Goal: Task Accomplishment & Management: Complete application form

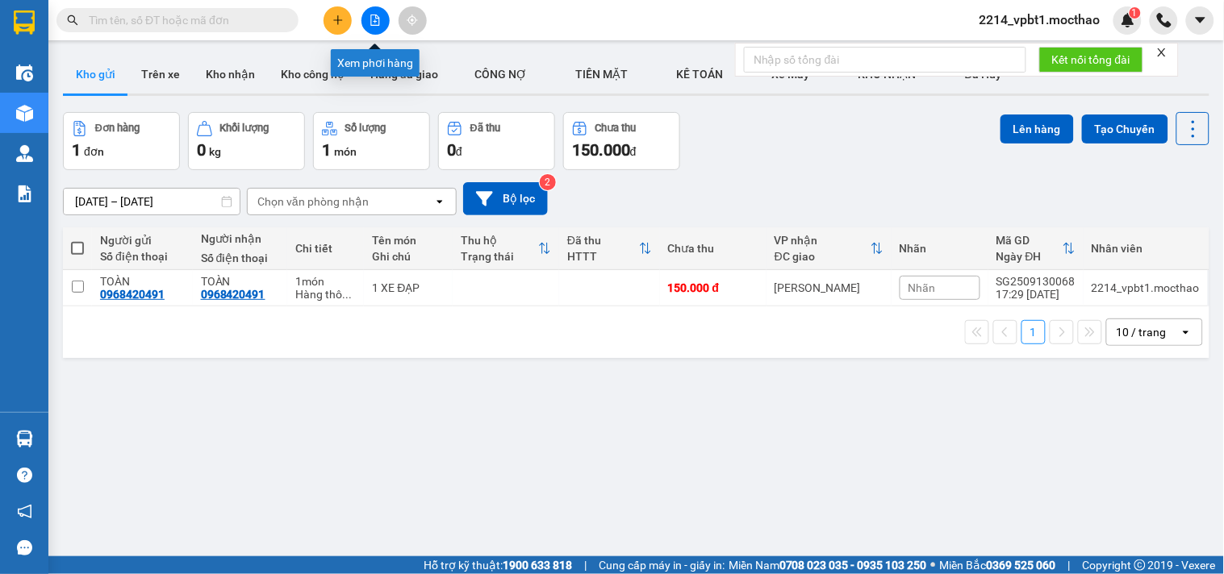
click at [378, 18] on icon "file-add" at bounding box center [375, 20] width 9 height 11
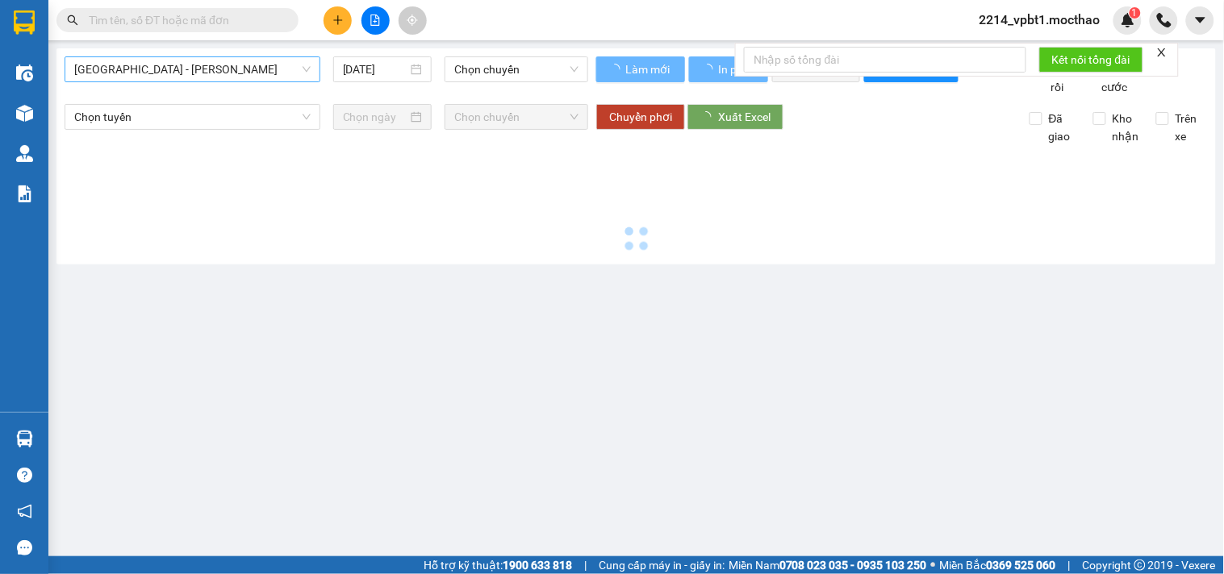
click at [197, 62] on span "[GEOGRAPHIC_DATA] - [GEOGRAPHIC_DATA]" at bounding box center [192, 69] width 236 height 24
type input "[DATE]"
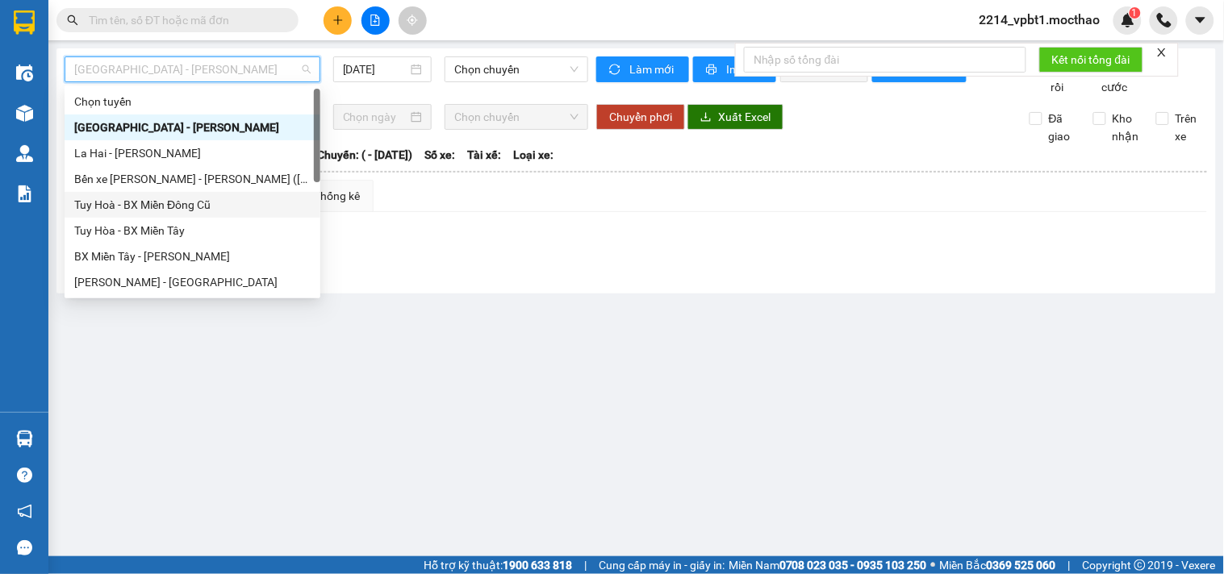
click at [150, 208] on div "Tuy Hoà - BX Miền Đông Cũ" at bounding box center [192, 205] width 236 height 18
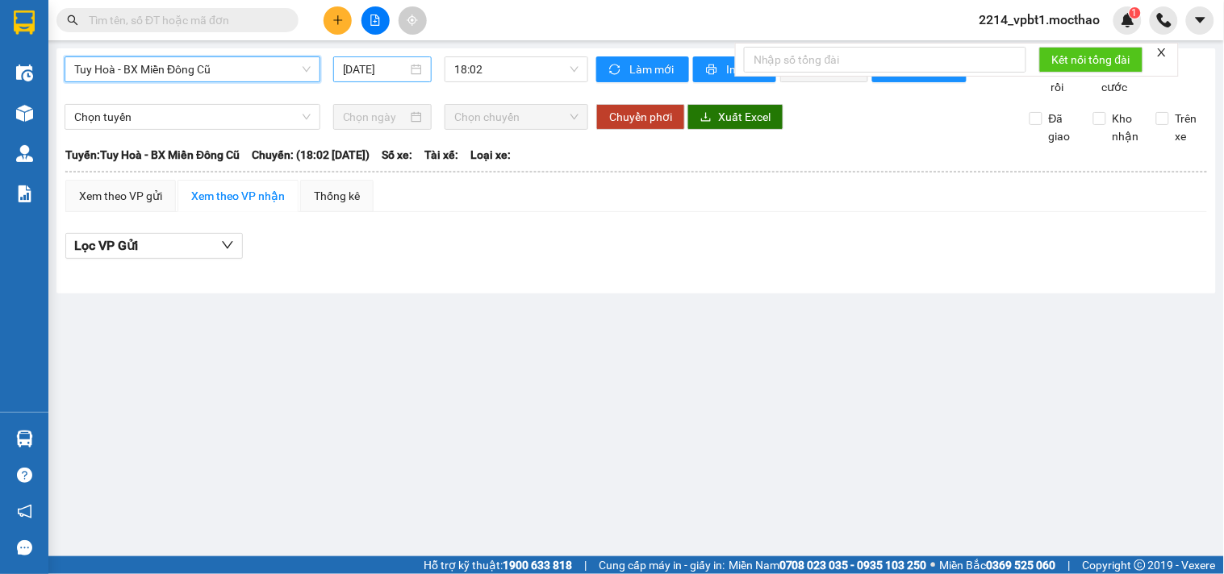
click at [355, 67] on input "[DATE]" at bounding box center [375, 70] width 65 height 18
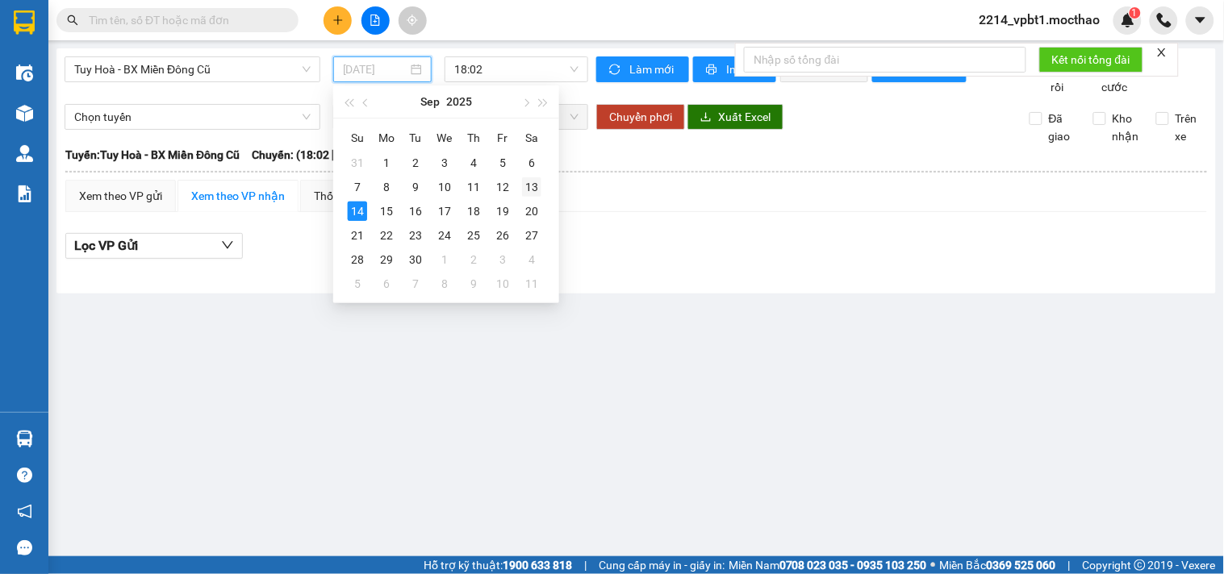
click at [537, 186] on div "13" at bounding box center [531, 186] width 19 height 19
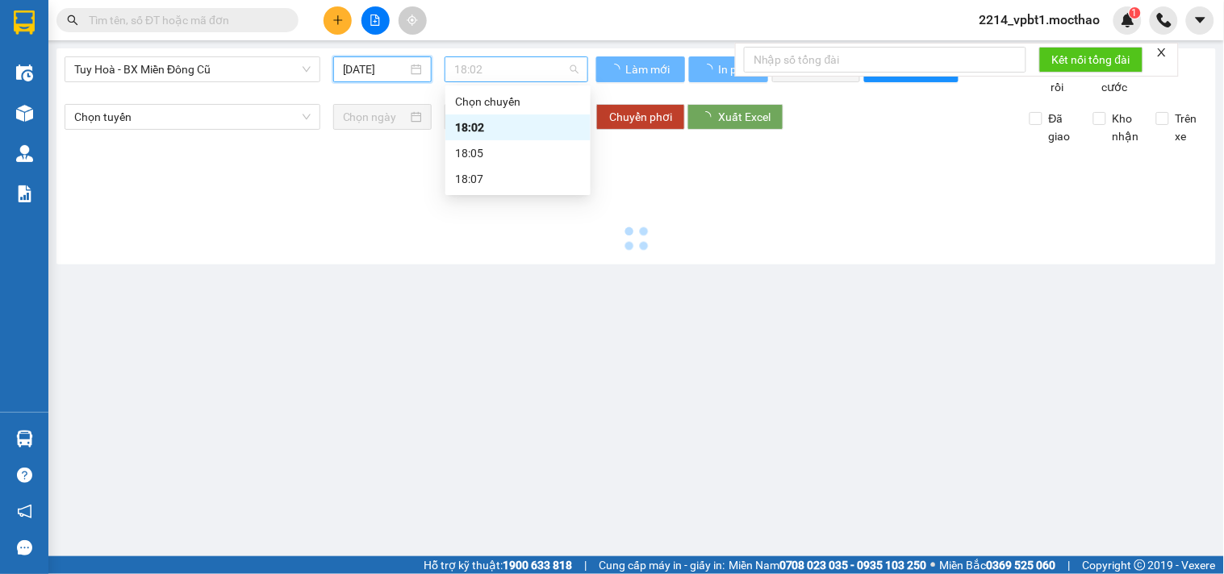
click at [495, 65] on span "18:02" at bounding box center [516, 69] width 124 height 24
type input "13/09/2025"
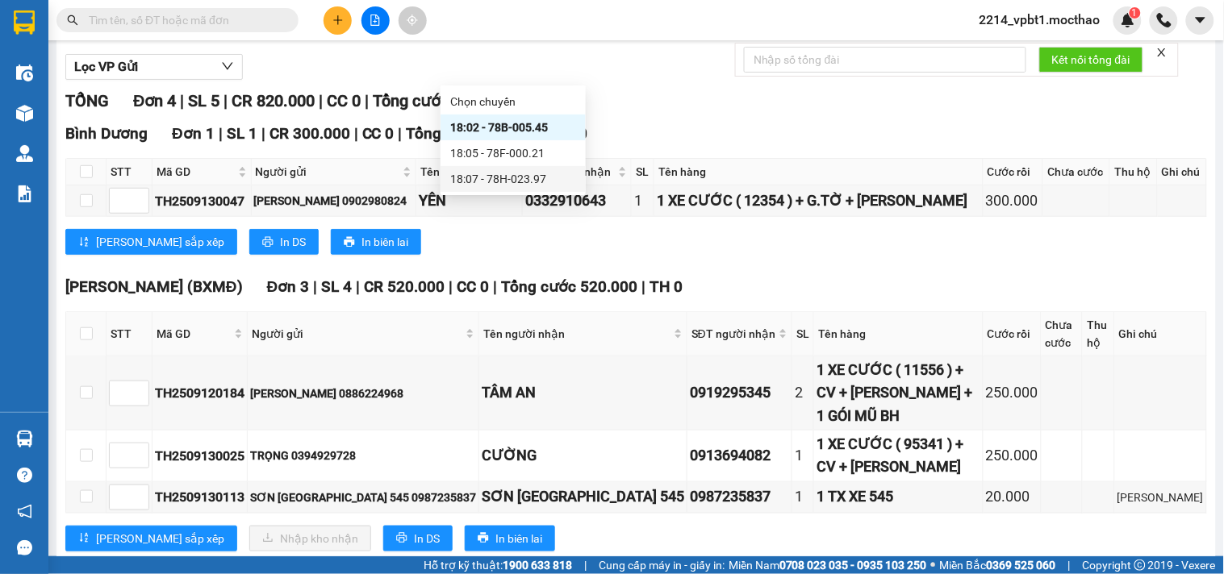
scroll to position [205, 0]
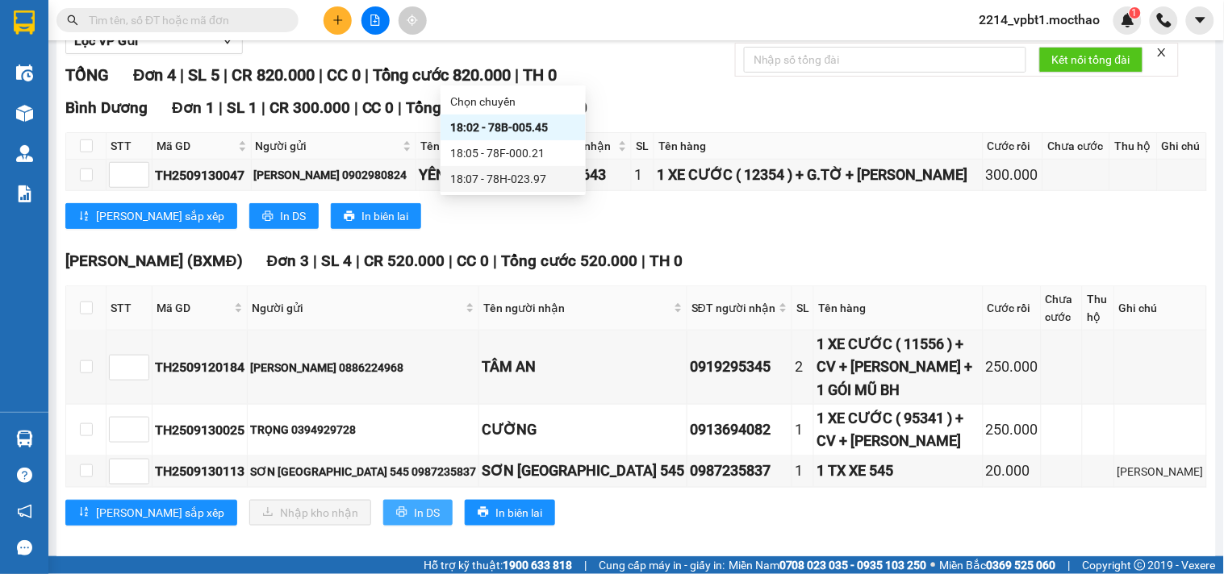
click at [414, 504] on span "In DS" at bounding box center [427, 513] width 26 height 18
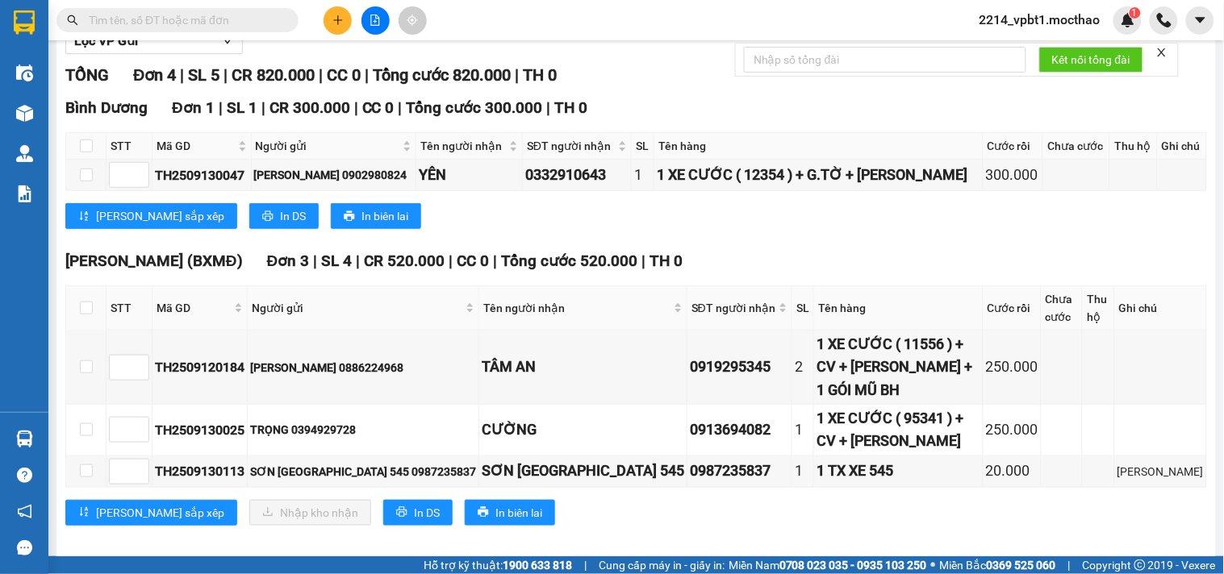
scroll to position [0, 0]
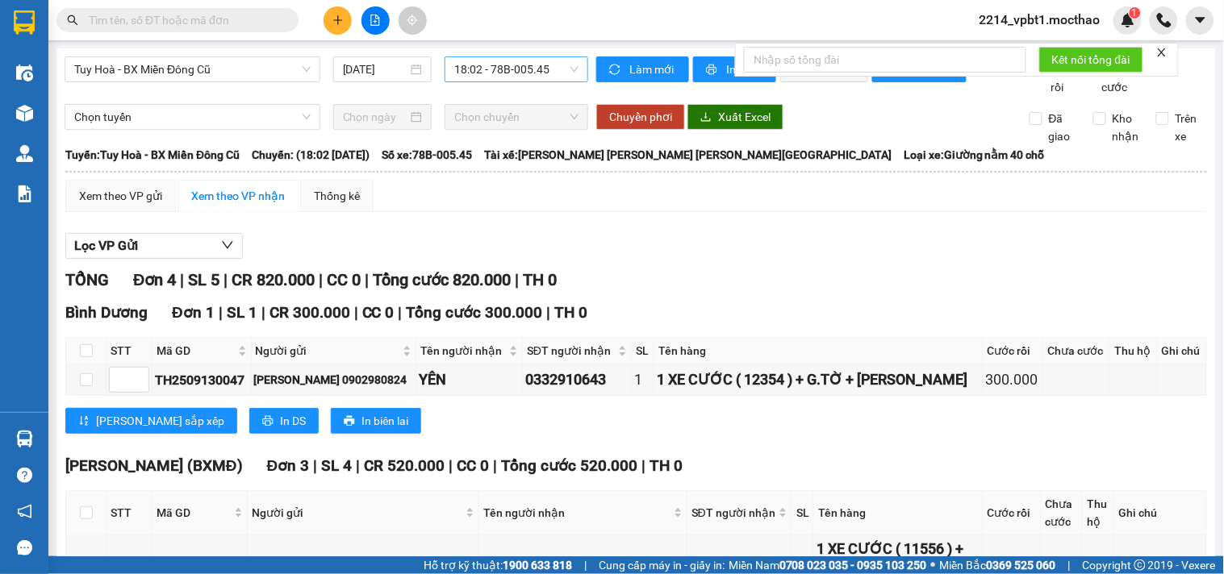
click at [496, 65] on span "18:02 - 78B-005.45" at bounding box center [516, 69] width 124 height 24
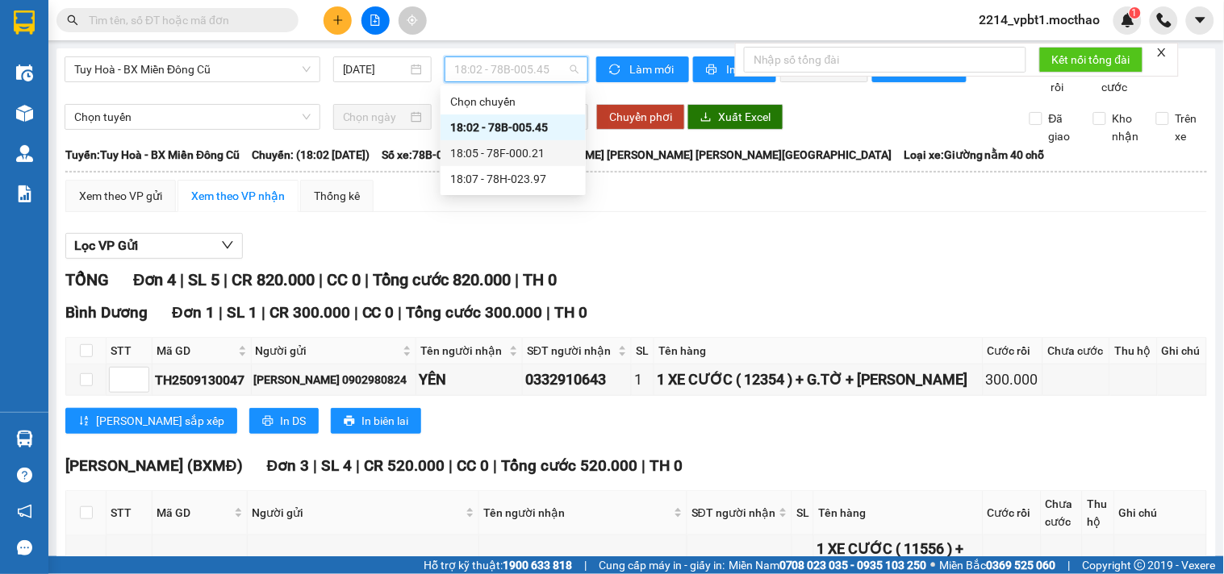
click at [528, 157] on div "18:05 - 78F-000.21" at bounding box center [513, 153] width 126 height 18
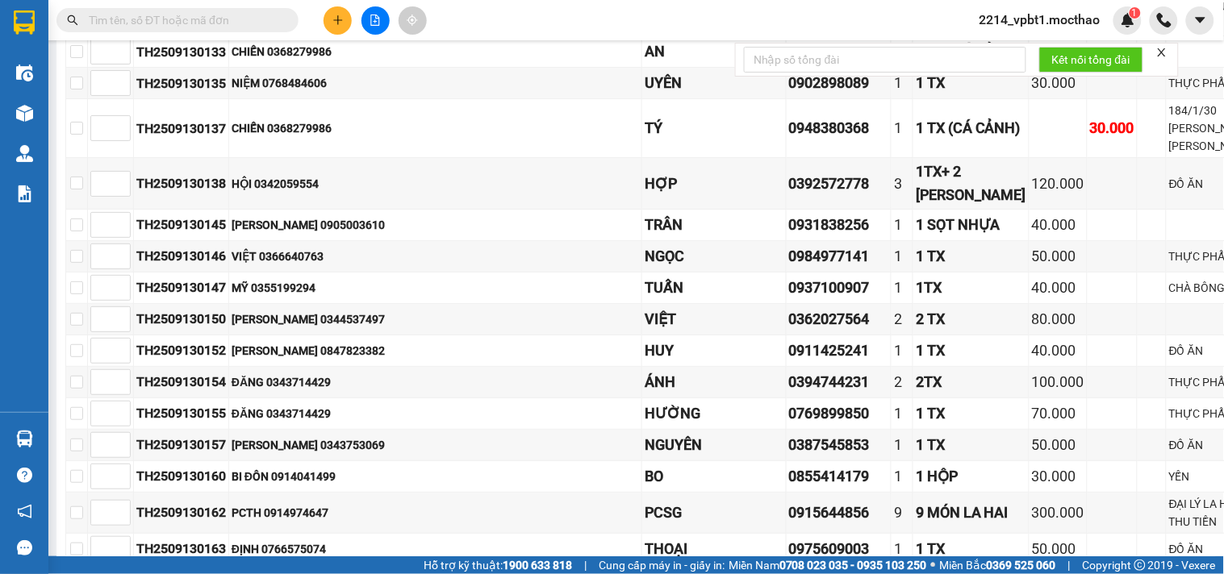
scroll to position [1722, 0]
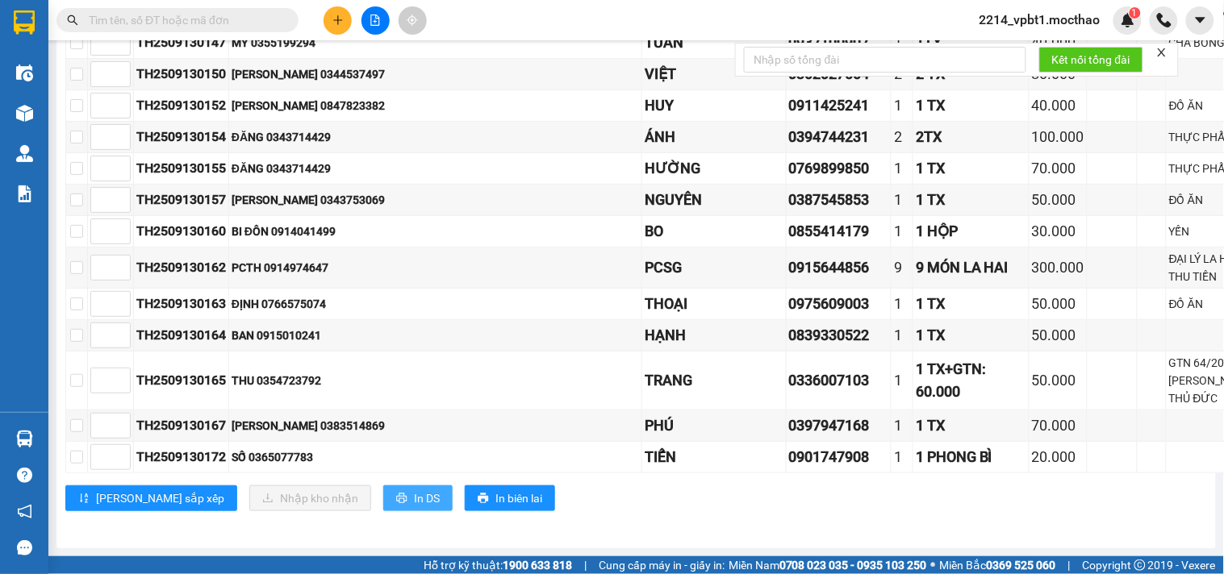
click at [414, 500] on span "In DS" at bounding box center [427, 499] width 26 height 18
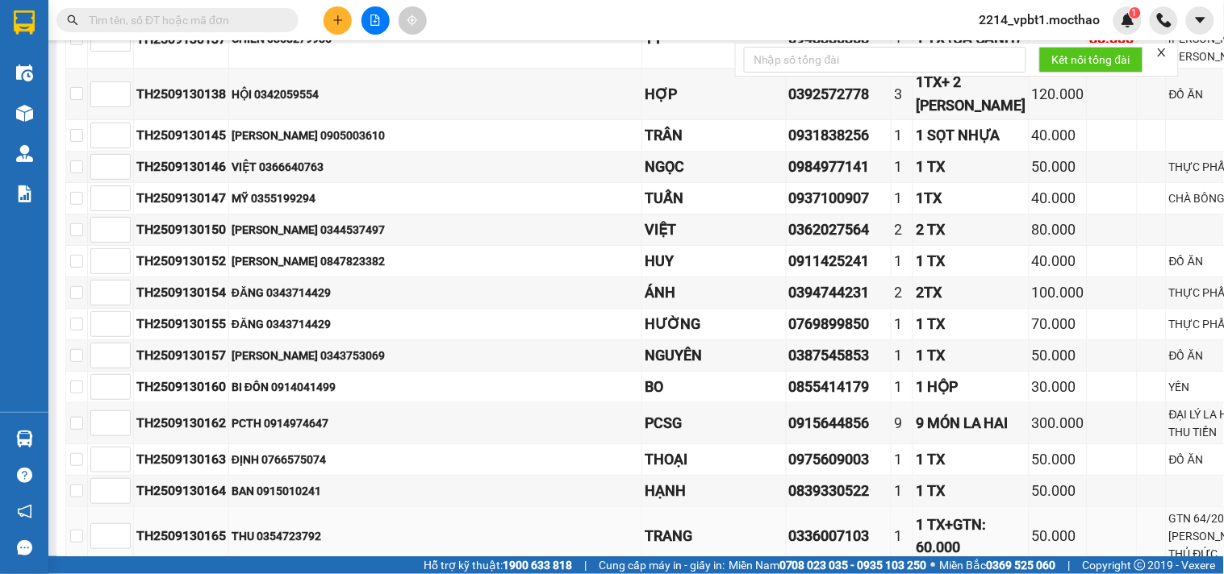
scroll to position [1363, 0]
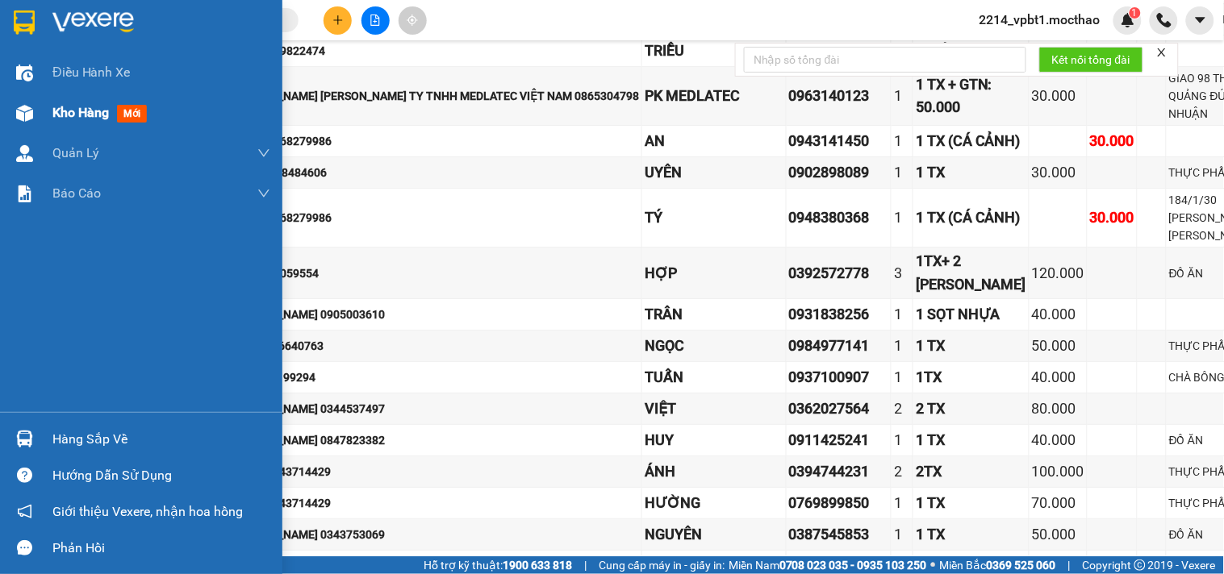
click at [77, 111] on span "Kho hàng" at bounding box center [80, 112] width 56 height 15
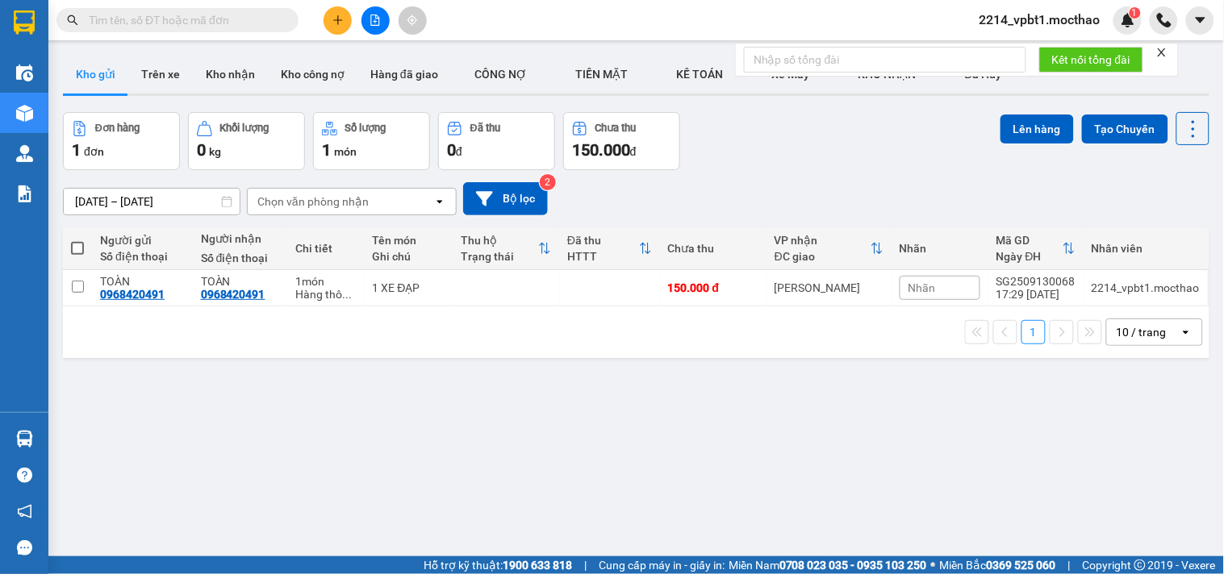
click at [368, 21] on button at bounding box center [375, 20] width 28 height 28
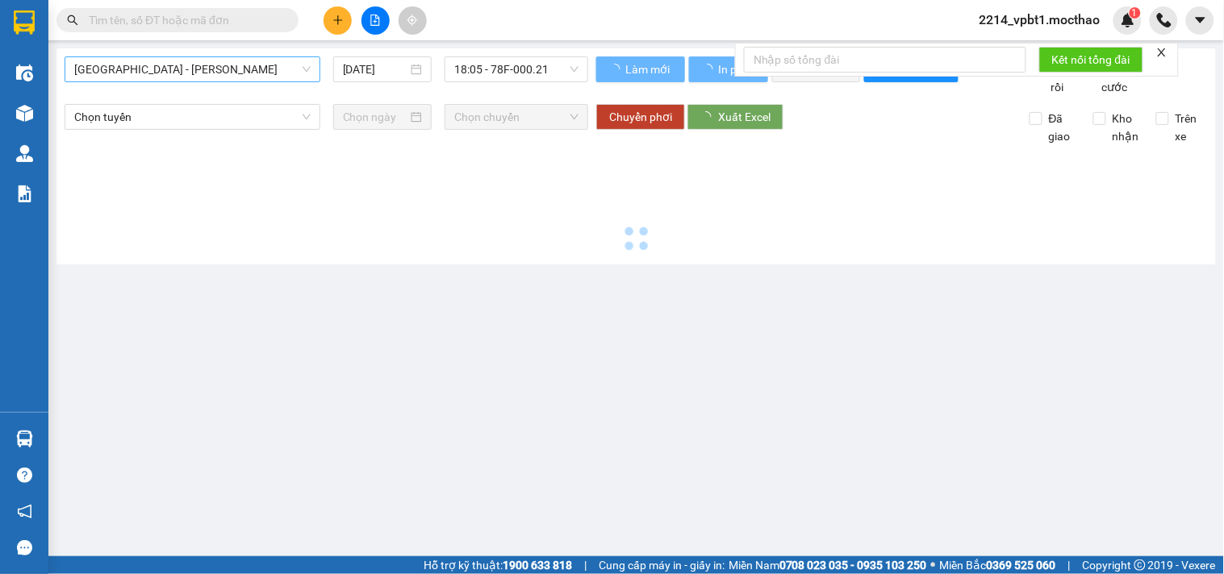
click at [182, 66] on span "[GEOGRAPHIC_DATA] - [GEOGRAPHIC_DATA]" at bounding box center [192, 69] width 236 height 24
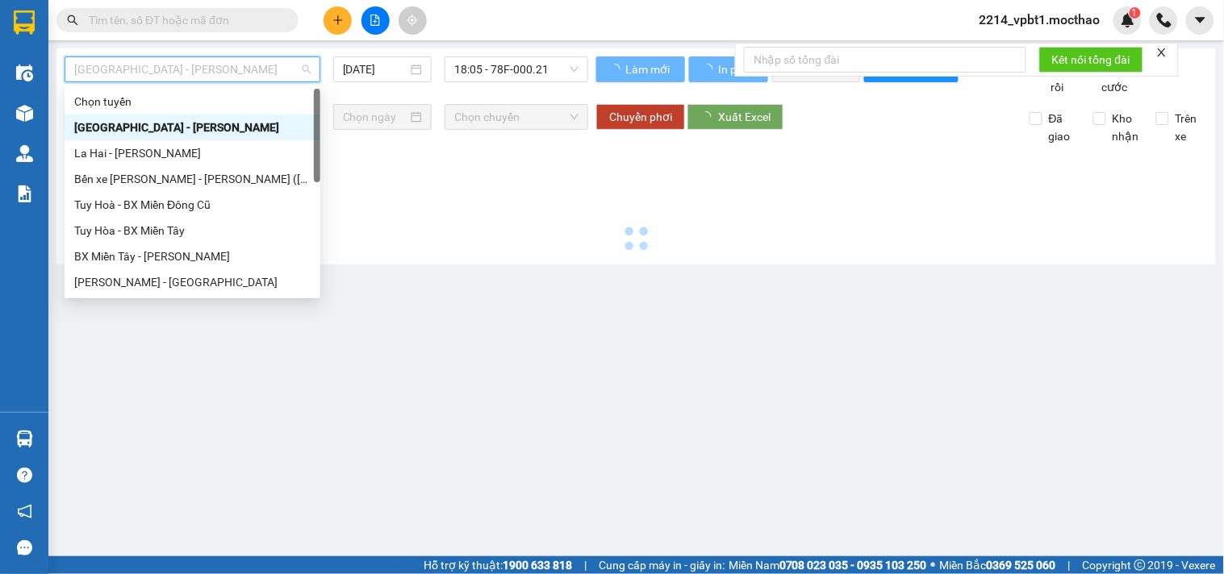
type input "[DATE]"
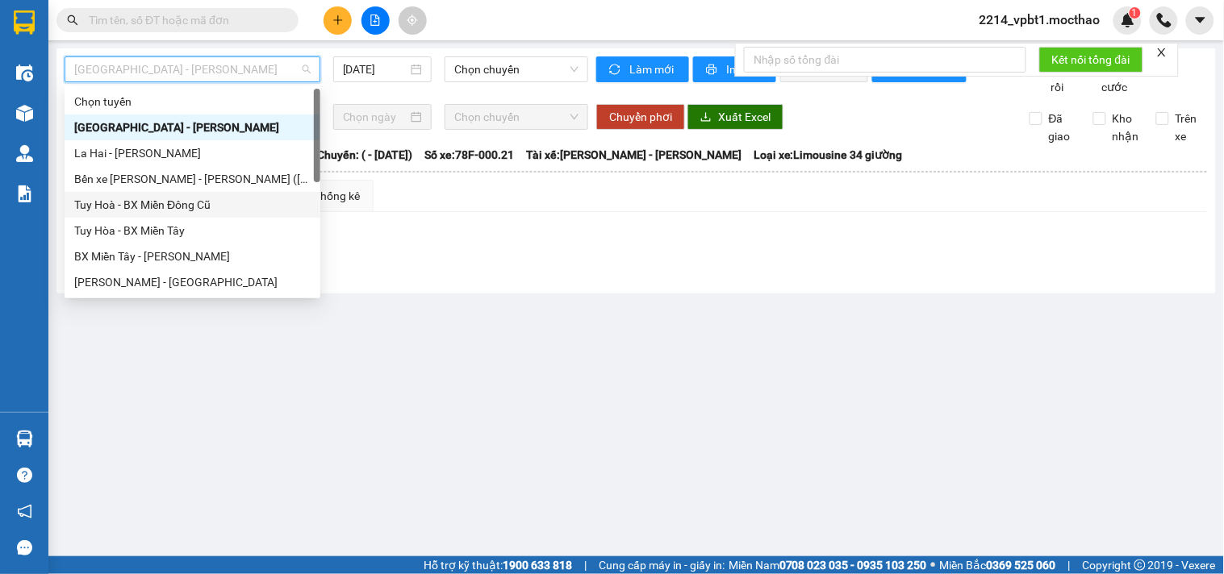
click at [146, 207] on div "Tuy Hoà - BX Miền Đông Cũ" at bounding box center [192, 205] width 236 height 18
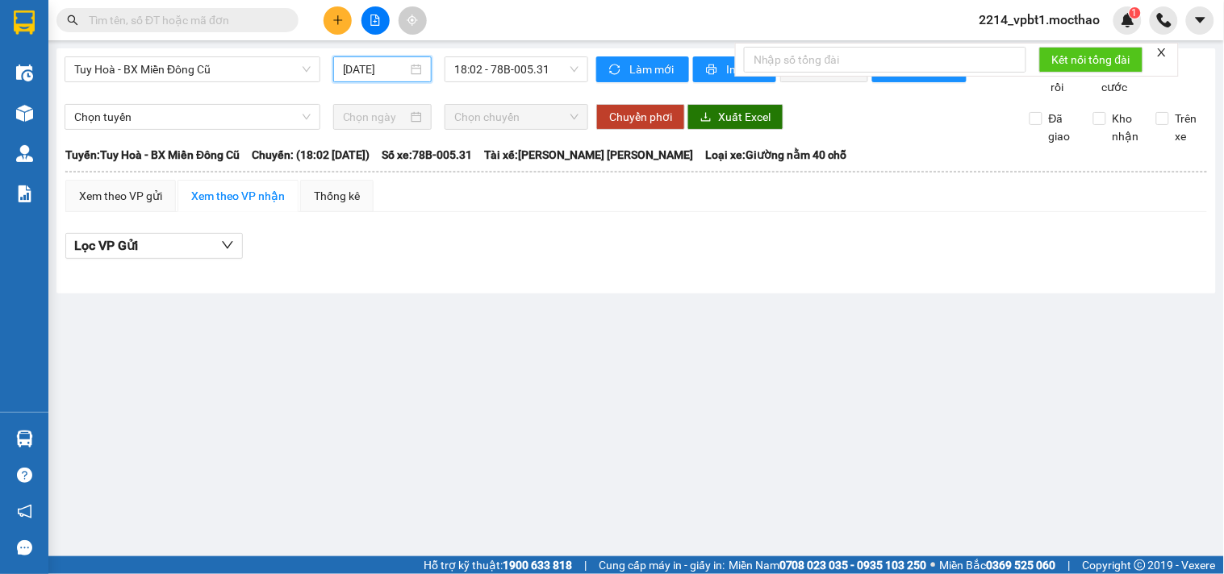
click at [355, 67] on input "[DATE]" at bounding box center [375, 70] width 65 height 18
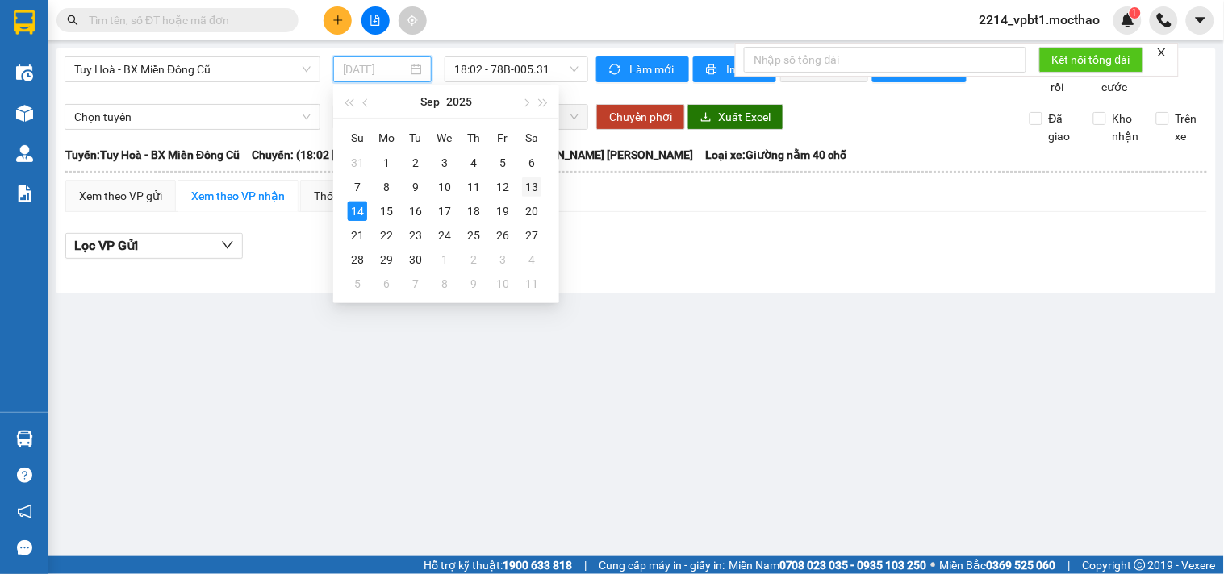
click at [523, 187] on div "13" at bounding box center [531, 186] width 19 height 19
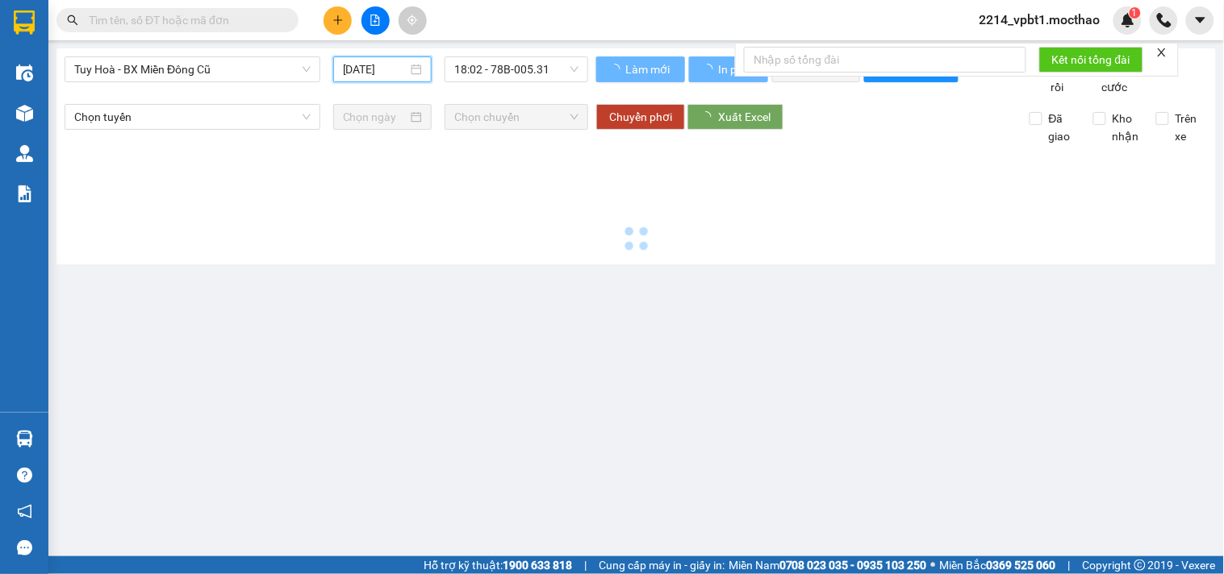
type input "13/09/2025"
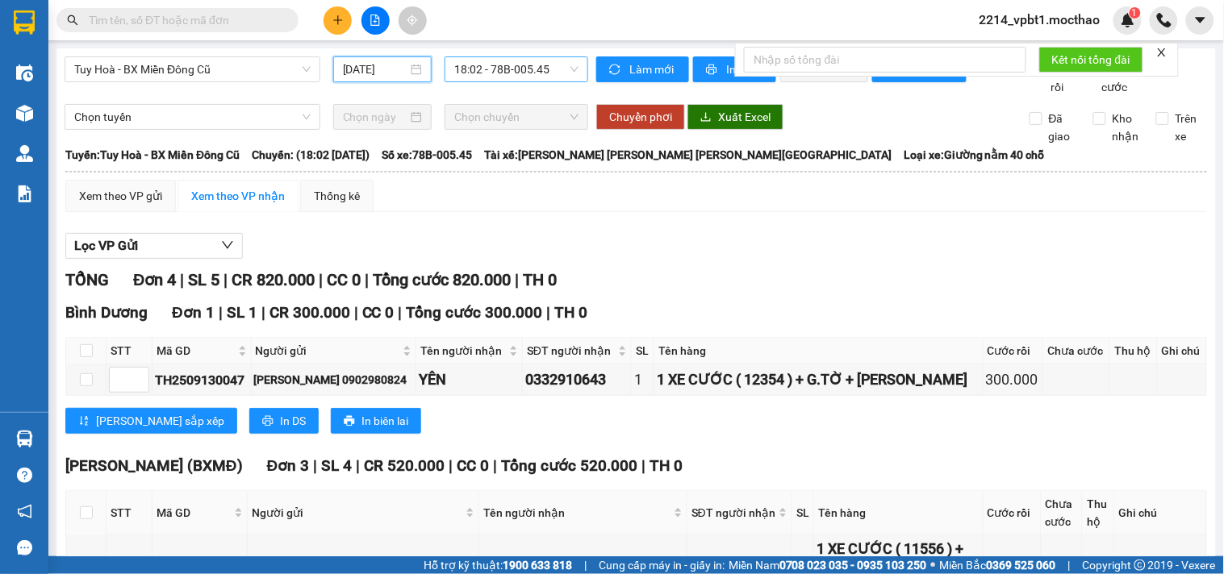
click at [541, 65] on span "18:02 - 78B-005.45" at bounding box center [516, 69] width 124 height 24
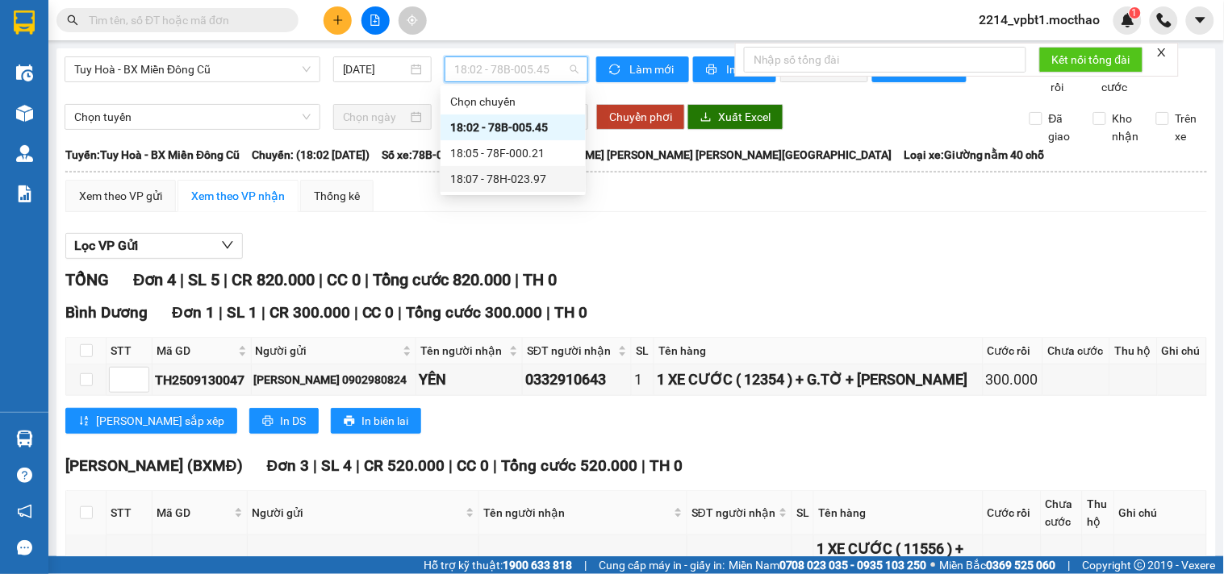
click at [533, 177] on div "18:07 - 78H-023.97" at bounding box center [513, 179] width 126 height 18
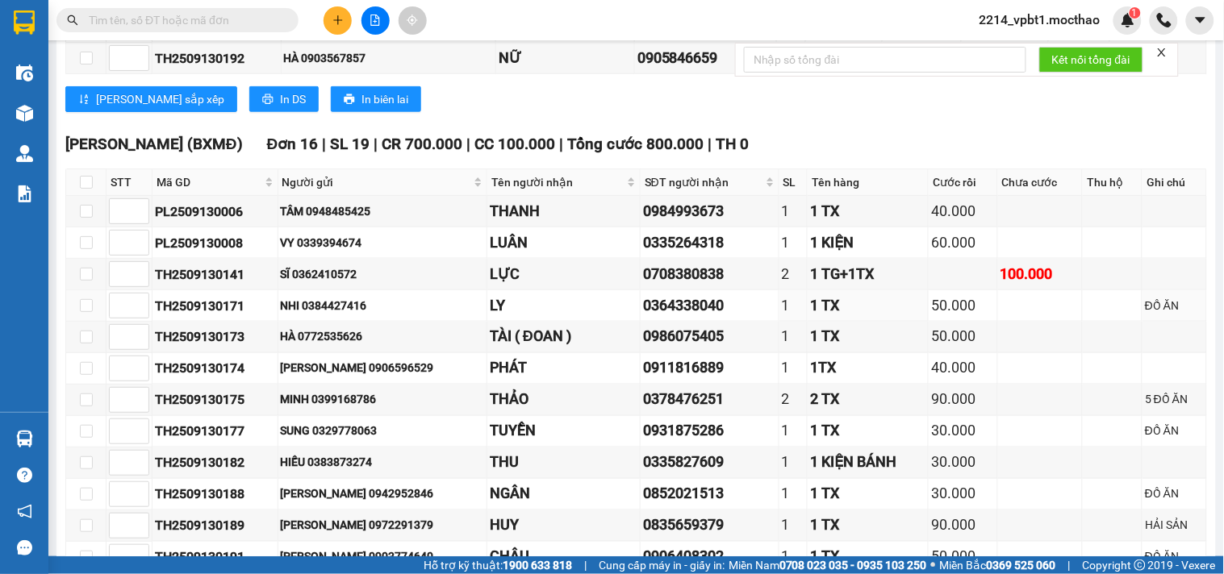
scroll to position [697, 0]
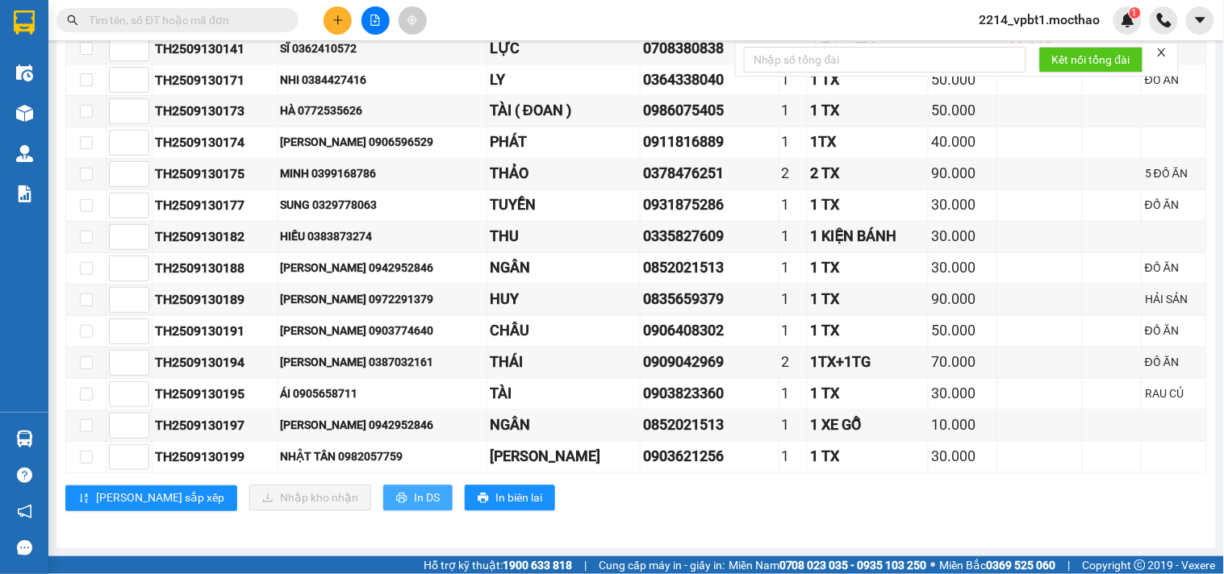
click at [396, 495] on icon "printer" at bounding box center [401, 498] width 11 height 11
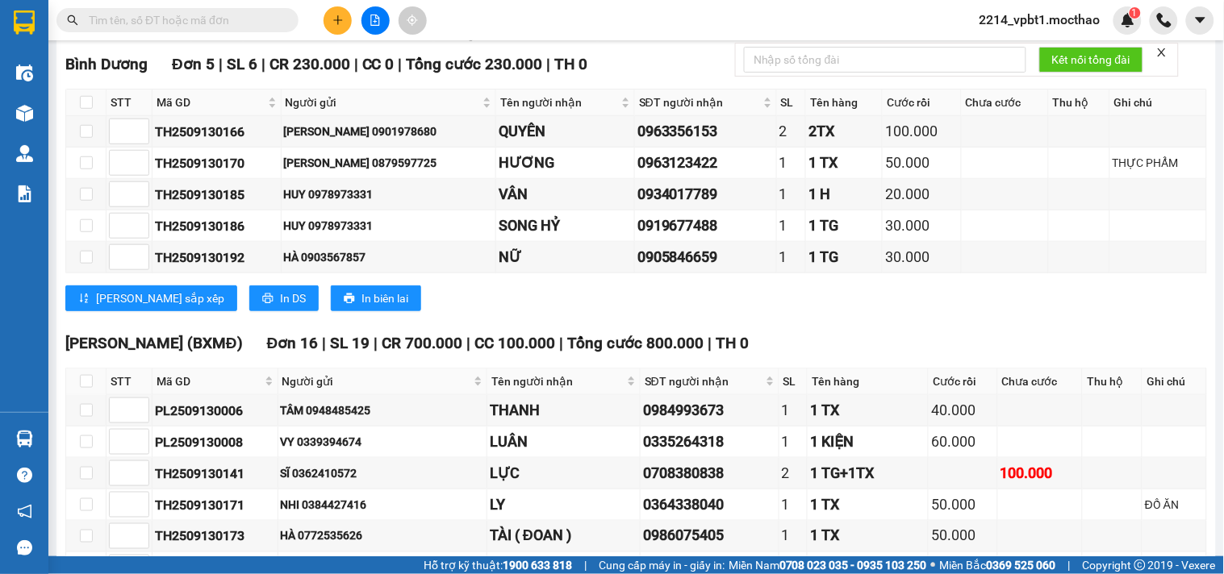
scroll to position [0, 0]
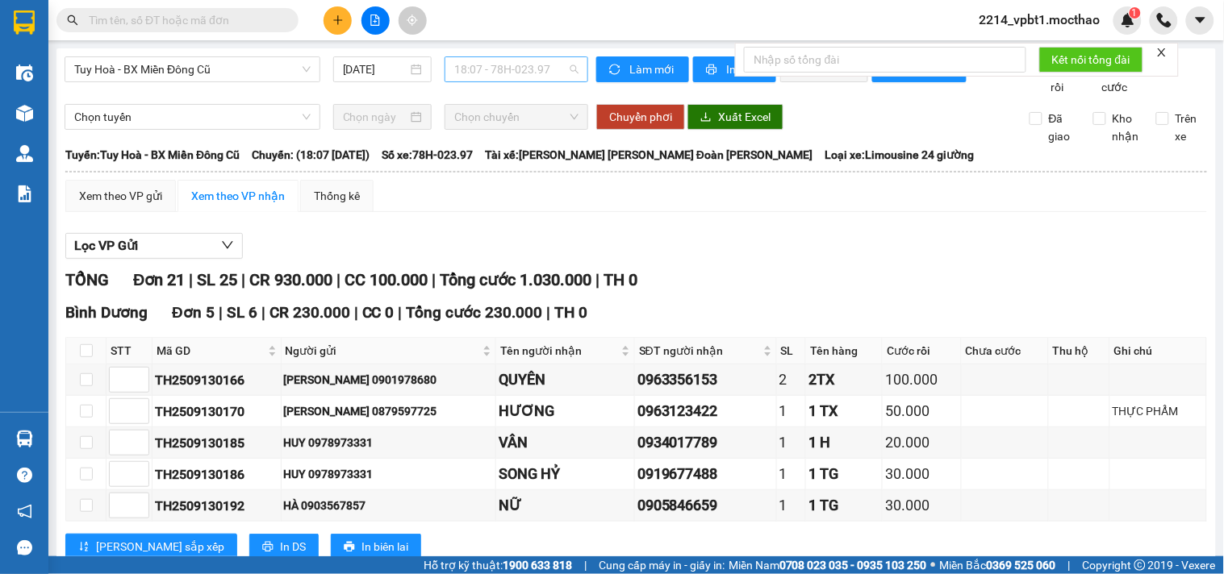
click at [474, 66] on span "18:07 - 78H-023.97" at bounding box center [516, 69] width 124 height 24
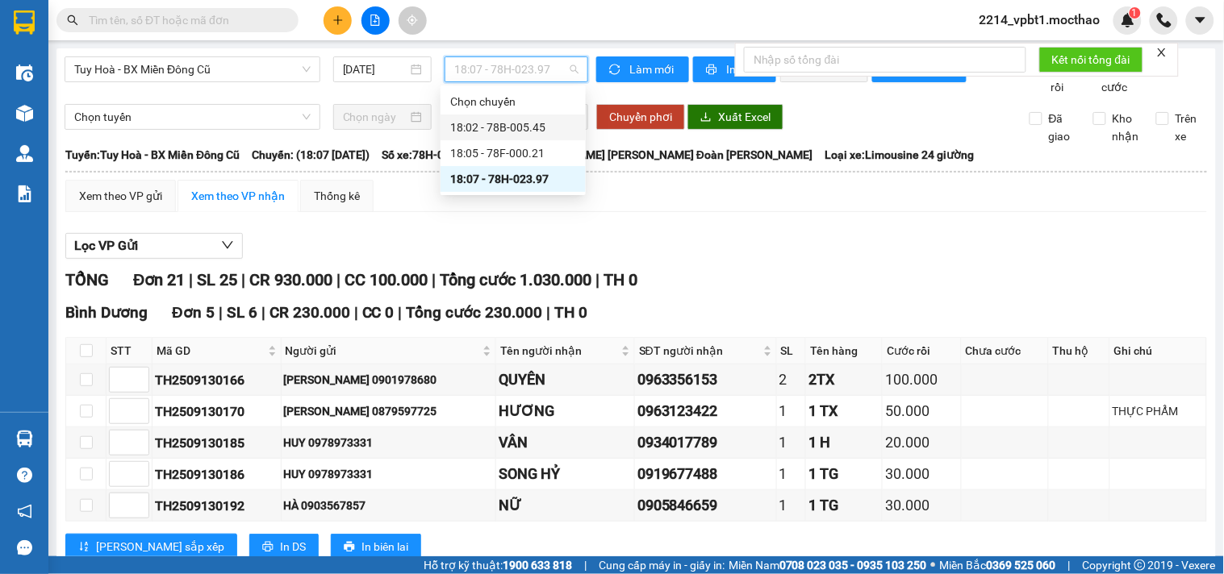
click at [509, 124] on div "18:02 - 78B-005.45" at bounding box center [513, 128] width 126 height 18
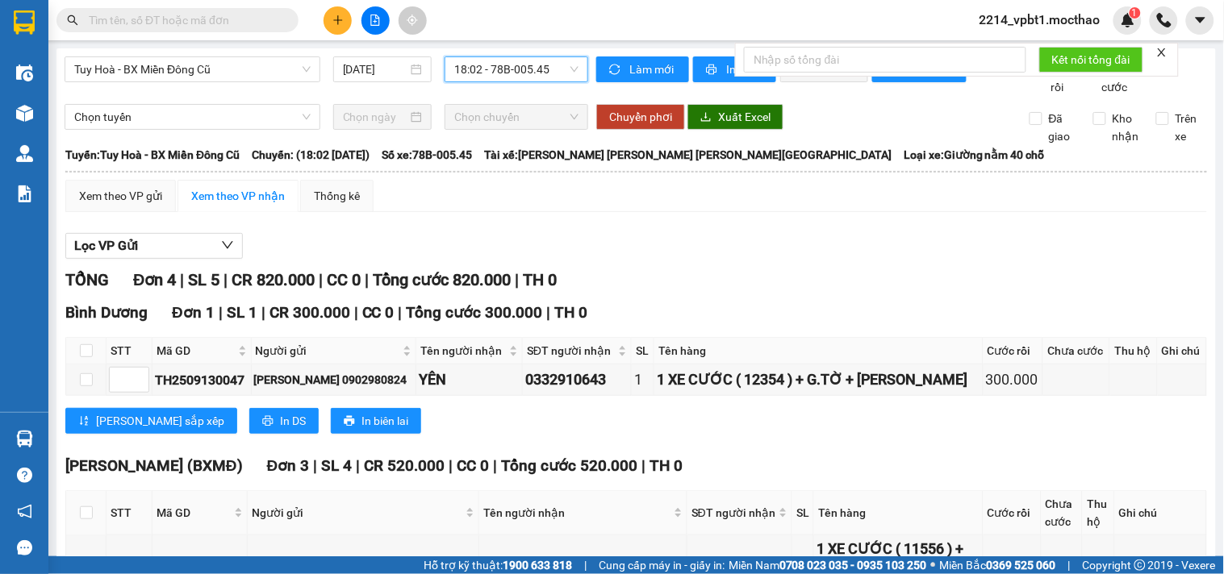
scroll to position [179, 0]
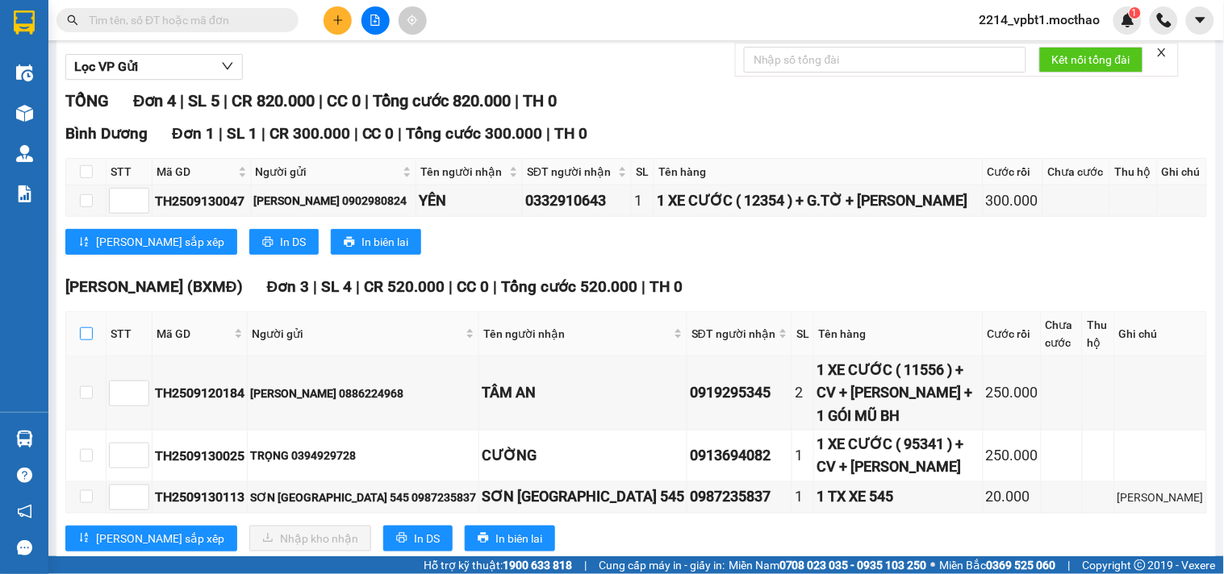
click at [81, 340] on input "checkbox" at bounding box center [86, 334] width 13 height 13
checkbox input "true"
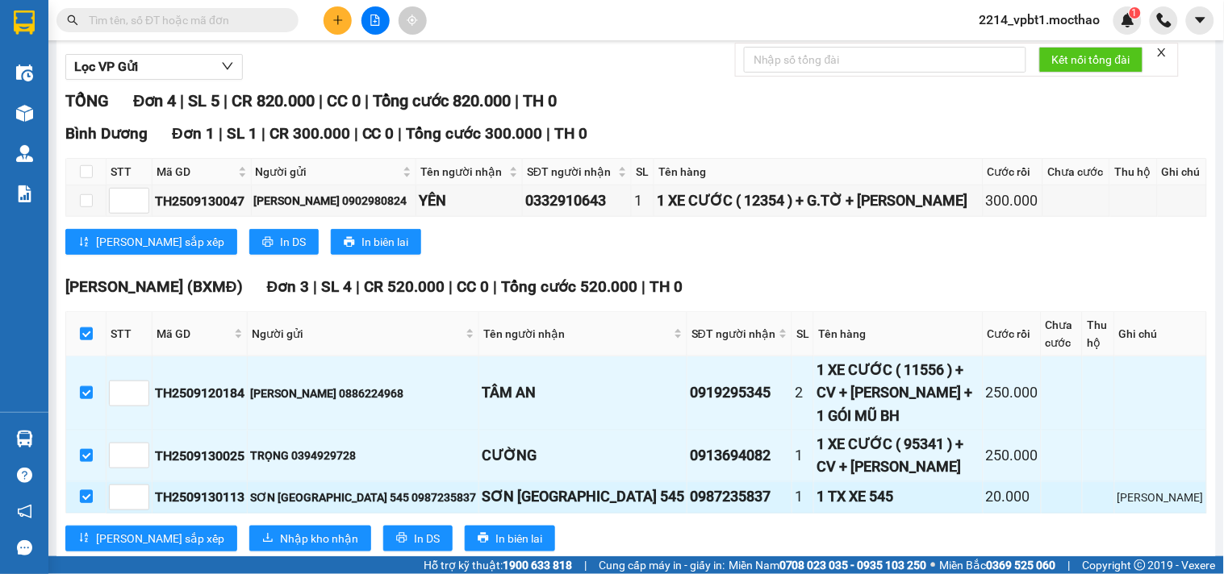
click at [80, 491] on input "checkbox" at bounding box center [86, 497] width 13 height 13
checkbox input "false"
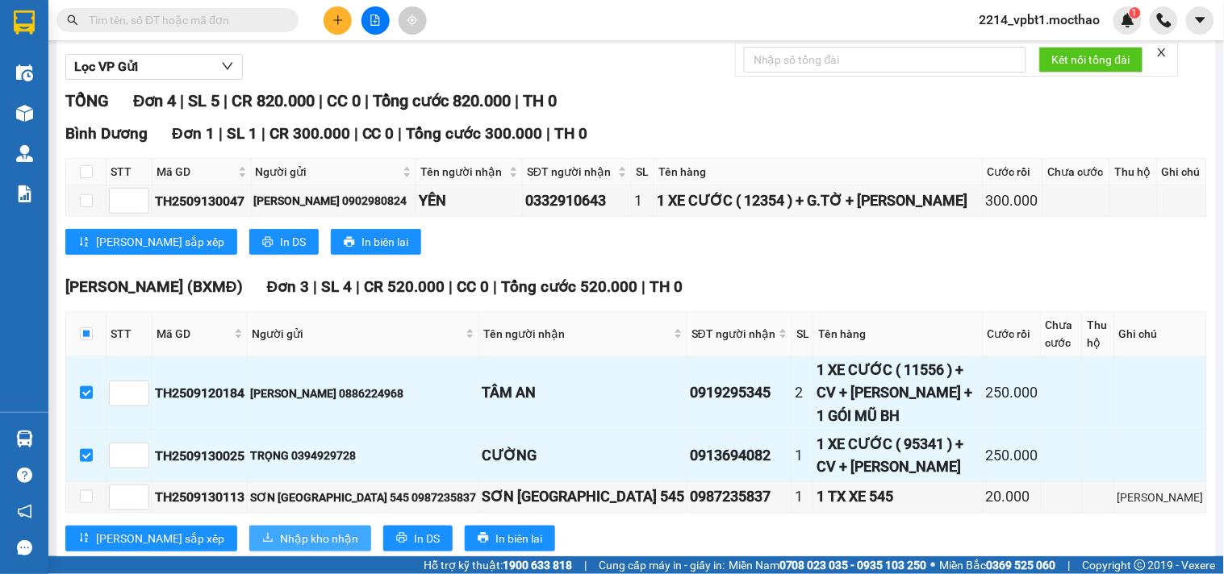
click at [285, 530] on span "Nhập kho nhận" at bounding box center [319, 539] width 78 height 18
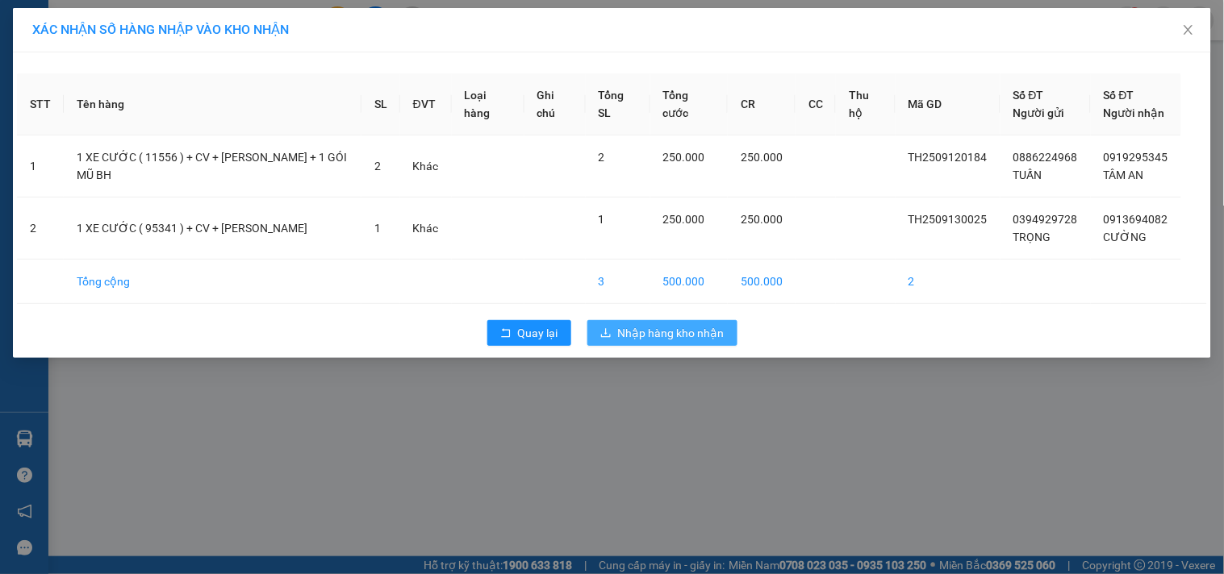
click at [655, 332] on span "Nhập hàng kho nhận" at bounding box center [671, 333] width 106 height 18
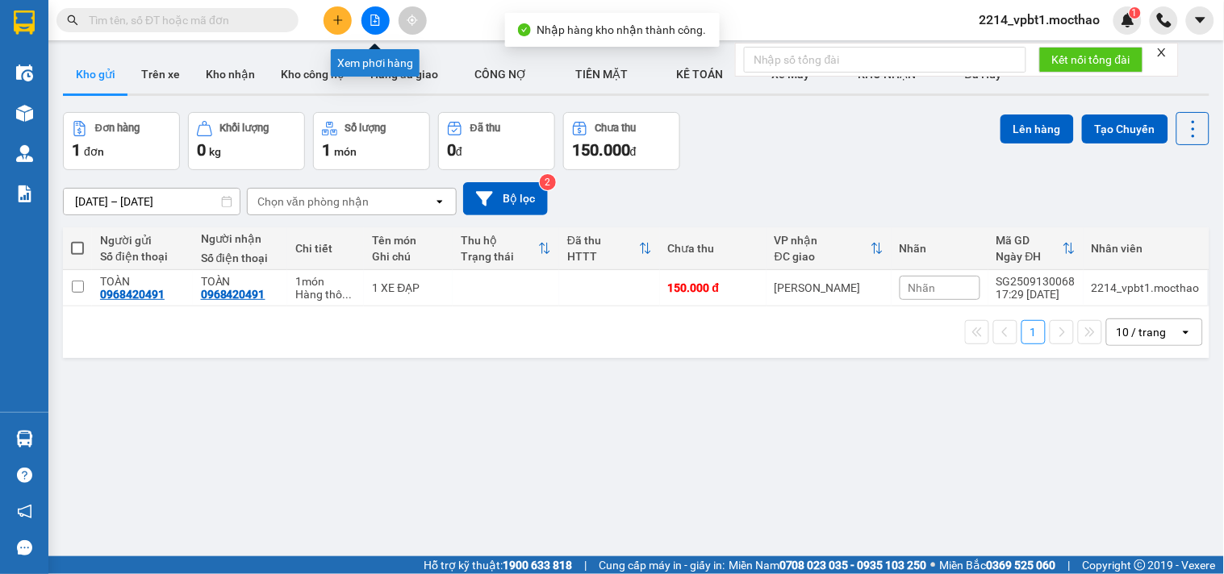
click at [374, 26] on button at bounding box center [375, 20] width 28 height 28
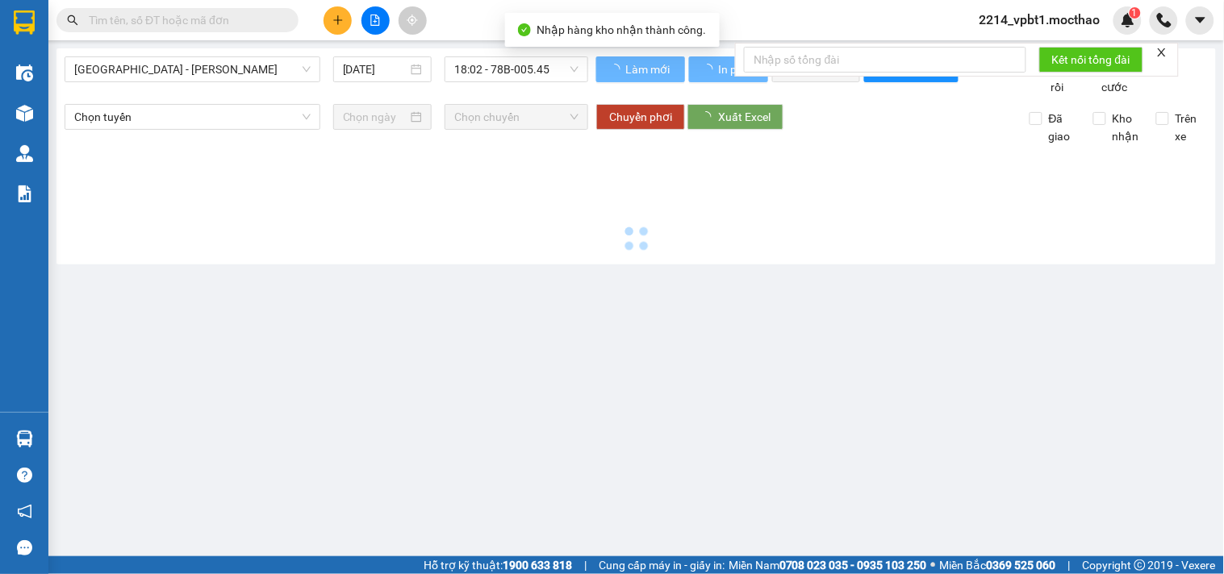
type input "[DATE]"
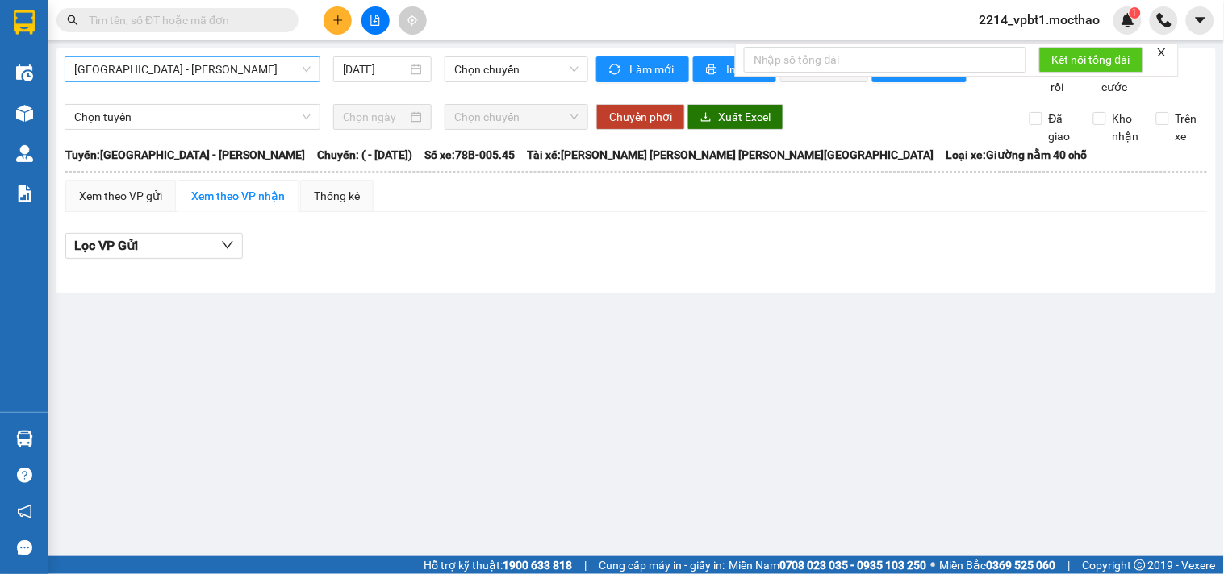
click at [186, 73] on span "[GEOGRAPHIC_DATA] - [GEOGRAPHIC_DATA]" at bounding box center [192, 69] width 236 height 24
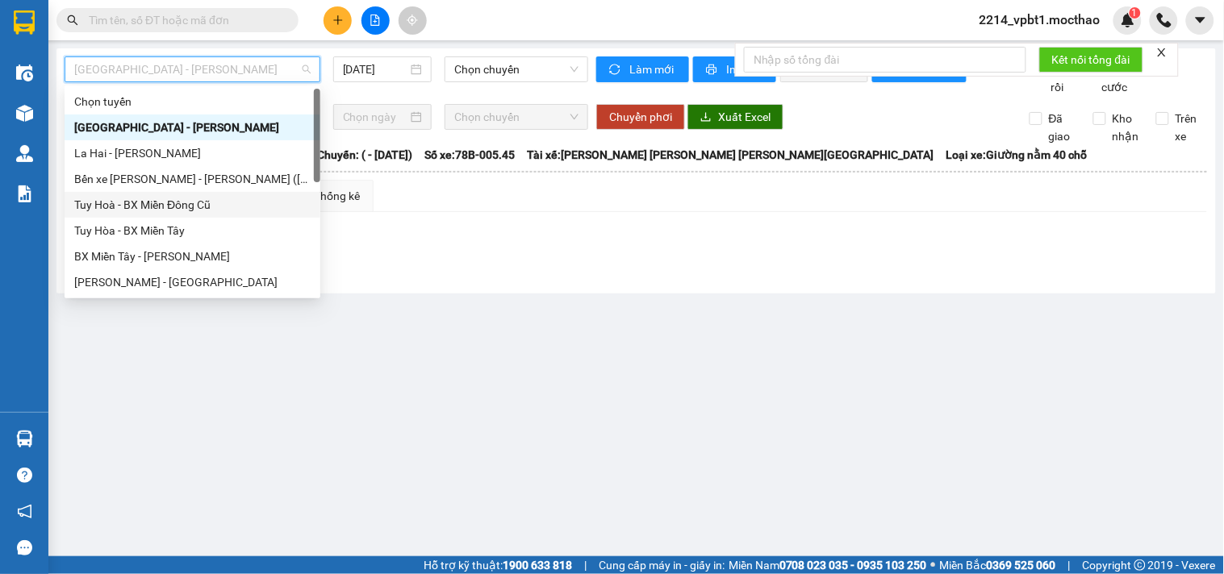
click at [125, 202] on div "Tuy Hoà - BX Miền Đông Cũ" at bounding box center [192, 205] width 236 height 18
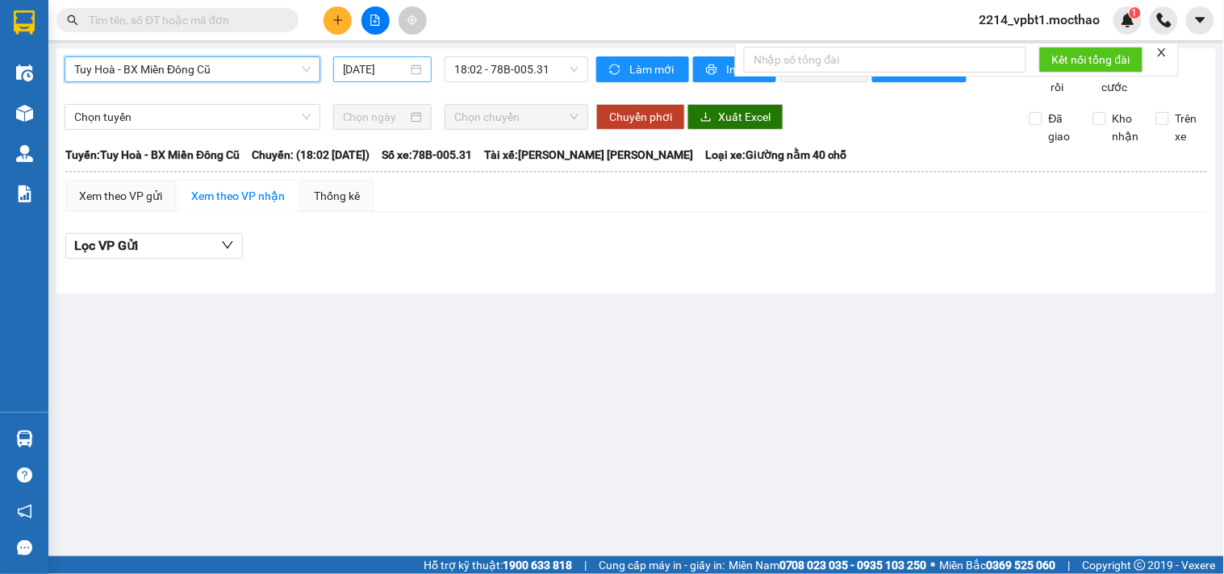
click at [390, 76] on input "[DATE]" at bounding box center [375, 70] width 65 height 18
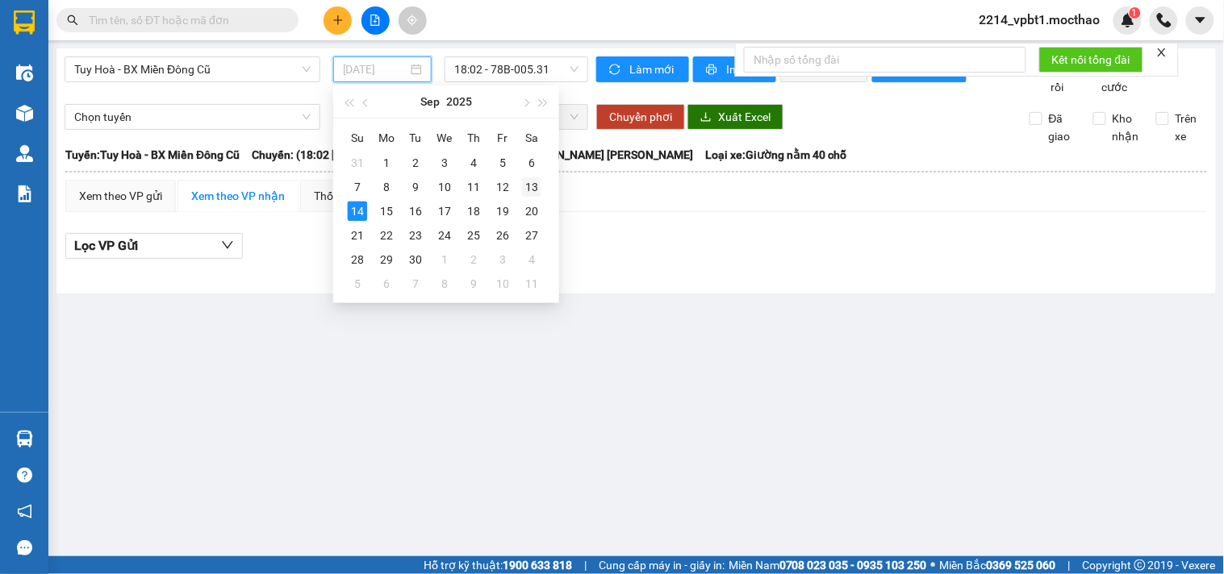
click at [539, 192] on div "13" at bounding box center [531, 186] width 19 height 19
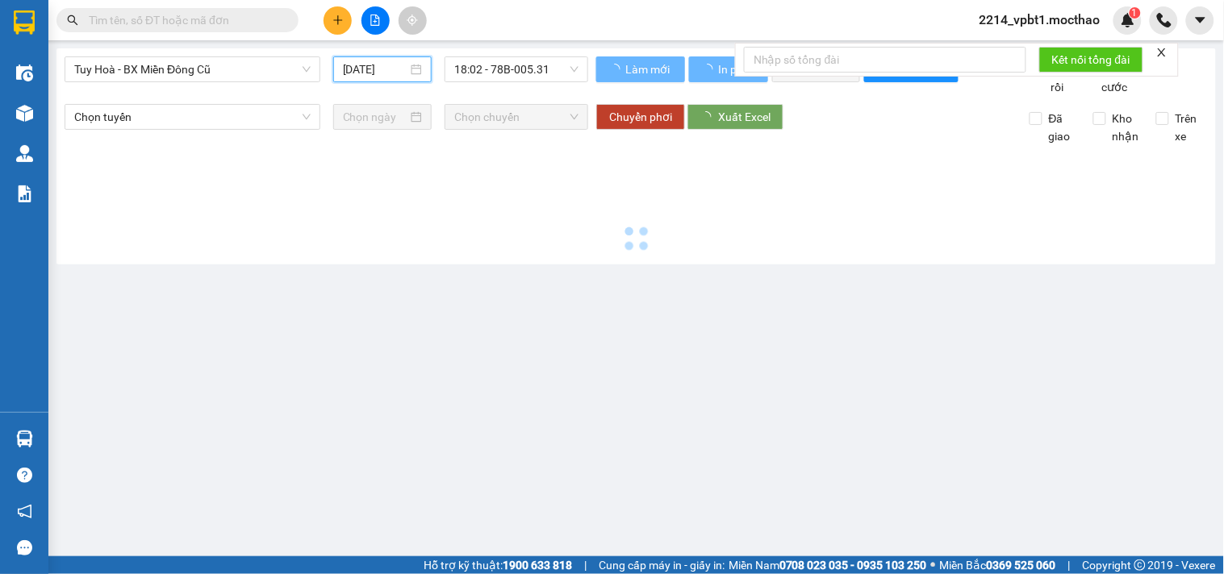
type input "13/09/2025"
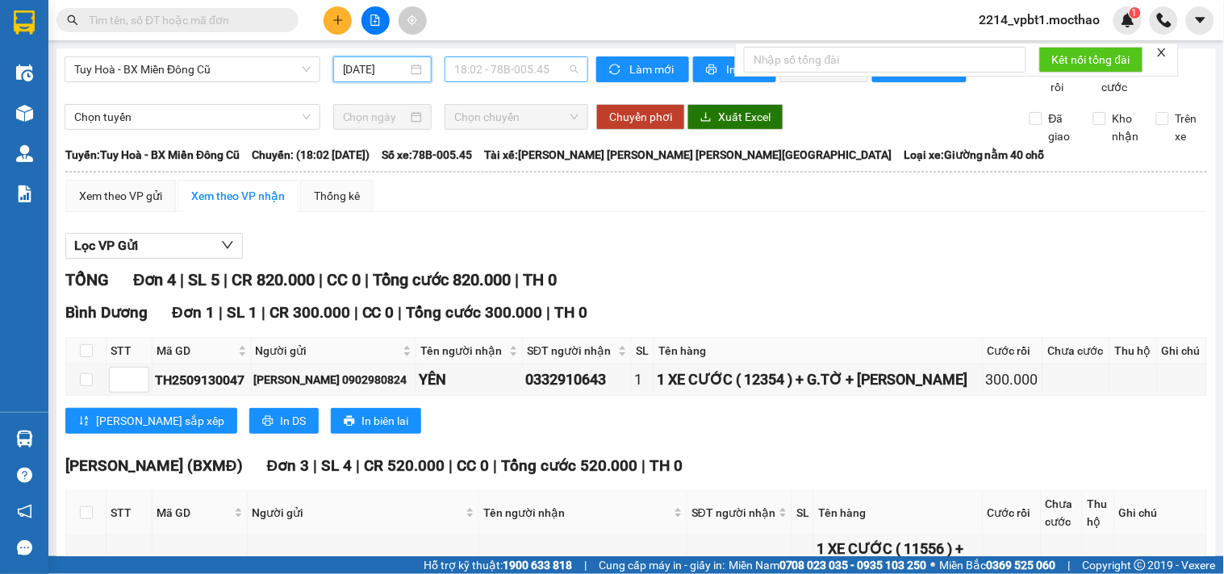
click at [526, 74] on span "18:02 - 78B-005.45" at bounding box center [516, 69] width 124 height 24
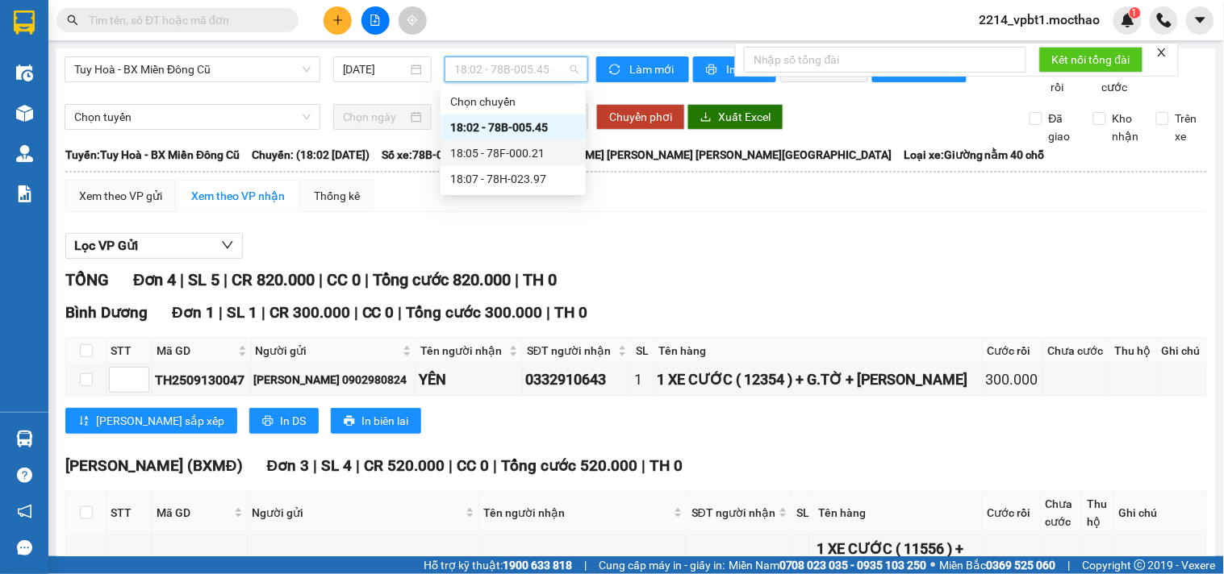
click at [526, 147] on div "18:05 - 78F-000.21" at bounding box center [513, 153] width 126 height 18
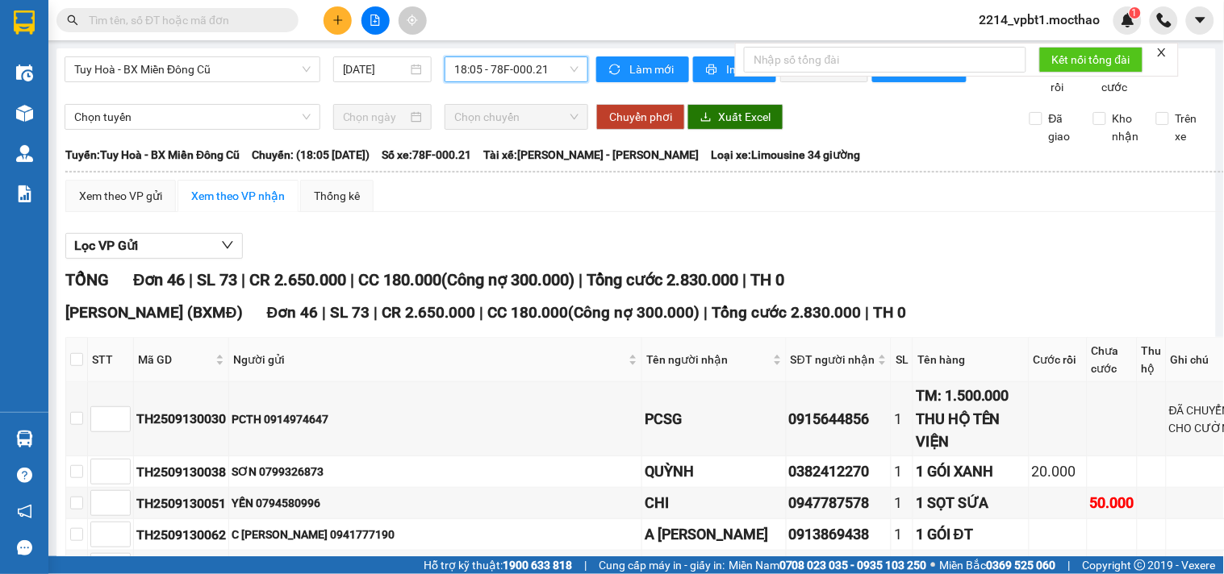
scroll to position [179, 0]
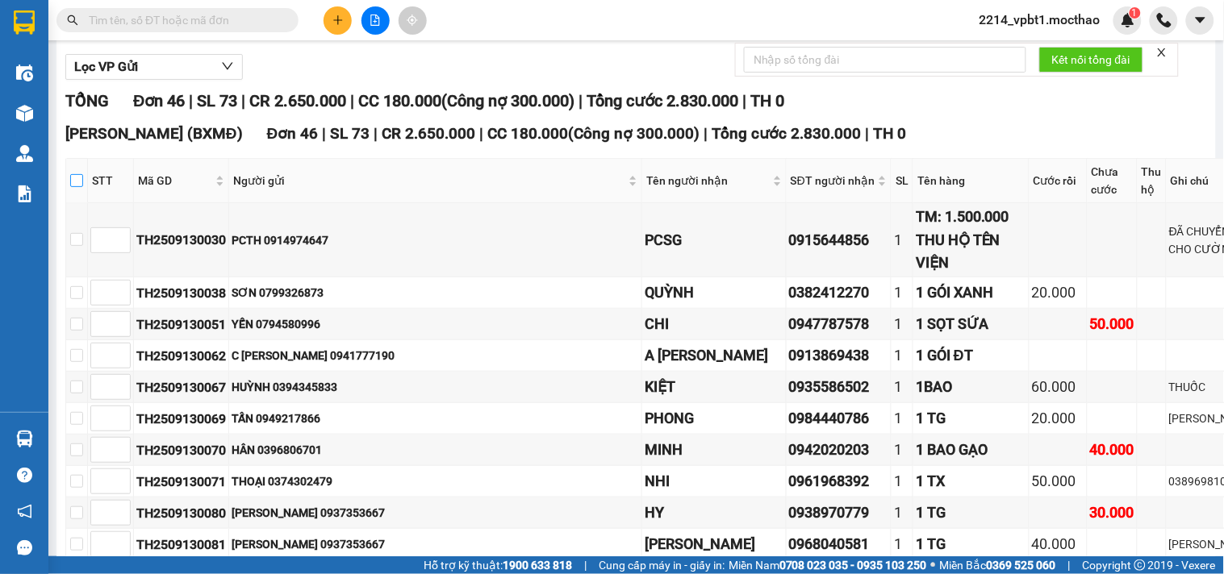
click at [83, 187] on input "checkbox" at bounding box center [76, 180] width 13 height 13
checkbox input "true"
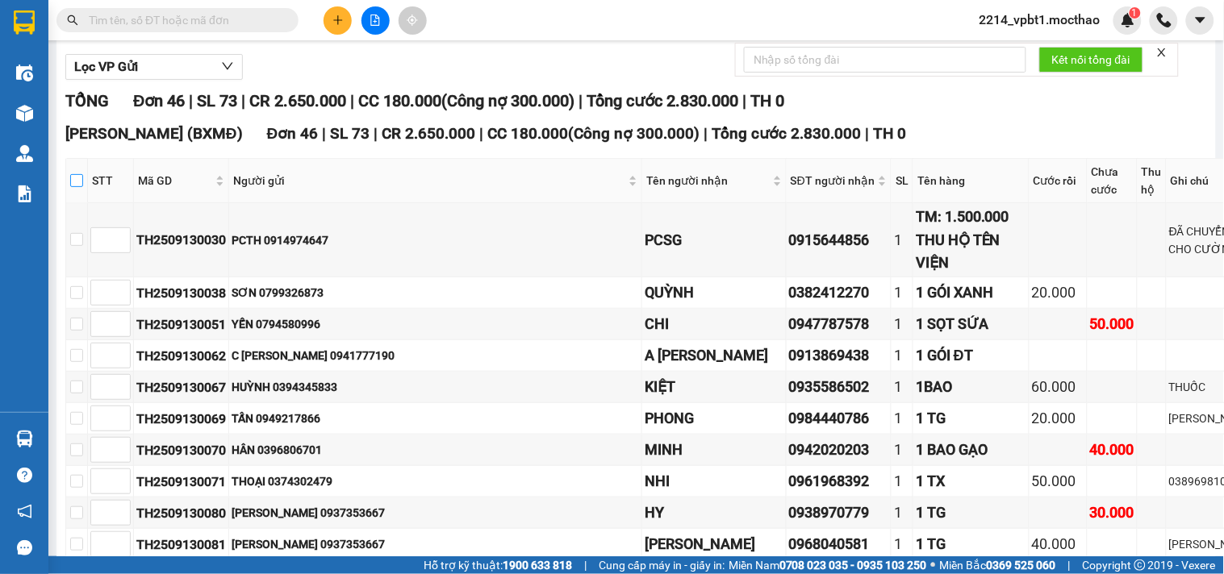
checkbox input "true"
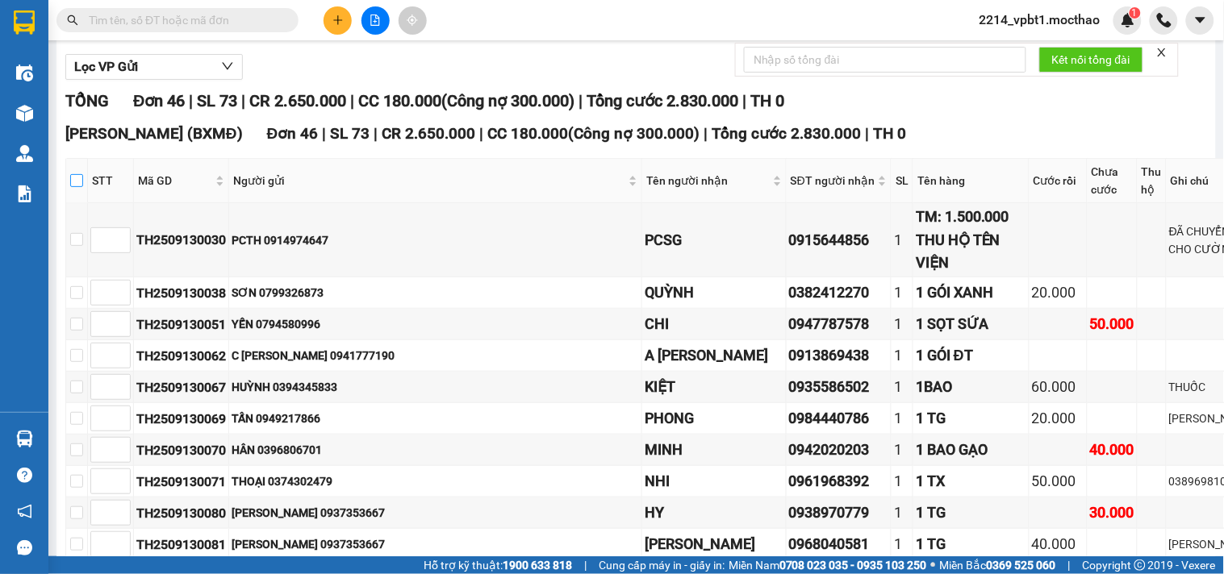
checkbox input "true"
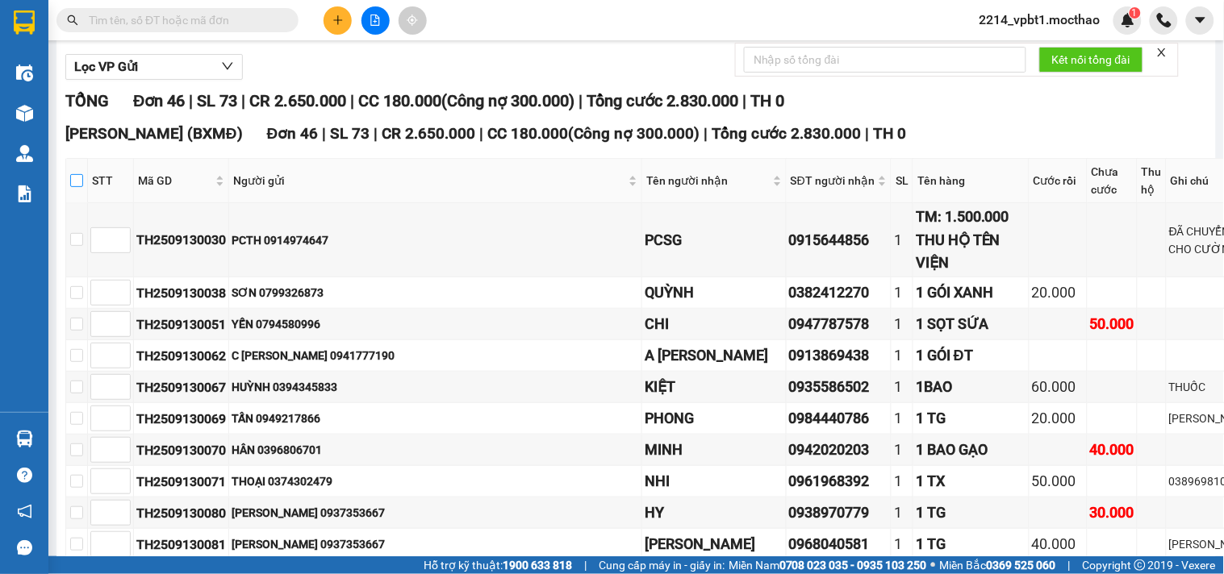
checkbox input "true"
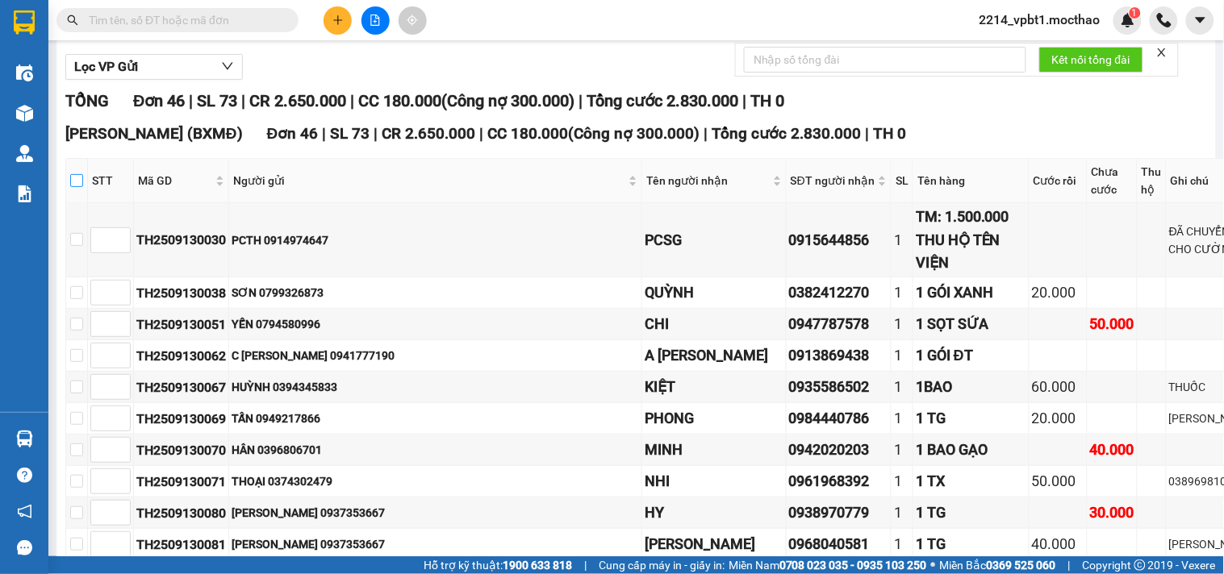
checkbox input "true"
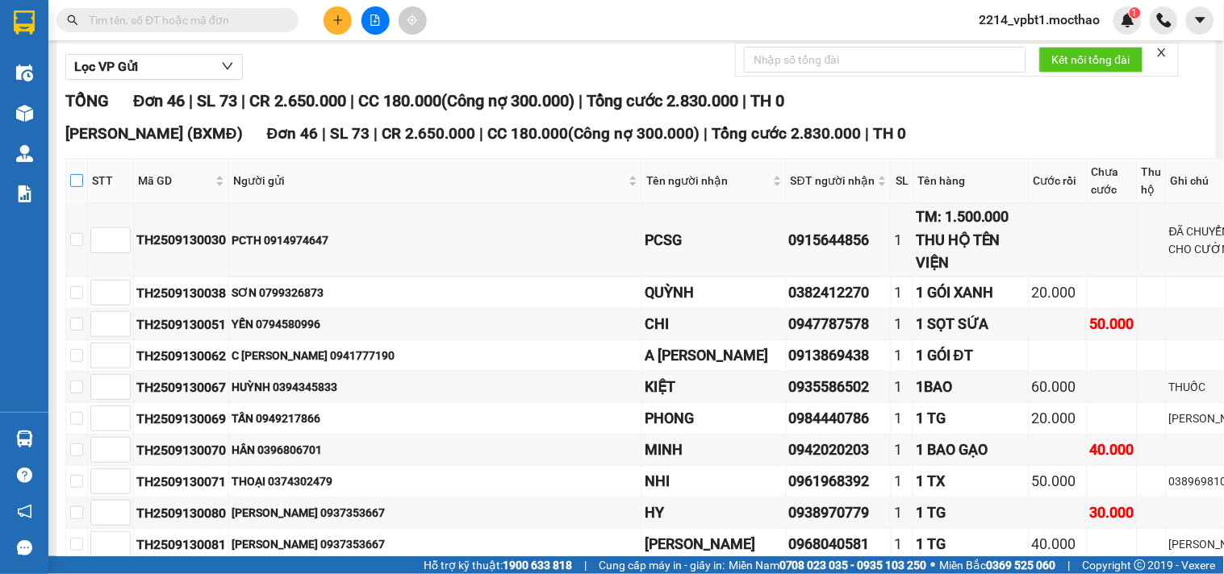
checkbox input "true"
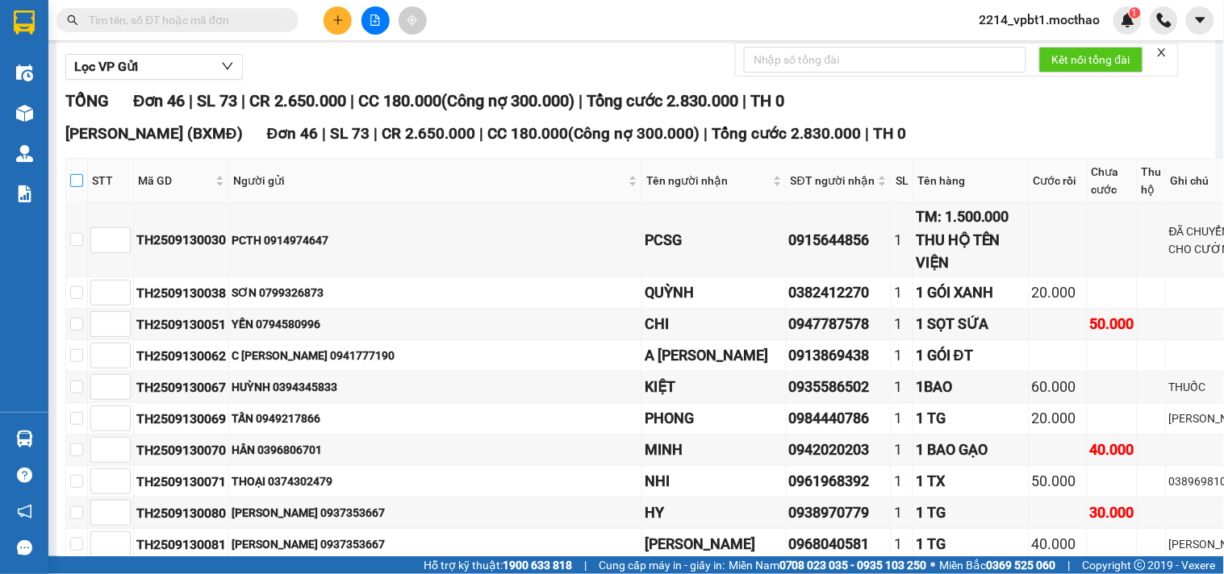
checkbox input "true"
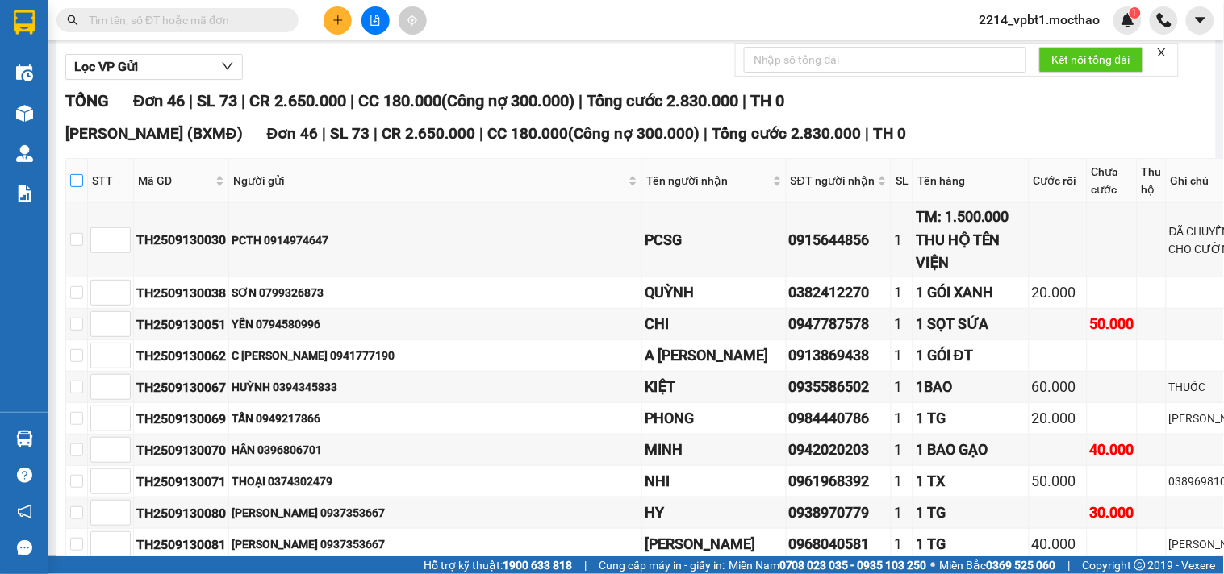
checkbox input "true"
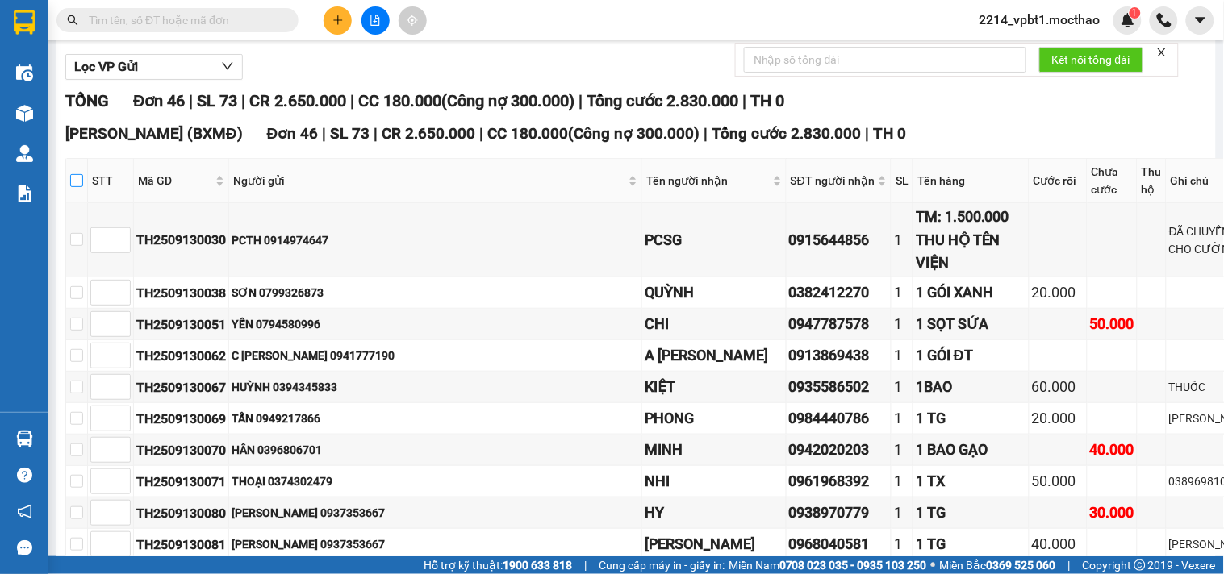
checkbox input "true"
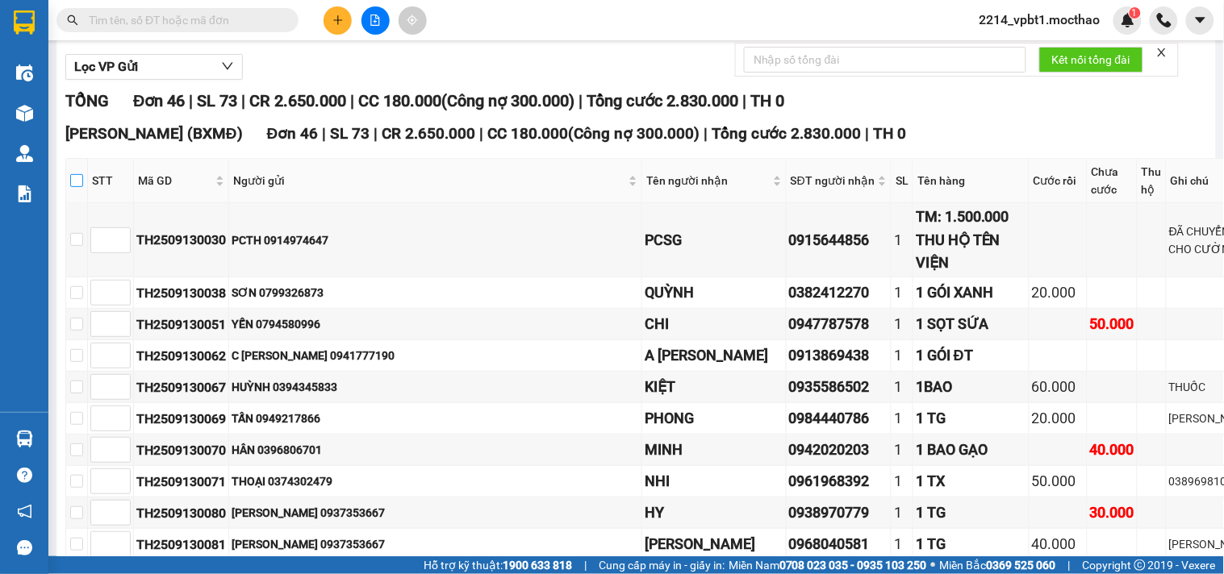
checkbox input "true"
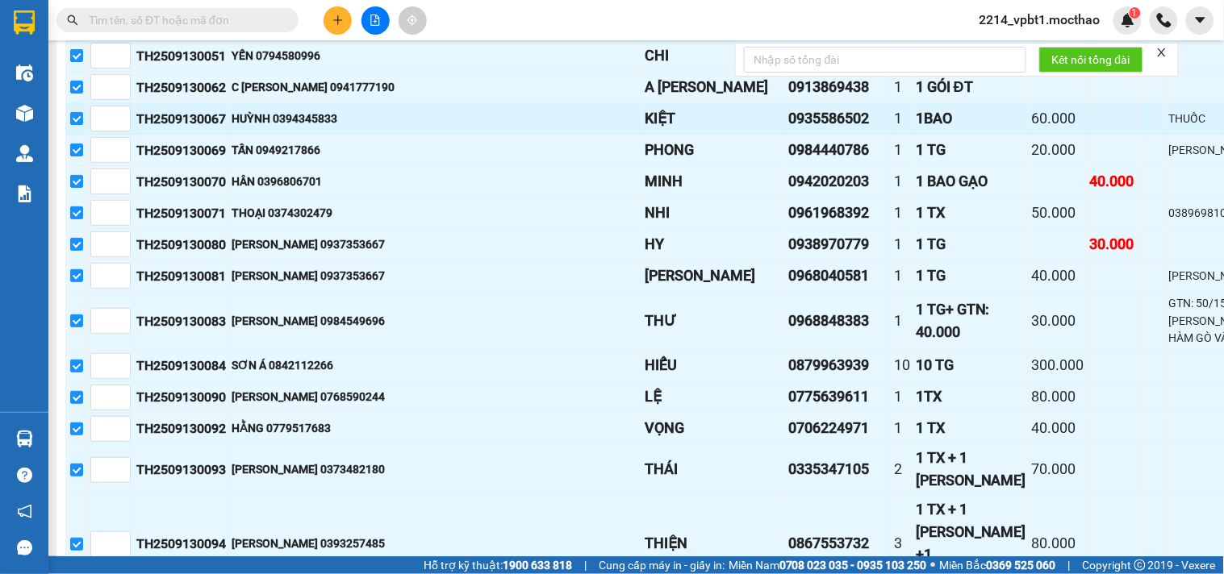
scroll to position [537, 0]
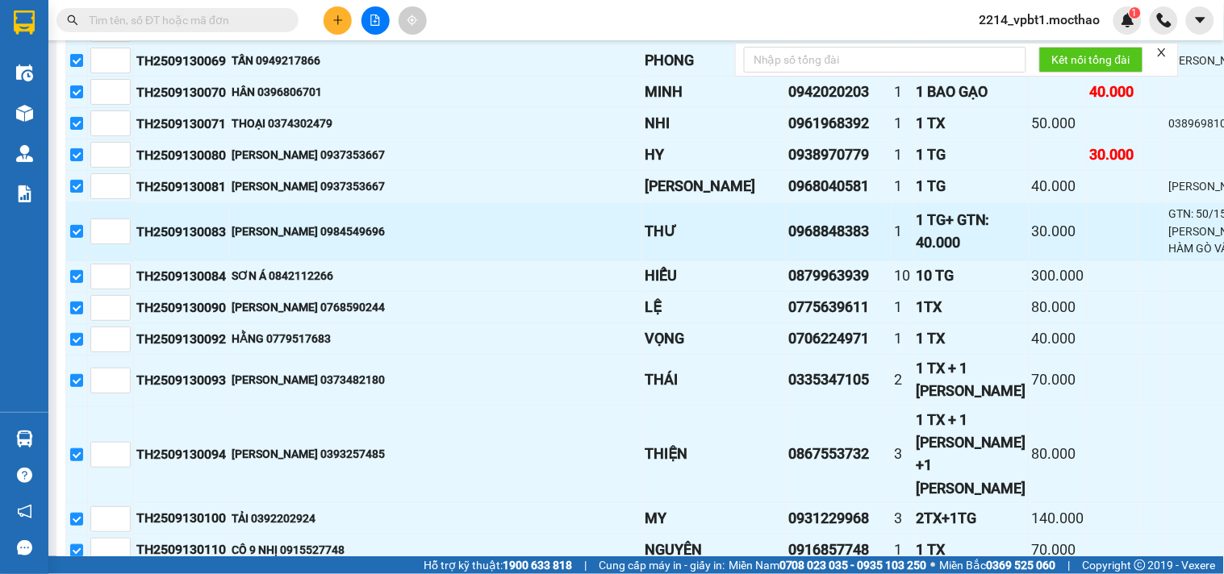
click at [374, 240] on div "LƯƠNG 0984549696" at bounding box center [435, 232] width 407 height 18
click at [81, 238] on input "checkbox" at bounding box center [76, 231] width 13 height 13
checkbox input "false"
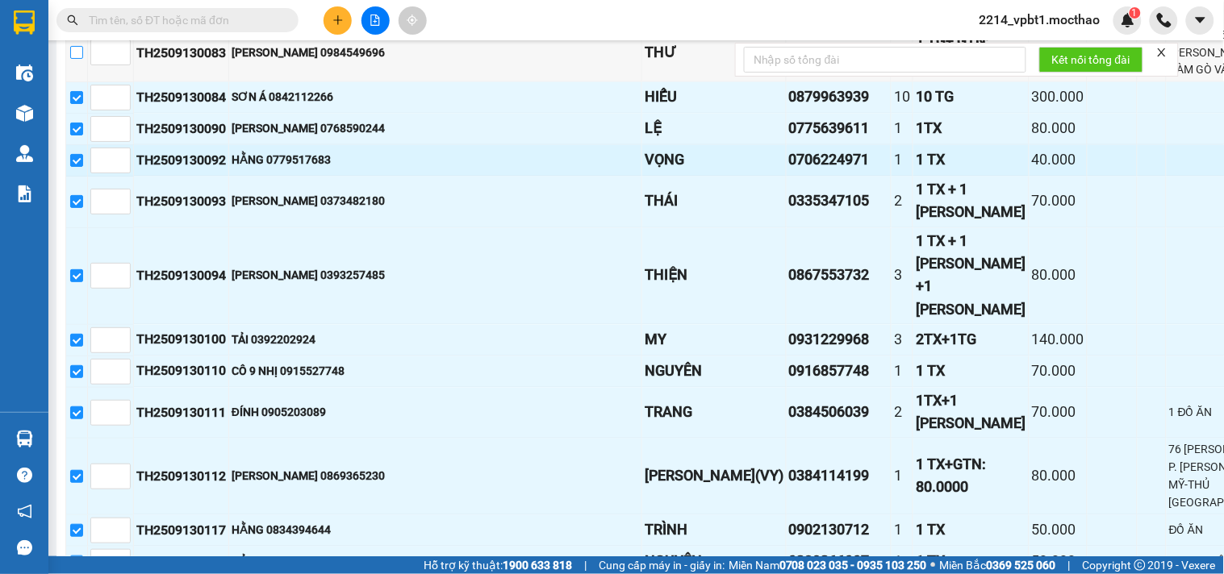
scroll to position [807, 0]
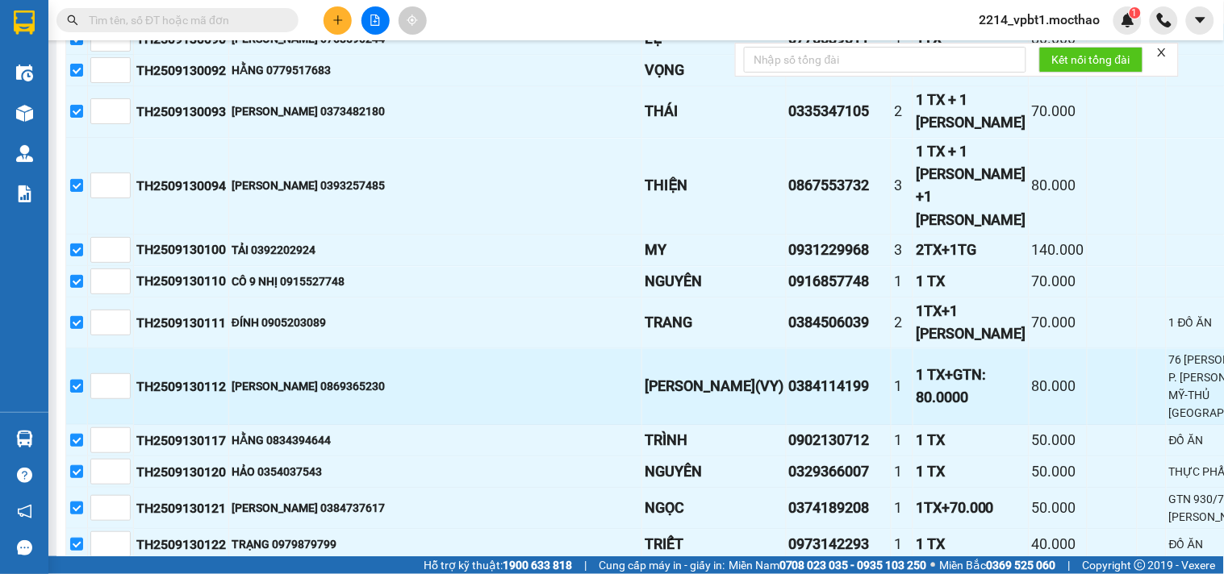
click at [83, 383] on input "checkbox" at bounding box center [76, 386] width 13 height 13
checkbox input "false"
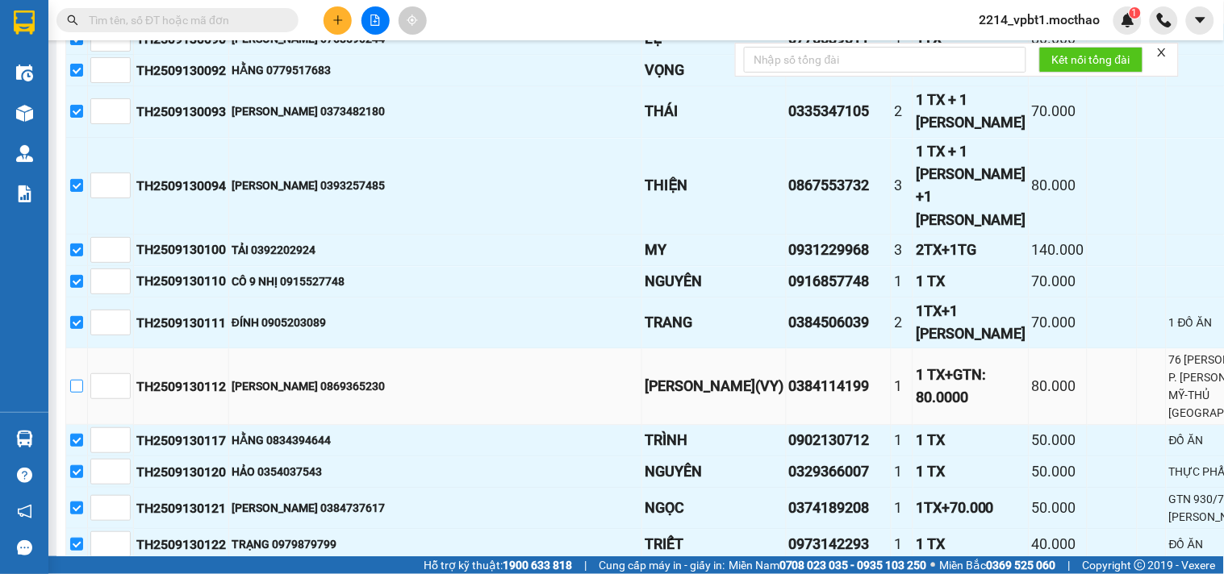
scroll to position [986, 0]
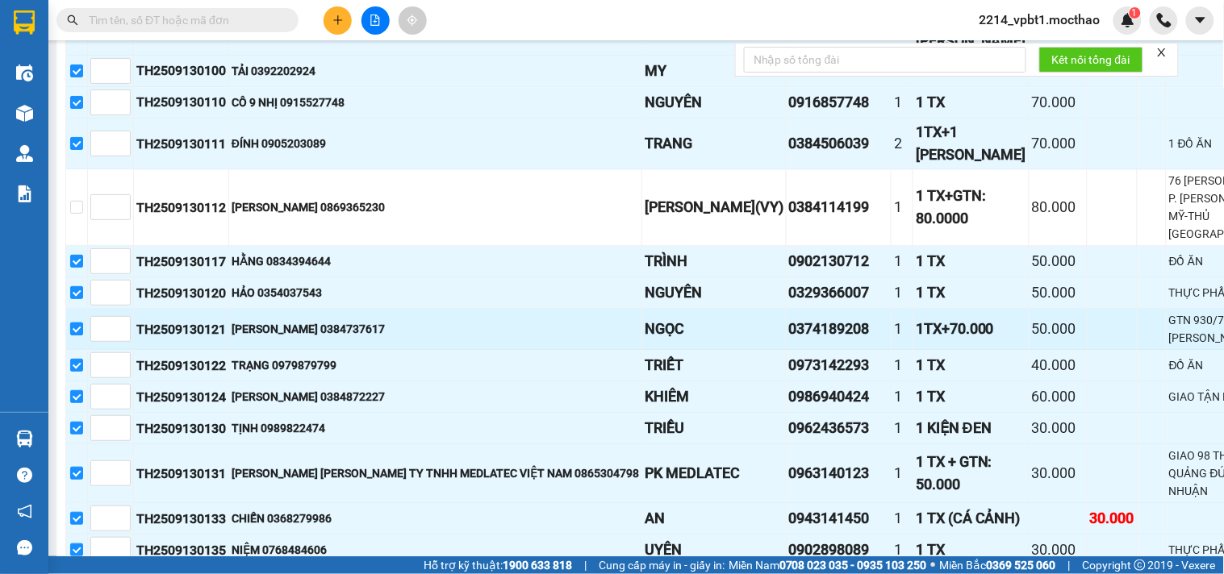
click at [83, 332] on input "checkbox" at bounding box center [76, 329] width 13 height 13
checkbox input "false"
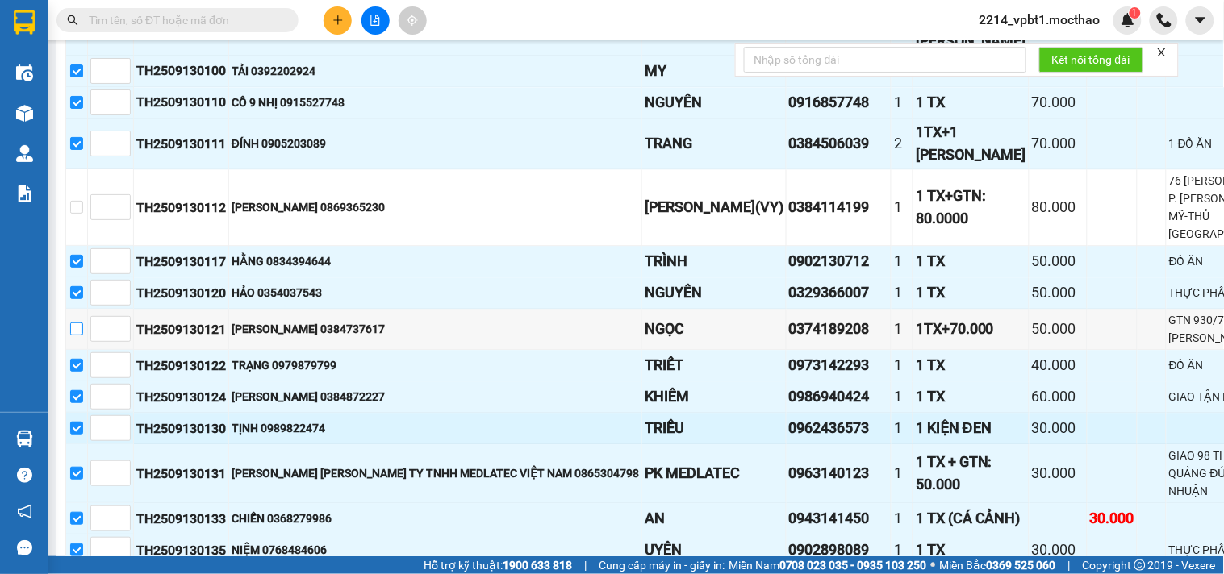
scroll to position [1075, 0]
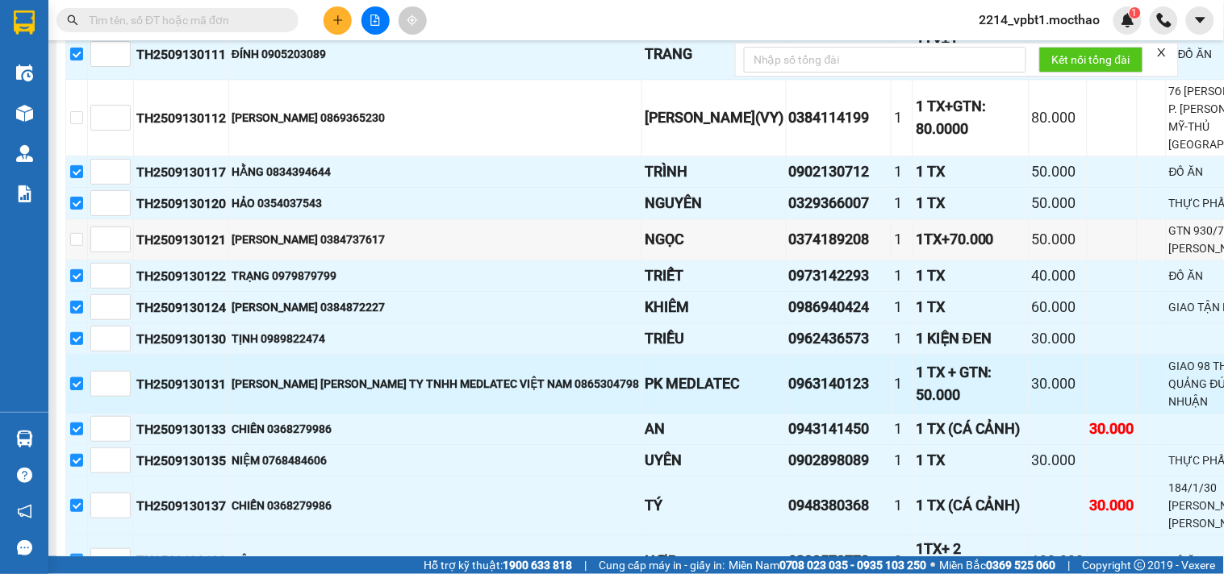
click at [78, 385] on input "checkbox" at bounding box center [76, 384] width 13 height 13
checkbox input "false"
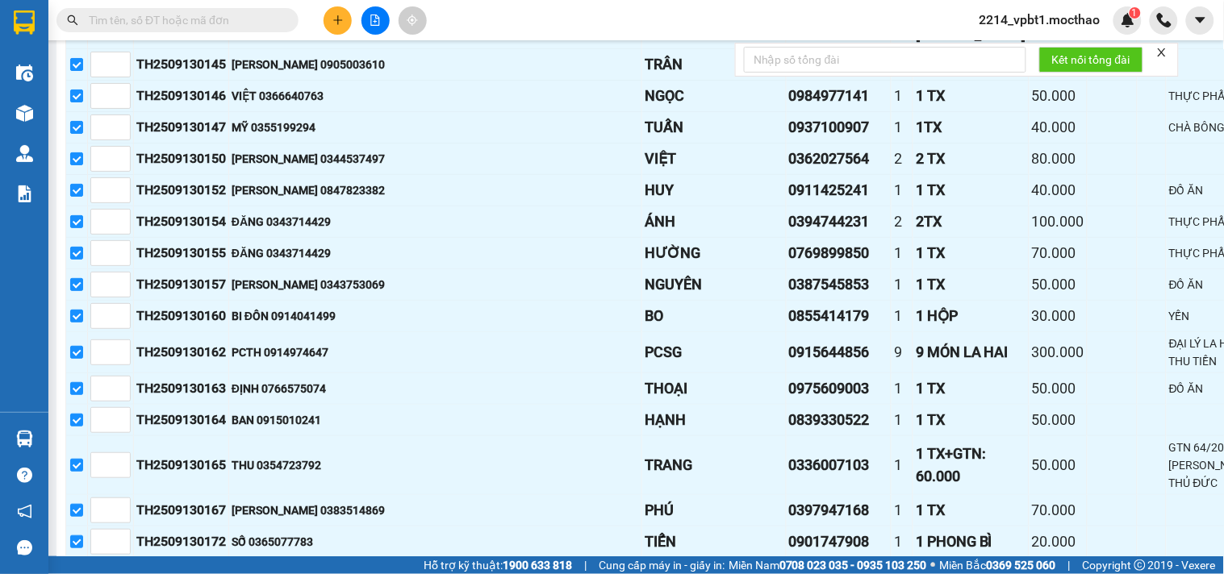
scroll to position [1703, 0]
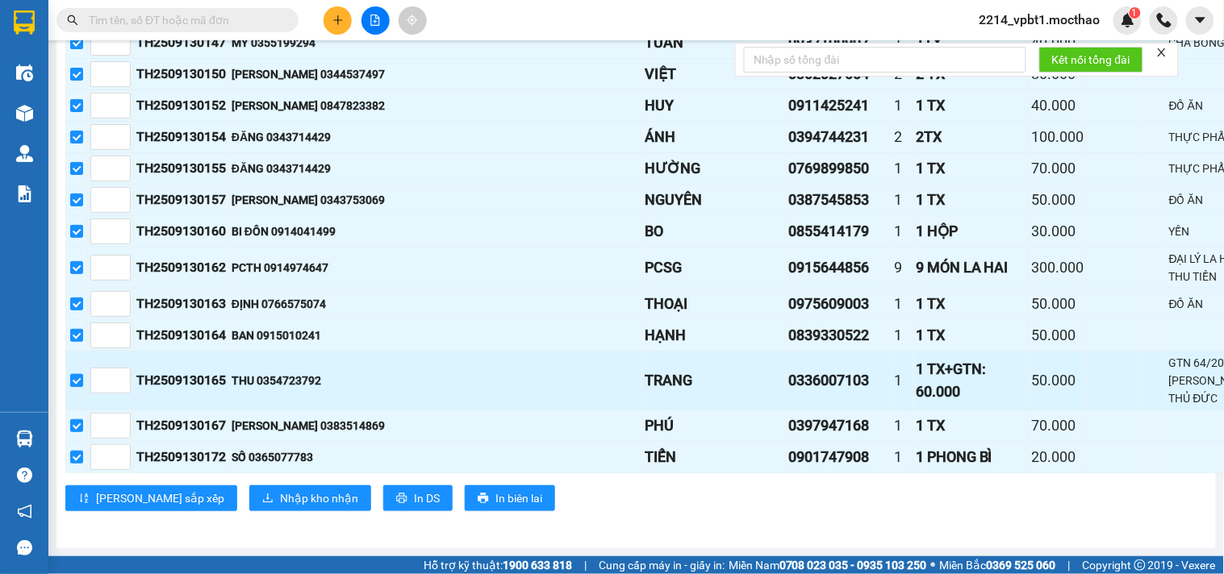
click at [83, 387] on input "checkbox" at bounding box center [76, 380] width 13 height 13
checkbox input "false"
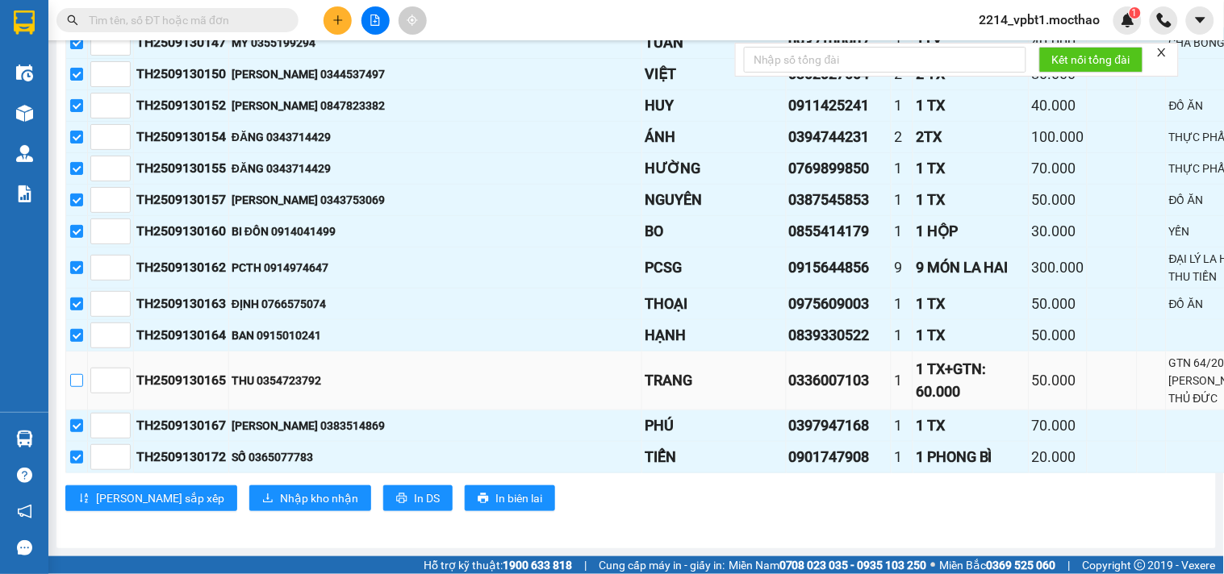
scroll to position [1722, 0]
click at [249, 500] on button "Nhập kho nhận" at bounding box center [310, 499] width 122 height 26
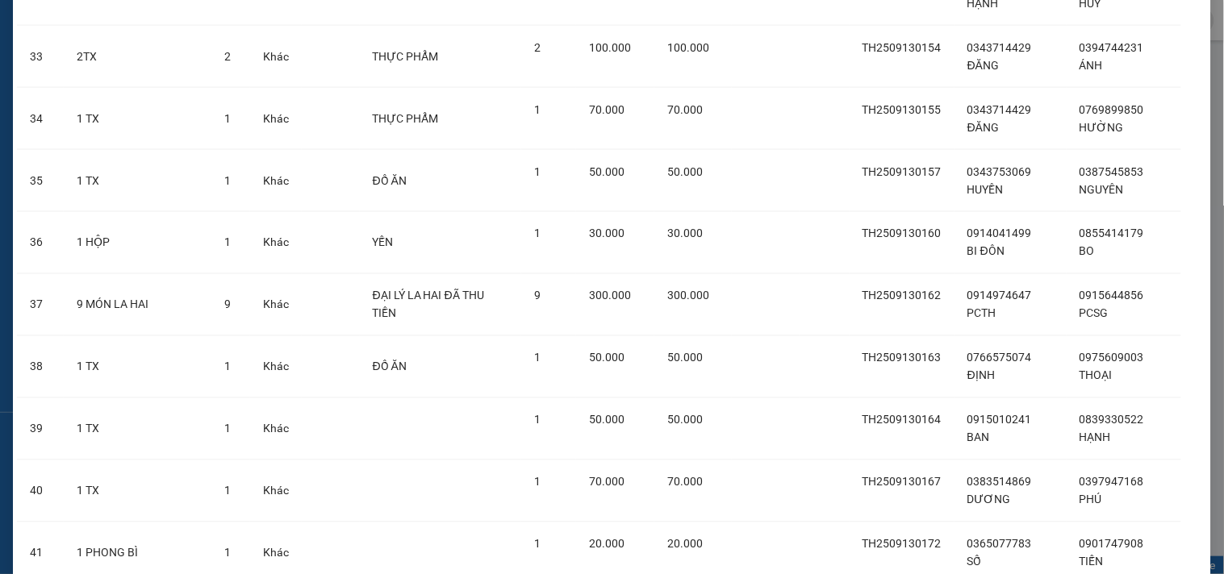
scroll to position [2245, 0]
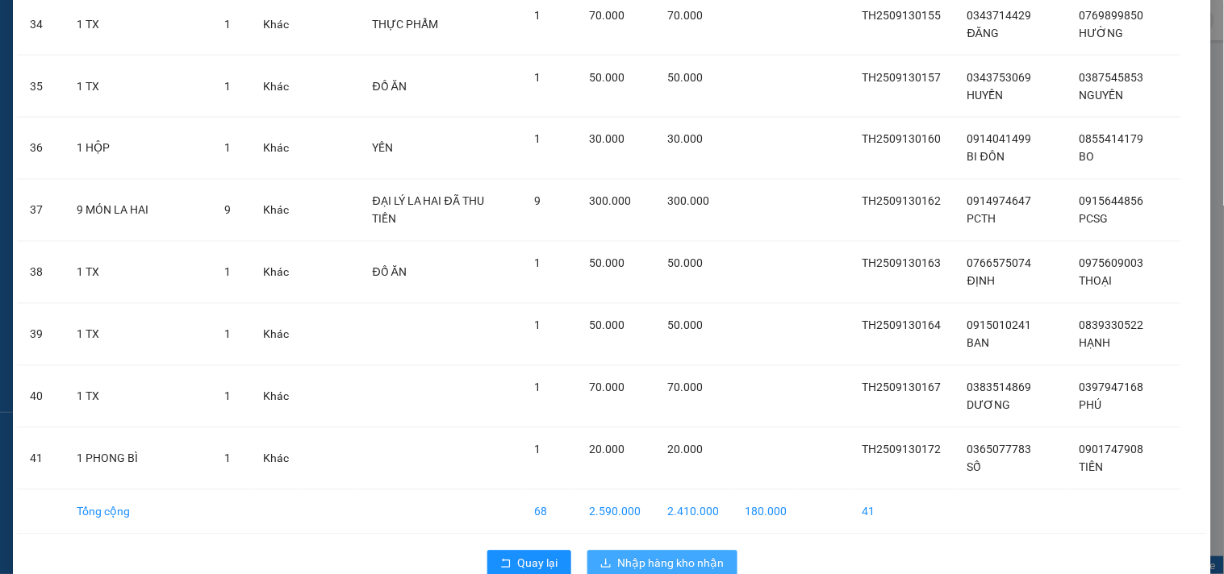
click at [683, 555] on span "Nhập hàng kho nhận" at bounding box center [671, 564] width 106 height 18
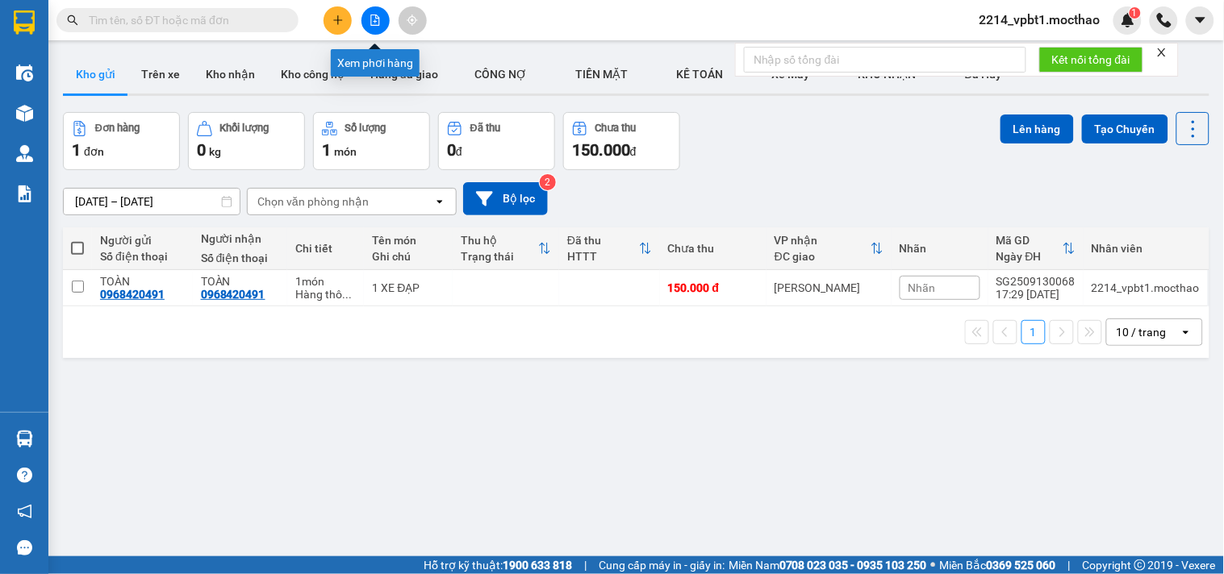
click at [374, 30] on button at bounding box center [375, 20] width 28 height 28
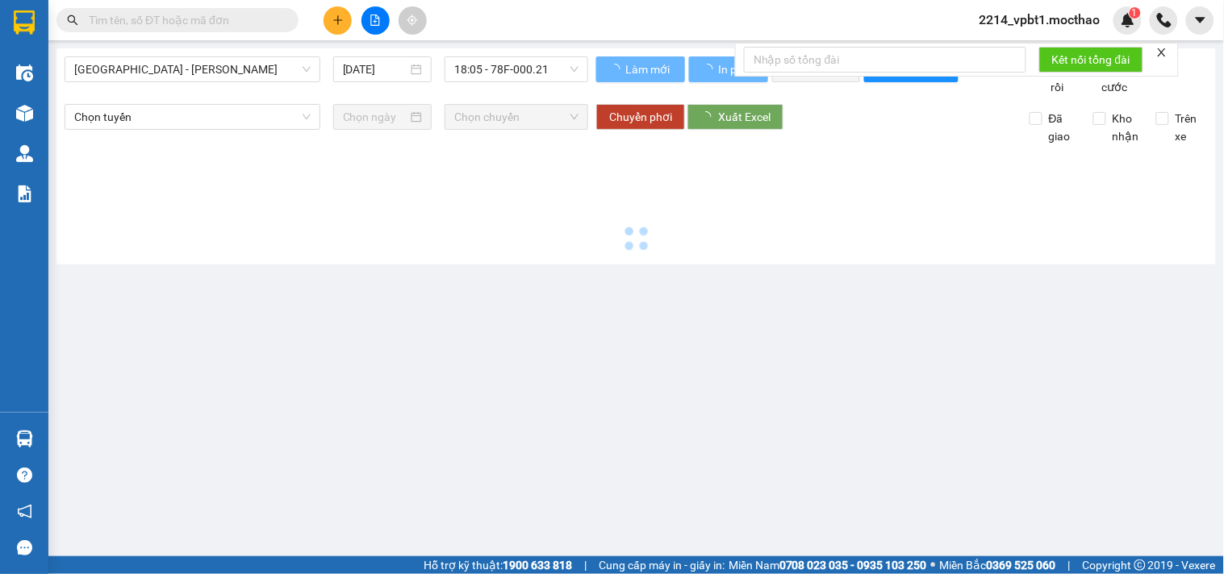
type input "[DATE]"
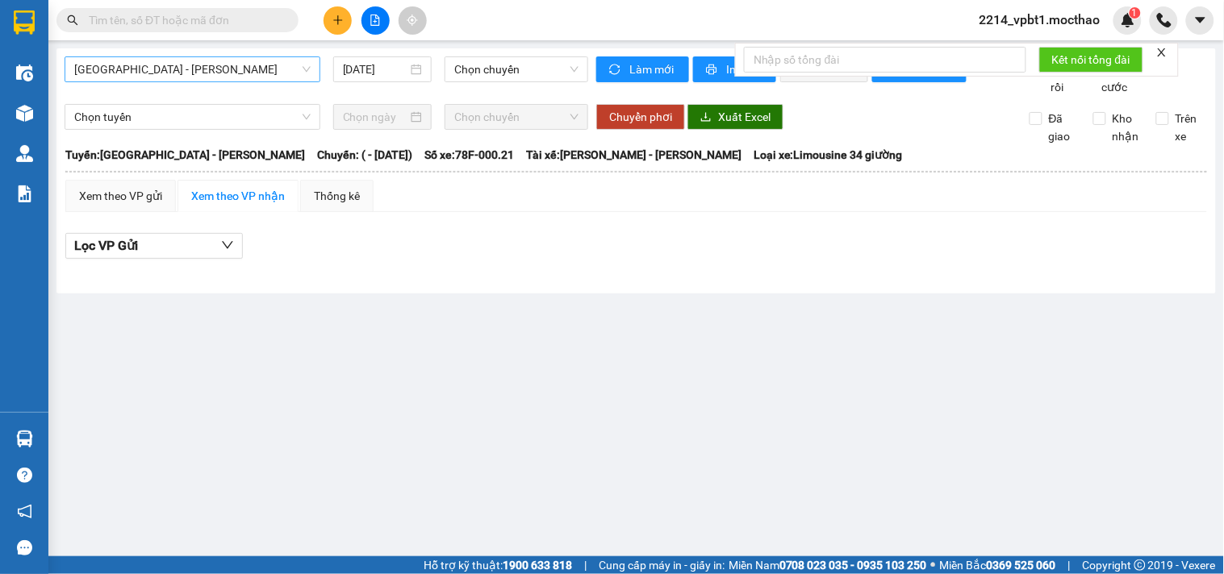
click at [251, 71] on span "[GEOGRAPHIC_DATA] - [GEOGRAPHIC_DATA]" at bounding box center [192, 69] width 236 height 24
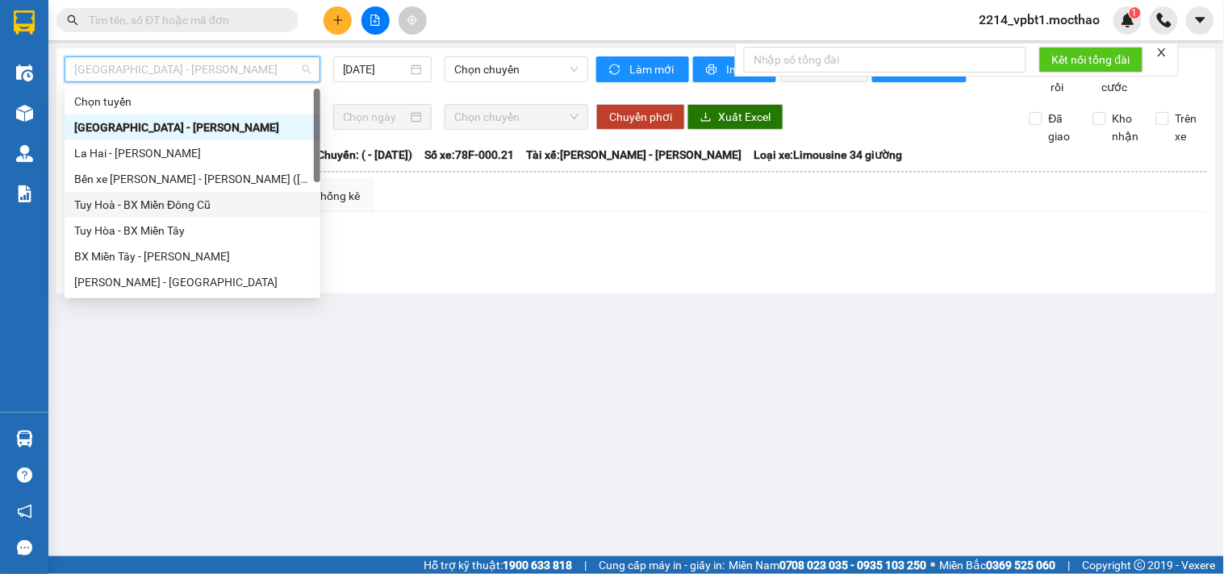
click at [163, 207] on div "Tuy Hoà - BX Miền Đông Cũ" at bounding box center [192, 205] width 236 height 18
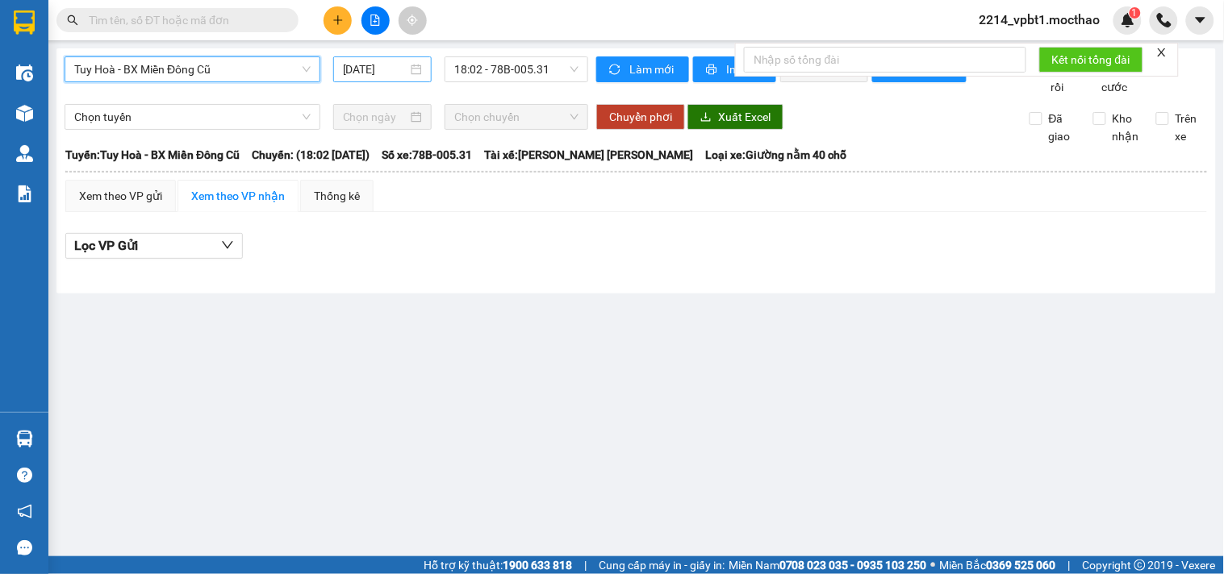
click at [365, 66] on input "[DATE]" at bounding box center [375, 70] width 65 height 18
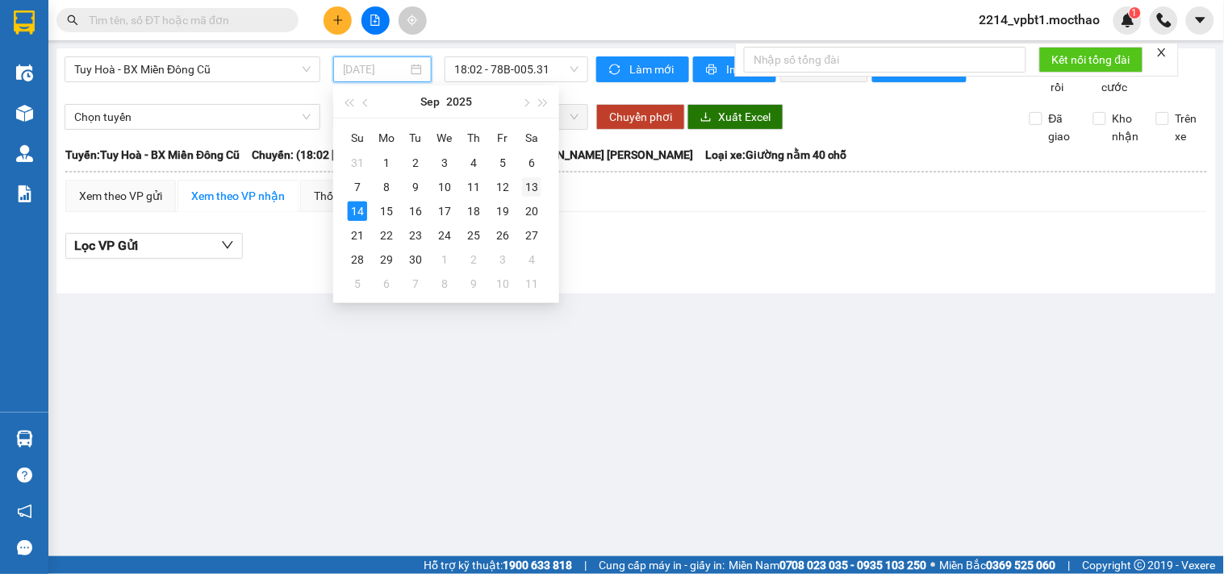
click at [534, 186] on div "13" at bounding box center [531, 186] width 19 height 19
type input "13/09/2025"
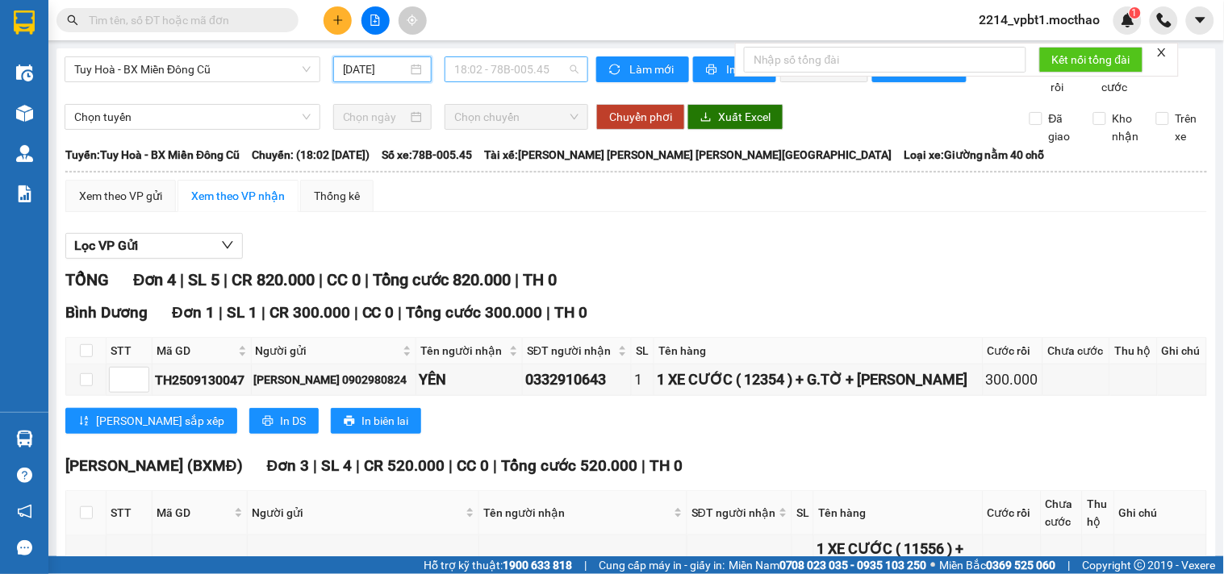
click at [514, 68] on span "18:02 - 78B-005.45" at bounding box center [516, 69] width 124 height 24
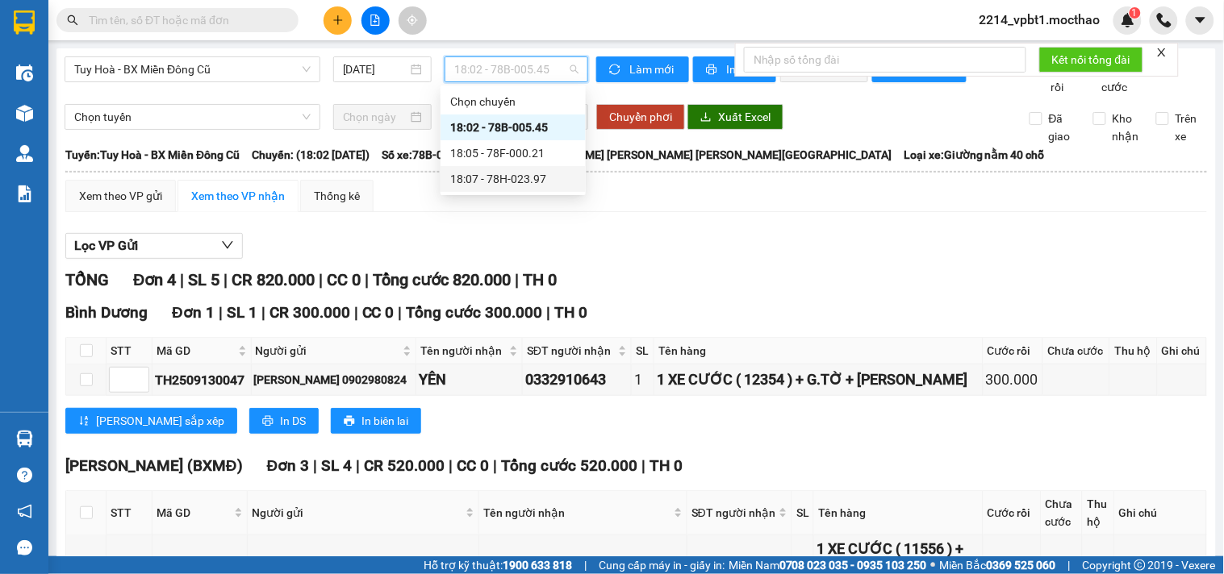
click at [530, 180] on div "18:07 - 78H-023.97" at bounding box center [513, 179] width 126 height 18
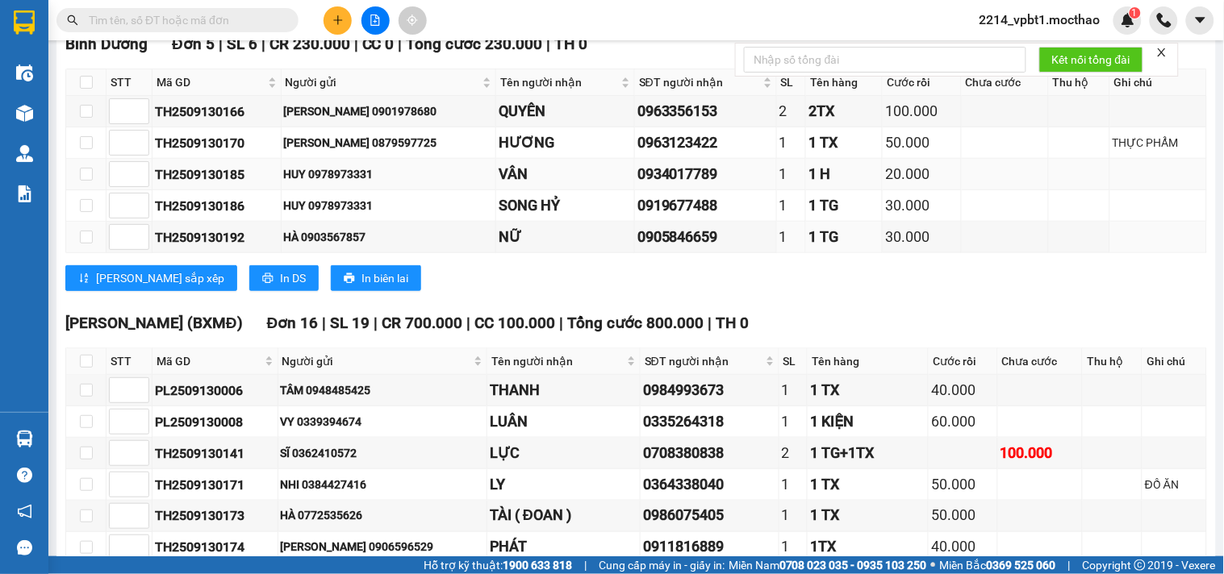
scroll to position [448, 0]
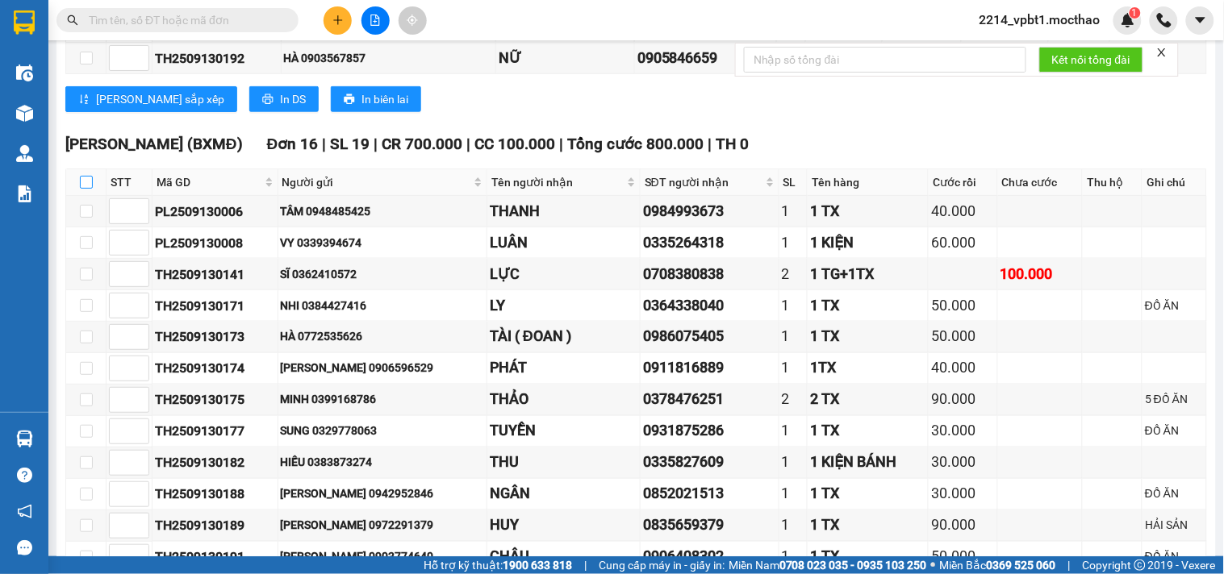
click at [86, 189] on input "checkbox" at bounding box center [86, 182] width 13 height 13
checkbox input "true"
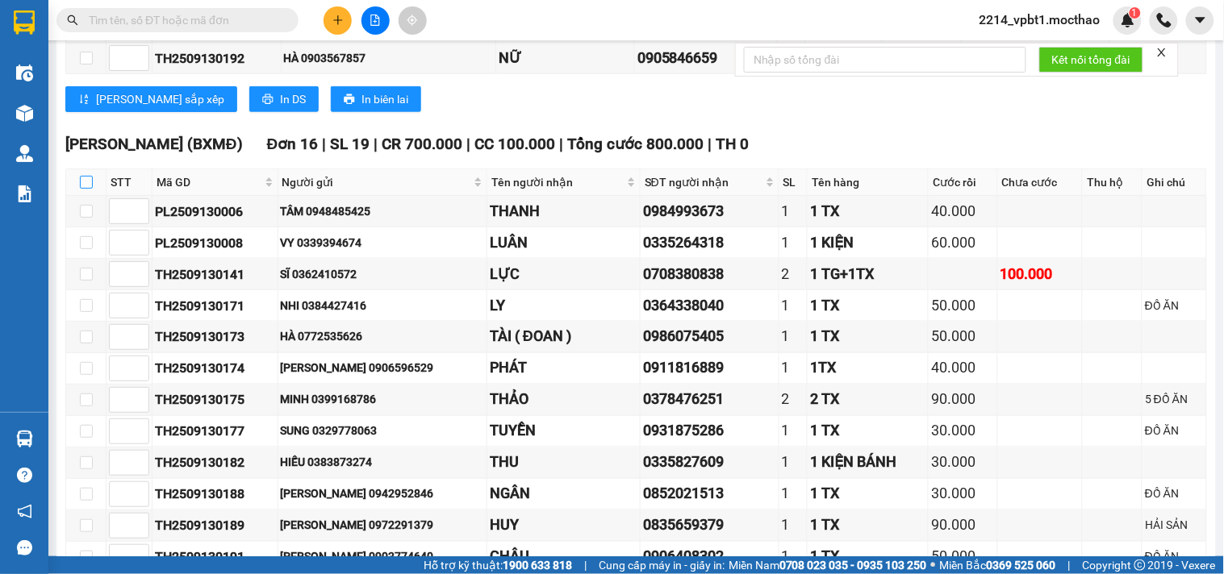
checkbox input "true"
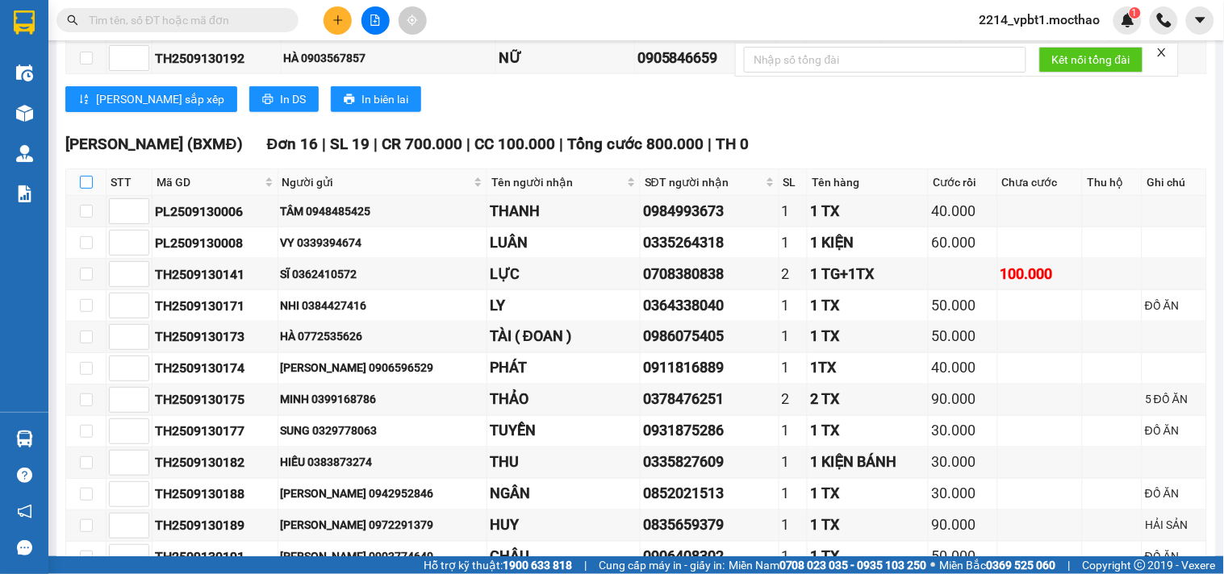
checkbox input "true"
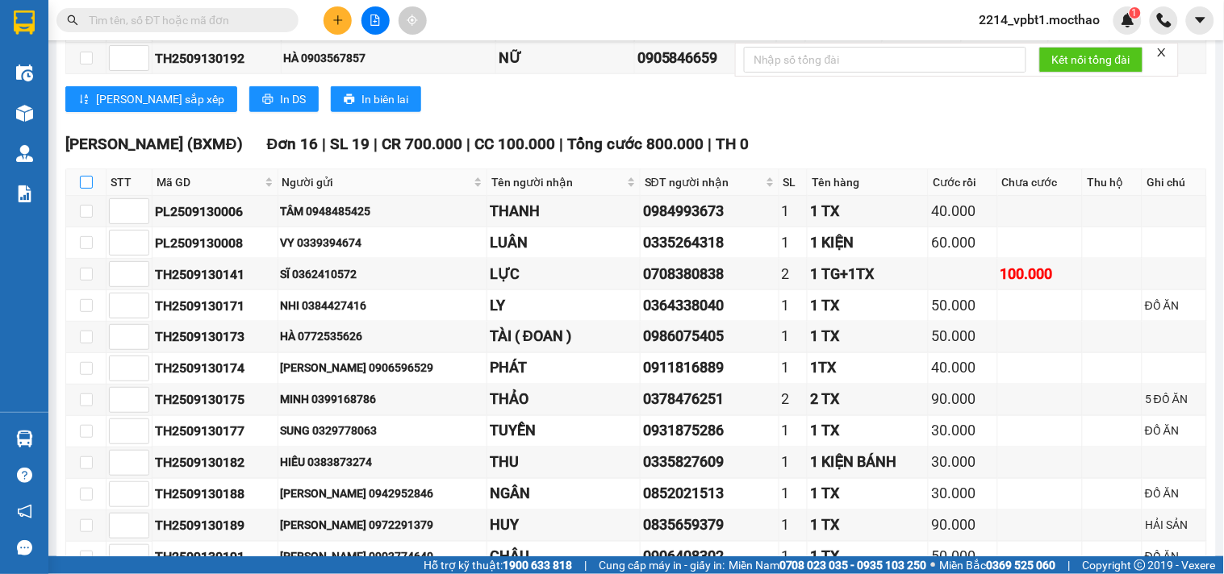
checkbox input "true"
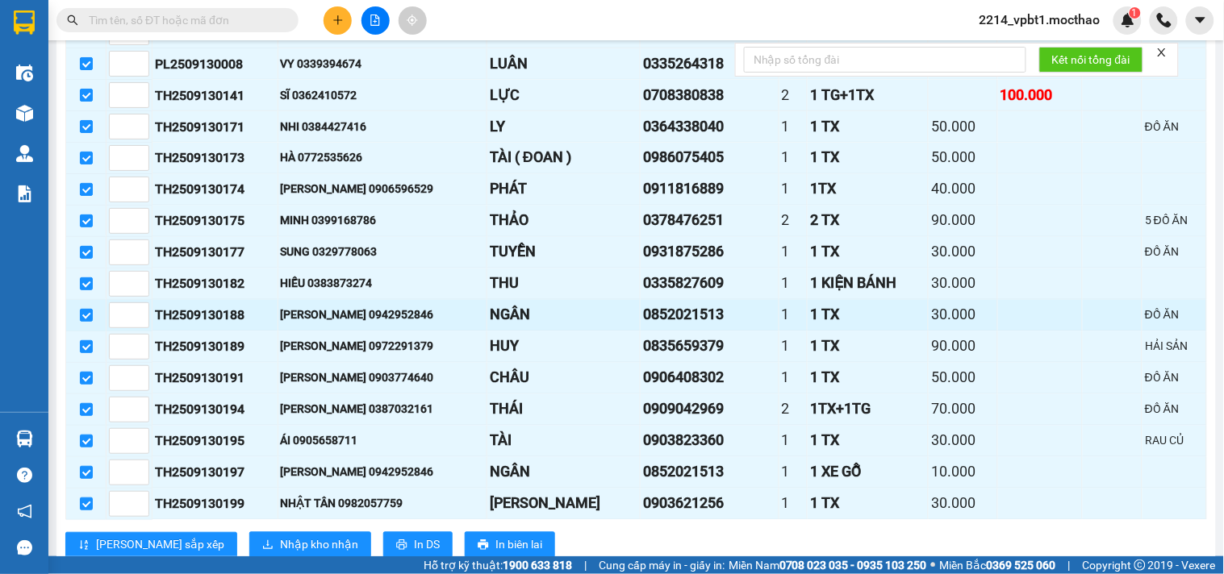
scroll to position [697, 0]
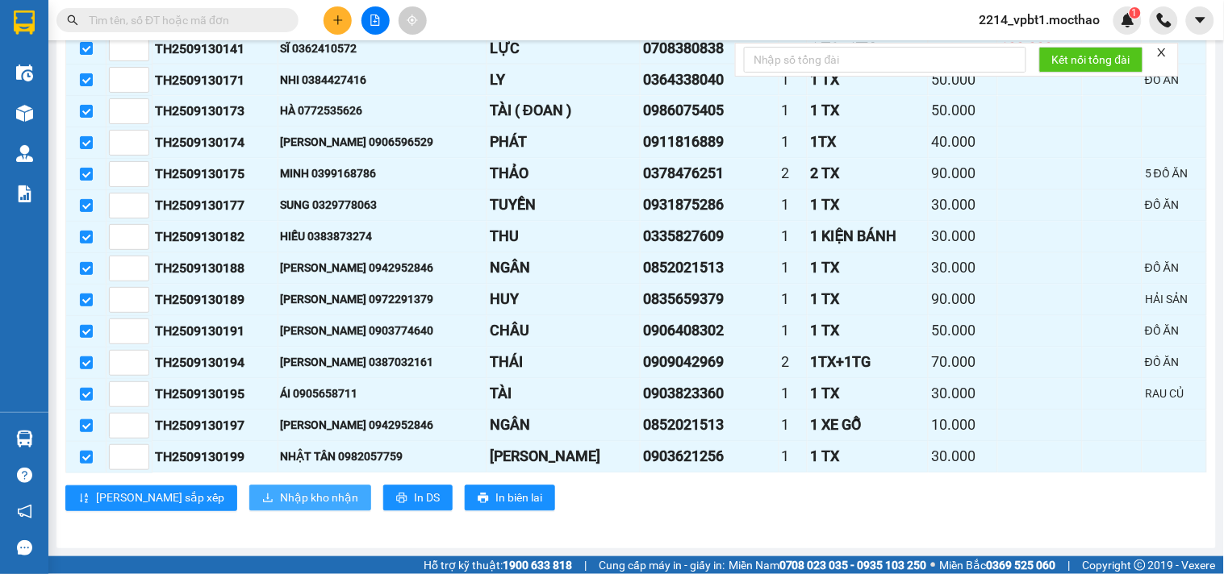
click at [280, 495] on span "Nhập kho nhận" at bounding box center [319, 499] width 78 height 18
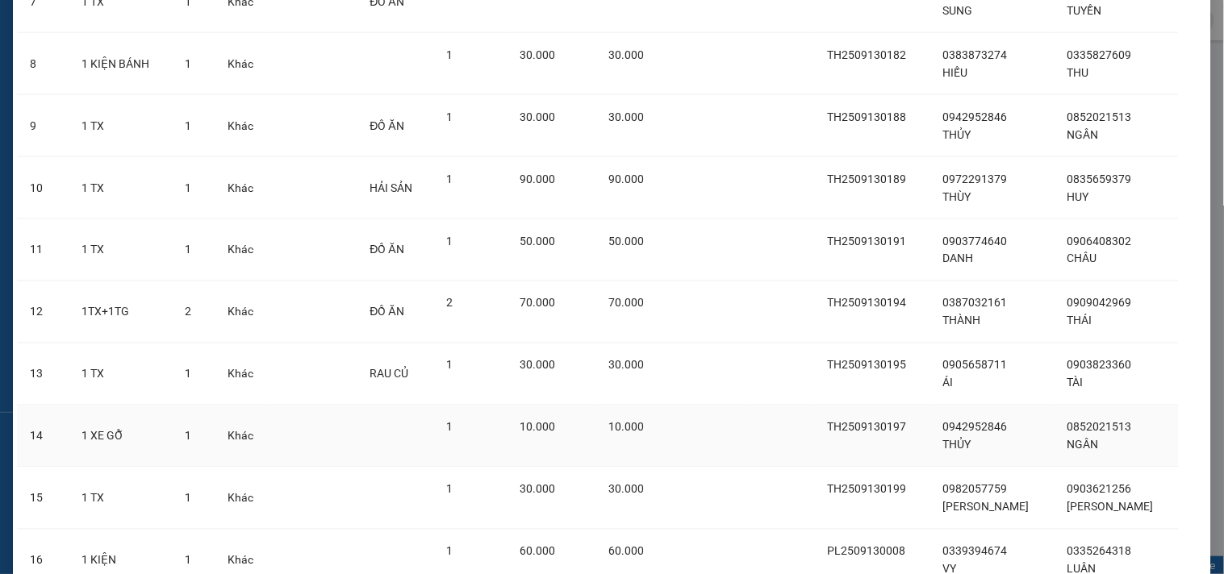
scroll to position [673, 0]
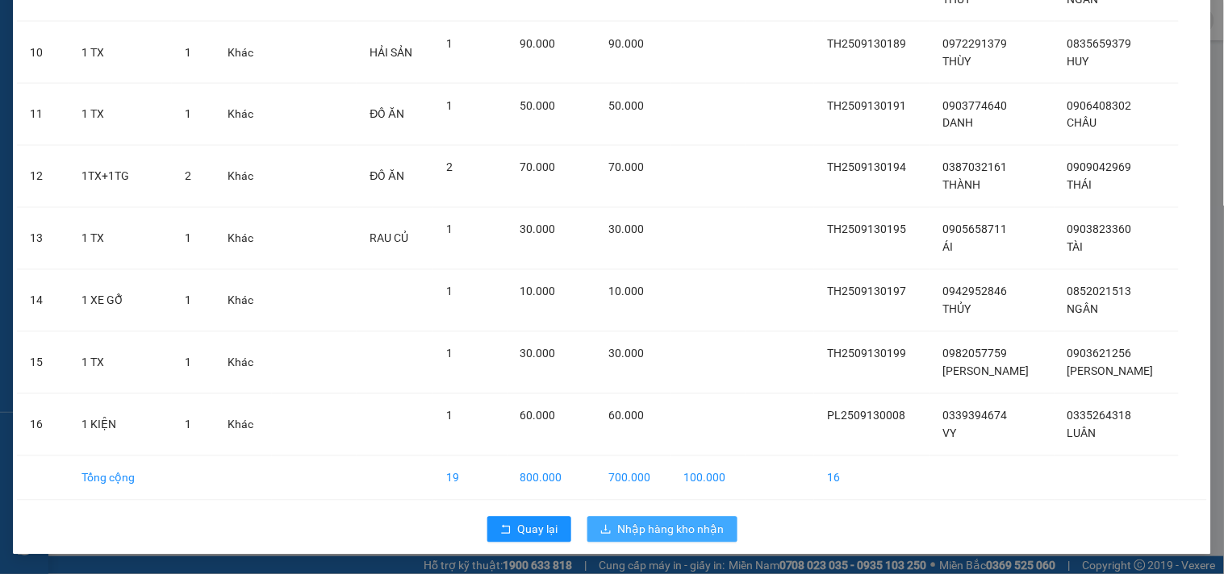
click at [628, 524] on span "Nhập hàng kho nhận" at bounding box center [671, 530] width 106 height 18
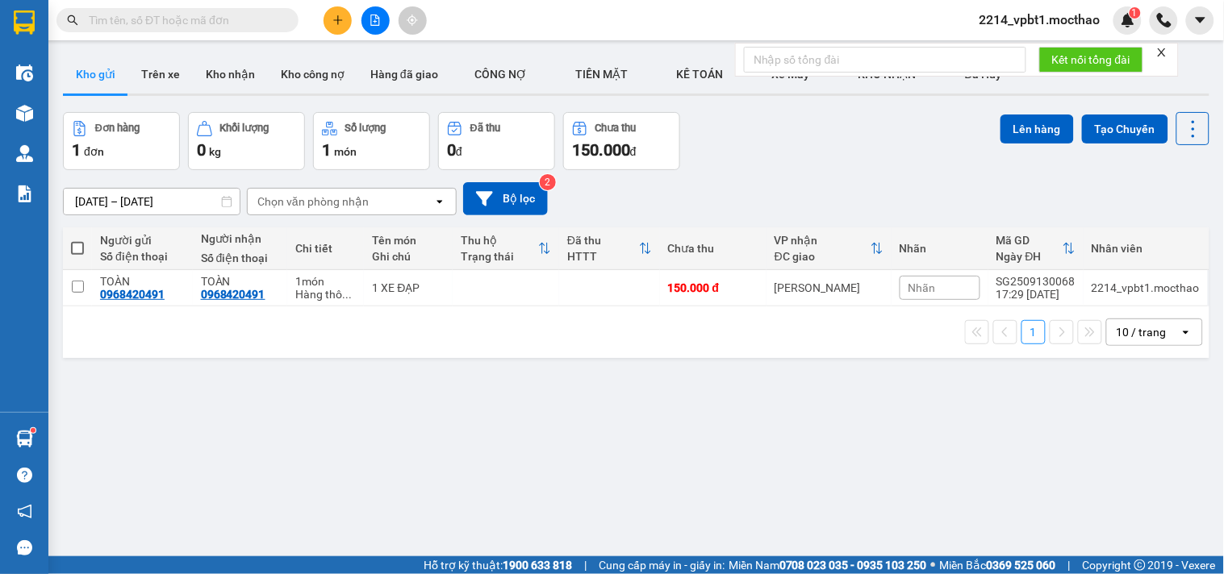
click at [342, 17] on icon "plus" at bounding box center [337, 20] width 11 height 11
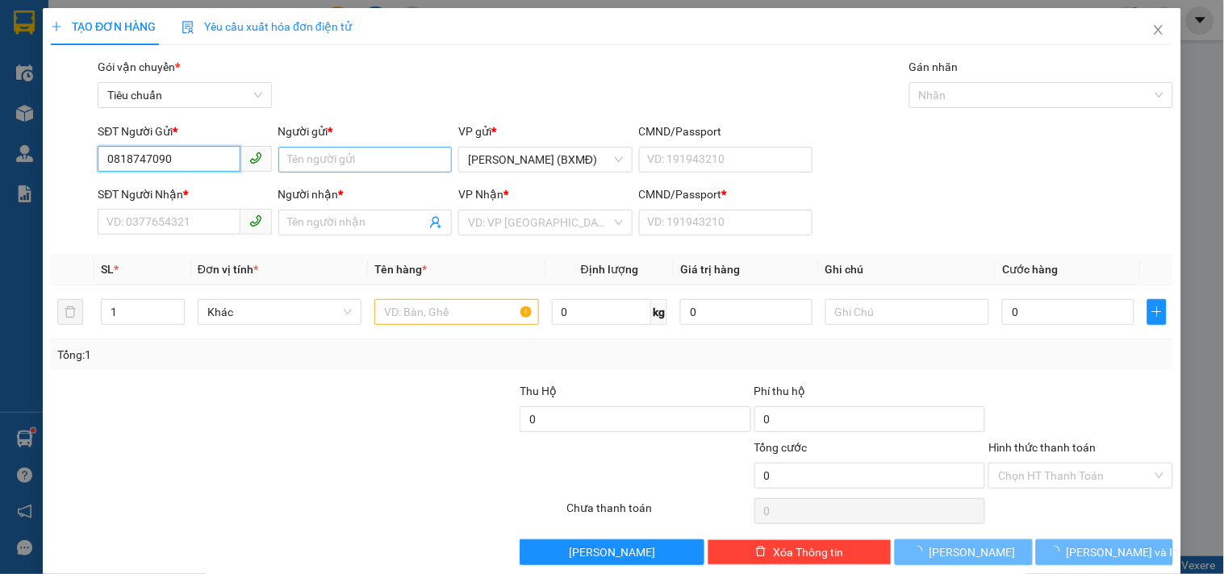
type input "0818747090"
click at [332, 159] on input "Người gửi *" at bounding box center [364, 160] width 173 height 26
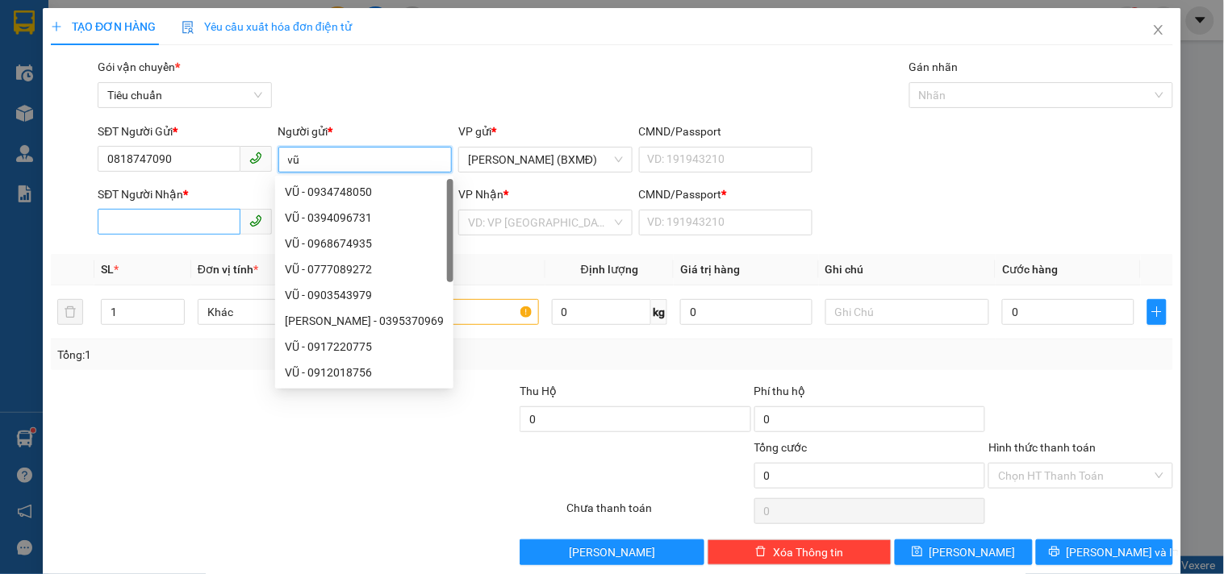
type input "vũ"
click at [150, 210] on div "SĐT Người Nhận *" at bounding box center [184, 198] width 173 height 24
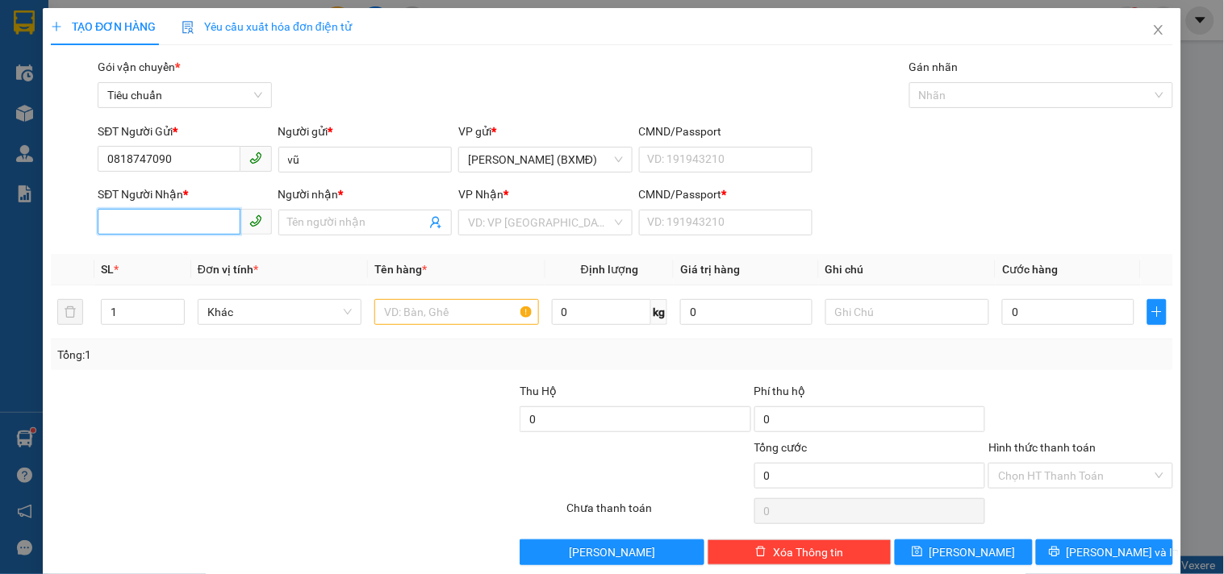
click at [157, 220] on input "SĐT Người Nhận *" at bounding box center [169, 222] width 142 height 26
type input "0913448475"
click at [176, 264] on div "0913448475 - DŨNG" at bounding box center [186, 255] width 178 height 26
type input "DŨNG"
type input "1"
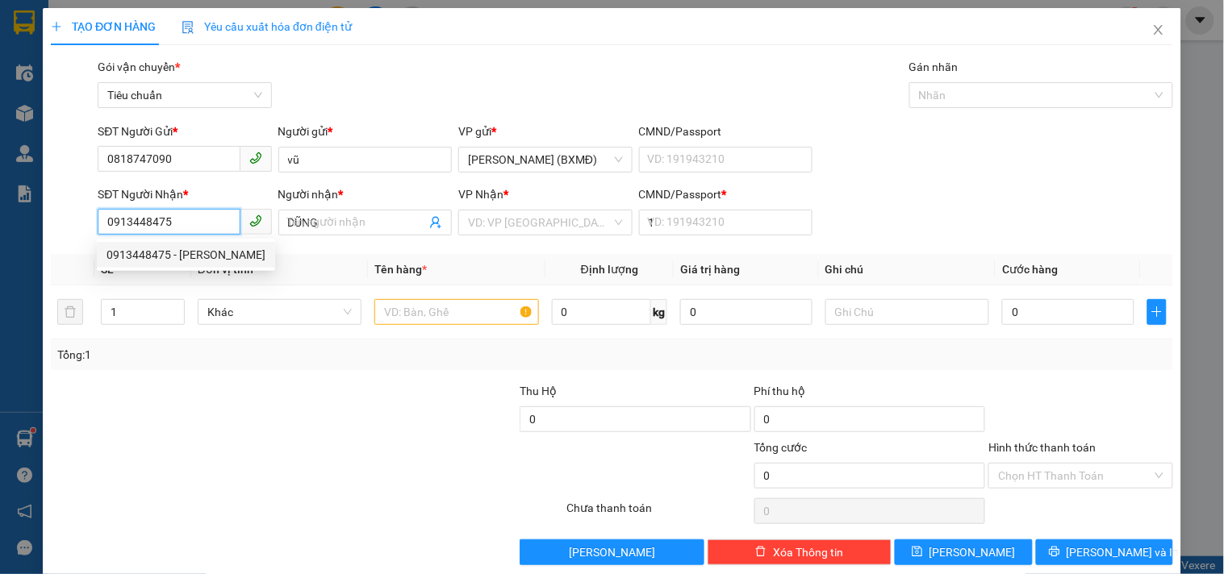
type input "50.000"
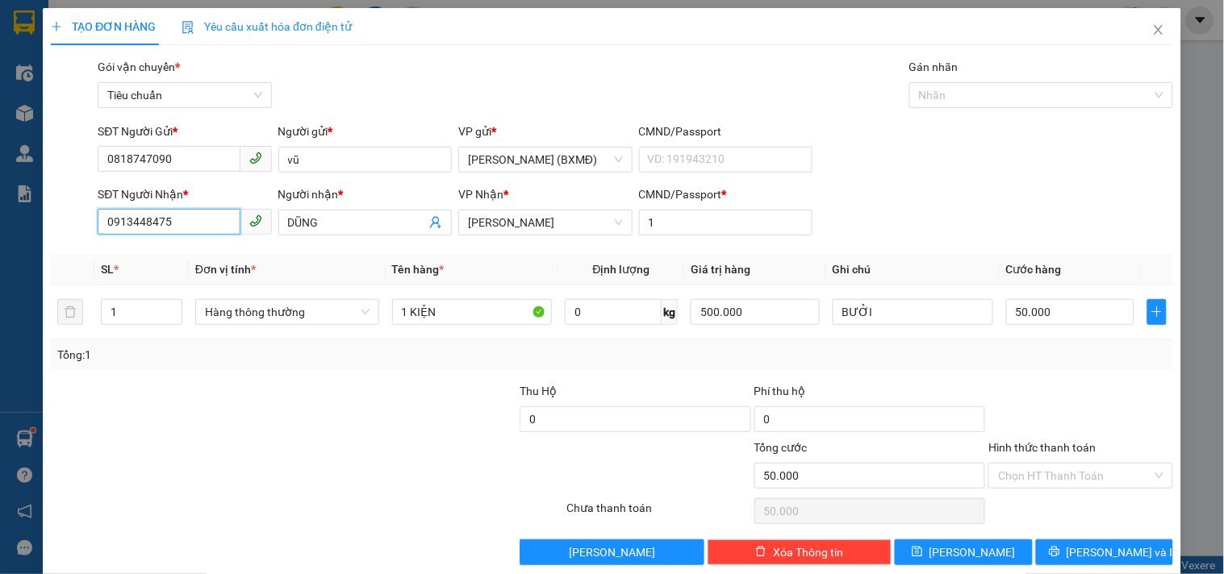
scroll to position [22, 0]
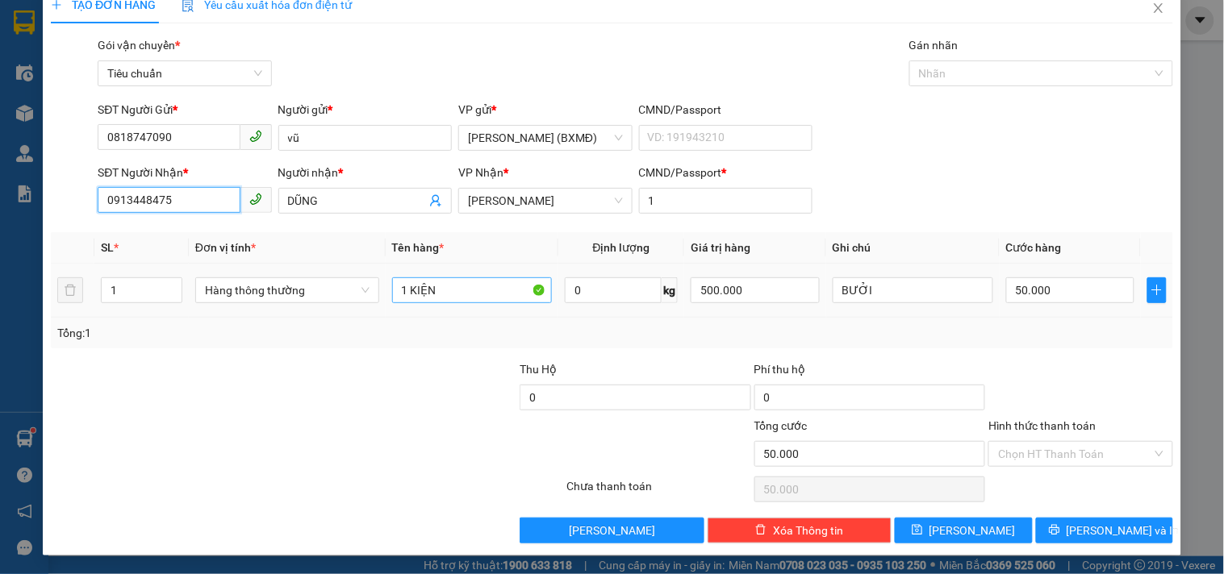
type input "0913448475"
click at [468, 294] on input "1 KIỆN" at bounding box center [472, 291] width 161 height 26
type input "1 KIỆN ĐEN"
click at [1045, 290] on input "50.000" at bounding box center [1070, 291] width 129 height 26
type input "0"
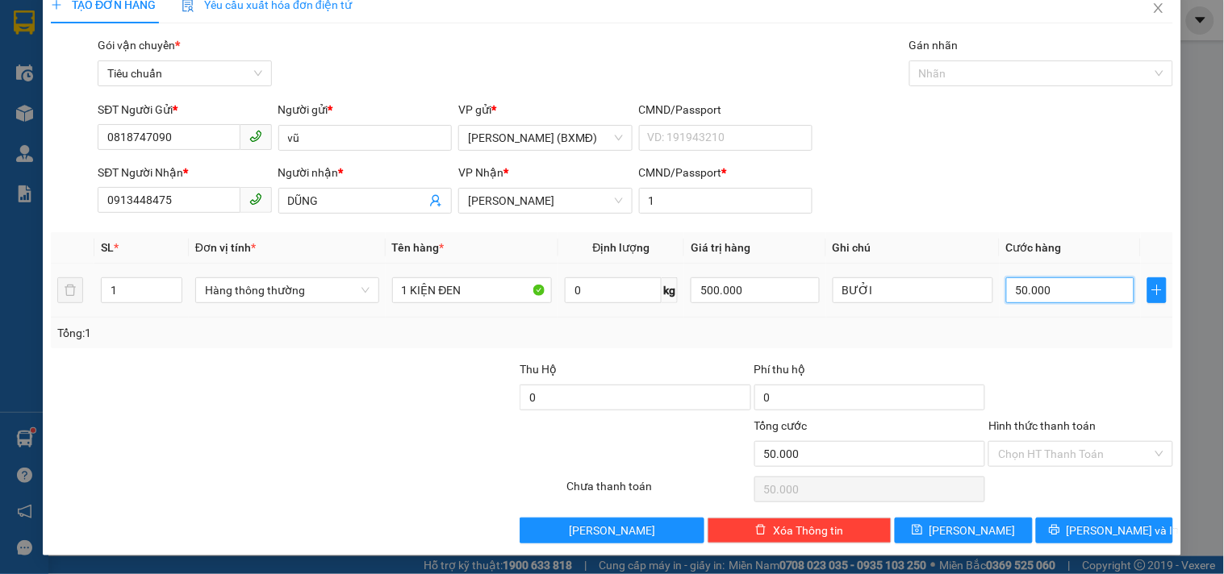
type input "0"
type input "4"
type input "004"
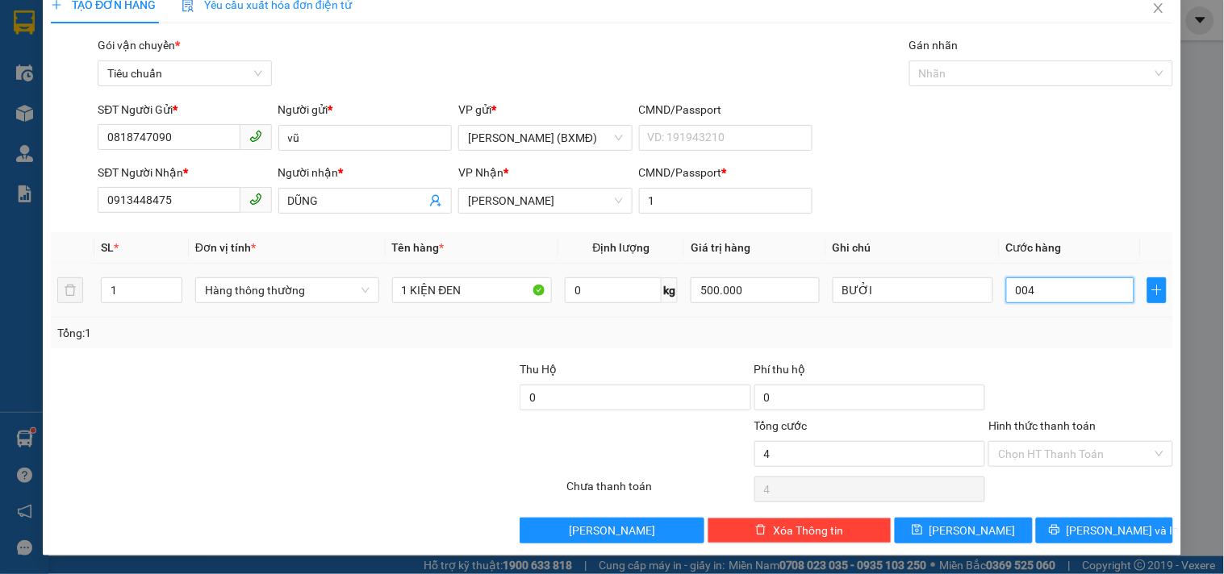
type input "40"
type input "0.040"
click at [1044, 376] on div at bounding box center [1080, 389] width 187 height 56
type input "40.000"
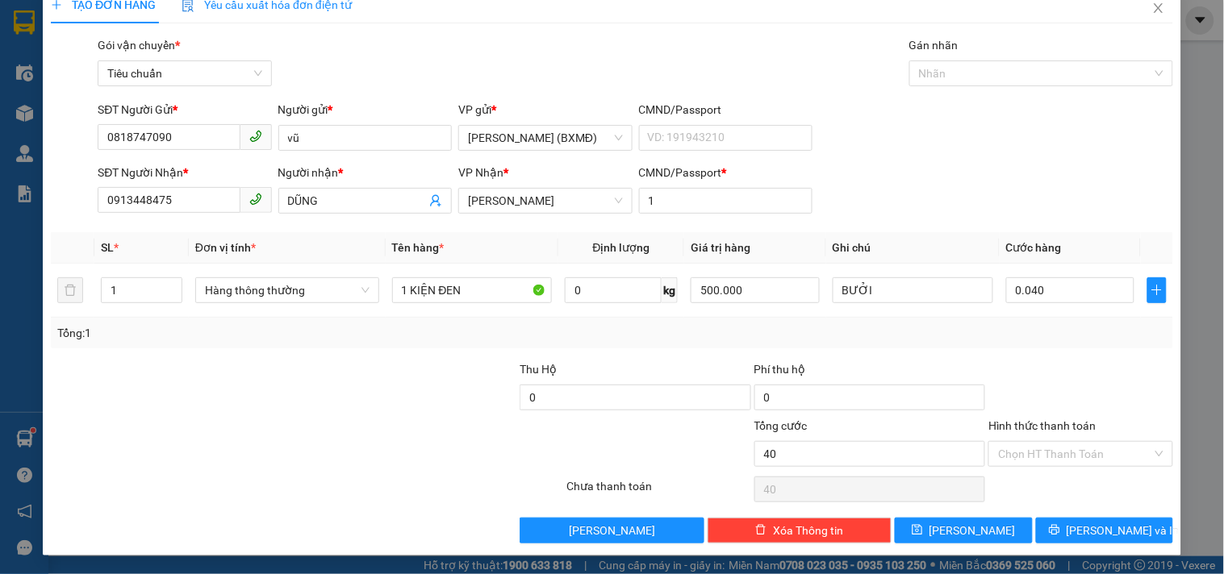
type input "40.000"
click at [1050, 449] on input "Hình thức thanh toán" at bounding box center [1074, 454] width 153 height 24
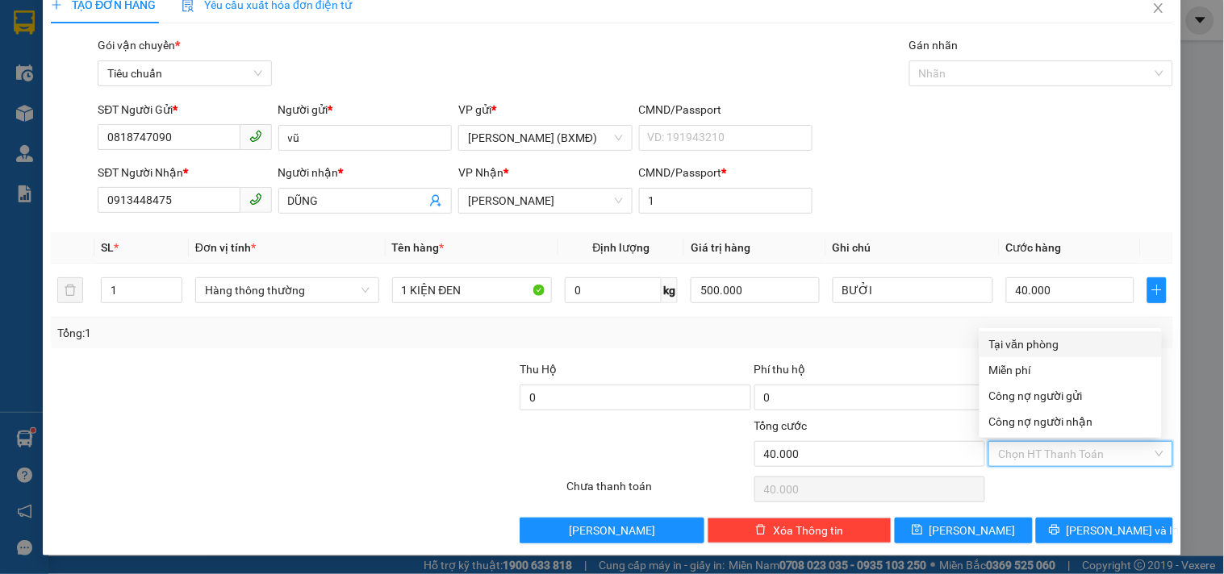
click at [1042, 344] on div "Tại văn phòng" at bounding box center [1070, 345] width 163 height 18
type input "0"
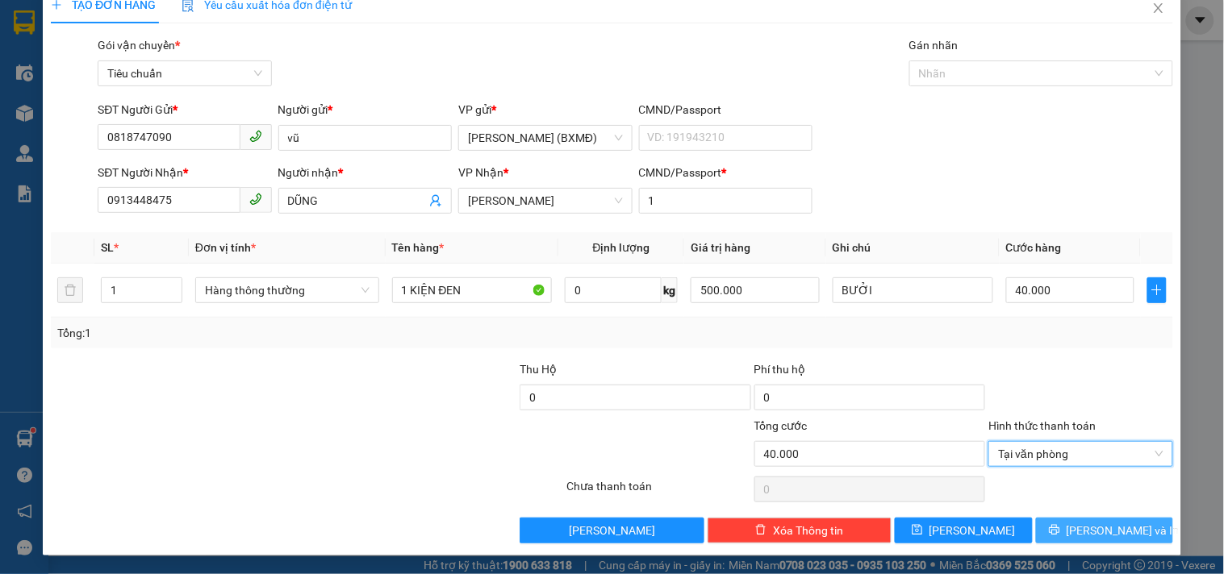
click at [1042, 531] on button "[PERSON_NAME] và In" at bounding box center [1104, 531] width 137 height 26
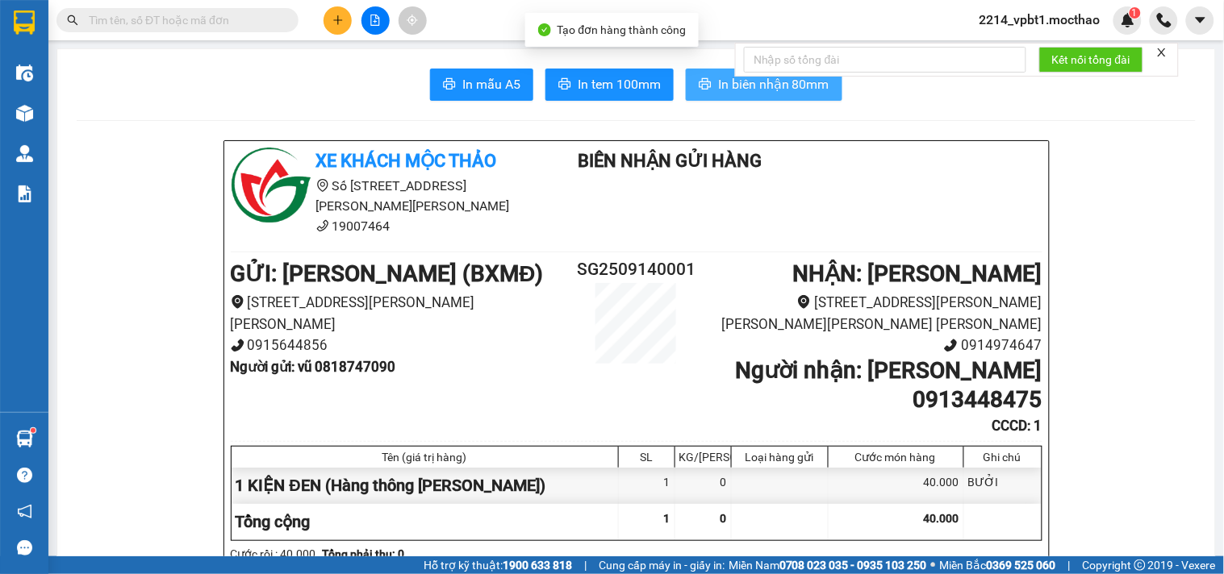
click at [722, 82] on span "In biên nhận 80mm" at bounding box center [773, 84] width 111 height 20
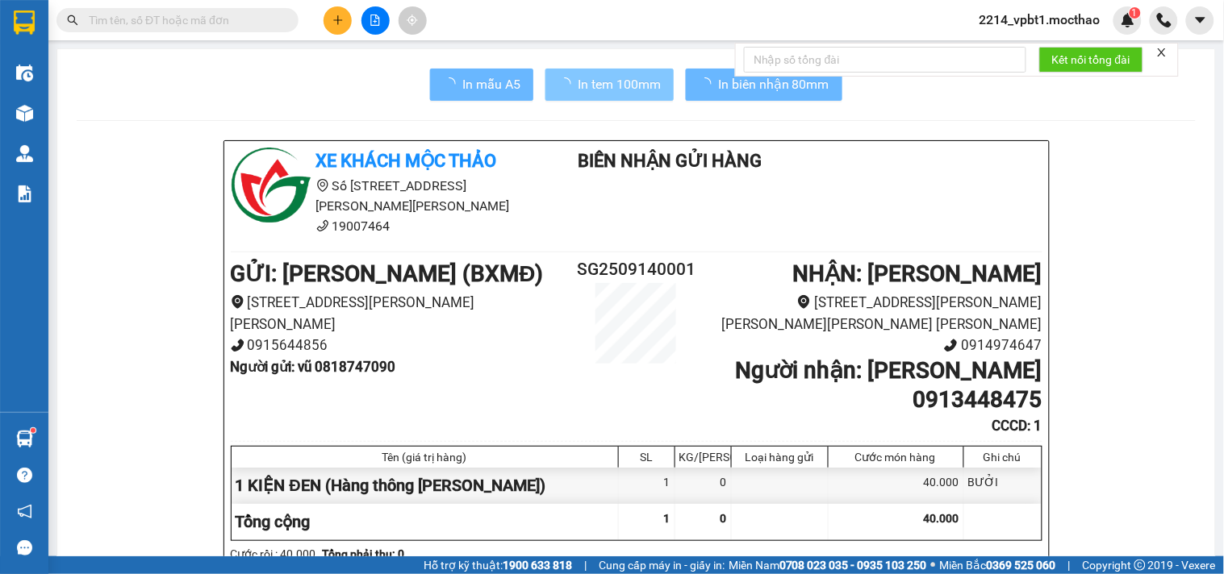
click at [586, 77] on span "In tem 100mm" at bounding box center [619, 84] width 83 height 20
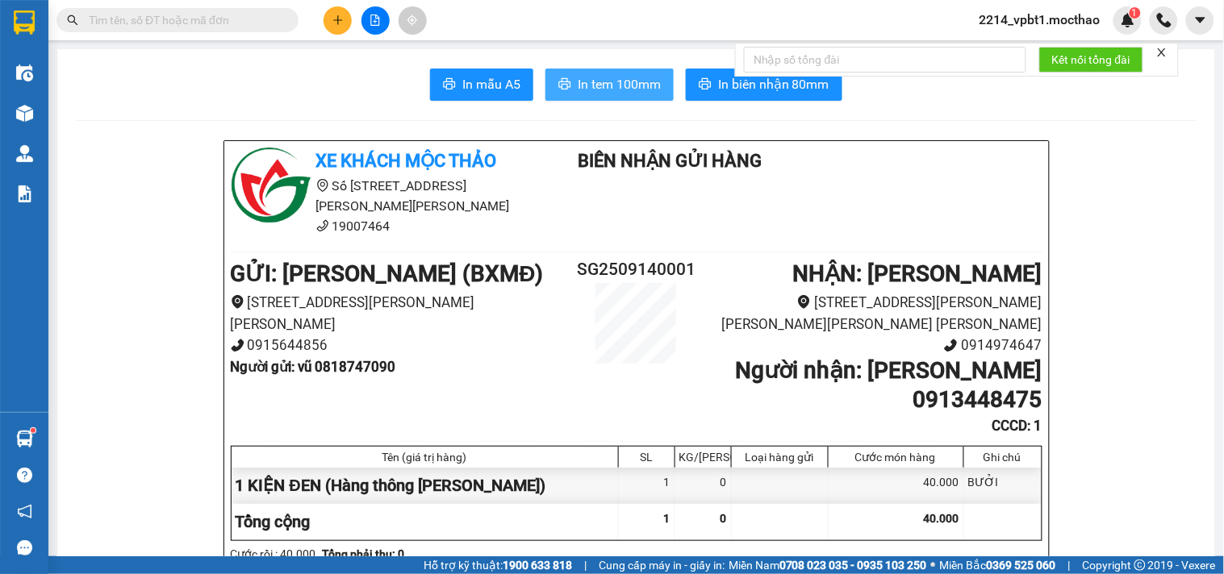
click at [630, 91] on span "In tem 100mm" at bounding box center [619, 84] width 83 height 20
click at [341, 28] on button at bounding box center [338, 20] width 28 height 28
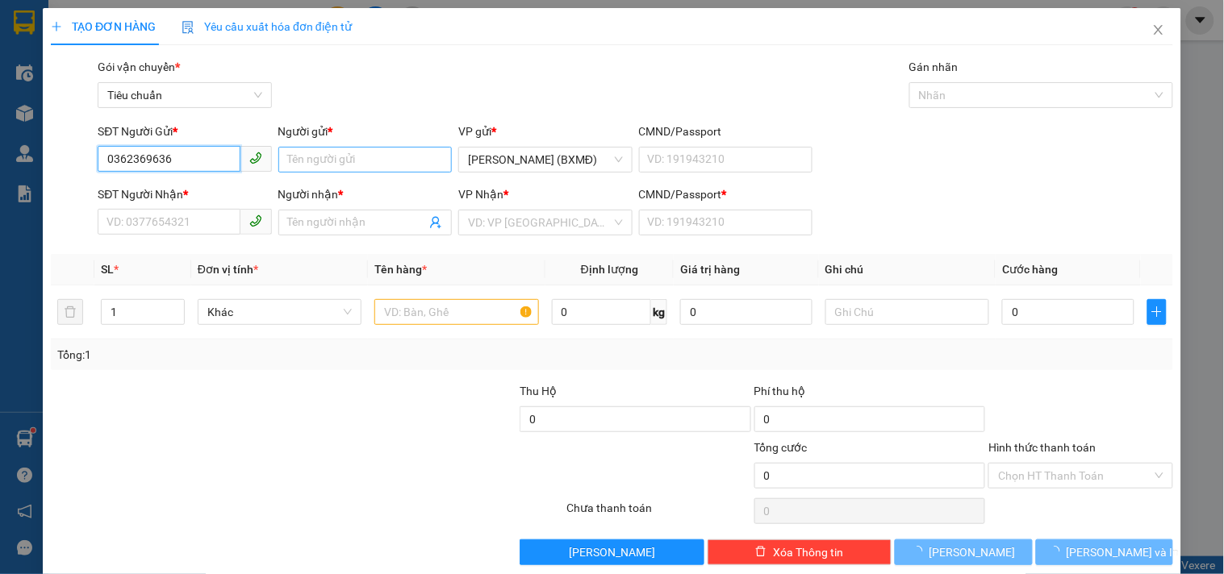
type input "0362369636"
click at [303, 156] on input "Người gửi *" at bounding box center [364, 160] width 173 height 26
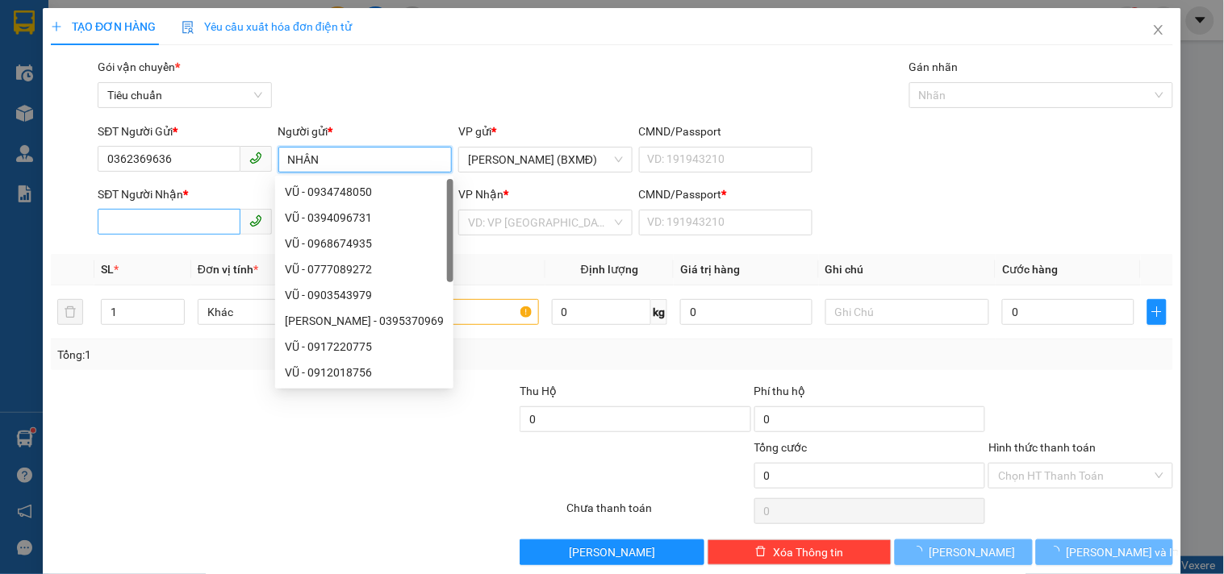
type input "NHÂN"
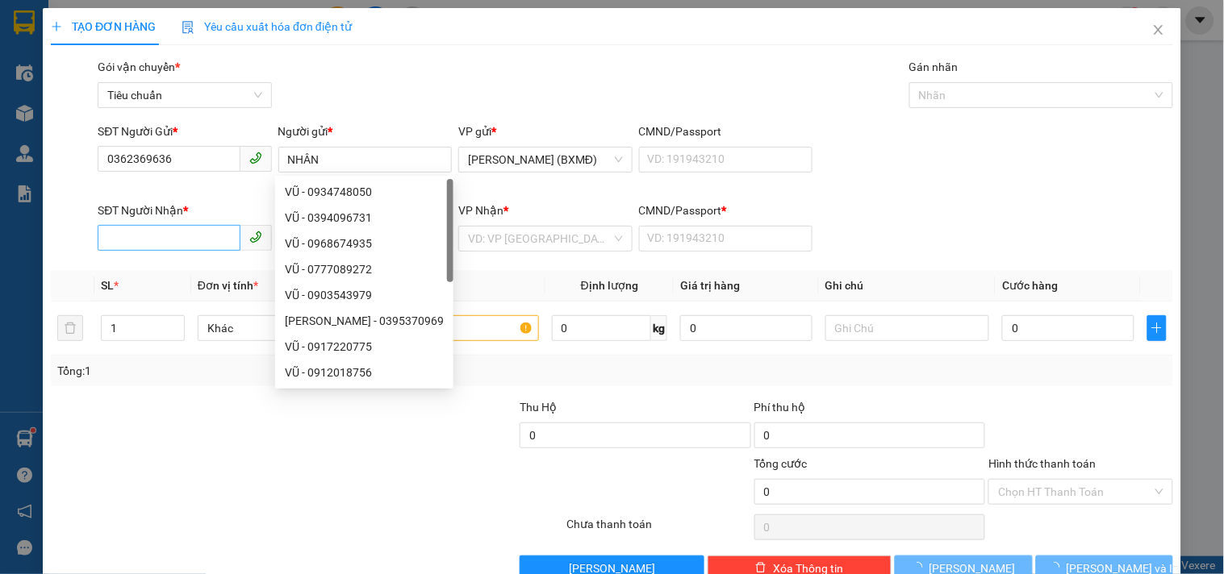
click at [166, 223] on div "SĐT Người Nhận *" at bounding box center [184, 214] width 173 height 24
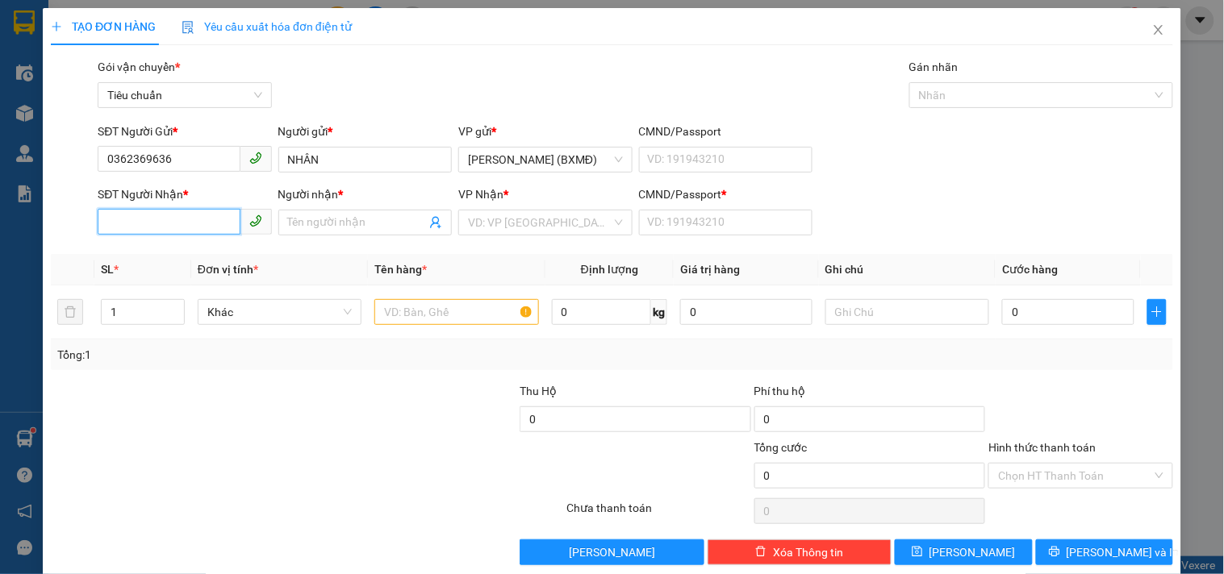
click at [175, 215] on input "SĐT Người Nhận *" at bounding box center [169, 222] width 142 height 26
type input "0363239542"
click at [176, 257] on th "SL *" at bounding box center [142, 269] width 97 height 31
click at [175, 228] on input "0363239542" at bounding box center [169, 222] width 142 height 26
click at [179, 255] on div "0363239542 - TRANG" at bounding box center [182, 255] width 152 height 18
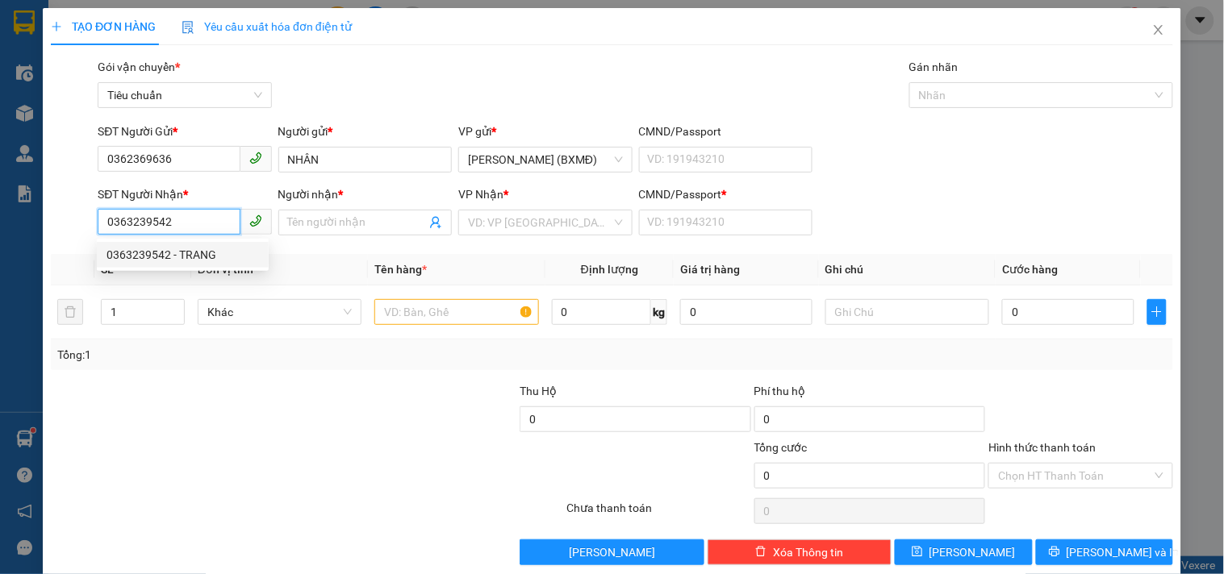
type input "TRANG"
type input "1"
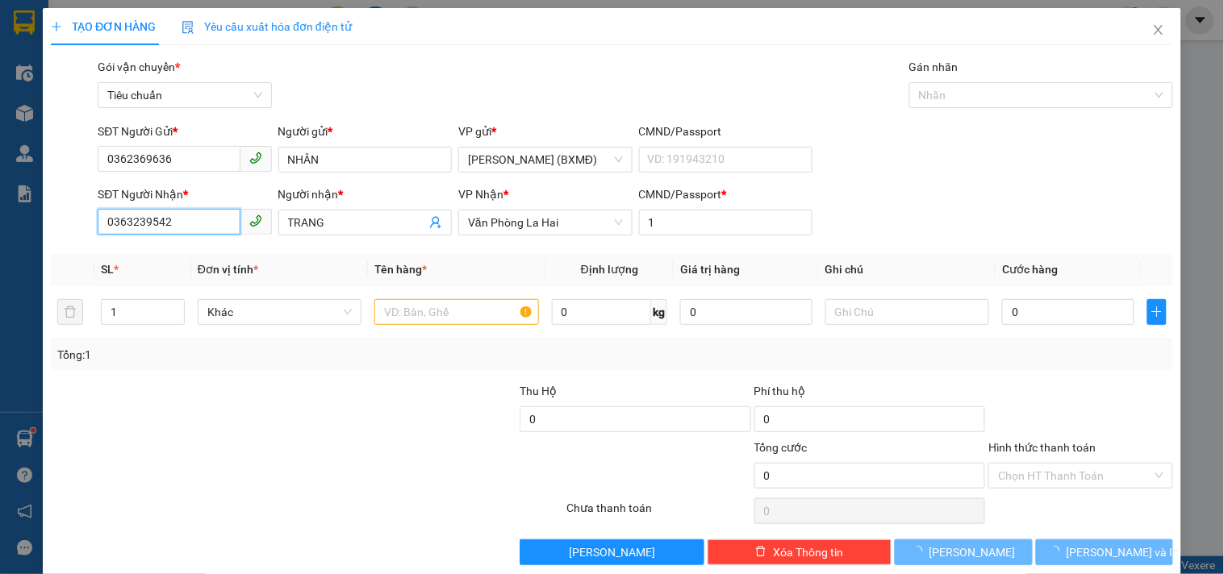
type input "170.000"
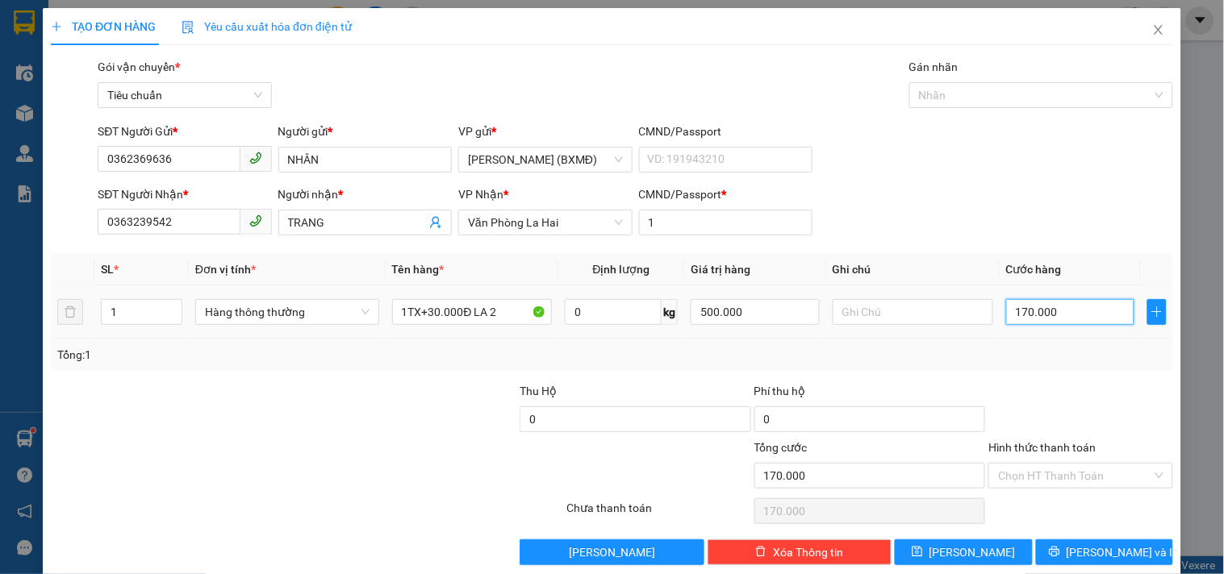
click at [1049, 307] on input "170.000" at bounding box center [1070, 312] width 129 height 26
type input "0"
type input "6"
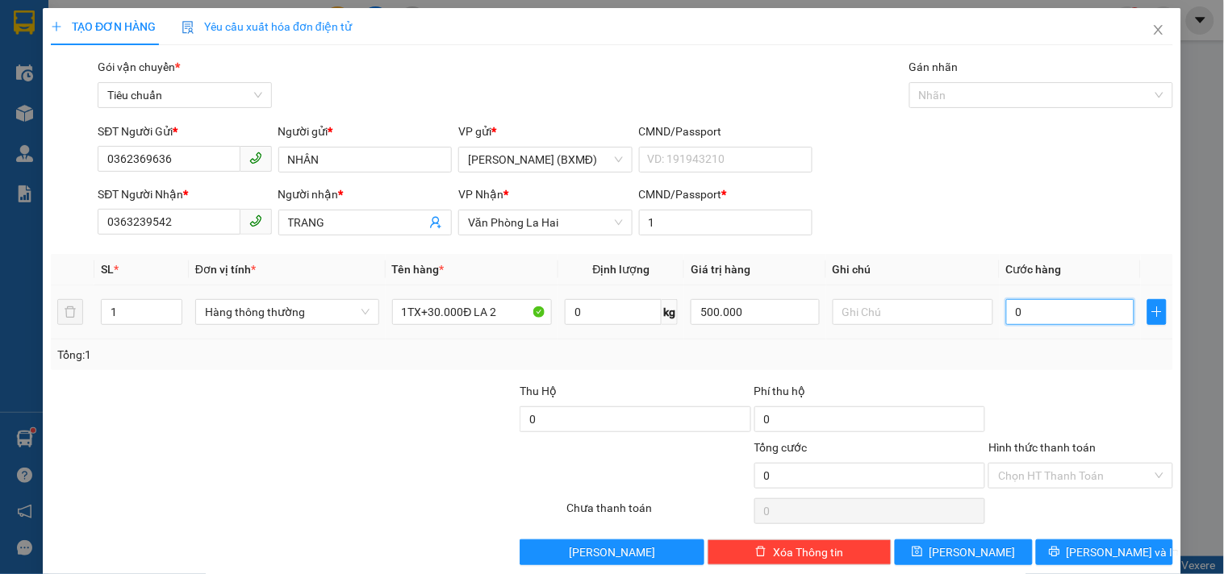
type input "6"
type input "006"
type input "60"
type input "0.060"
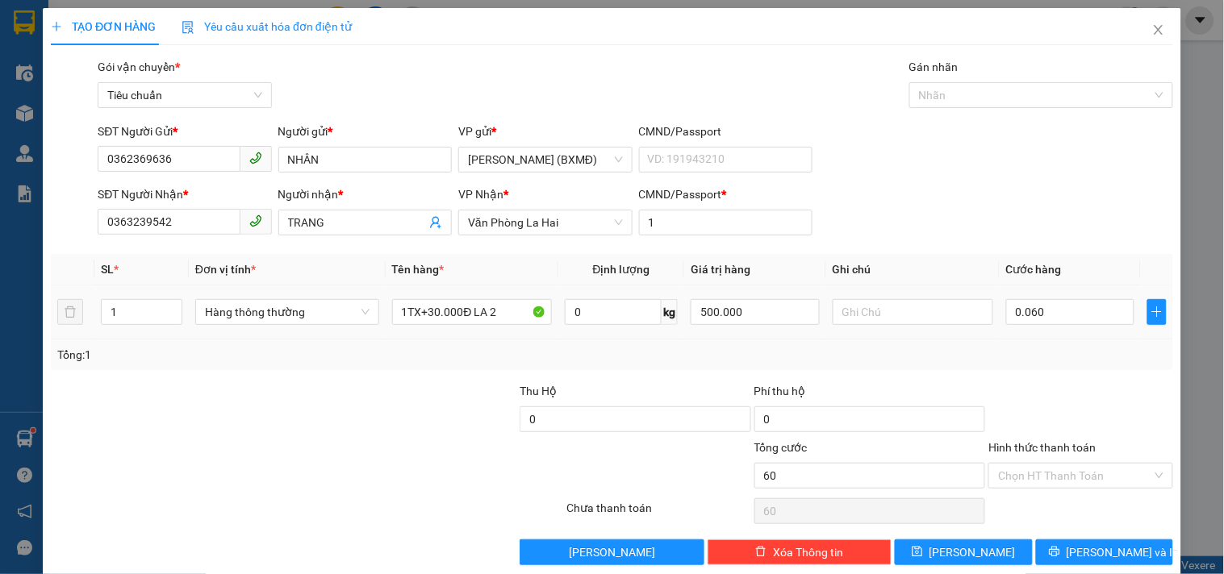
type input "60.000"
click at [1051, 353] on div "Tổng: 1" at bounding box center [611, 355] width 1109 height 18
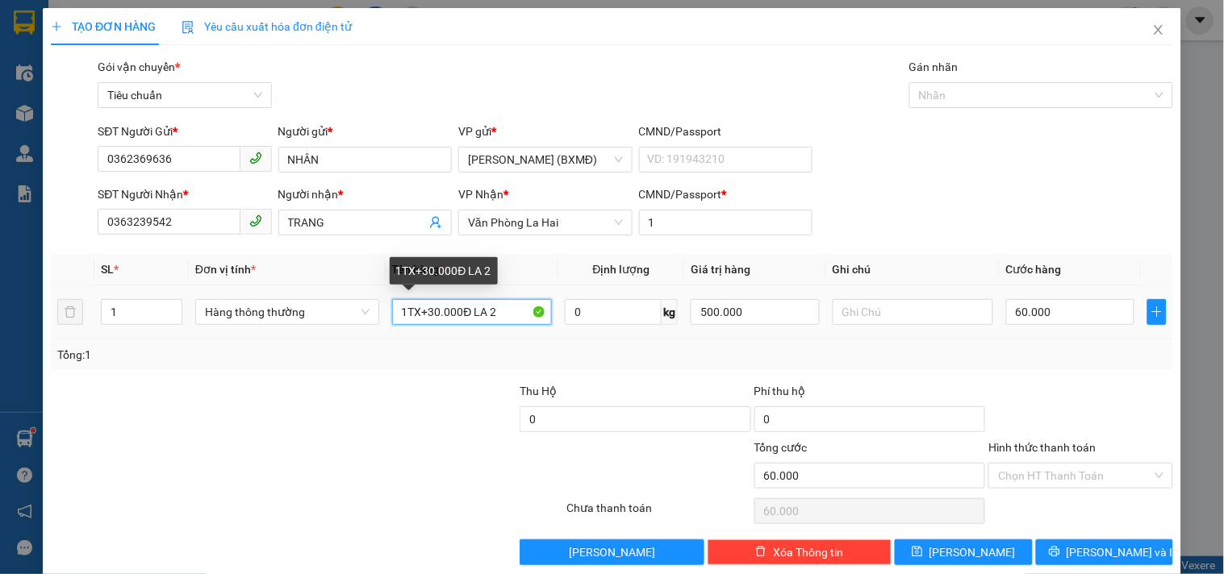
click at [428, 312] on input "1TX+30.000Đ LA 2" at bounding box center [472, 312] width 161 height 26
click at [433, 309] on input "1TX+30.000Đ LA 2" at bounding box center [472, 312] width 161 height 26
click at [424, 311] on input "1TX+20.000Đ LA 2" at bounding box center [472, 312] width 161 height 26
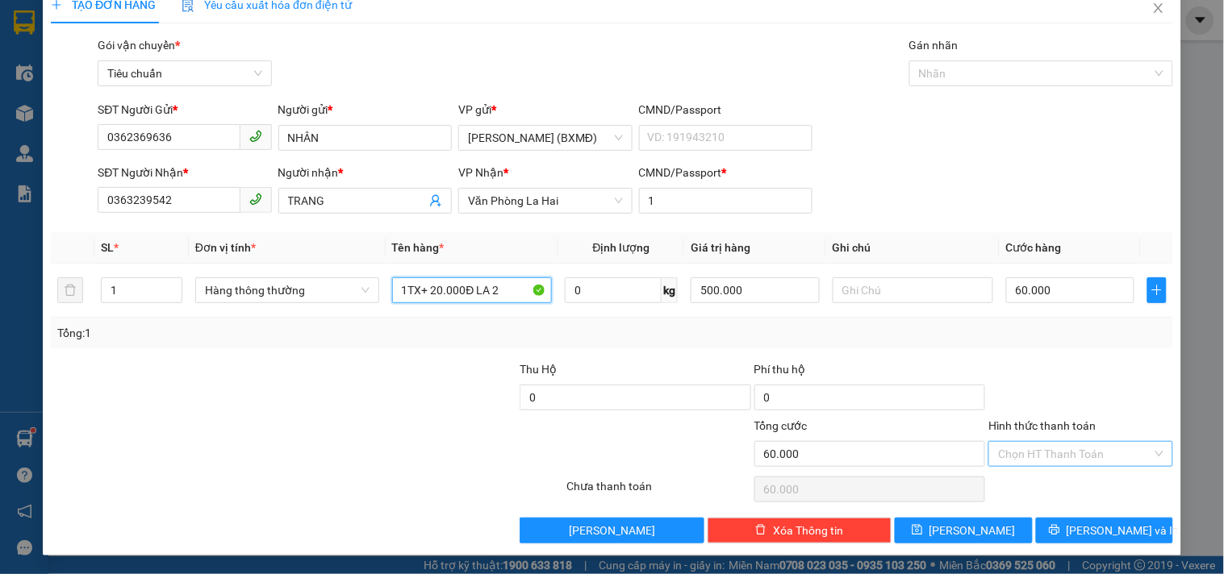
type input "1TX+ 20.000Đ LA 2"
click at [1038, 445] on input "Hình thức thanh toán" at bounding box center [1074, 454] width 153 height 24
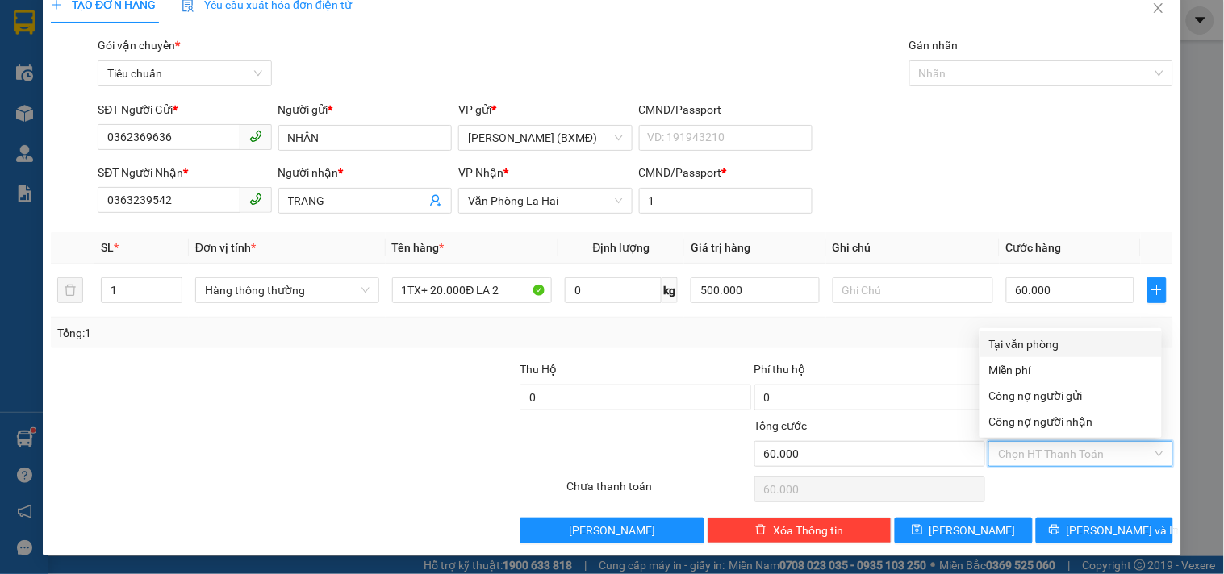
click at [1045, 340] on div "Tại văn phòng" at bounding box center [1070, 345] width 163 height 18
type input "0"
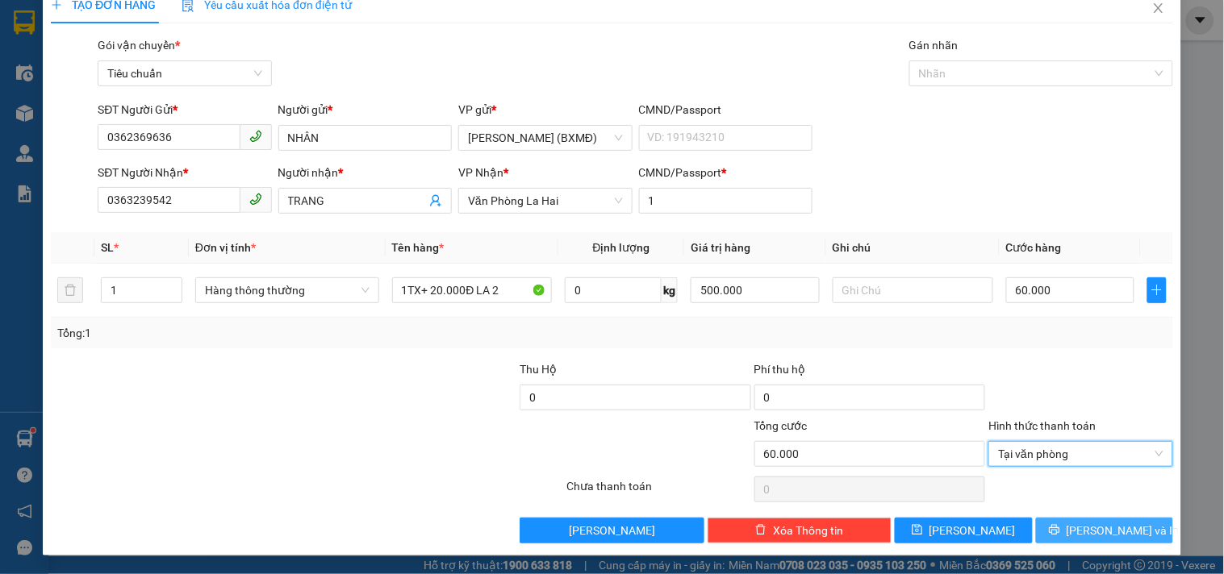
click at [1079, 537] on span "[PERSON_NAME] và In" at bounding box center [1123, 531] width 113 height 18
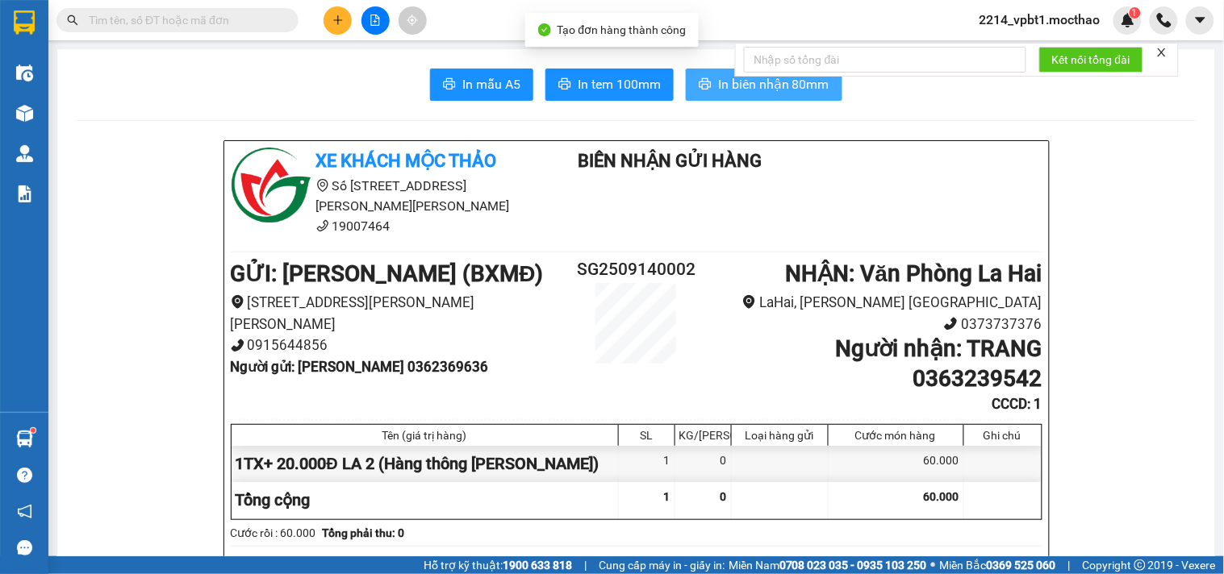
click at [702, 82] on icon "printer" at bounding box center [705, 83] width 12 height 11
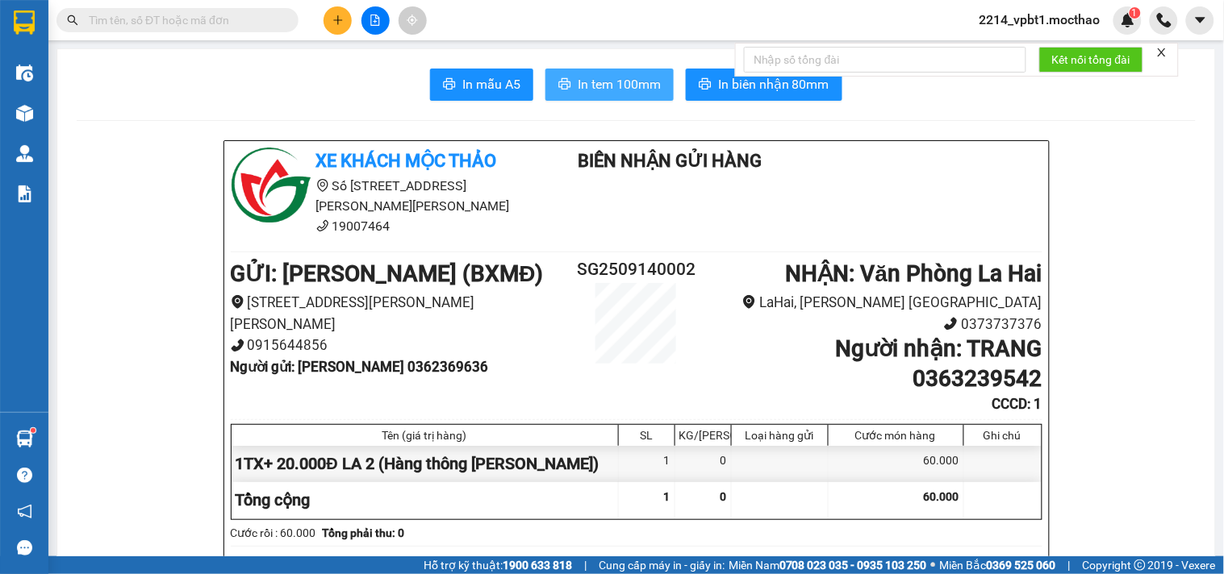
click at [654, 98] on button "In tem 100mm" at bounding box center [609, 85] width 128 height 32
click at [637, 83] on span "In tem 100mm" at bounding box center [619, 84] width 83 height 20
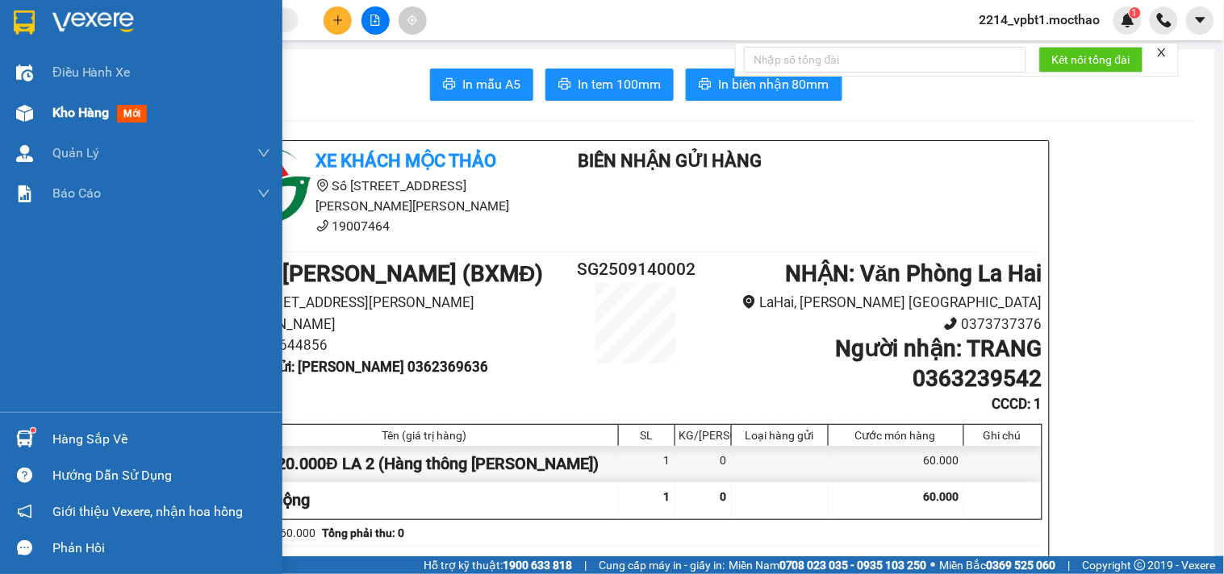
click at [77, 114] on span "Kho hàng" at bounding box center [80, 112] width 56 height 15
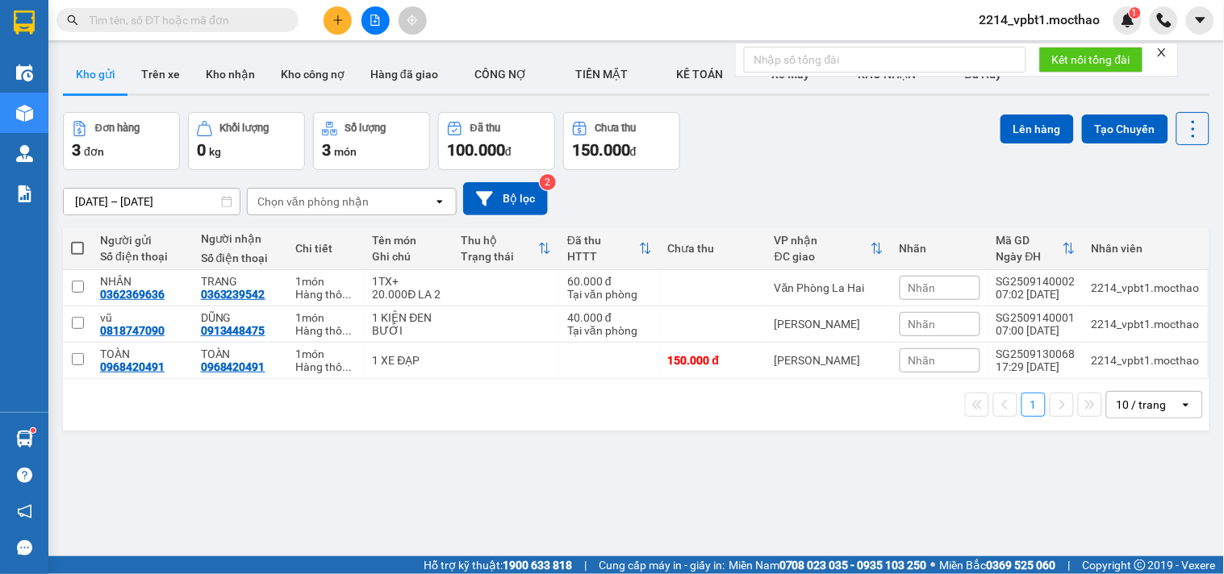
click at [264, 20] on input "text" at bounding box center [184, 20] width 190 height 18
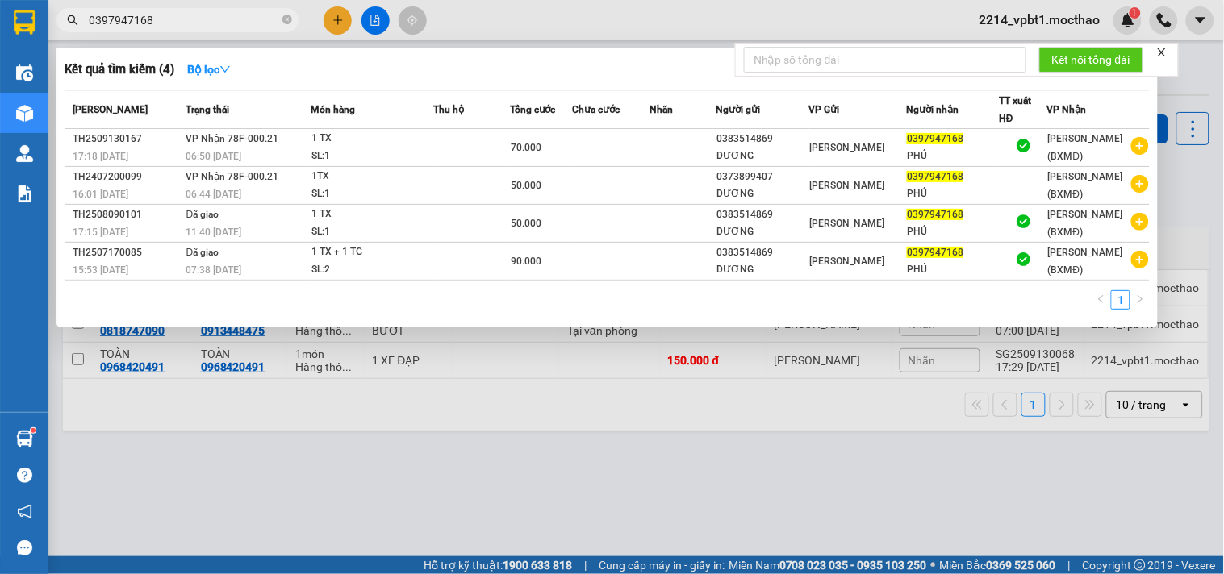
type input "0397947168"
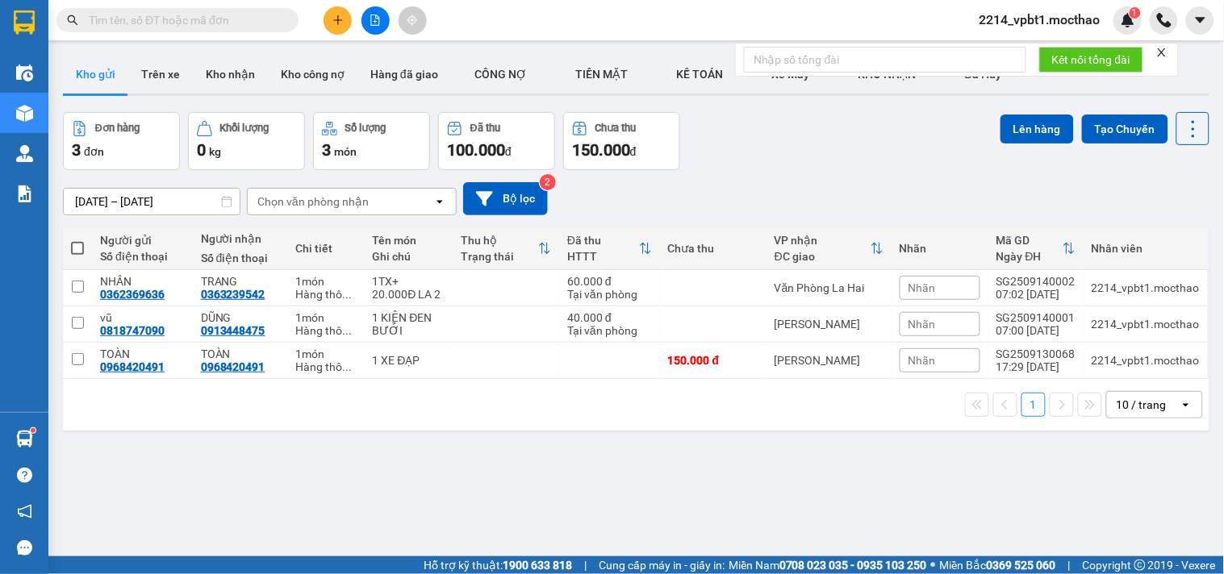
click at [228, 19] on input "text" at bounding box center [184, 20] width 190 height 18
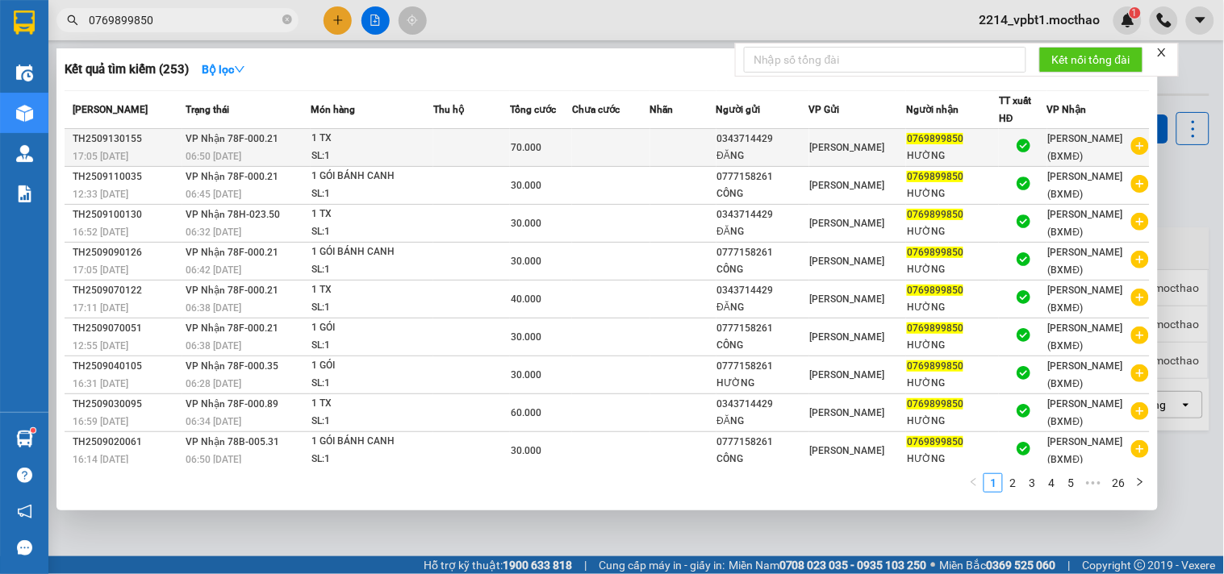
type input "0769899850"
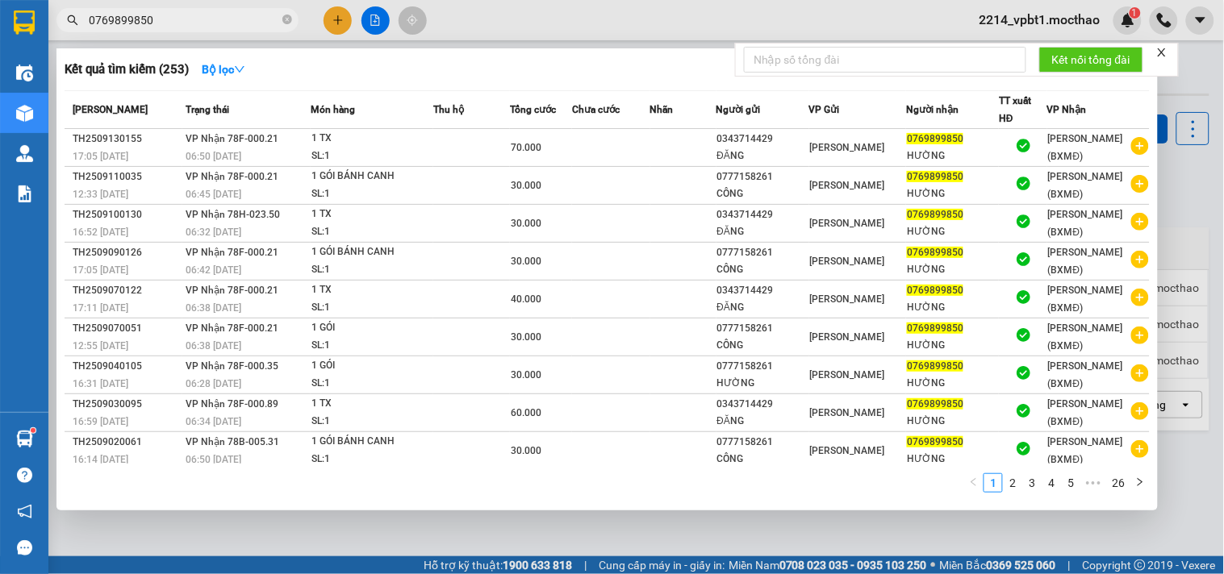
click at [571, 153] on div "70.000" at bounding box center [541, 148] width 61 height 18
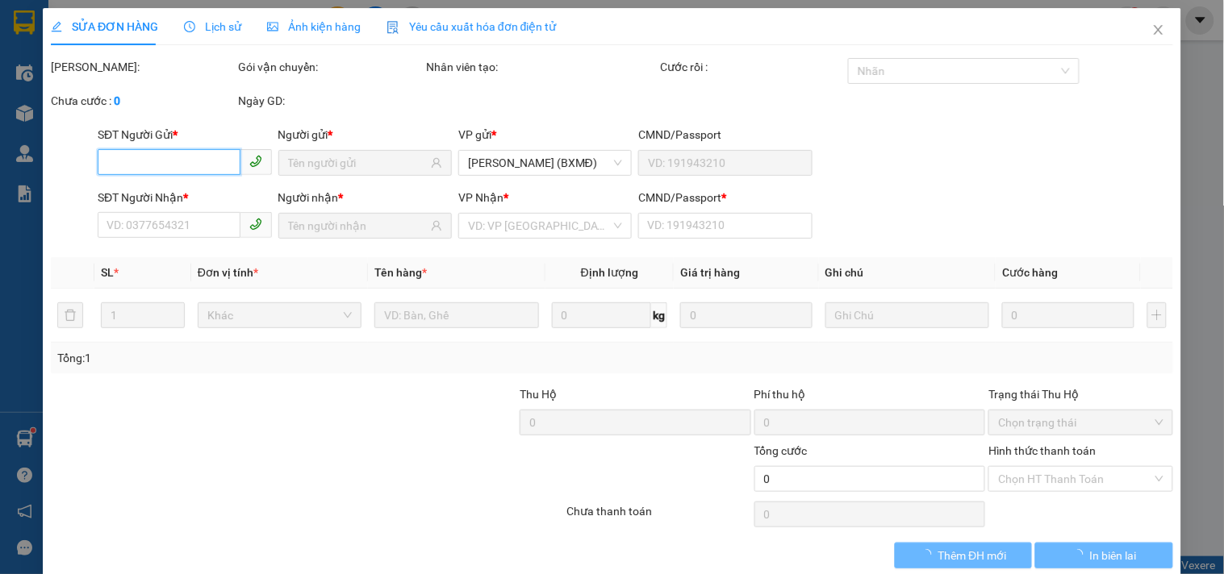
type input "0343714429"
type input "ĐĂNG"
type input "0769899850"
type input "HƯỜNG"
type input "1"
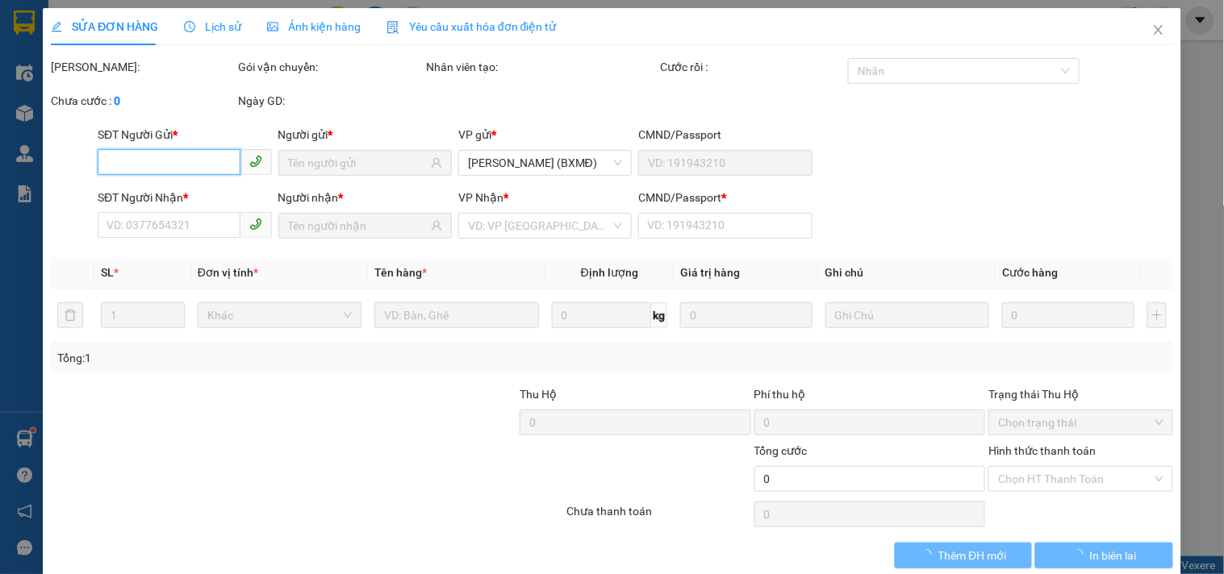
type input "70.000"
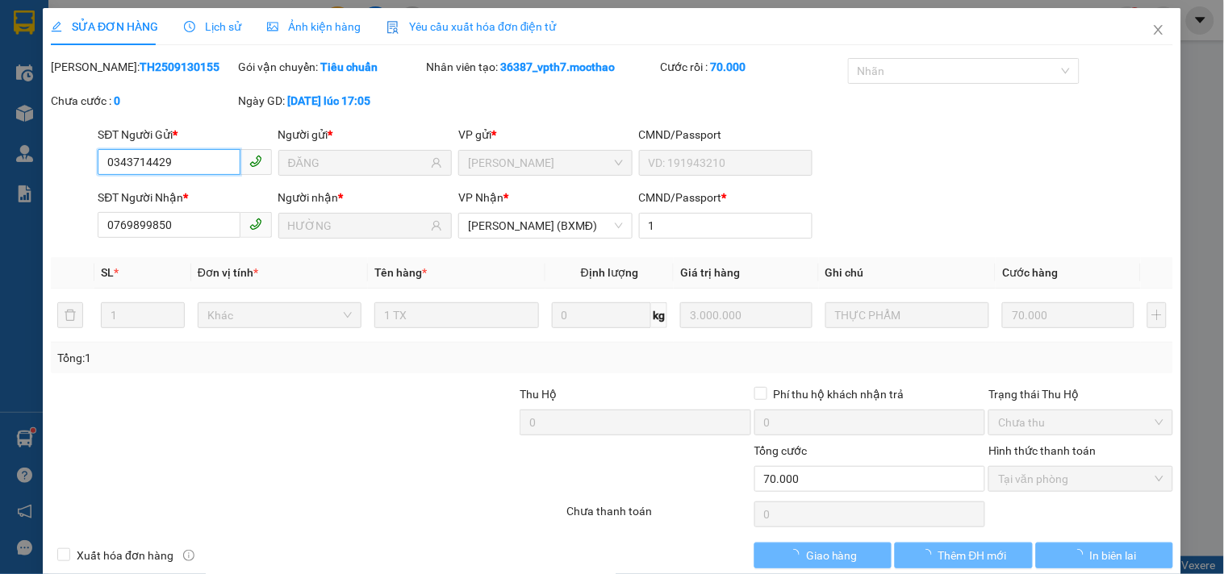
checkbox input "true"
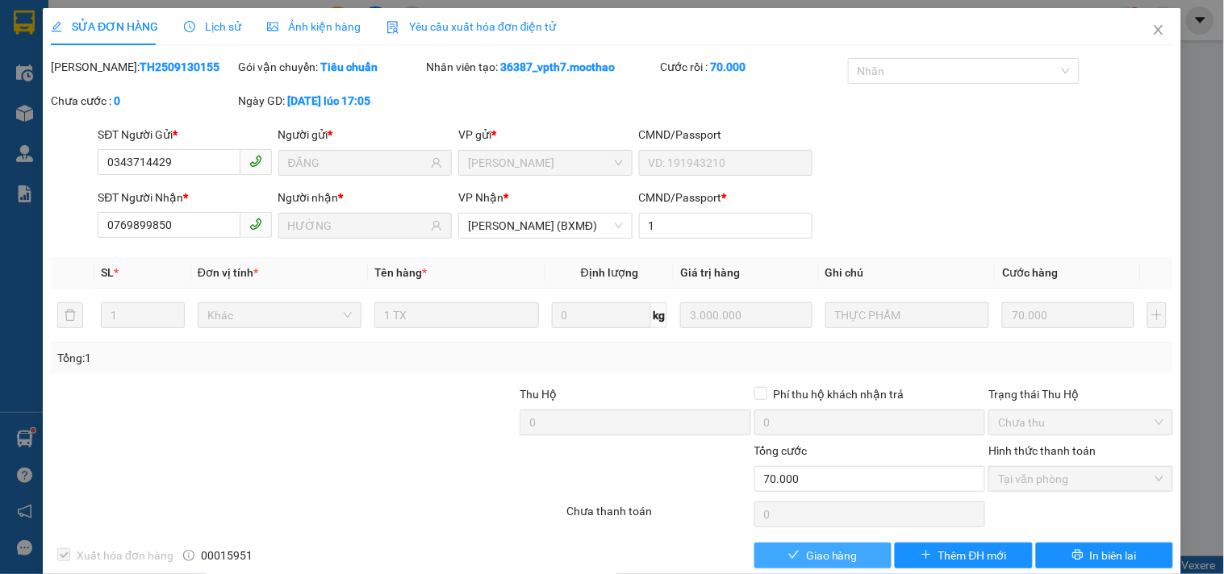
click at [862, 565] on button "Giao hàng" at bounding box center [822, 556] width 137 height 26
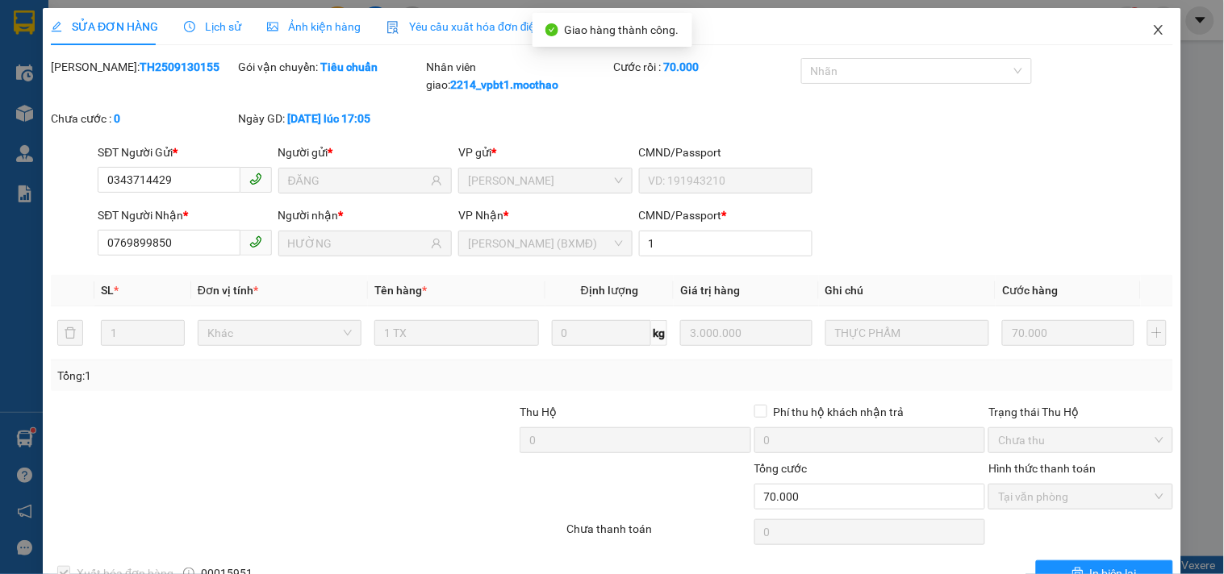
click at [1152, 27] on icon "close" at bounding box center [1158, 29] width 13 height 13
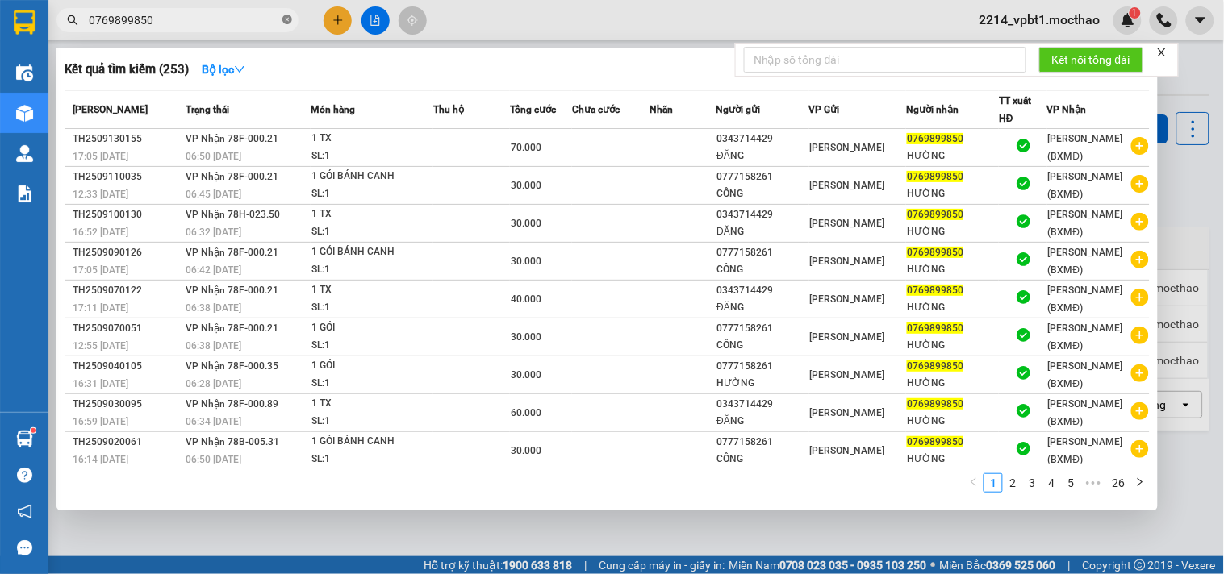
click at [287, 18] on icon "close-circle" at bounding box center [287, 20] width 10 height 10
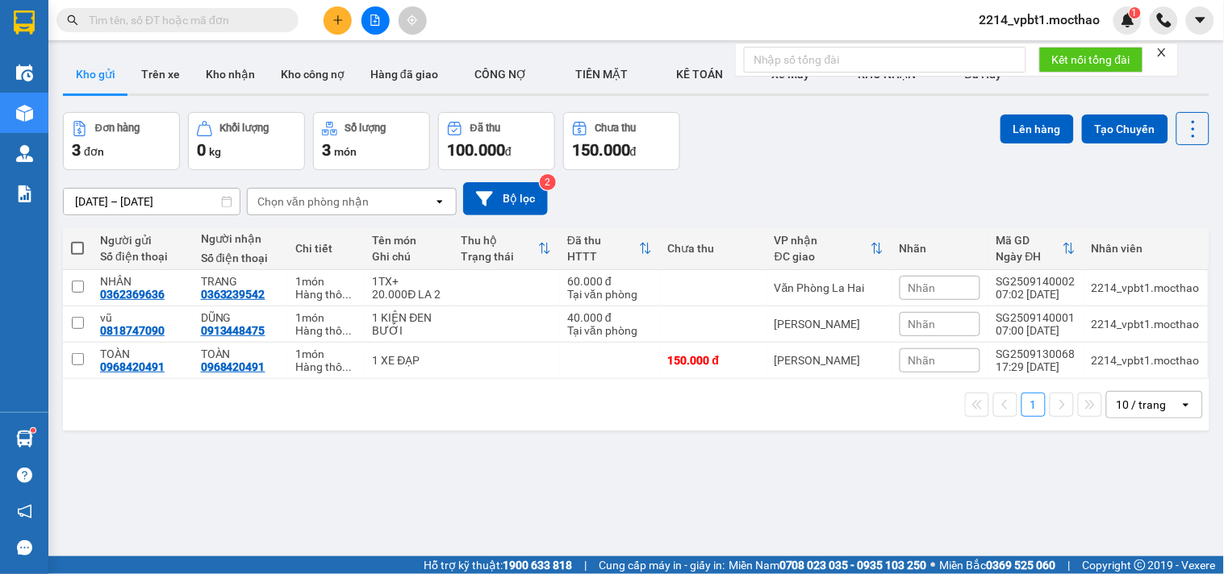
click at [195, 24] on input "text" at bounding box center [184, 20] width 190 height 18
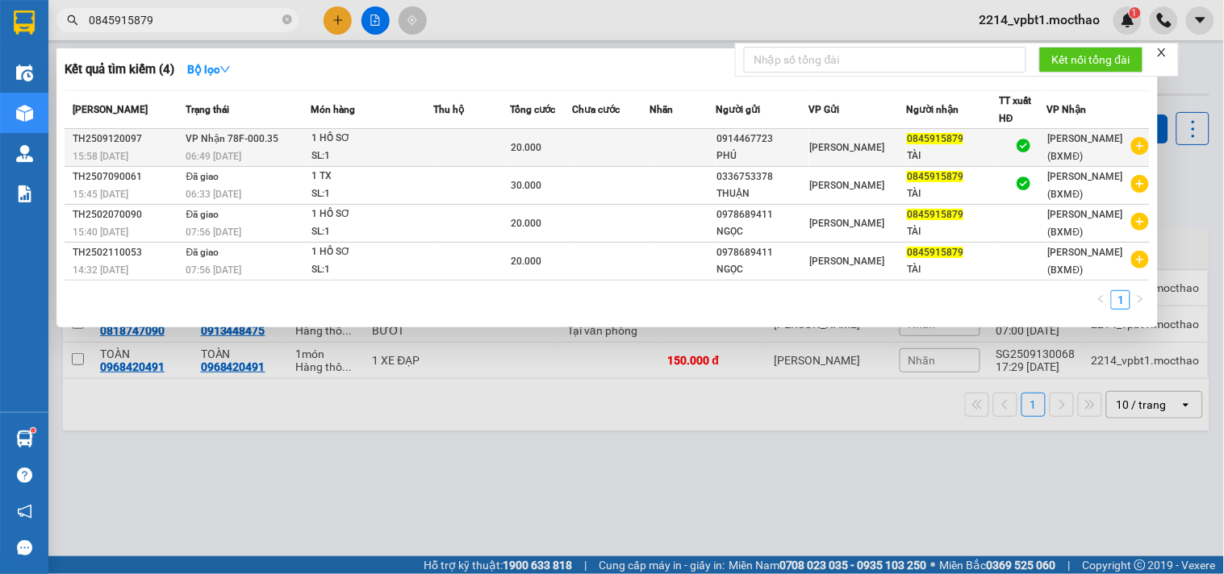
type input "0845915879"
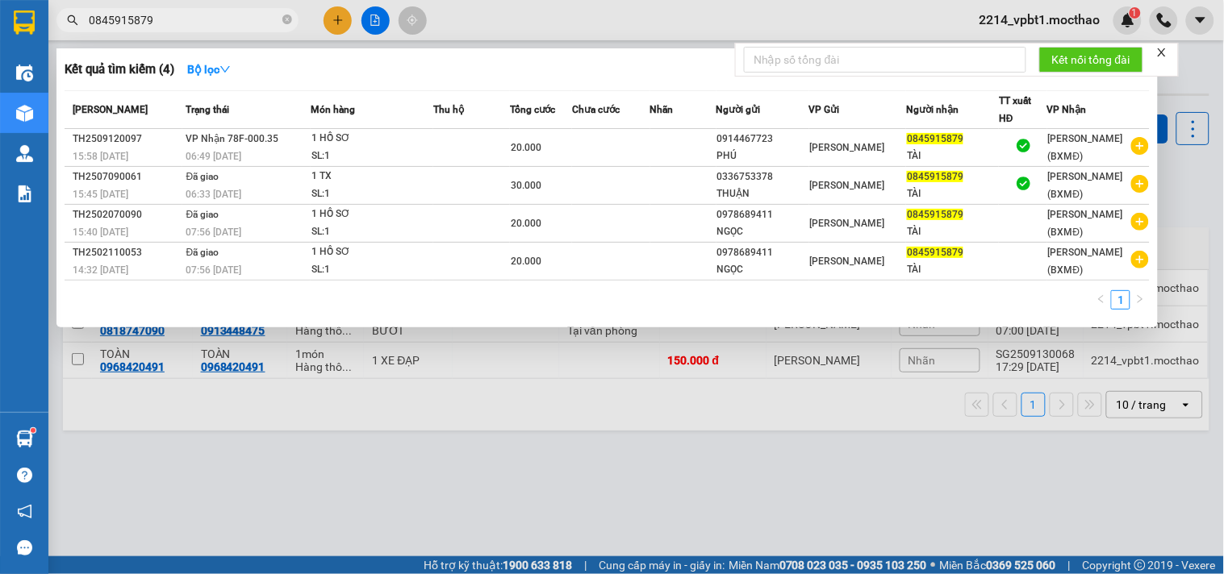
click at [599, 157] on td at bounding box center [611, 148] width 78 height 38
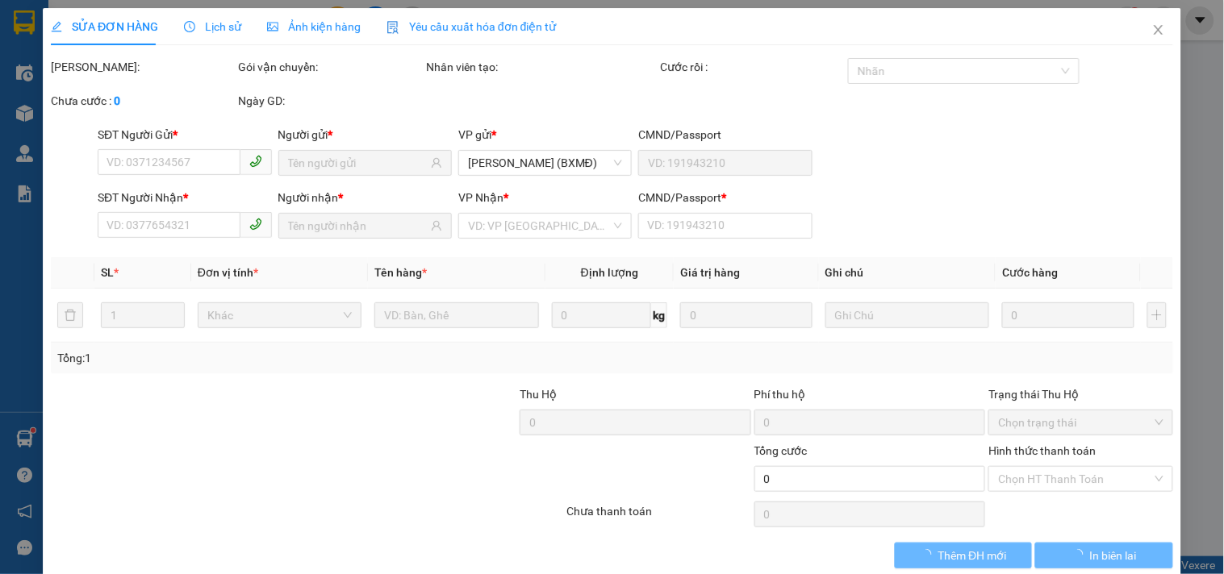
type input "0914467723"
type input "PHÚ"
type input "0845915879"
type input "TÀI"
type input "1"
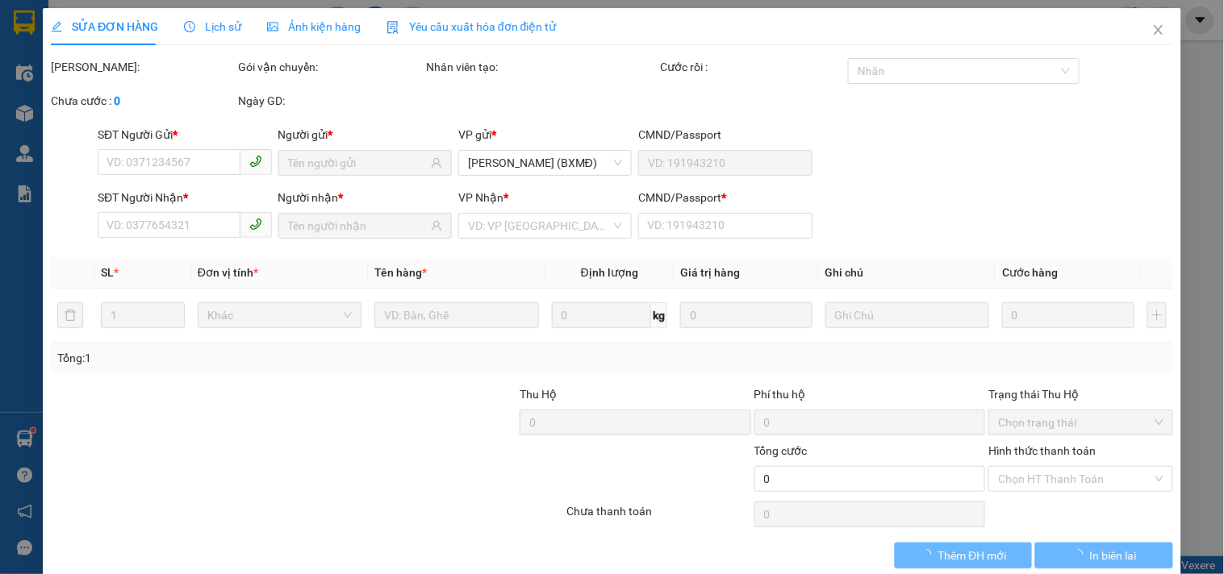
type input "20.000"
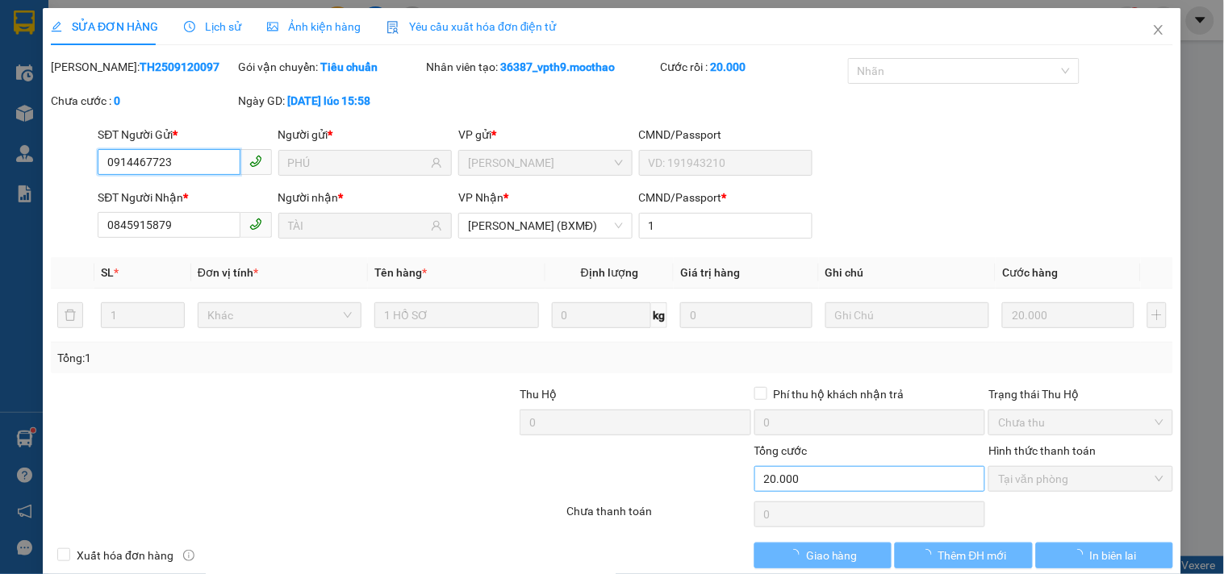
checkbox input "true"
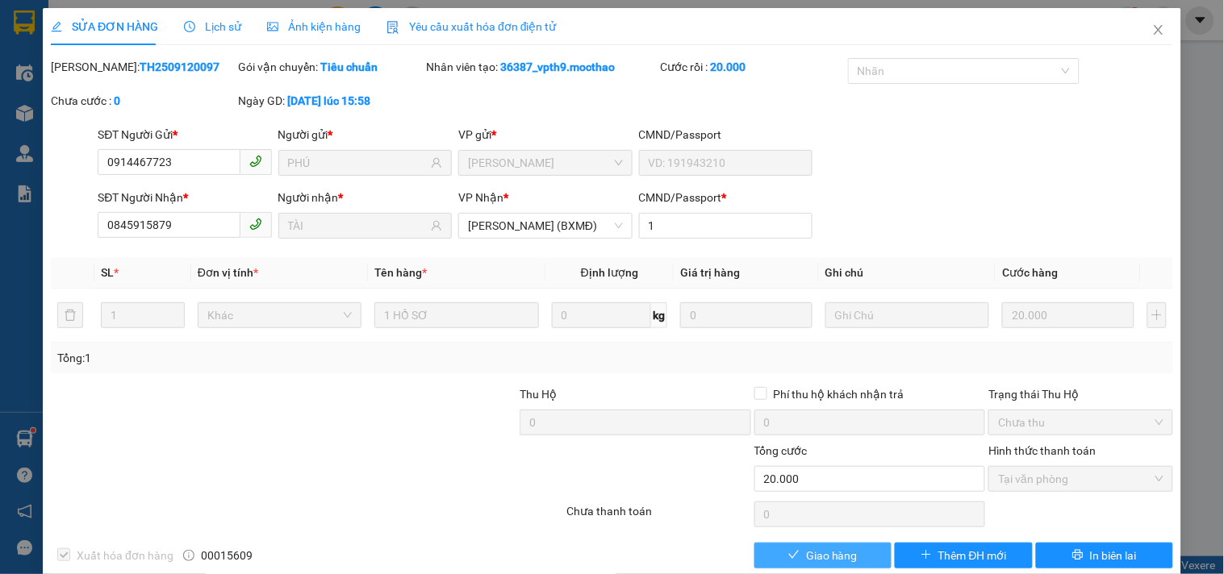
click at [836, 552] on span "Giao hàng" at bounding box center [832, 556] width 52 height 18
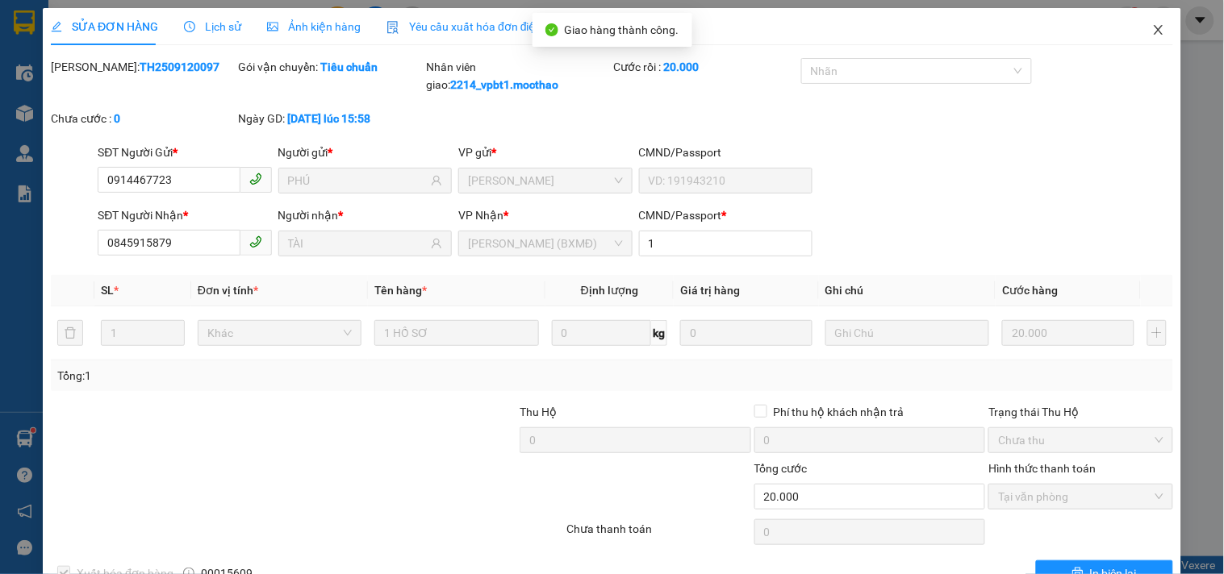
click at [1152, 28] on icon "close" at bounding box center [1158, 29] width 13 height 13
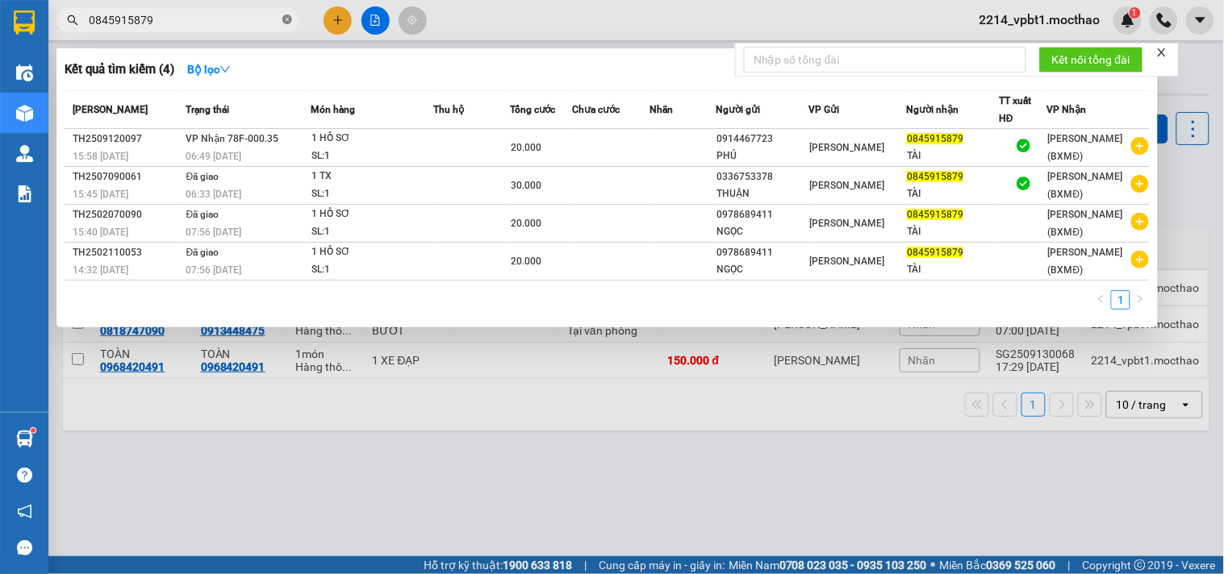
click at [283, 20] on icon "close-circle" at bounding box center [287, 20] width 10 height 10
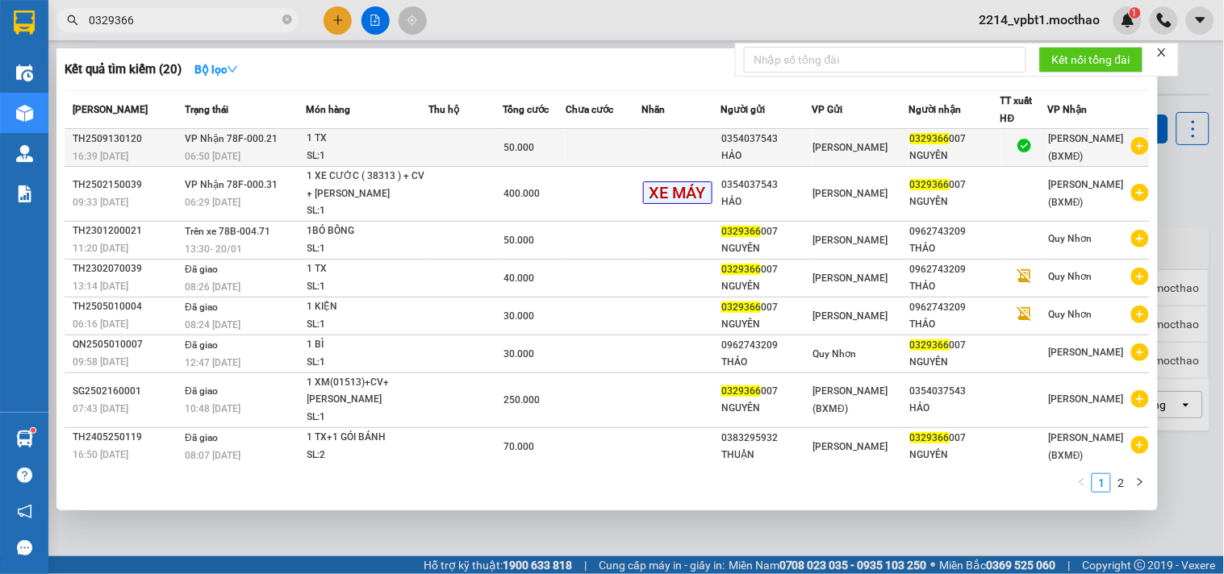
type input "0329366"
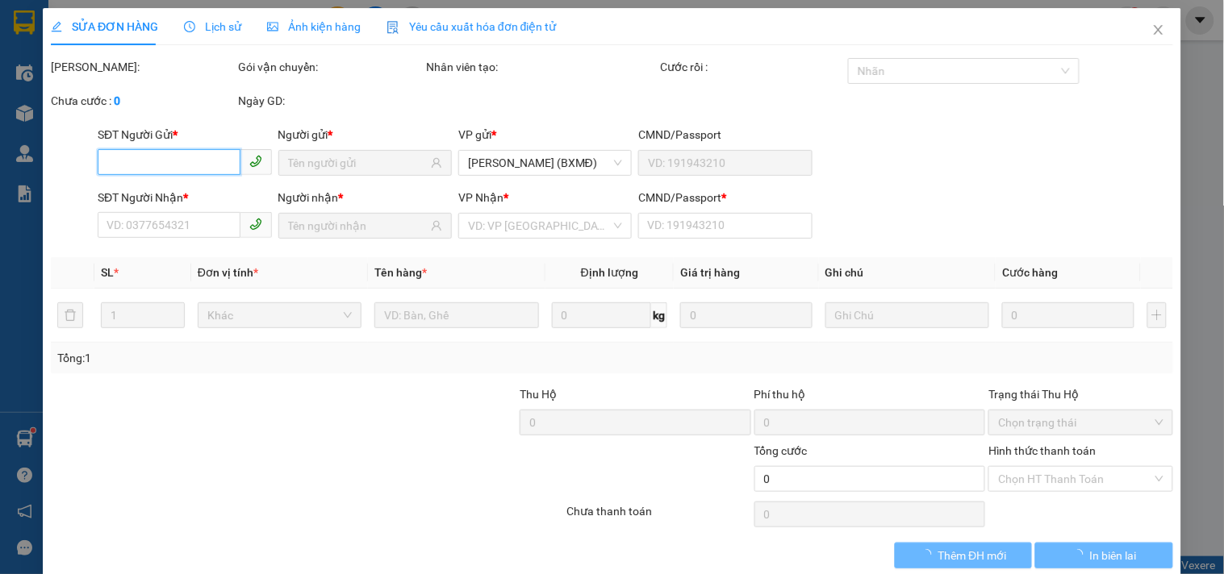
type input "0354037543"
type input "HẢO"
type input "0329366007"
type input "NGUYÊN"
type input "1"
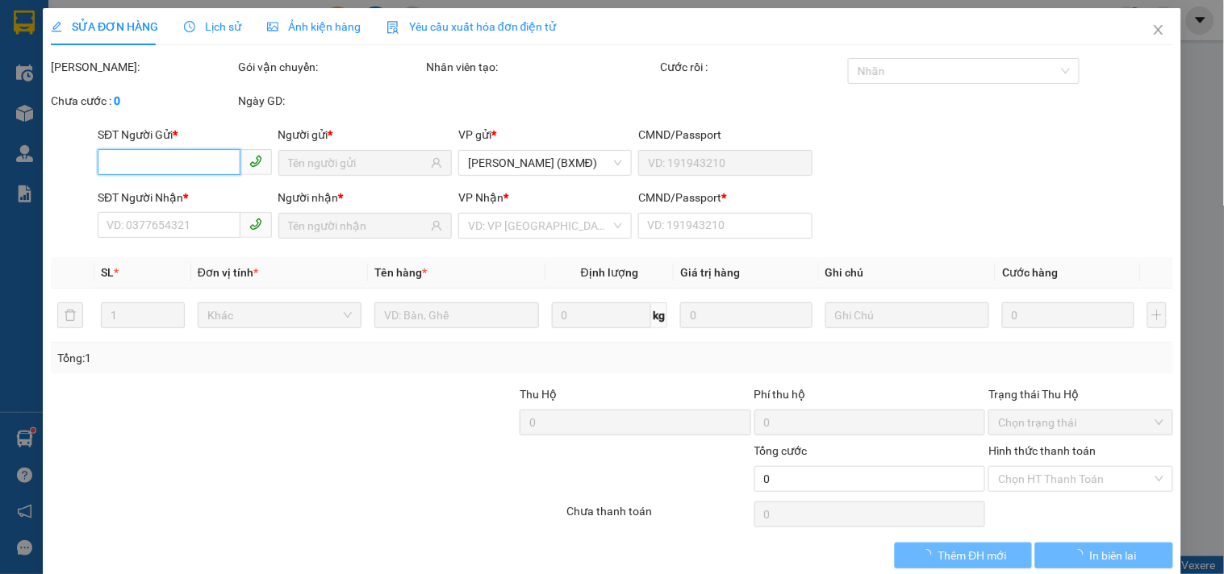
type input "50.000"
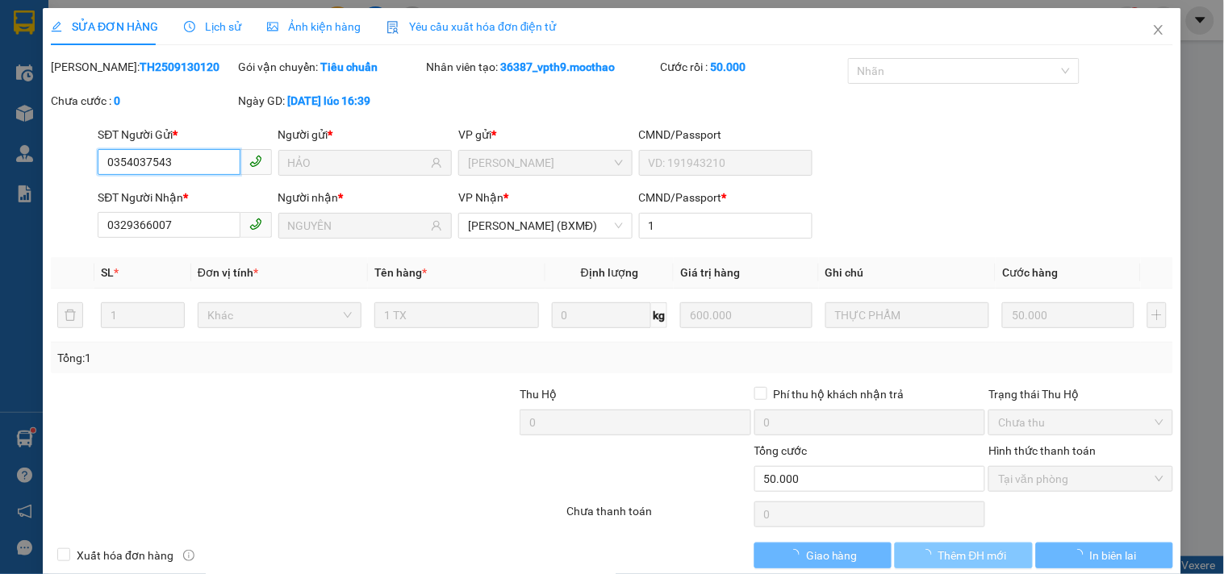
checkbox input "true"
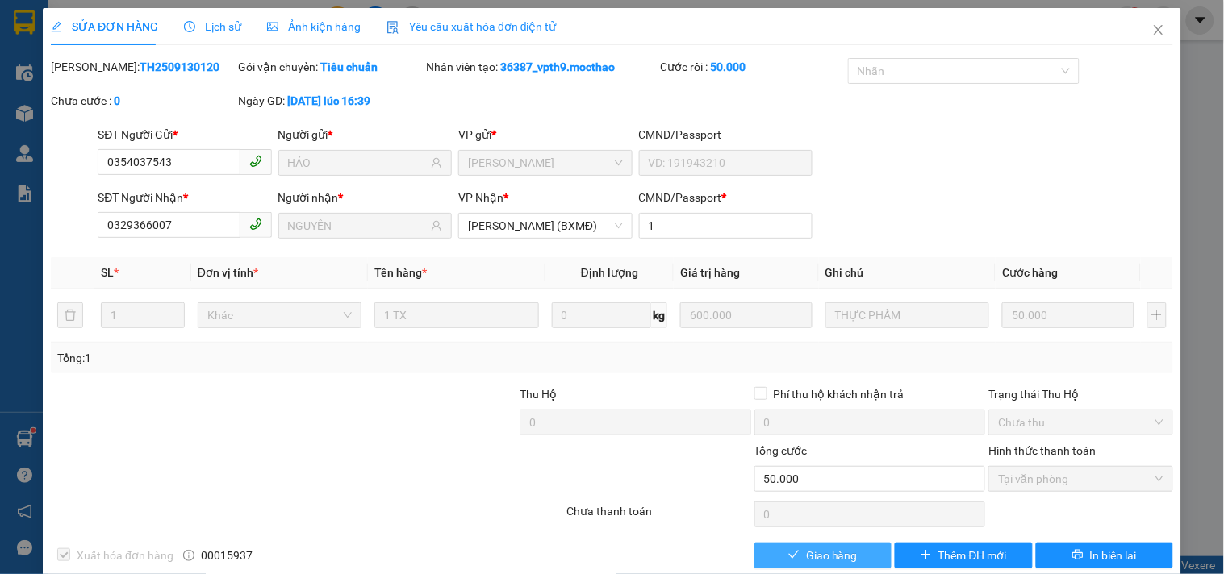
click at [809, 550] on span "Giao hàng" at bounding box center [832, 556] width 52 height 18
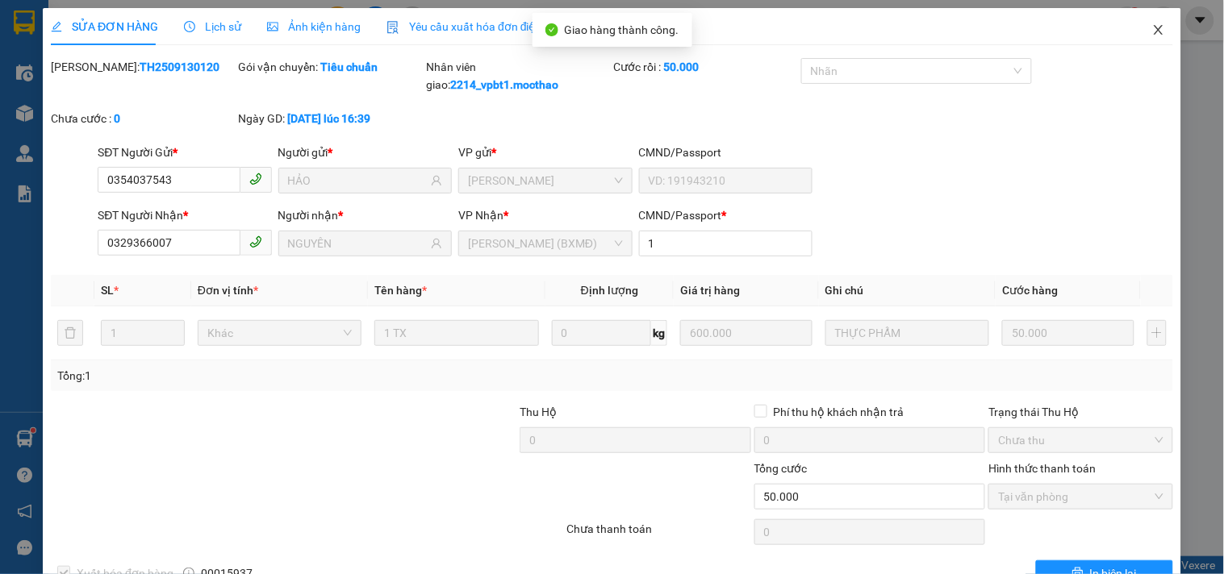
click at [1152, 27] on icon "close" at bounding box center [1158, 29] width 13 height 13
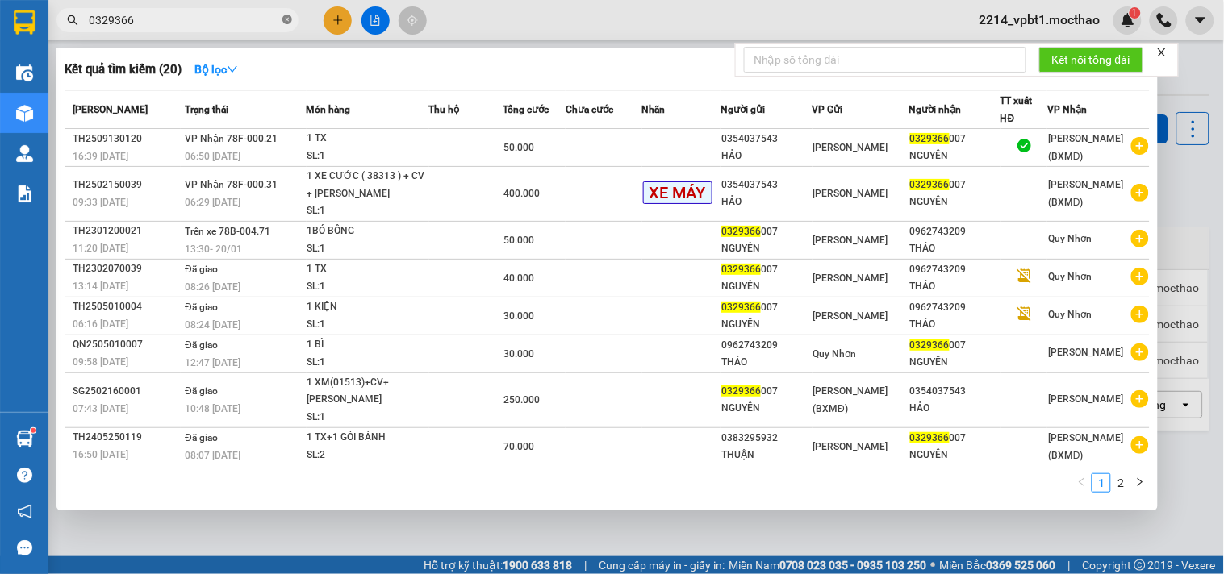
click at [286, 18] on icon "close-circle" at bounding box center [287, 20] width 10 height 10
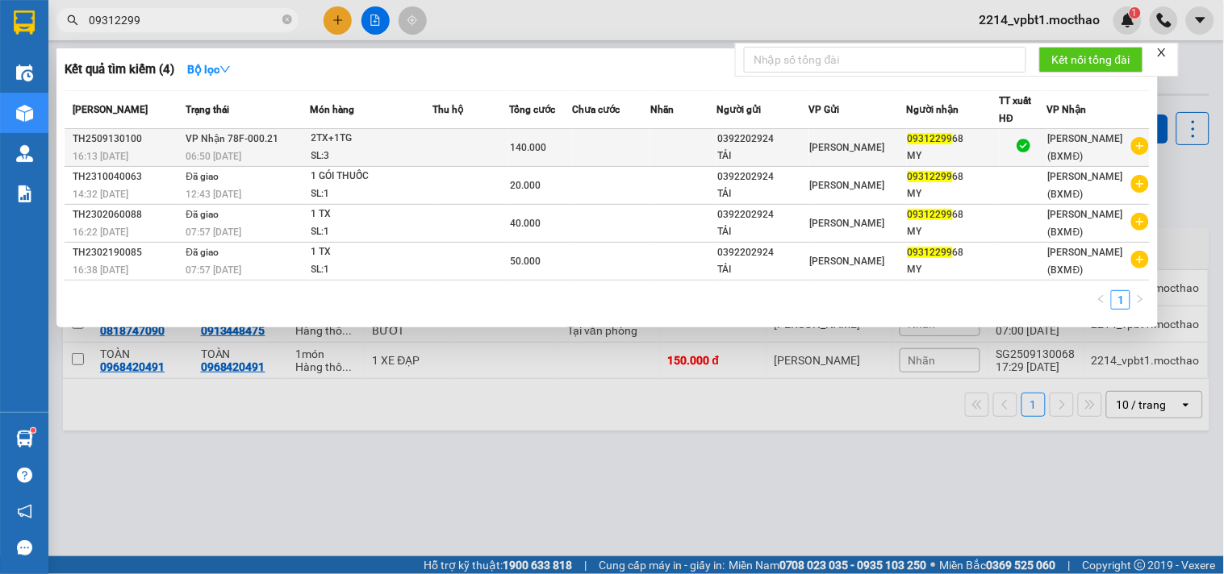
type input "09312299"
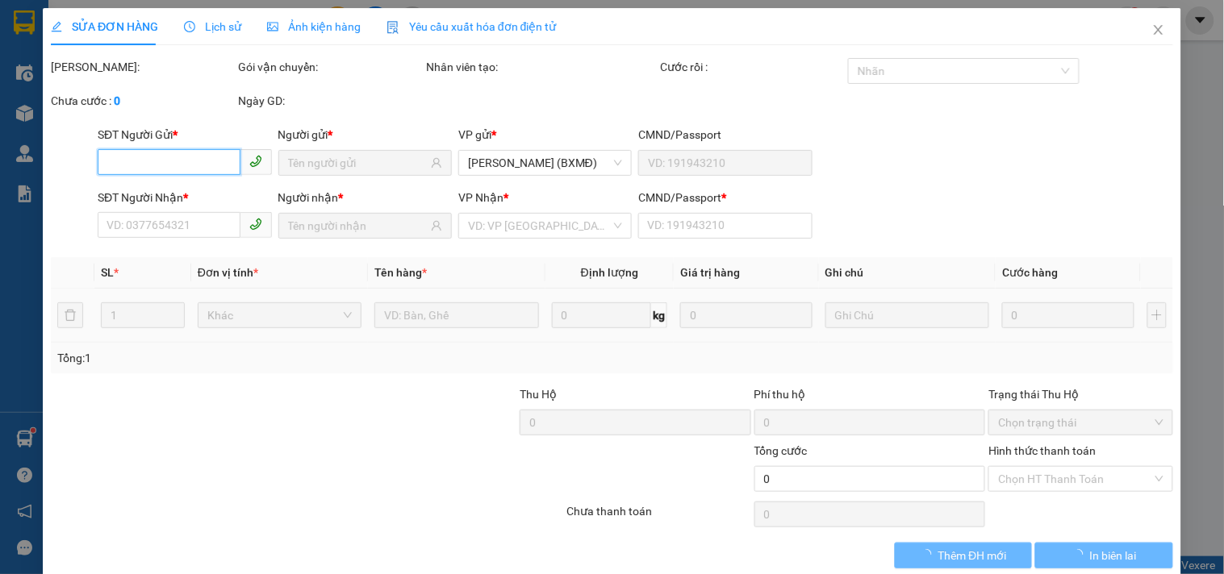
type input "0392202924"
type input "TẢI"
type input "0931229968"
type input "MY"
type input "1"
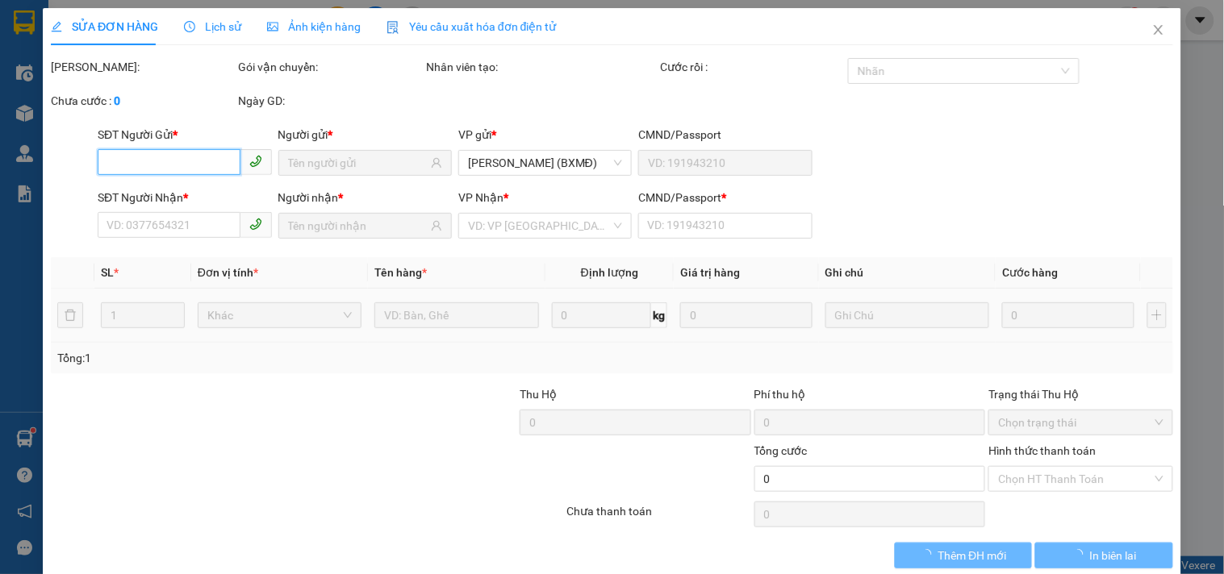
type input "140.000"
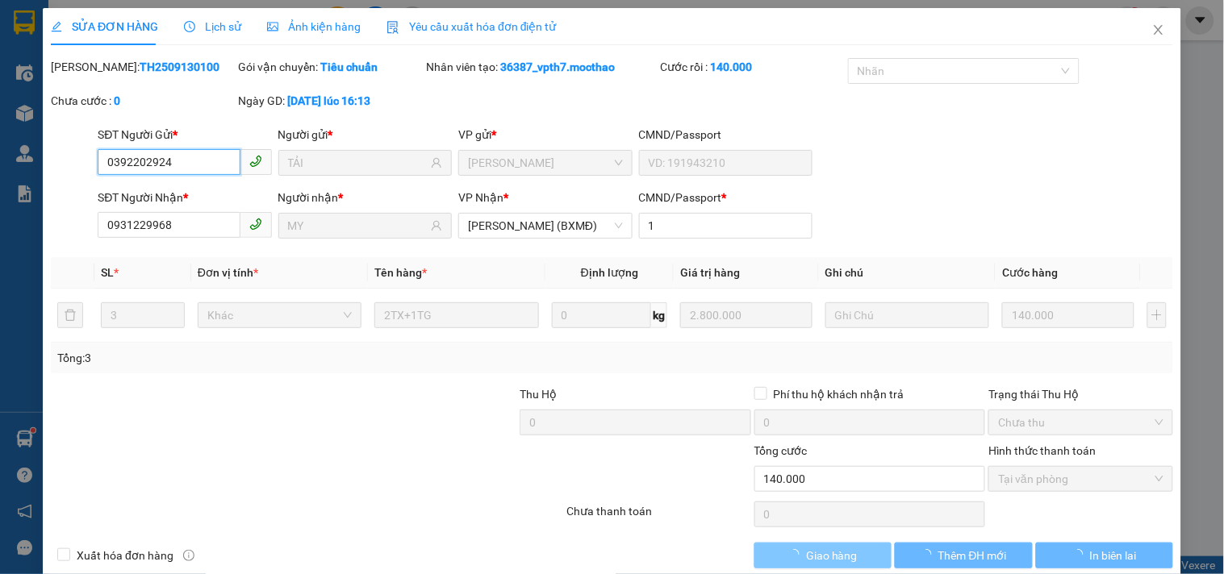
checkbox input "true"
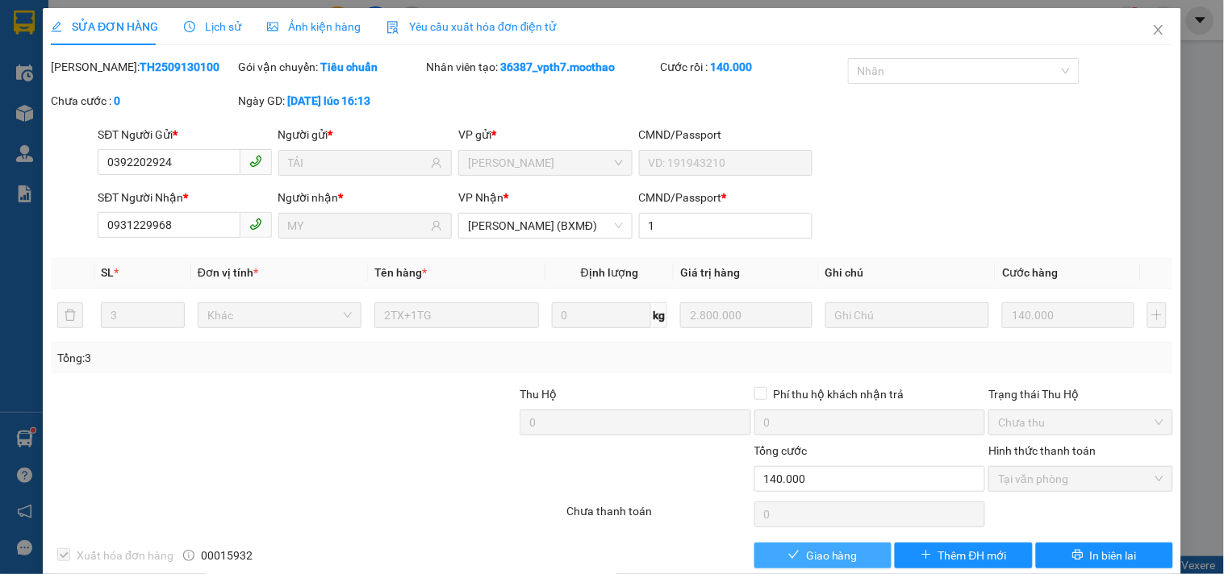
click at [789, 551] on icon "check" at bounding box center [793, 554] width 11 height 11
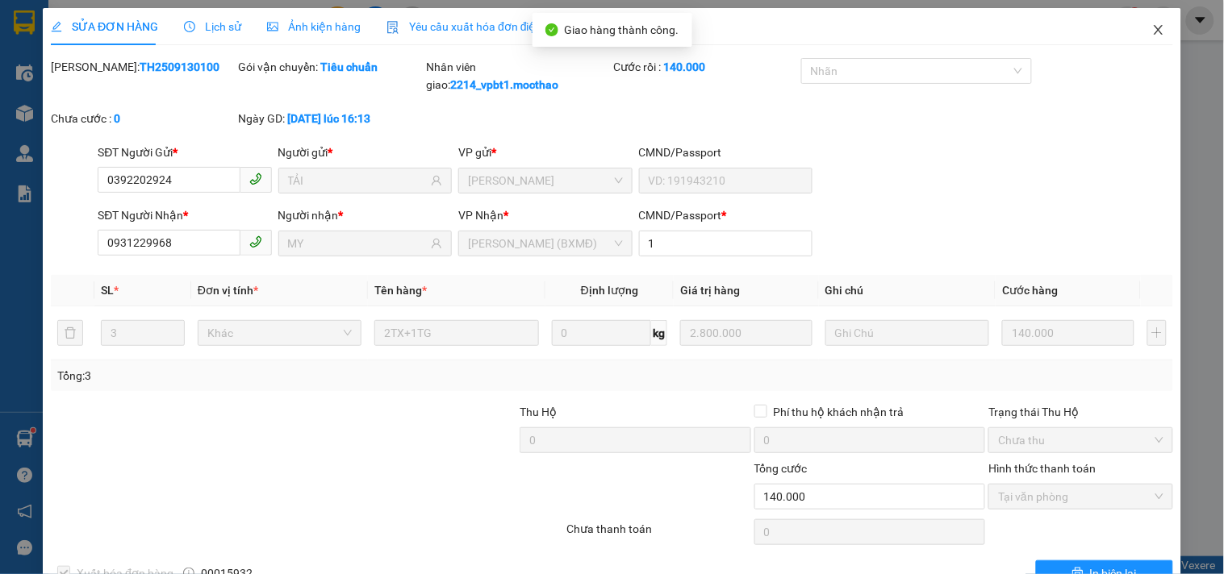
click at [1152, 29] on icon "close" at bounding box center [1158, 29] width 13 height 13
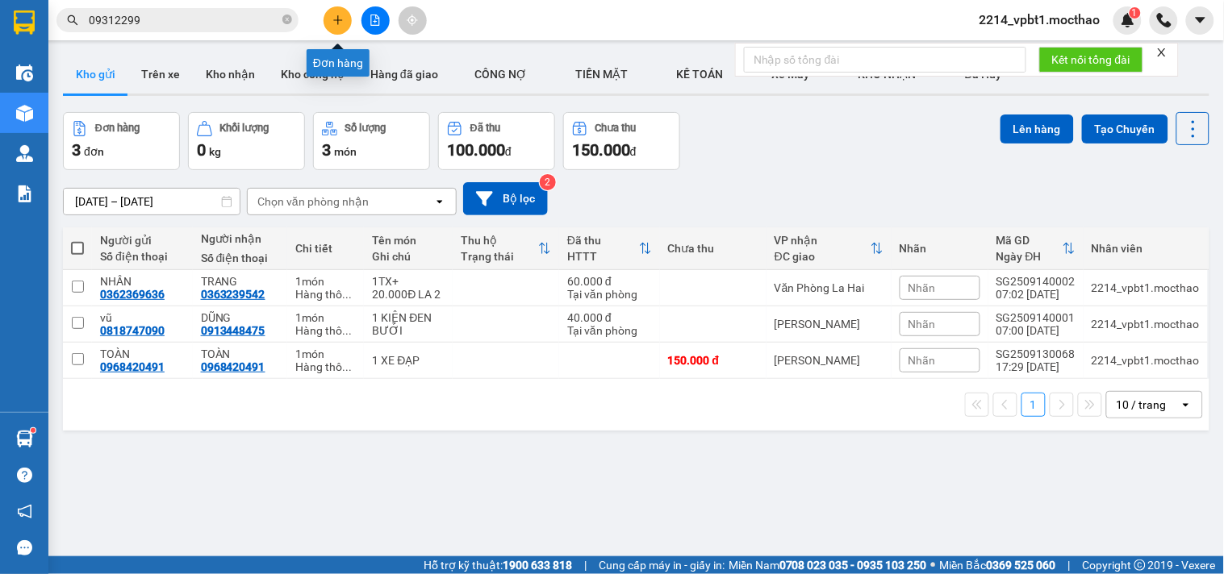
click at [337, 19] on icon "plus" at bounding box center [337, 19] width 1 height 9
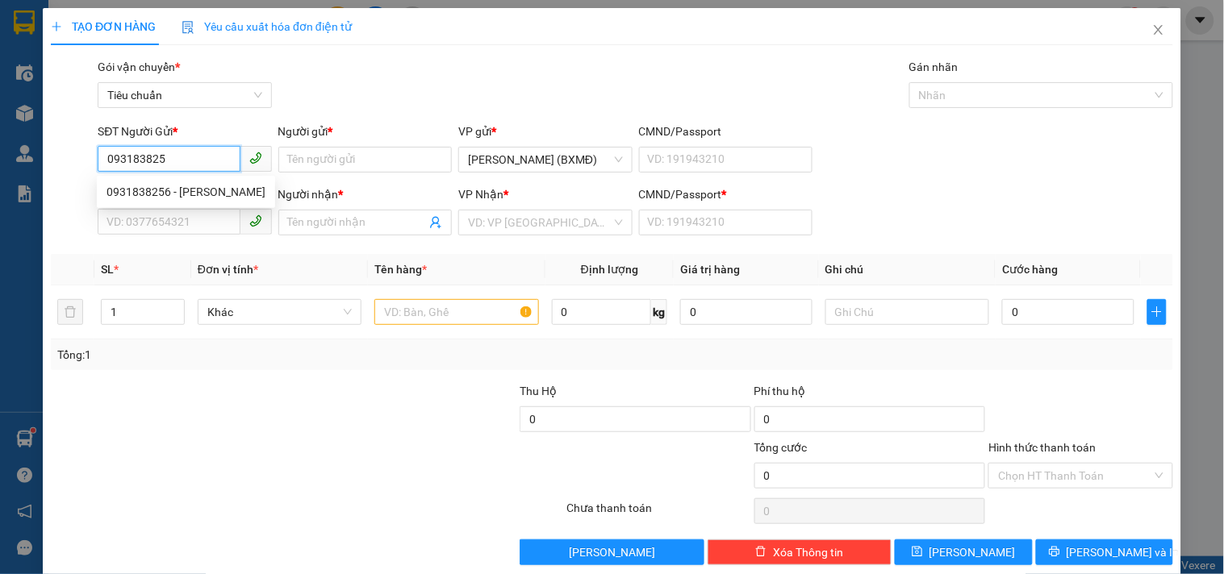
type input "0931838256"
click at [189, 184] on div "0931838256 - TRÂN" at bounding box center [185, 192] width 159 height 18
type input "TRÂN"
type input "0905003610"
type input "QUÝ"
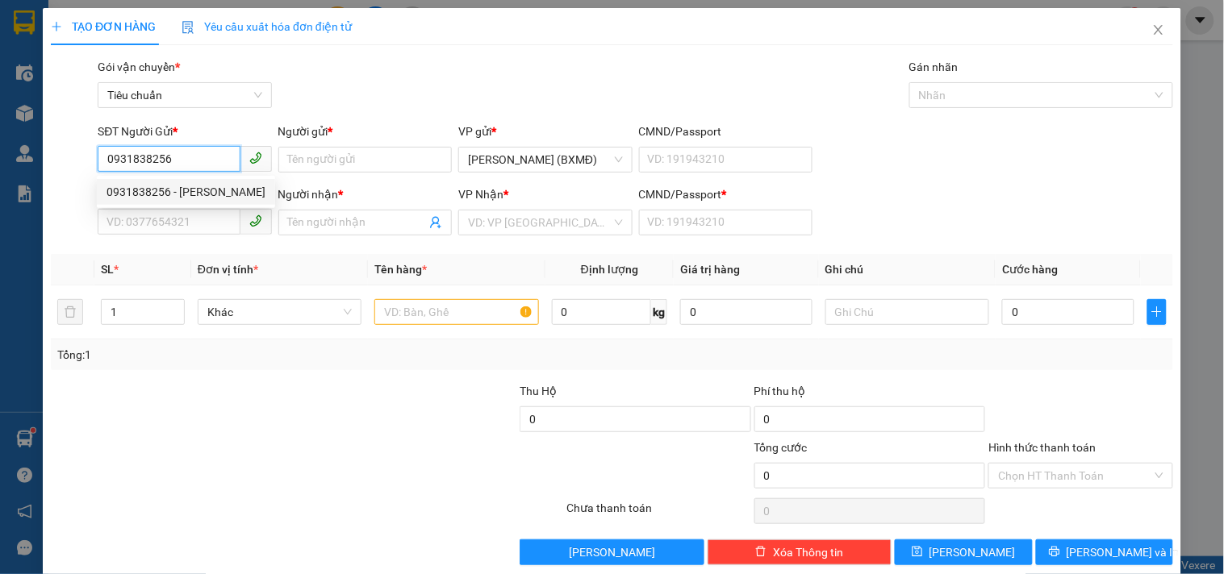
type input "1"
type input "30.000"
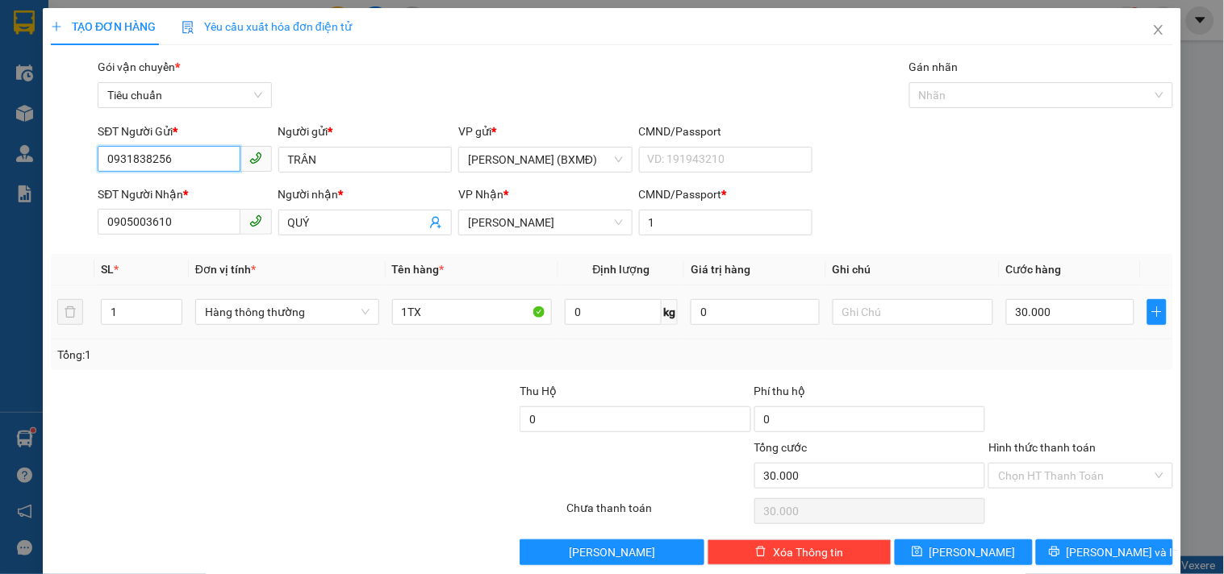
scroll to position [22, 0]
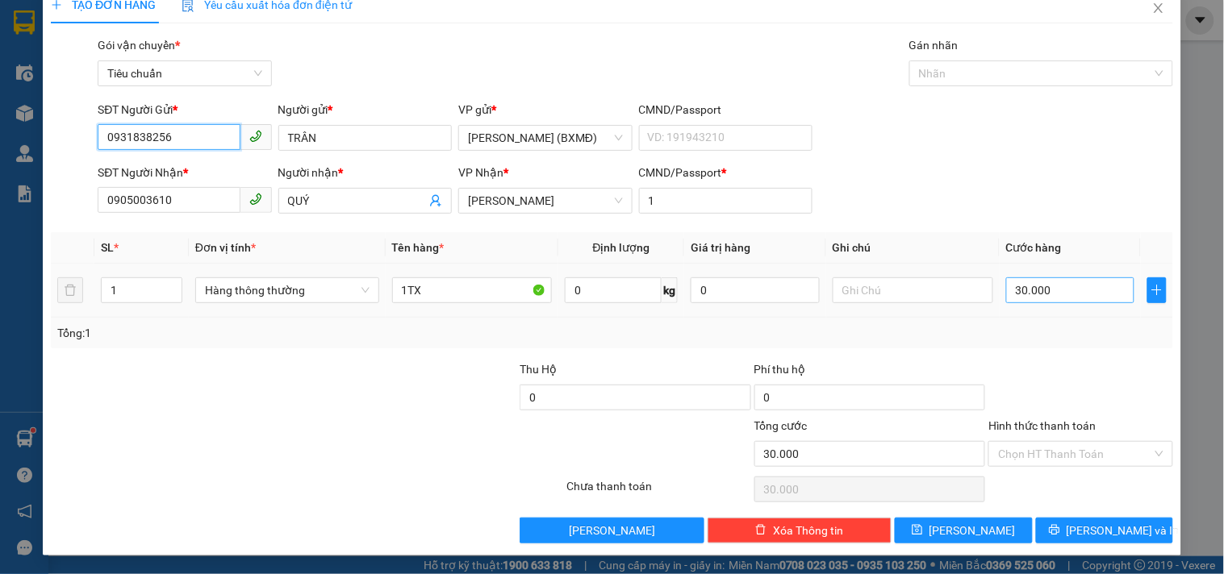
type input "0931838256"
click at [1055, 293] on input "30.000" at bounding box center [1070, 291] width 129 height 26
type input "0"
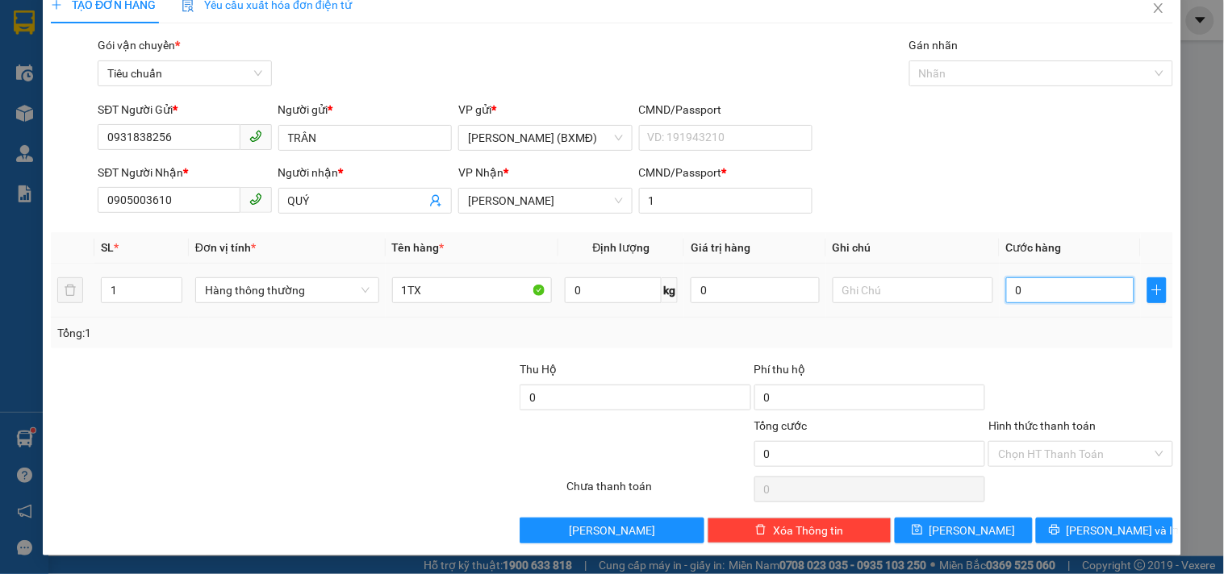
type input "4"
type input "004"
type input "40"
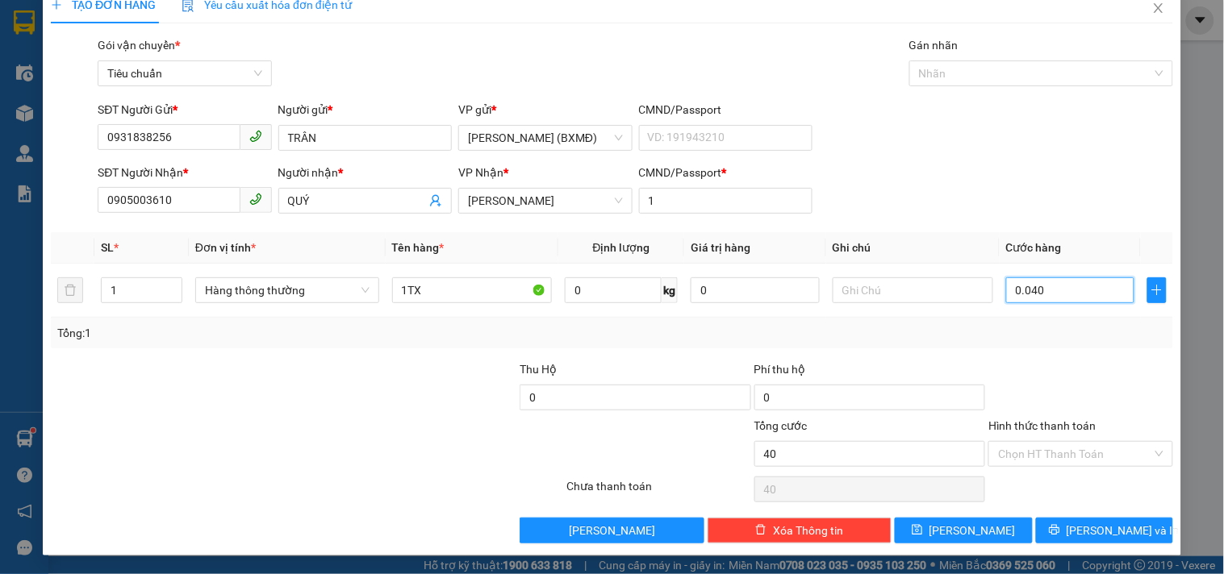
type input "0.040"
type input "40.000"
click at [1052, 343] on div "Tổng: 1" at bounding box center [612, 333] width 1122 height 31
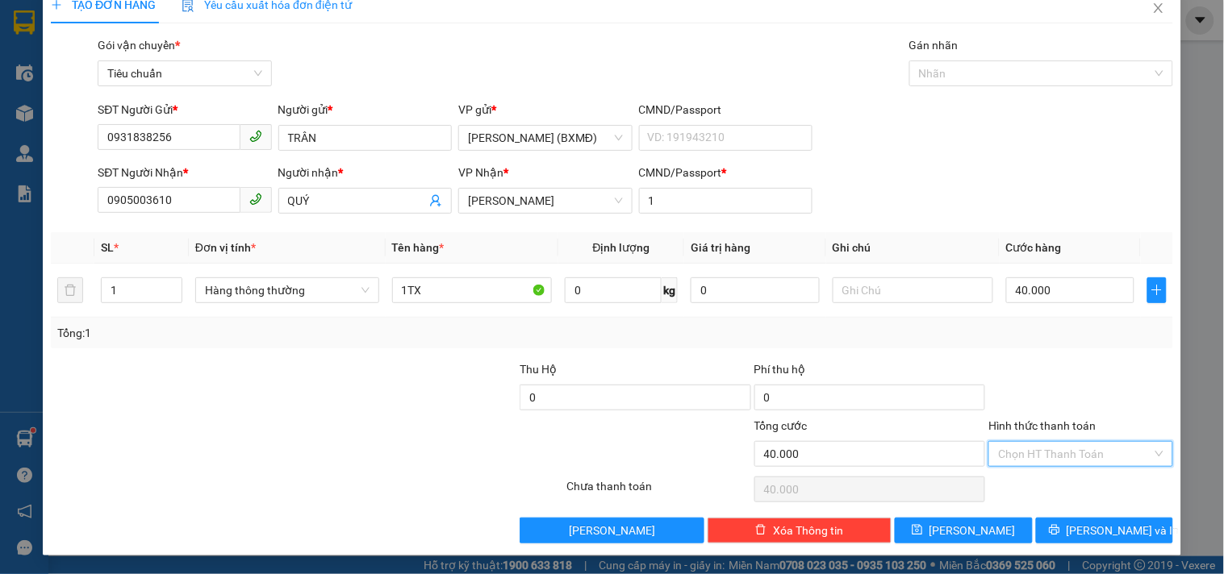
click at [1013, 453] on input "Hình thức thanh toán" at bounding box center [1074, 454] width 153 height 24
click at [1029, 339] on div "Tại văn phòng" at bounding box center [1070, 345] width 163 height 18
type input "0"
click at [1060, 530] on icon "printer" at bounding box center [1054, 529] width 11 height 11
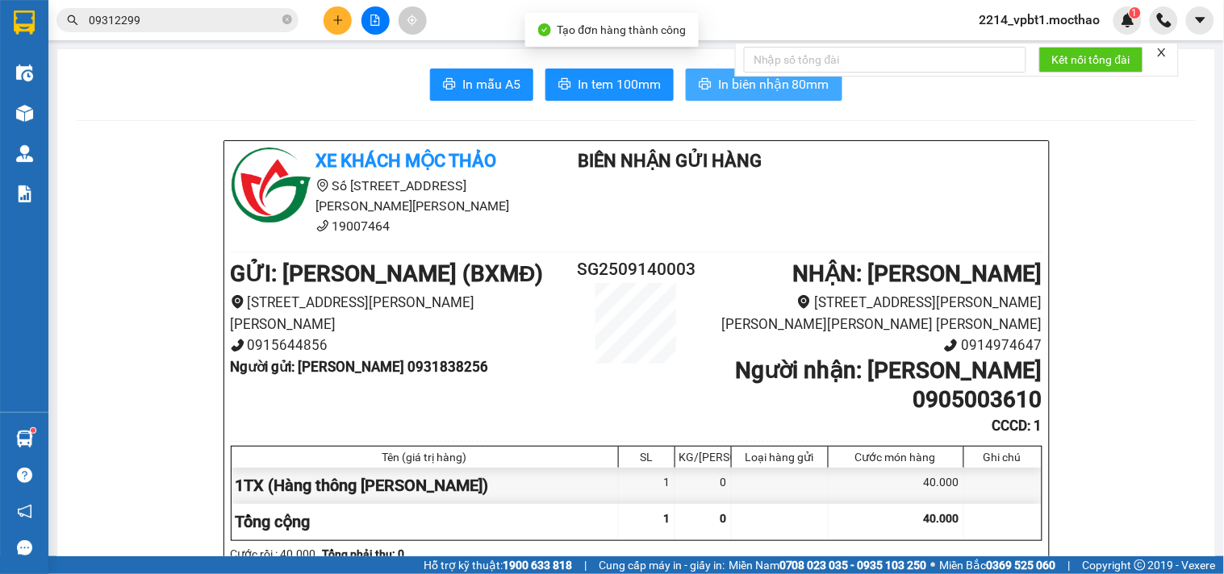
click at [743, 86] on span "In biên nhận 80mm" at bounding box center [773, 84] width 111 height 20
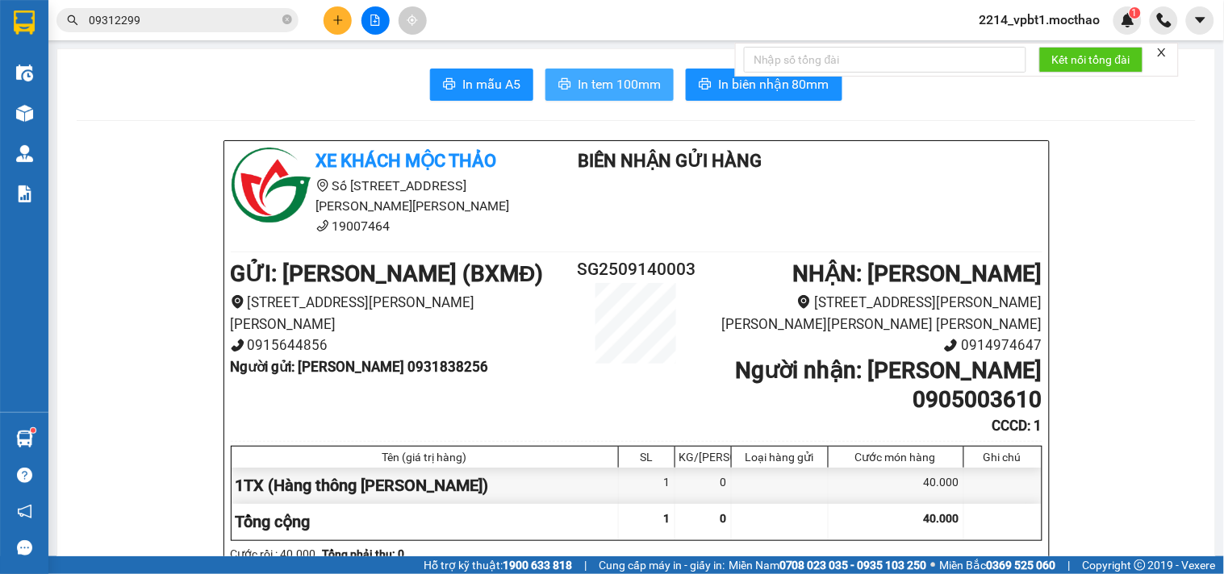
click at [627, 87] on span "In tem 100mm" at bounding box center [619, 84] width 83 height 20
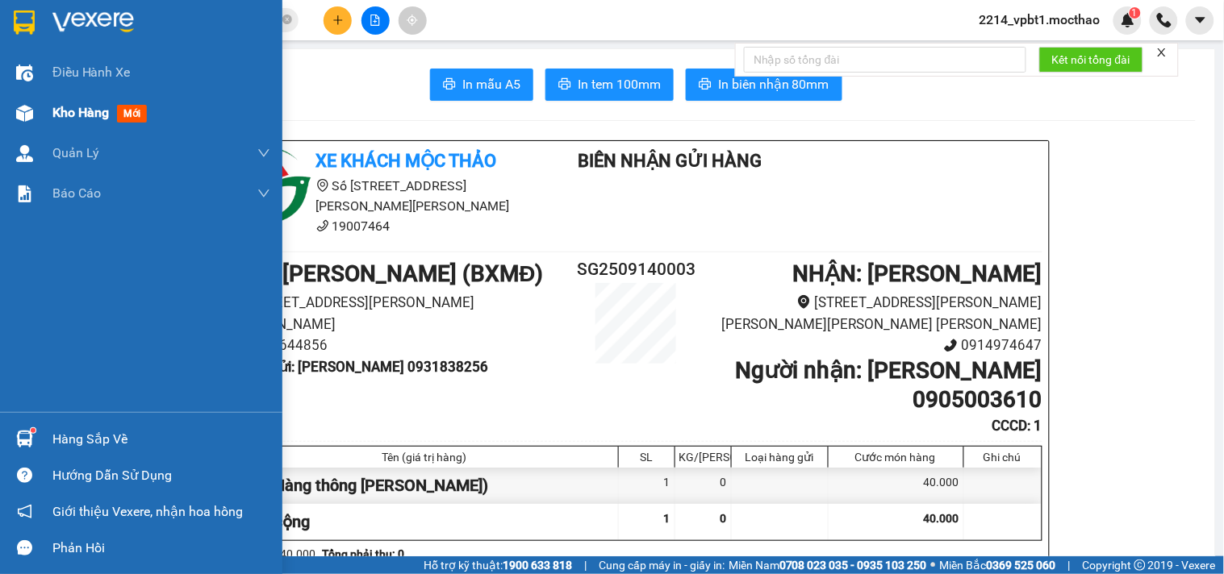
click at [69, 115] on span "Kho hàng" at bounding box center [80, 112] width 56 height 15
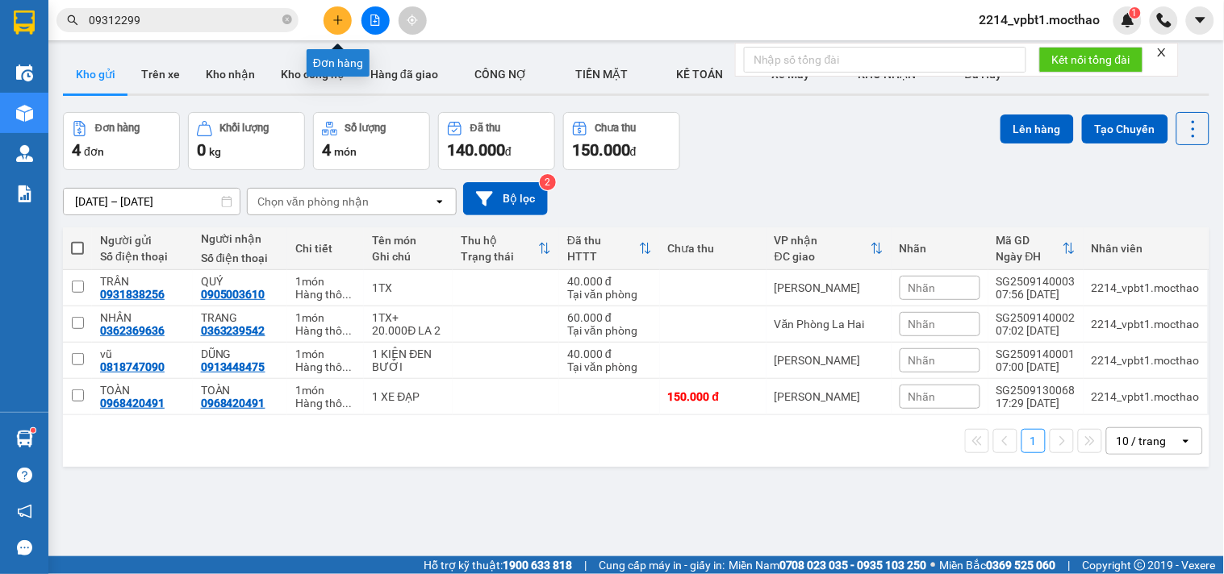
click at [334, 23] on icon "plus" at bounding box center [337, 20] width 11 height 11
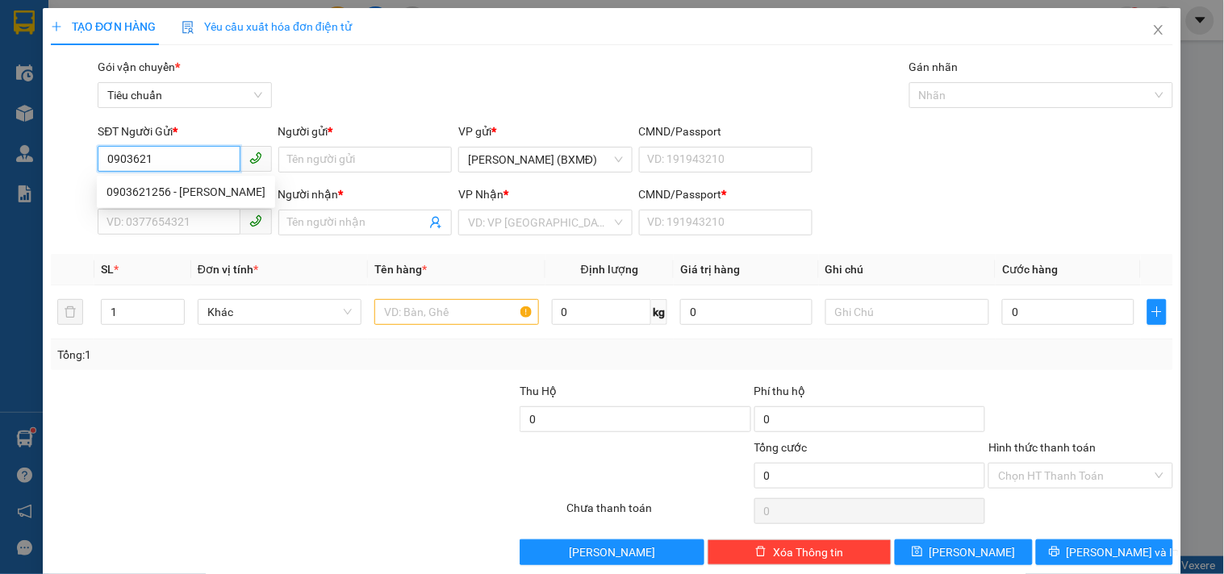
click at [190, 188] on div "0903621256 - MINH THẢO" at bounding box center [185, 192] width 159 height 18
type input "0903621256"
type input "[PERSON_NAME]"
type input "0982057759"
type input "[GEOGRAPHIC_DATA]"
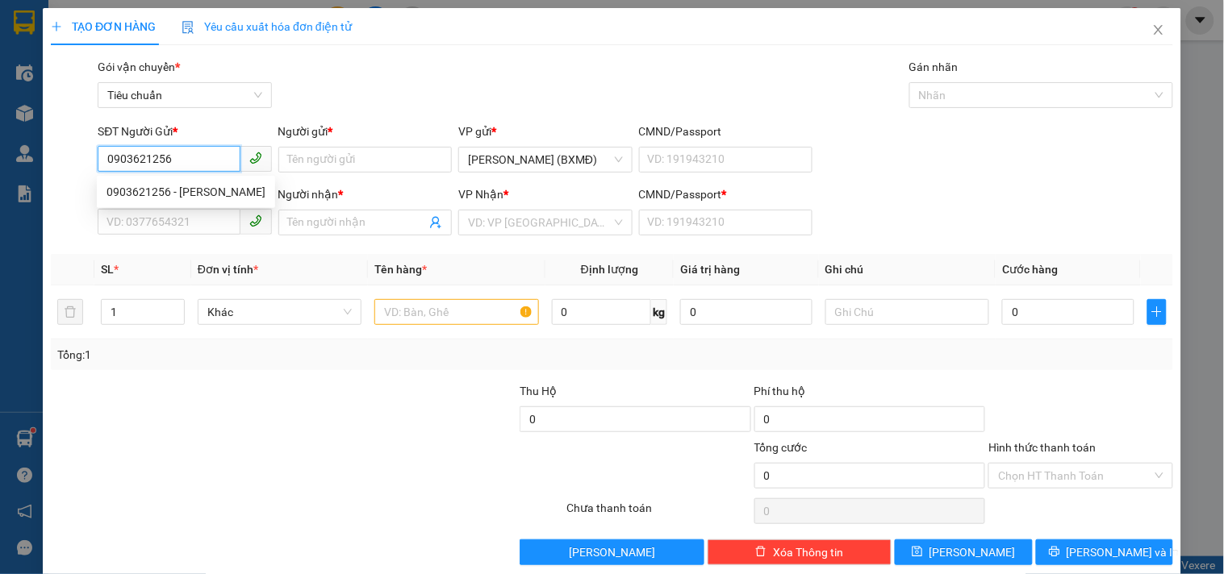
type input "1"
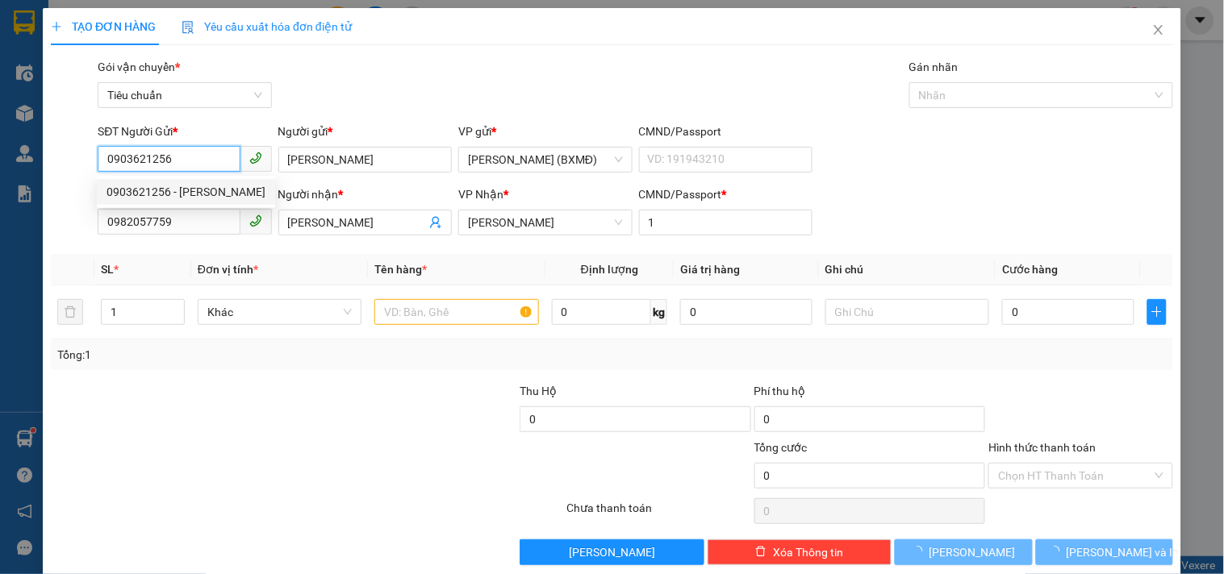
type input "30.000"
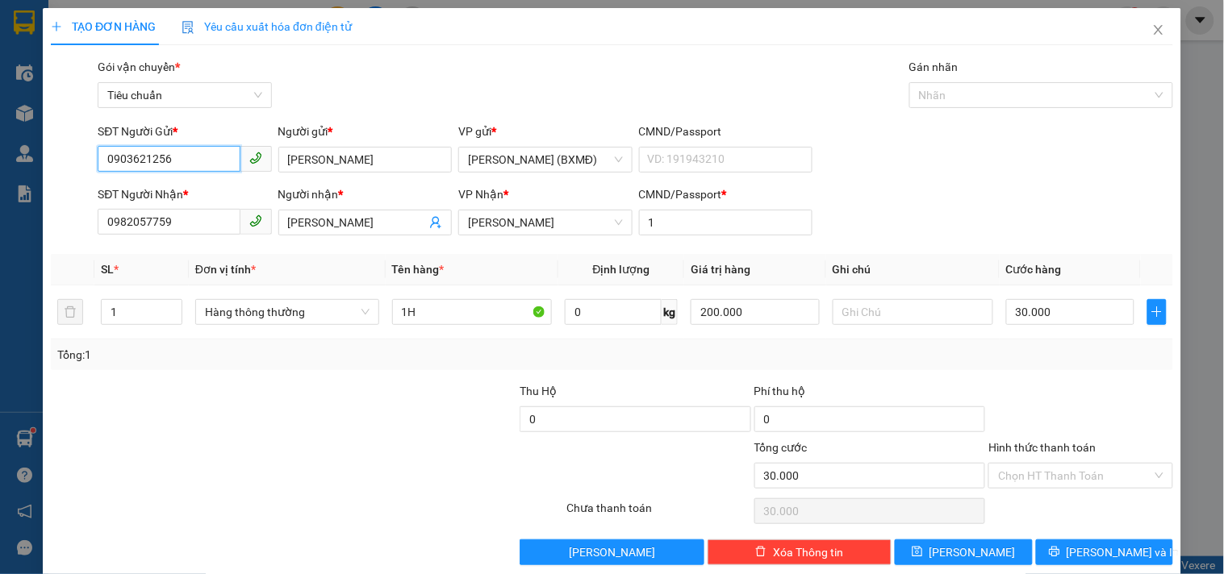
scroll to position [22, 0]
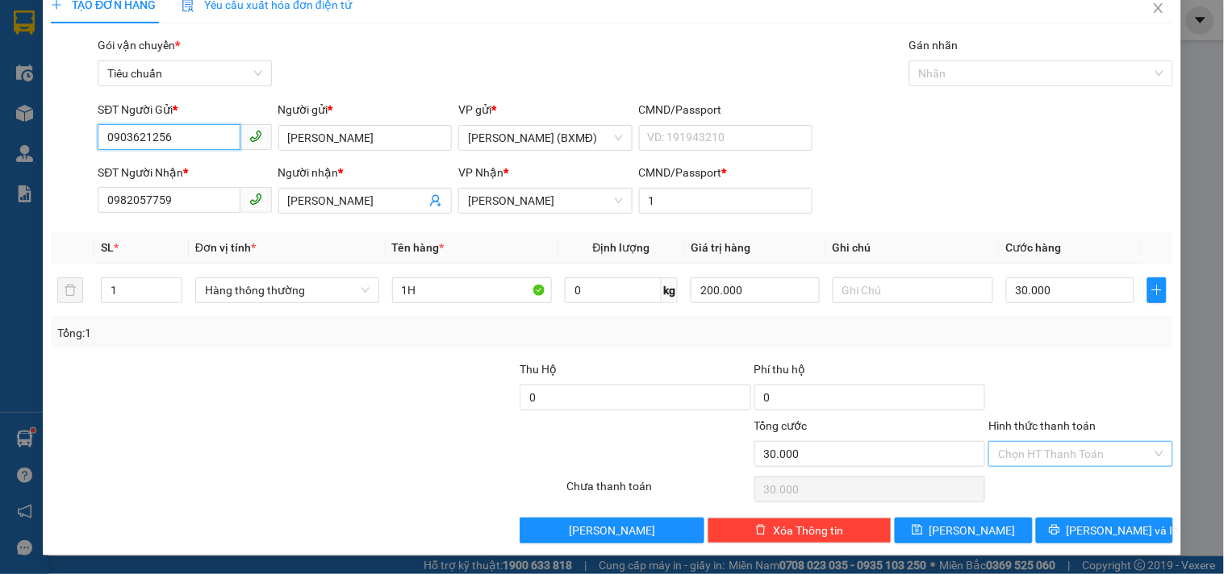
type input "0903621256"
drag, startPoint x: 1060, startPoint y: 457, endPoint x: 1059, endPoint y: 447, distance: 10.6
click at [1059, 457] on input "Hình thức thanh toán" at bounding box center [1074, 454] width 153 height 24
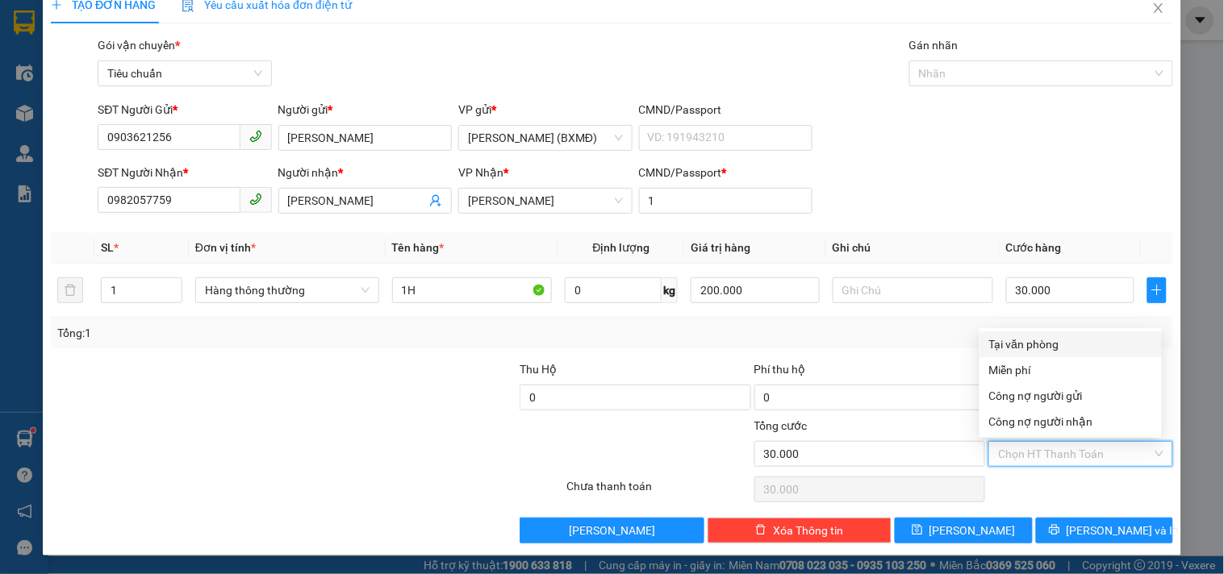
click at [1057, 345] on div "Tại văn phòng" at bounding box center [1070, 345] width 163 height 18
type input "0"
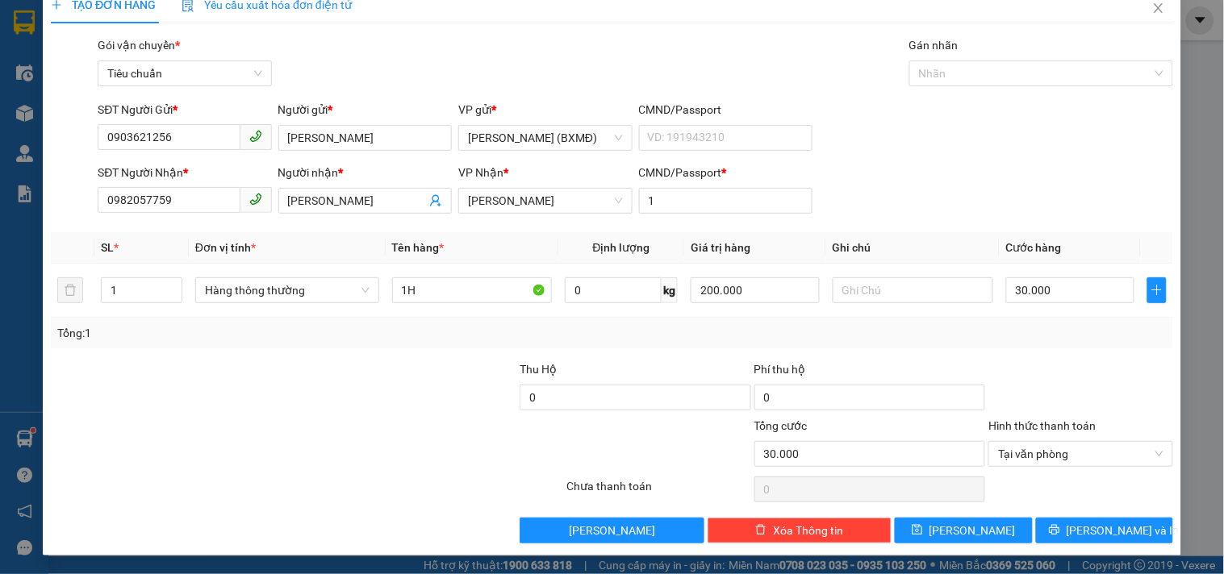
click at [1053, 545] on div "TẠO ĐƠN HÀNG Yêu cầu xuất hóa đơn điện tử Transit Pickup Surcharge Ids Transit …" at bounding box center [612, 271] width 1138 height 570
click at [1046, 529] on button "[PERSON_NAME] và In" at bounding box center [1104, 531] width 137 height 26
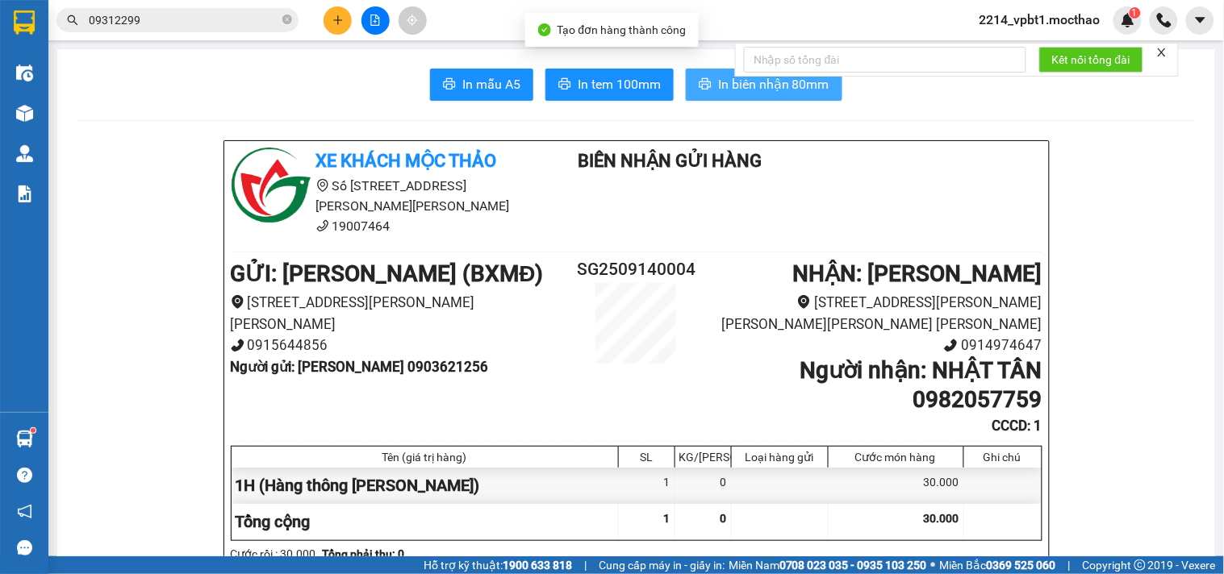
click at [740, 87] on span "In biên nhận 80mm" at bounding box center [773, 84] width 111 height 20
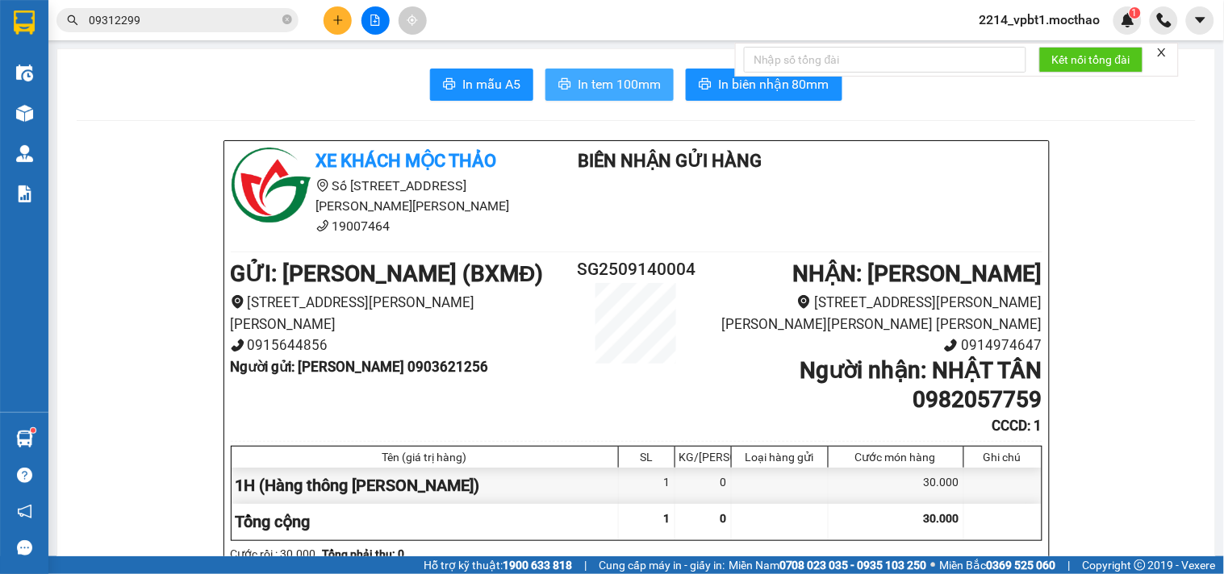
click at [598, 81] on span "In tem 100mm" at bounding box center [619, 84] width 83 height 20
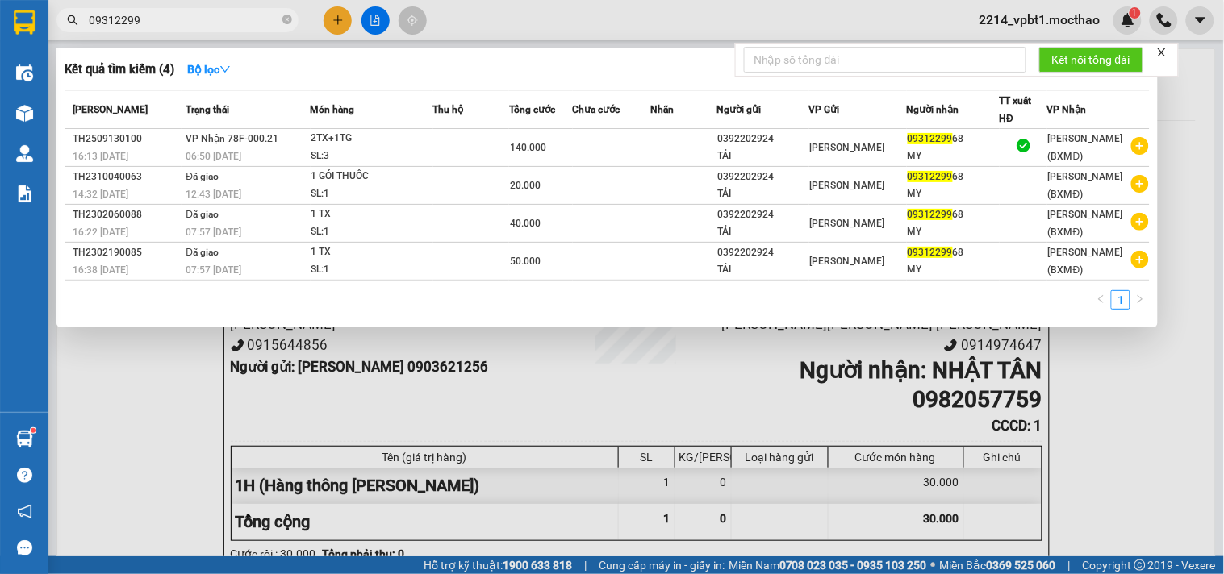
click at [281, 19] on span "09312299" at bounding box center [177, 20] width 242 height 24
click at [287, 22] on icon "close-circle" at bounding box center [287, 20] width 10 height 10
type input "0"
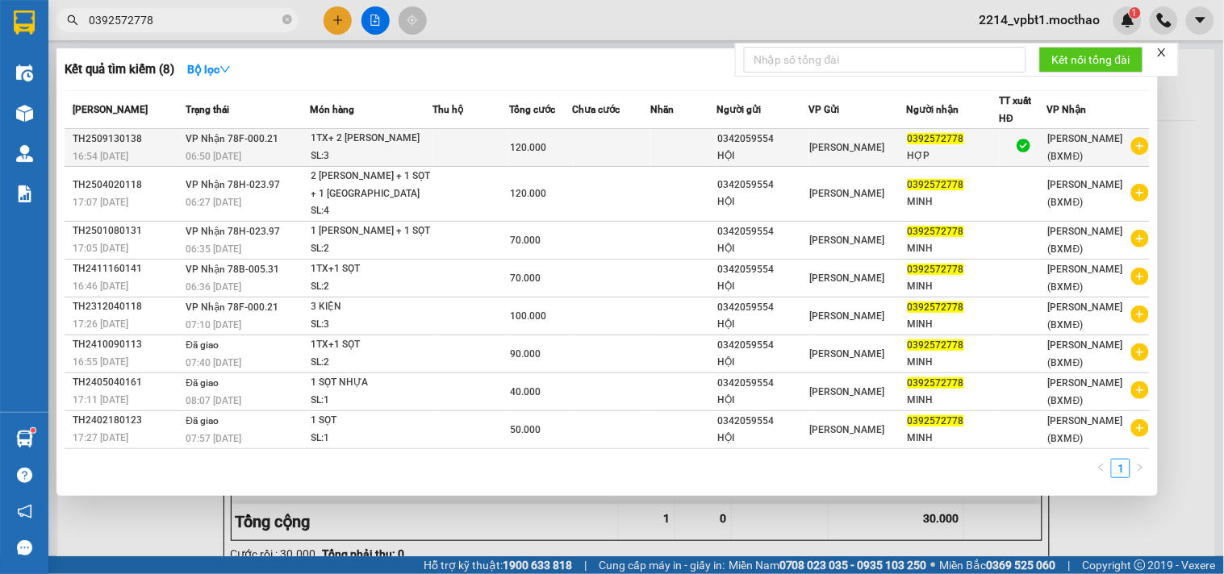
type input "0392572778"
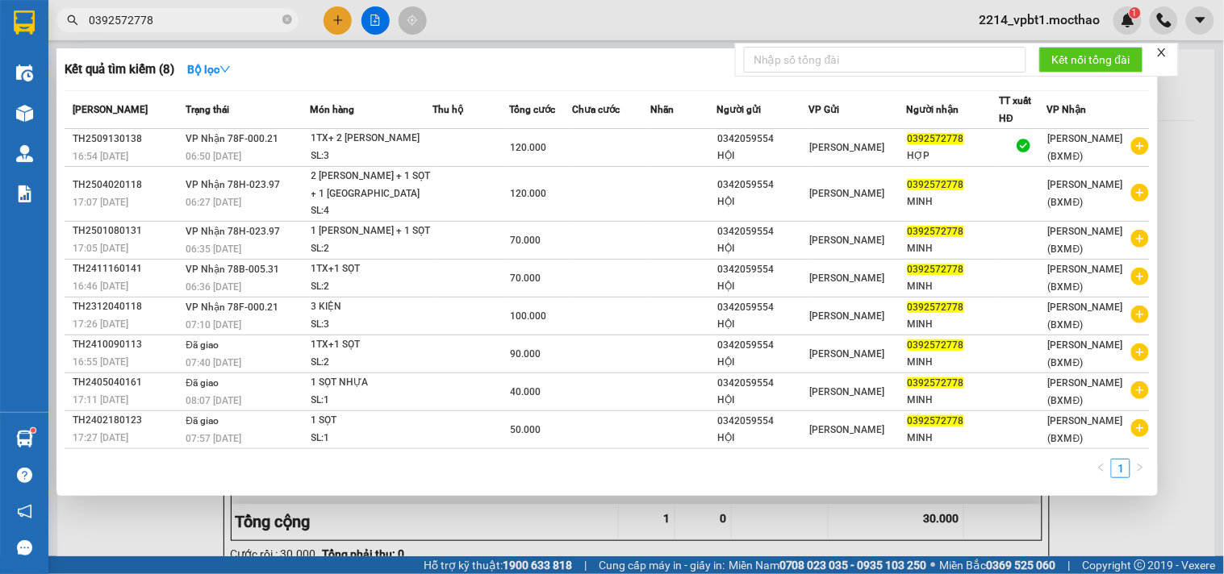
click at [651, 158] on td at bounding box center [612, 148] width 78 height 38
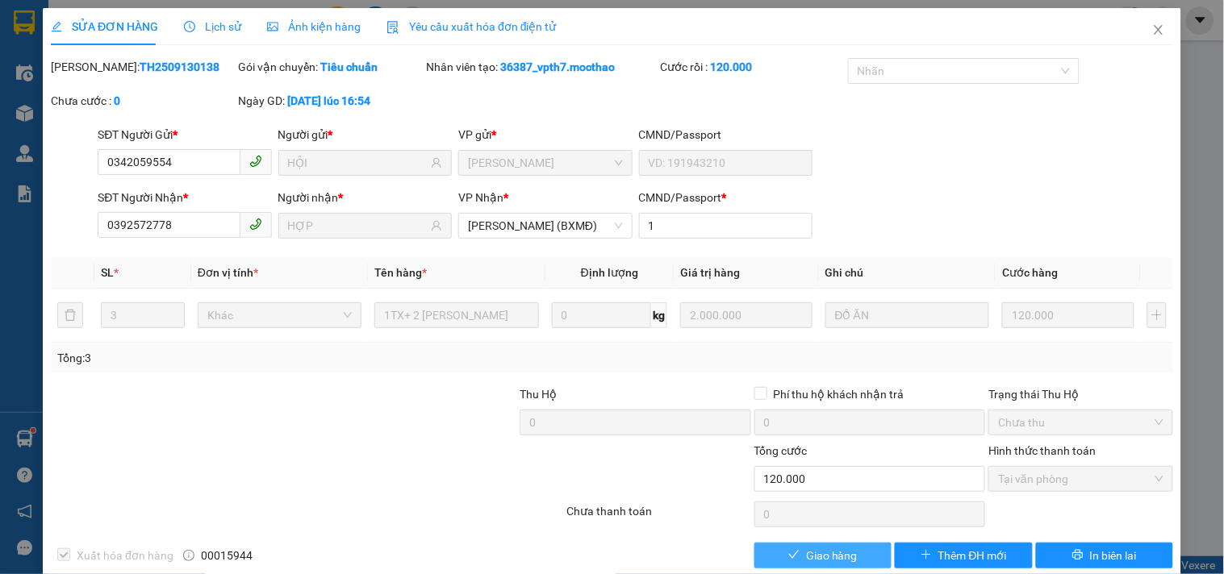
click at [791, 549] on icon "check" at bounding box center [793, 554] width 11 height 11
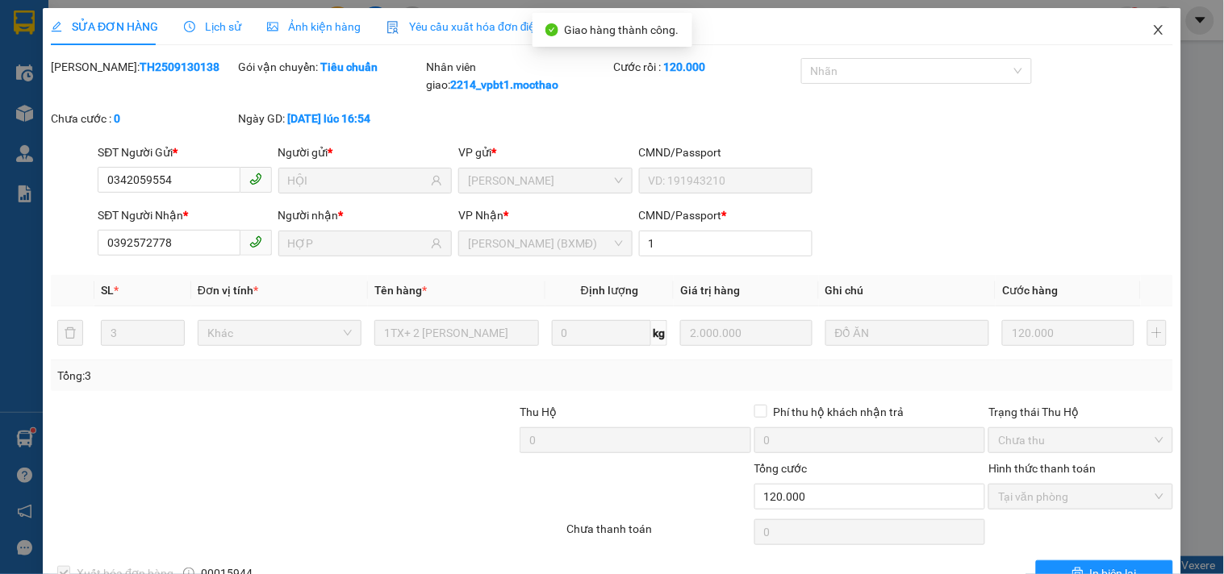
drag, startPoint x: 1146, startPoint y: 2, endPoint x: 1103, endPoint y: 23, distance: 48.0
click at [1152, 23] on icon "close" at bounding box center [1158, 29] width 13 height 13
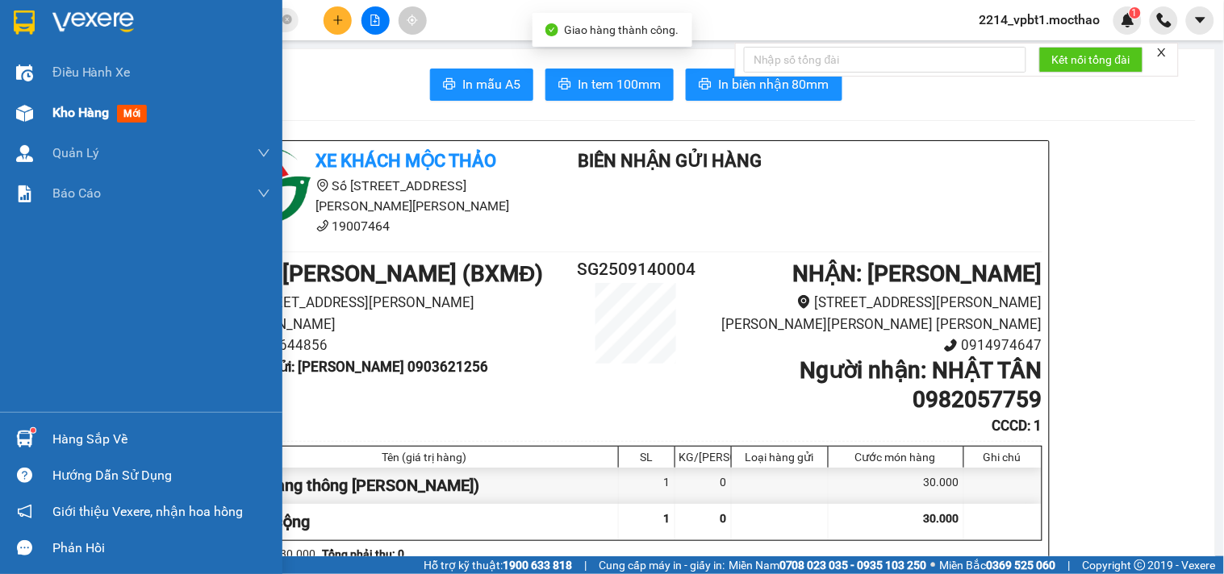
click at [91, 110] on span "Kho hàng" at bounding box center [80, 112] width 56 height 15
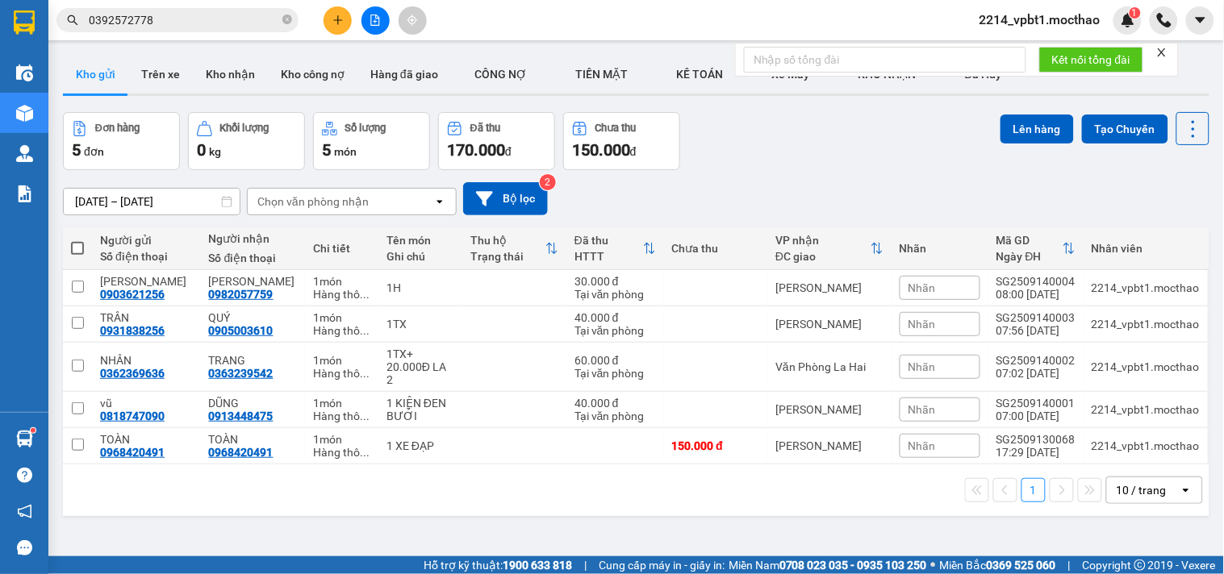
click at [373, 24] on icon "file-add" at bounding box center [375, 20] width 11 height 11
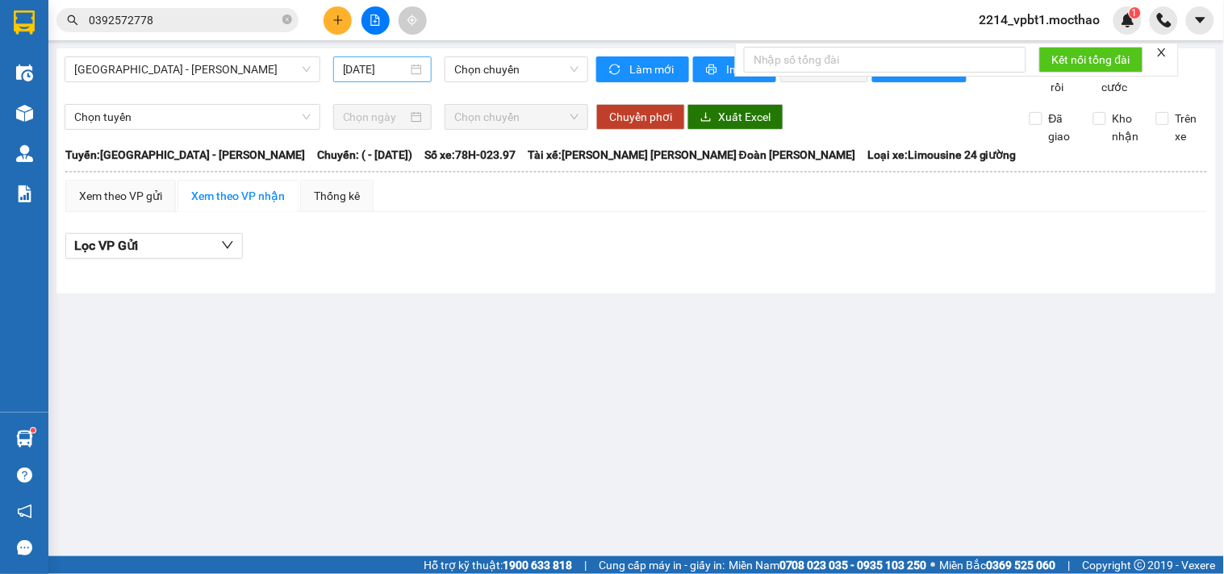
click at [365, 75] on input "[DATE]" at bounding box center [375, 70] width 65 height 18
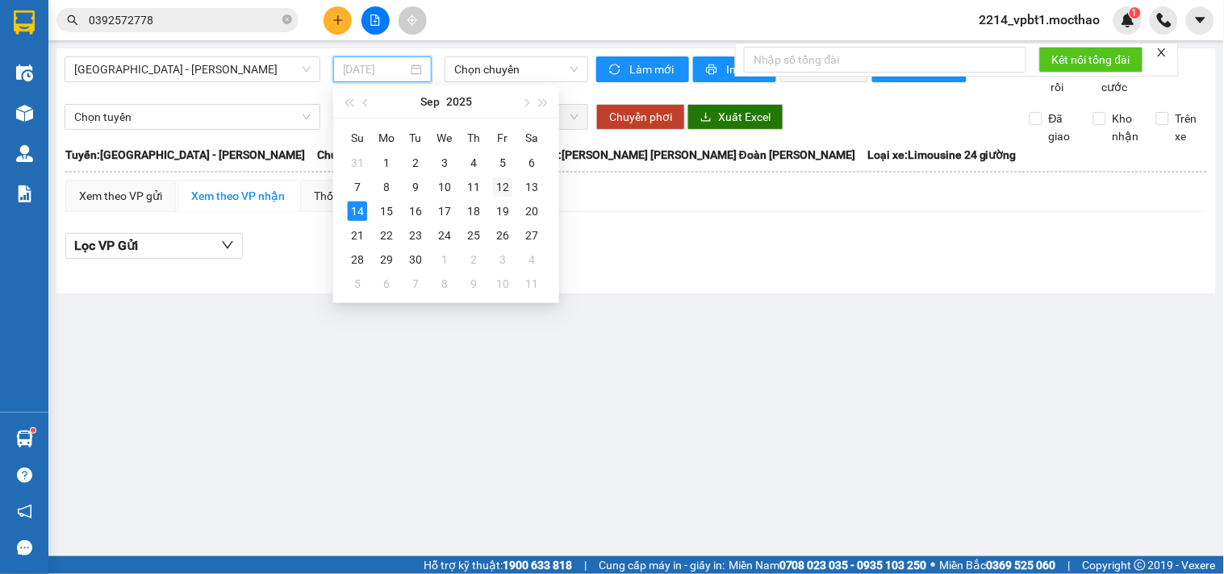
click at [496, 181] on div "12" at bounding box center [502, 186] width 19 height 19
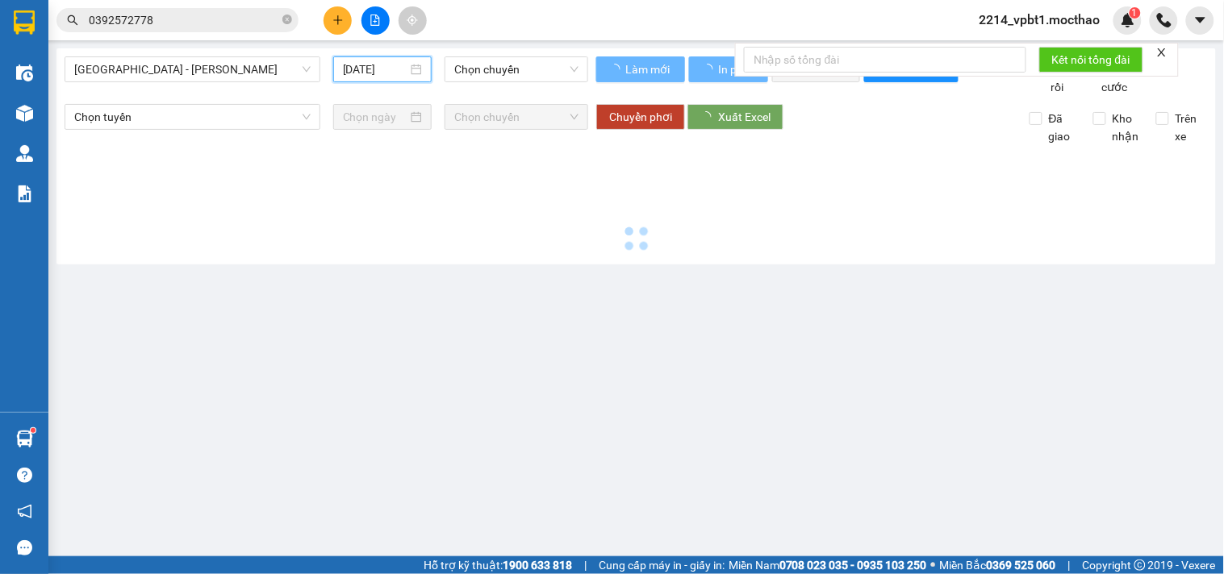
type input "[DATE]"
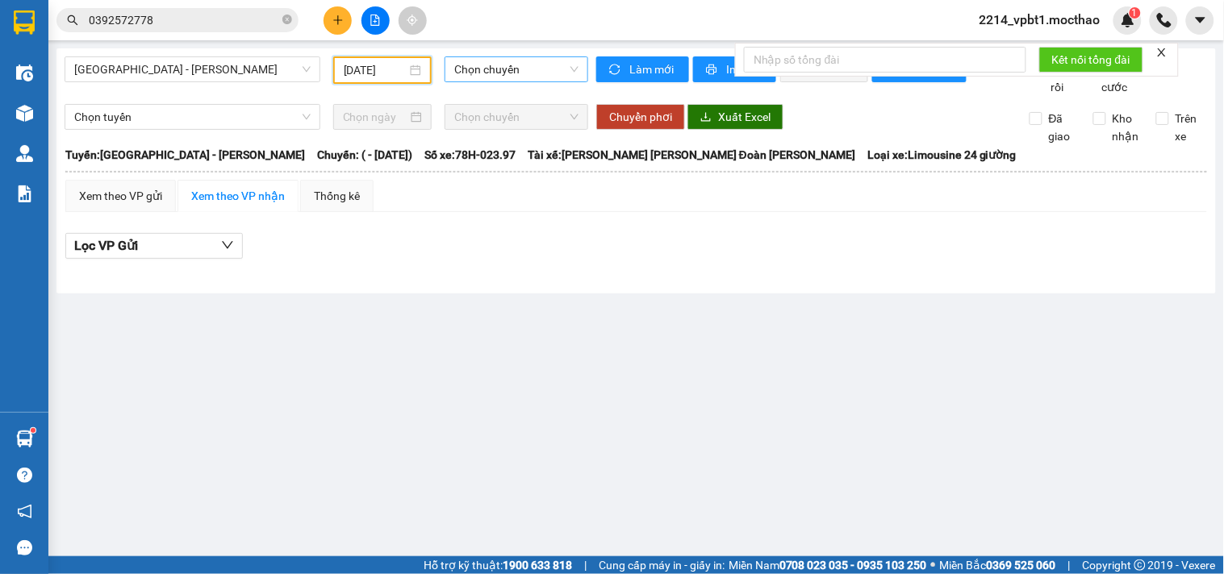
click at [495, 69] on span "Chọn chuyến" at bounding box center [516, 69] width 124 height 24
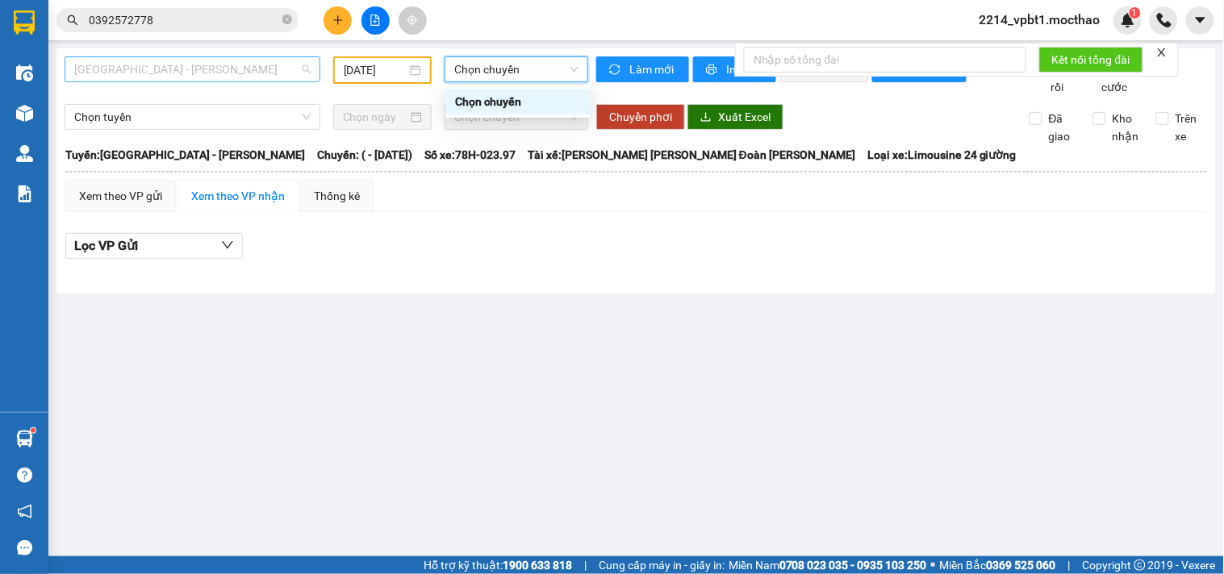
click at [198, 77] on span "[GEOGRAPHIC_DATA] - [GEOGRAPHIC_DATA]" at bounding box center [192, 69] width 236 height 24
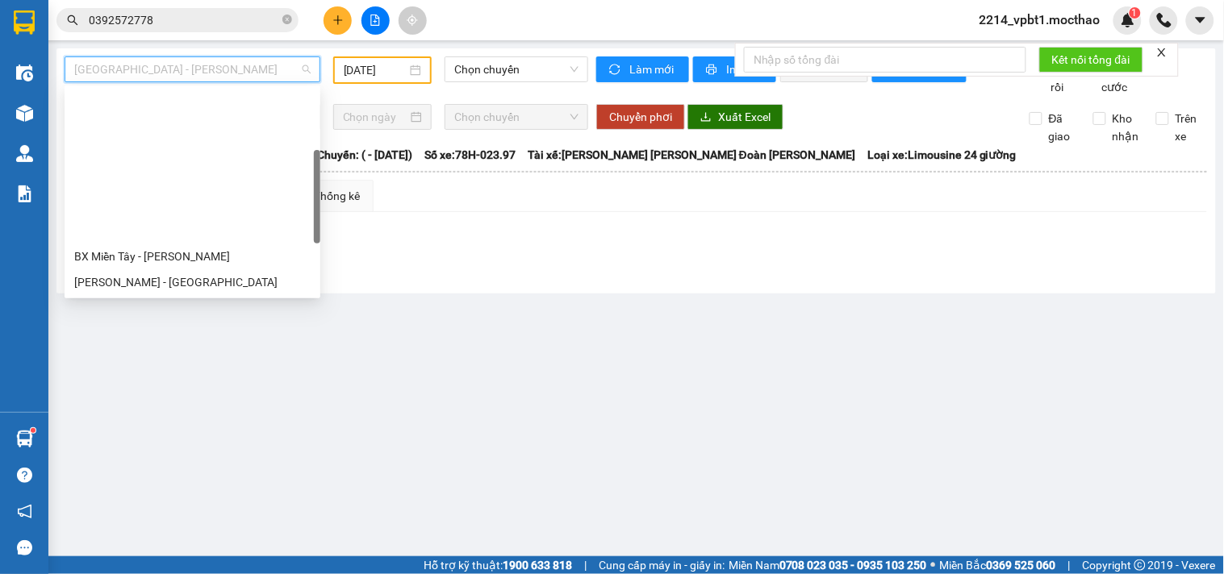
click at [153, 403] on div "BX Miền Đông Cũ - [GEOGRAPHIC_DATA]" at bounding box center [192, 412] width 236 height 18
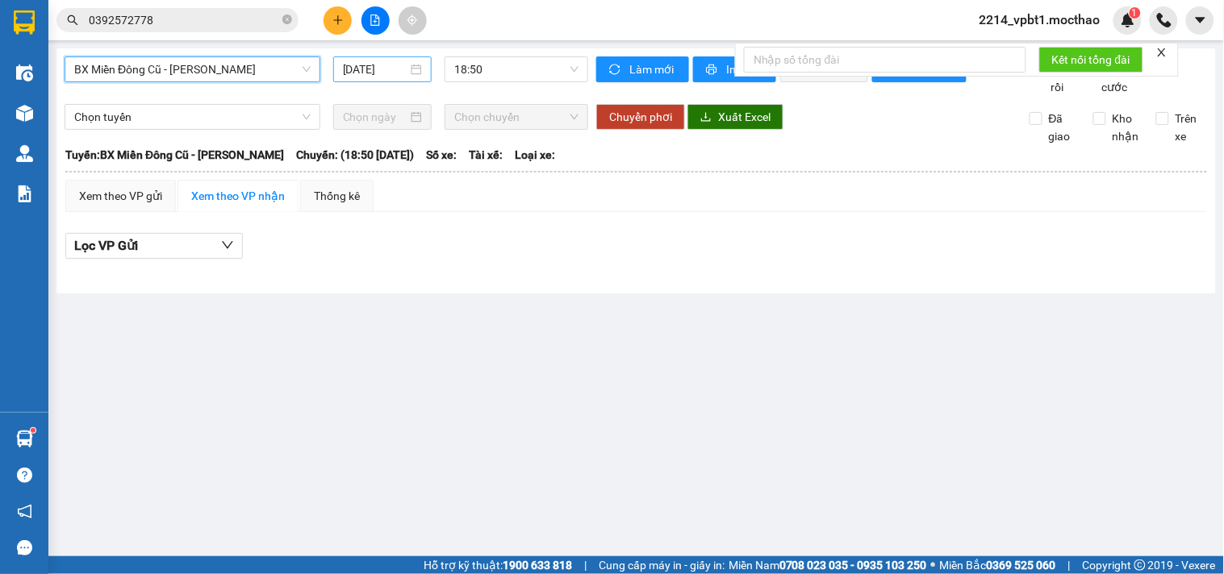
click at [369, 75] on input "[DATE]" at bounding box center [375, 70] width 65 height 18
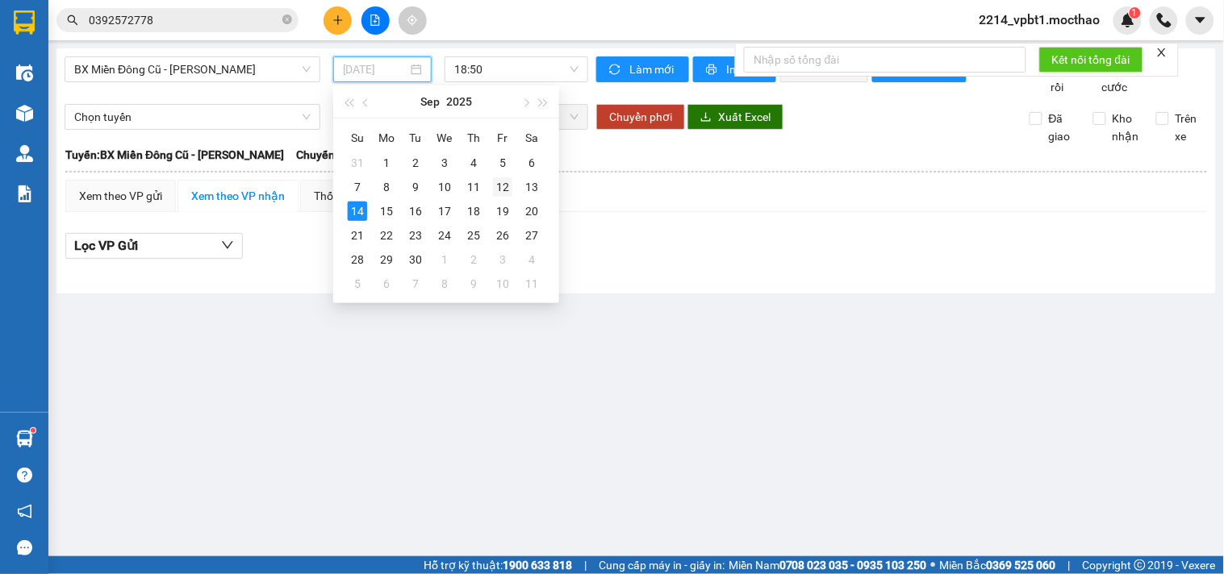
click at [508, 183] on div "12" at bounding box center [502, 186] width 19 height 19
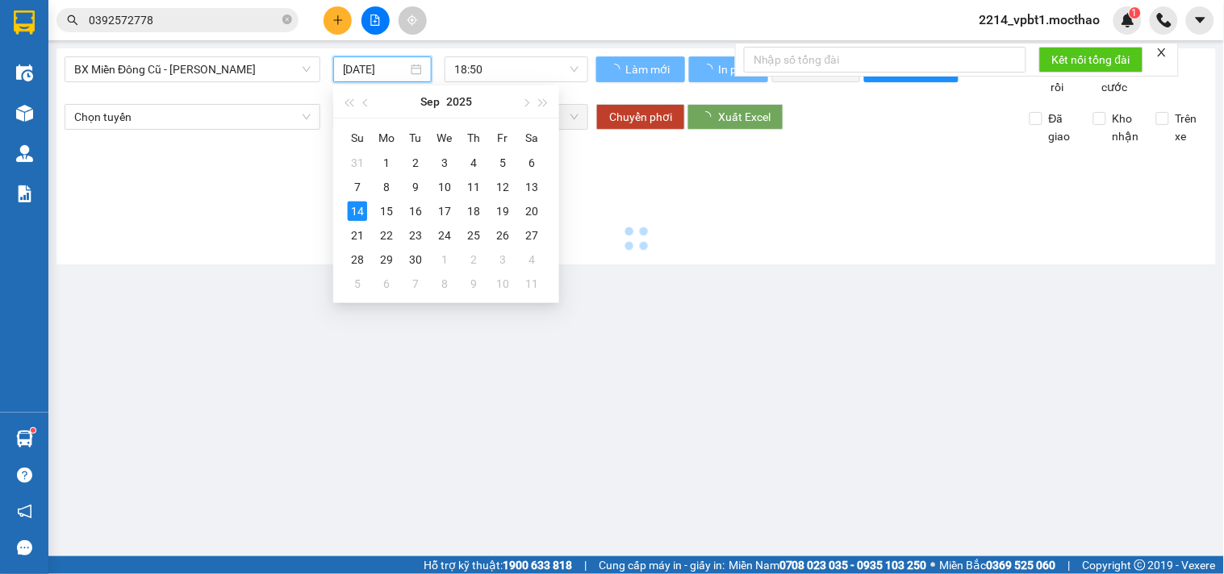
type input "[DATE]"
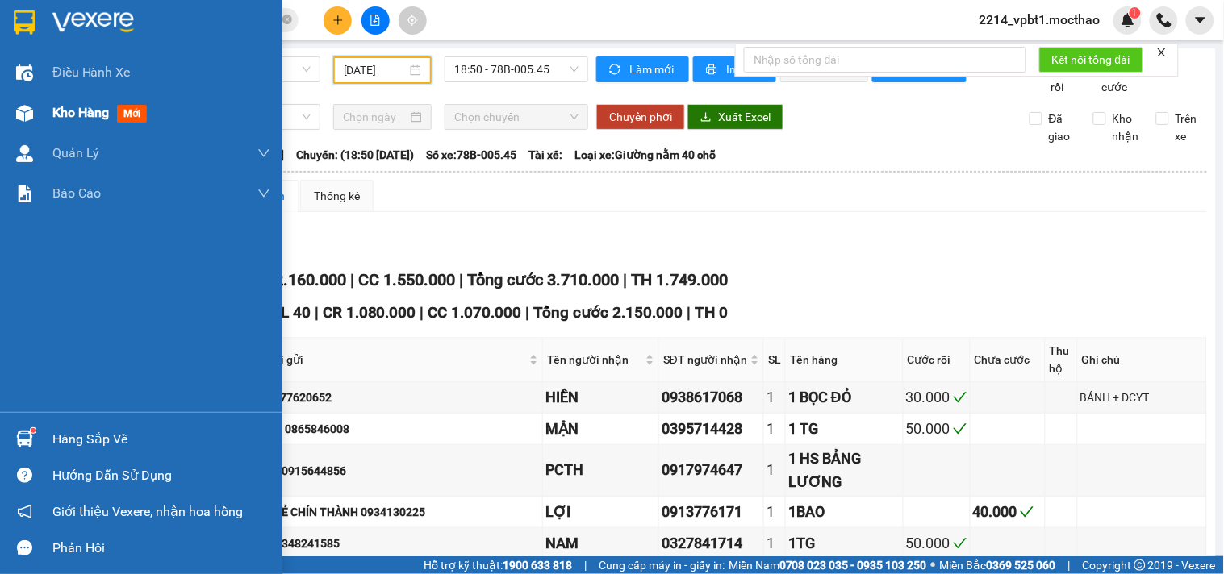
click at [95, 115] on span "Kho hàng" at bounding box center [80, 112] width 56 height 15
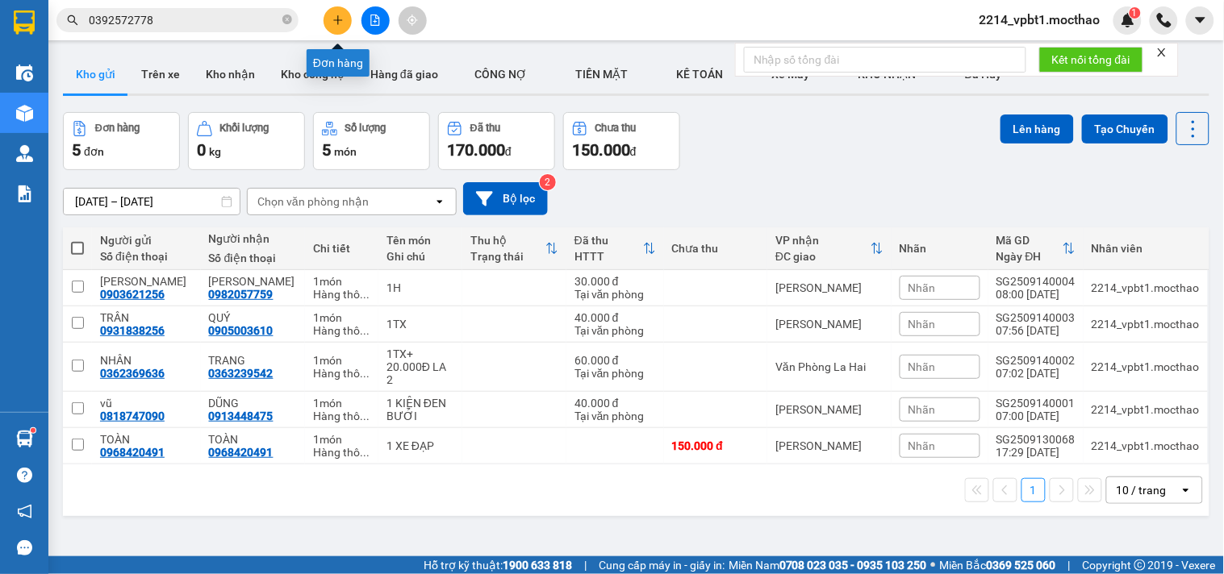
click at [333, 12] on button at bounding box center [338, 20] width 28 height 28
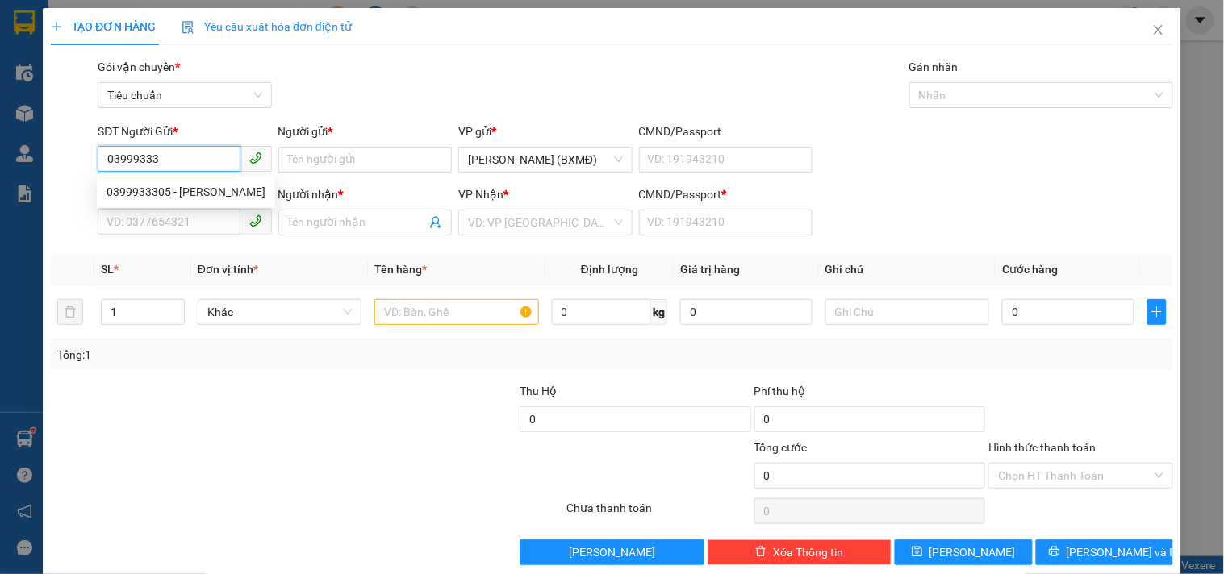
click at [170, 194] on div "0399933305 - TRUNG" at bounding box center [185, 192] width 159 height 18
type input "0399933305"
type input "TRUNG"
type input "0847981686"
type input "THUÝ"
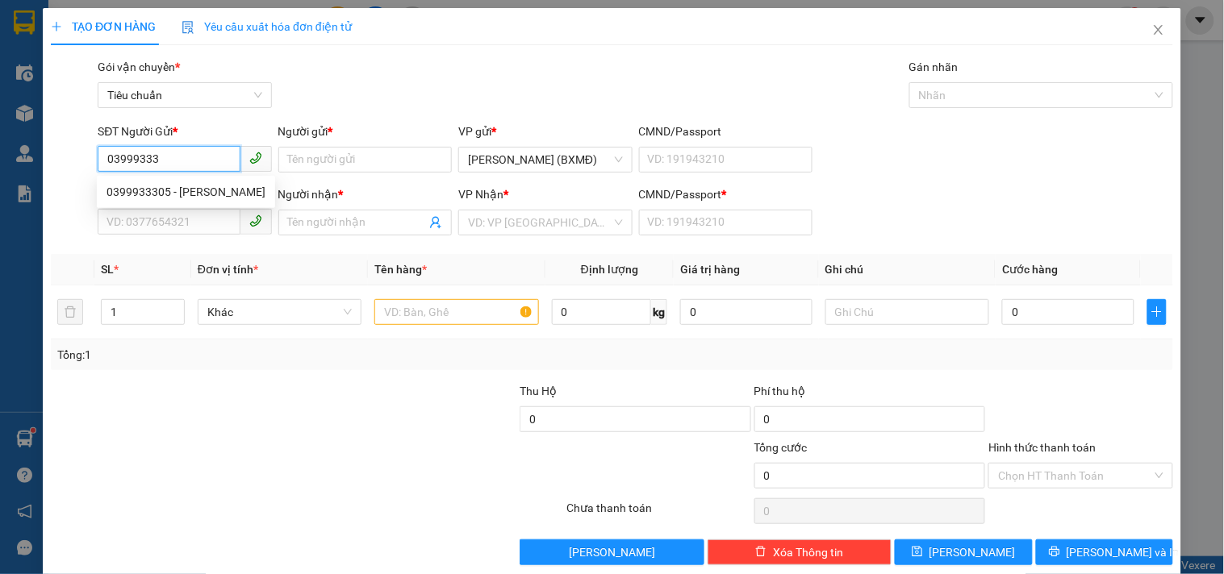
type input "1"
type input "50.000"
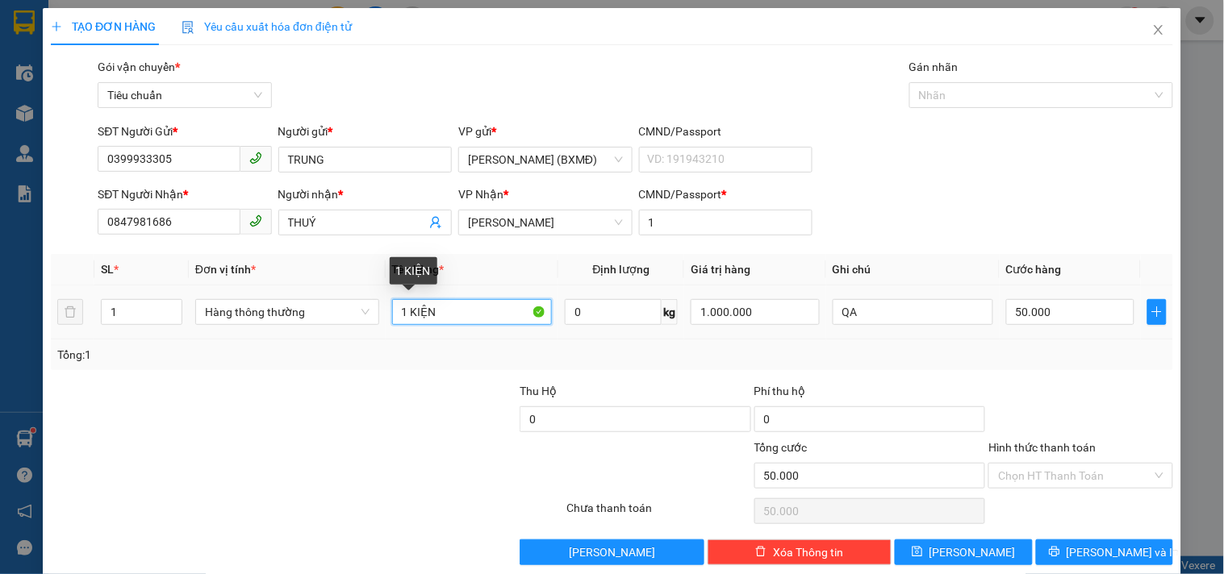
click at [471, 311] on input "1 KIỆN" at bounding box center [472, 312] width 161 height 26
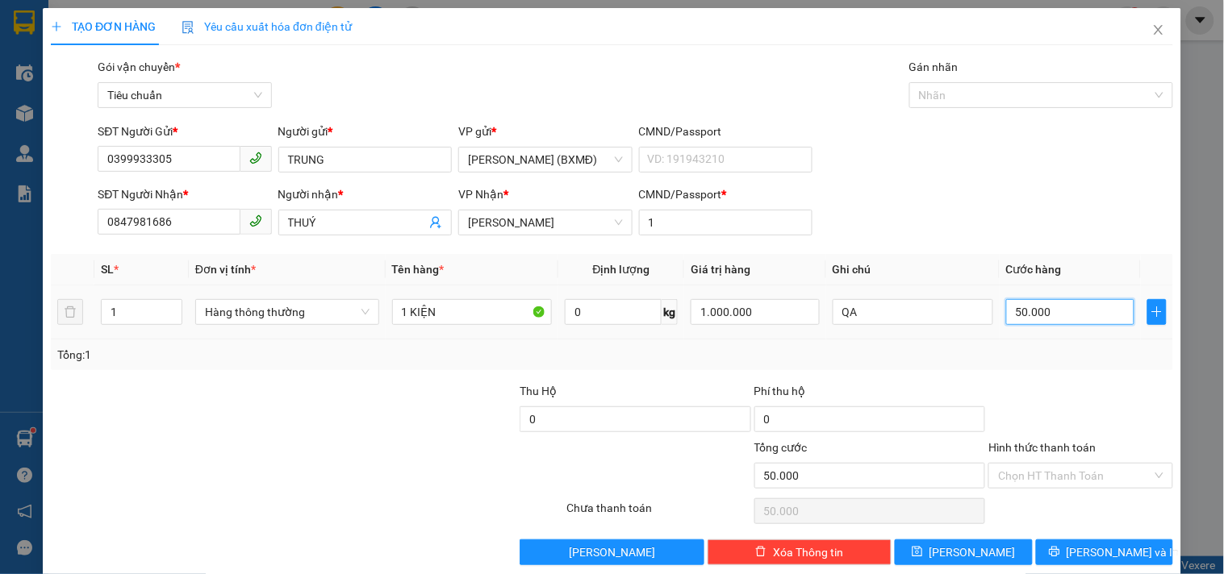
click at [1053, 316] on input "50.000" at bounding box center [1070, 312] width 129 height 26
click at [1067, 383] on div at bounding box center [1080, 410] width 187 height 56
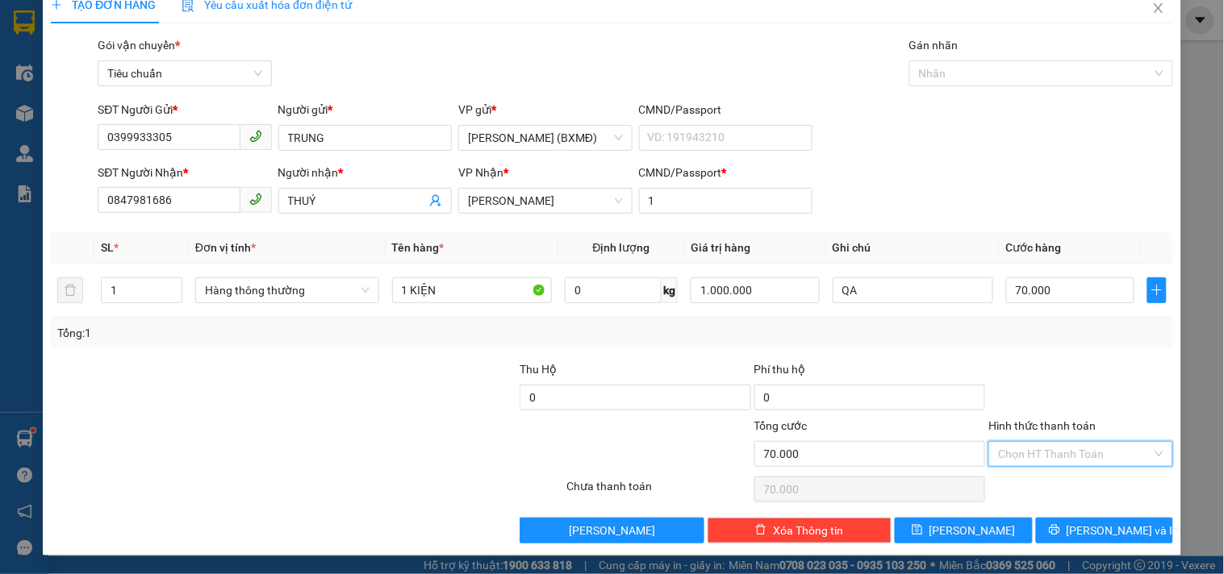
click at [1062, 449] on input "Hình thức thanh toán" at bounding box center [1074, 454] width 153 height 24
click at [1046, 345] on div "Tại văn phòng" at bounding box center [1070, 345] width 163 height 18
click at [1039, 523] on button "[PERSON_NAME] và In" at bounding box center [1104, 531] width 137 height 26
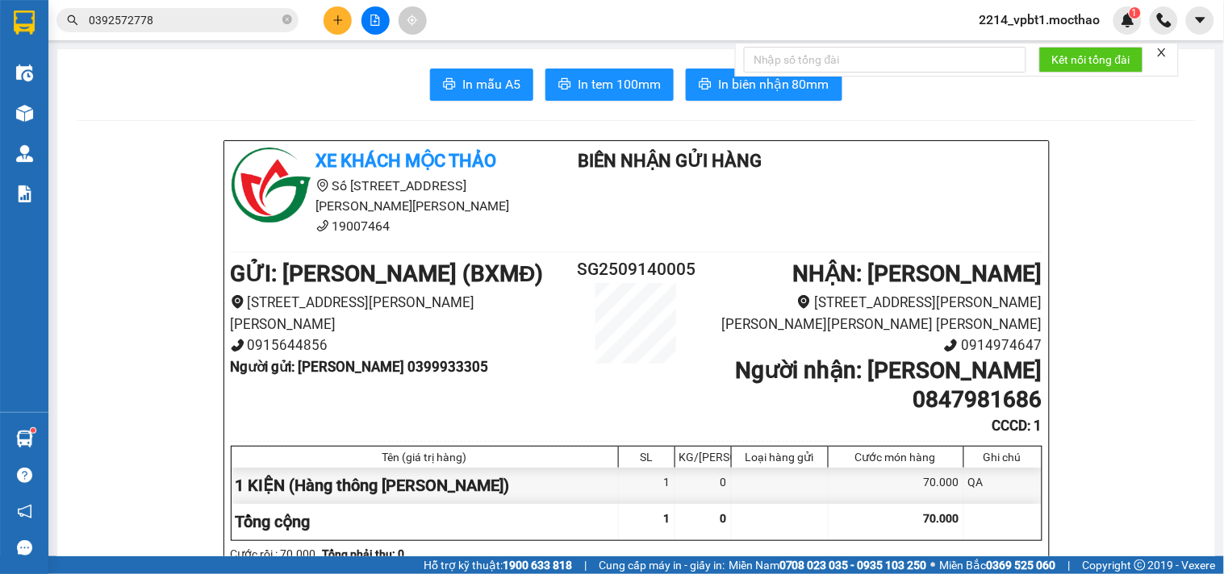
click at [737, 77] on div "Kết nối tổng đài" at bounding box center [957, 60] width 444 height 34
click at [724, 92] on span "In biên nhận 80mm" at bounding box center [773, 84] width 111 height 20
click at [638, 98] on button "In tem 100mm" at bounding box center [609, 85] width 128 height 32
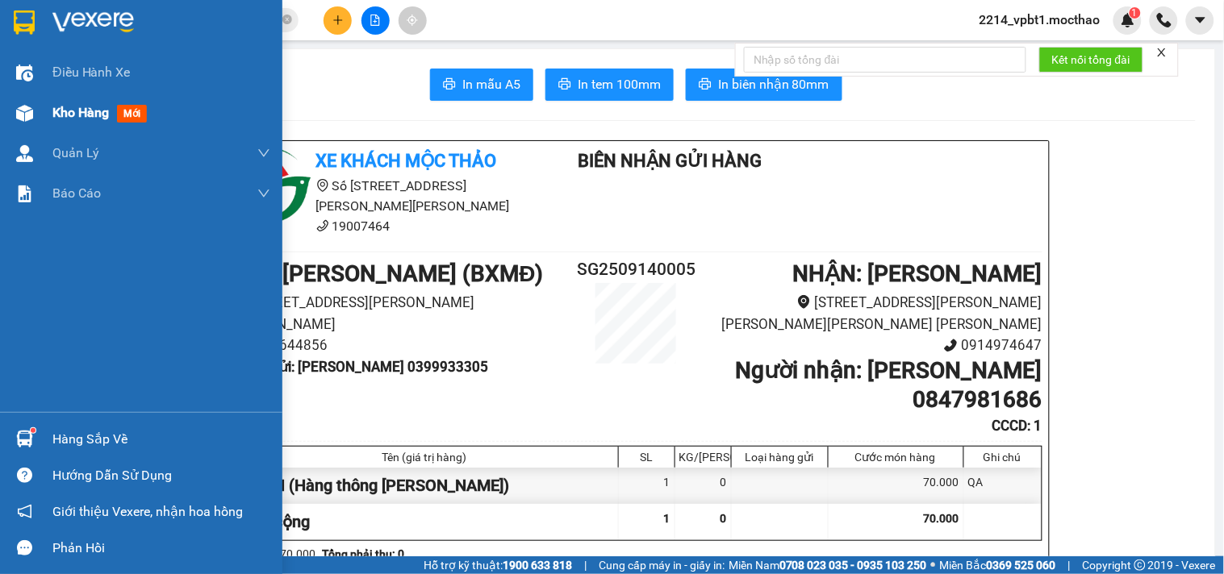
click at [69, 111] on span "Kho hàng" at bounding box center [80, 112] width 56 height 15
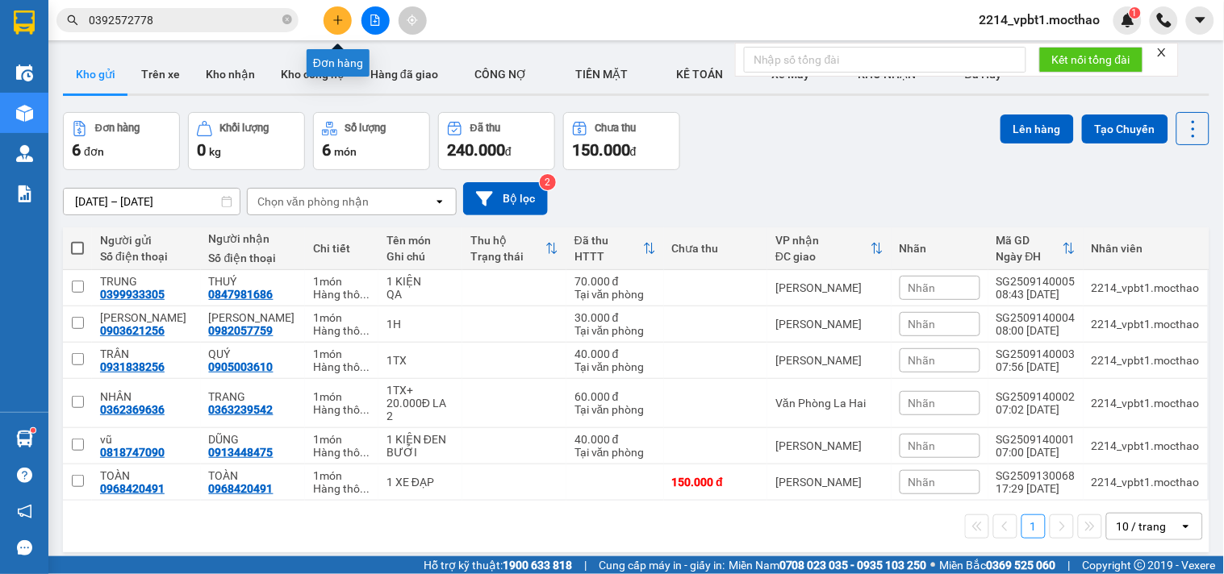
click at [333, 22] on icon "plus" at bounding box center [337, 20] width 11 height 11
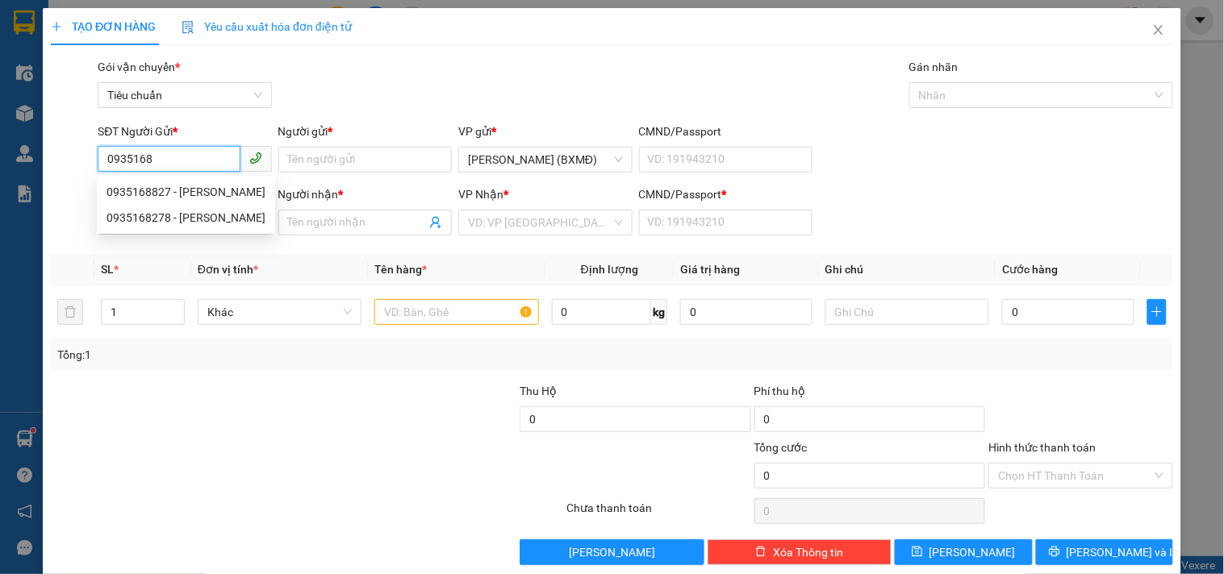
click at [204, 194] on div "0935168827 - KHANG" at bounding box center [185, 192] width 159 height 18
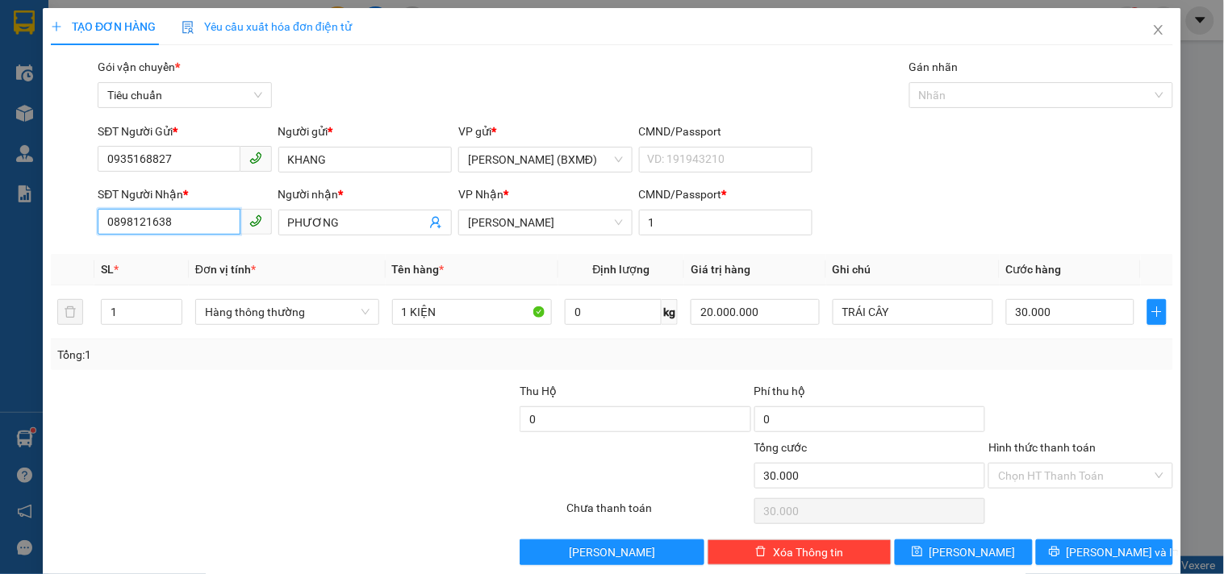
drag, startPoint x: 182, startPoint y: 227, endPoint x: 20, endPoint y: 239, distance: 161.8
click at [13, 240] on div "TẠO ĐƠN HÀNG Yêu cầu xuất hóa đơn điện tử Transit Pickup Surcharge Ids Transit …" at bounding box center [612, 287] width 1224 height 574
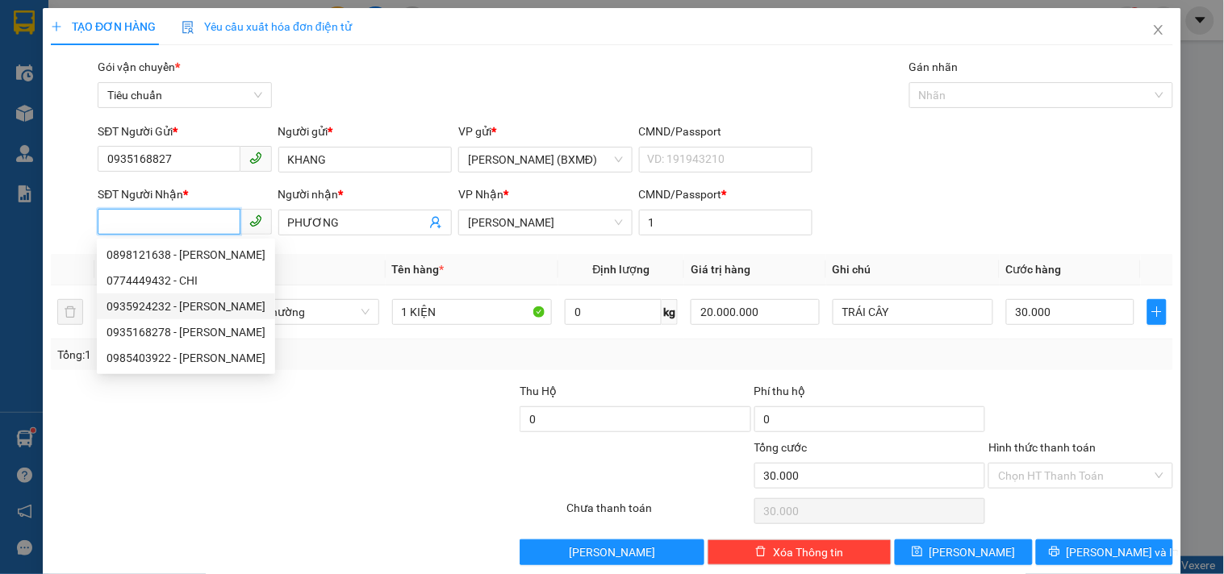
click at [175, 304] on div "0935924232 - CHÍNH" at bounding box center [185, 307] width 159 height 18
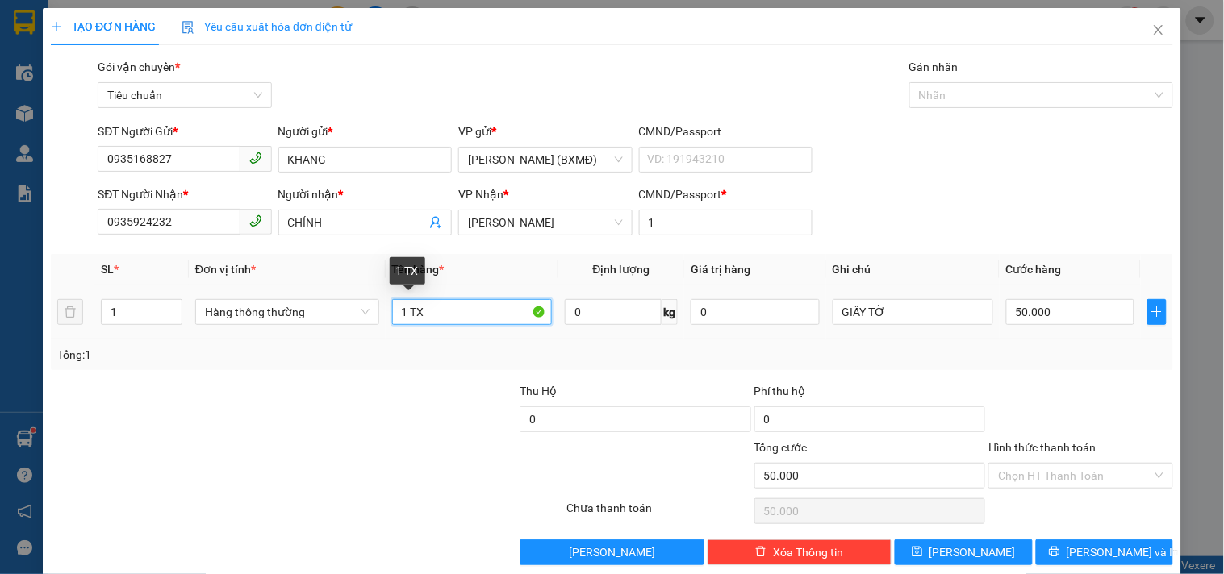
click at [422, 315] on input "1 TX" at bounding box center [472, 312] width 161 height 26
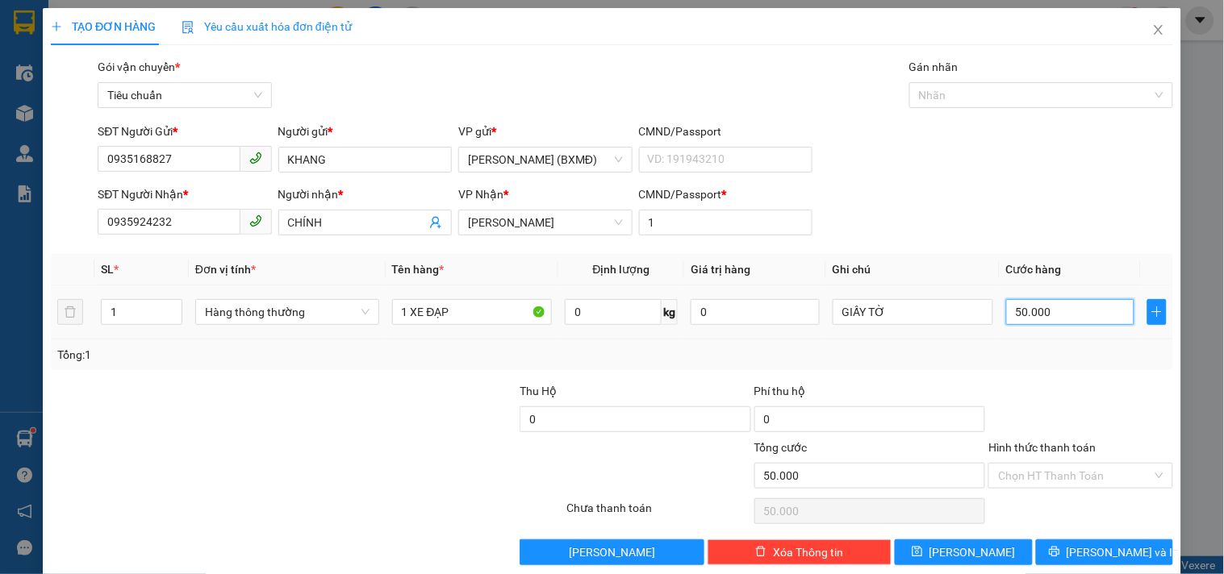
click at [1006, 312] on input "50.000" at bounding box center [1070, 312] width 129 height 26
drag, startPoint x: 1065, startPoint y: 359, endPoint x: 1074, endPoint y: 355, distance: 9.7
click at [1063, 358] on div "Tổng: 1" at bounding box center [611, 355] width 1109 height 18
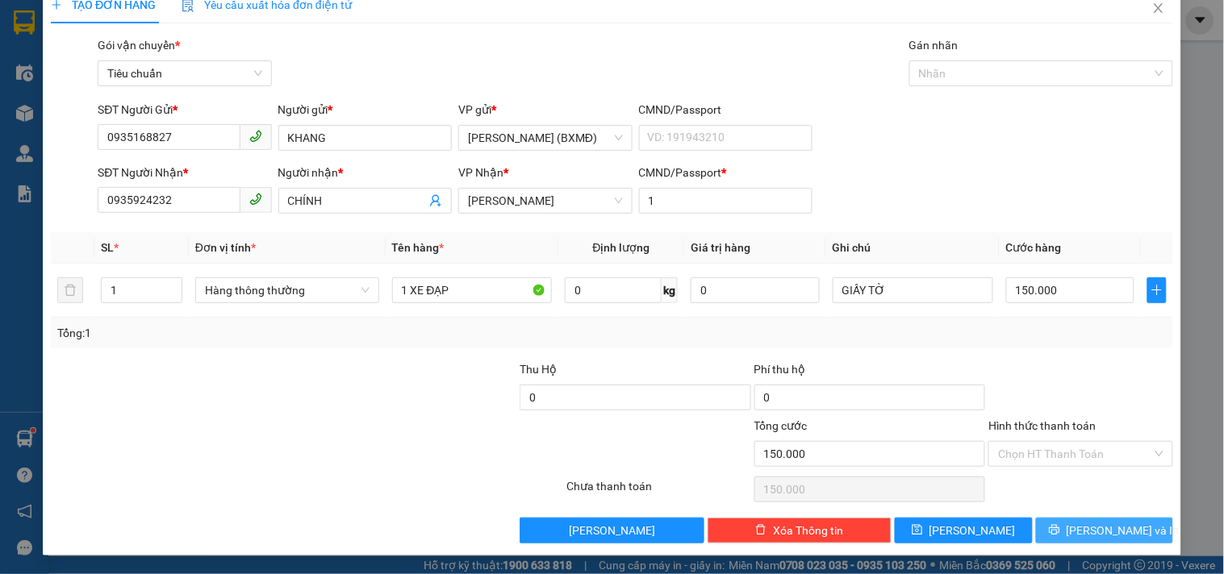
click at [1046, 529] on button "[PERSON_NAME] và In" at bounding box center [1104, 531] width 137 height 26
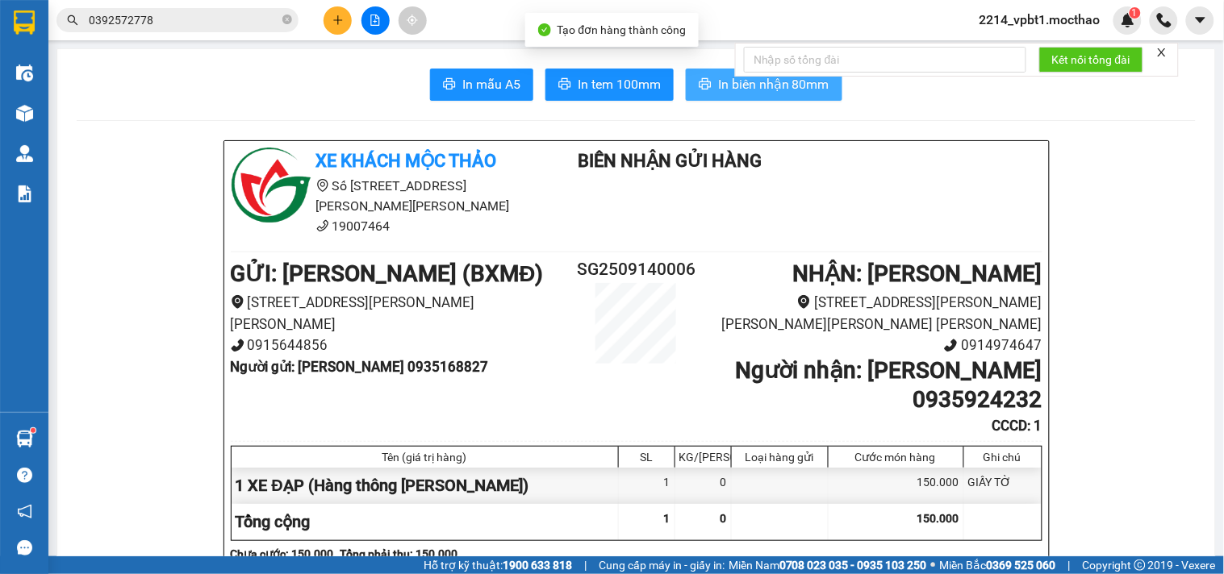
drag, startPoint x: 723, startPoint y: 83, endPoint x: 704, endPoint y: 97, distance: 23.1
click at [722, 83] on span "In biên nhận 80mm" at bounding box center [773, 84] width 111 height 20
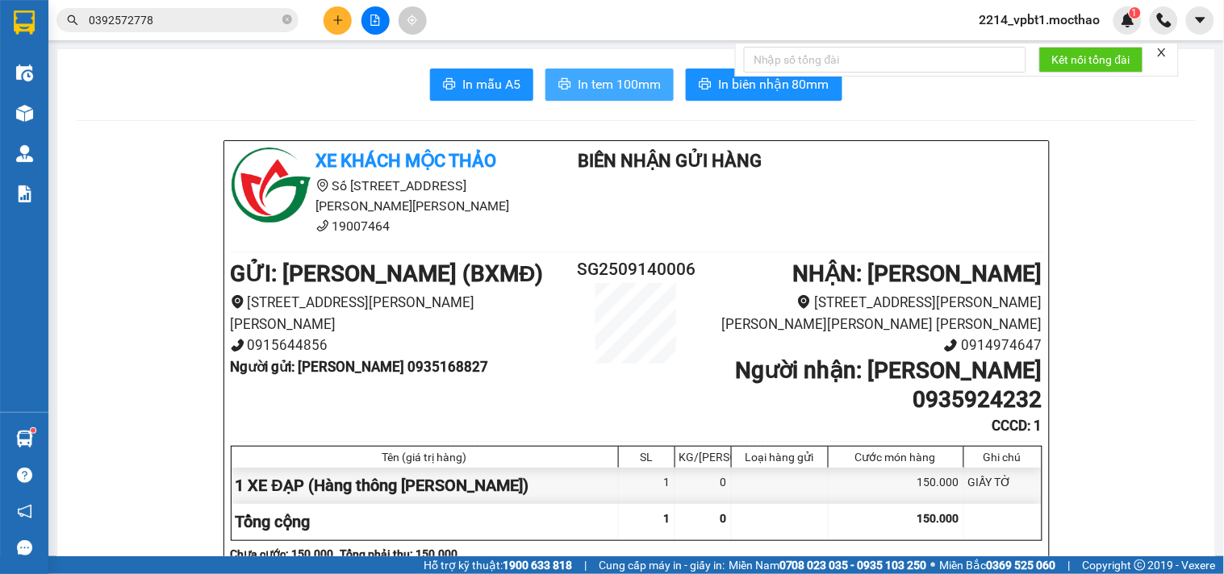
click at [638, 91] on span "In tem 100mm" at bounding box center [619, 84] width 83 height 20
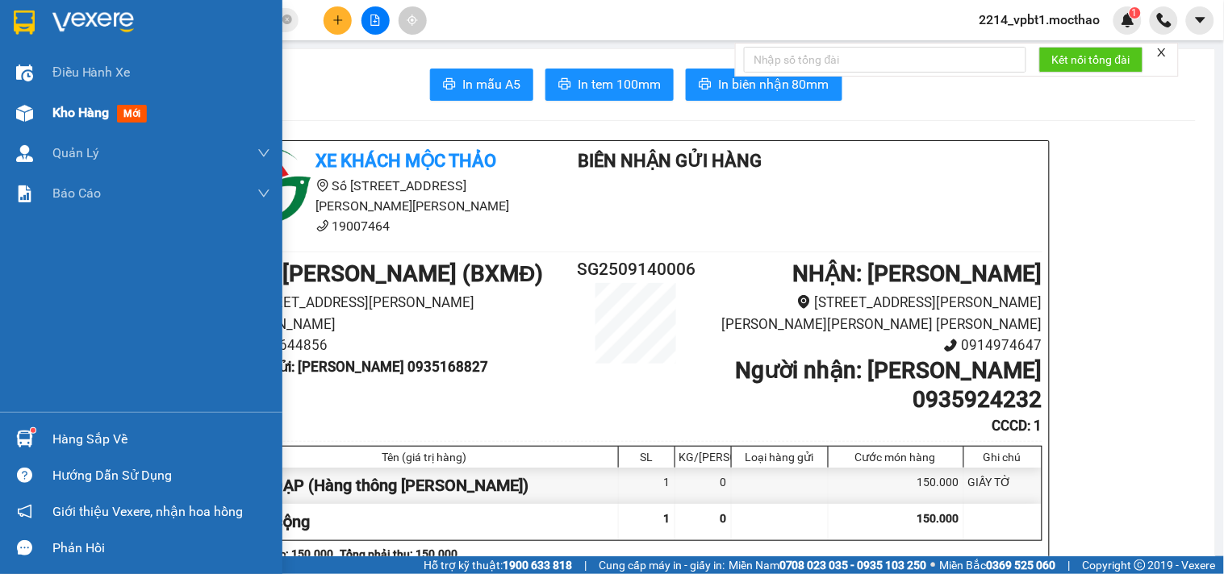
click at [69, 106] on span "Kho hàng" at bounding box center [80, 112] width 56 height 15
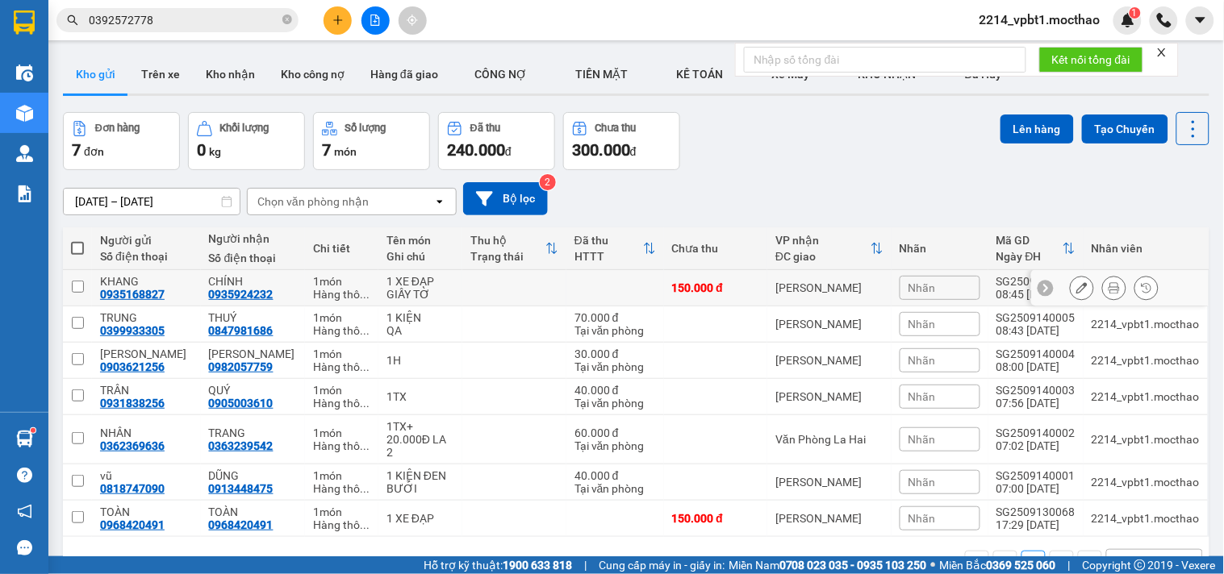
click at [1076, 289] on icon at bounding box center [1081, 287] width 11 height 11
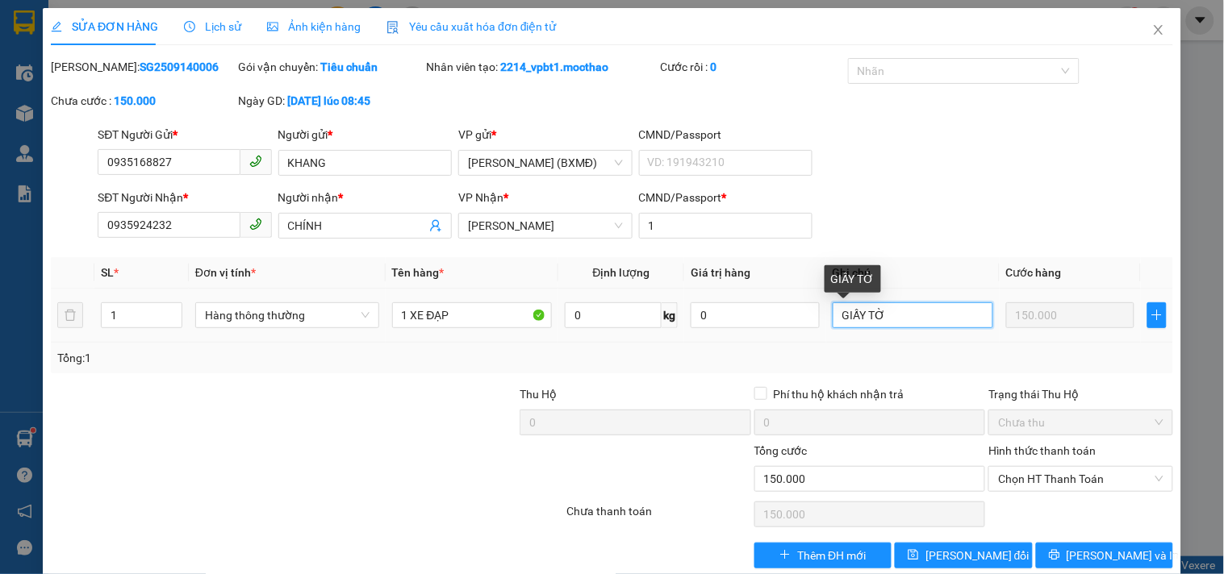
drag, startPoint x: 878, startPoint y: 320, endPoint x: 810, endPoint y: 332, distance: 68.8
click at [810, 332] on tr "1 Hàng thông thường 1 XE ĐẠP 0 kg 0 GIẤY TỜ 150.000" at bounding box center [612, 316] width 1122 height 54
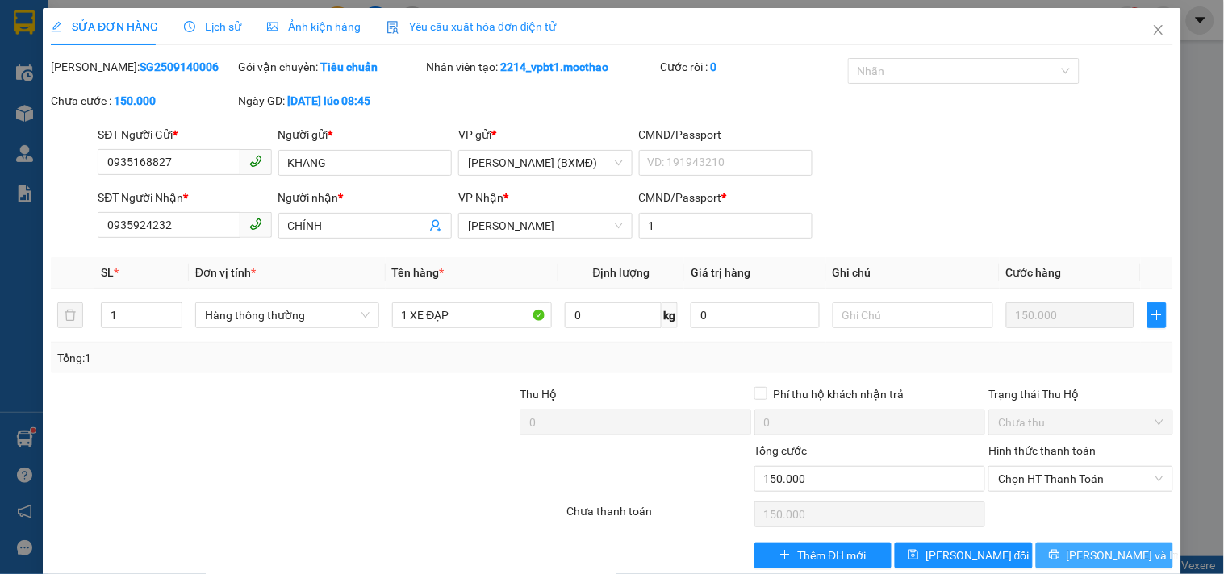
click at [1050, 553] on button "[PERSON_NAME] và In" at bounding box center [1104, 556] width 137 height 26
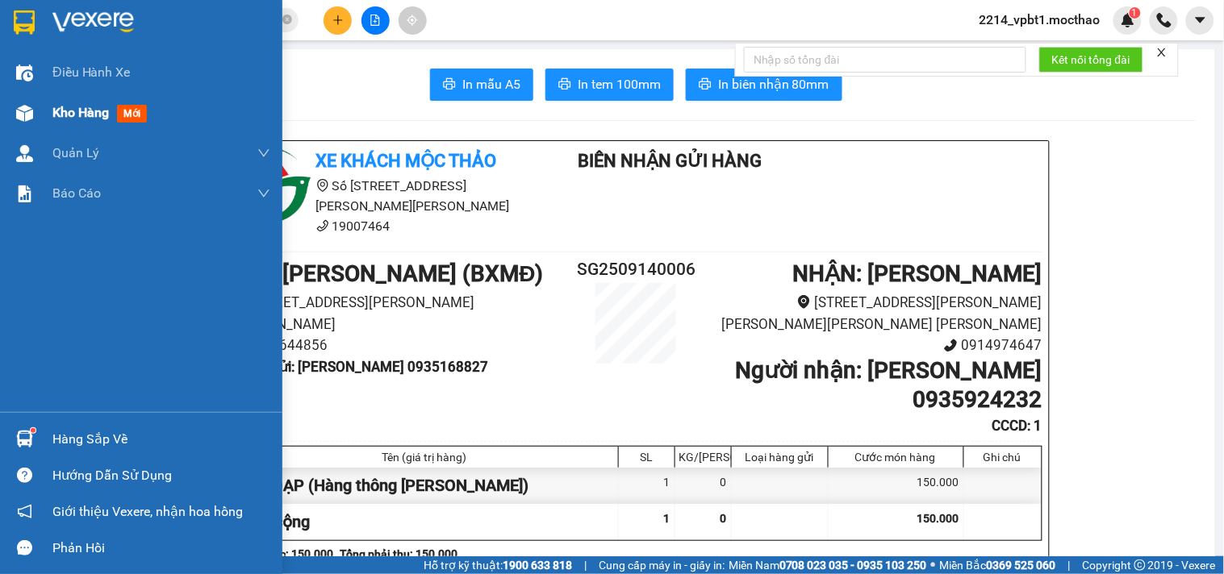
click at [66, 111] on span "Kho hàng" at bounding box center [80, 112] width 56 height 15
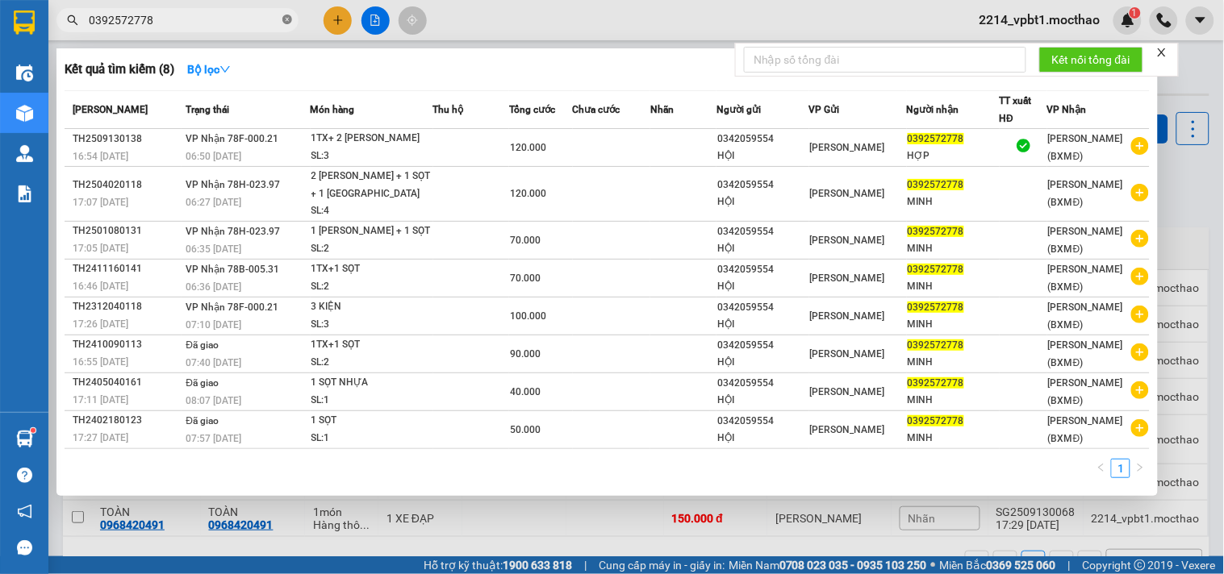
click at [289, 21] on icon "close-circle" at bounding box center [287, 20] width 10 height 10
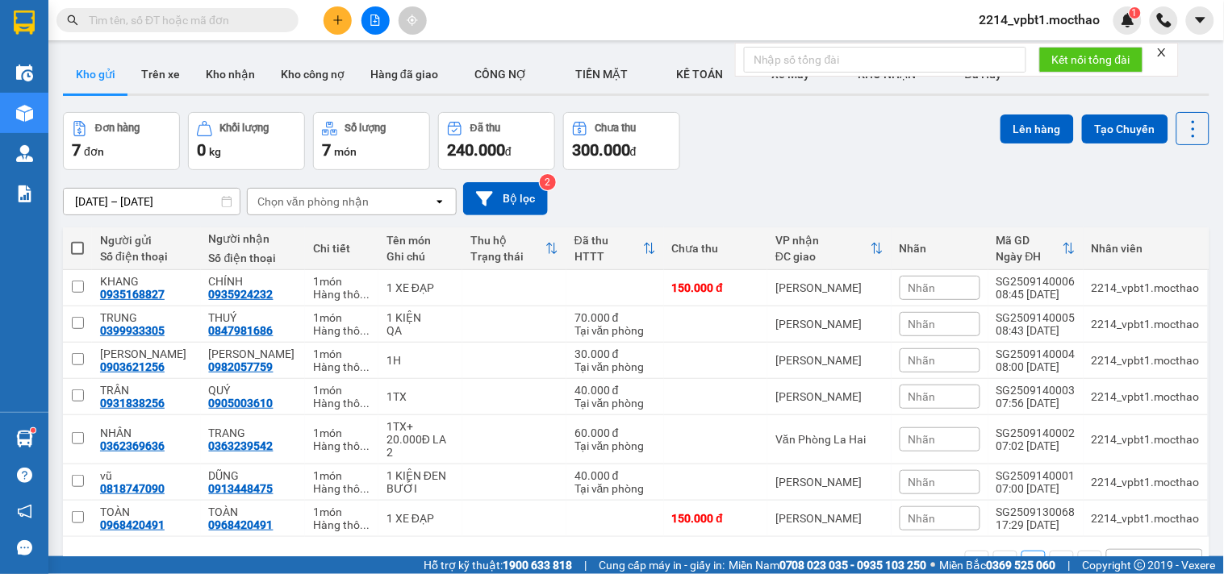
paste input "0934013779"
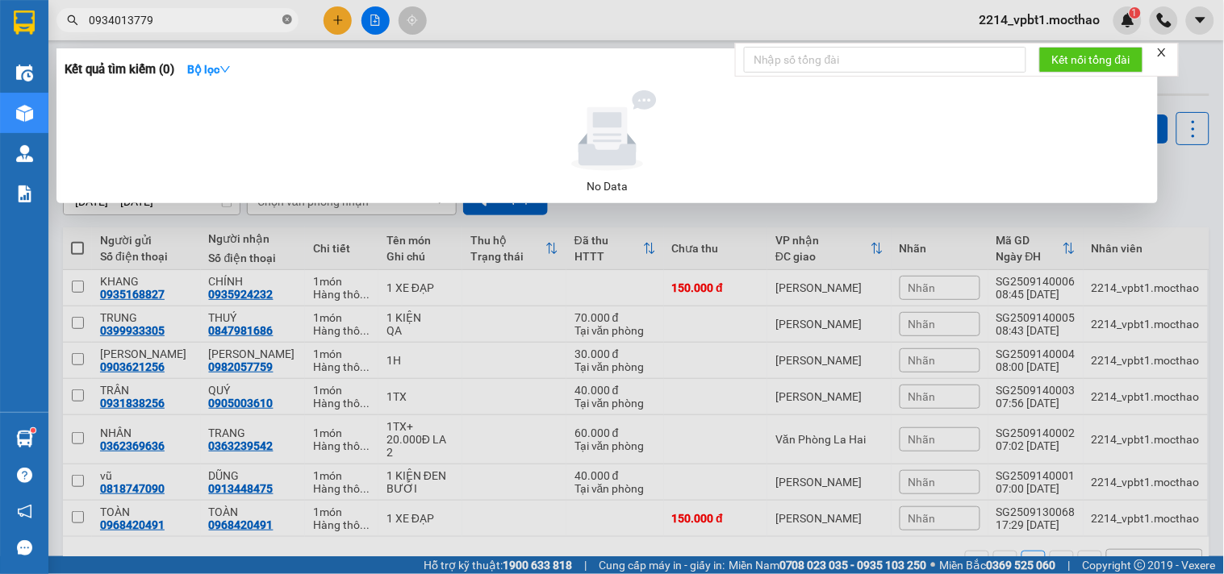
click at [282, 15] on icon "close-circle" at bounding box center [287, 20] width 10 height 10
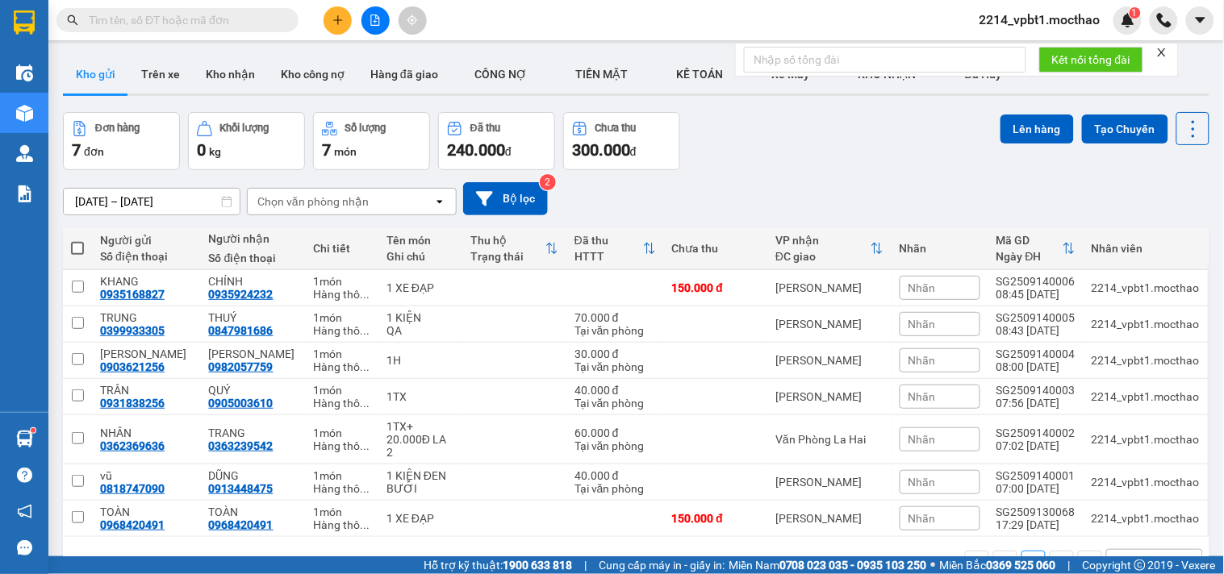
scroll to position [74, 0]
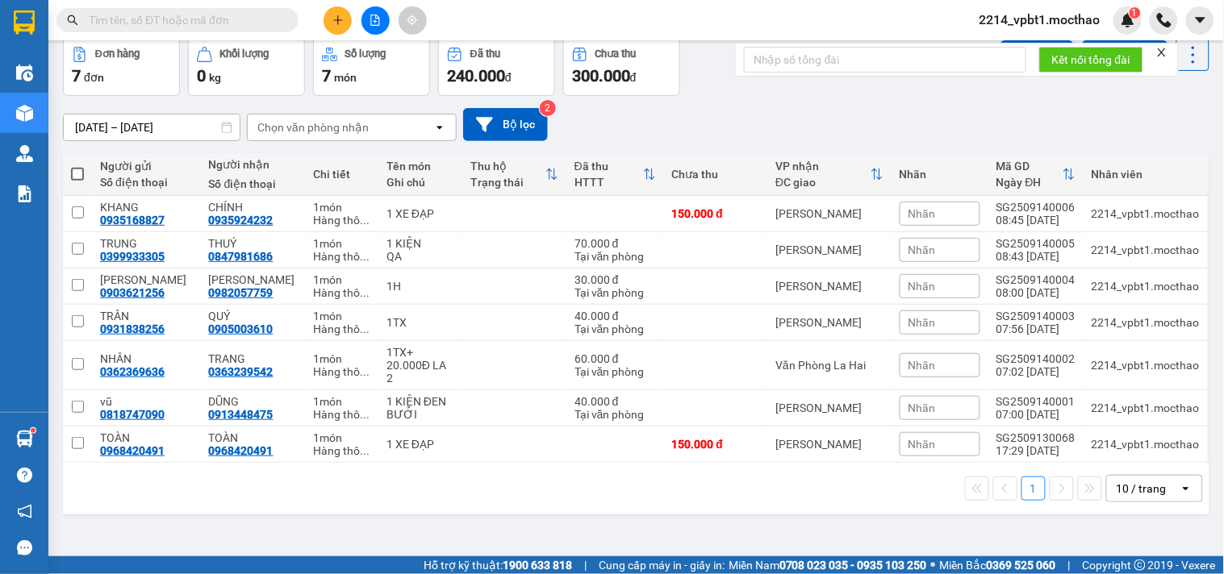
click at [375, 25] on icon "file-add" at bounding box center [375, 20] width 9 height 11
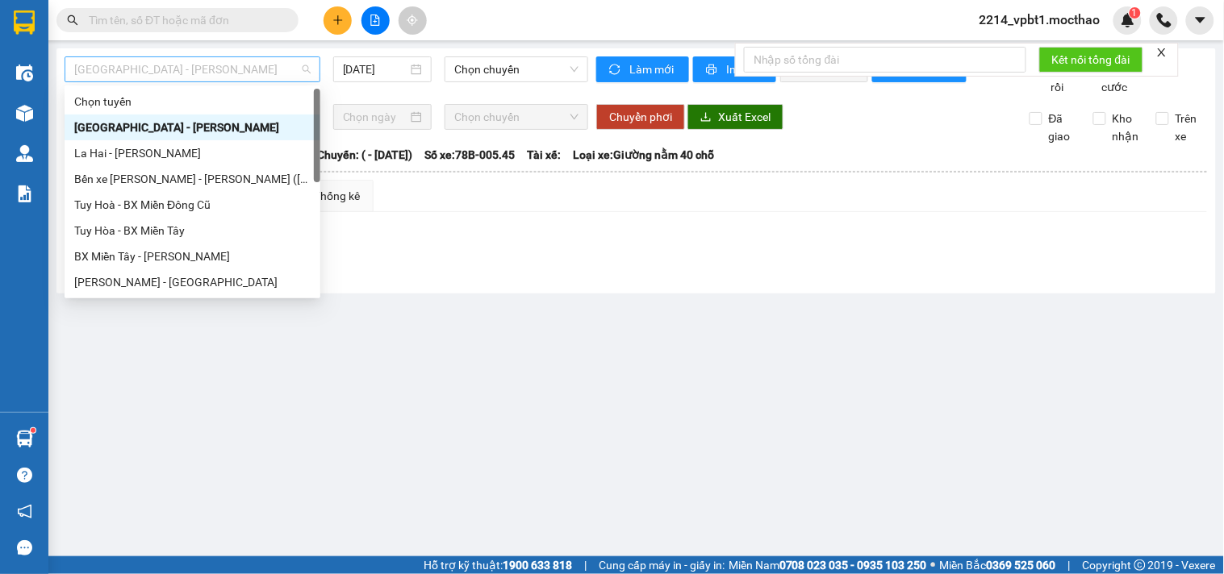
click at [135, 63] on span "[GEOGRAPHIC_DATA] - [GEOGRAPHIC_DATA]" at bounding box center [192, 69] width 236 height 24
click at [139, 206] on div "Tuy Hoà - BX Miền Đông Cũ" at bounding box center [192, 205] width 236 height 18
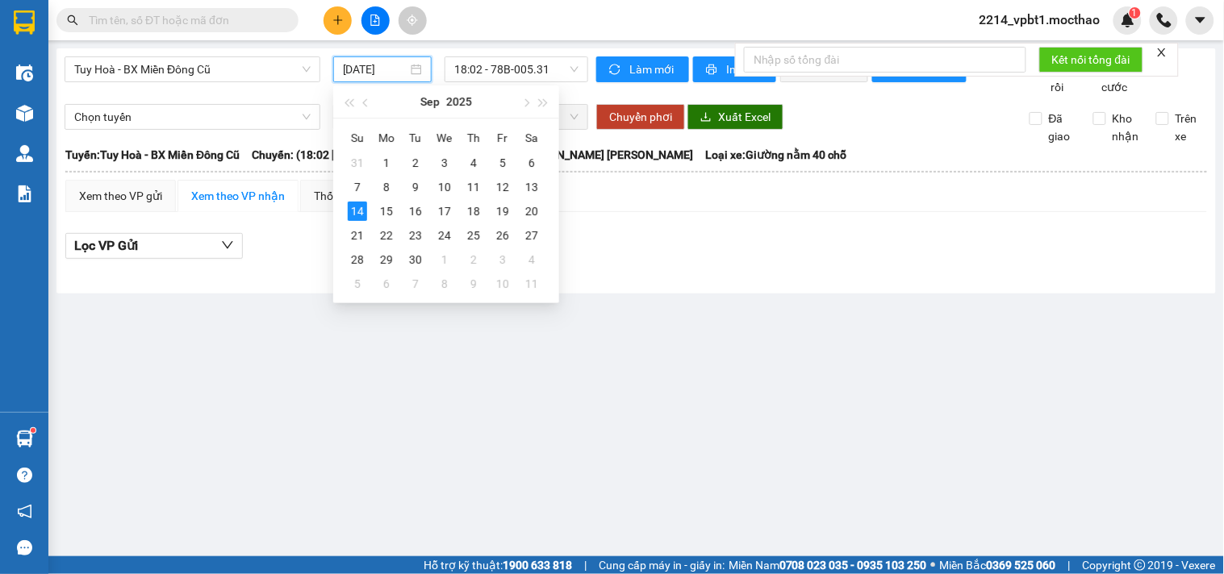
click at [361, 66] on input "[DATE]" at bounding box center [375, 70] width 65 height 18
click at [528, 186] on div "13" at bounding box center [531, 186] width 19 height 19
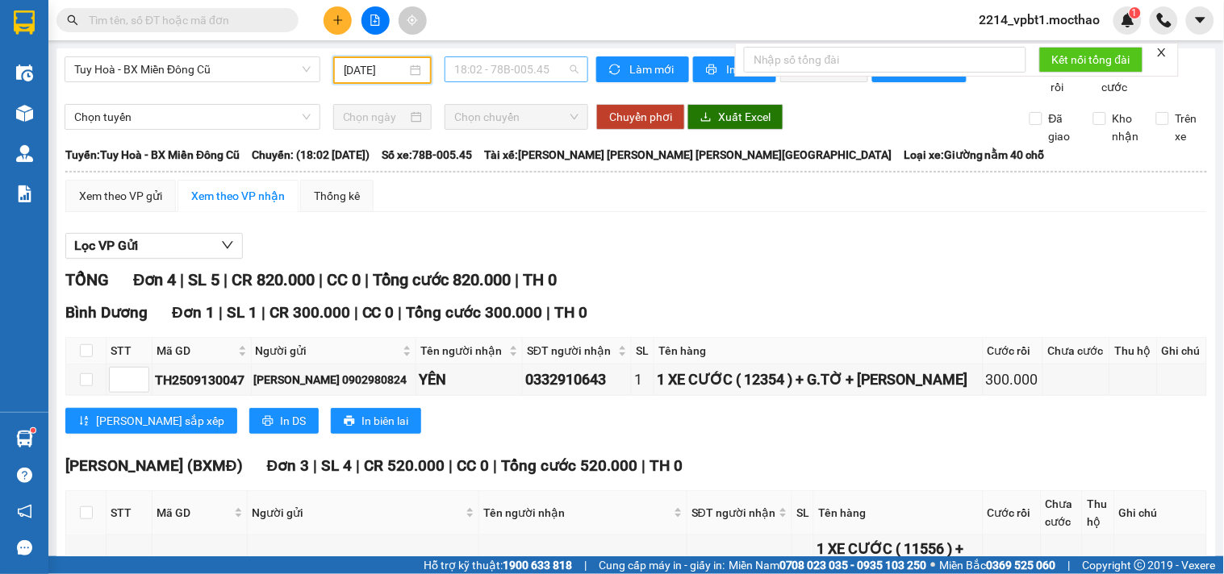
click at [528, 67] on span "18:02 - 78B-005.45" at bounding box center [516, 69] width 124 height 24
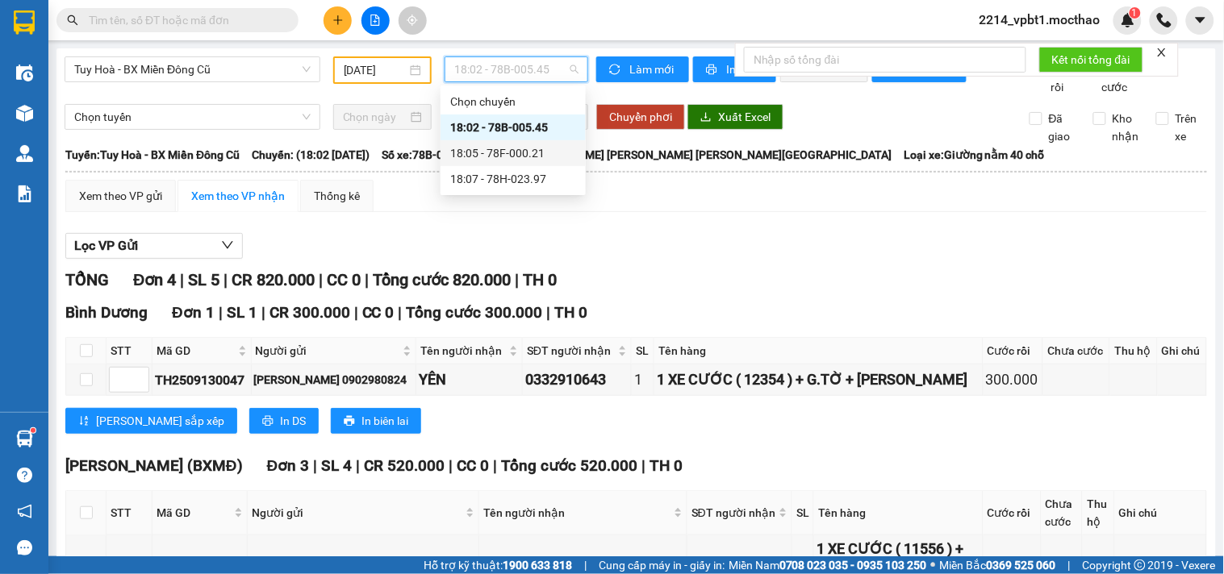
click at [531, 154] on div "18:05 - 78F-000.21" at bounding box center [513, 153] width 126 height 18
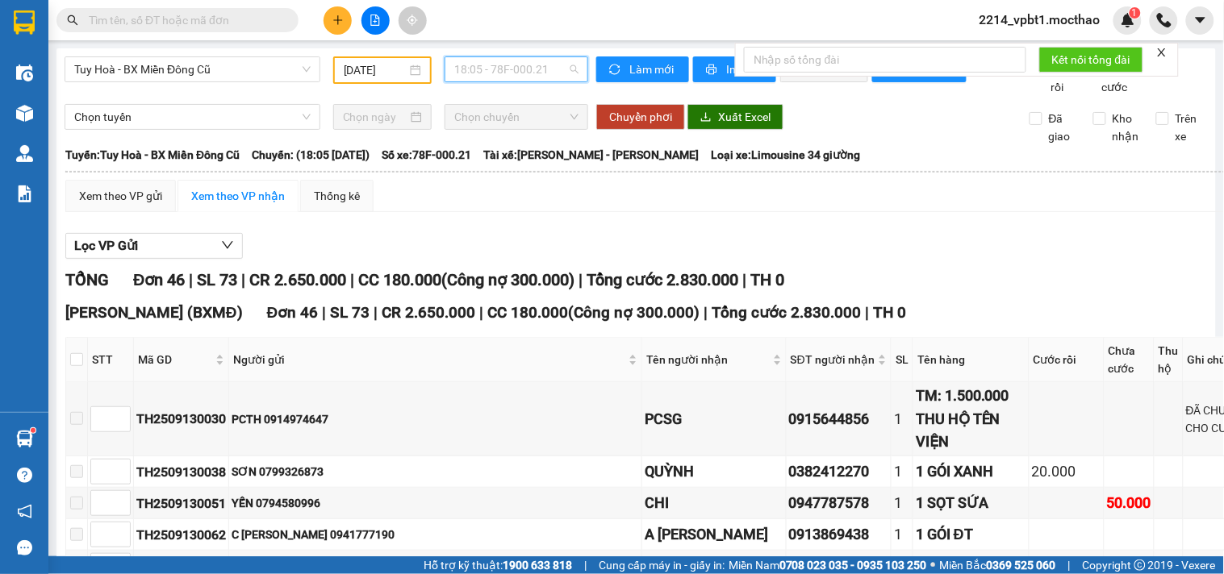
click at [510, 69] on span "18:05 - 78F-000.21" at bounding box center [516, 69] width 124 height 24
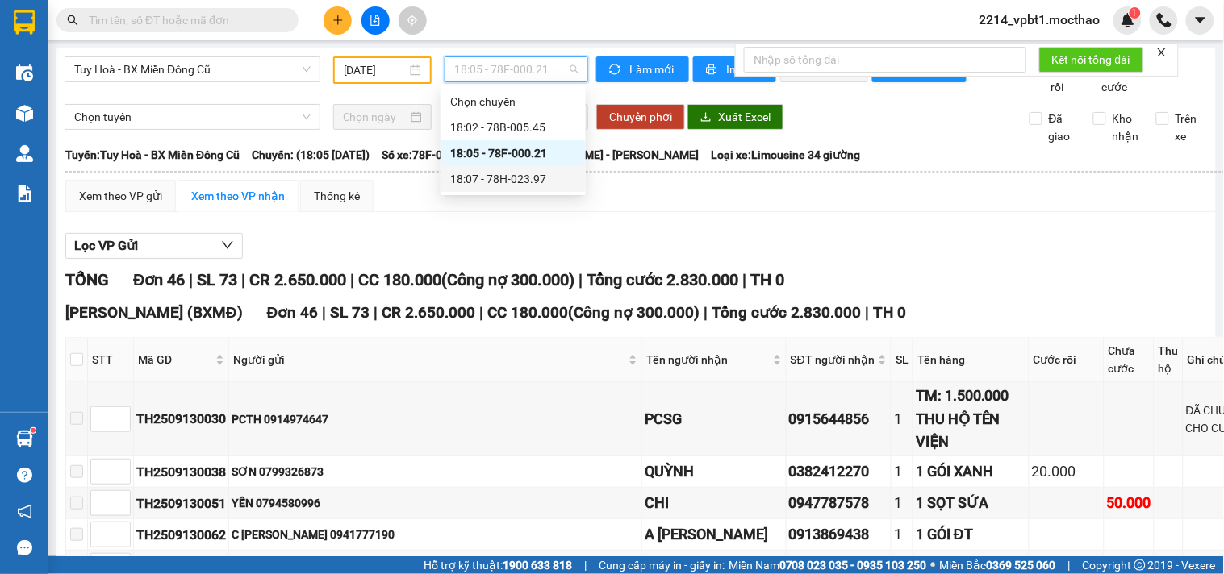
click at [541, 180] on div "18:07 - 78H-023.97" at bounding box center [513, 179] width 126 height 18
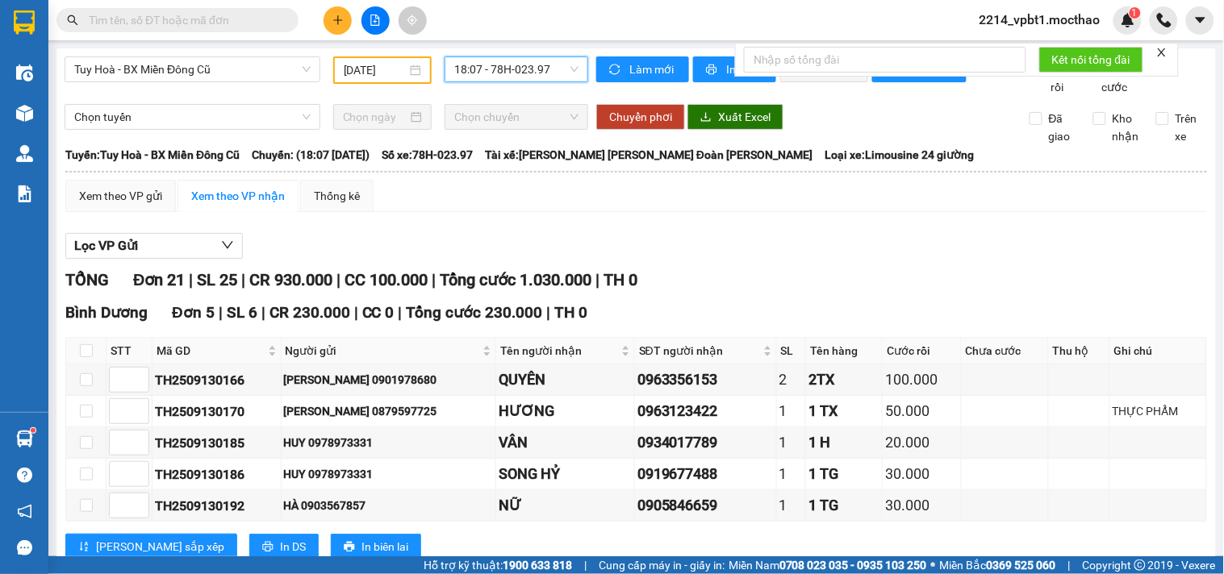
click at [207, 18] on input "text" at bounding box center [184, 20] width 190 height 18
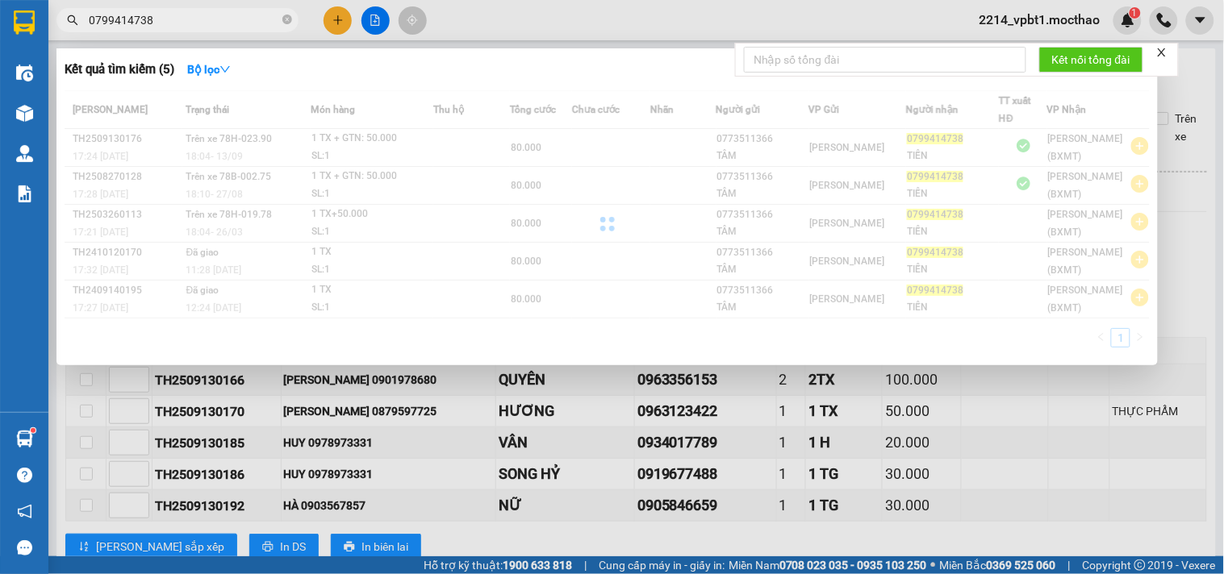
drag, startPoint x: 162, startPoint y: 19, endPoint x: 86, endPoint y: 10, distance: 76.3
click at [86, 10] on span "0799414738" at bounding box center [177, 20] width 242 height 24
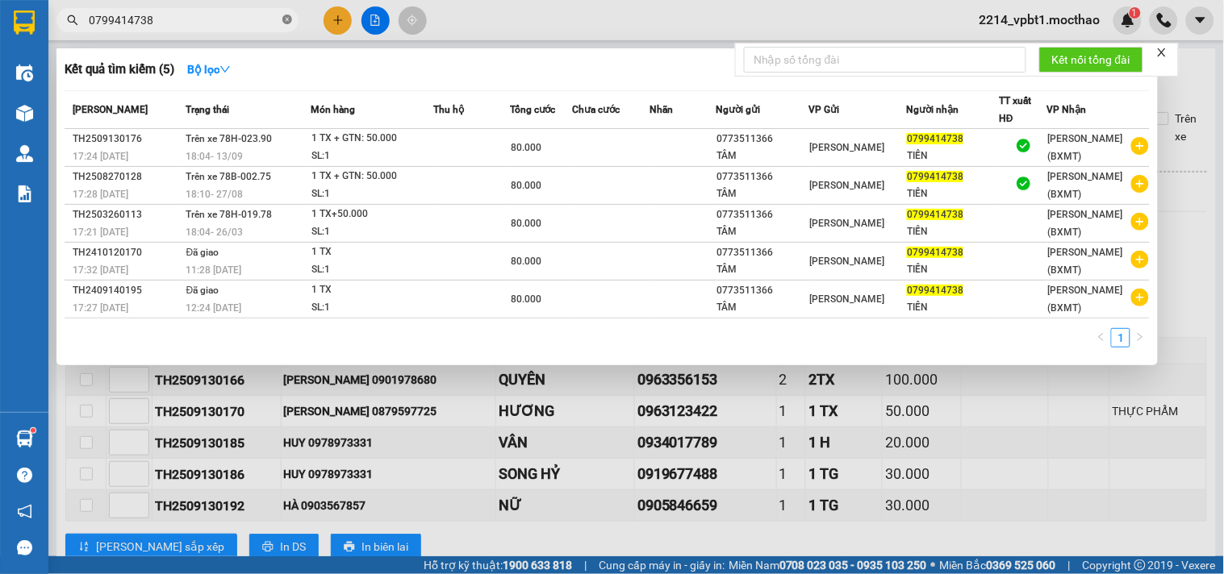
click at [286, 19] on icon "close-circle" at bounding box center [287, 20] width 10 height 10
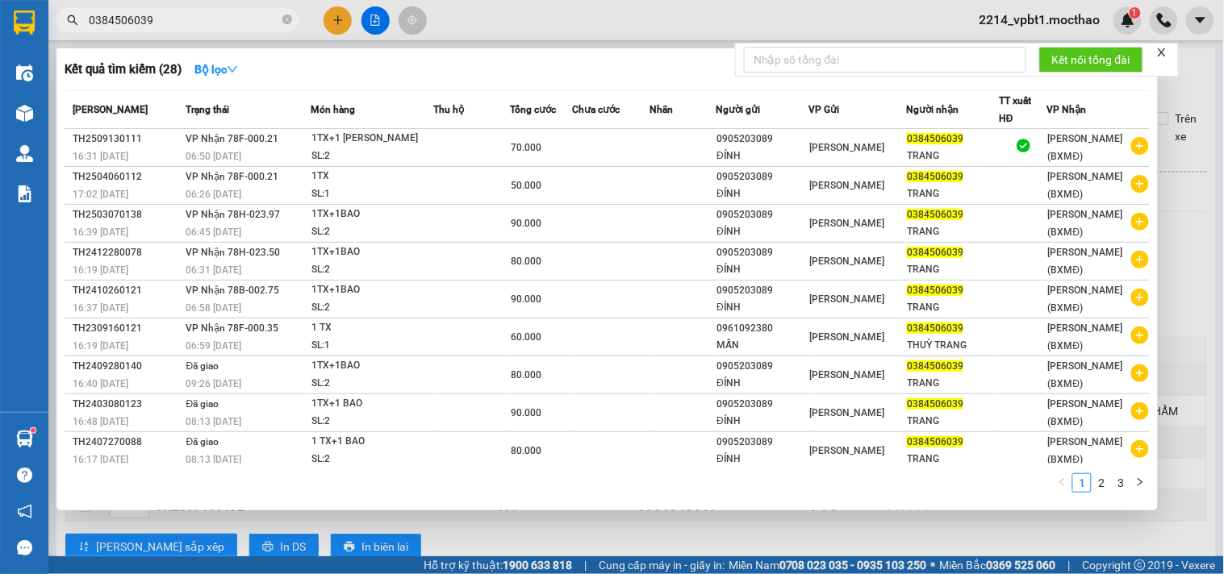
click at [589, 156] on td at bounding box center [611, 148] width 78 height 38
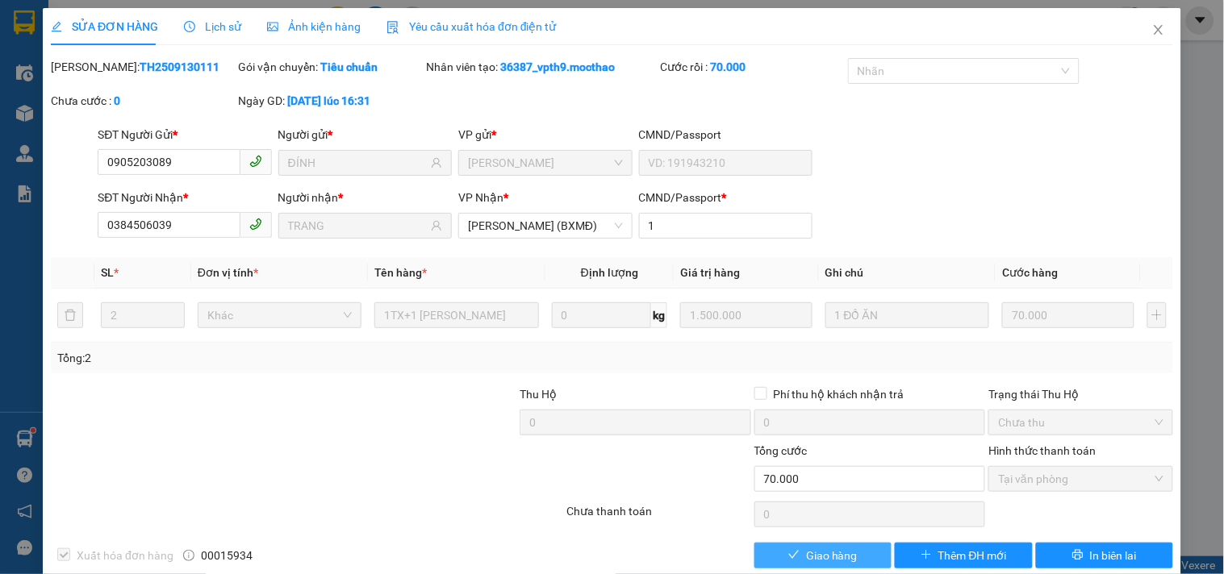
drag, startPoint x: 805, startPoint y: 567, endPoint x: 813, endPoint y: 517, distance: 50.7
click at [805, 565] on button "Giao hàng" at bounding box center [822, 556] width 137 height 26
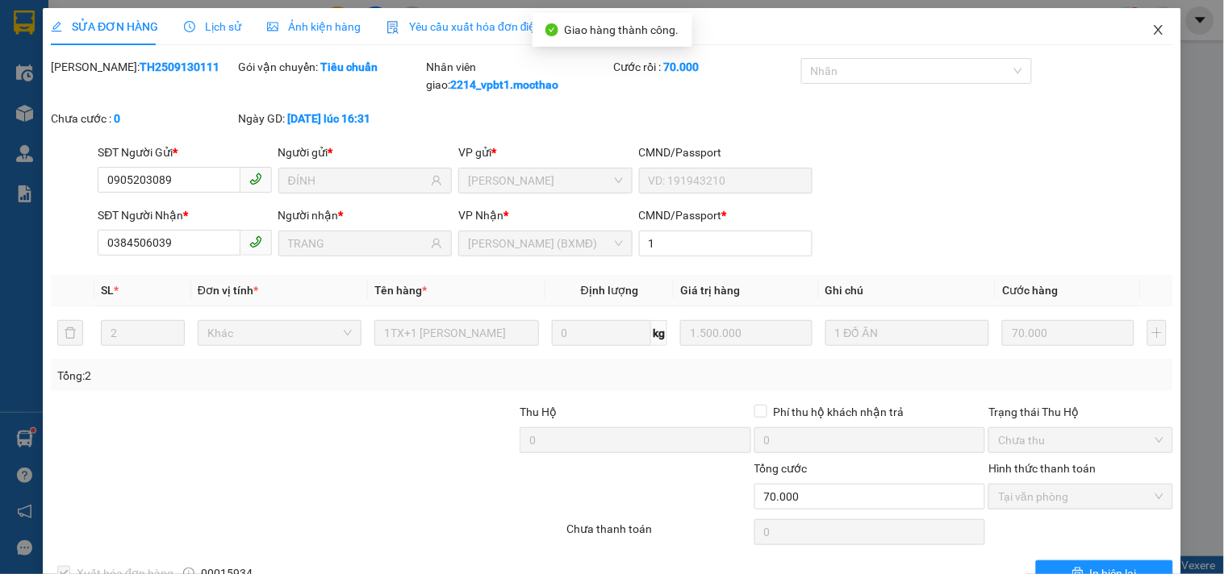
click at [1144, 22] on span "Close" at bounding box center [1158, 30] width 45 height 45
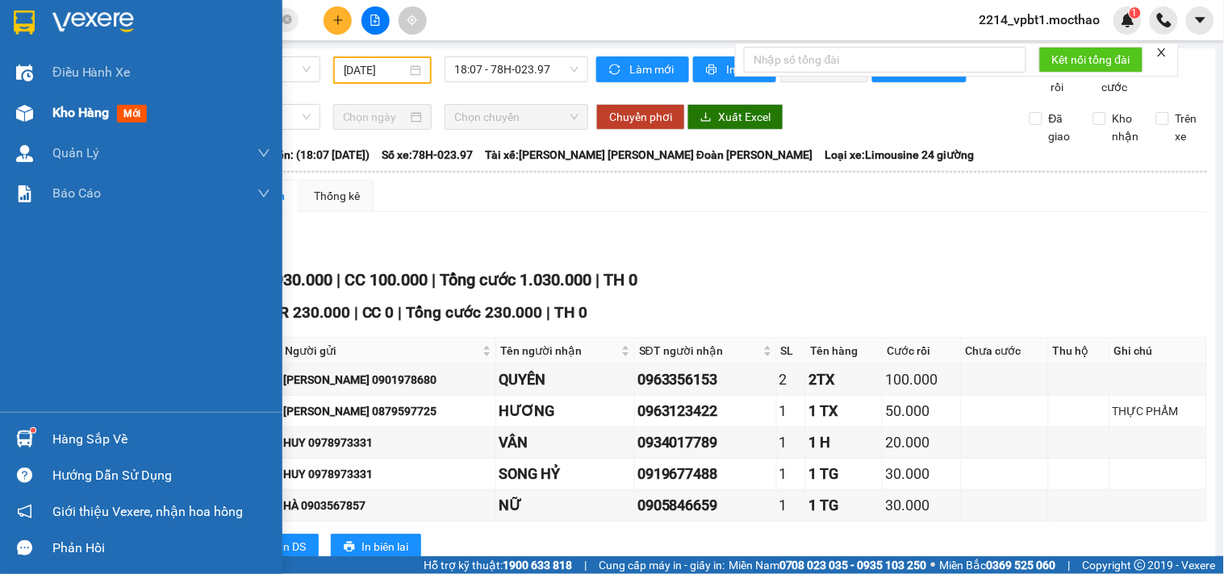
click at [90, 110] on span "Kho hàng" at bounding box center [80, 112] width 56 height 15
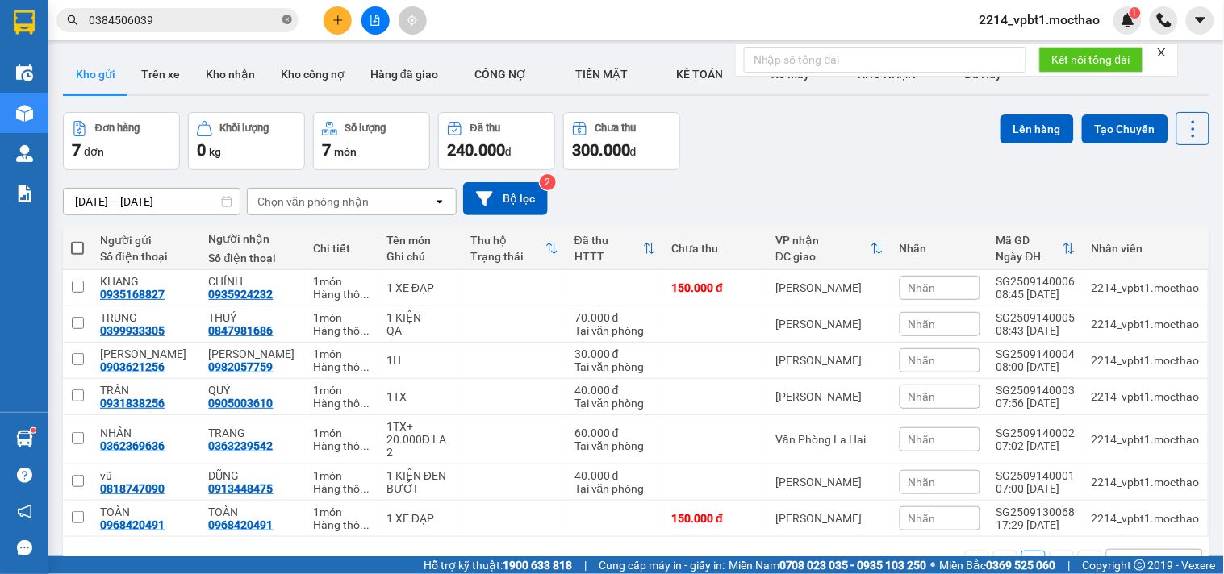
click at [291, 22] on icon "close-circle" at bounding box center [287, 20] width 10 height 10
click at [221, 21] on input "text" at bounding box center [184, 20] width 190 height 18
click at [378, 23] on icon "file-add" at bounding box center [375, 20] width 11 height 11
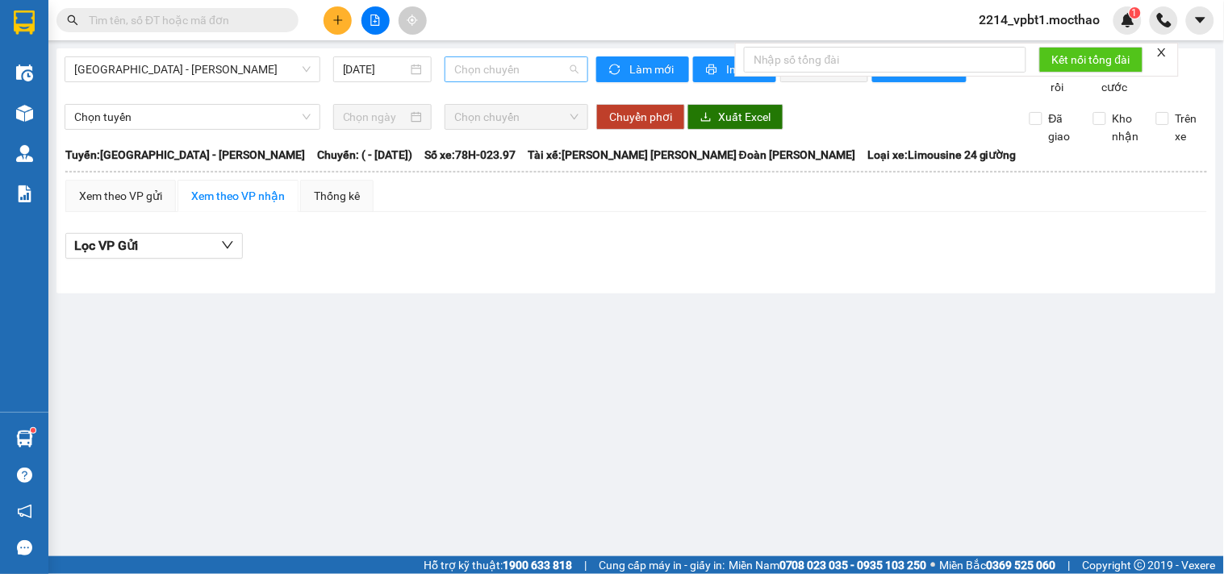
click at [503, 73] on span "Chọn chuyến" at bounding box center [516, 69] width 124 height 24
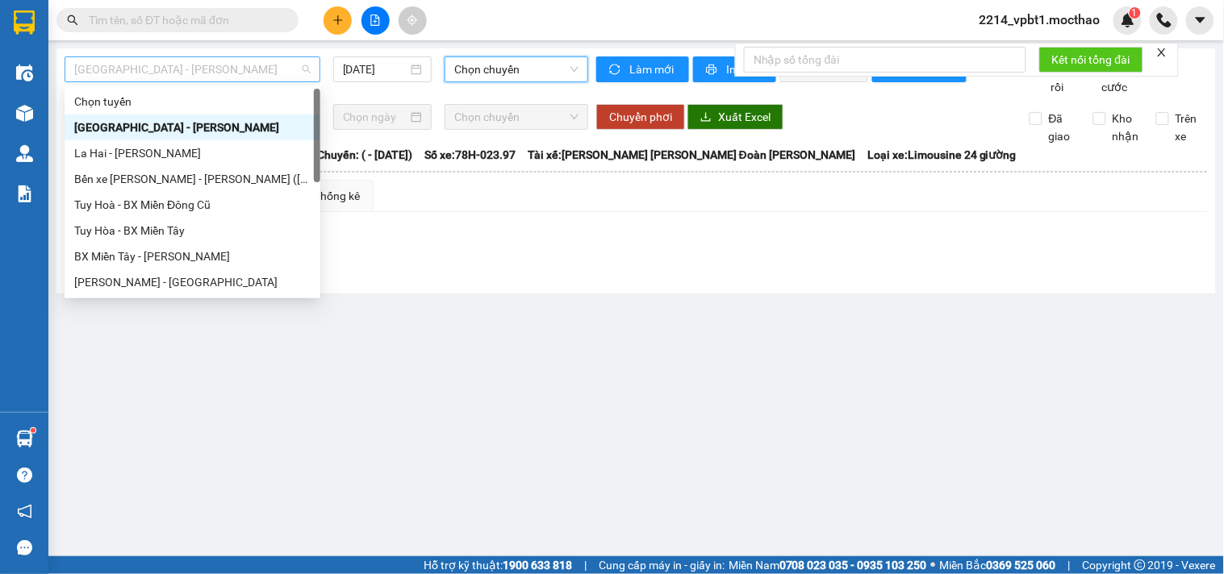
click at [175, 66] on span "[GEOGRAPHIC_DATA] - [GEOGRAPHIC_DATA]" at bounding box center [192, 69] width 236 height 24
click at [488, 260] on div "Lọc VP Gửi" at bounding box center [636, 246] width 1142 height 27
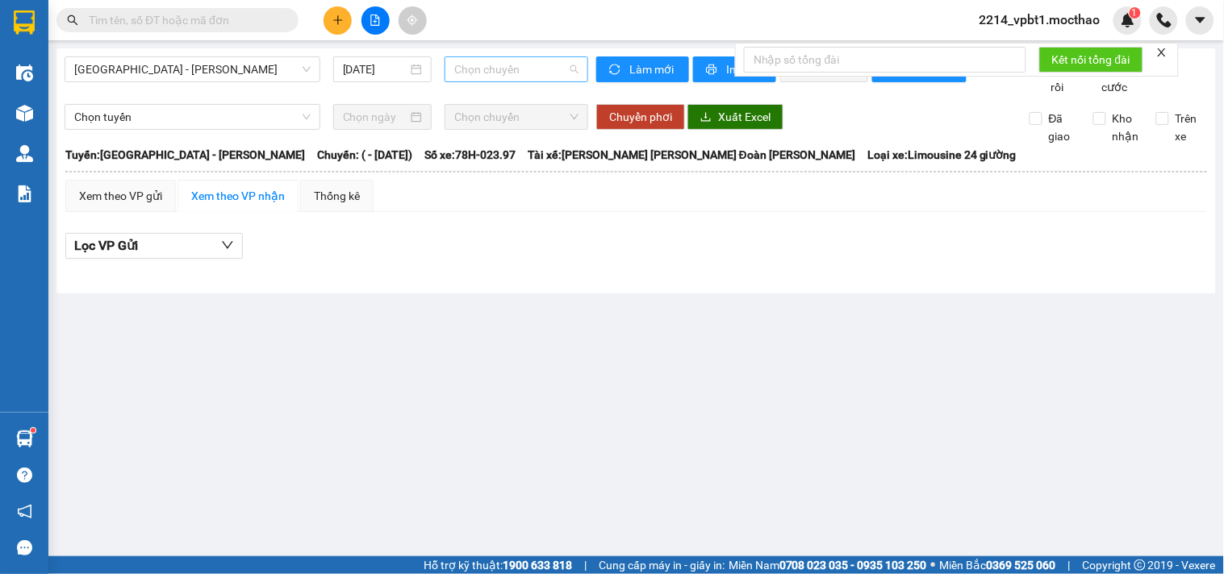
click at [524, 69] on span "Chọn chuyến" at bounding box center [516, 69] width 124 height 24
click at [502, 294] on div "Sài Gòn - Tuy Hòa 14/09/2025 Chọn chuyến Làm mới In phơi In đơn chọn Thống kê L…" at bounding box center [635, 170] width 1159 height 245
click at [516, 61] on span "Chọn chuyến" at bounding box center [516, 69] width 124 height 24
click at [442, 260] on div "Lọc VP Gửi" at bounding box center [636, 246] width 1142 height 27
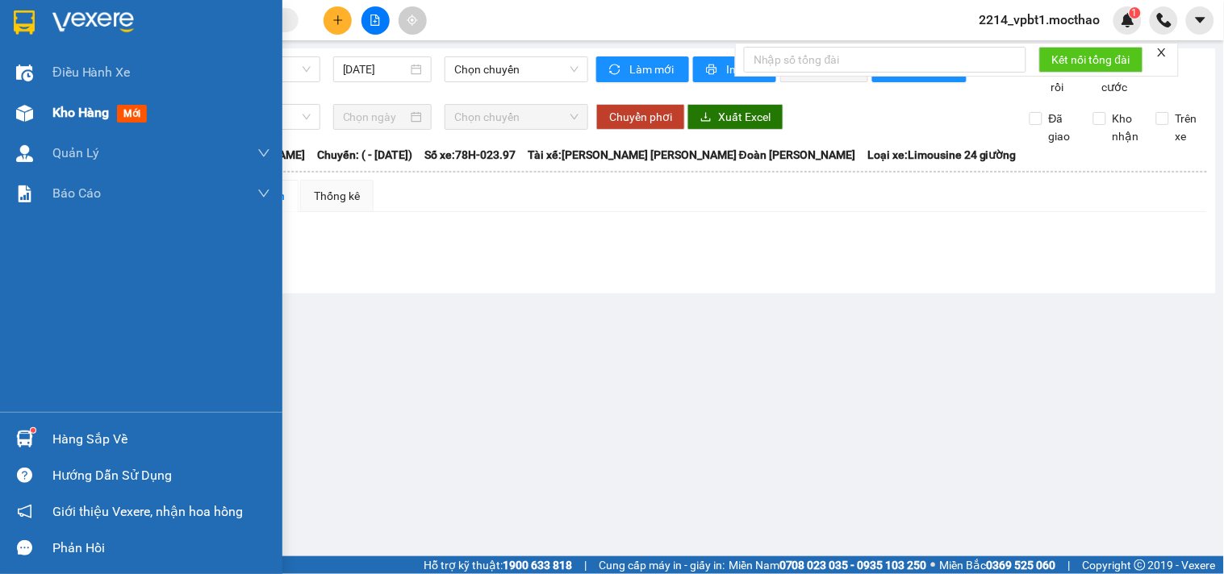
click at [76, 108] on span "Kho hàng" at bounding box center [80, 112] width 56 height 15
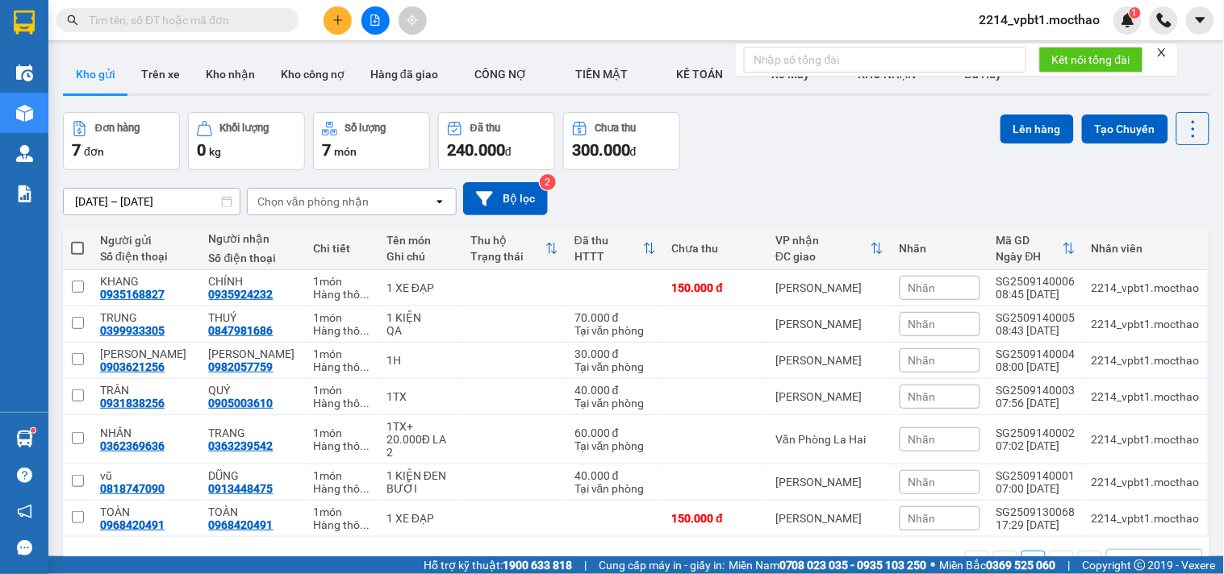
drag, startPoint x: 261, startPoint y: 19, endPoint x: 291, endPoint y: 1, distance: 35.1
click at [261, 19] on input "text" at bounding box center [184, 20] width 190 height 18
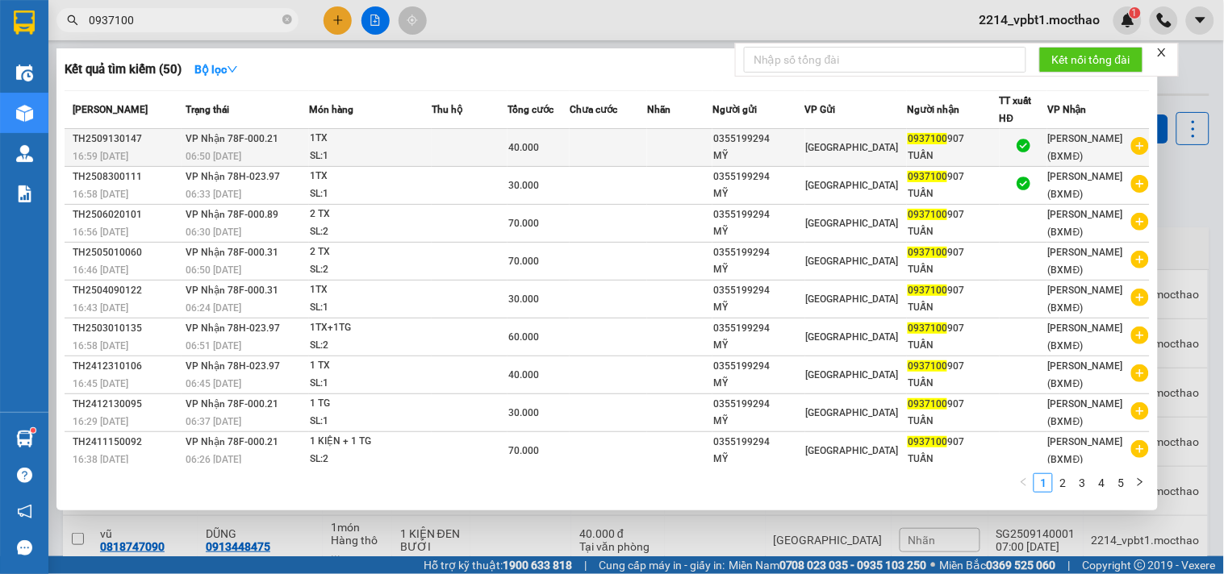
type input "0937100"
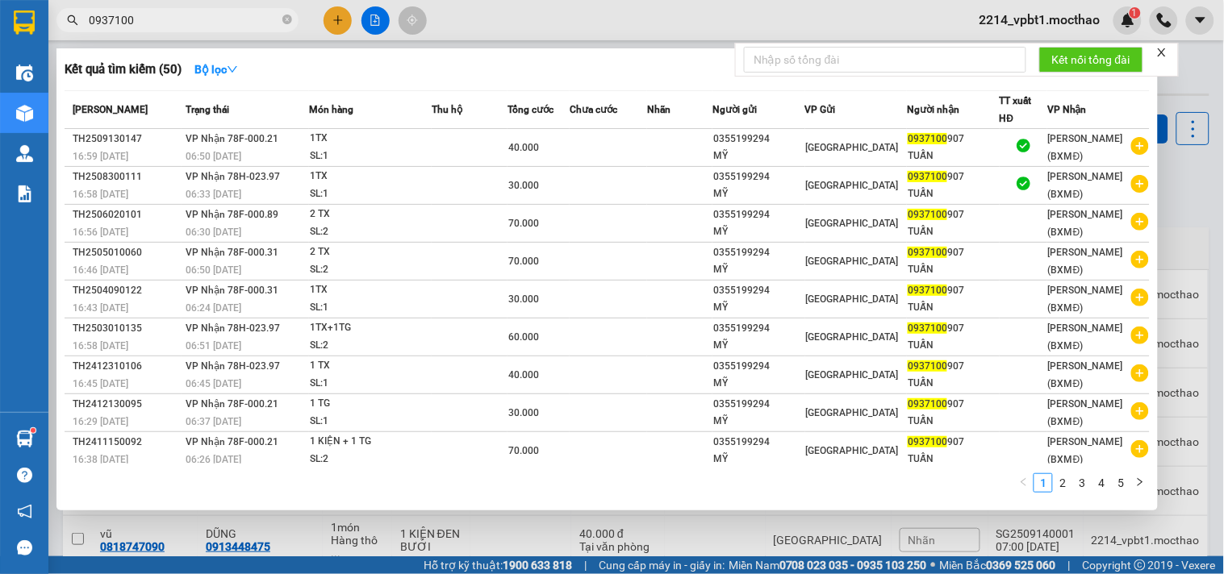
click at [623, 147] on td at bounding box center [608, 148] width 77 height 38
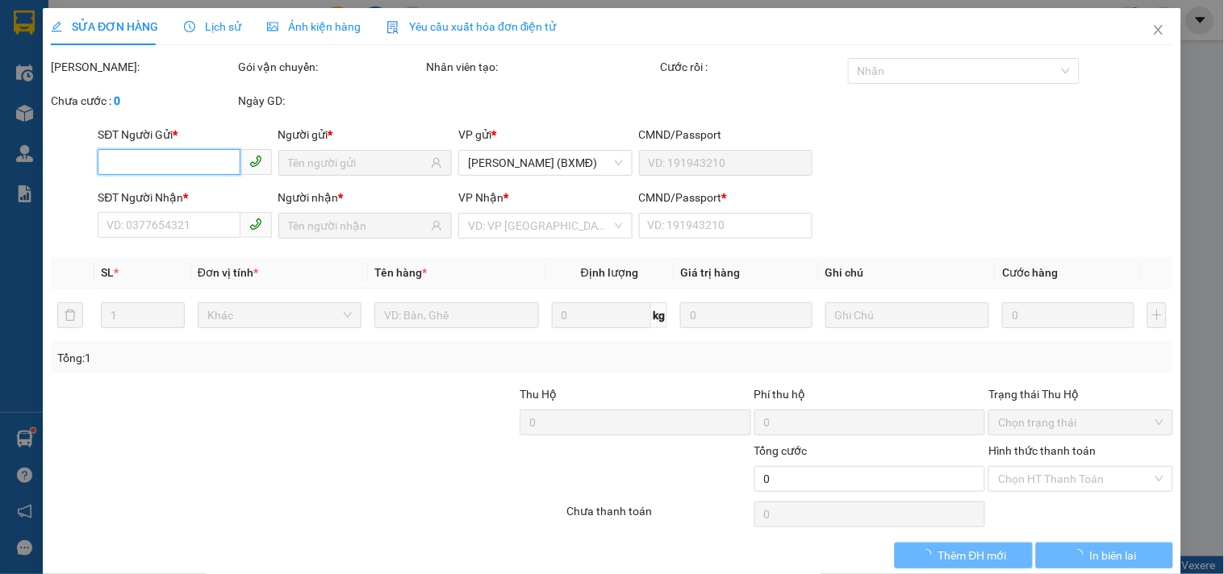
type input "0355199294"
type input "MỸ"
type input "0937100907"
type input "TUẤN"
type input "0"
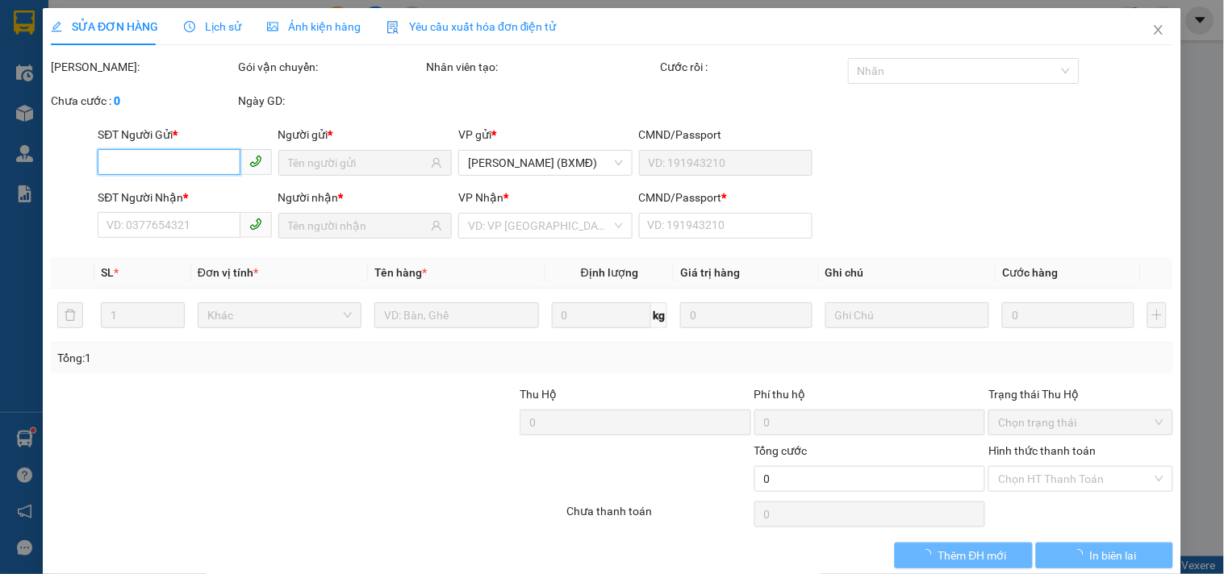
type input "40.000"
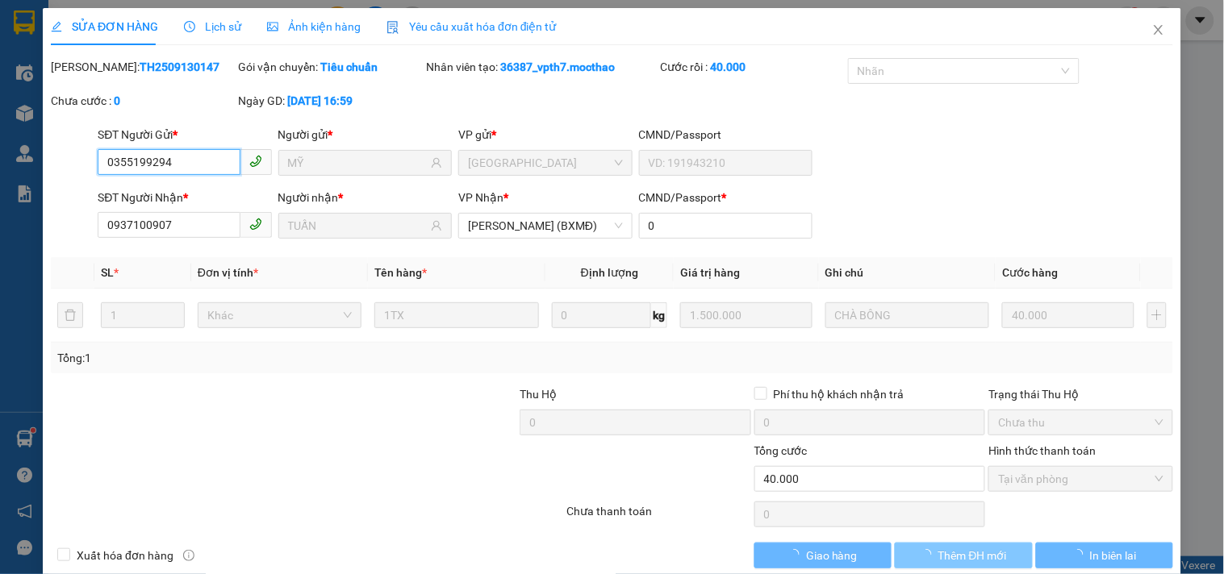
checkbox input "true"
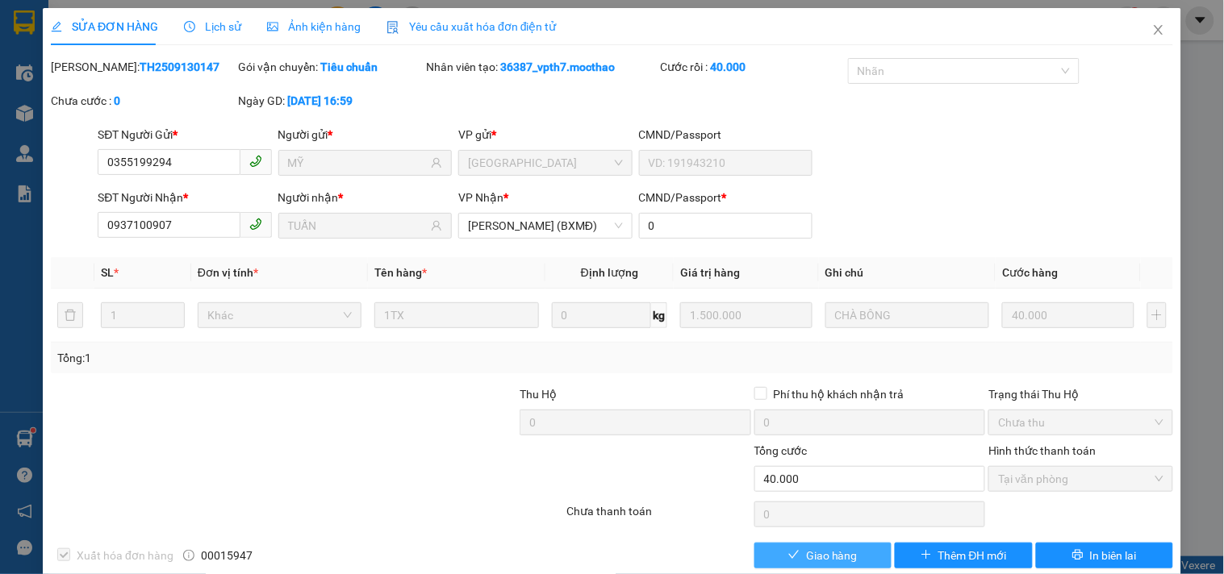
click at [831, 550] on span "Giao hàng" at bounding box center [832, 556] width 52 height 18
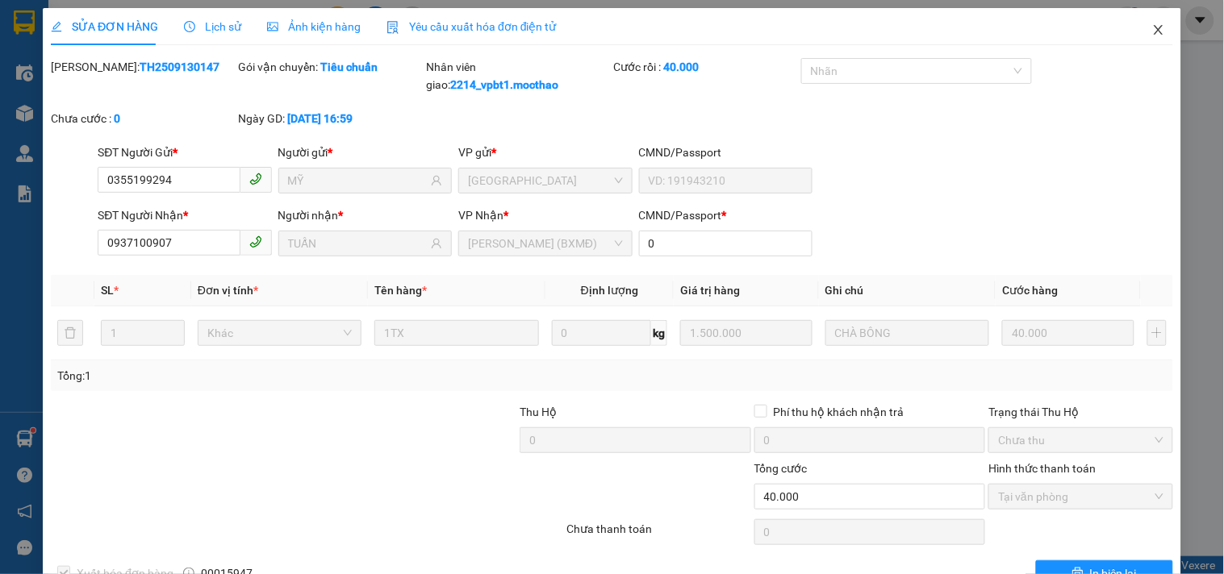
click at [1154, 29] on icon "close" at bounding box center [1158, 30] width 9 height 10
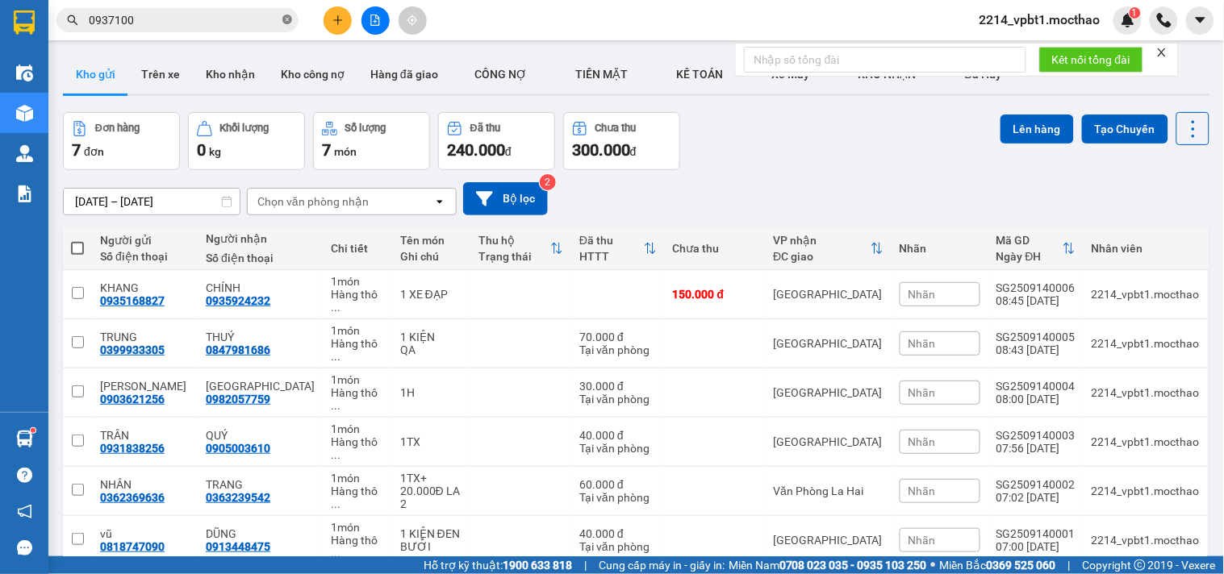
click at [287, 13] on span at bounding box center [287, 20] width 10 height 15
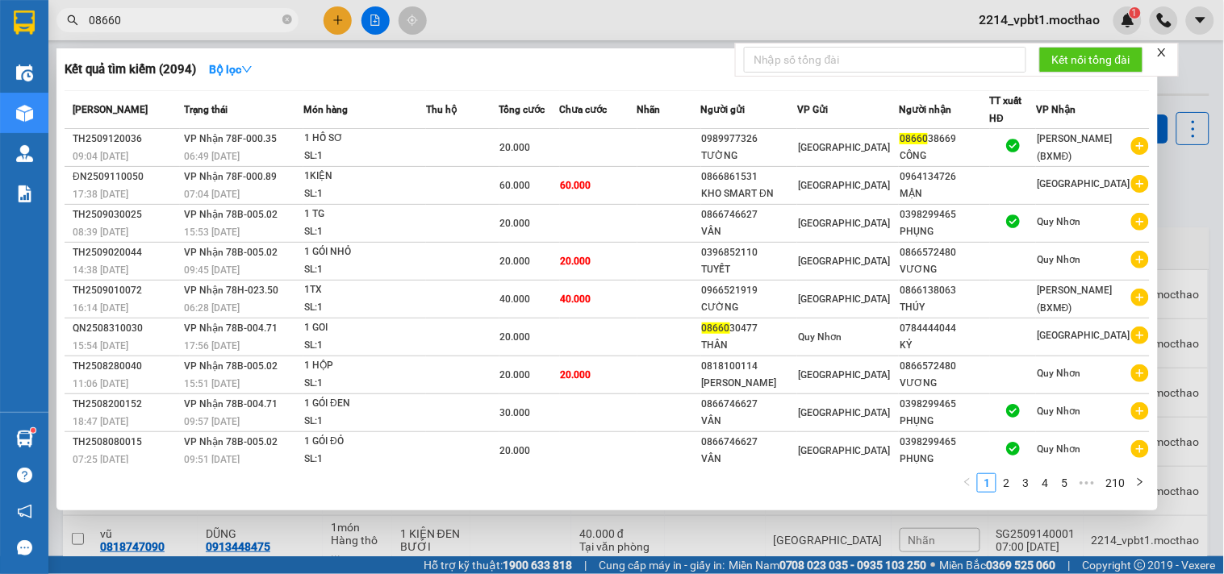
type input "086603"
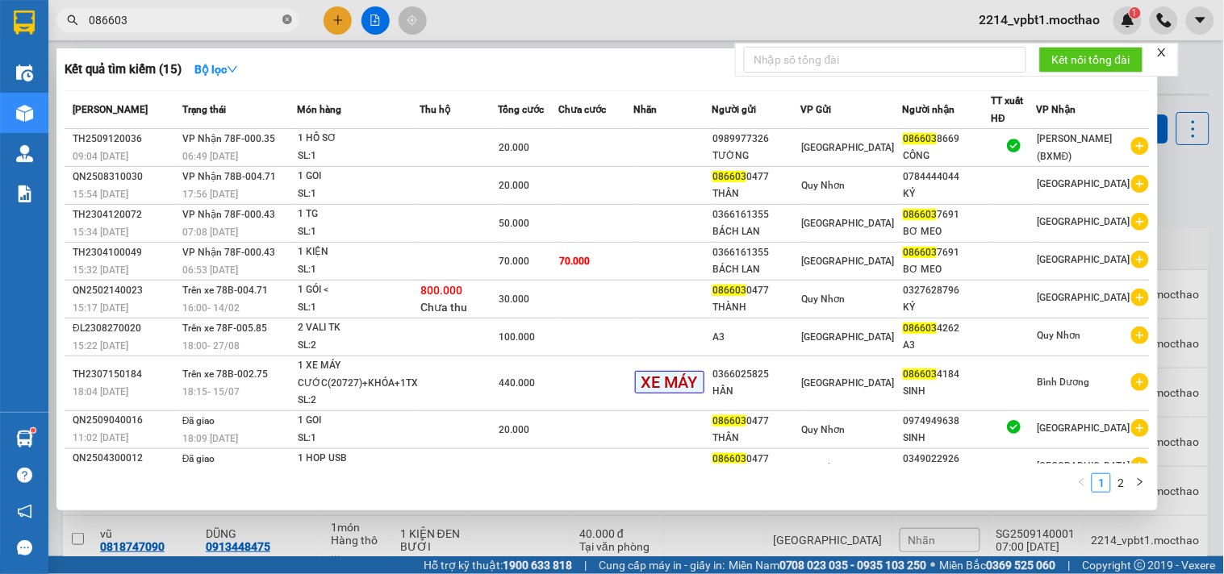
click at [285, 18] on icon "close-circle" at bounding box center [287, 20] width 10 height 10
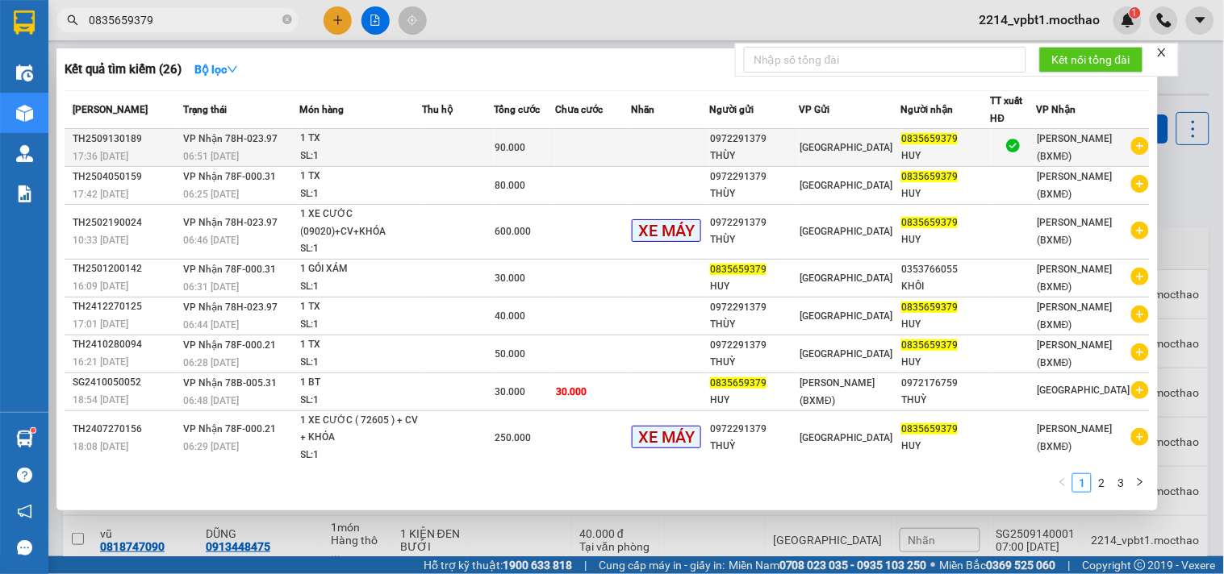
type input "0835659379"
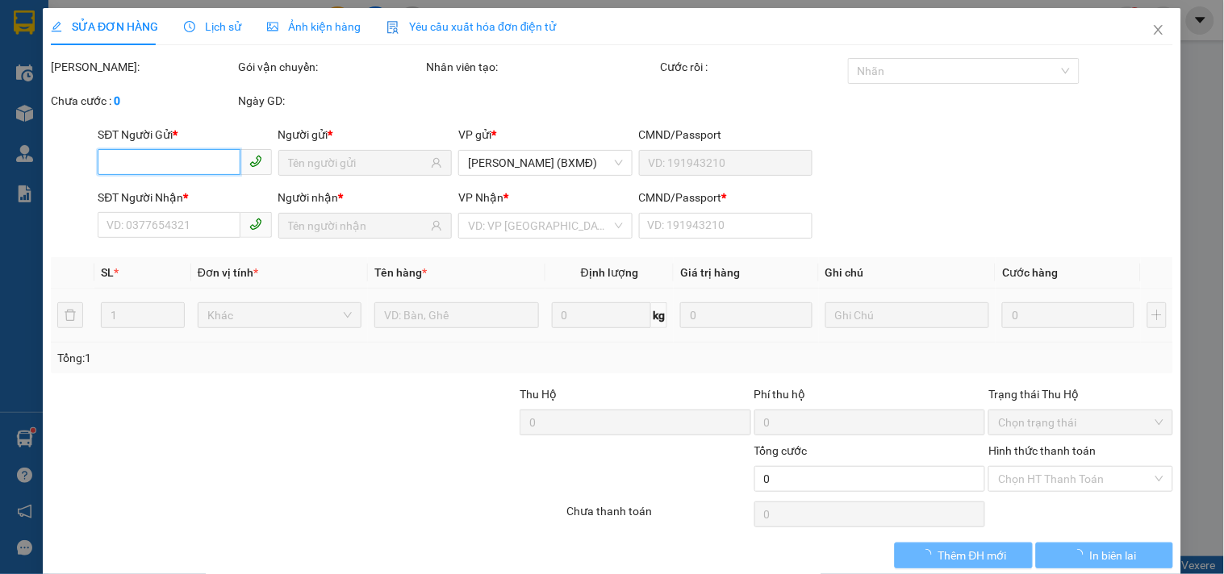
type input "0972291379"
type input "THÙY"
type input "0835659379"
type input "HUY"
type input "1"
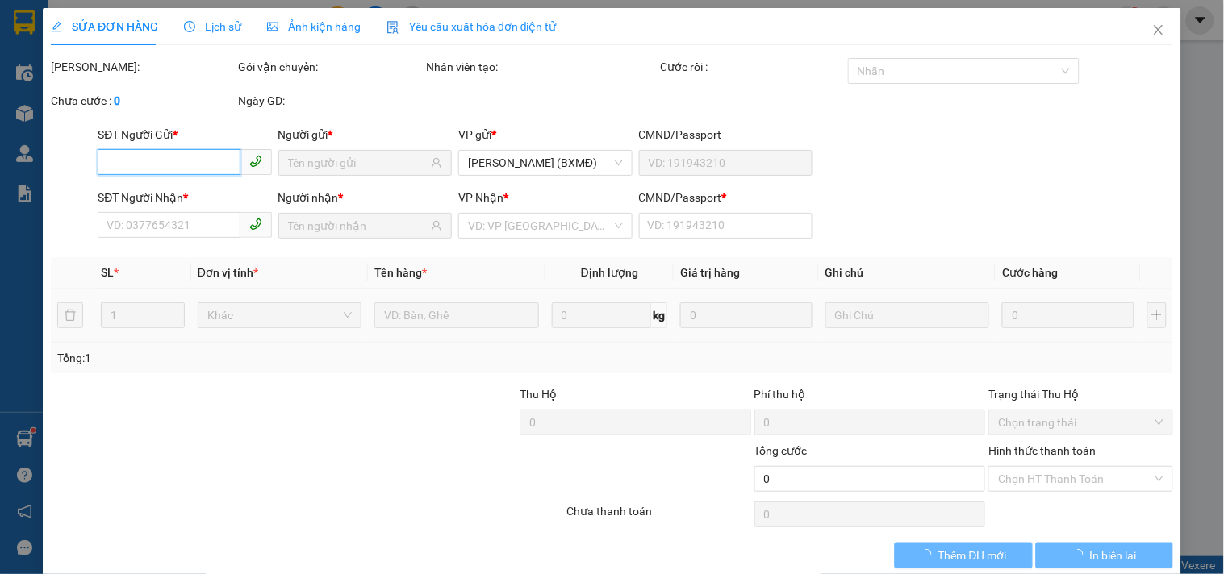
type input "90.000"
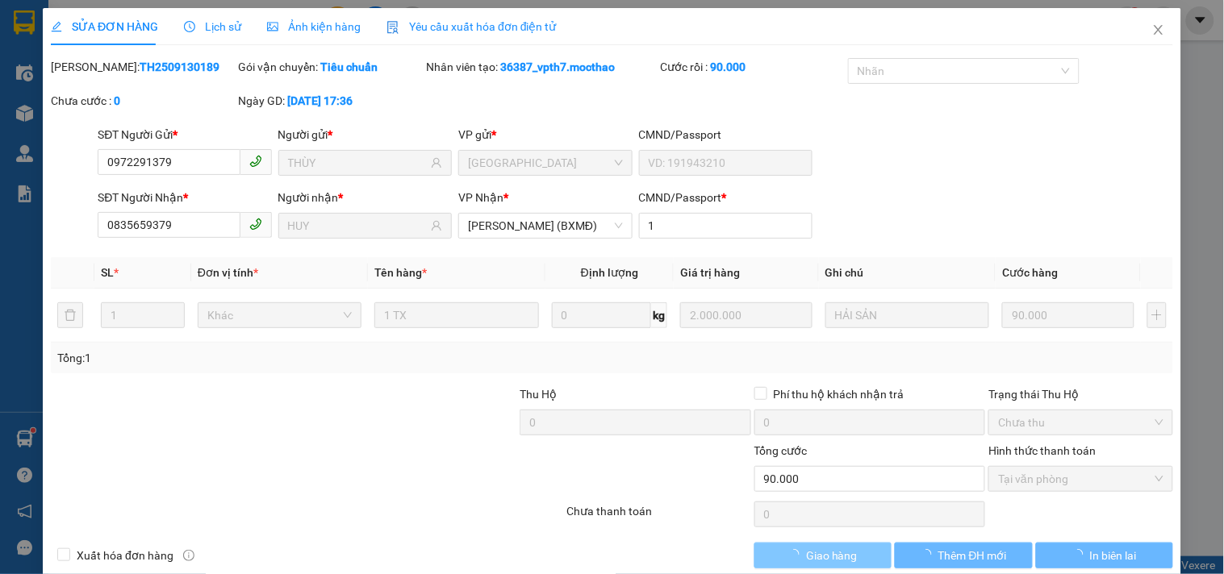
click at [818, 551] on span "Giao hàng" at bounding box center [832, 556] width 52 height 18
checkbox input "true"
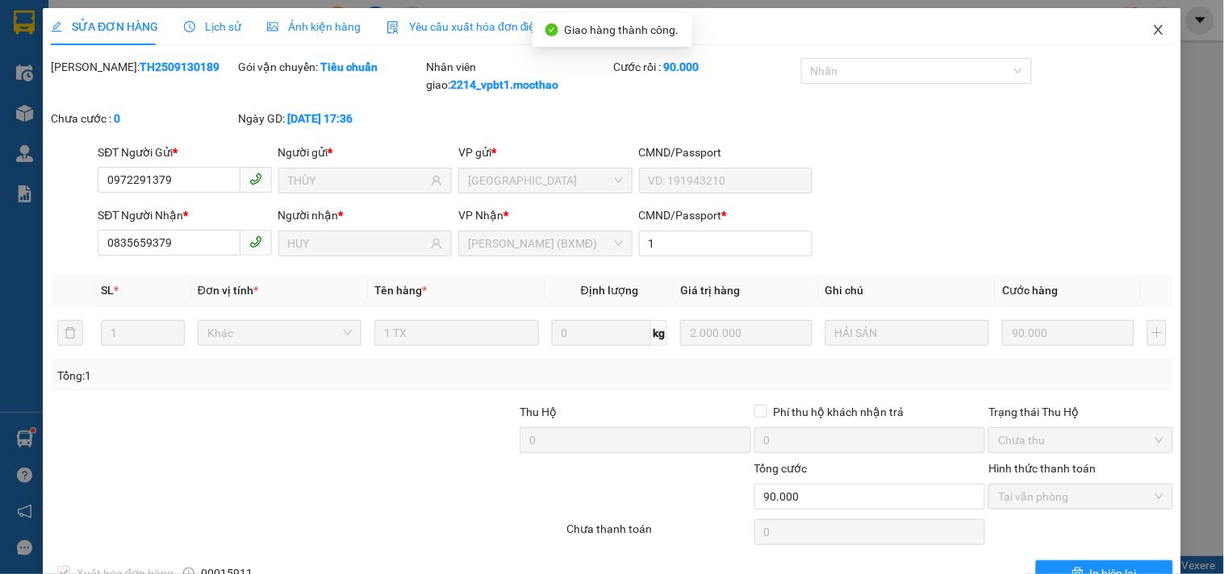
click at [1152, 30] on icon "close" at bounding box center [1158, 29] width 13 height 13
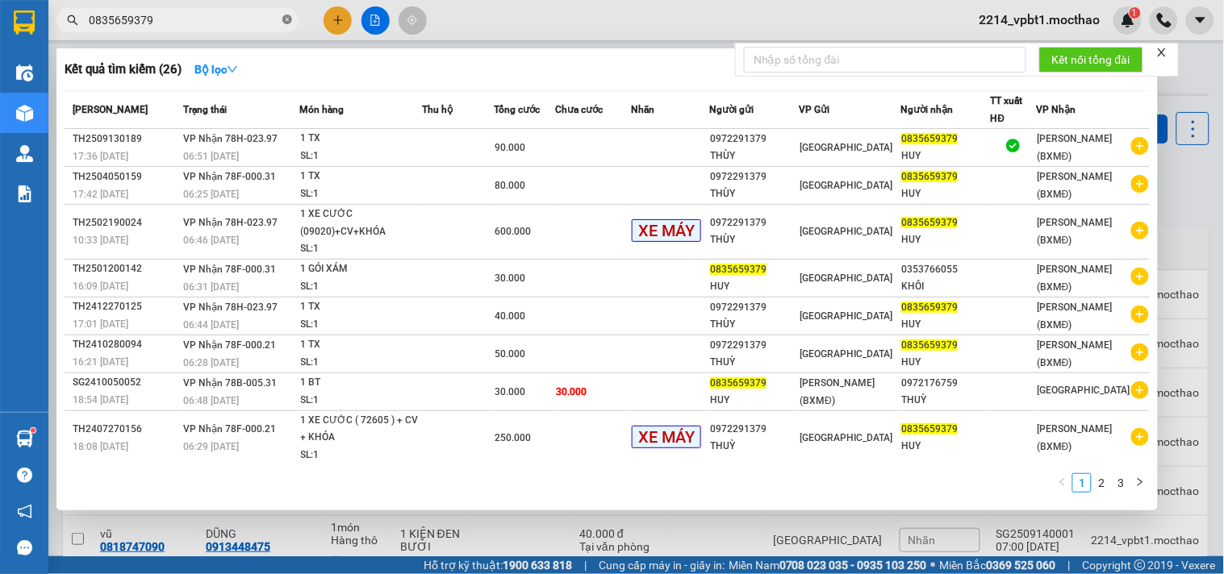
click at [288, 23] on icon "close-circle" at bounding box center [287, 20] width 10 height 10
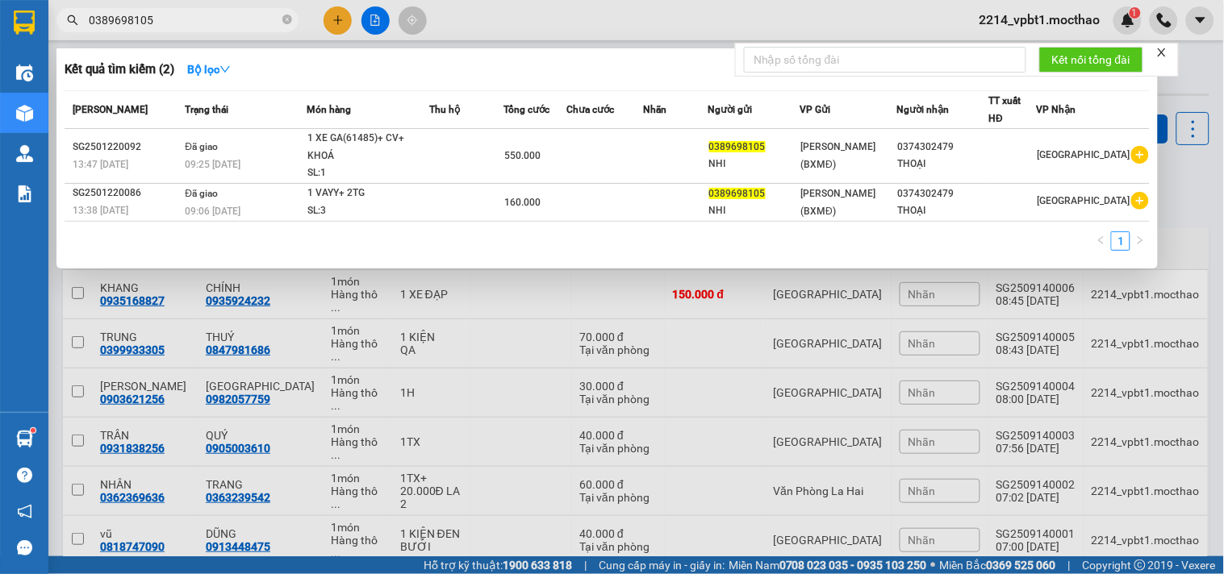
type input "0389698105"
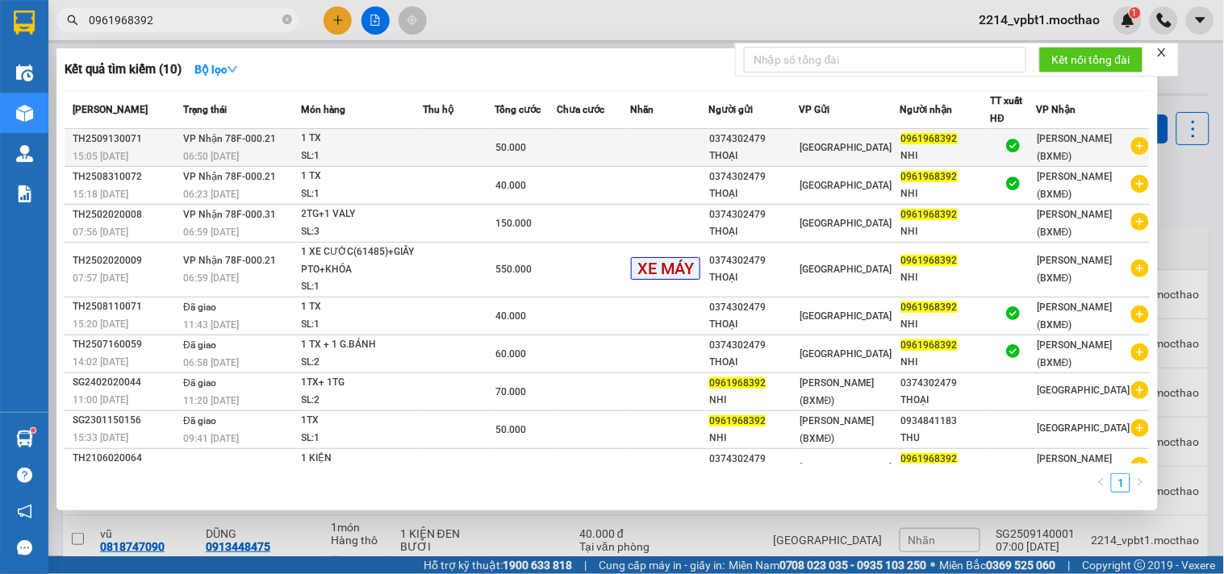
type input "0961968392"
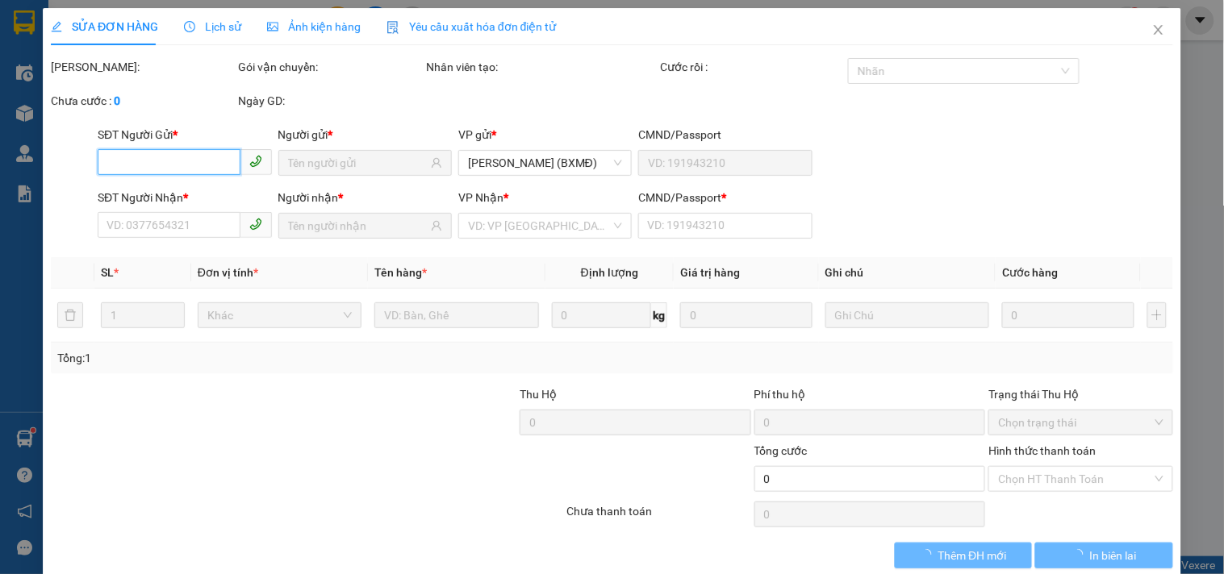
type input "0374302479"
type input "THOẠI"
type input "0961968392"
type input "NHI"
type input "1"
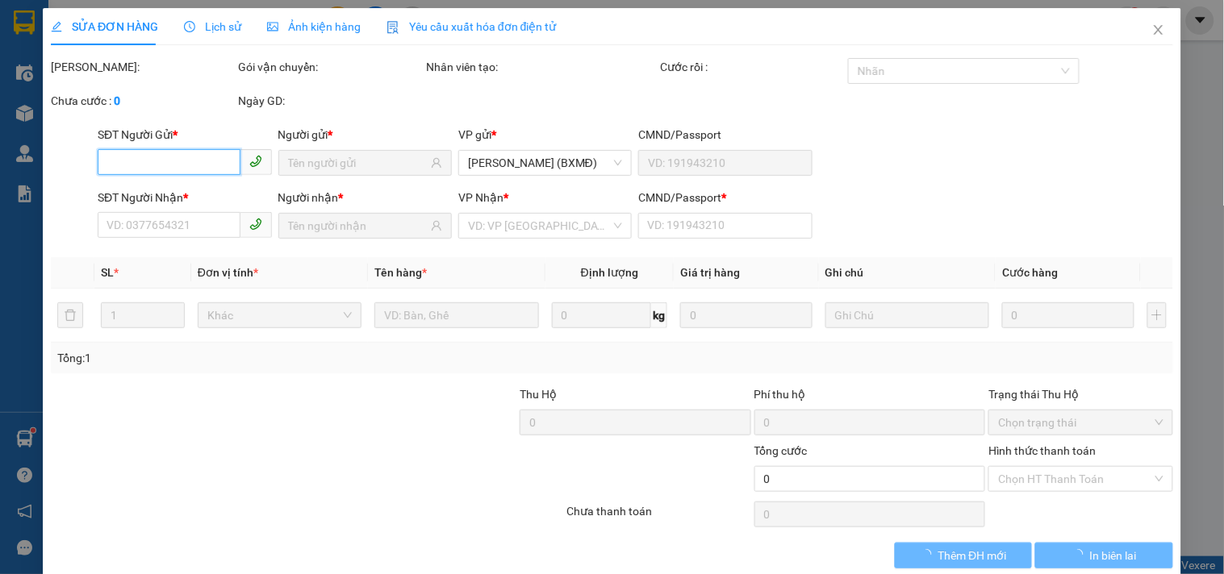
type input "50.000"
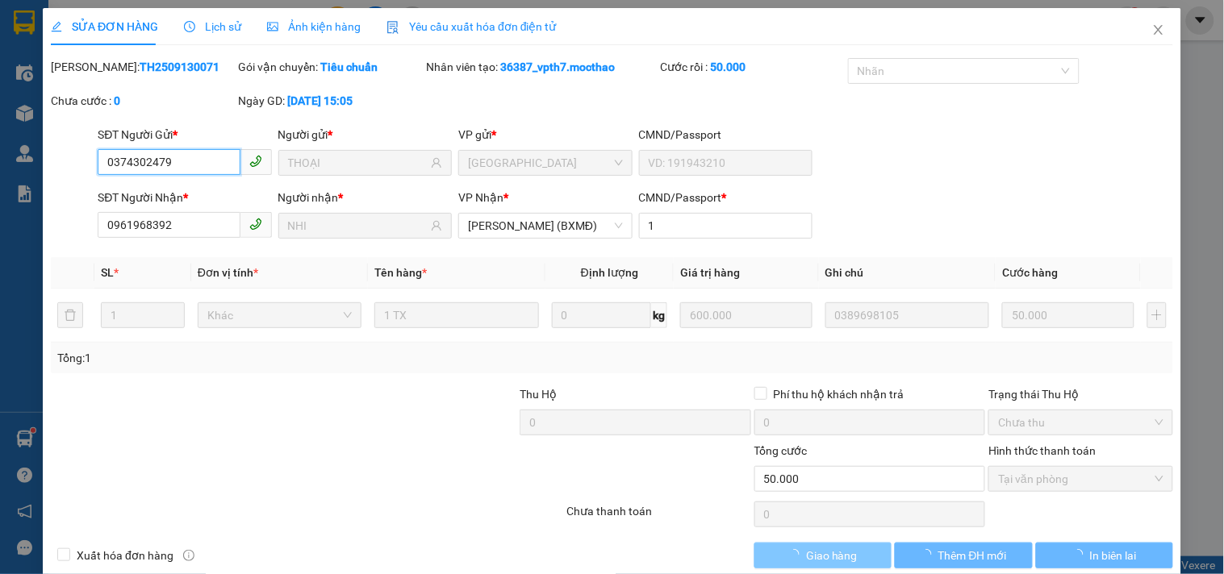
checkbox input "true"
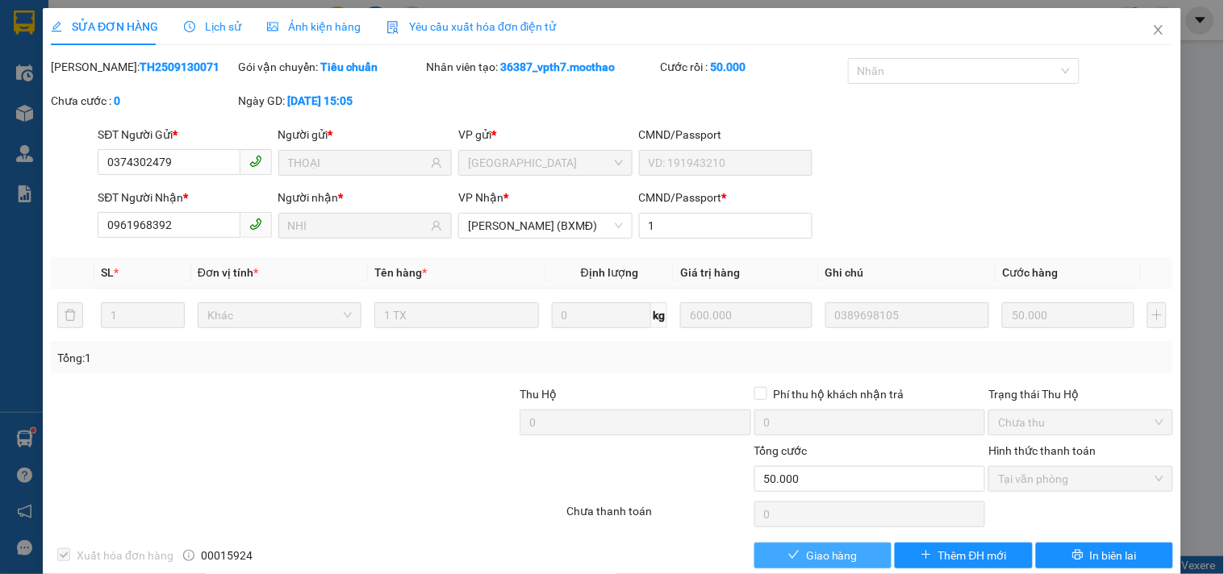
click at [803, 566] on button "Giao hàng" at bounding box center [822, 556] width 137 height 26
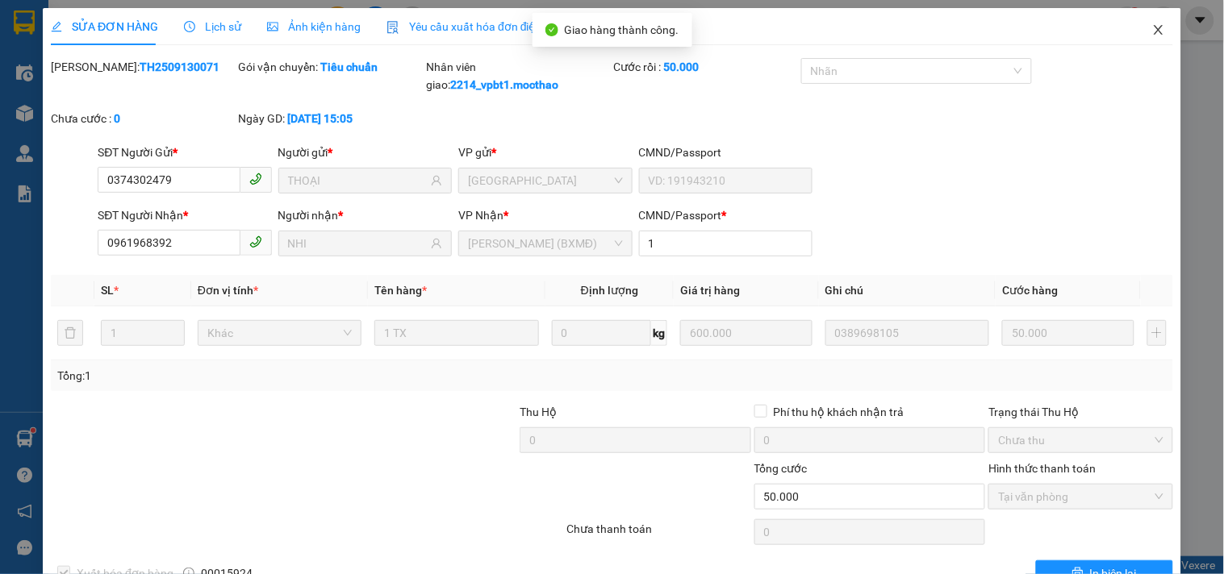
click at [1152, 27] on icon "close" at bounding box center [1158, 29] width 13 height 13
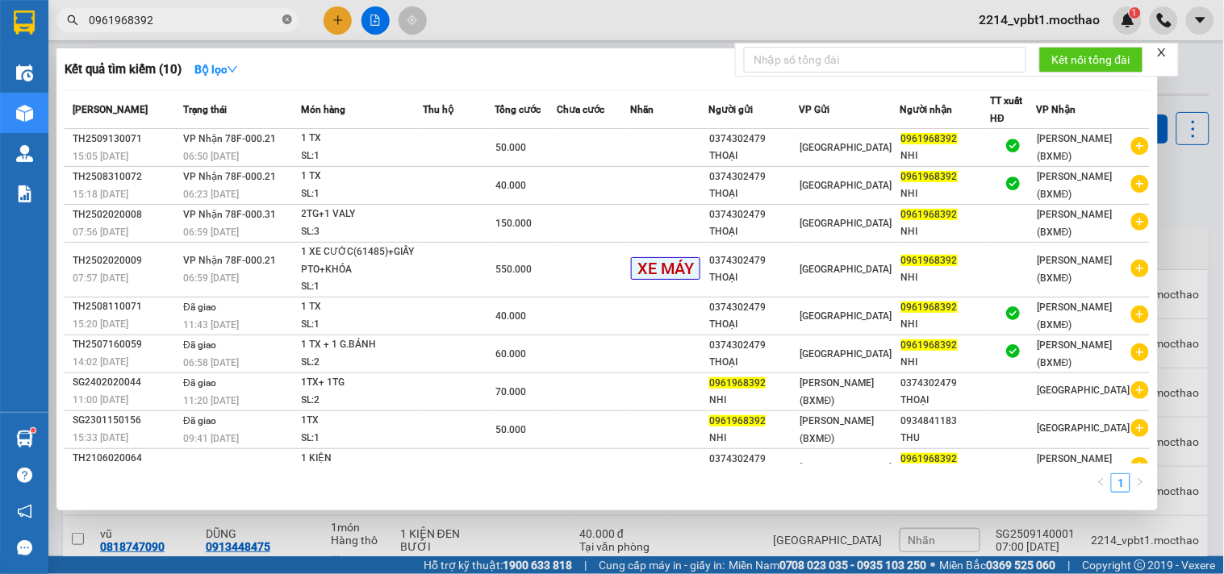
click at [286, 22] on icon "close-circle" at bounding box center [287, 20] width 10 height 10
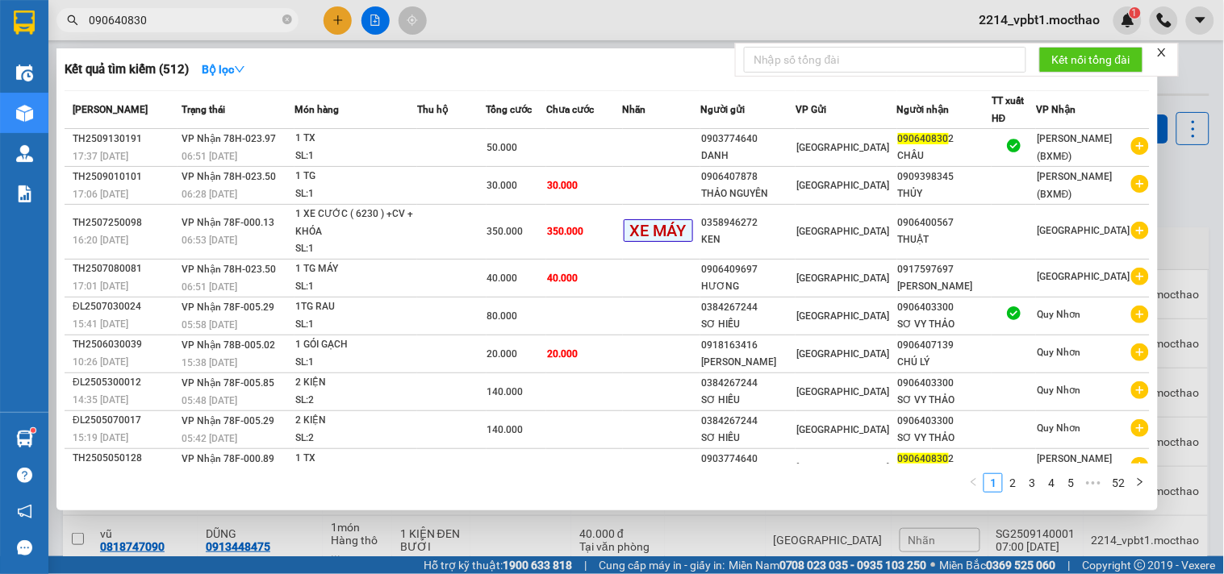
type input "0906408302"
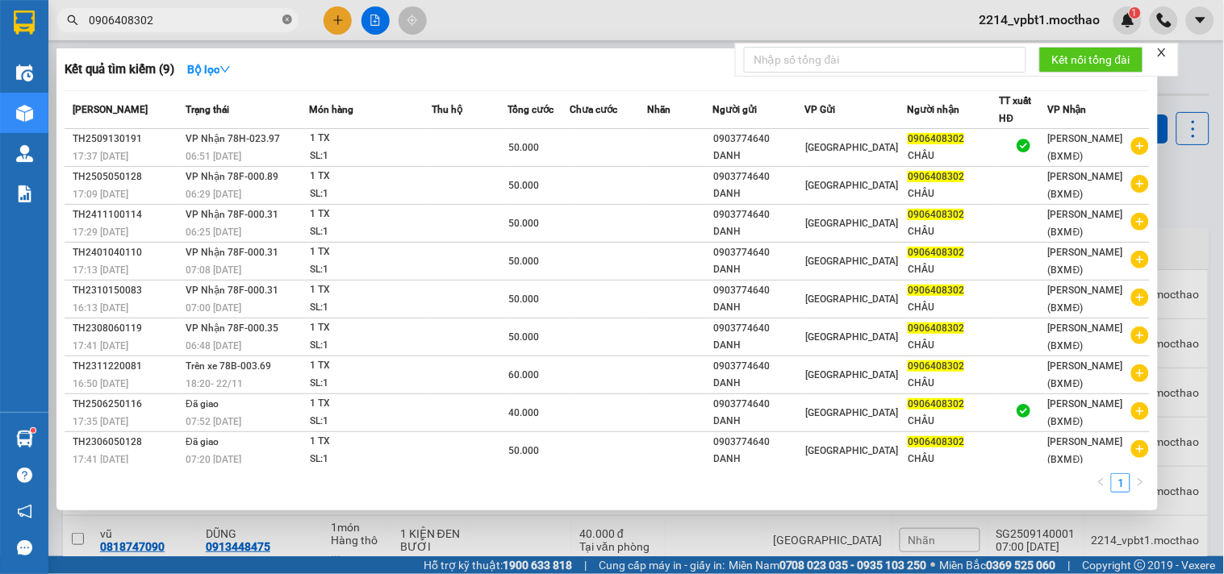
click at [290, 23] on icon "close-circle" at bounding box center [287, 20] width 10 height 10
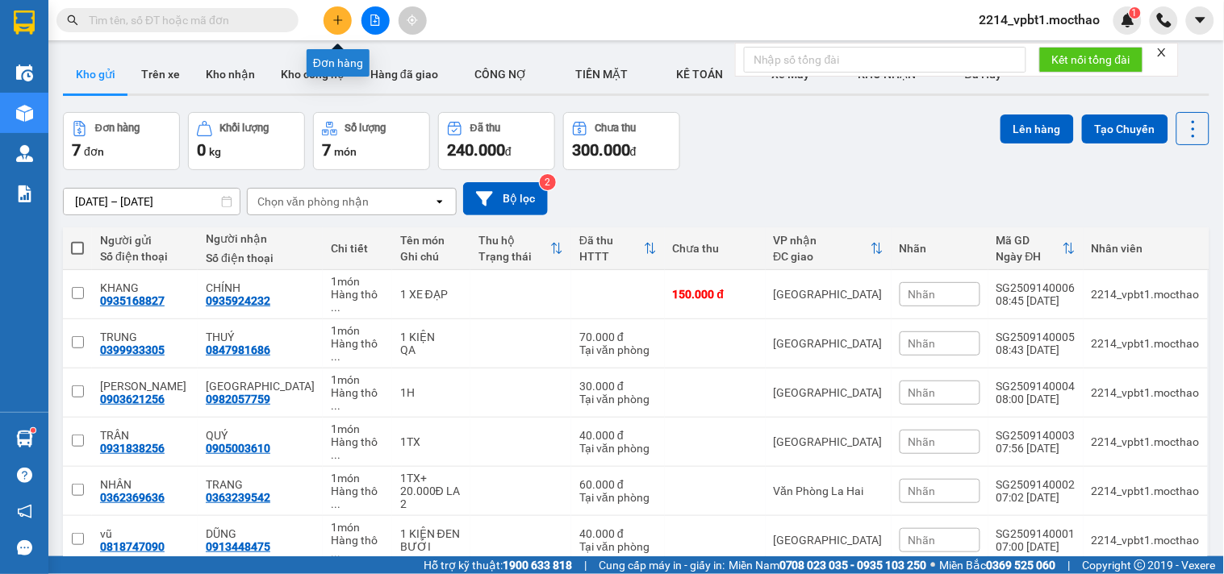
click at [336, 22] on icon "plus" at bounding box center [337, 20] width 11 height 11
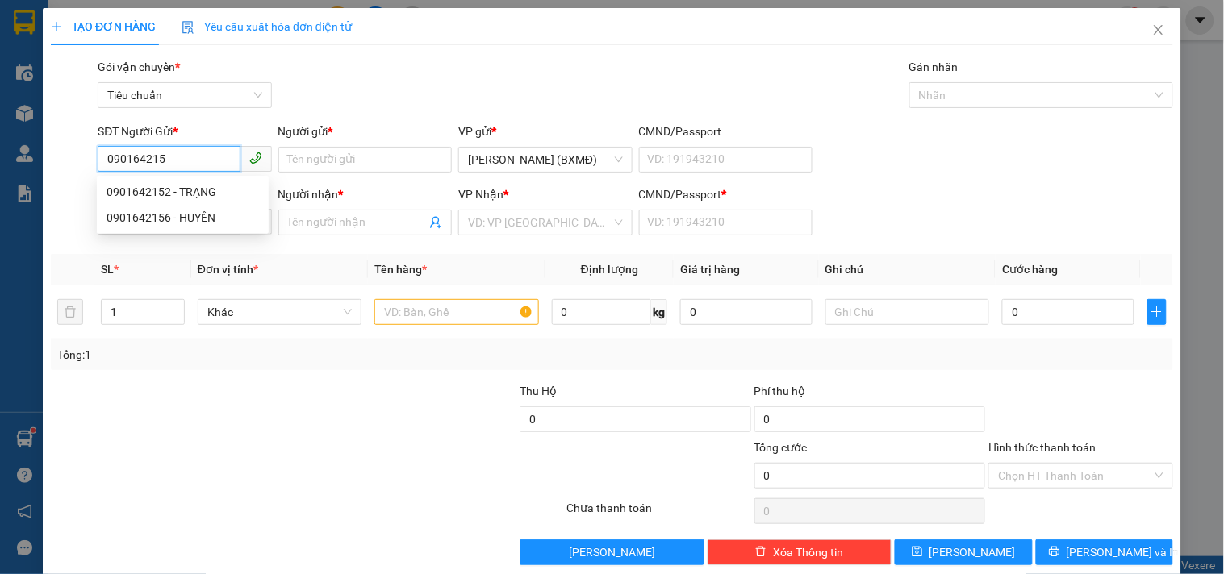
type input "0901642152"
click at [173, 190] on div "0901642152 - TRẠNG" at bounding box center [182, 192] width 152 height 18
type input "TRẠNG"
type input "0976102765"
type input "TOÀN"
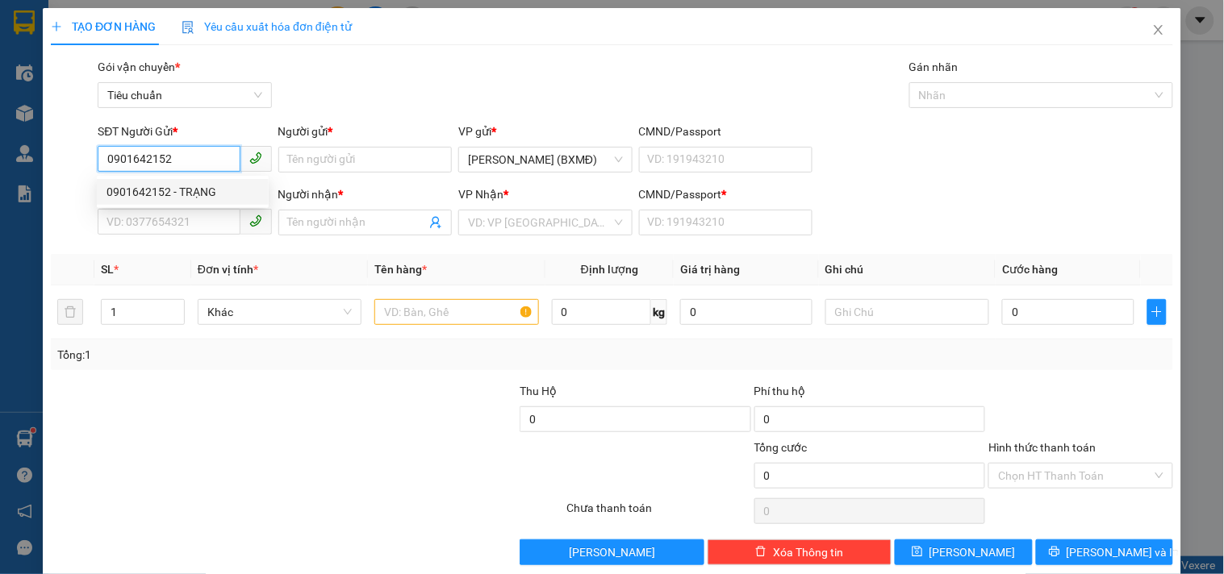
type input "1"
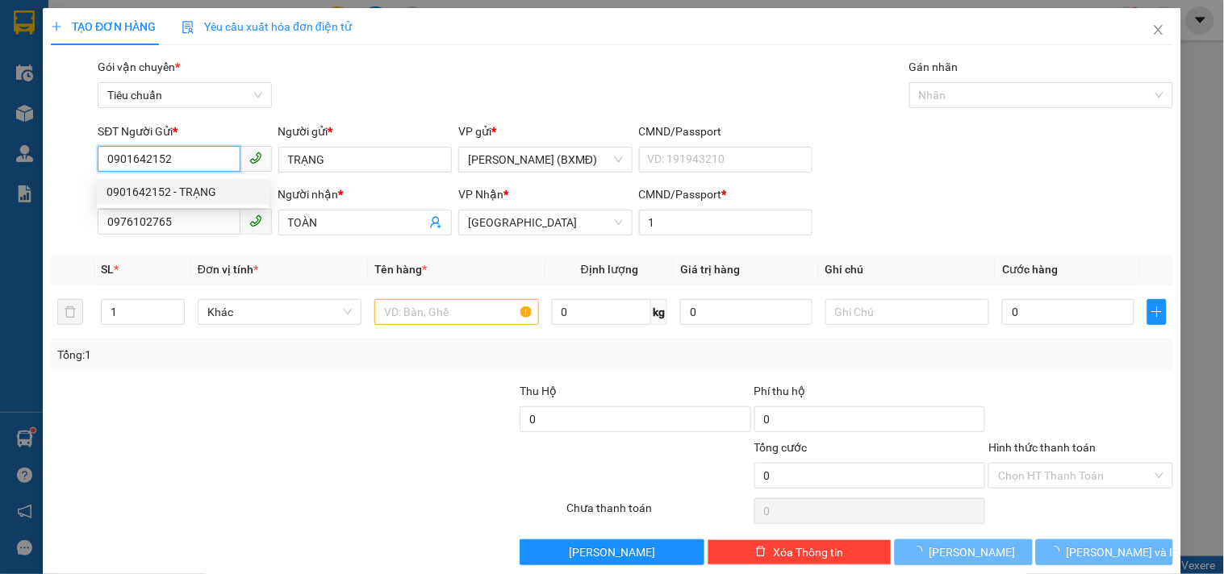
type input "100.000"
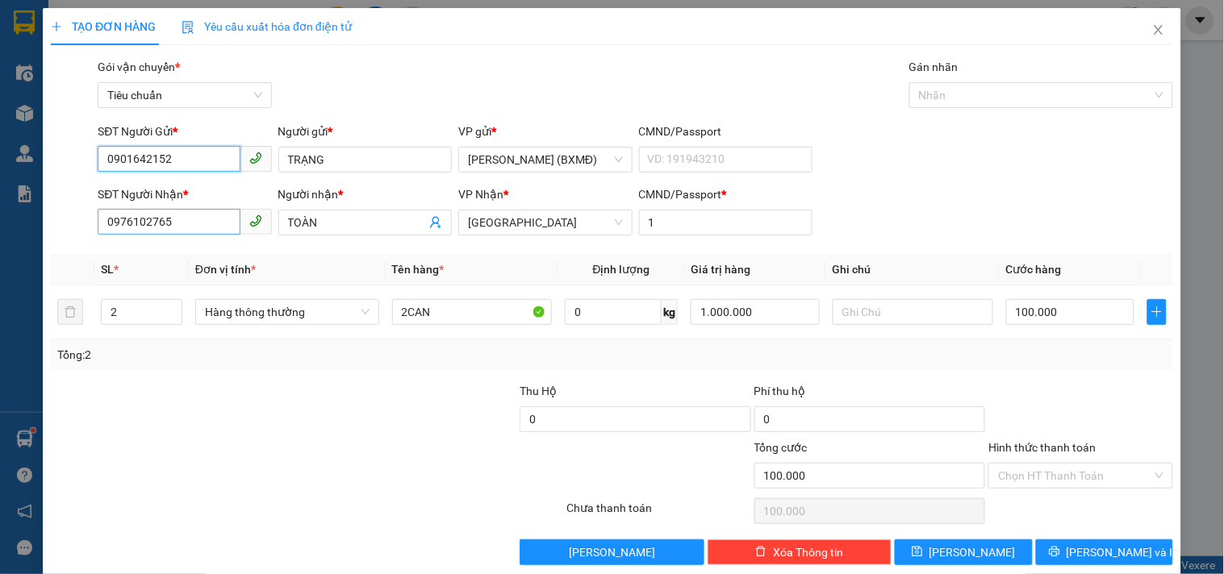
type input "0901642152"
drag, startPoint x: 182, startPoint y: 219, endPoint x: 0, endPoint y: 228, distance: 181.7
click at [0, 228] on div "TẠO ĐƠN HÀNG Yêu cầu xuất hóa đơn điện tử Transit Pickup Surcharge Ids Transit …" at bounding box center [612, 287] width 1224 height 574
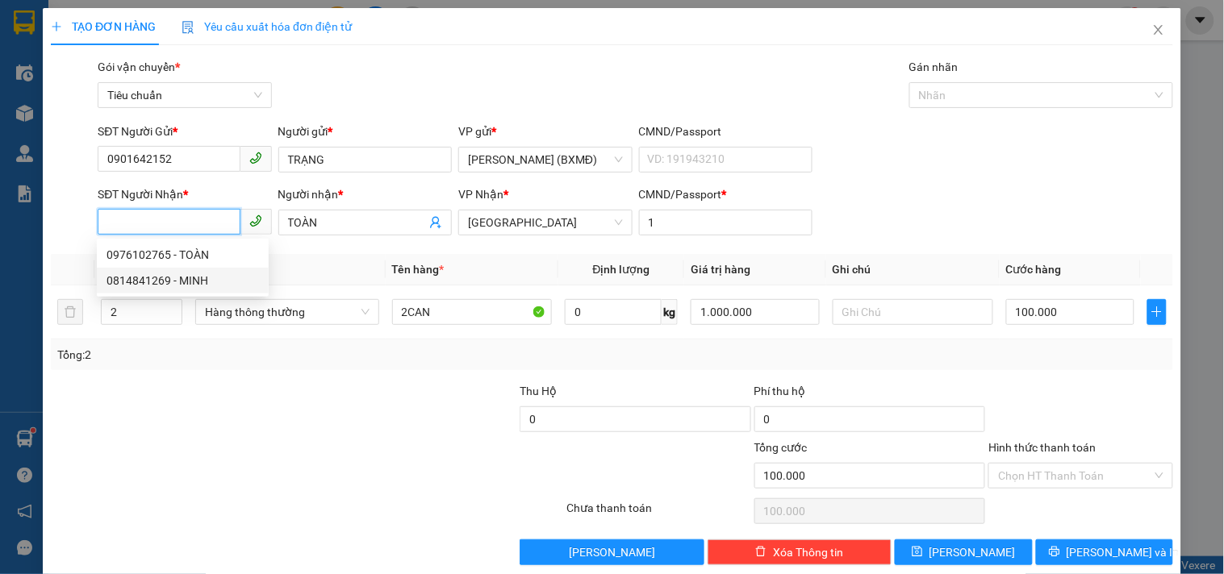
click at [165, 282] on div "0814841269 - MINH" at bounding box center [182, 281] width 152 height 18
type input "0814841269"
type input "MINH"
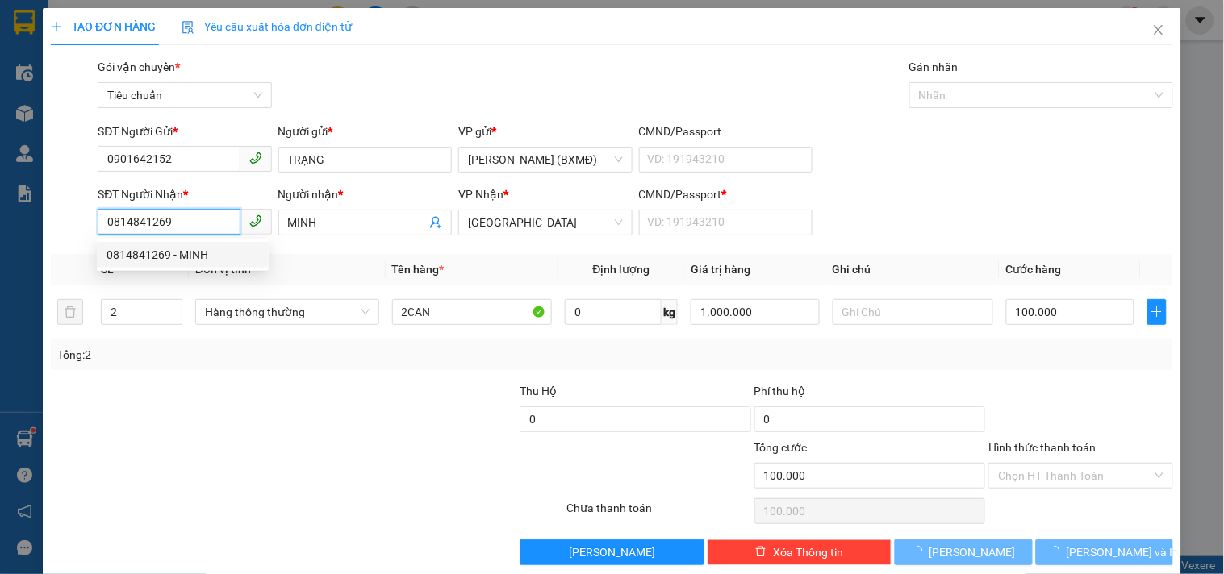
type input "40.000"
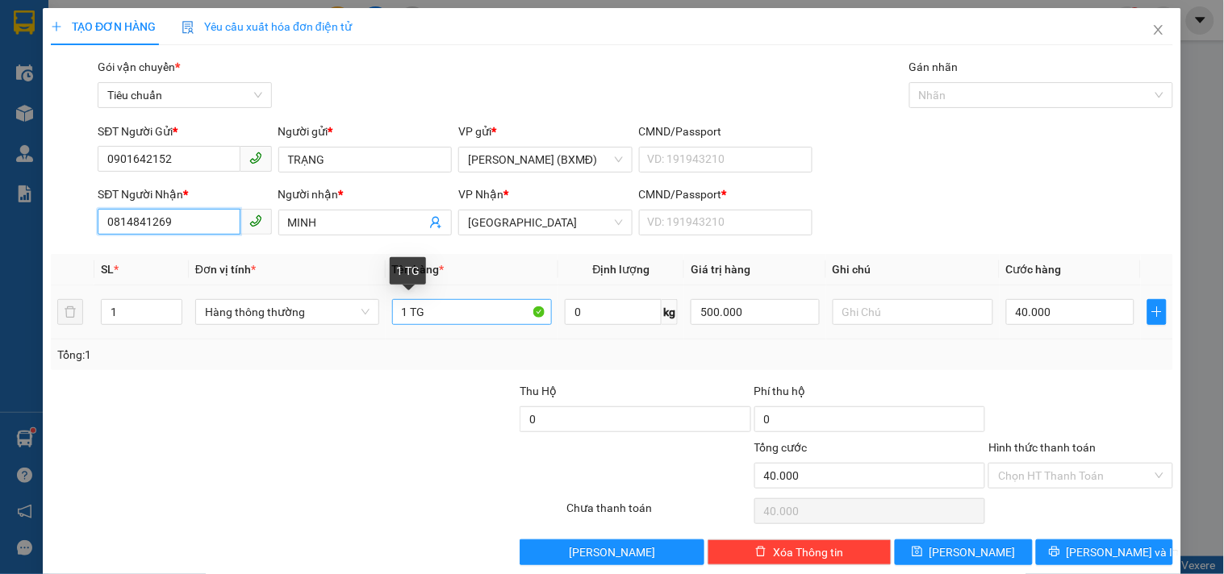
type input "0814841269"
click at [437, 316] on input "1 TG" at bounding box center [472, 312] width 161 height 26
type input "1 K ĐEN"
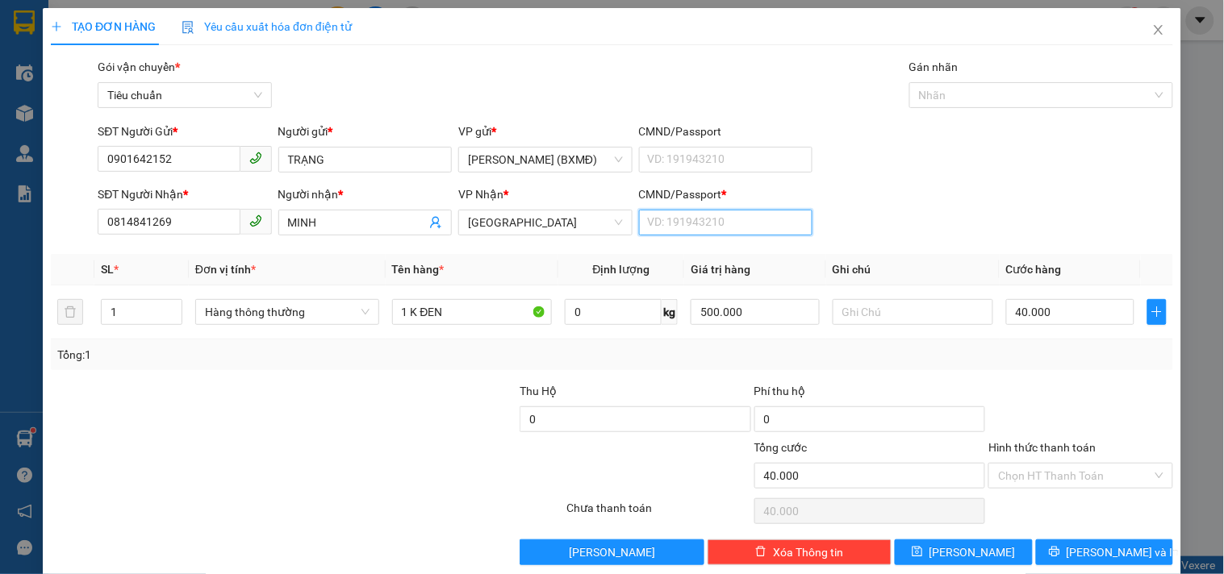
click at [660, 228] on input "CMND/Passport *" at bounding box center [725, 223] width 173 height 26
type input "1"
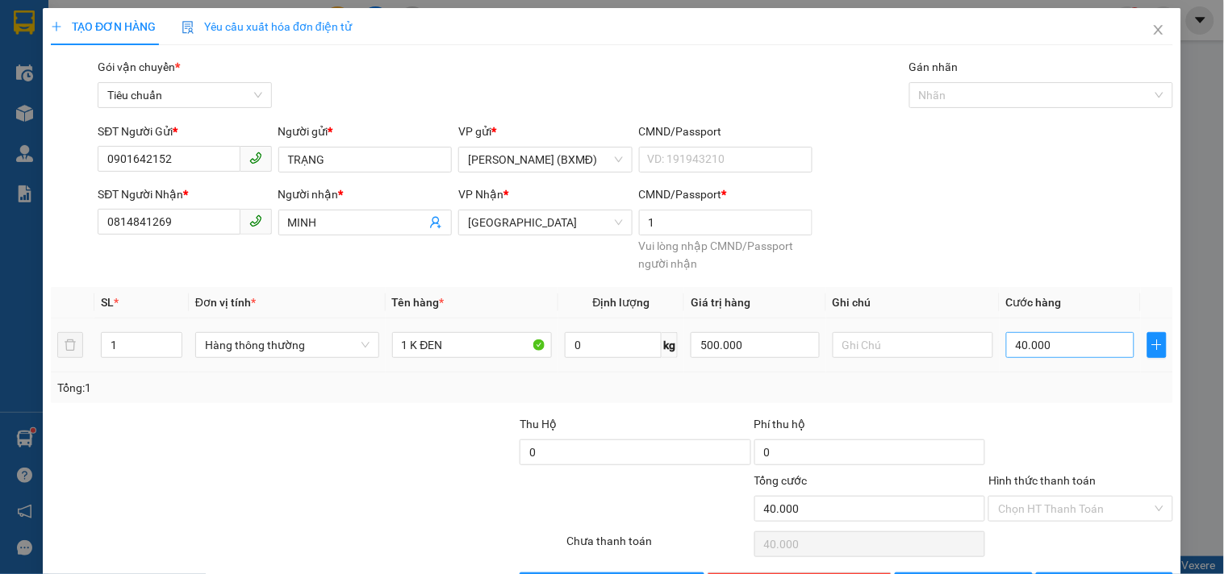
click at [1078, 319] on td "40.000" at bounding box center [1071, 346] width 142 height 54
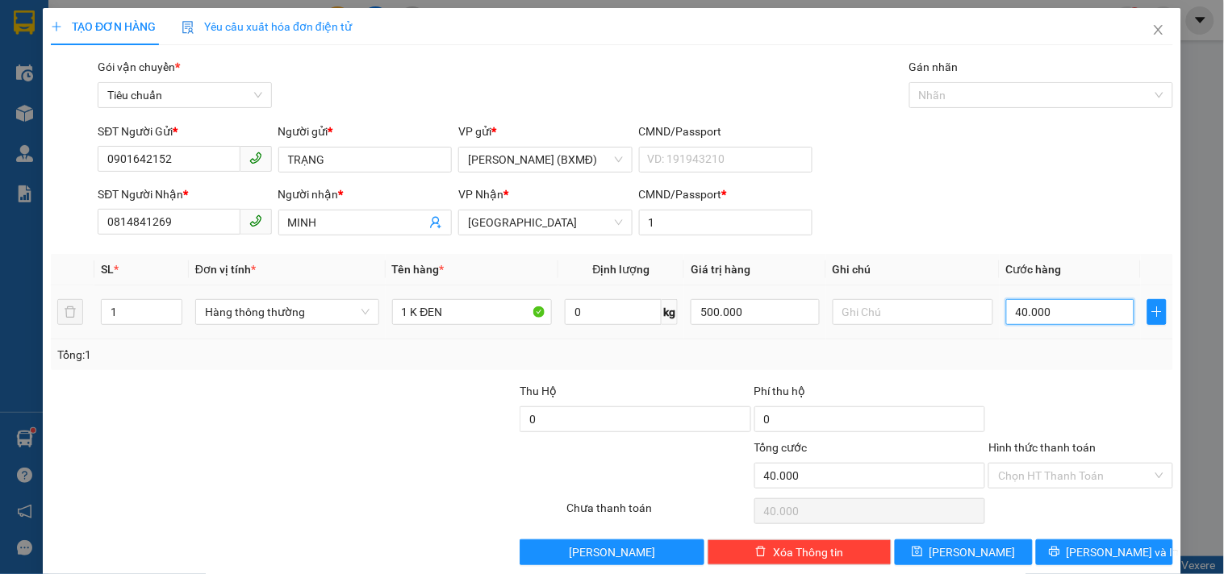
click at [1041, 315] on input "40.000" at bounding box center [1070, 312] width 129 height 26
type input "0"
type input "3"
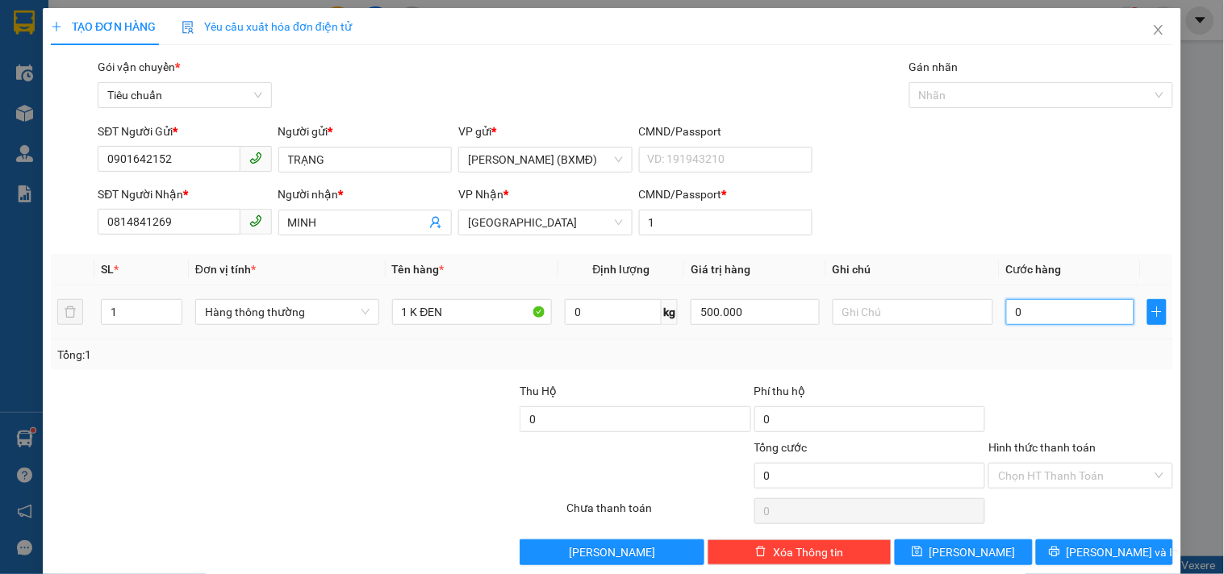
type input "3"
type input "003"
type input "30"
type input "0.030"
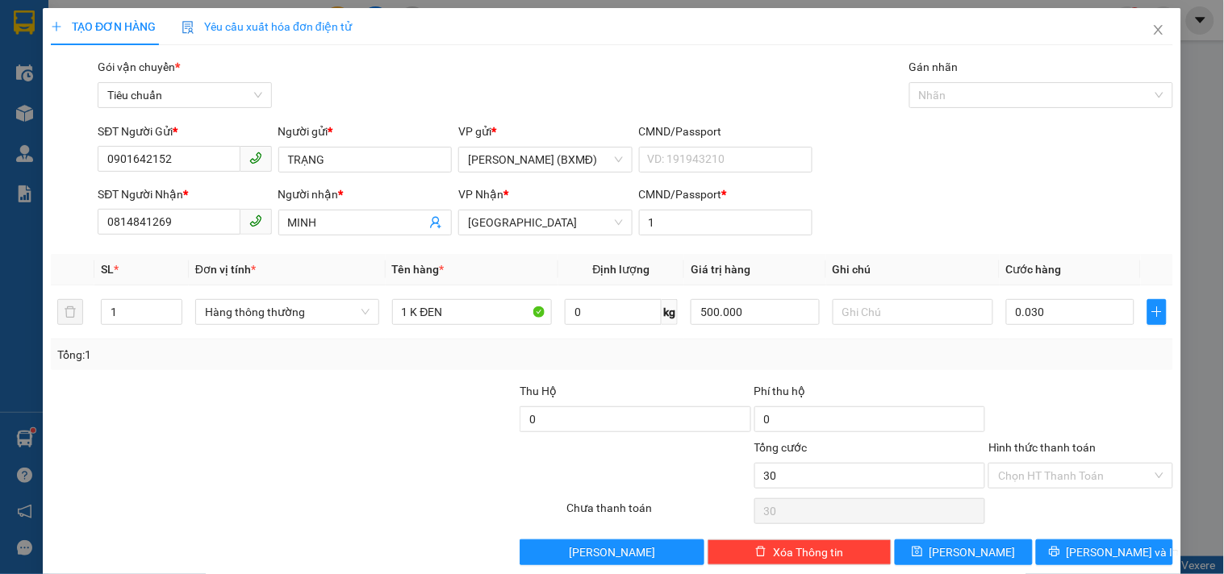
type input "30.000"
click at [1029, 376] on div "Transit Pickup Surcharge Ids Transit Deliver Surcharge Ids Transit Deliver Surc…" at bounding box center [612, 311] width 1122 height 507
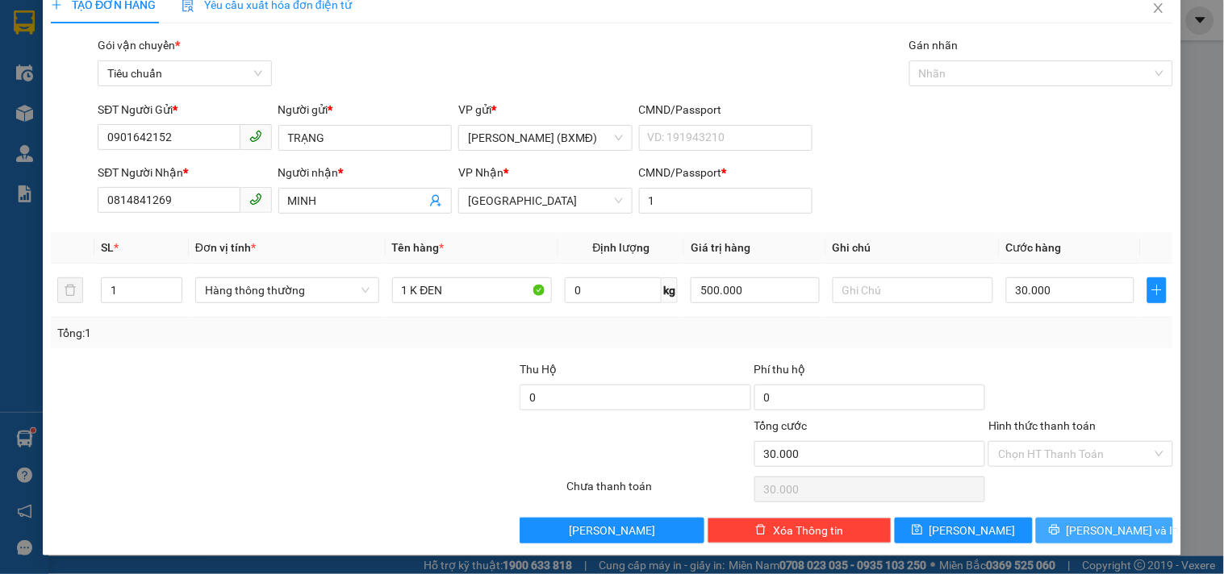
click at [1060, 526] on icon "printer" at bounding box center [1054, 529] width 11 height 11
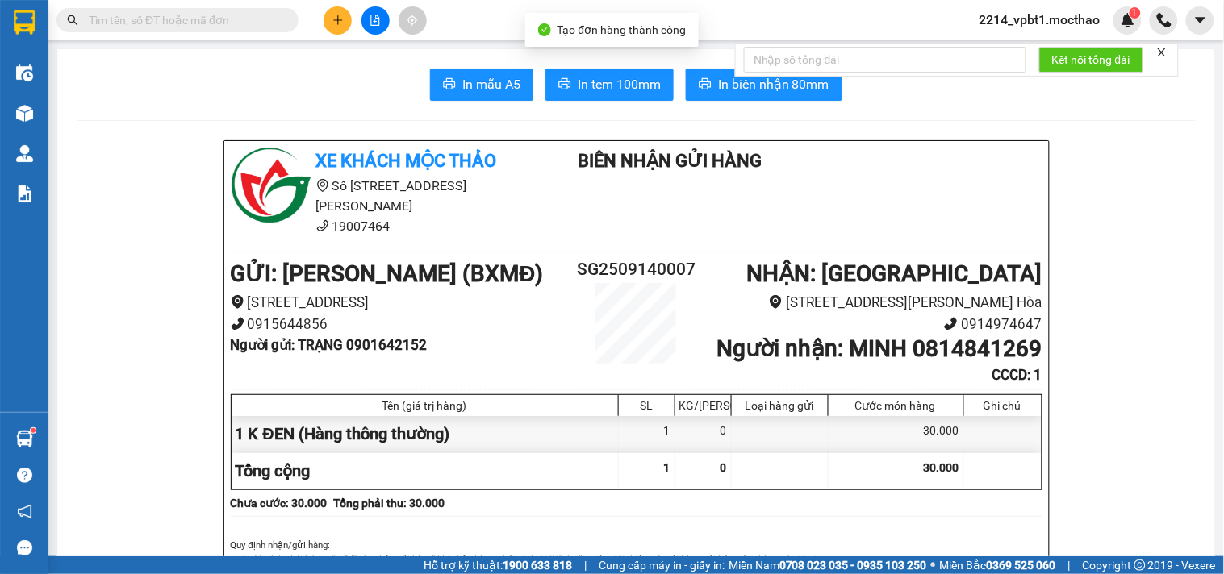
click at [743, 77] on div "Kết nối tổng đài" at bounding box center [957, 60] width 444 height 34
click at [745, 90] on span "In biên nhận 80mm" at bounding box center [773, 84] width 111 height 20
click at [646, 73] on button "In tem 100mm" at bounding box center [609, 85] width 128 height 32
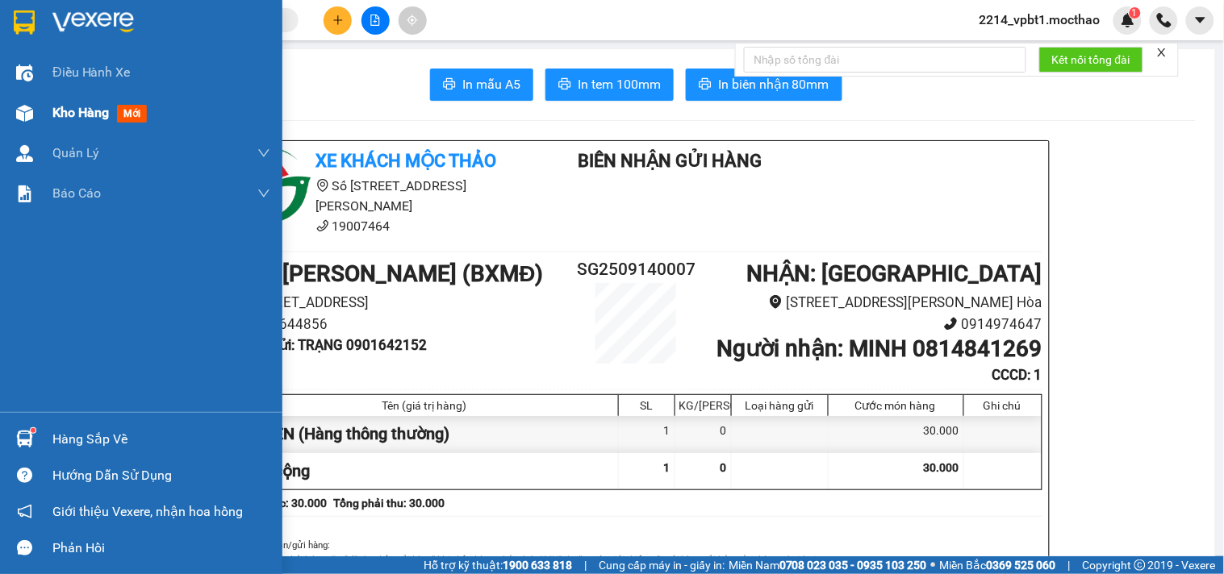
click at [69, 115] on span "Kho hàng" at bounding box center [80, 112] width 56 height 15
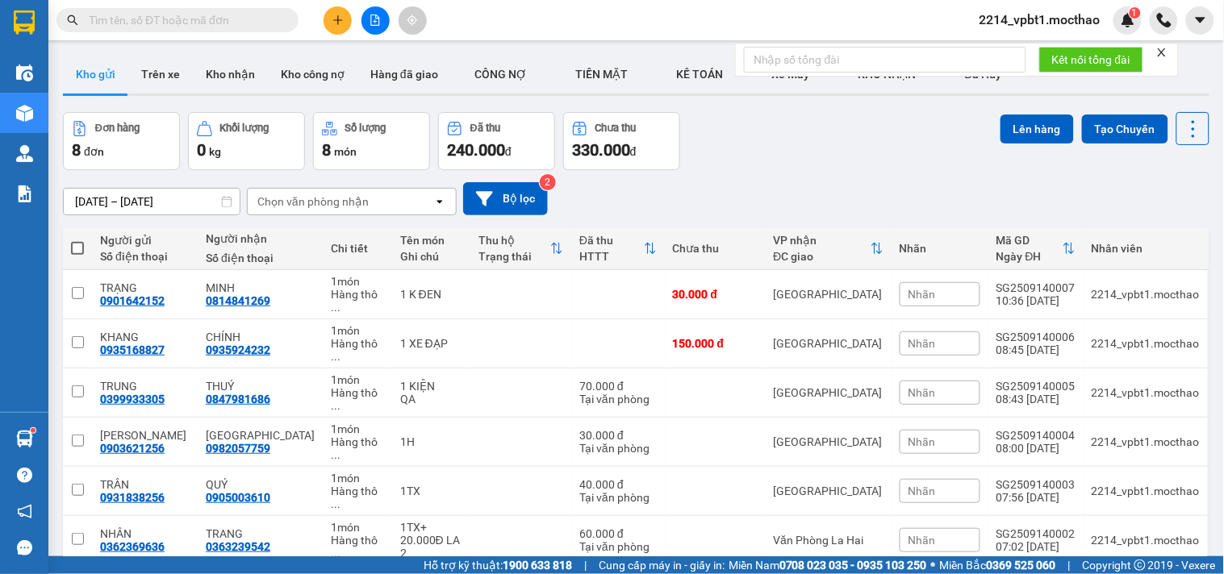
click at [250, 11] on input "text" at bounding box center [184, 20] width 190 height 18
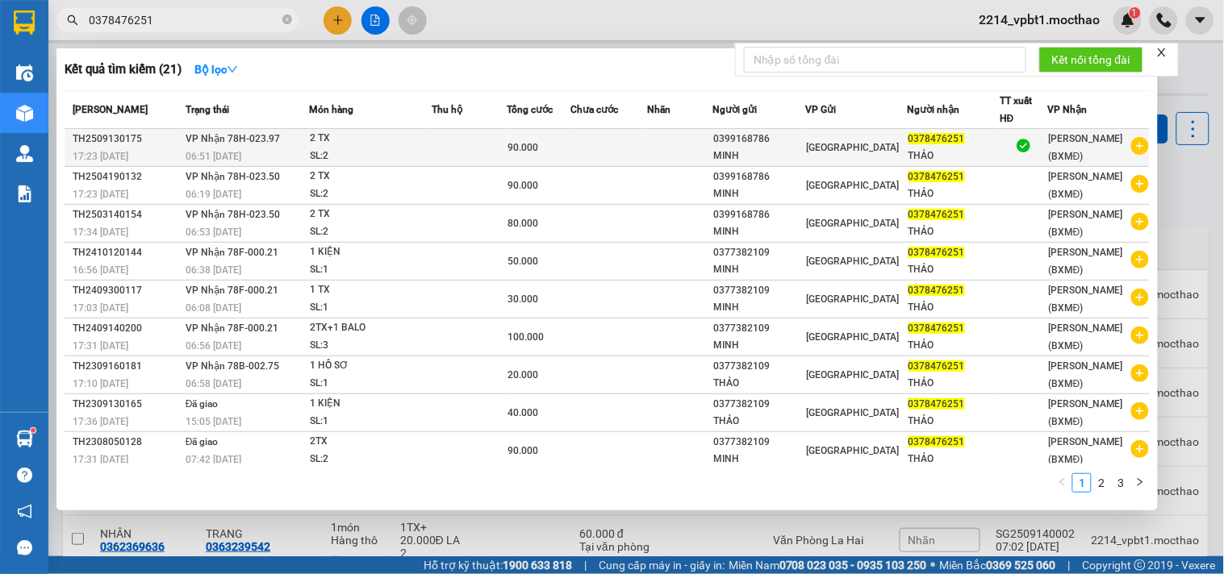
type input "0378476251"
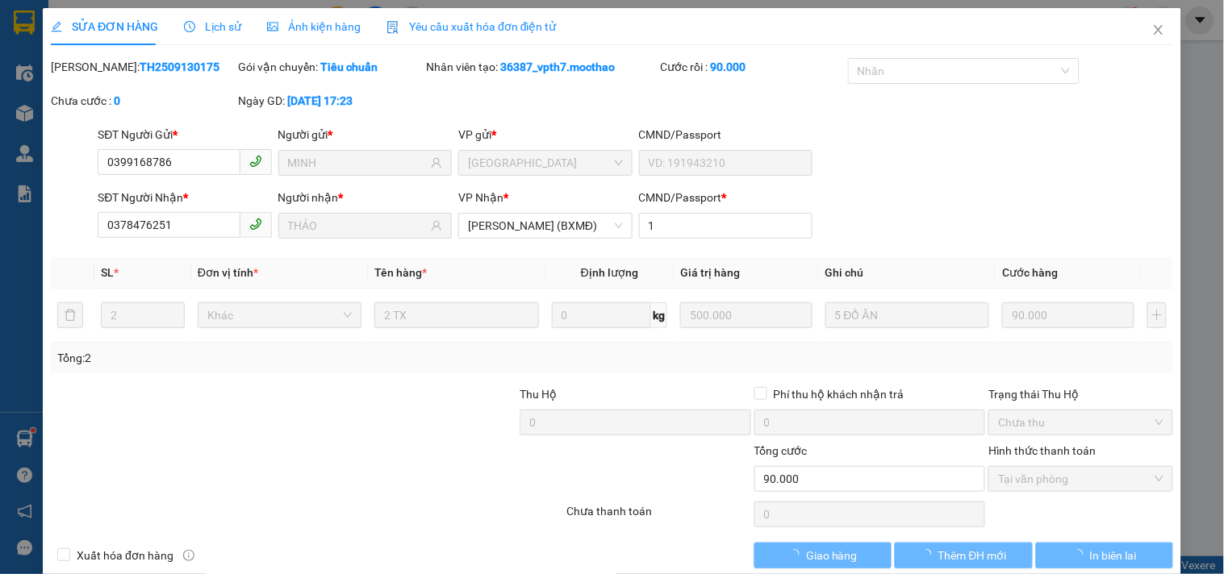
type input "0399168786"
type input "MINH"
type input "0378476251"
type input "THẢO"
type input "1"
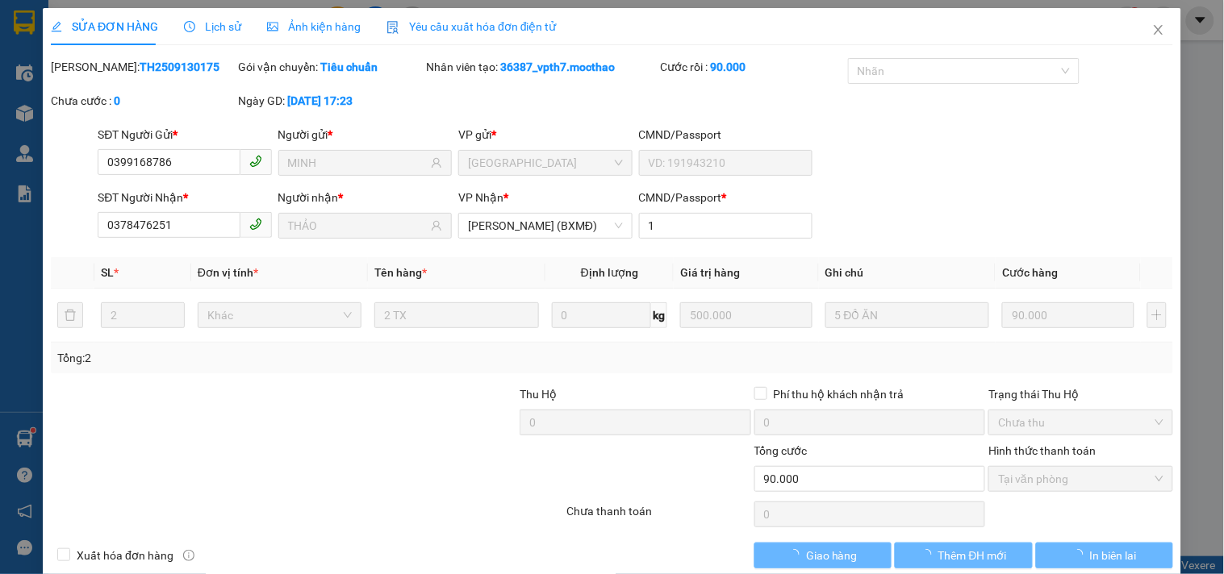
type input "90.000"
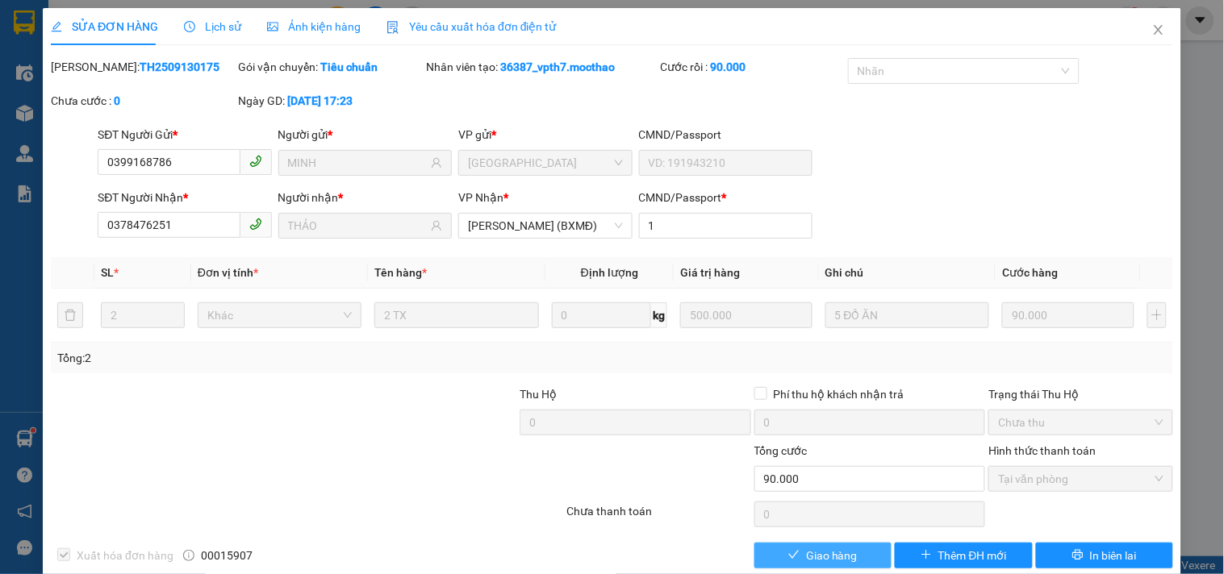
drag, startPoint x: 832, startPoint y: 553, endPoint x: 836, endPoint y: 538, distance: 15.1
click at [833, 553] on span "Giao hàng" at bounding box center [832, 556] width 52 height 18
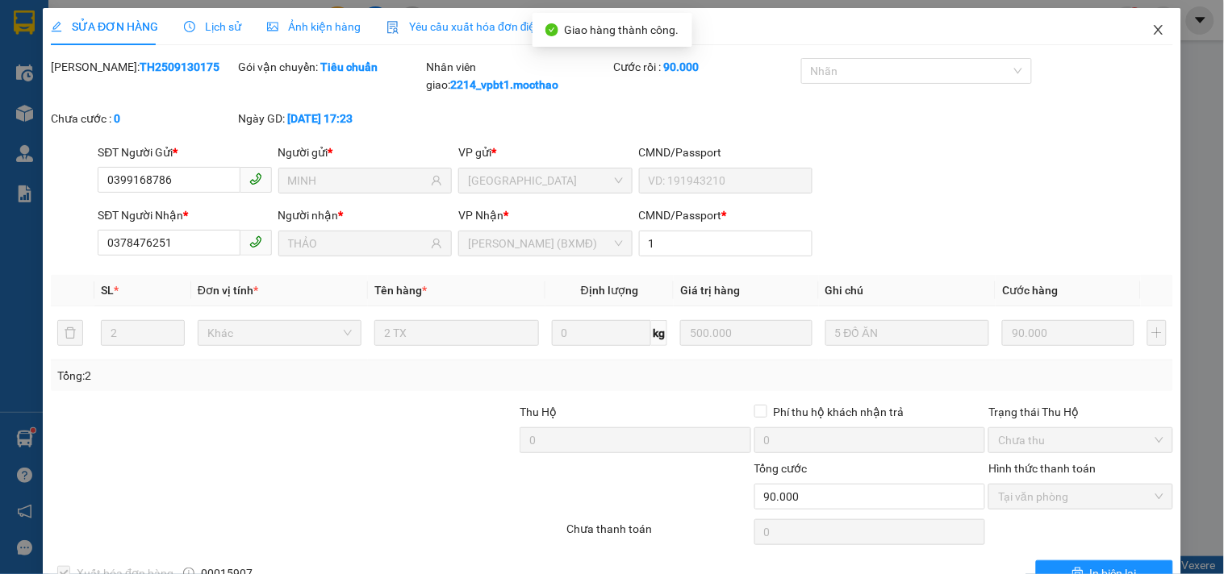
click at [1152, 29] on icon "close" at bounding box center [1158, 29] width 13 height 13
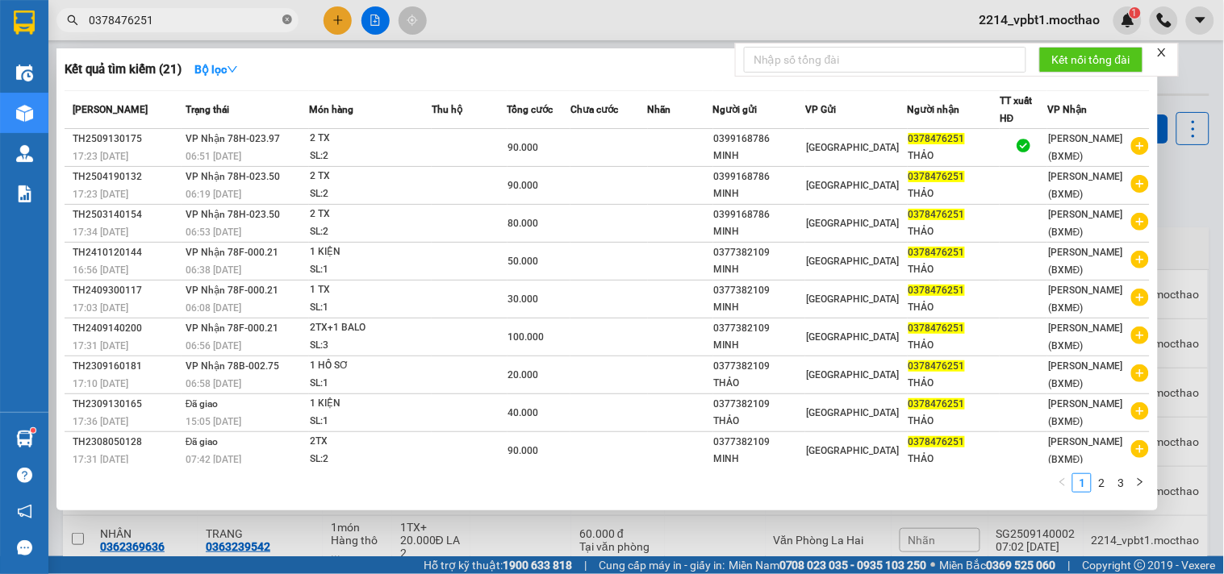
click at [285, 22] on icon "close-circle" at bounding box center [287, 20] width 10 height 10
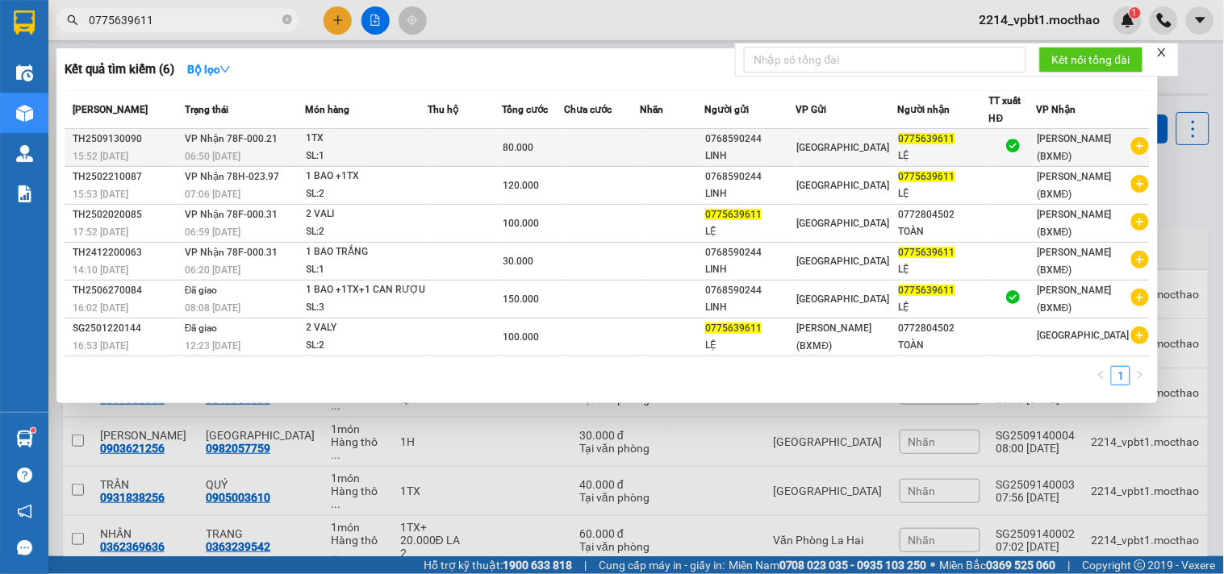
type input "0775639611"
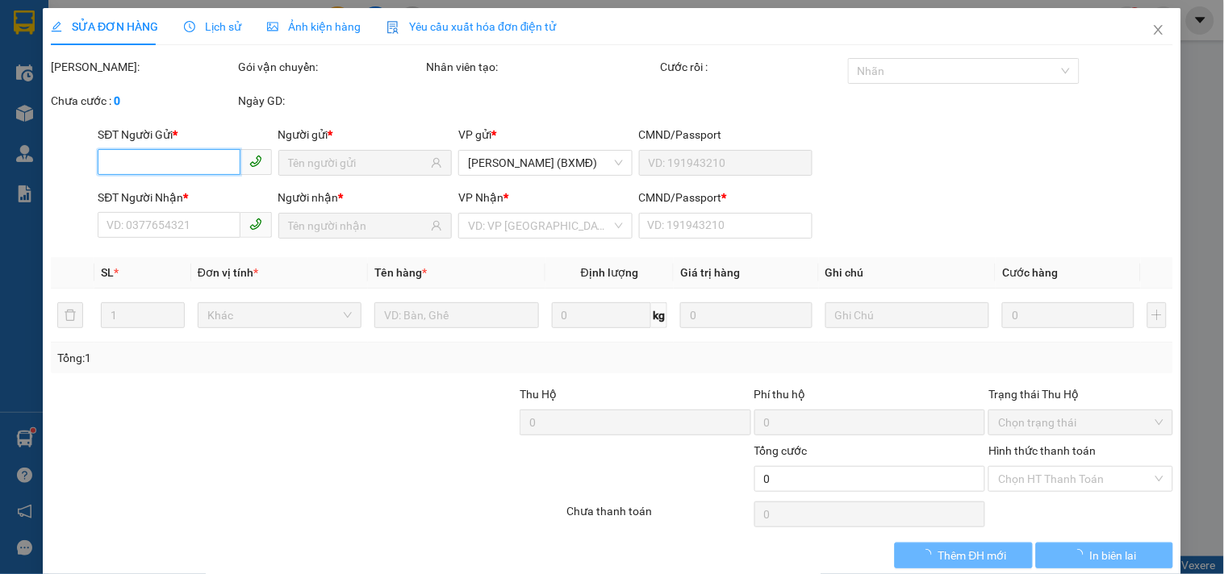
type input "0768590244"
type input "LINH"
type input "0775639611"
type input "LỆ"
type input "1"
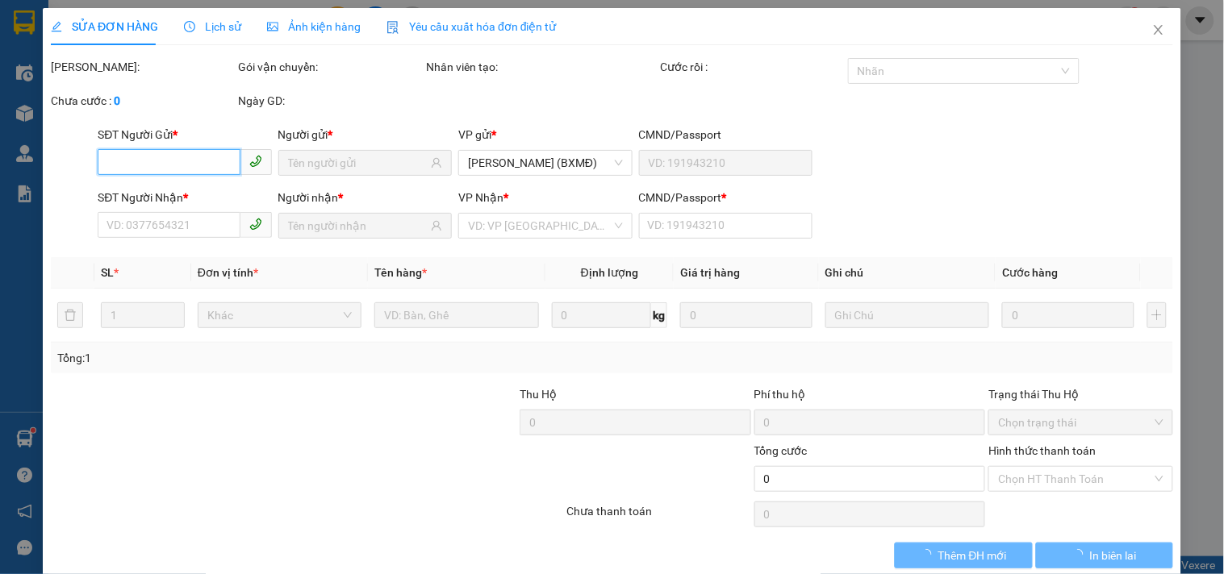
type input "80.000"
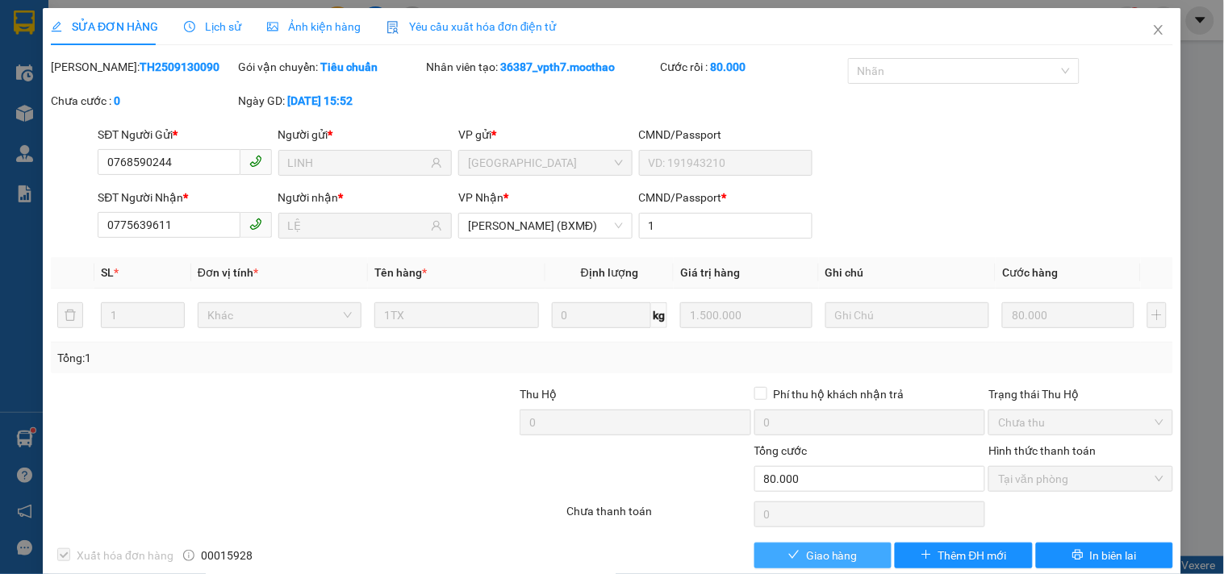
click at [826, 562] on span "Giao hàng" at bounding box center [832, 556] width 52 height 18
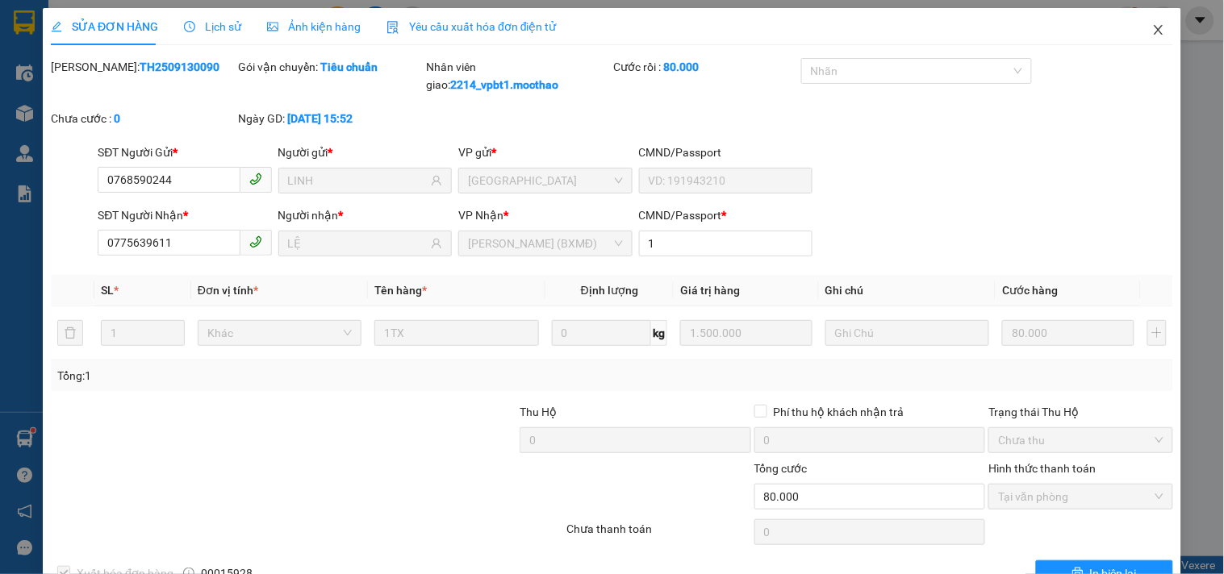
click at [1154, 28] on icon "close" at bounding box center [1158, 30] width 9 height 10
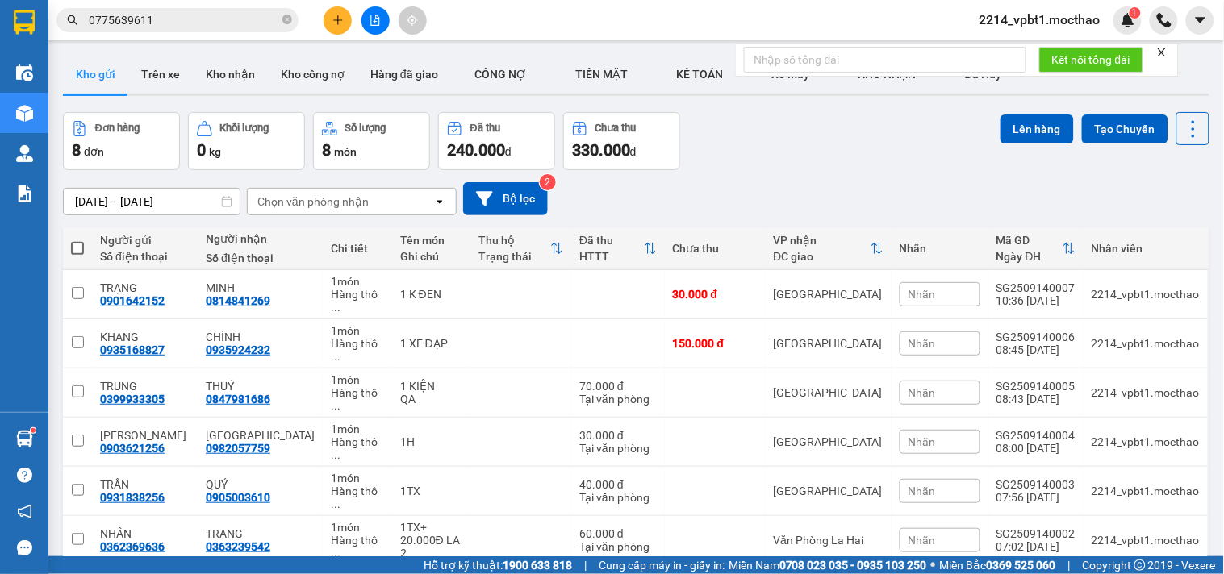
click at [340, 21] on icon "plus" at bounding box center [337, 20] width 11 height 11
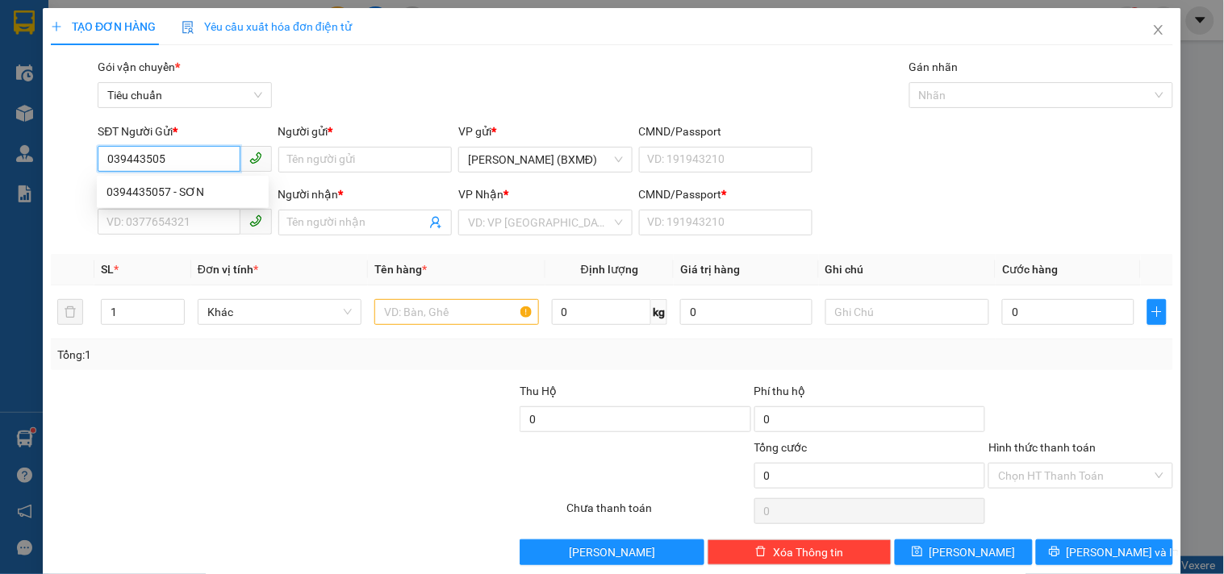
type input "0394435057"
click at [170, 196] on div "0394435057 - SƠN" at bounding box center [182, 192] width 152 height 18
type input "SƠN"
type input "0977431881"
type input "A TÝ"
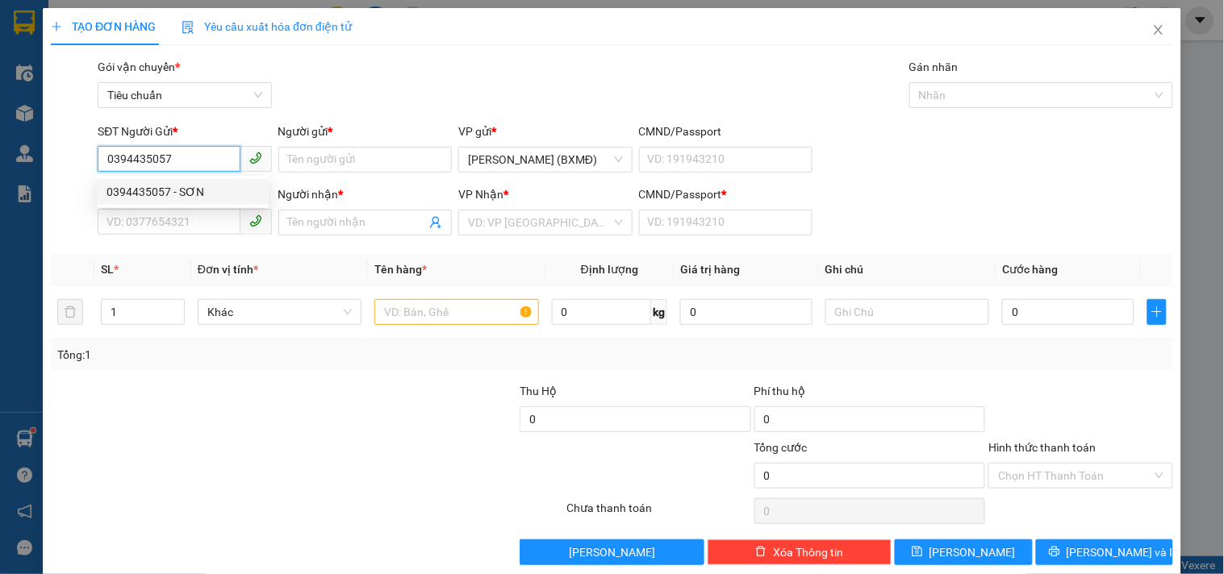
type input "1"
type input "30.000"
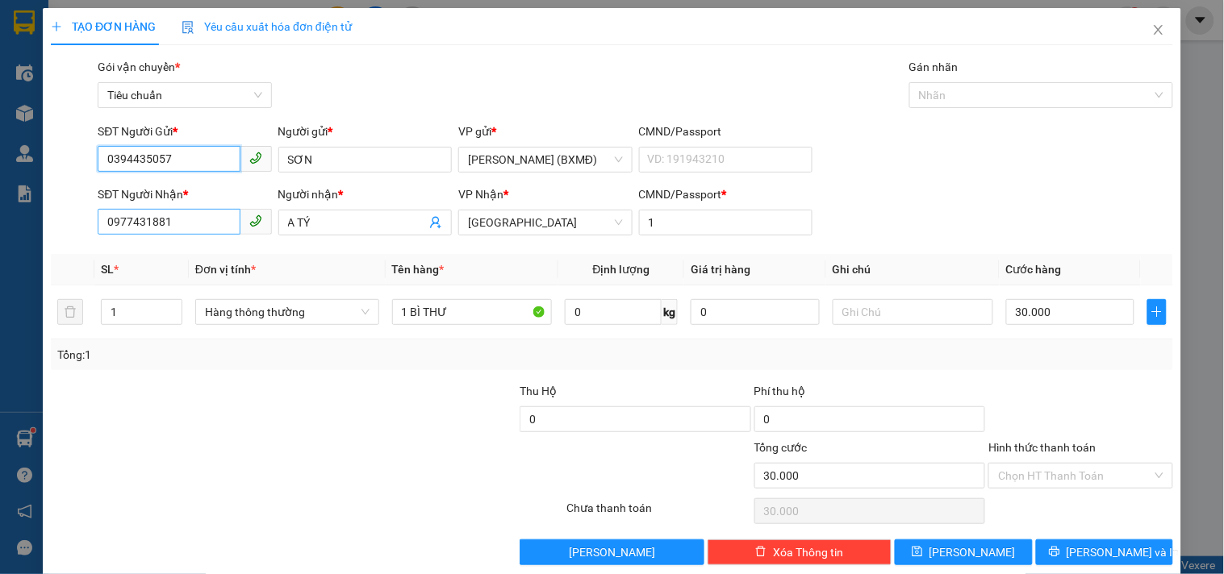
type input "0394435057"
drag, startPoint x: 200, startPoint y: 223, endPoint x: 0, endPoint y: 198, distance: 201.6
click at [0, 198] on div "TẠO ĐƠN HÀNG Yêu cầu xuất hóa đơn điện tử Transit Pickup Surcharge Ids Transit …" at bounding box center [612, 287] width 1224 height 574
click at [347, 399] on div at bounding box center [401, 410] width 235 height 56
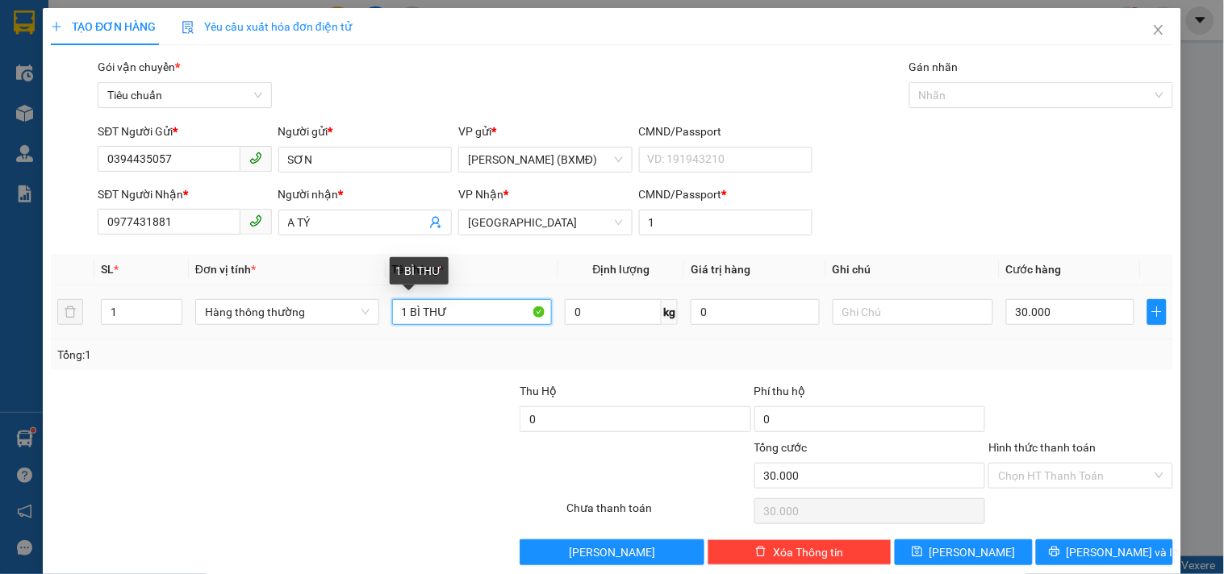
drag, startPoint x: 466, startPoint y: 315, endPoint x: 407, endPoint y: 319, distance: 59.0
click at [407, 319] on input "1 BÌ THƯ" at bounding box center [472, 312] width 161 height 26
type input "1 TÚI"
click at [1022, 368] on div "Tổng: 1" at bounding box center [612, 355] width 1122 height 31
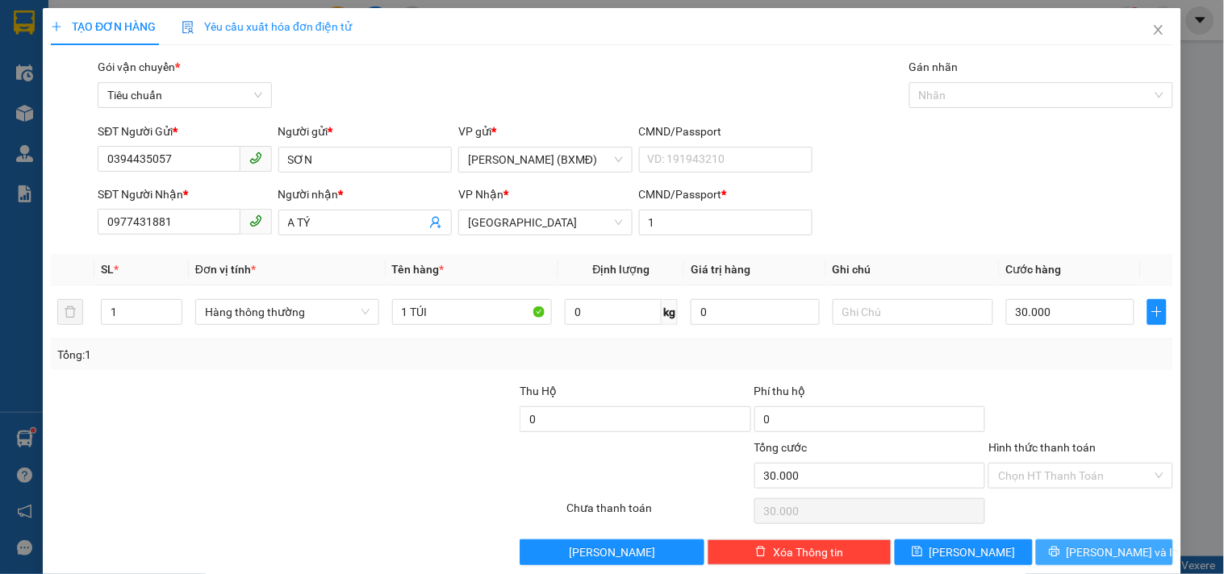
click at [1081, 544] on span "[PERSON_NAME] và In" at bounding box center [1123, 553] width 113 height 18
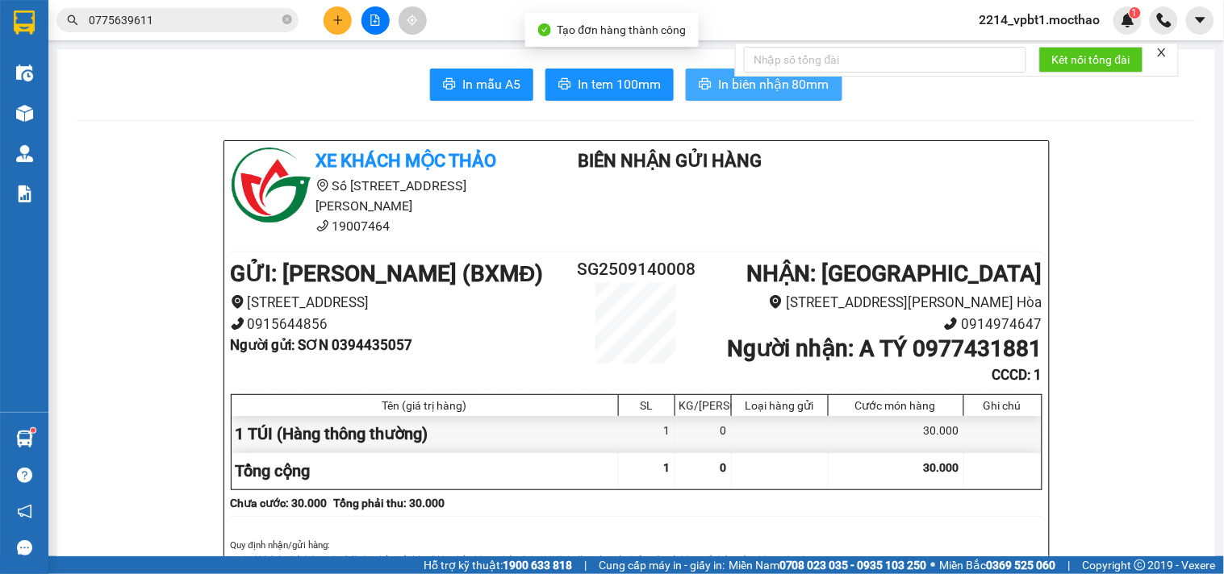
click at [763, 85] on span "In biên nhận 80mm" at bounding box center [773, 84] width 111 height 20
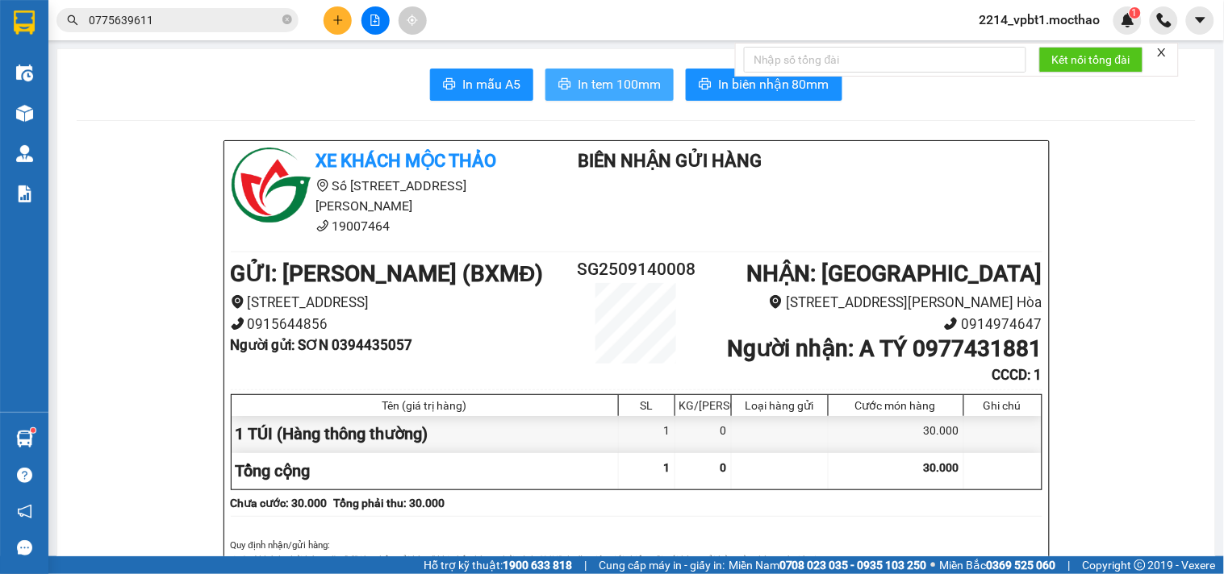
click at [578, 81] on span "In tem 100mm" at bounding box center [619, 84] width 83 height 20
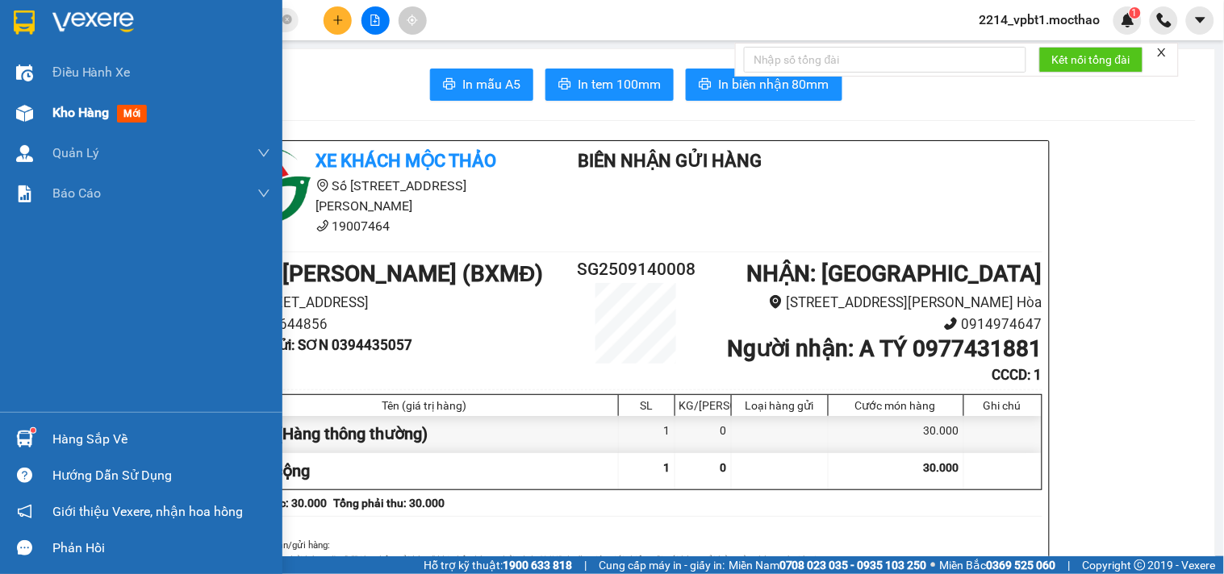
click at [76, 117] on span "Kho hàng" at bounding box center [80, 112] width 56 height 15
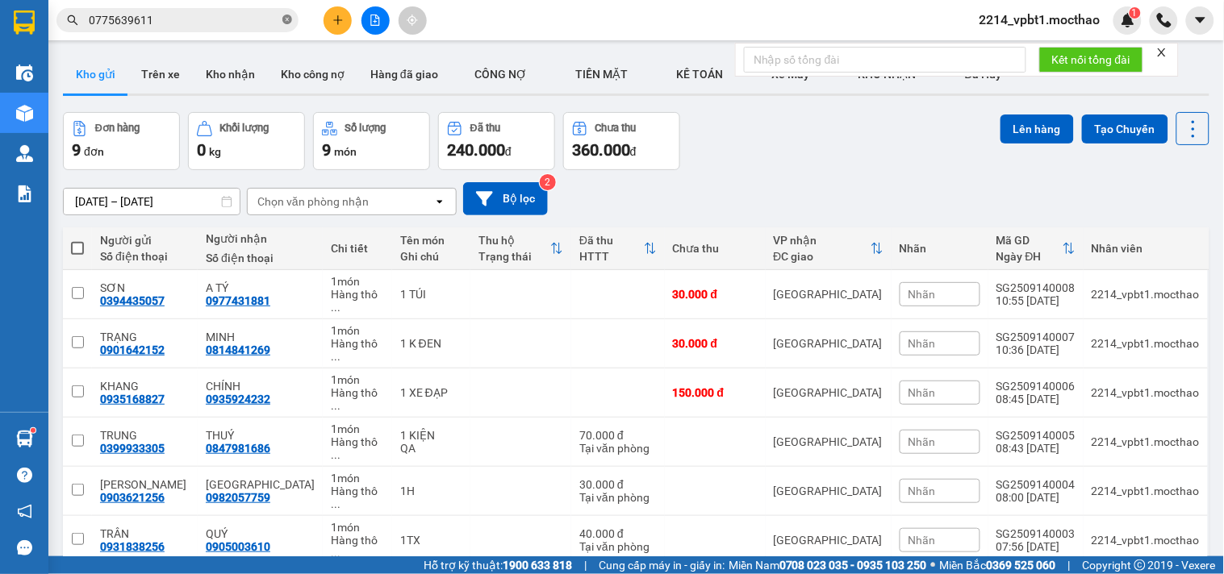
click at [286, 16] on icon "close-circle" at bounding box center [287, 20] width 10 height 10
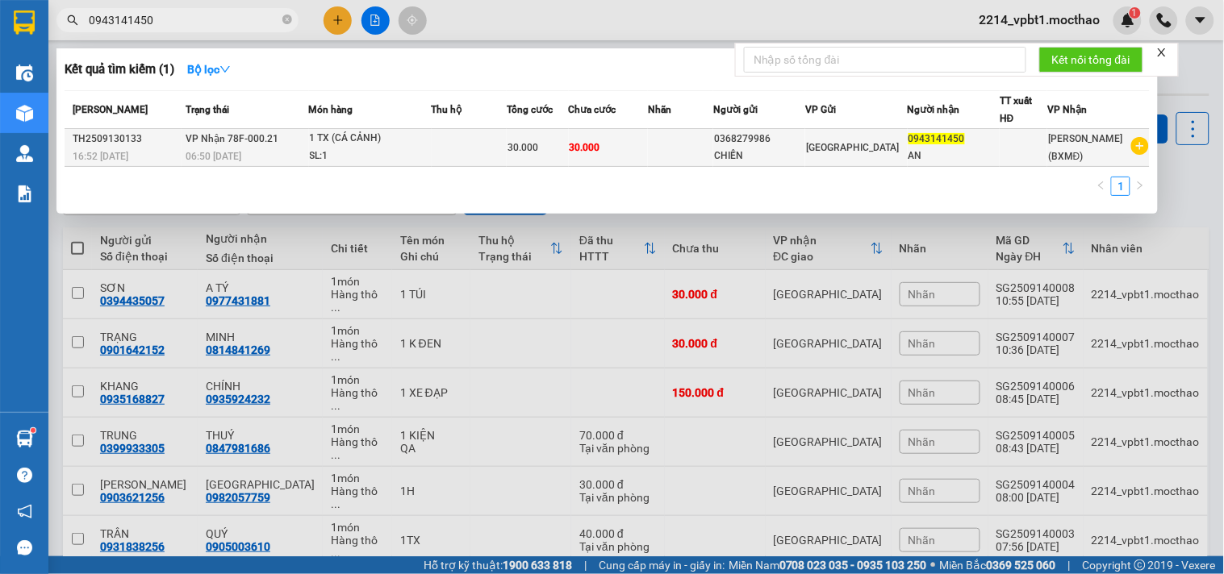
type input "0943141450"
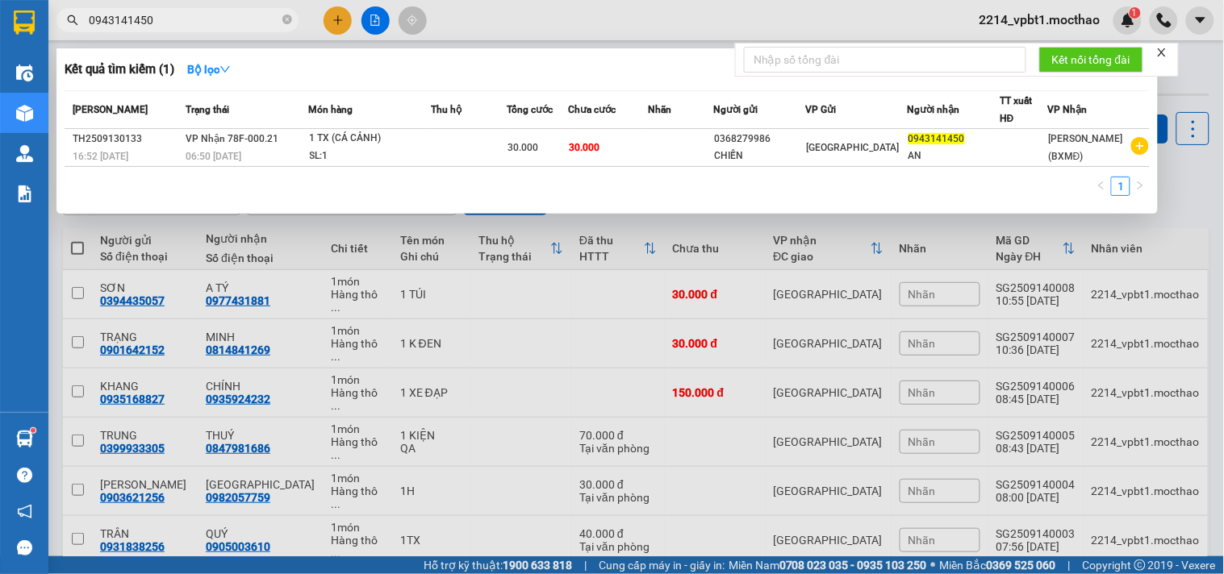
click at [587, 153] on span "30.000" at bounding box center [585, 147] width 31 height 11
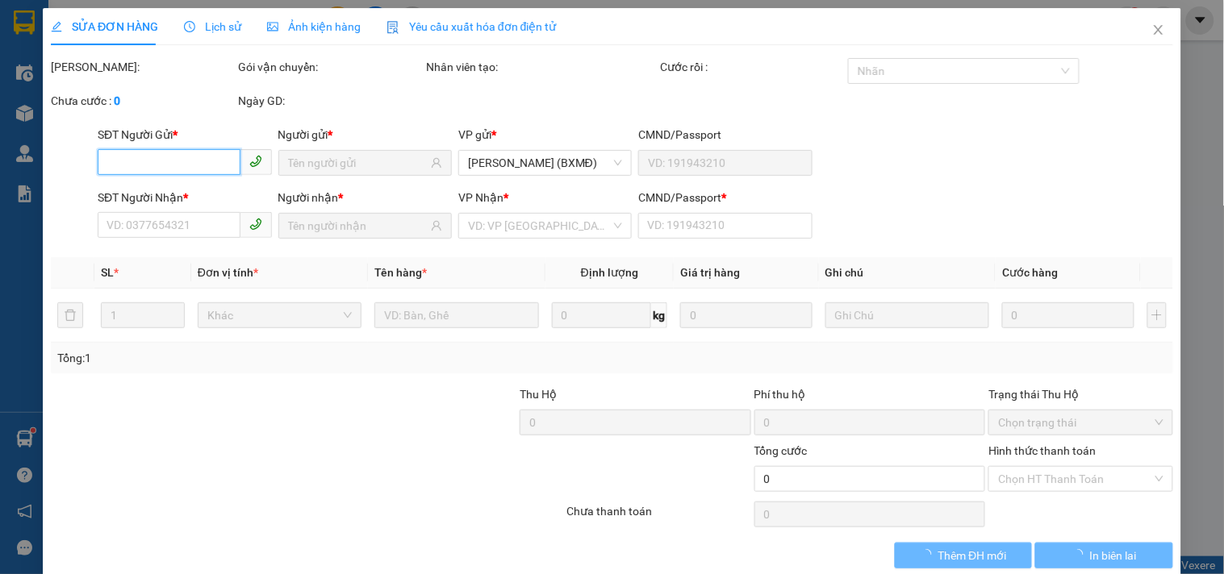
type input "0368279986"
type input "CHIẾN"
type input "0943141450"
type input "AN"
type input "1"
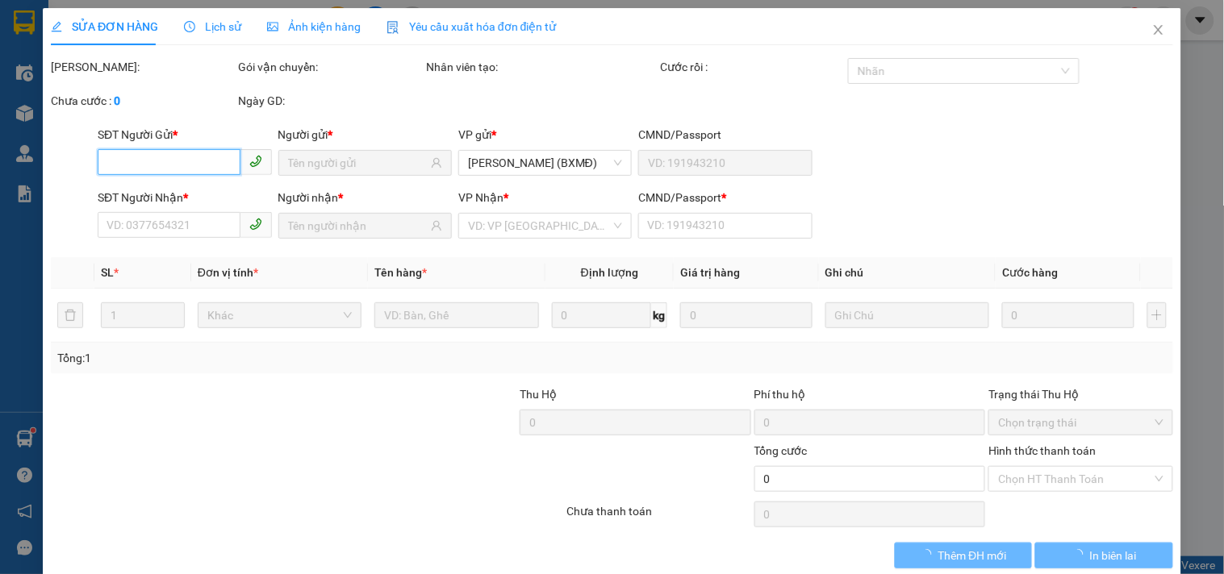
type input "30.000"
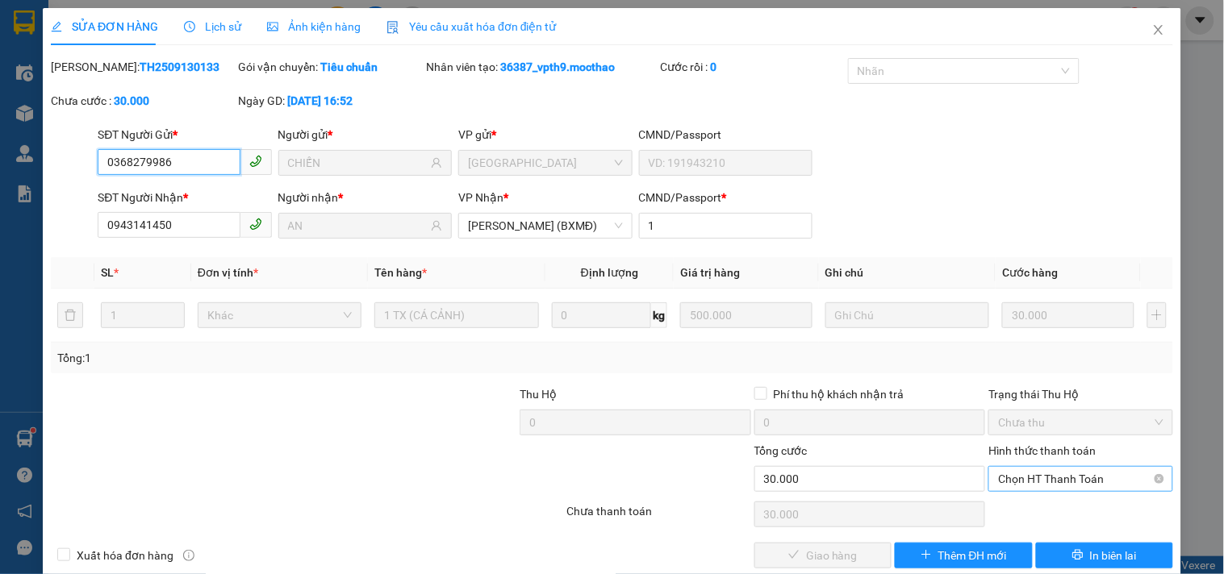
click at [1042, 482] on span "Chọn HT Thanh Toán" at bounding box center [1080, 479] width 165 height 24
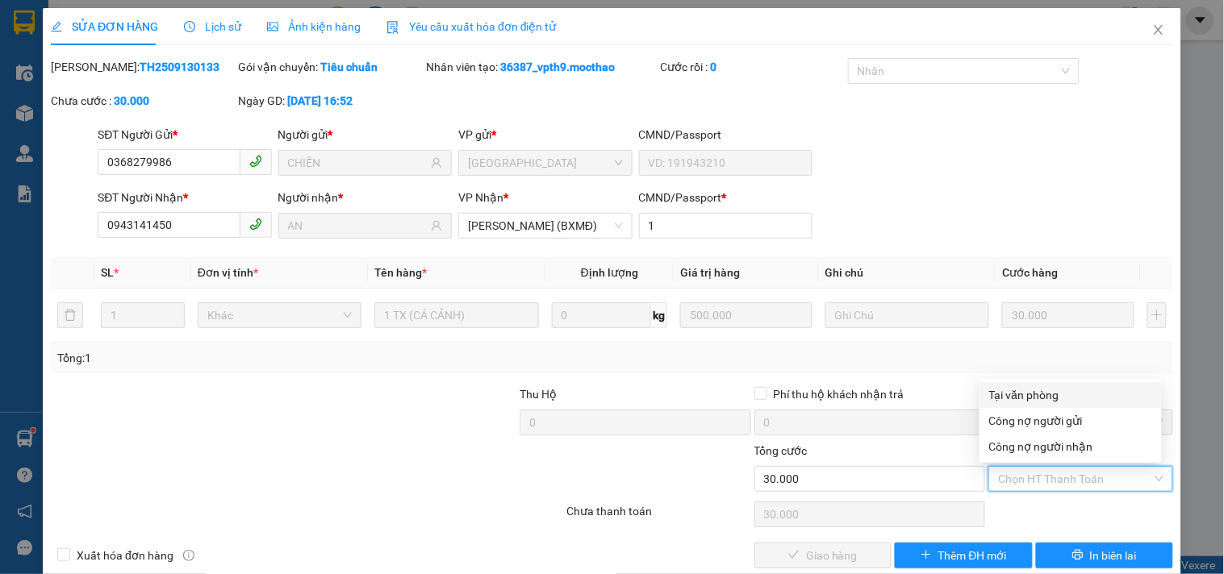
click at [1063, 399] on div "Tại văn phòng" at bounding box center [1070, 395] width 163 height 18
type input "0"
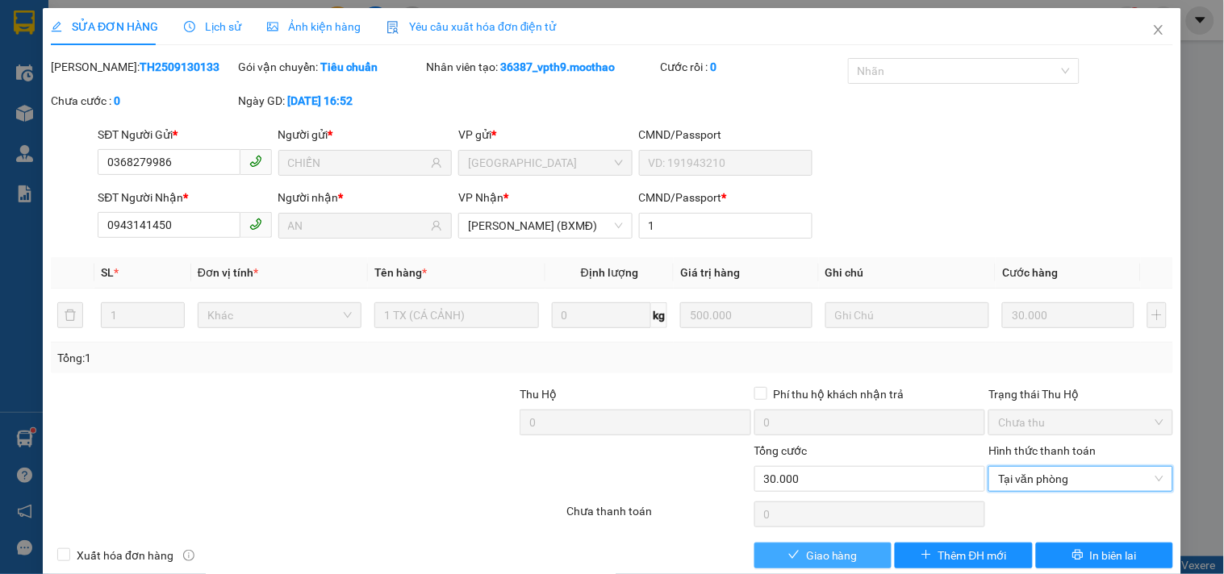
click at [806, 559] on span "Giao hàng" at bounding box center [832, 556] width 52 height 18
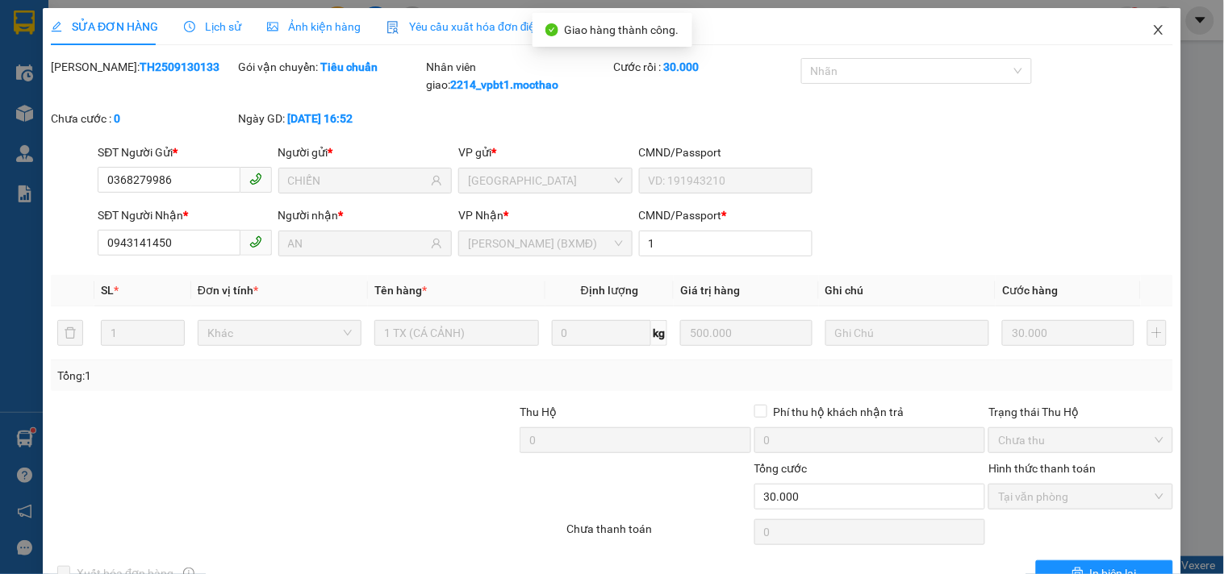
click at [1154, 27] on icon "close" at bounding box center [1158, 30] width 9 height 10
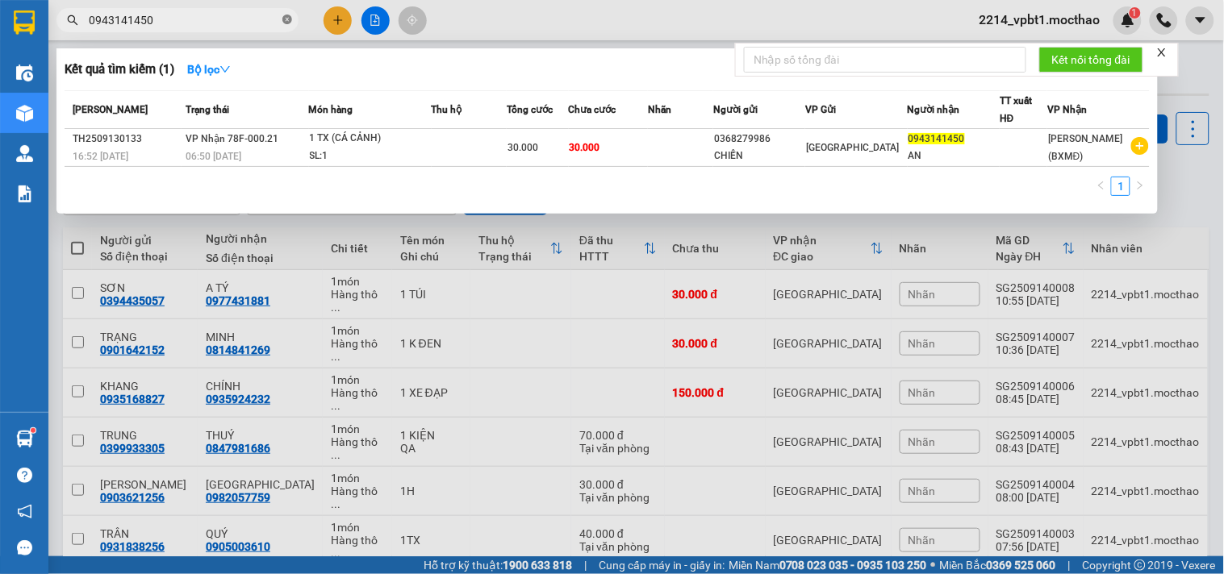
click at [283, 21] on icon "close-circle" at bounding box center [287, 20] width 10 height 10
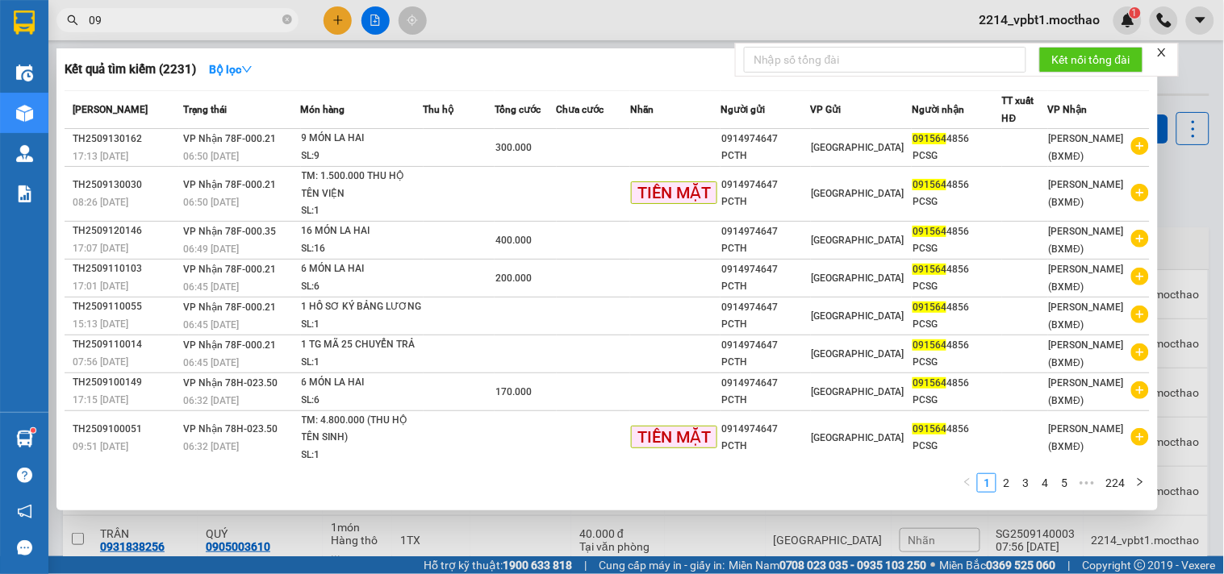
type input "0"
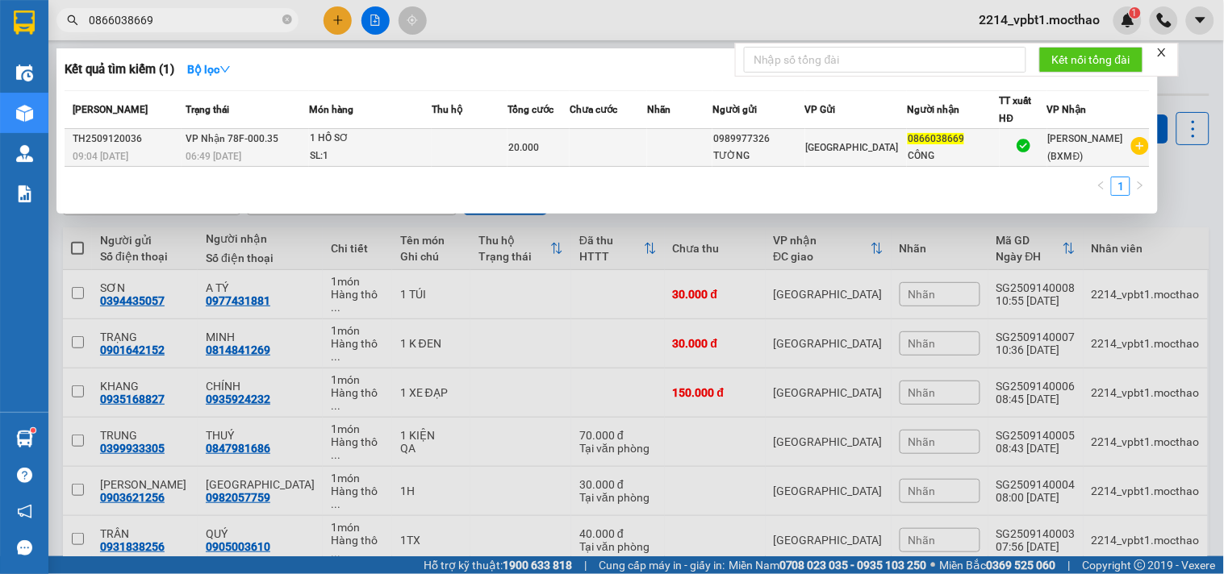
type input "0866038669"
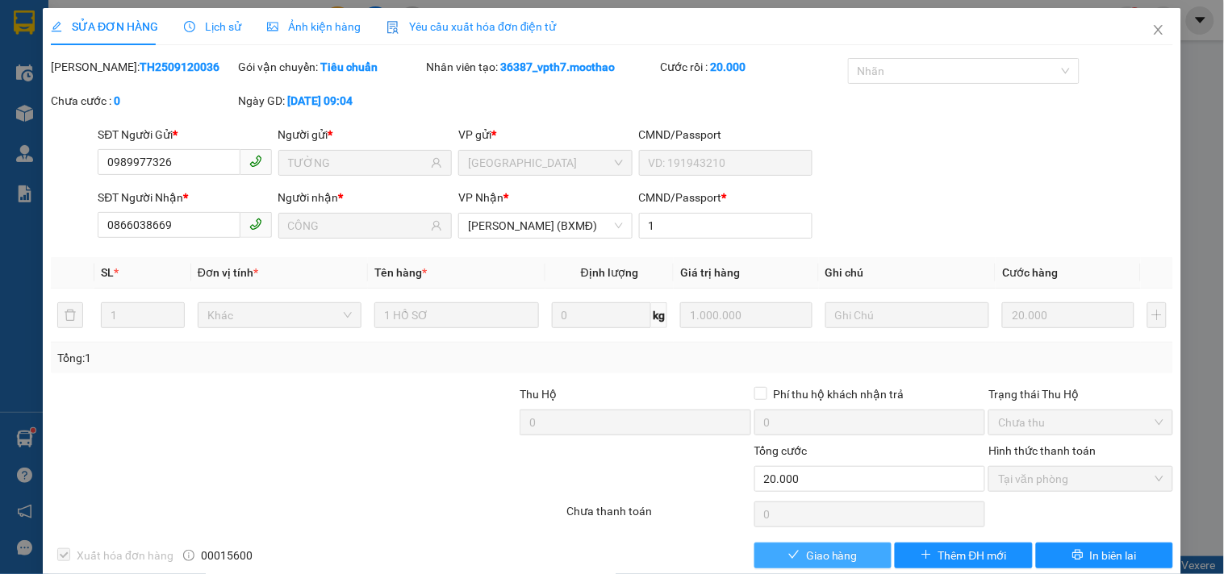
click at [846, 562] on span "Giao hàng" at bounding box center [832, 556] width 52 height 18
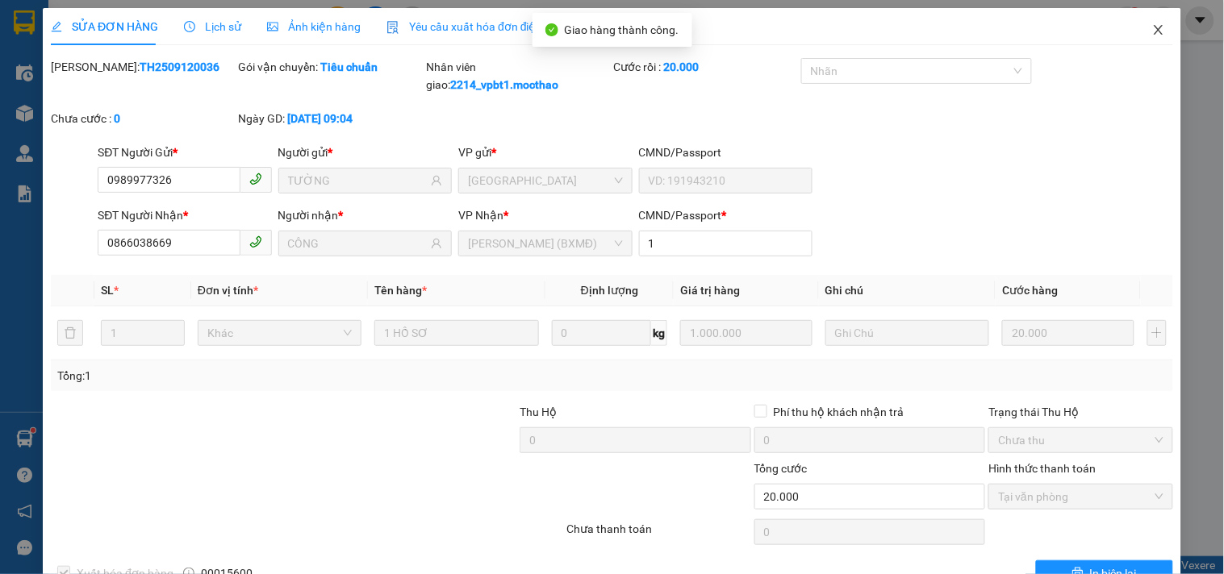
click at [1152, 34] on icon "close" at bounding box center [1158, 29] width 13 height 13
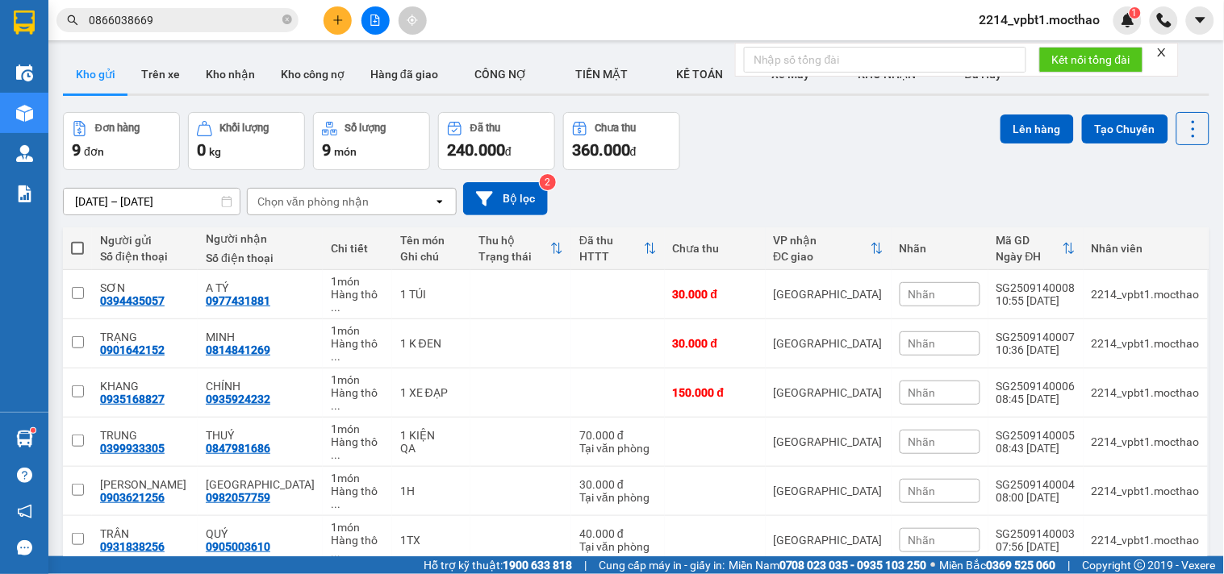
click at [340, 19] on icon "plus" at bounding box center [337, 19] width 9 height 1
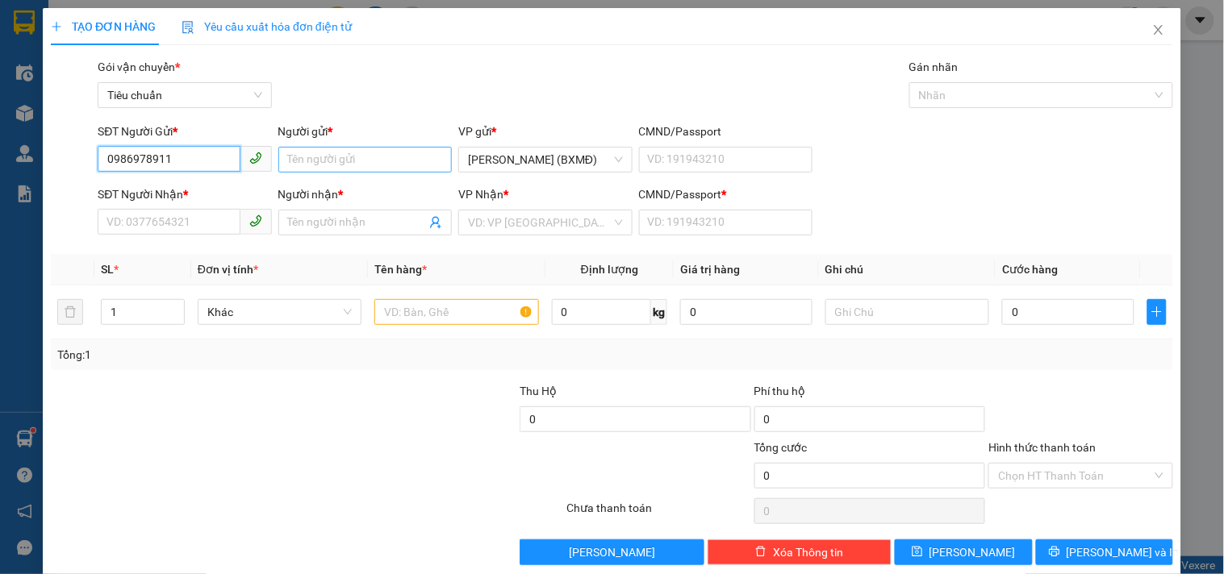
type input "0986978911"
click at [353, 166] on input "Người gửi *" at bounding box center [364, 160] width 173 height 26
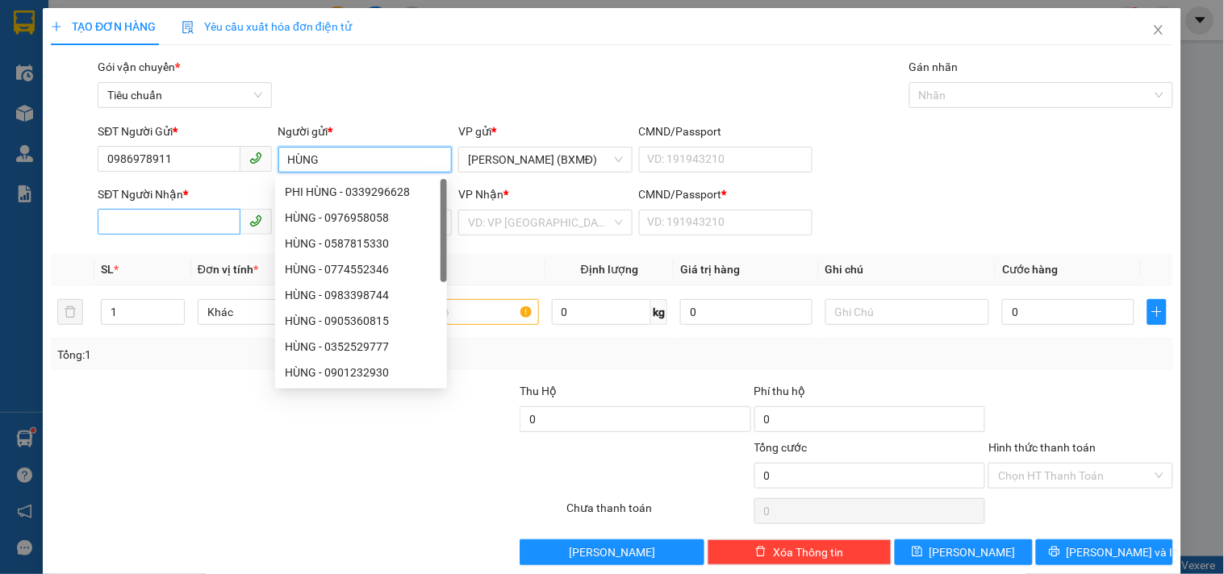
type input "HÙNG"
click at [166, 228] on input "SĐT Người Nhận *" at bounding box center [169, 222] width 142 height 26
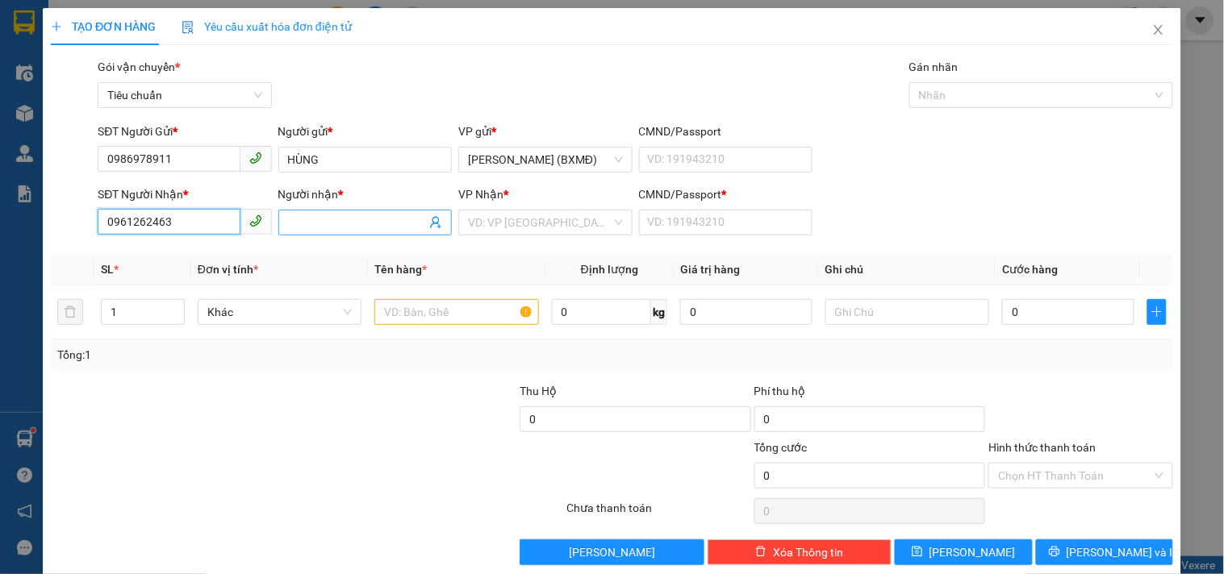
type input "0961262463"
click at [328, 230] on input "Người nhận *" at bounding box center [357, 223] width 138 height 18
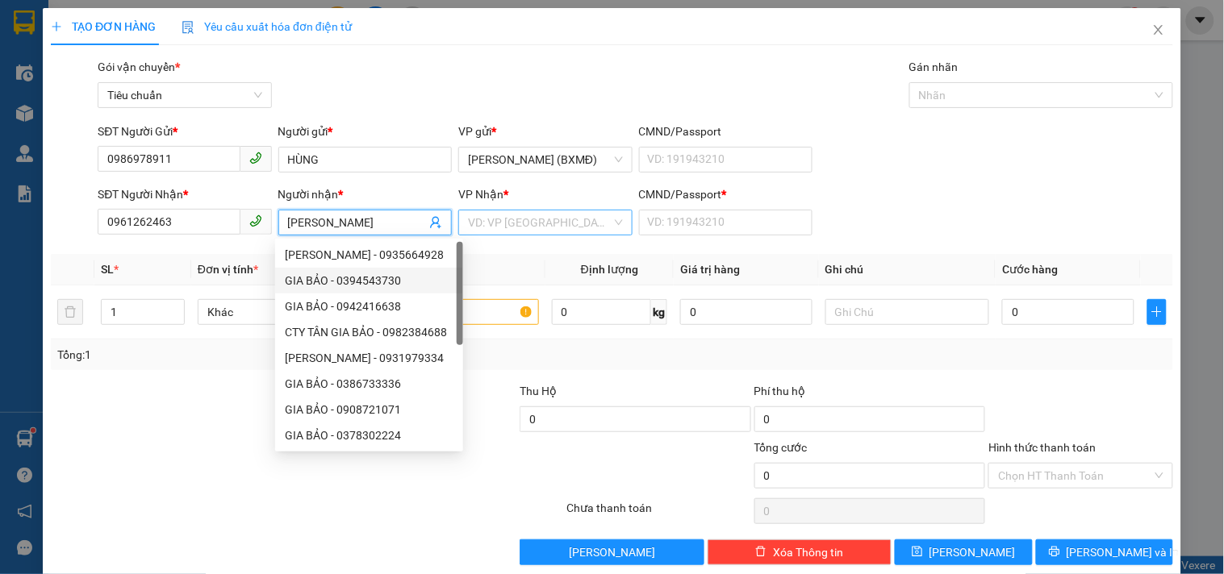
type input "[PERSON_NAME]"
drag, startPoint x: 538, startPoint y: 220, endPoint x: 506, endPoint y: 275, distance: 63.6
click at [535, 223] on input "search" at bounding box center [539, 223] width 143 height 24
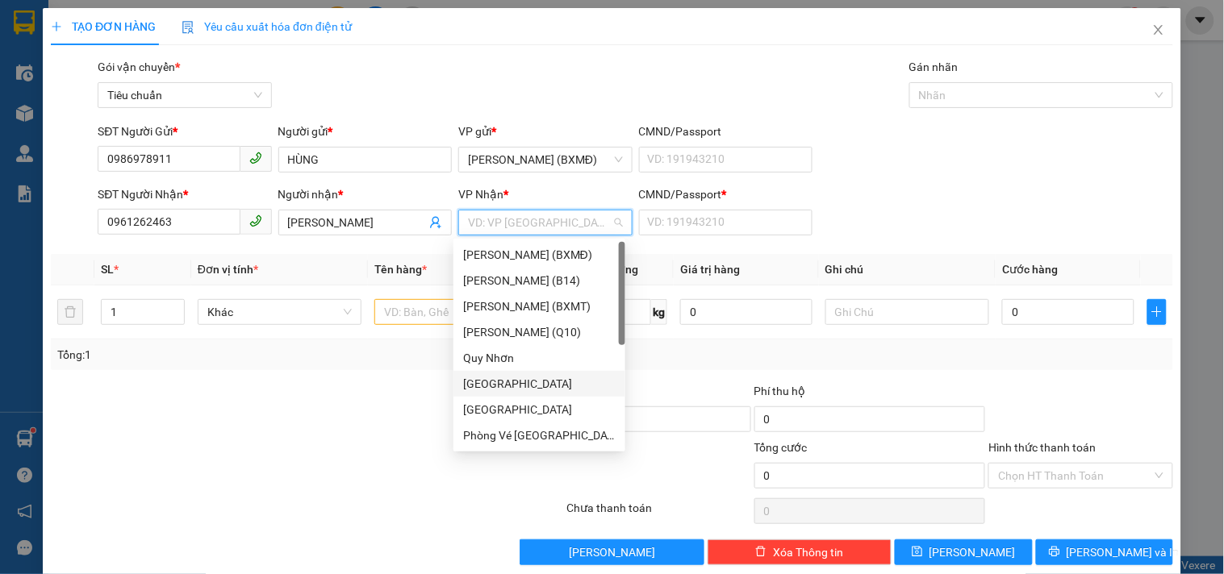
drag, startPoint x: 484, startPoint y: 382, endPoint x: 615, endPoint y: 245, distance: 188.9
click at [487, 378] on div "[GEOGRAPHIC_DATA]" at bounding box center [539, 384] width 152 height 18
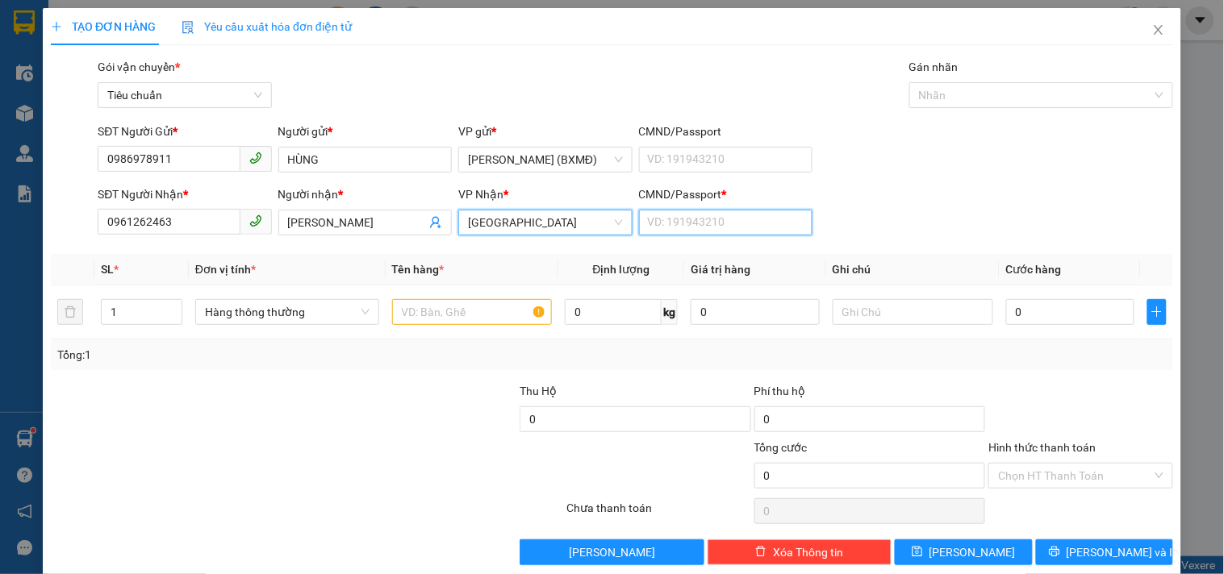
click at [654, 226] on input "CMND/Passport *" at bounding box center [725, 223] width 173 height 26
type input "1"
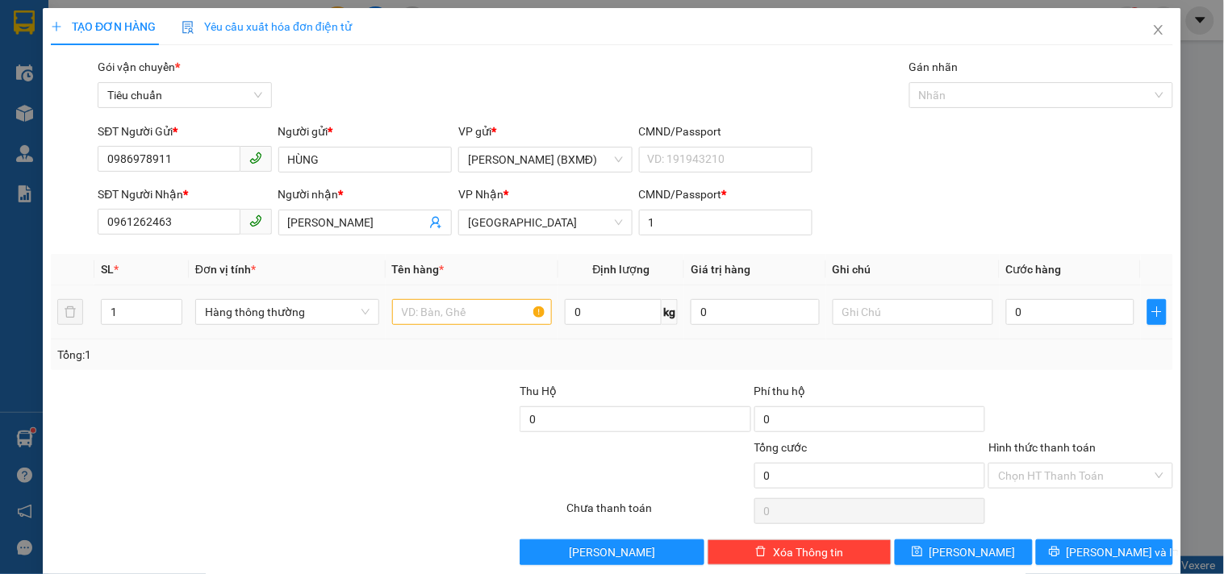
click at [420, 318] on td at bounding box center [472, 313] width 173 height 54
click at [415, 308] on input "text" at bounding box center [472, 312] width 161 height 26
type input "1 XE SỐ ( 07851)+CV+KHÓA"
click at [886, 311] on input "text" at bounding box center [913, 312] width 161 height 26
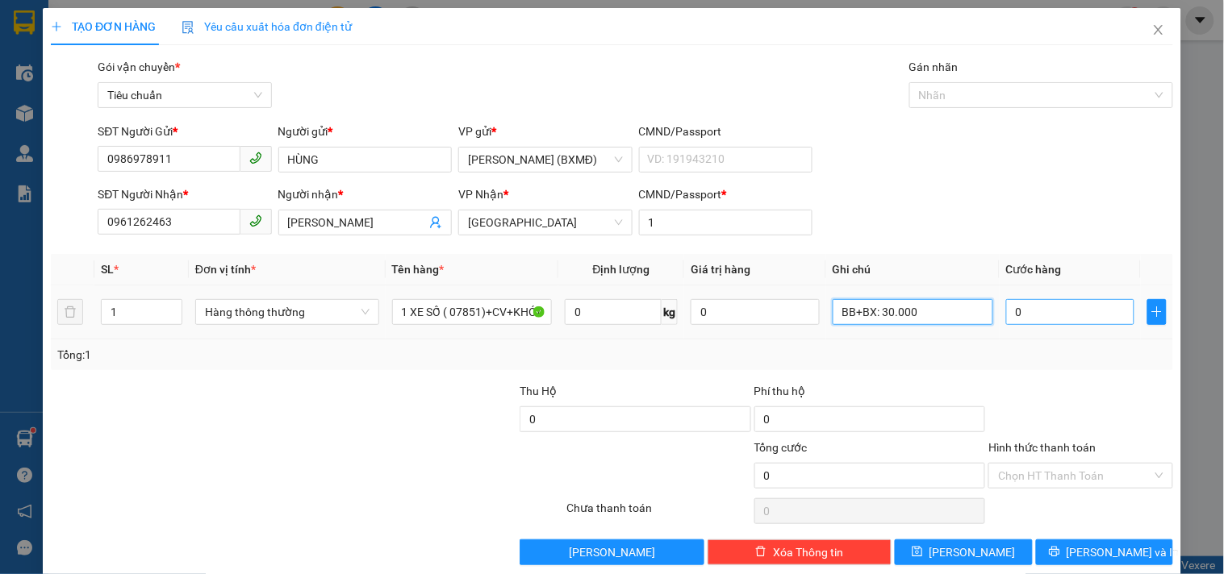
type input "BB+BX: 30.000"
click at [1035, 318] on input "0" at bounding box center [1070, 312] width 129 height 26
type input "002"
type input "2"
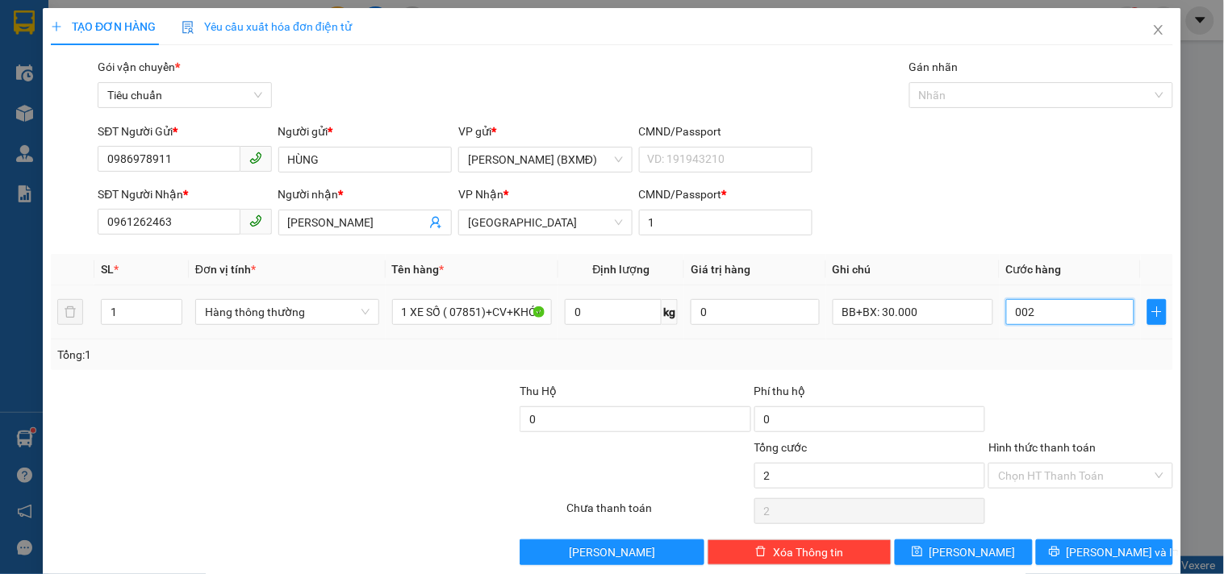
type input "0.025"
type input "25"
type input "00.250"
type input "250"
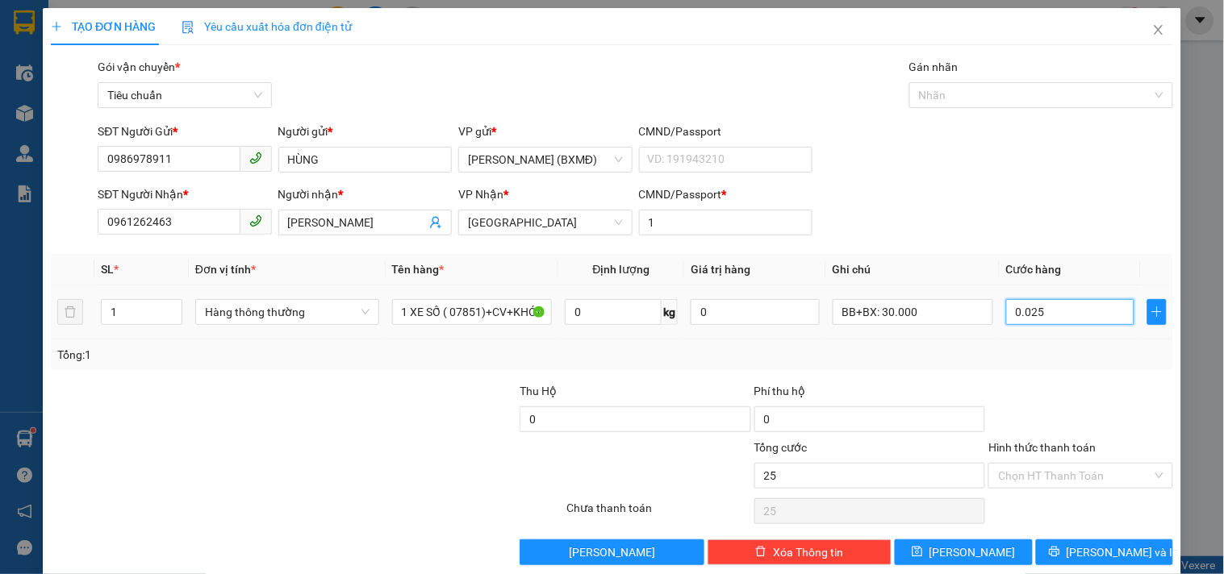
type input "250"
type input "250.000"
click at [1044, 389] on div at bounding box center [1080, 410] width 187 height 56
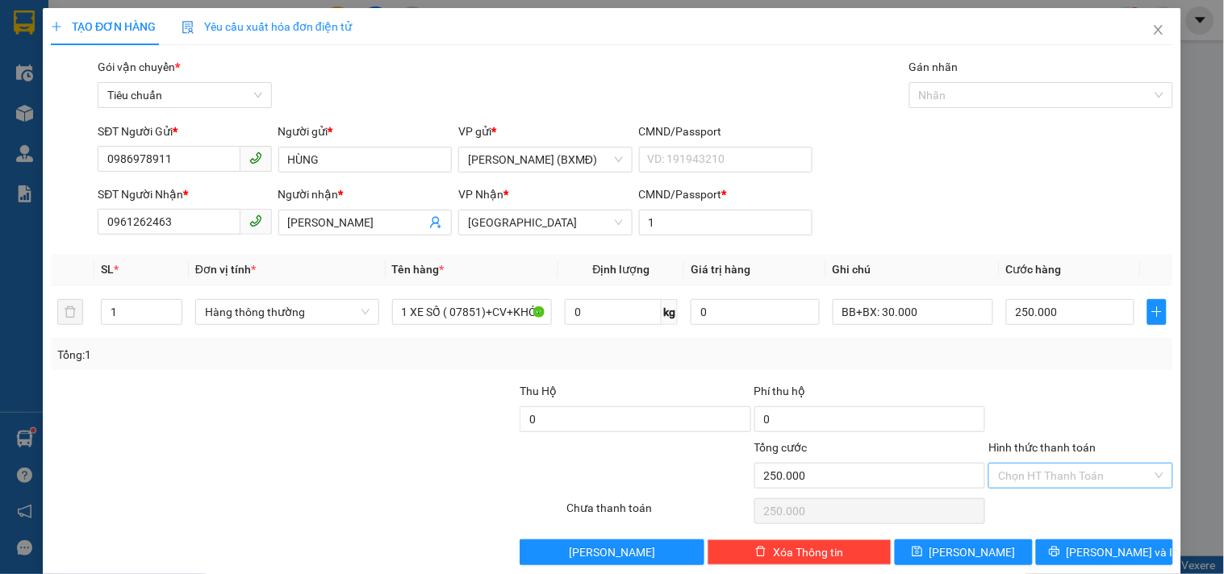
click at [1038, 464] on input "Hình thức thanh toán" at bounding box center [1074, 476] width 153 height 24
click at [1029, 357] on div "Tại văn phòng" at bounding box center [1070, 366] width 163 height 18
click at [1043, 540] on button "[PERSON_NAME] và In" at bounding box center [1104, 553] width 137 height 26
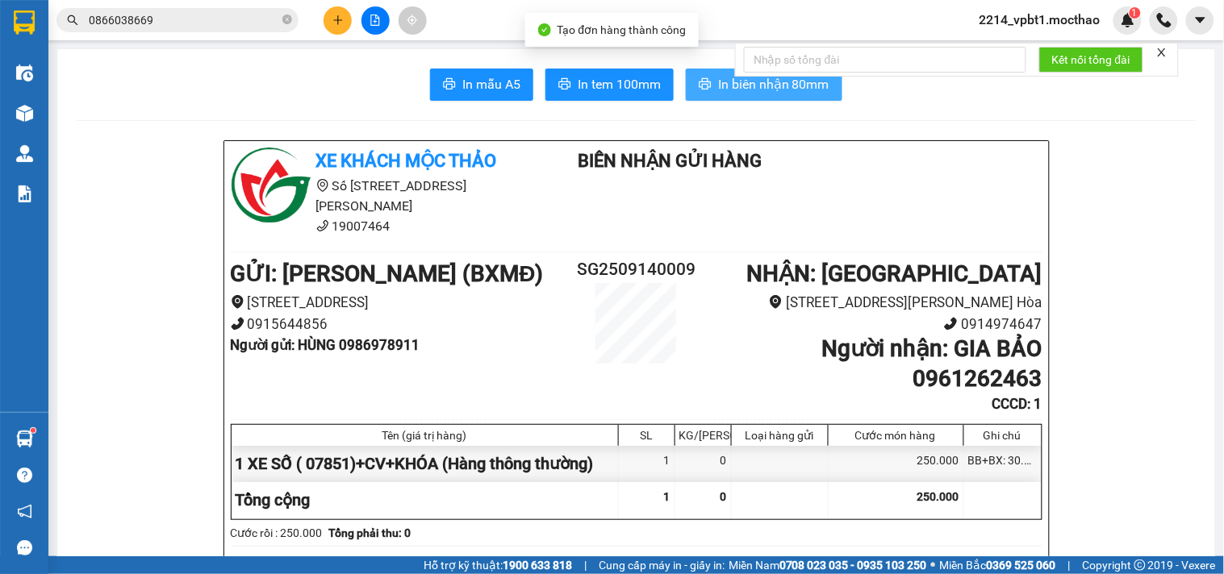
click at [723, 84] on span "In biên nhận 80mm" at bounding box center [773, 84] width 111 height 20
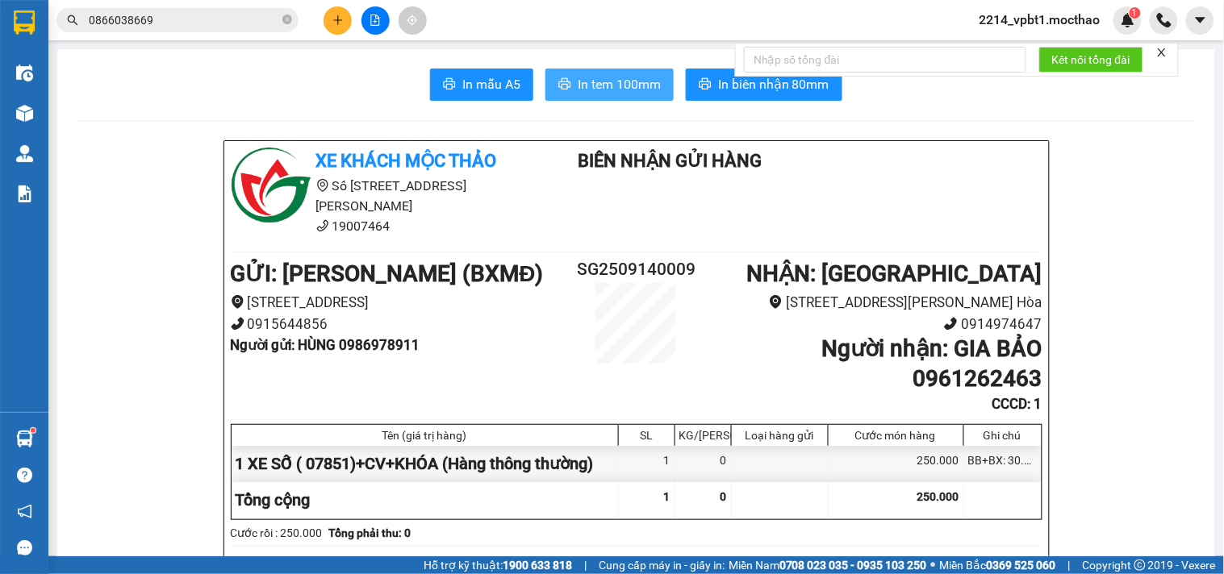
click at [618, 94] on button "In tem 100mm" at bounding box center [609, 85] width 128 height 32
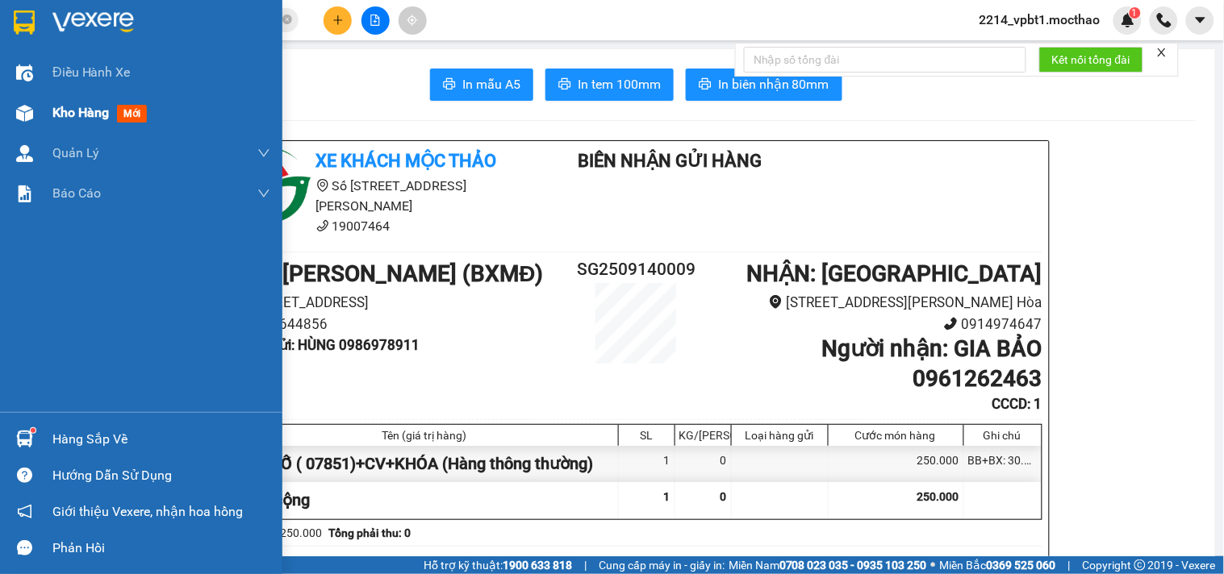
click at [68, 107] on span "Kho hàng" at bounding box center [80, 112] width 56 height 15
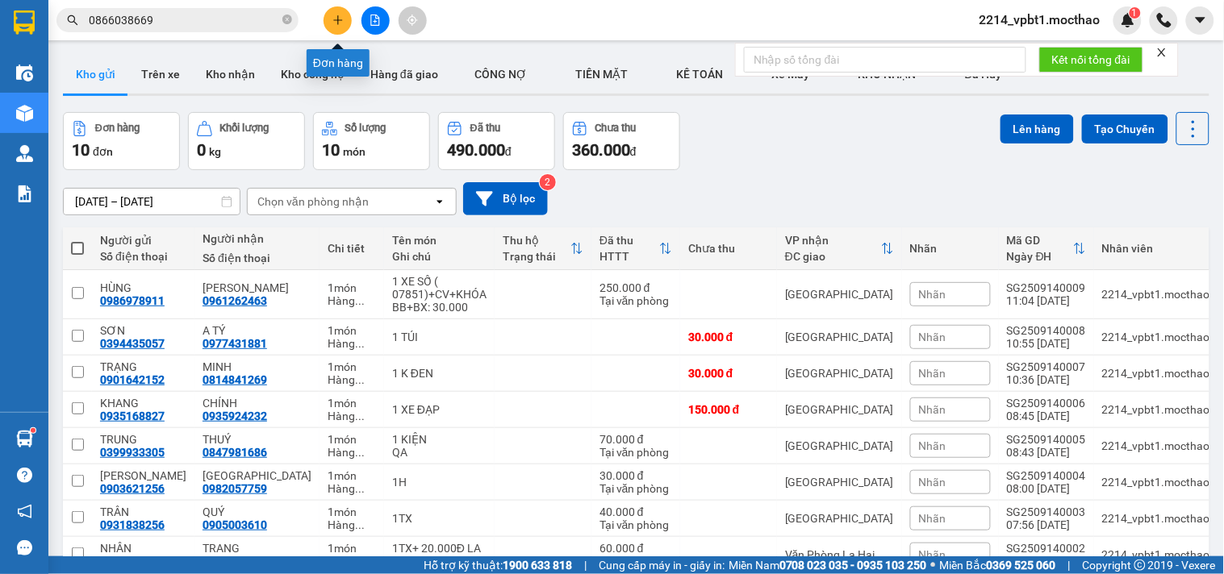
click at [337, 21] on icon "plus" at bounding box center [337, 19] width 1 height 9
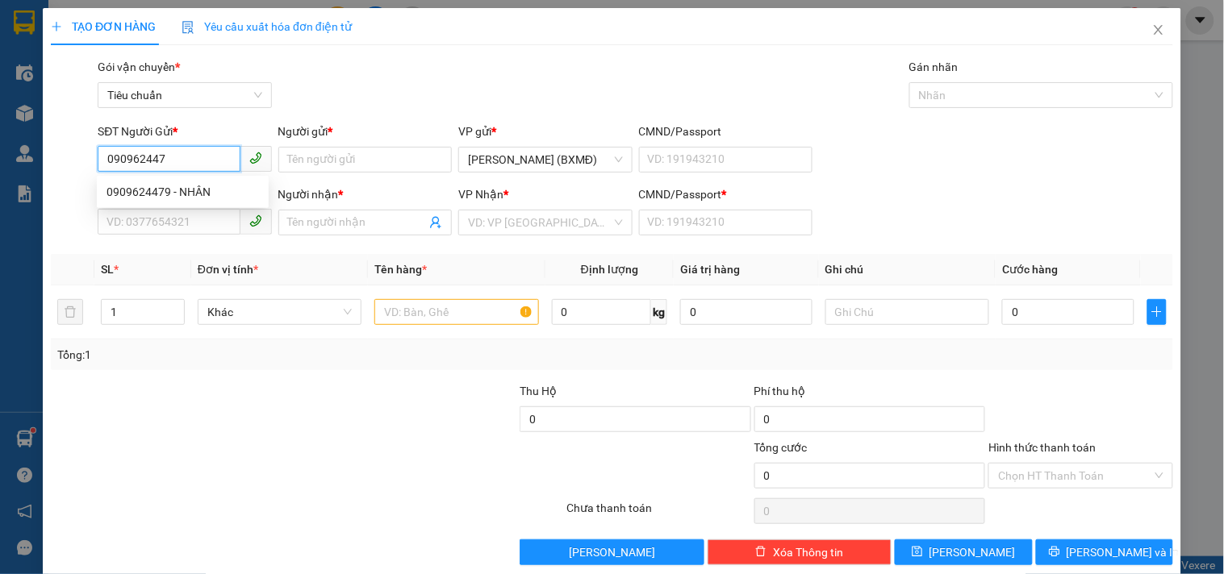
type input "0909624479"
click at [196, 192] on div "0909624479 - NHÂN" at bounding box center [182, 192] width 152 height 18
type input "NHÂN"
type input "0916460177"
type input "KHA KT"
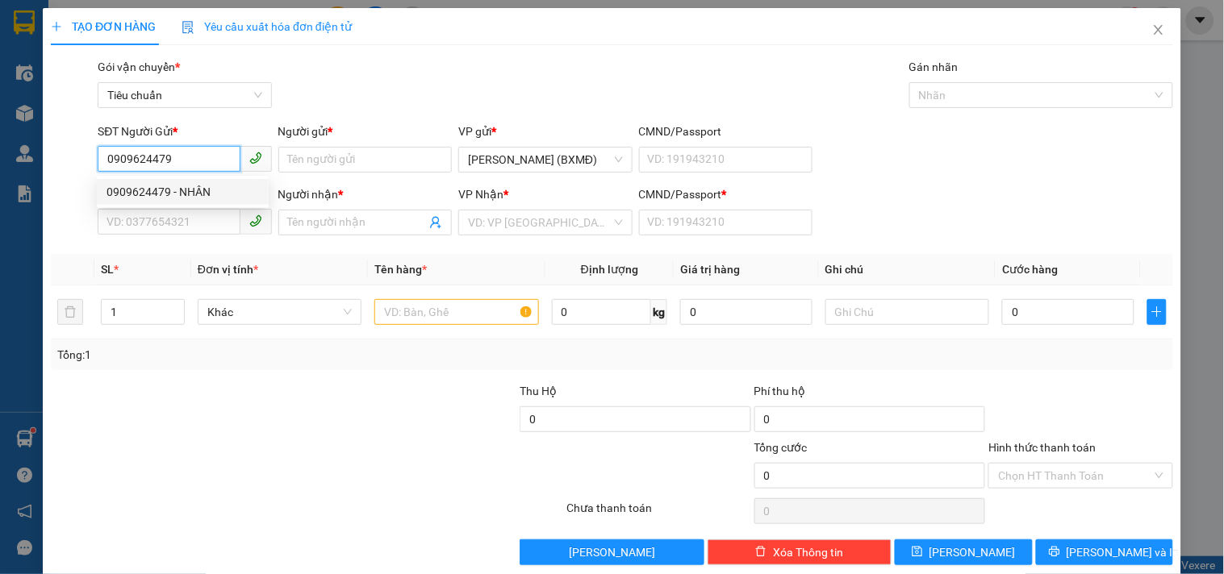
type input "1"
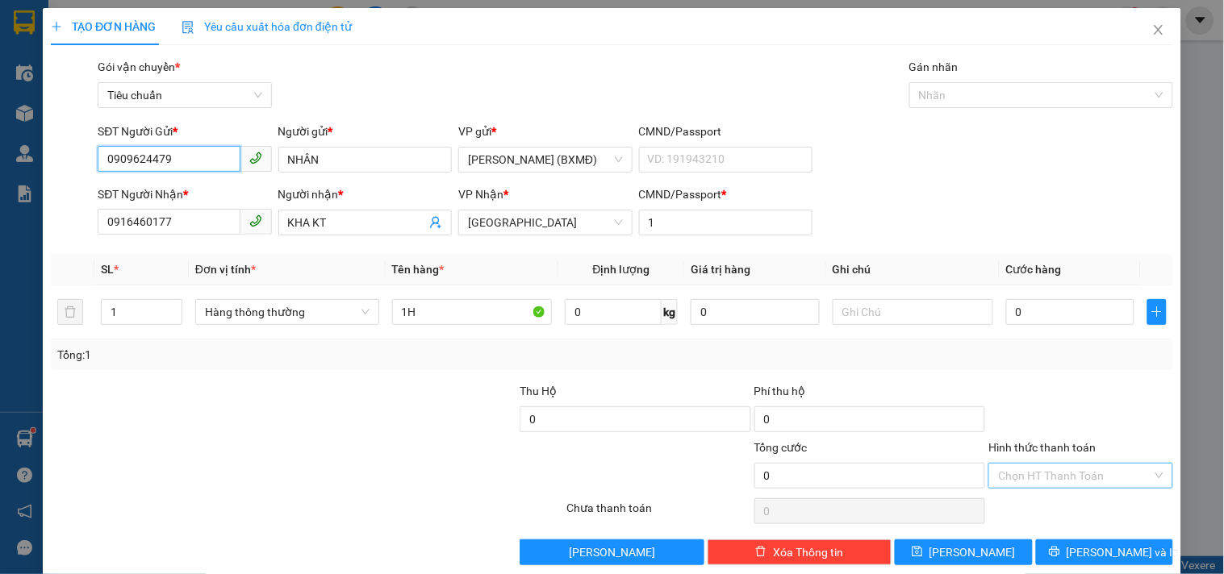
type input "0909624479"
click at [1070, 464] on input "Hình thức thanh toán" at bounding box center [1074, 476] width 153 height 24
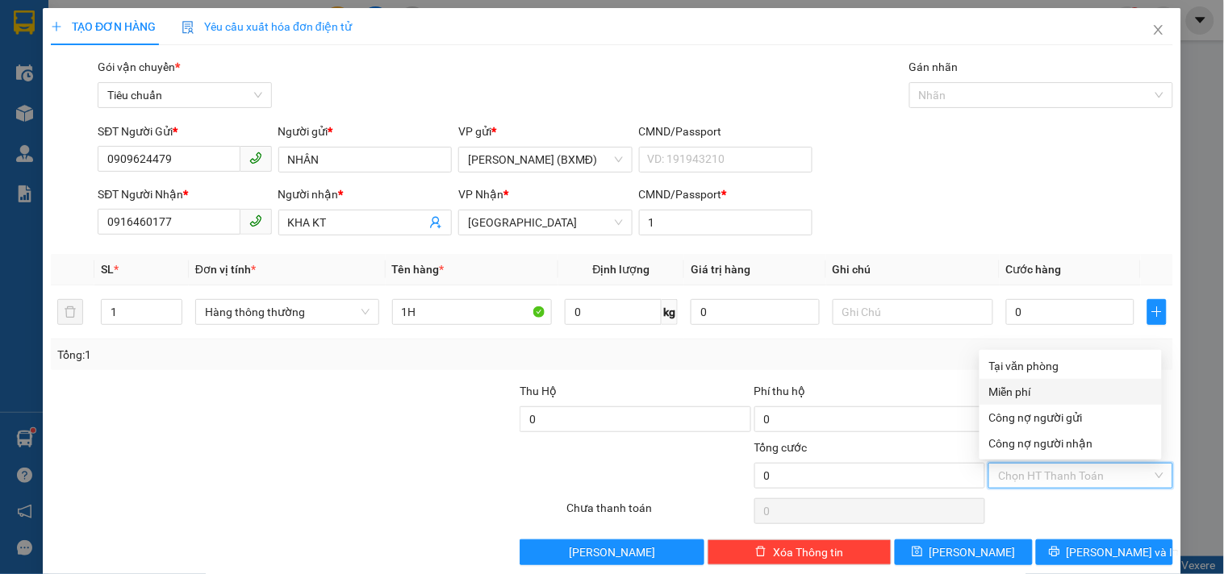
drag, startPoint x: 1039, startPoint y: 363, endPoint x: 1042, endPoint y: 381, distance: 17.9
click at [1038, 383] on div "Miễn phí" at bounding box center [1070, 392] width 163 height 18
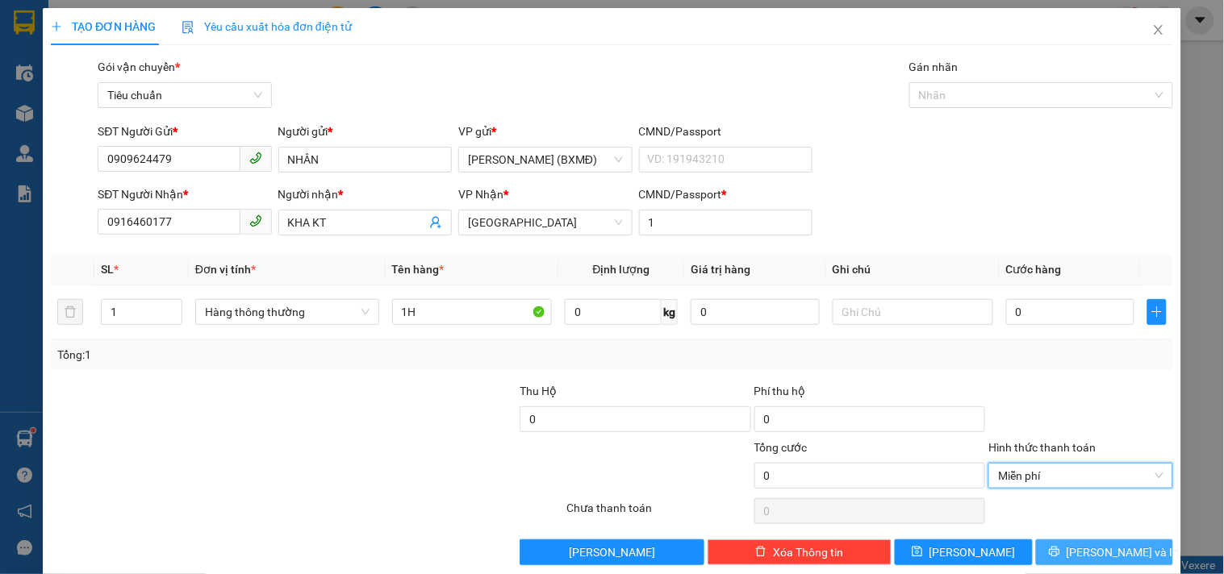
click at [1075, 540] on button "[PERSON_NAME] và In" at bounding box center [1104, 553] width 137 height 26
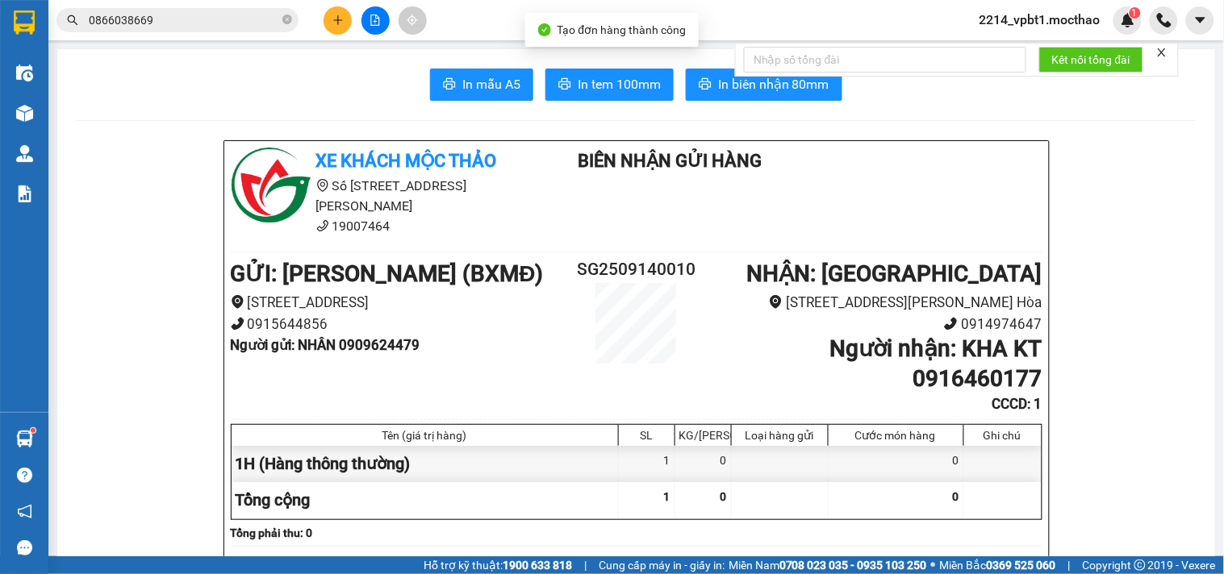
click at [741, 69] on form "Kết nối tổng đài" at bounding box center [957, 60] width 444 height 34
click at [724, 83] on span "In biên nhận 80mm" at bounding box center [773, 84] width 111 height 20
click at [616, 75] on span "In tem 100mm" at bounding box center [619, 84] width 83 height 20
click at [342, 17] on icon "plus" at bounding box center [337, 20] width 11 height 11
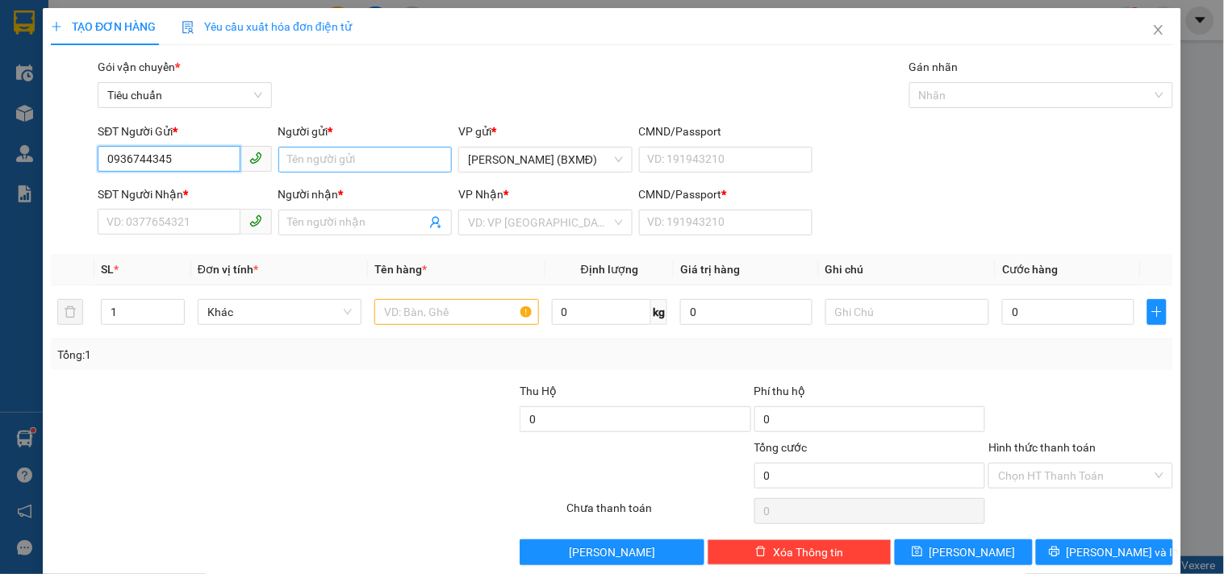
type input "0936744345"
click at [303, 162] on input "Người gửi *" at bounding box center [364, 160] width 173 height 26
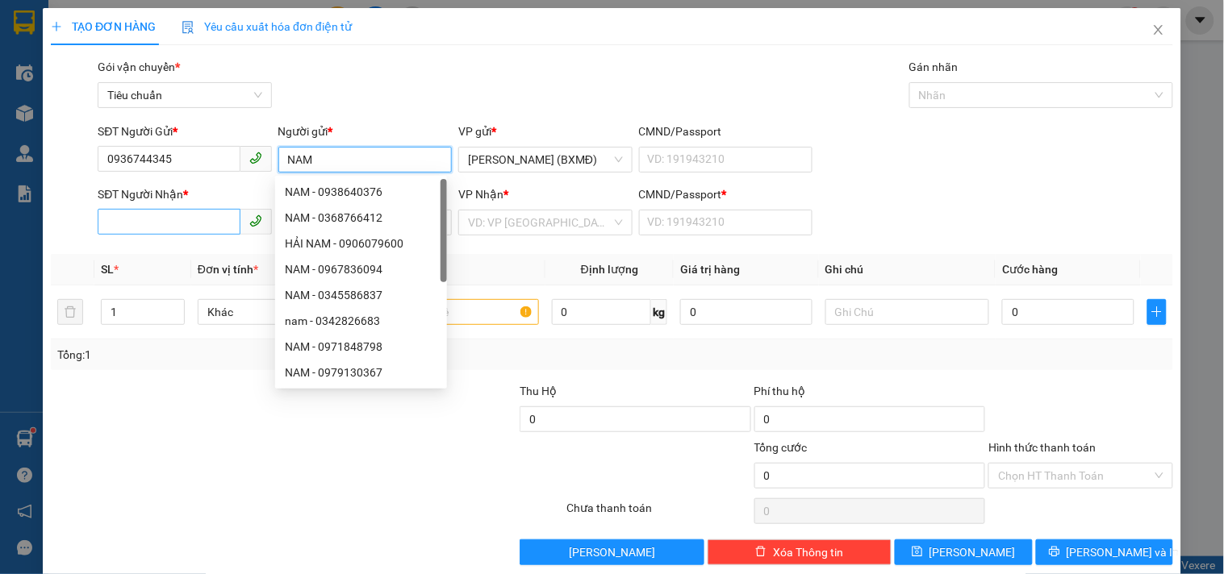
type input "NAM"
click at [157, 210] on div "SĐT Người Nhận *" at bounding box center [184, 198] width 173 height 24
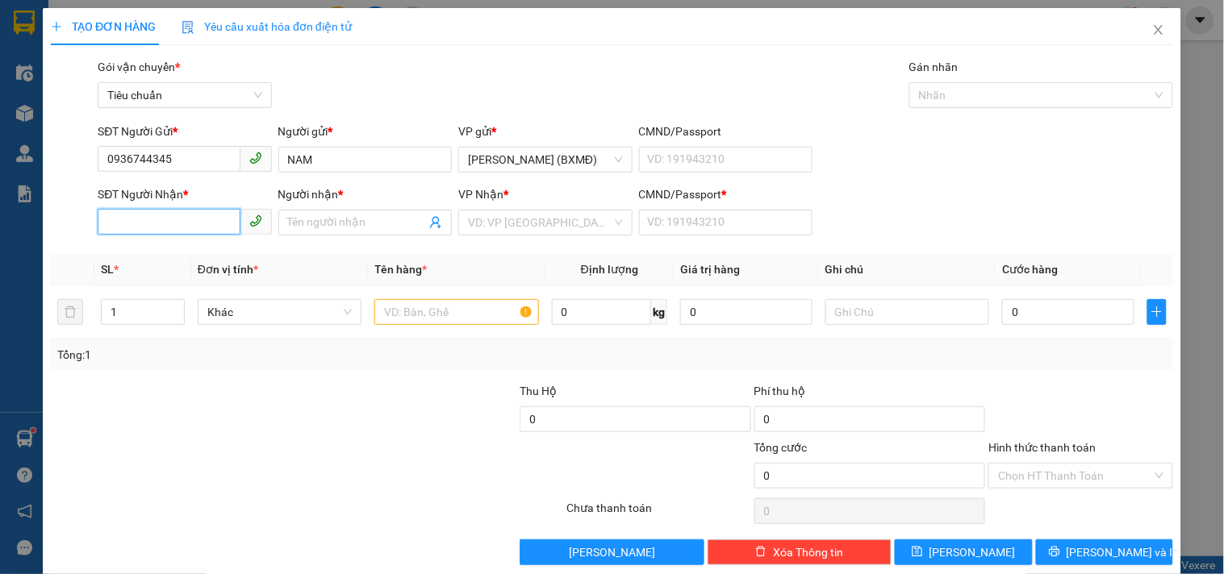
click at [140, 230] on input "SĐT Người Nhận *" at bounding box center [169, 222] width 142 height 26
type input "0935790639"
click at [302, 221] on input "Người nhận *" at bounding box center [357, 223] width 138 height 18
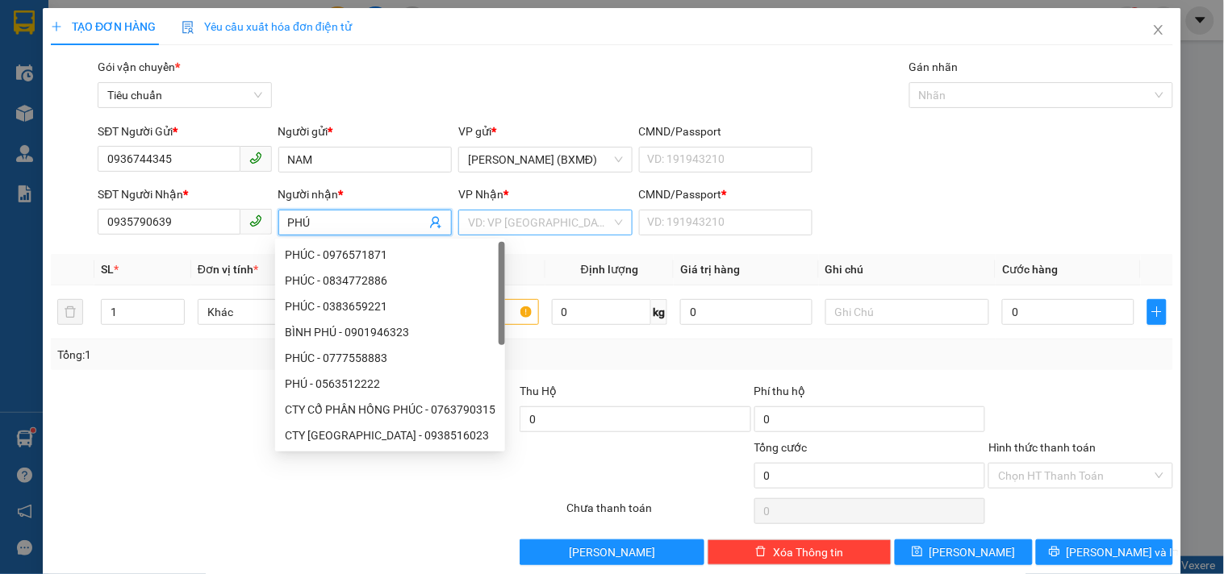
type input "PHÚ"
click at [473, 223] on input "search" at bounding box center [539, 223] width 143 height 24
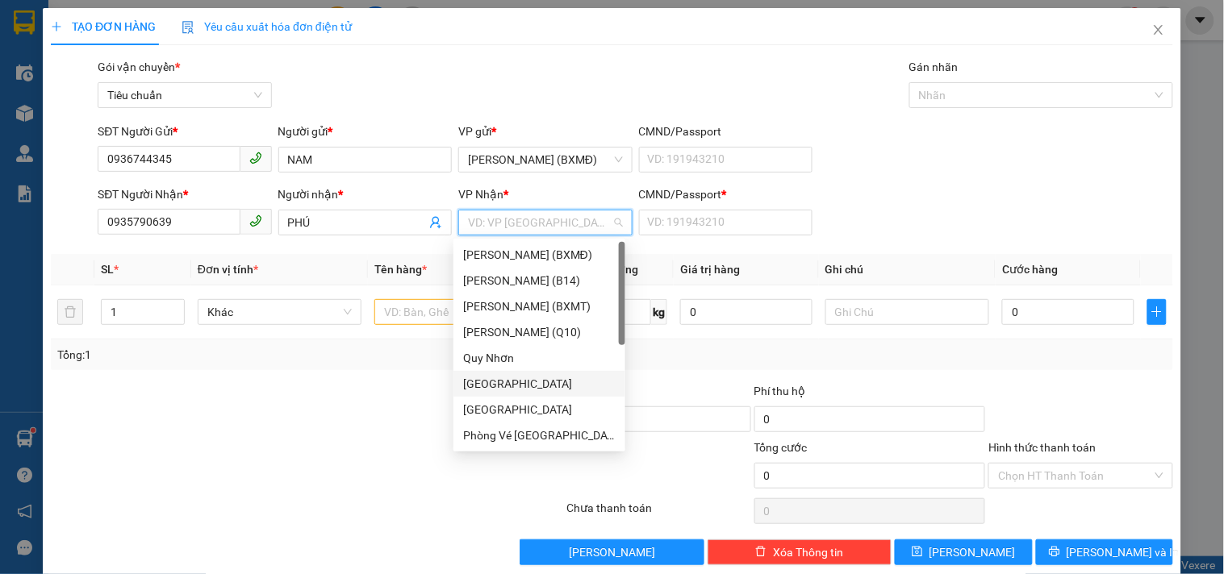
click at [501, 383] on div "[GEOGRAPHIC_DATA]" at bounding box center [539, 384] width 152 height 18
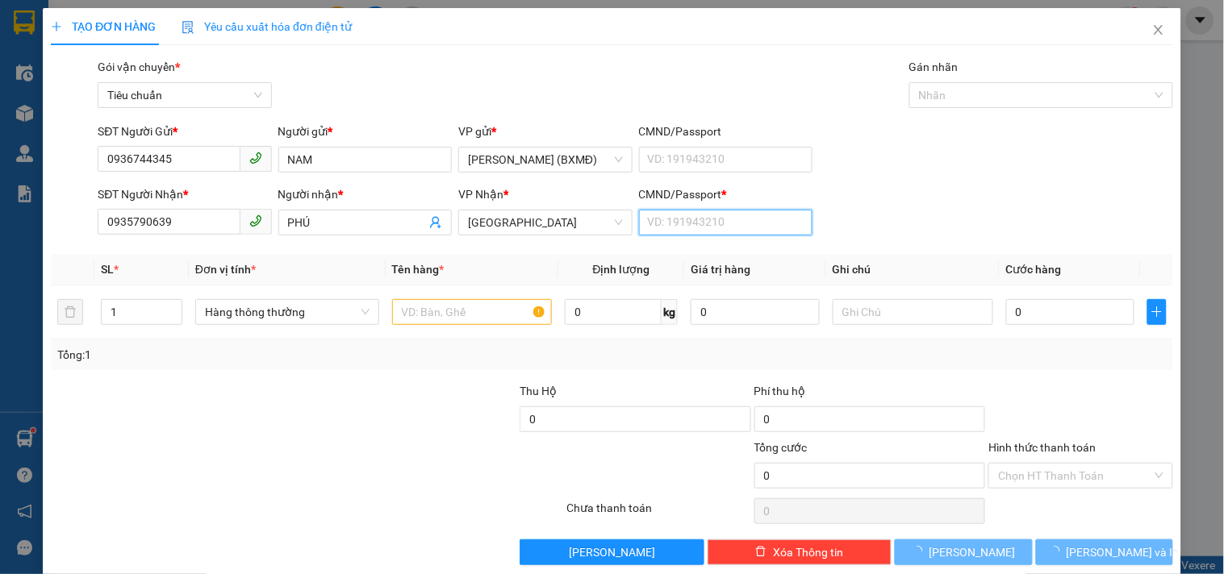
click at [687, 222] on input "CMND/Passport *" at bounding box center [725, 223] width 173 height 26
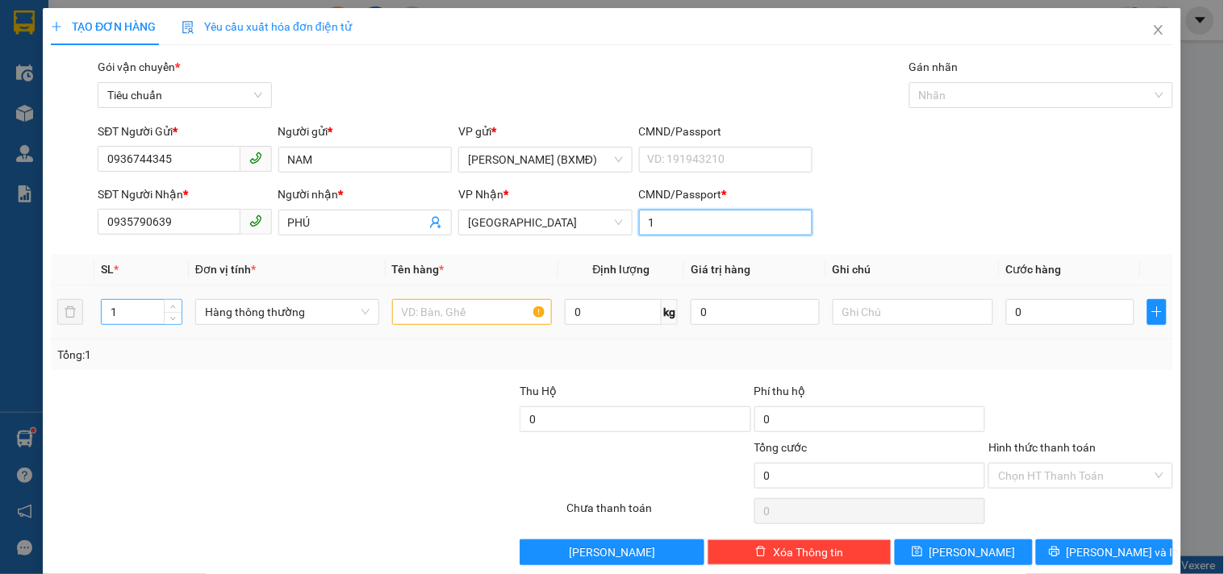
type input "1"
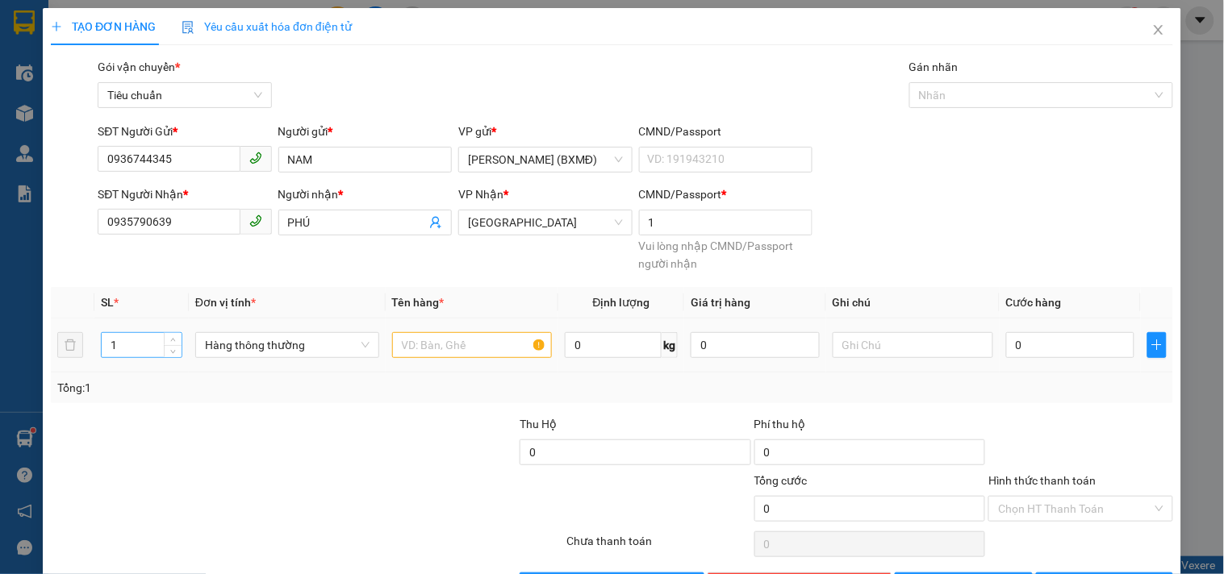
click at [116, 307] on span "*" at bounding box center [116, 302] width 5 height 13
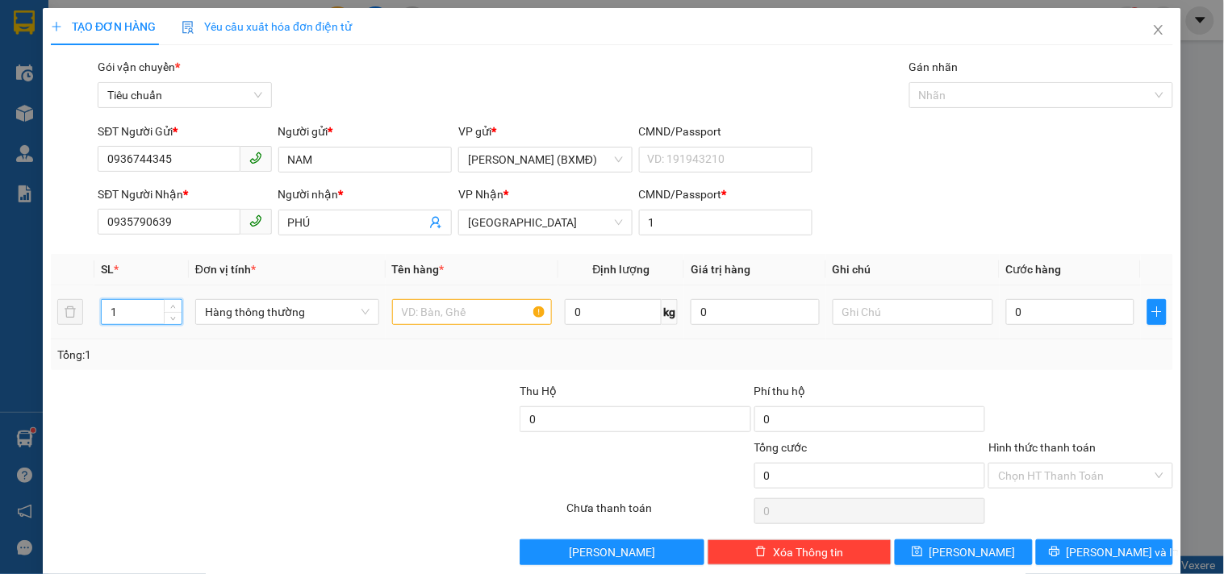
click at [119, 317] on input "1" at bounding box center [142, 312] width 80 height 24
type input "2"
type input "3"
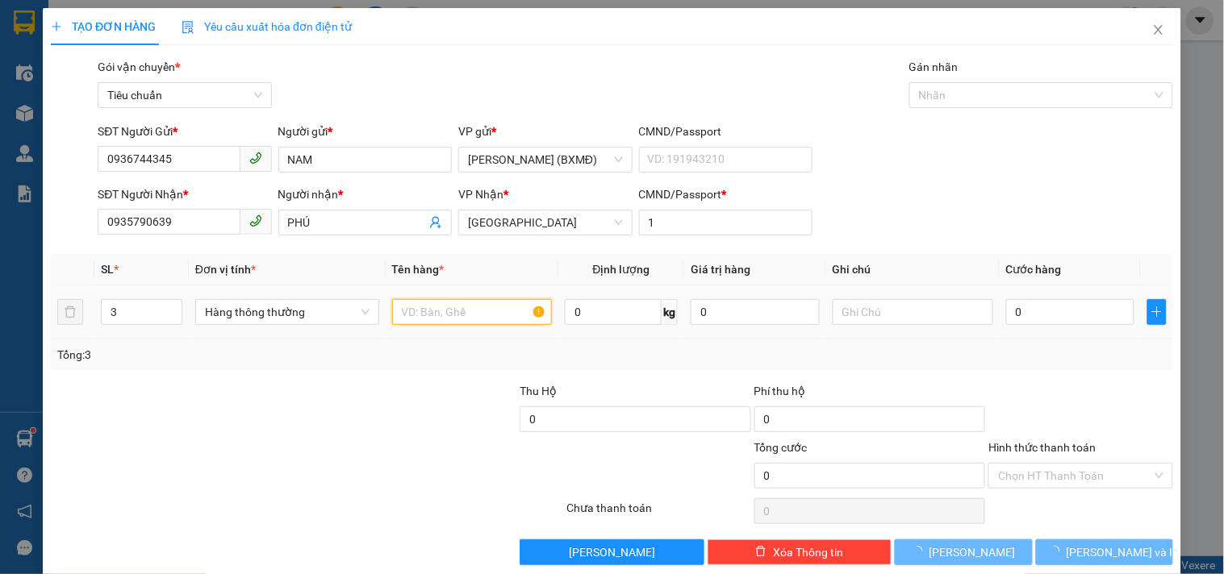
click at [411, 317] on input "text" at bounding box center [472, 312] width 161 height 26
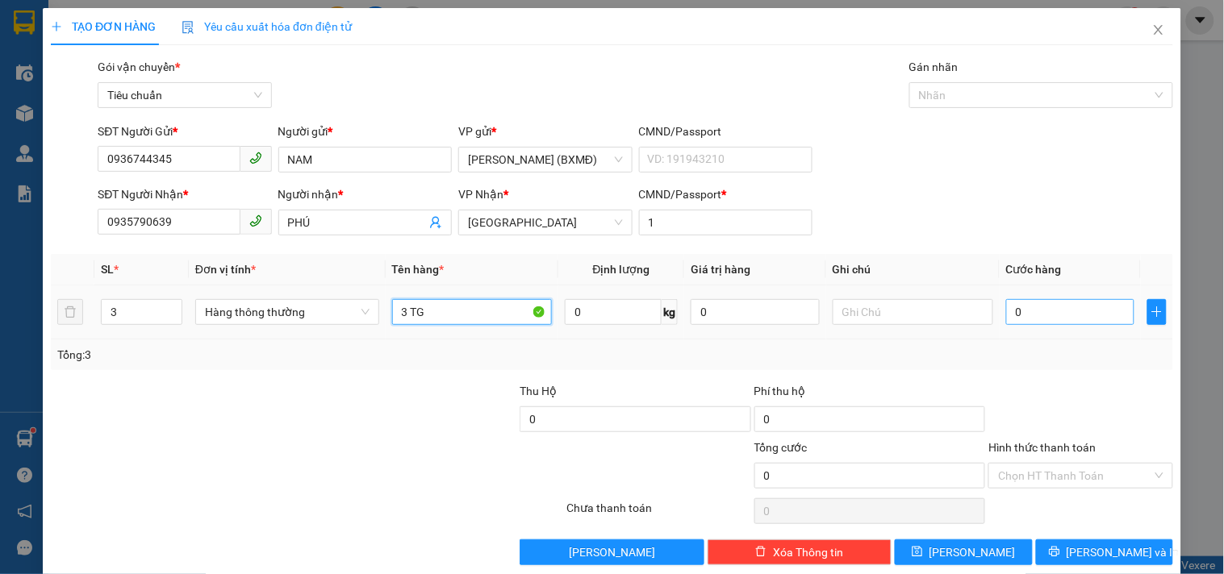
type input "3 TG"
click at [1046, 305] on input "0" at bounding box center [1070, 312] width 129 height 26
type input "002"
type input "2"
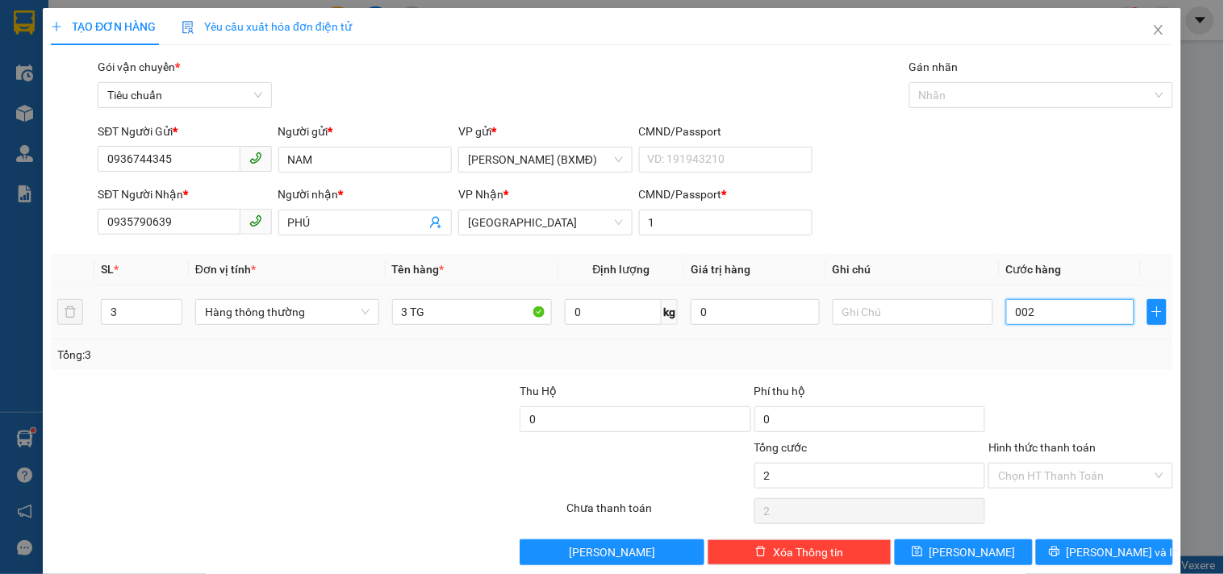
type input "0.020"
type input "20"
type input "00.200"
type input "200"
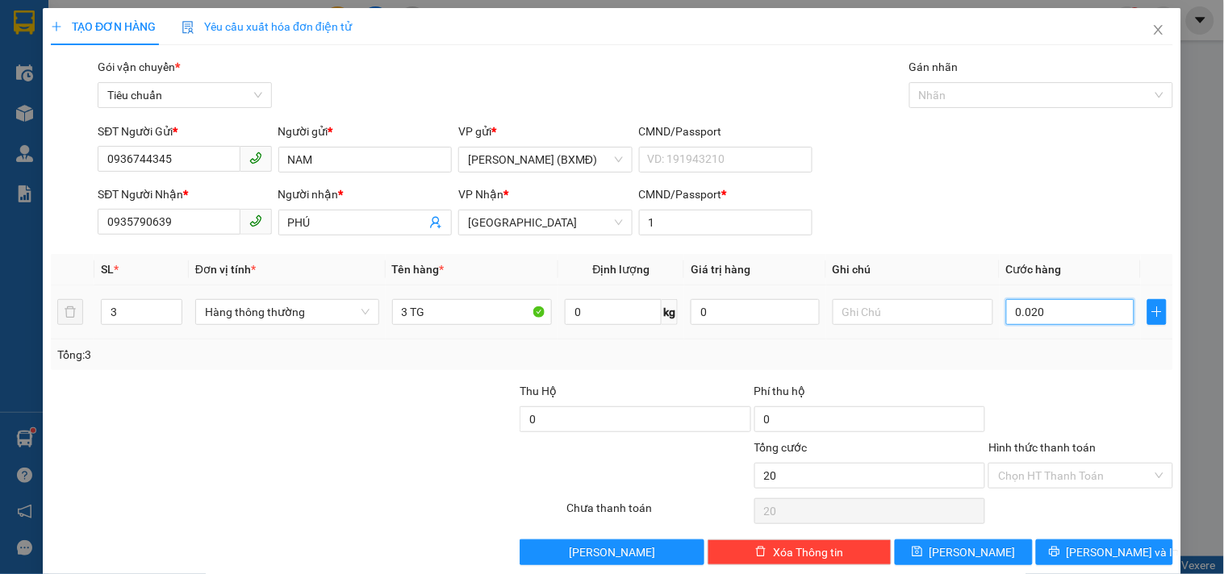
type input "200"
type input "200.000"
drag, startPoint x: 1023, startPoint y: 361, endPoint x: 1054, endPoint y: 352, distance: 32.2
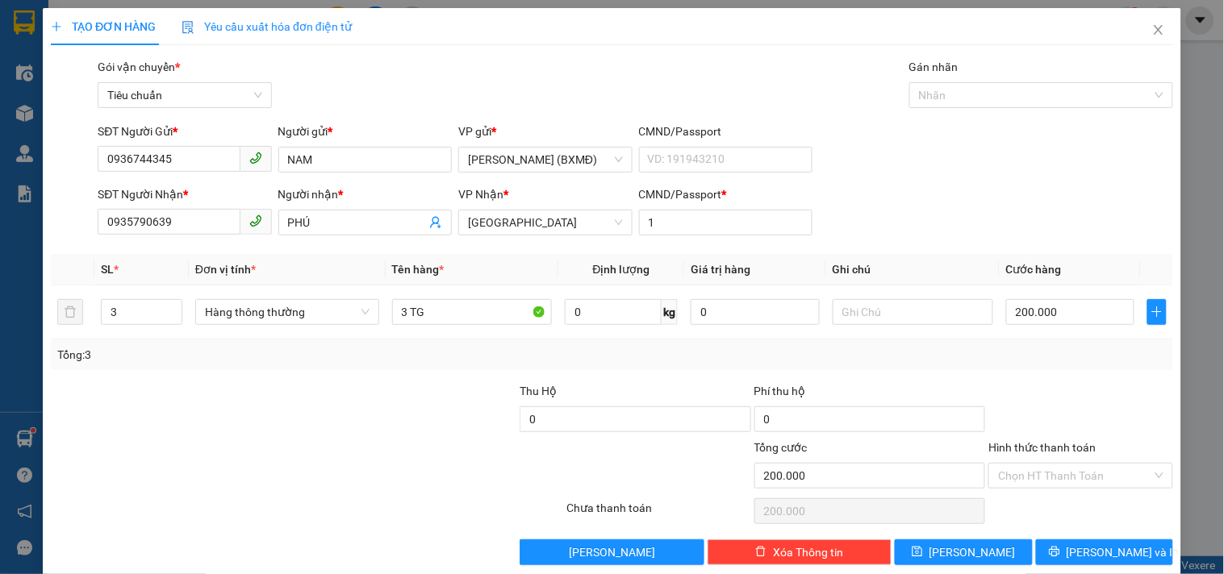
click at [1029, 361] on div "Tổng: 3" at bounding box center [611, 355] width 1109 height 18
click at [1081, 544] on span "[PERSON_NAME] và In" at bounding box center [1123, 553] width 113 height 18
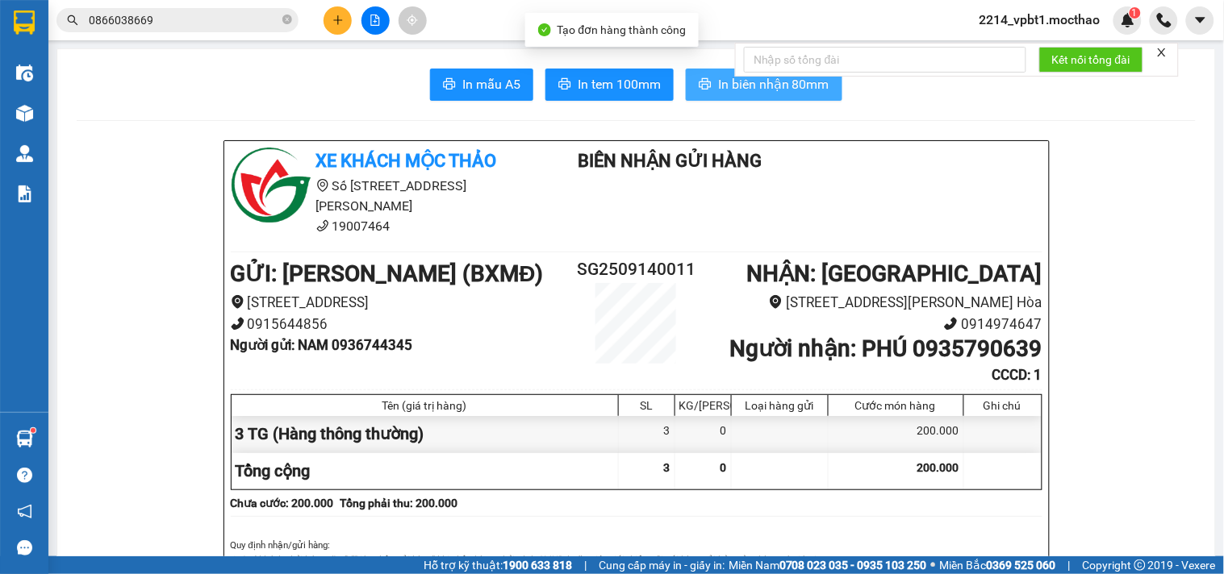
click at [794, 95] on button "In biên nhận 80mm" at bounding box center [764, 85] width 157 height 32
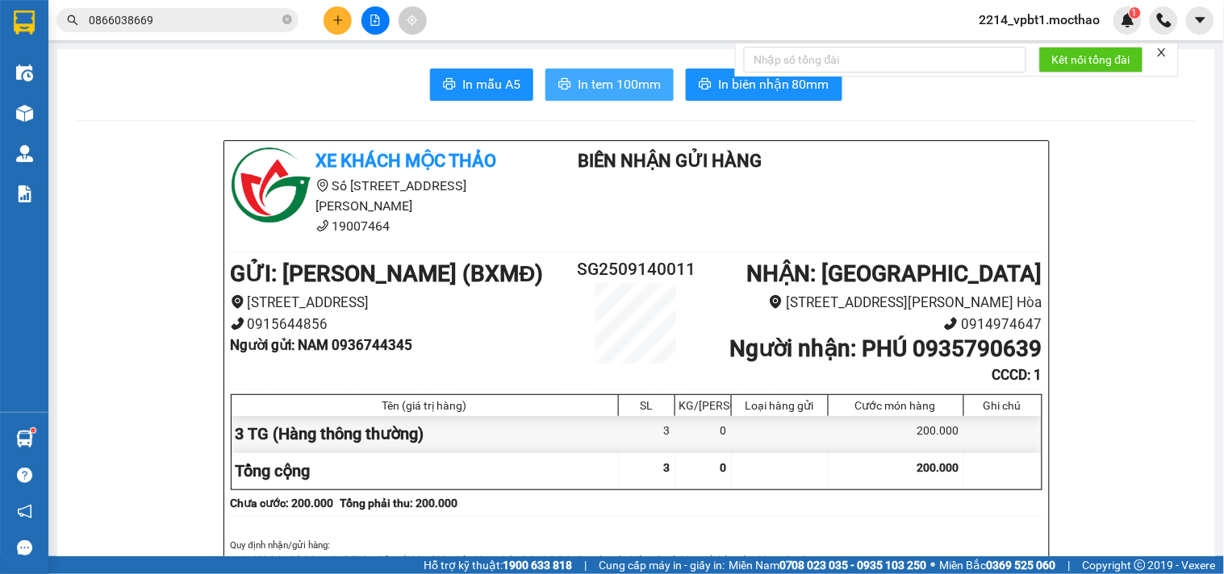
click at [638, 79] on span "In tem 100mm" at bounding box center [619, 84] width 83 height 20
click at [699, 81] on icon "printer" at bounding box center [705, 83] width 13 height 13
click at [607, 81] on span "In tem 100mm" at bounding box center [619, 84] width 83 height 20
click at [585, 86] on span "In tem 100mm" at bounding box center [619, 84] width 83 height 20
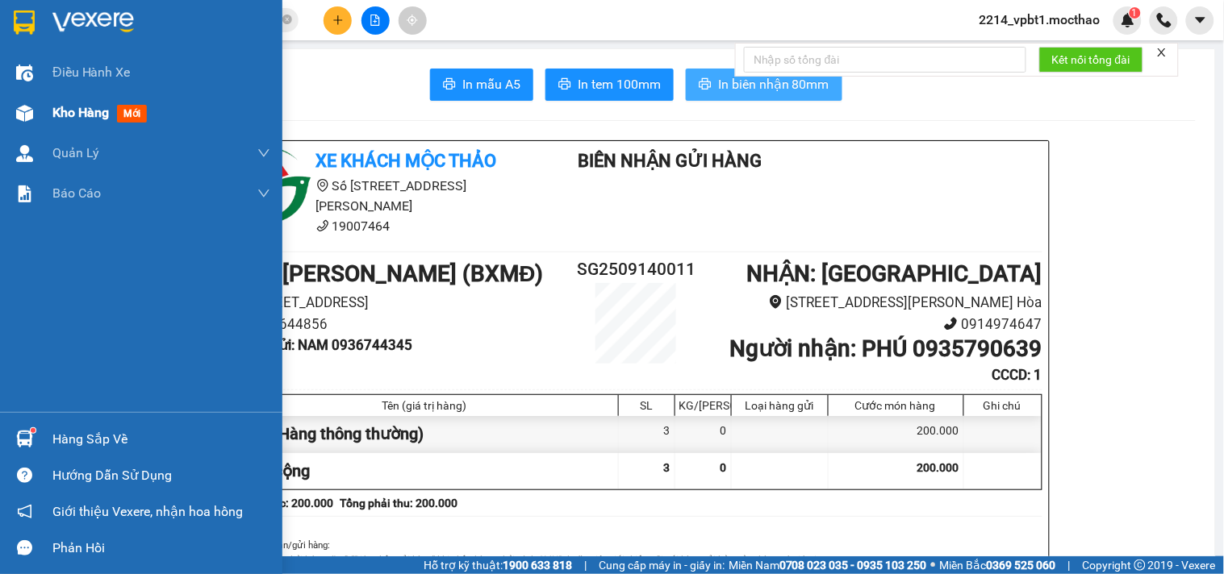
click at [51, 111] on div "Kho hàng mới" at bounding box center [141, 113] width 282 height 40
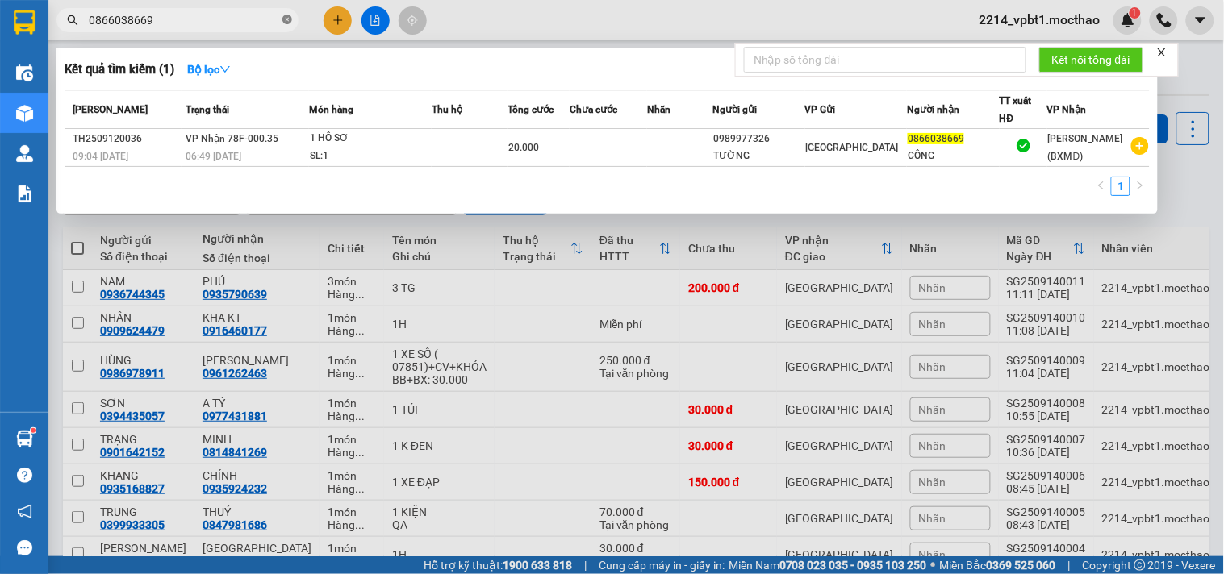
click at [282, 23] on icon "close-circle" at bounding box center [287, 20] width 10 height 10
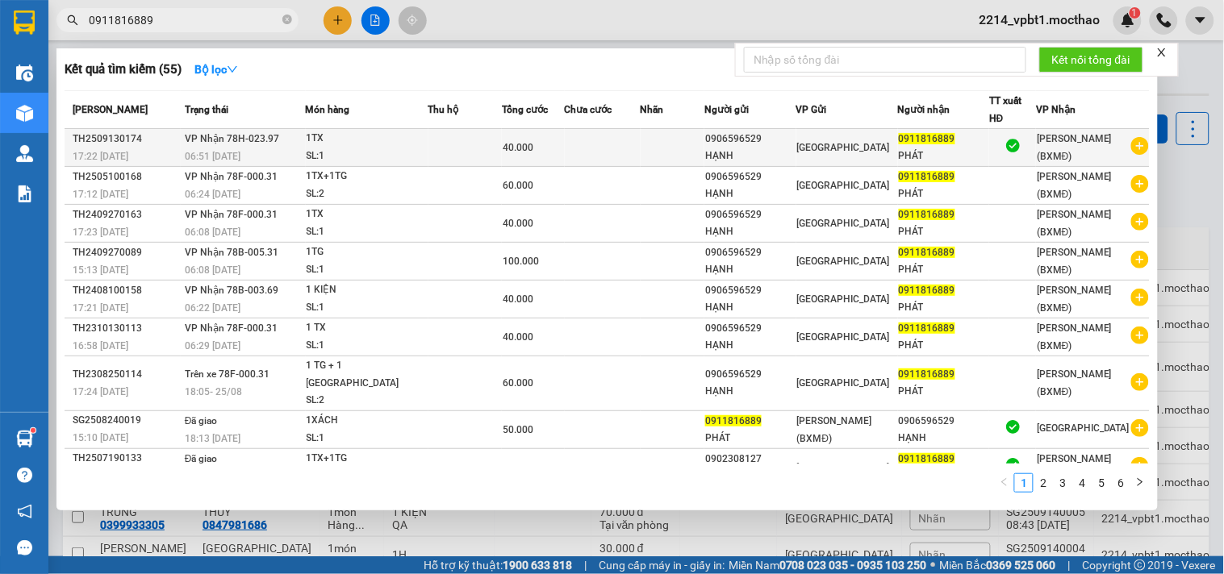
type input "0911816889"
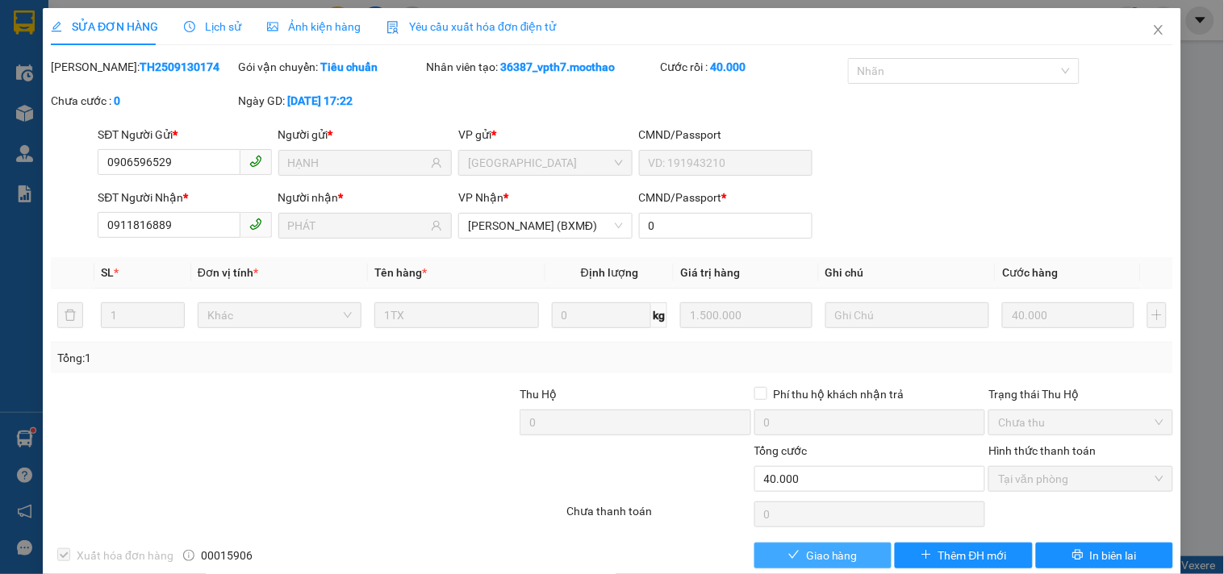
click at [788, 553] on icon "check" at bounding box center [793, 554] width 11 height 11
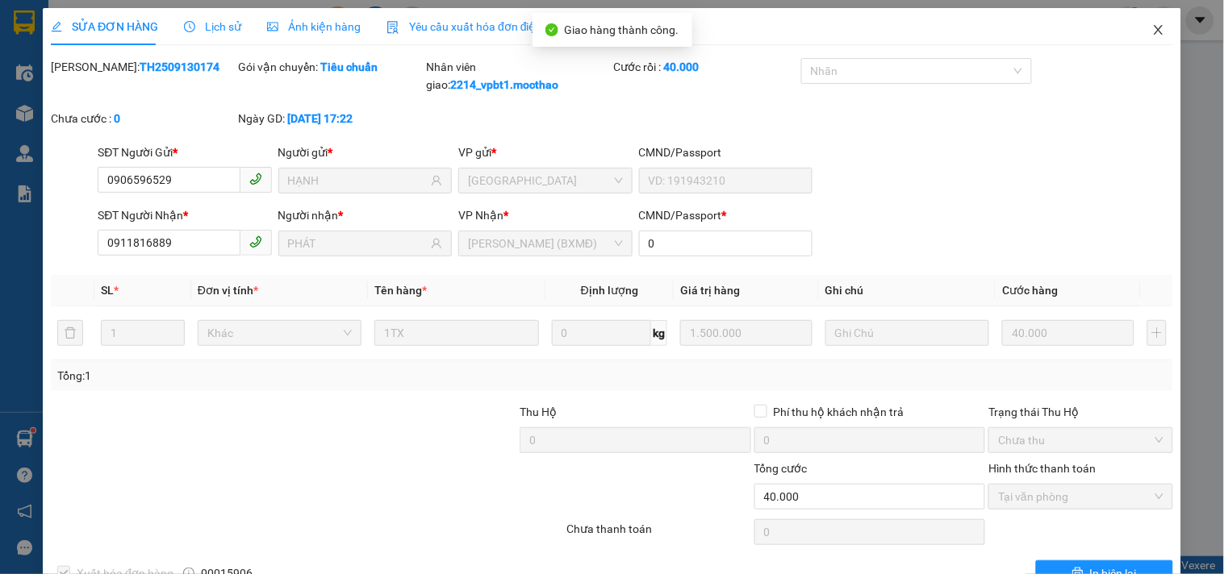
click at [1152, 30] on icon "close" at bounding box center [1158, 29] width 13 height 13
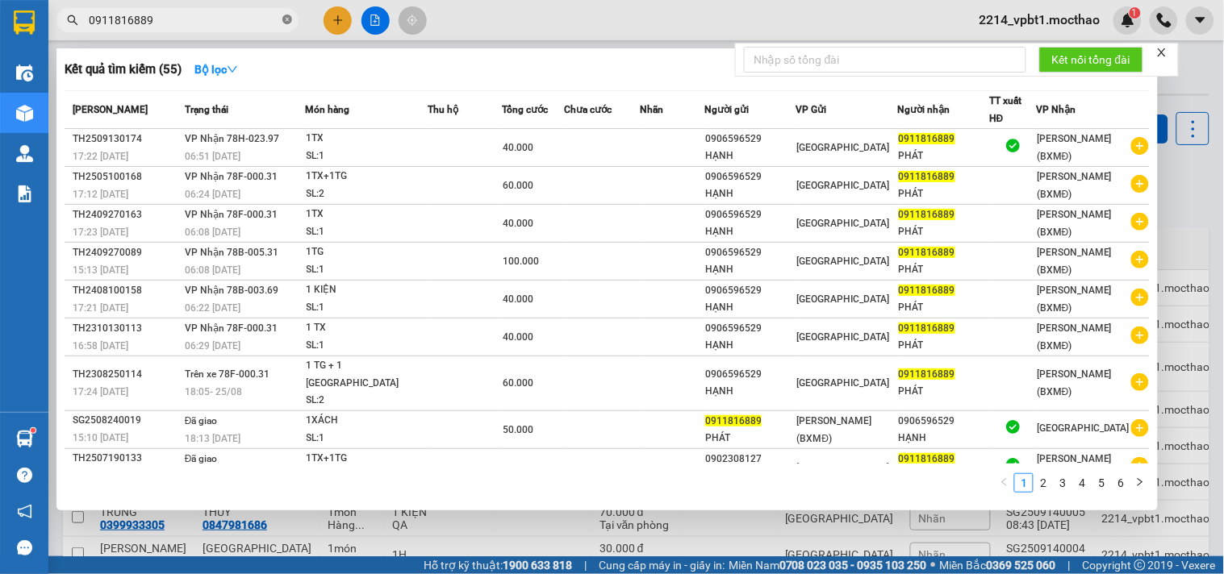
click at [286, 21] on icon "close-circle" at bounding box center [287, 20] width 10 height 10
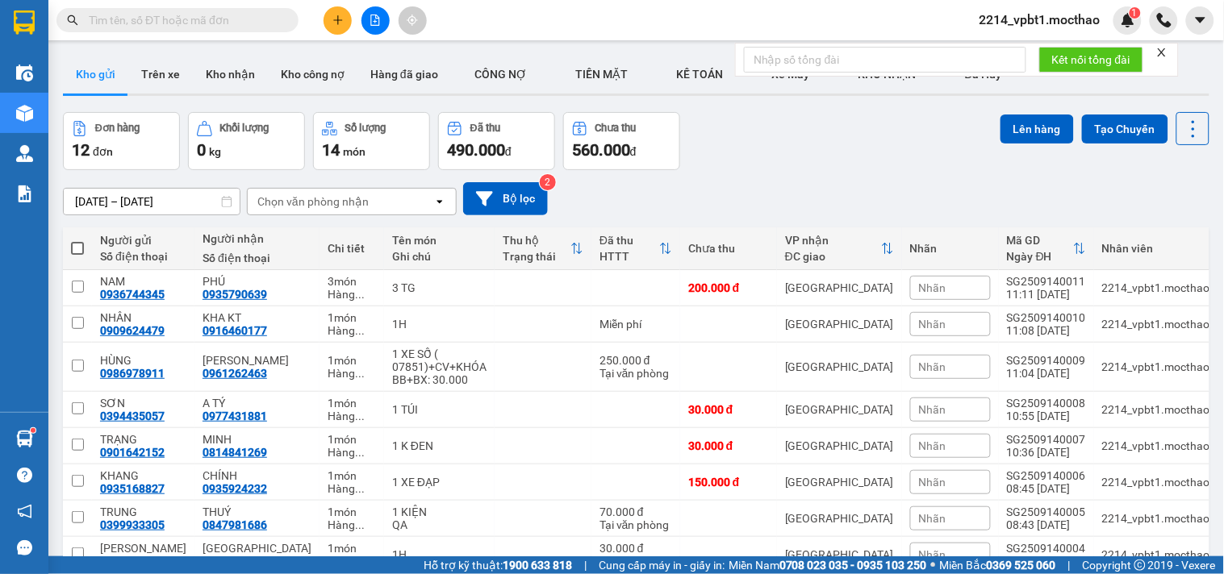
click at [259, 18] on input "text" at bounding box center [184, 20] width 190 height 18
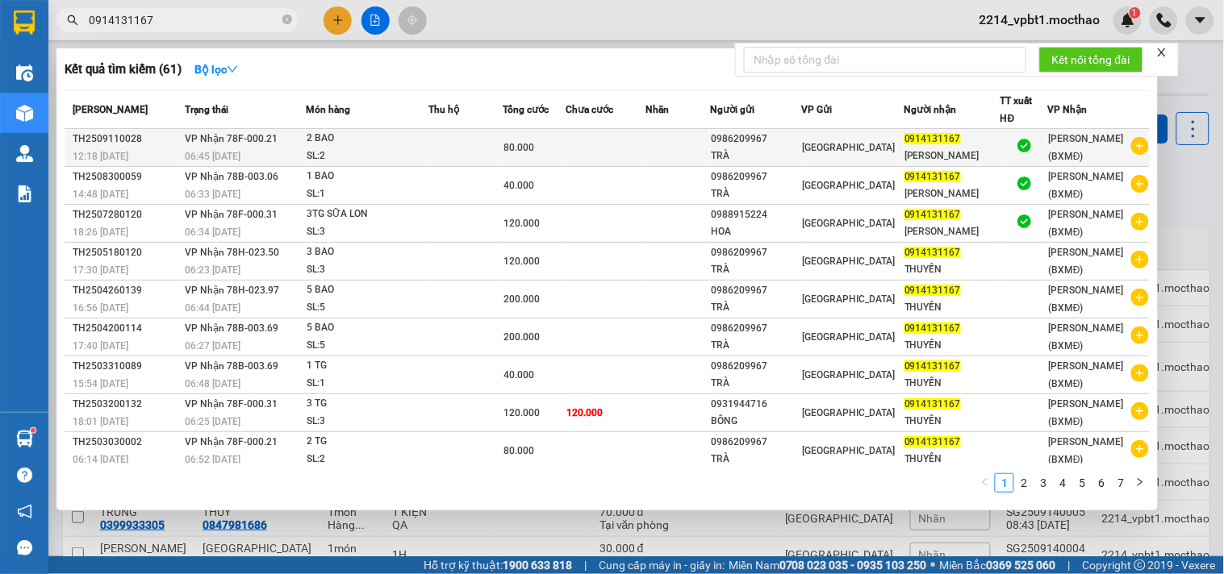
type input "0914131167"
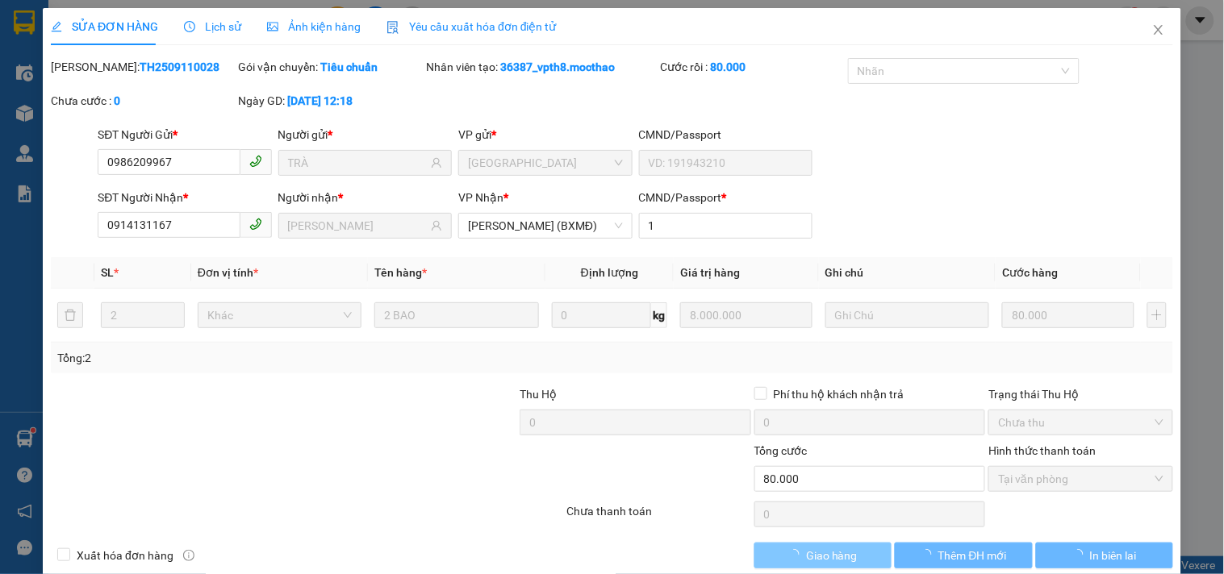
click at [845, 552] on span "Giao hàng" at bounding box center [832, 556] width 52 height 18
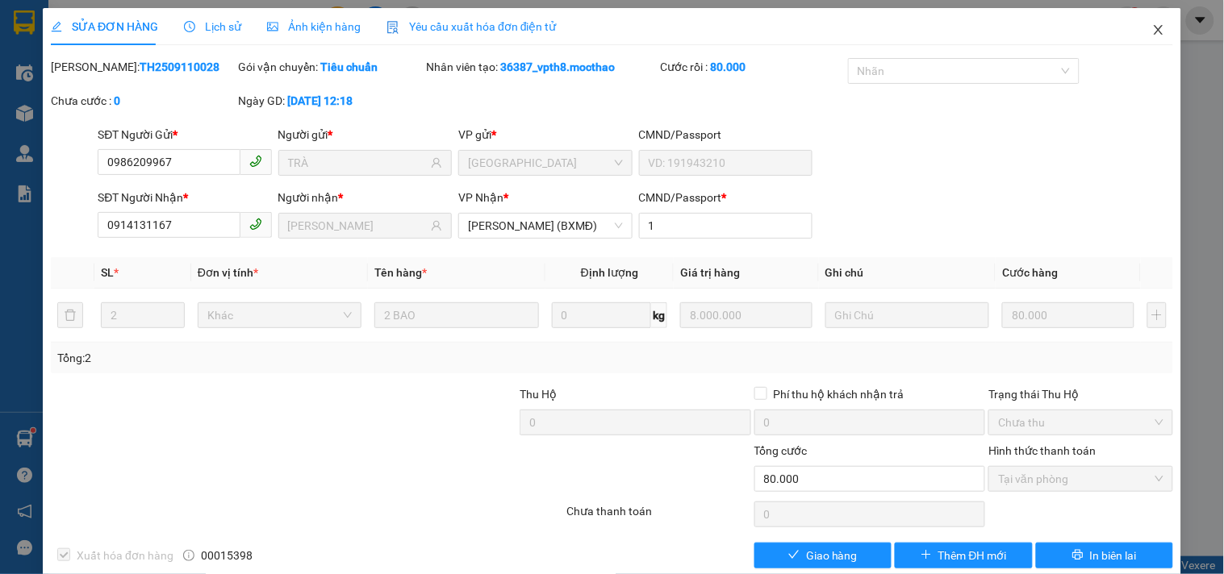
click at [1152, 34] on icon "close" at bounding box center [1158, 29] width 13 height 13
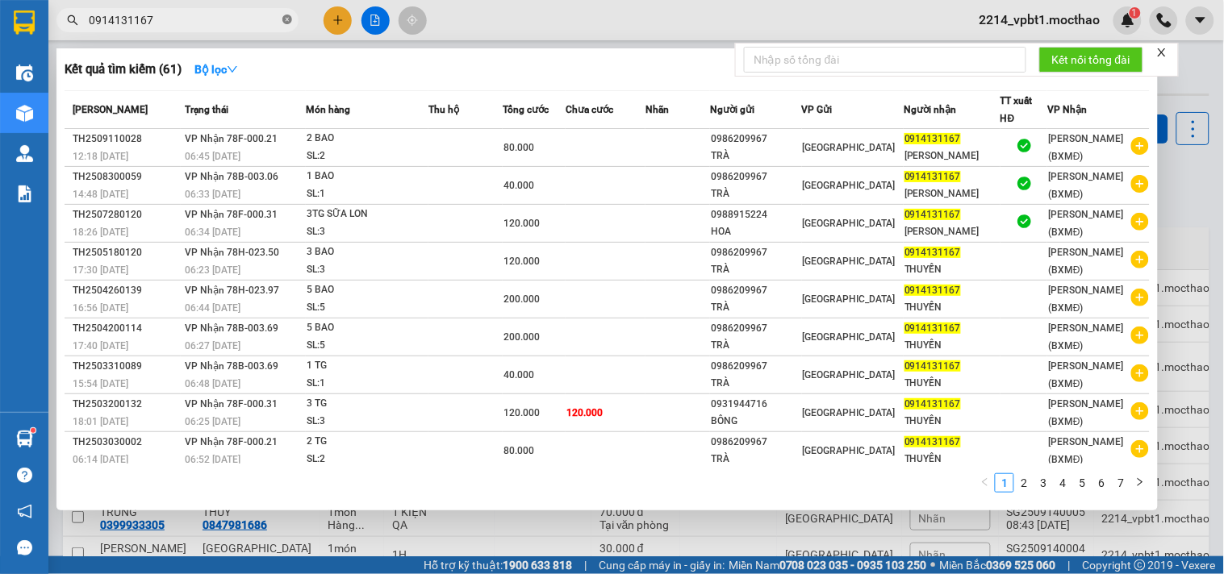
click at [284, 17] on icon "close-circle" at bounding box center [287, 20] width 10 height 10
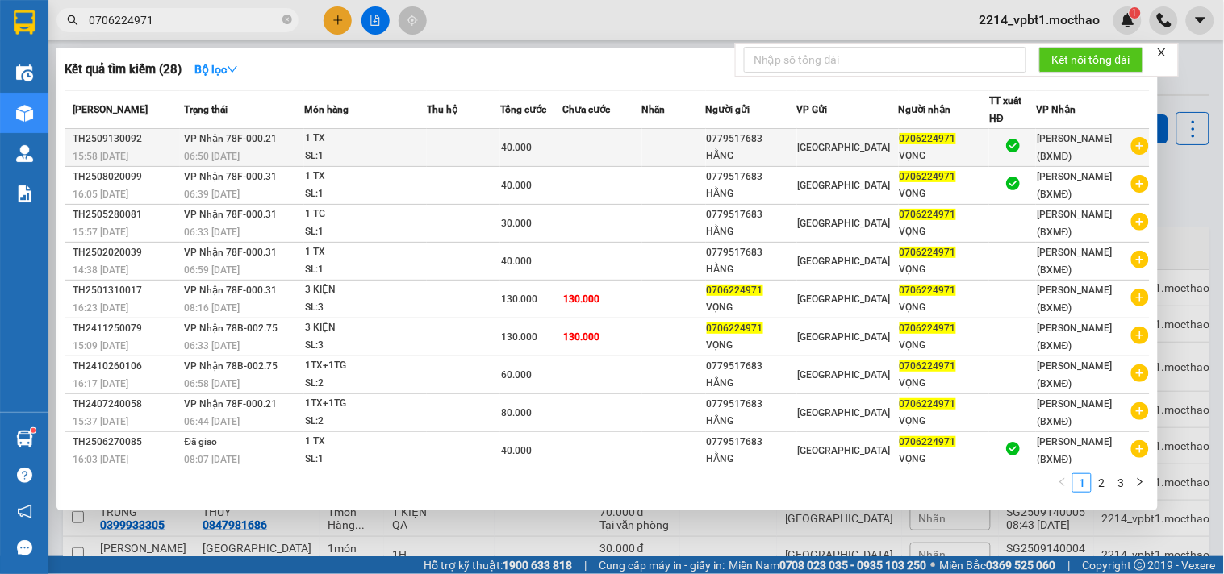
type input "0706224971"
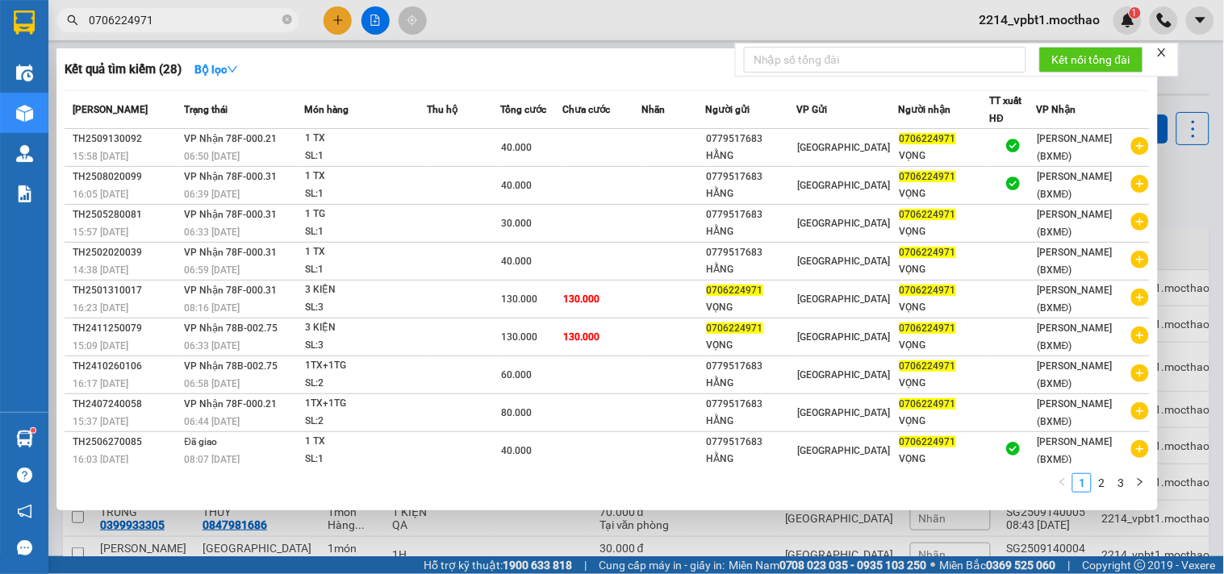
click at [413, 156] on div "SL: 1" at bounding box center [365, 157] width 121 height 18
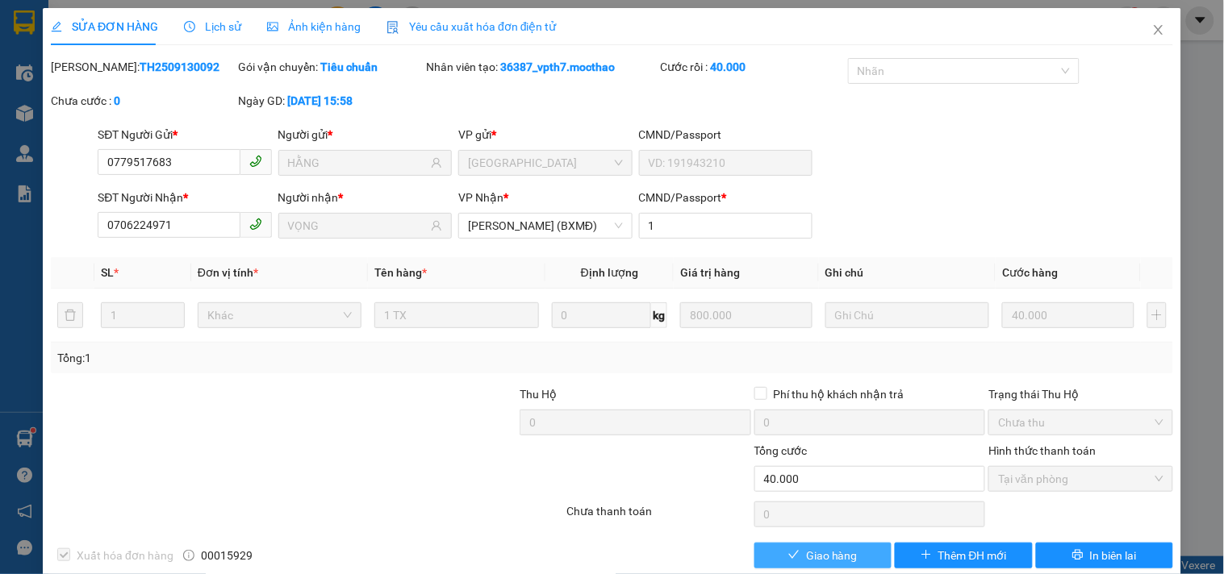
click at [795, 553] on button "Giao hàng" at bounding box center [822, 556] width 137 height 26
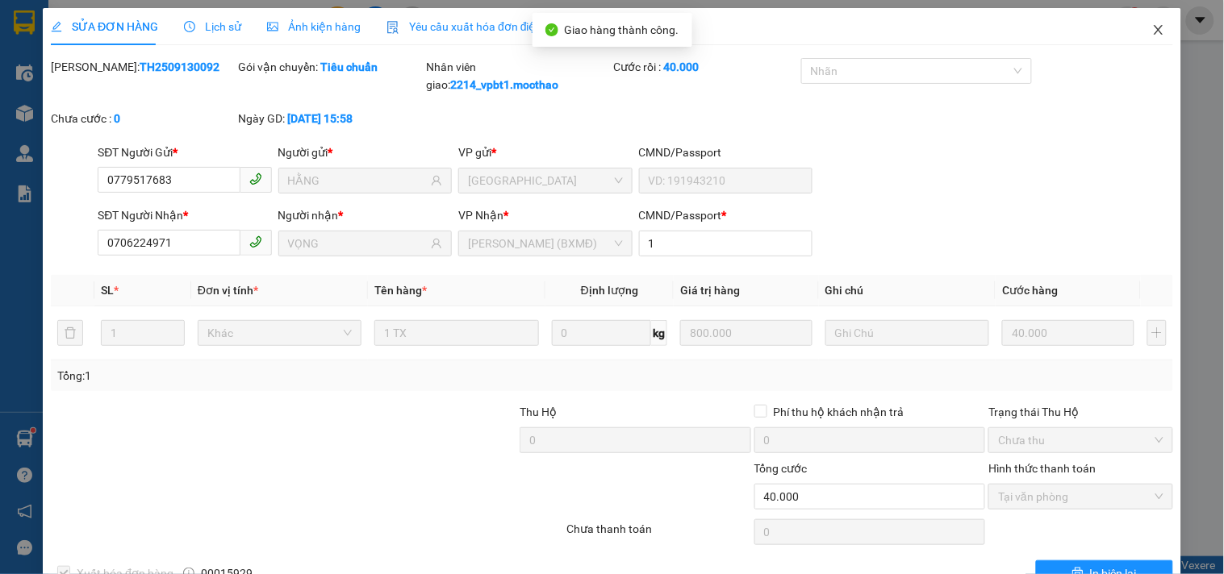
click at [1152, 28] on icon "close" at bounding box center [1158, 29] width 13 height 13
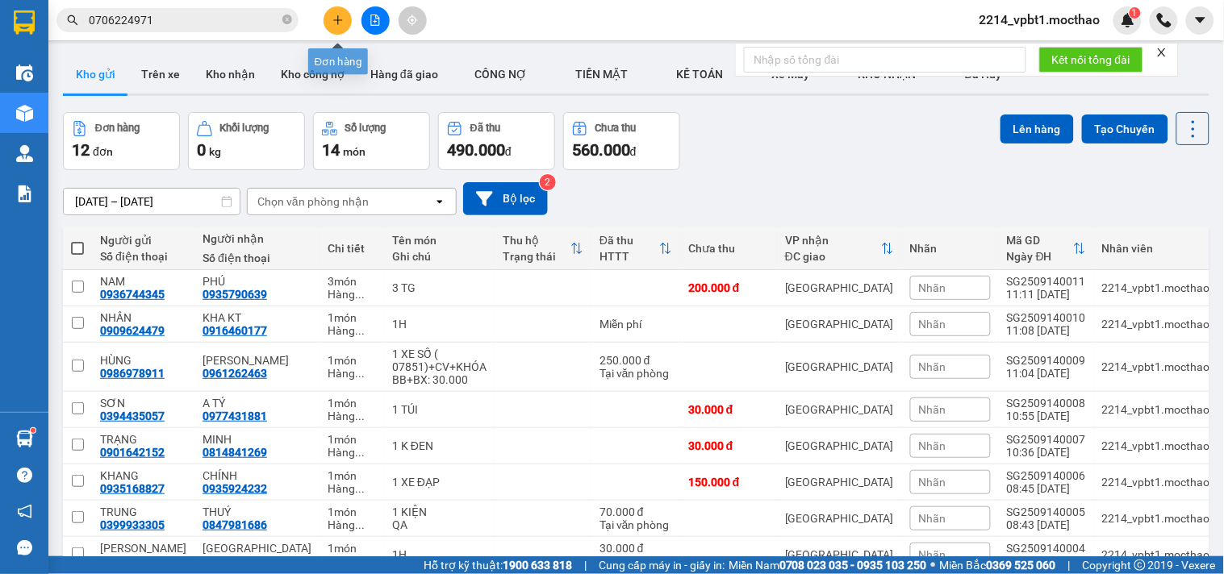
click at [337, 25] on icon "plus" at bounding box center [337, 20] width 11 height 11
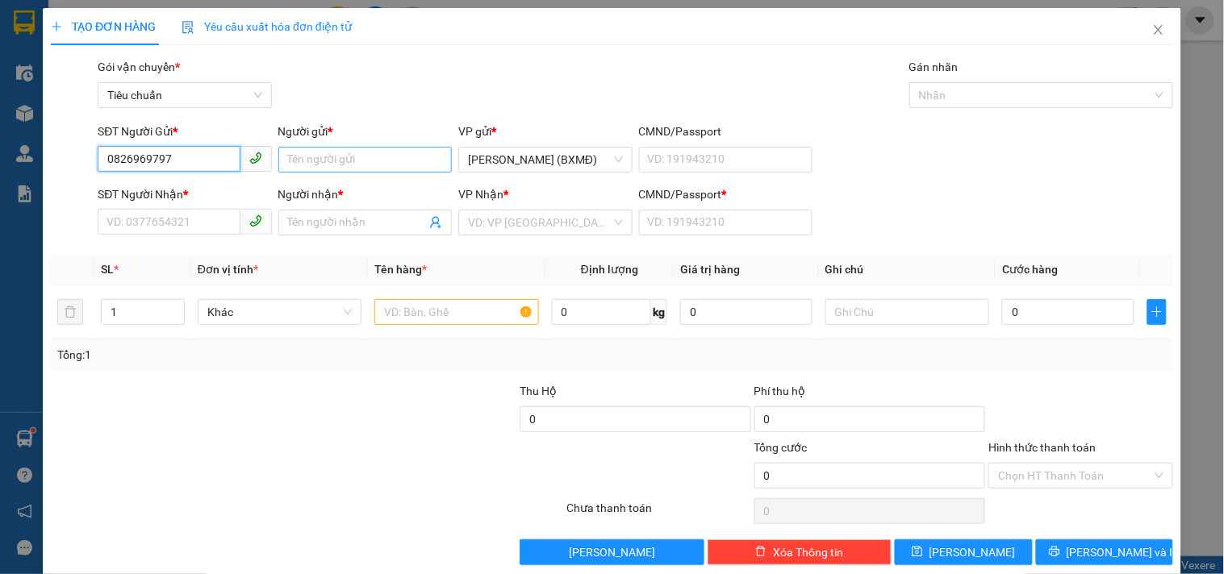
type input "0826969797"
click at [304, 163] on input "Người gửi *" at bounding box center [364, 160] width 173 height 26
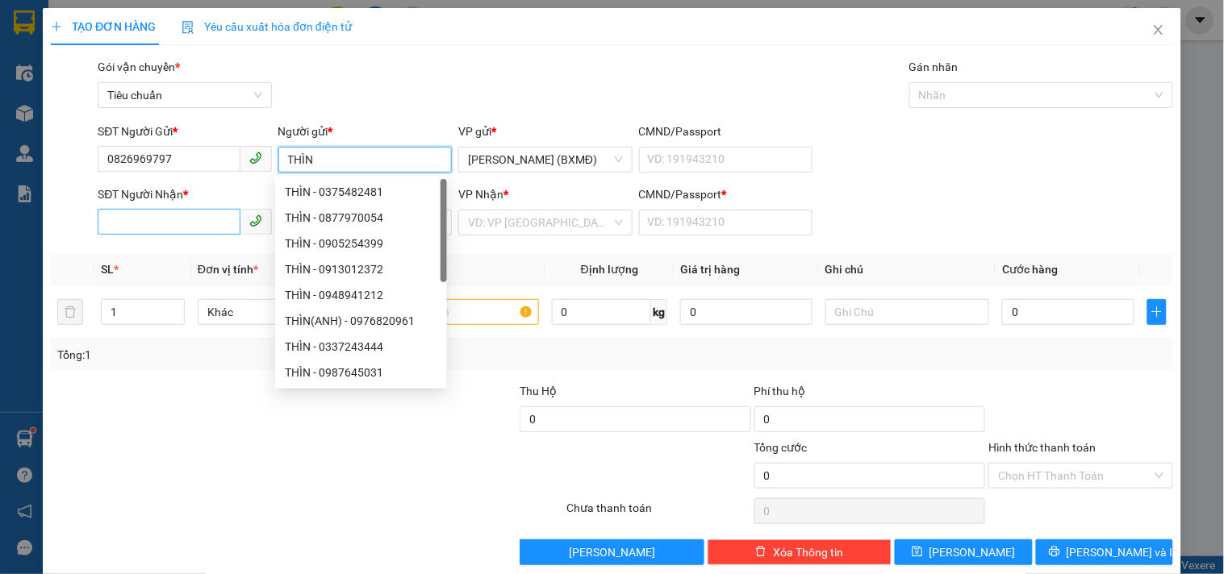
type input "THÌN"
click at [157, 210] on div "SĐT Người Nhận *" at bounding box center [184, 198] width 173 height 24
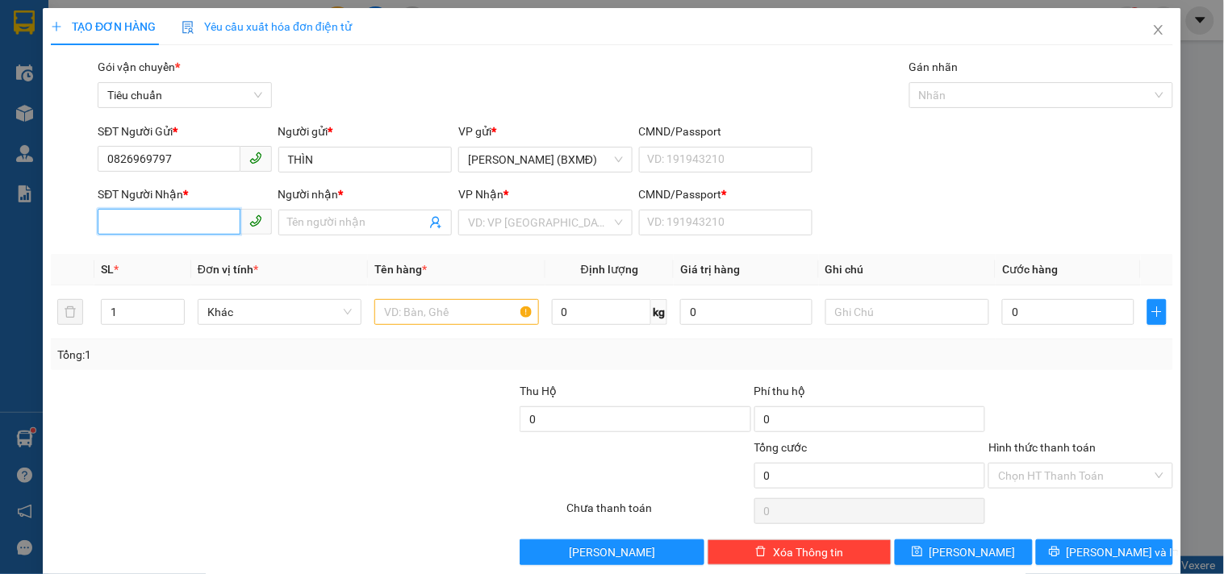
click at [155, 214] on input "SĐT Người Nhận *" at bounding box center [169, 222] width 142 height 26
type input "0914221218"
click at [348, 223] on input "Người nhận *" at bounding box center [357, 223] width 138 height 18
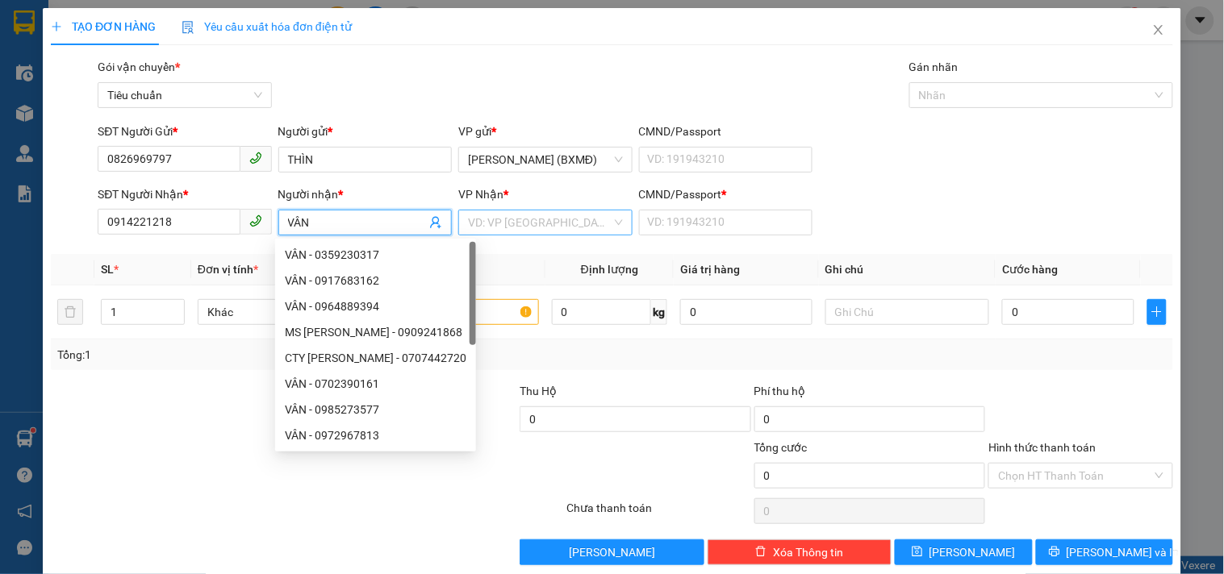
type input "VÂN"
click at [545, 218] on input "search" at bounding box center [539, 223] width 143 height 24
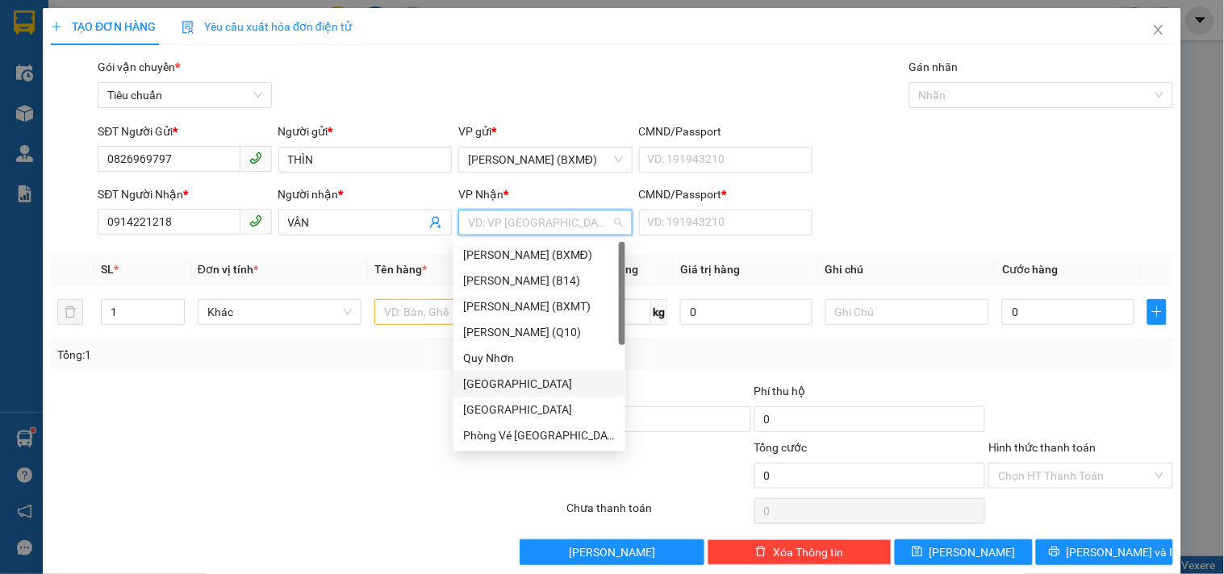
click at [477, 384] on div "[GEOGRAPHIC_DATA]" at bounding box center [539, 384] width 152 height 18
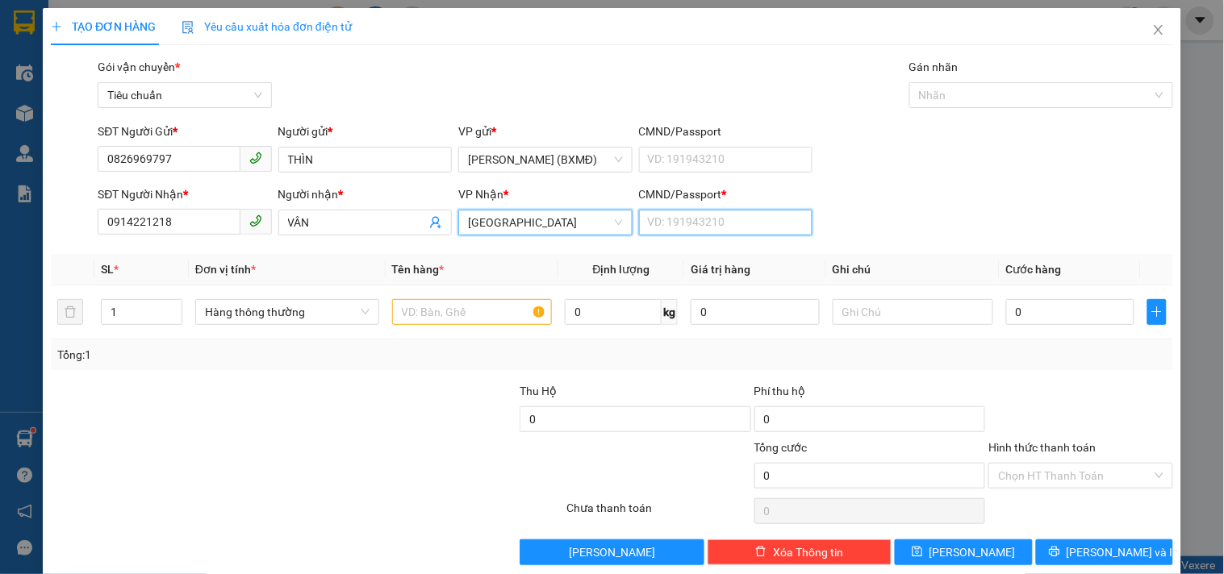
click at [733, 232] on input "CMND/Passport *" at bounding box center [725, 223] width 173 height 26
type input "1"
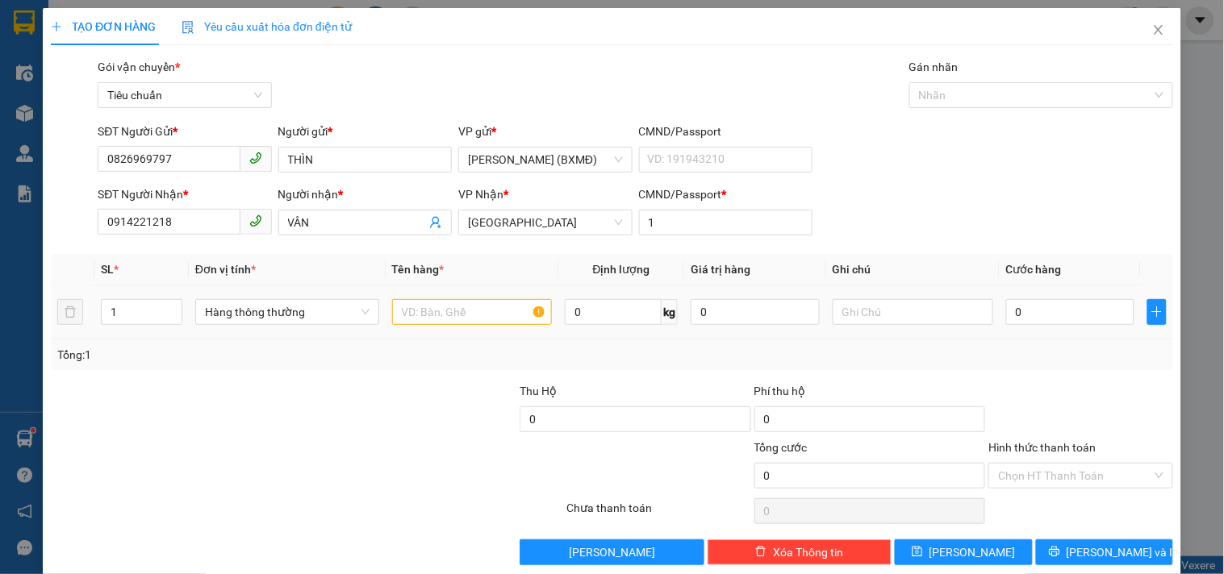
click at [412, 286] on th "Tên hàng *" at bounding box center [472, 269] width 173 height 31
click at [412, 310] on input "text" at bounding box center [472, 312] width 161 height 26
type input "1 XE SỐ( 01526)+CV+KHÓA"
click at [882, 321] on input "text" at bounding box center [913, 312] width 161 height 26
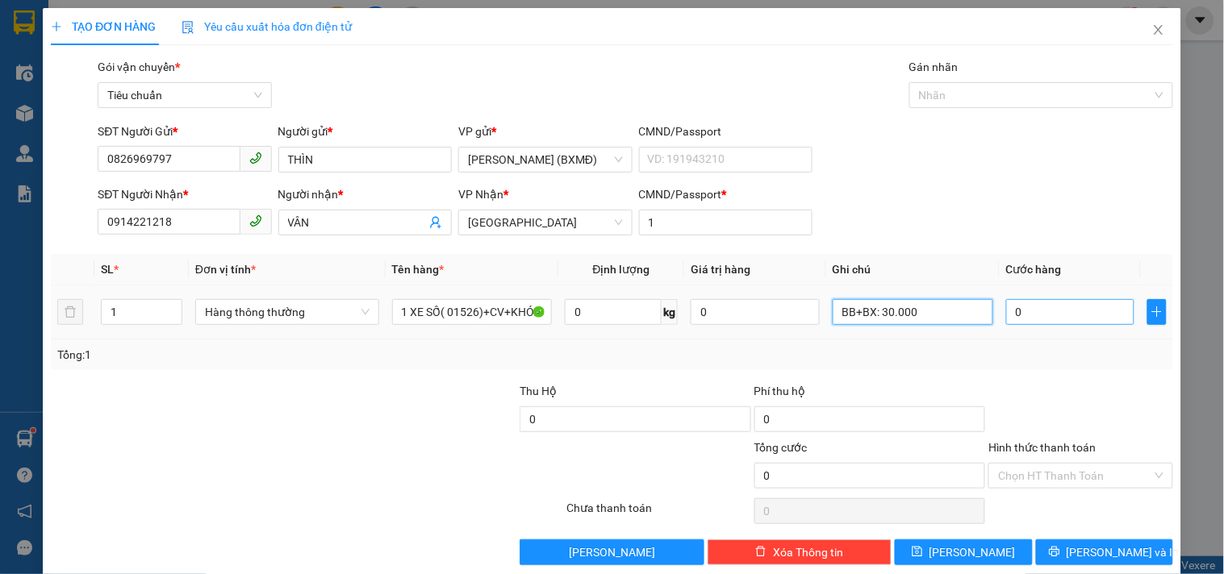
type input "BB+BX: 30.000"
click at [1052, 316] on input "0" at bounding box center [1070, 312] width 129 height 26
type input "002"
type input "2"
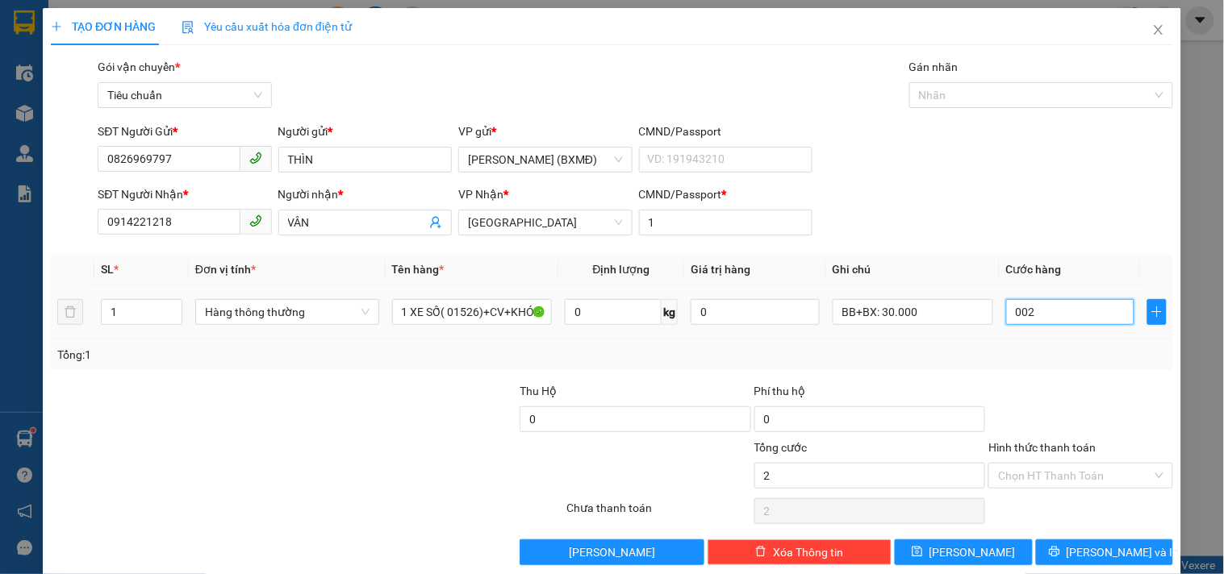
type input "0.025"
type input "25"
type input "00.250"
type input "250"
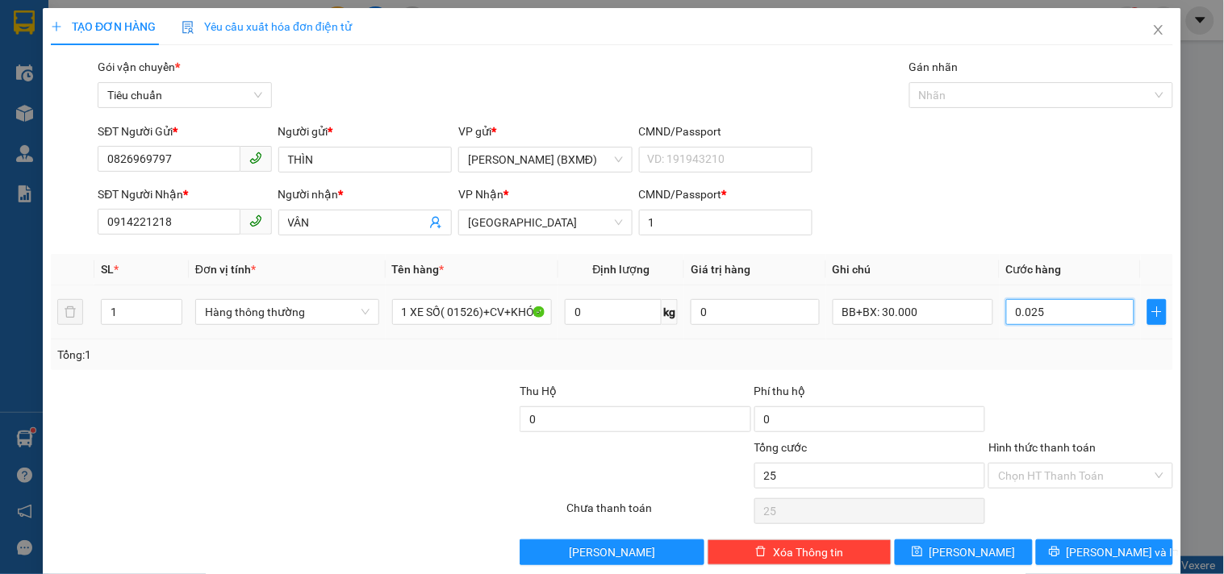
type input "250"
type input "250.000"
click at [1029, 367] on div "Tổng: 1" at bounding box center [612, 355] width 1122 height 31
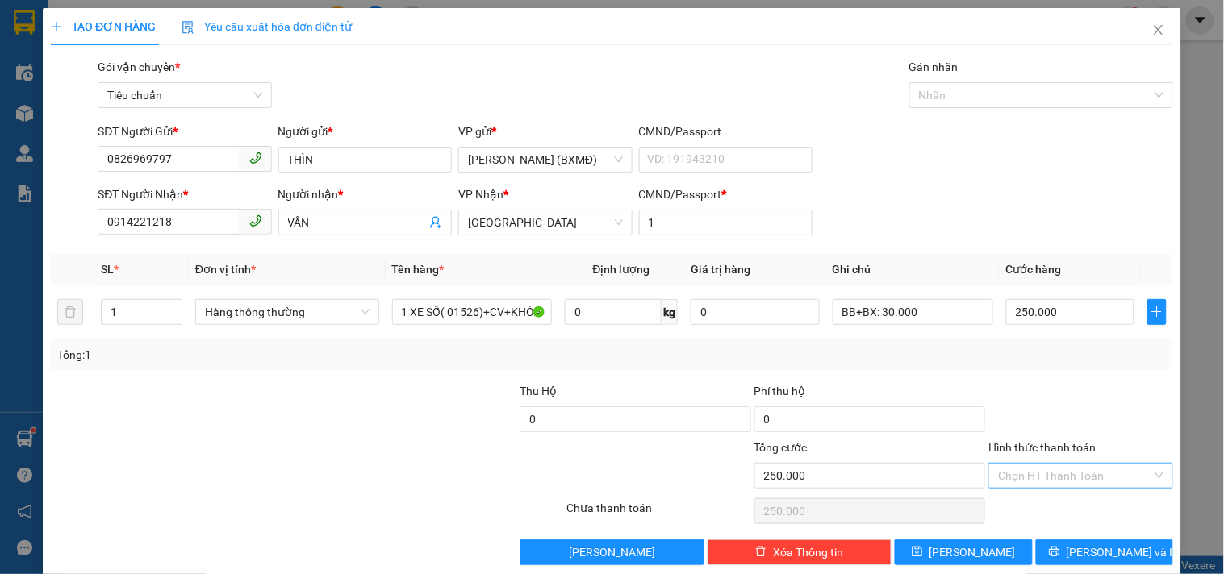
click at [1021, 464] on input "Hình thức thanh toán" at bounding box center [1074, 476] width 153 height 24
click at [1010, 357] on div "Tại văn phòng" at bounding box center [1070, 366] width 163 height 18
click at [1046, 540] on button "[PERSON_NAME] và In" at bounding box center [1104, 553] width 137 height 26
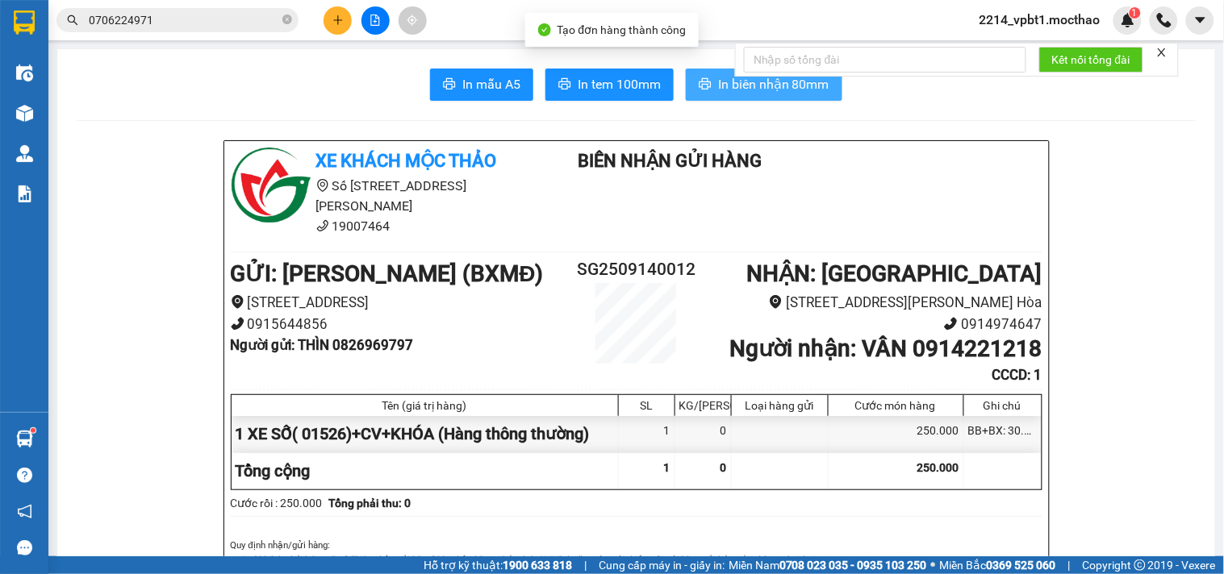
click at [729, 89] on span "In biên nhận 80mm" at bounding box center [773, 84] width 111 height 20
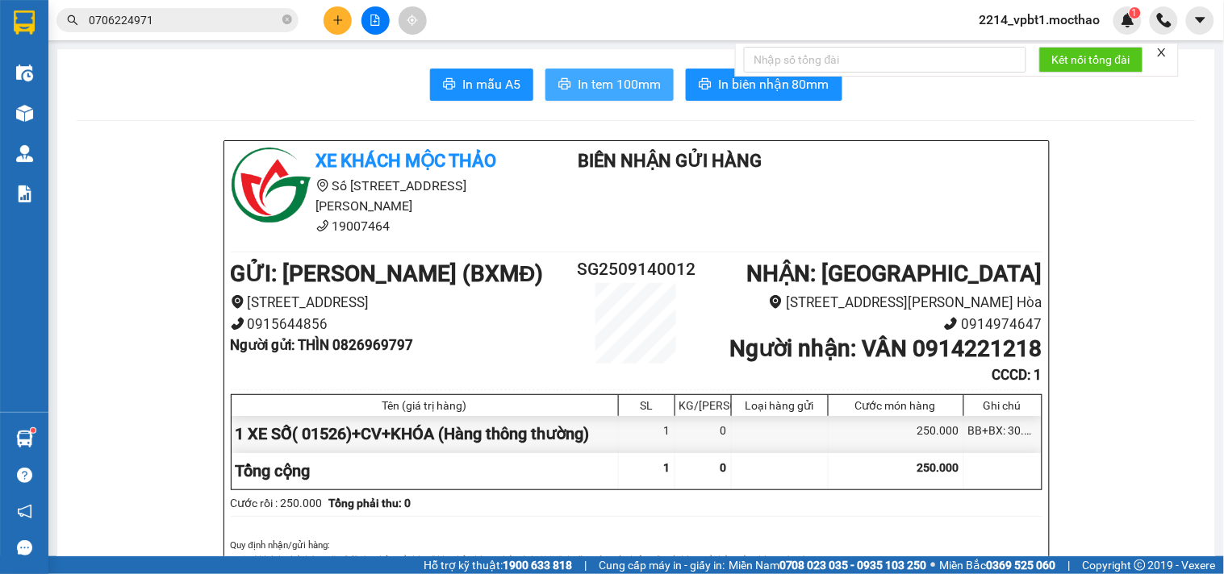
click at [591, 81] on span "In tem 100mm" at bounding box center [619, 84] width 83 height 20
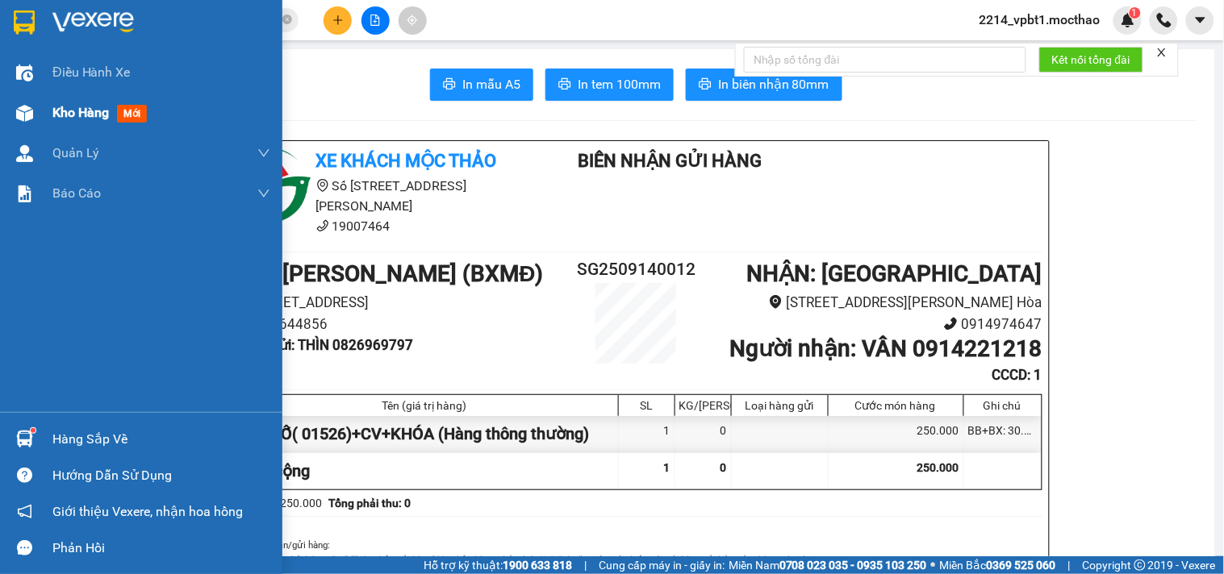
click at [83, 116] on span "Kho hàng" at bounding box center [80, 112] width 56 height 15
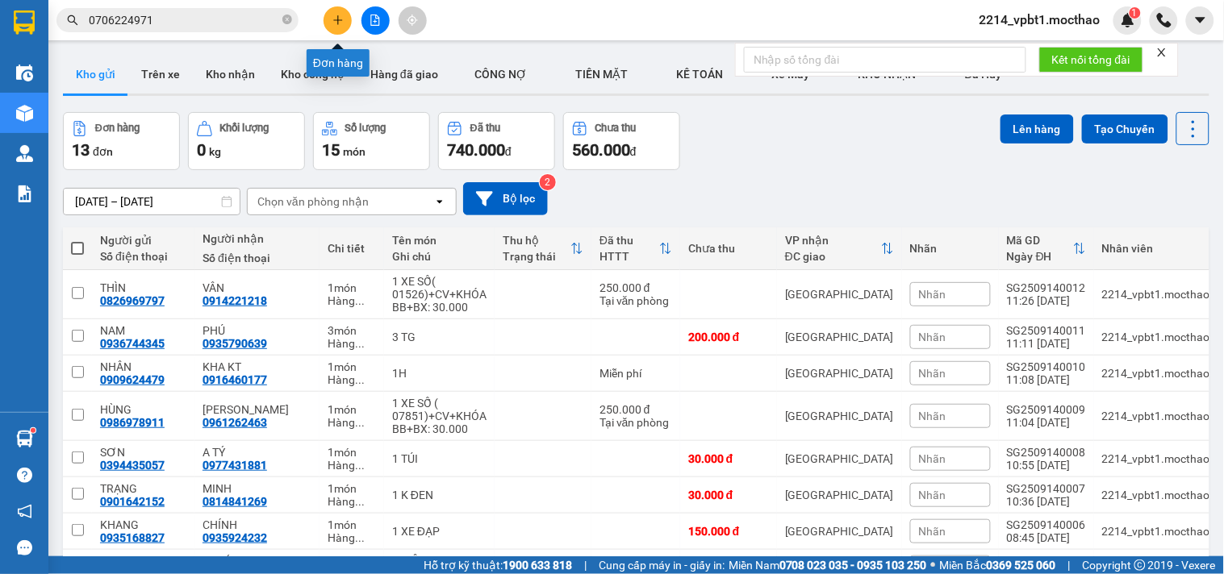
click at [329, 15] on button at bounding box center [338, 20] width 28 height 28
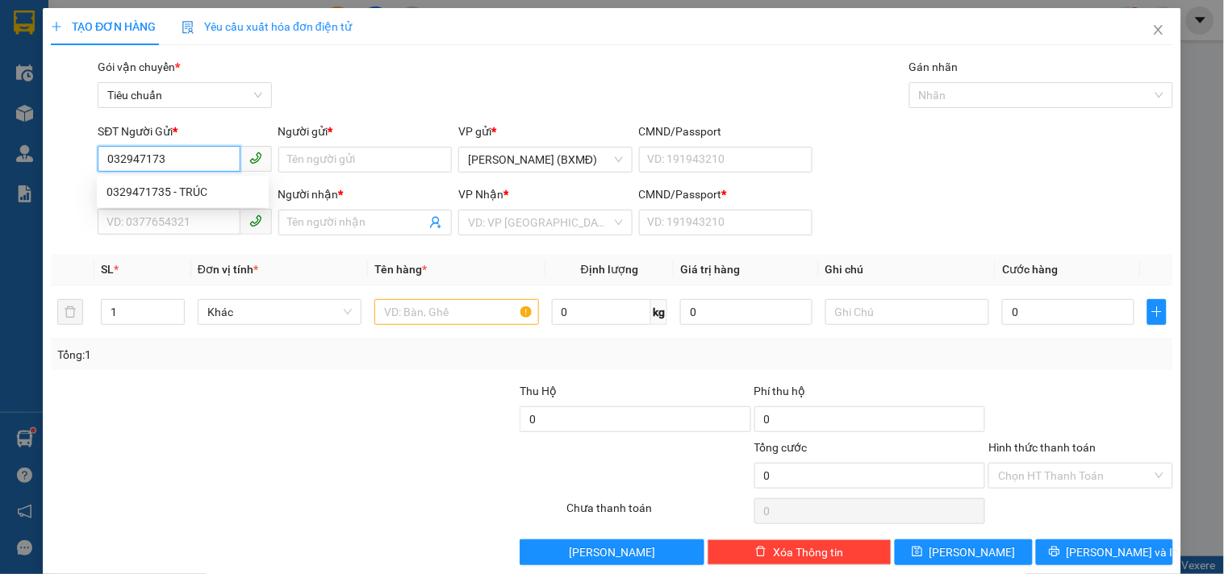
type input "0329471735"
click at [195, 184] on div "0329471735 - TRÚC" at bounding box center [182, 192] width 152 height 18
type input "TRÚC"
type input "0905922118"
type input "KHOA"
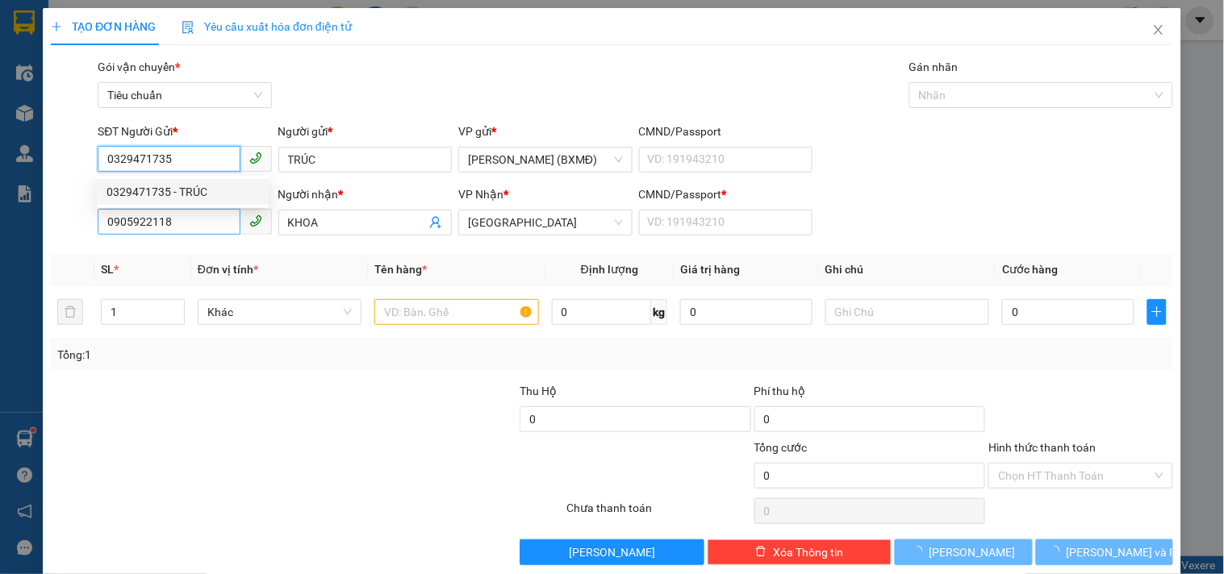
type input "70.000"
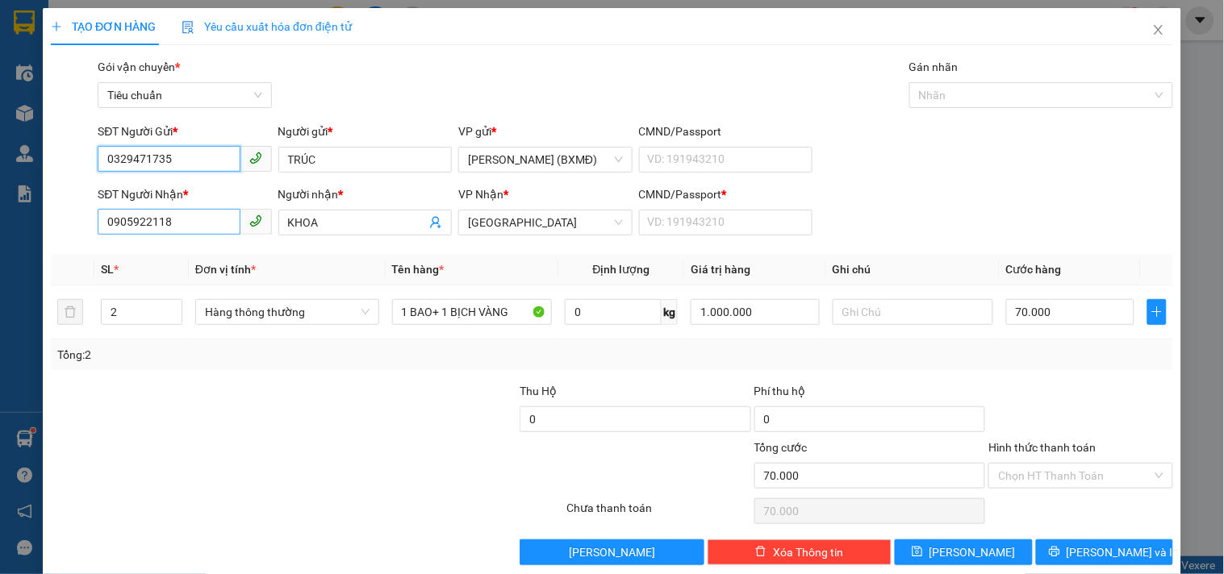
type input "0329471735"
drag, startPoint x: 187, startPoint y: 235, endPoint x: 26, endPoint y: 230, distance: 161.4
click at [26, 230] on div "TẠO ĐƠN HÀNG Yêu cầu xuất hóa đơn điện tử Transit Pickup Surcharge Ids Transit …" at bounding box center [612, 287] width 1224 height 574
type input "0933131884"
drag, startPoint x: 192, startPoint y: 219, endPoint x: 84, endPoint y: 232, distance: 109.0
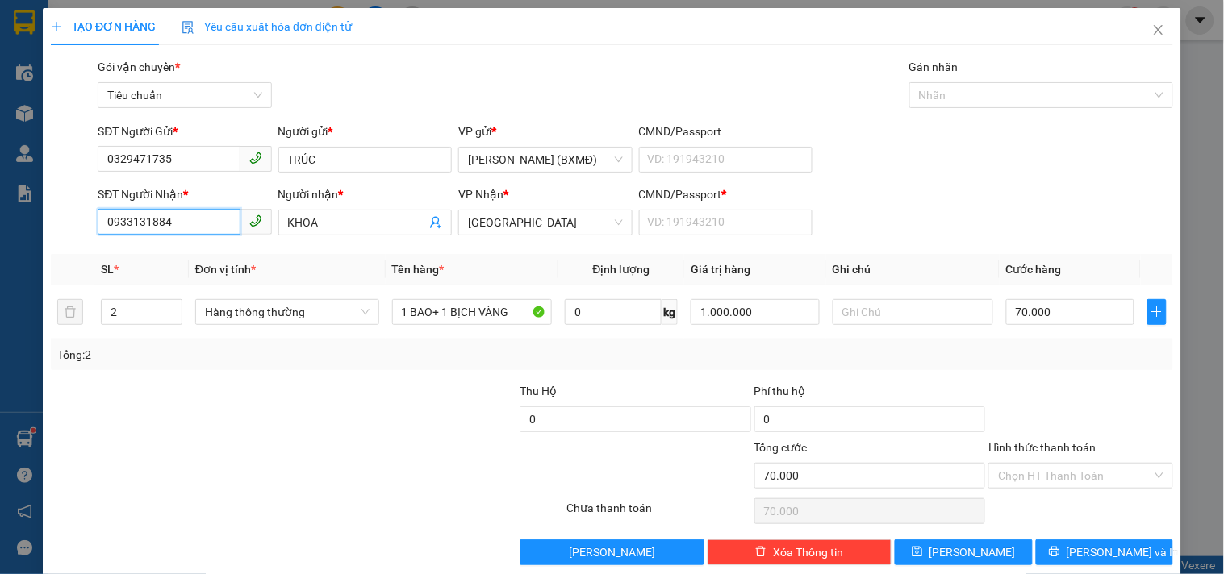
click at [84, 232] on div "SĐT Người Nhận * 0933131884 0933131884 Người nhận * KHOA VP Nhận * Tuy Hòa CMND…" at bounding box center [611, 214] width 1125 height 56
click at [159, 220] on input "09050124658" at bounding box center [169, 222] width 142 height 26
type input "0905012458"
click at [182, 261] on div "0905012458 - [PERSON_NAME] PCTH" at bounding box center [201, 255] width 190 height 18
type input "[PERSON_NAME] PCTH"
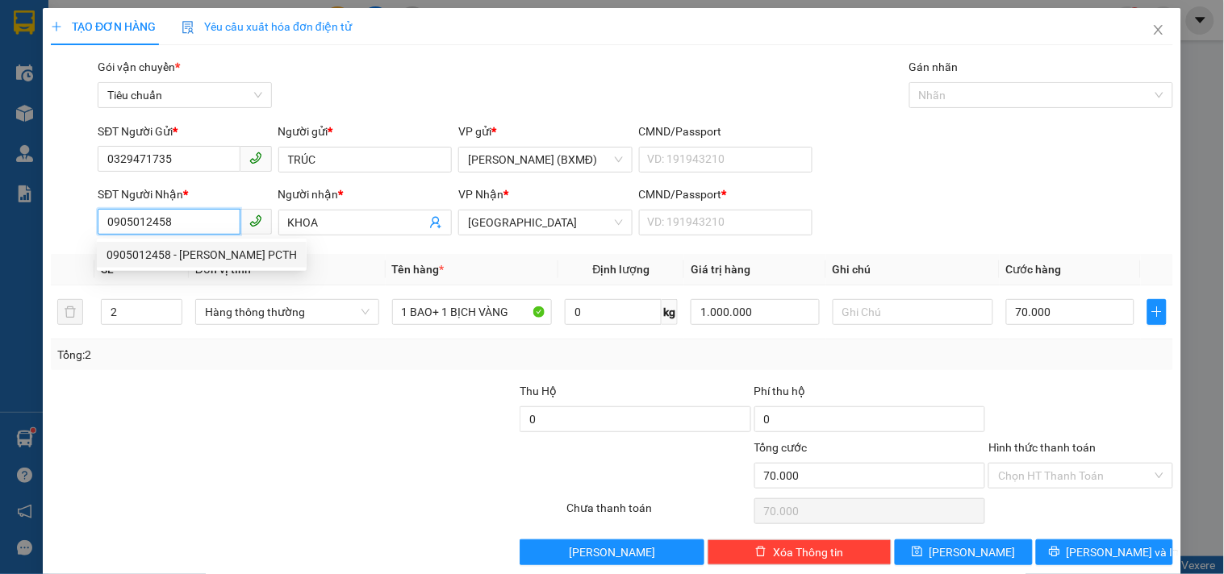
type input "1"
type input "0"
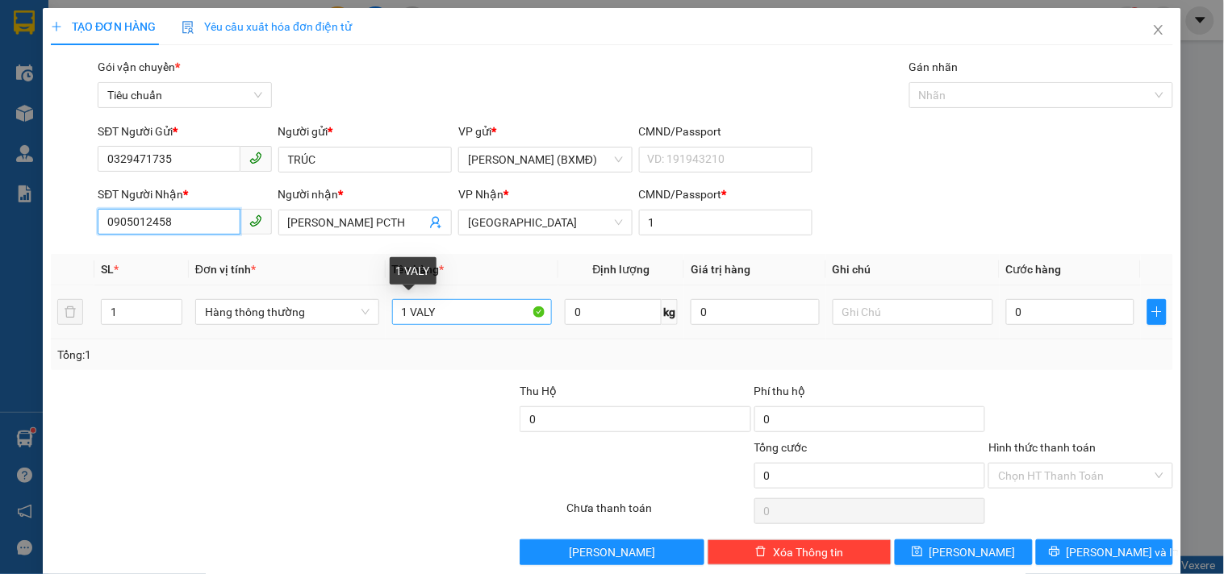
type input "0905012458"
click at [457, 315] on input "1 VALY" at bounding box center [472, 312] width 161 height 26
type input "1 LAPTOP"
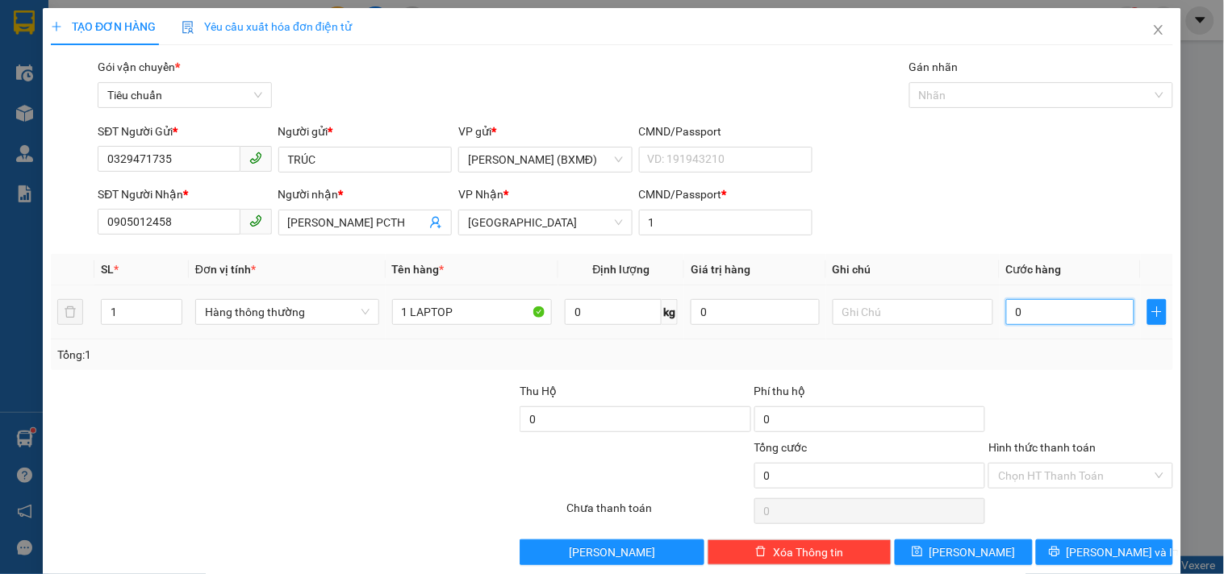
click at [1013, 307] on input "0" at bounding box center [1070, 312] width 129 height 26
type input "0"
type input "5"
type input "005"
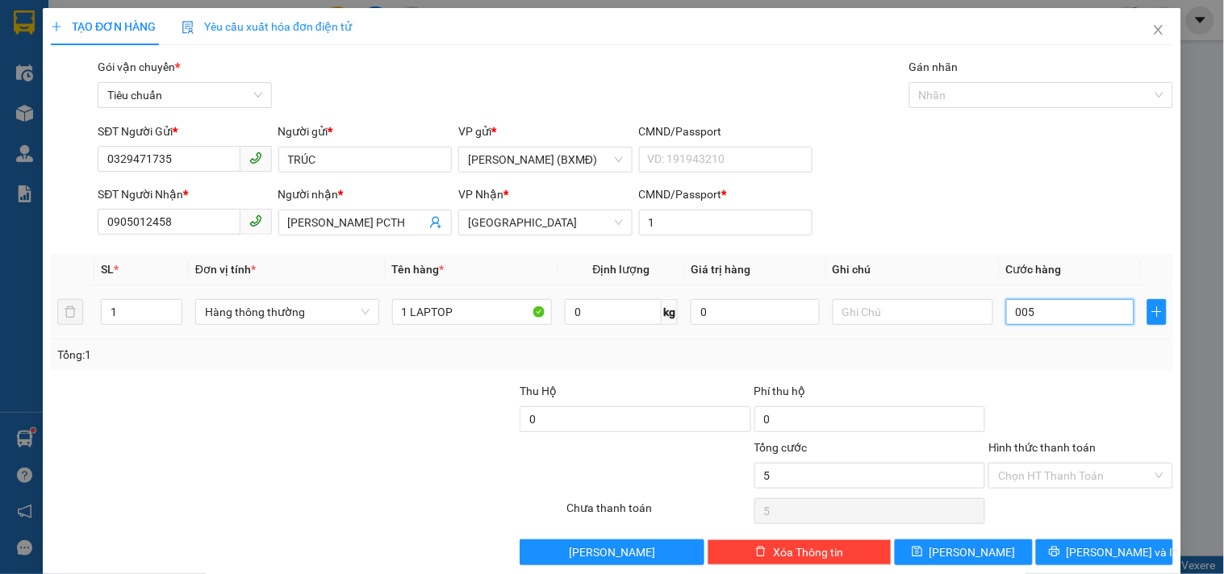
type input "50"
type input "0.050"
type input "50.000"
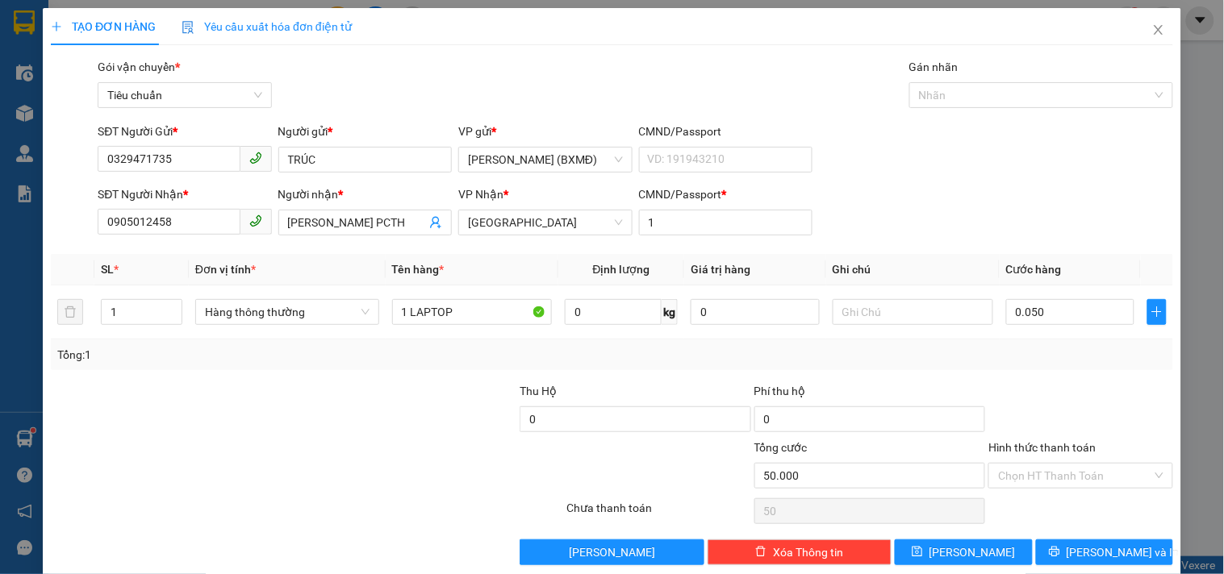
type input "50.000"
click at [1007, 388] on div at bounding box center [1080, 410] width 187 height 56
click at [1043, 540] on button "[PERSON_NAME] và In" at bounding box center [1104, 553] width 137 height 26
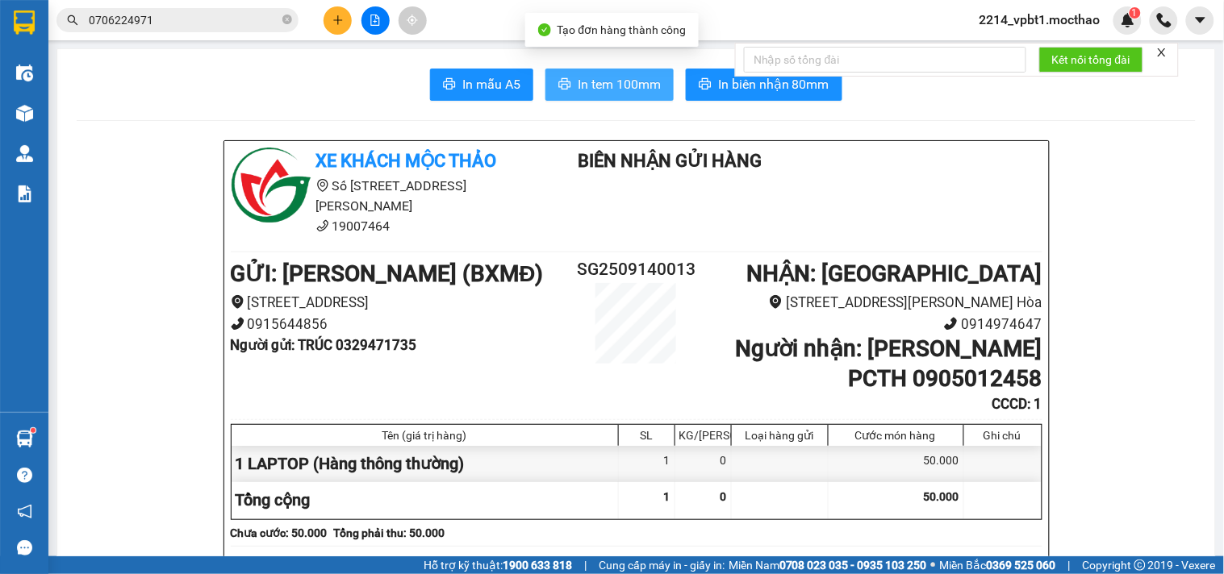
click at [634, 81] on span "In tem 100mm" at bounding box center [619, 84] width 83 height 20
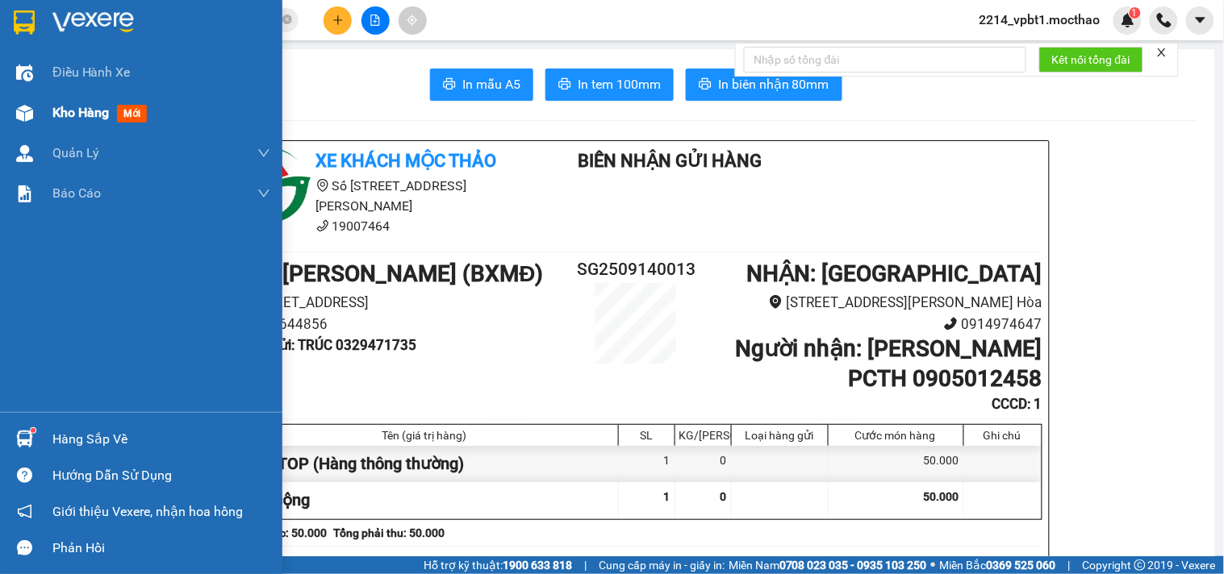
click at [90, 113] on span "Kho hàng" at bounding box center [80, 112] width 56 height 15
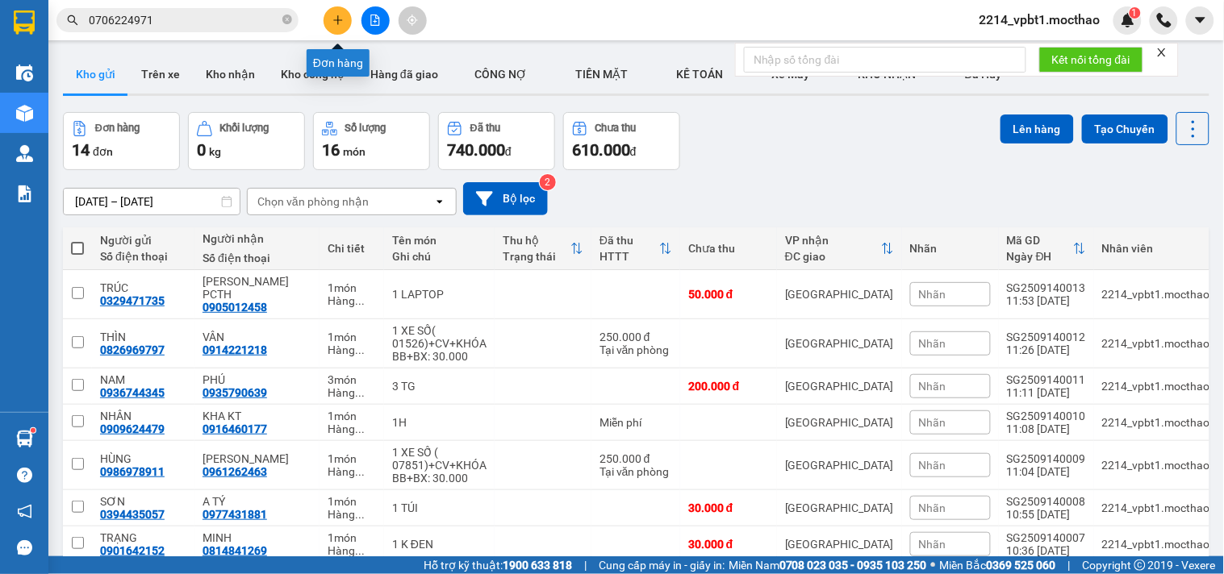
click at [339, 19] on icon "plus" at bounding box center [337, 20] width 11 height 11
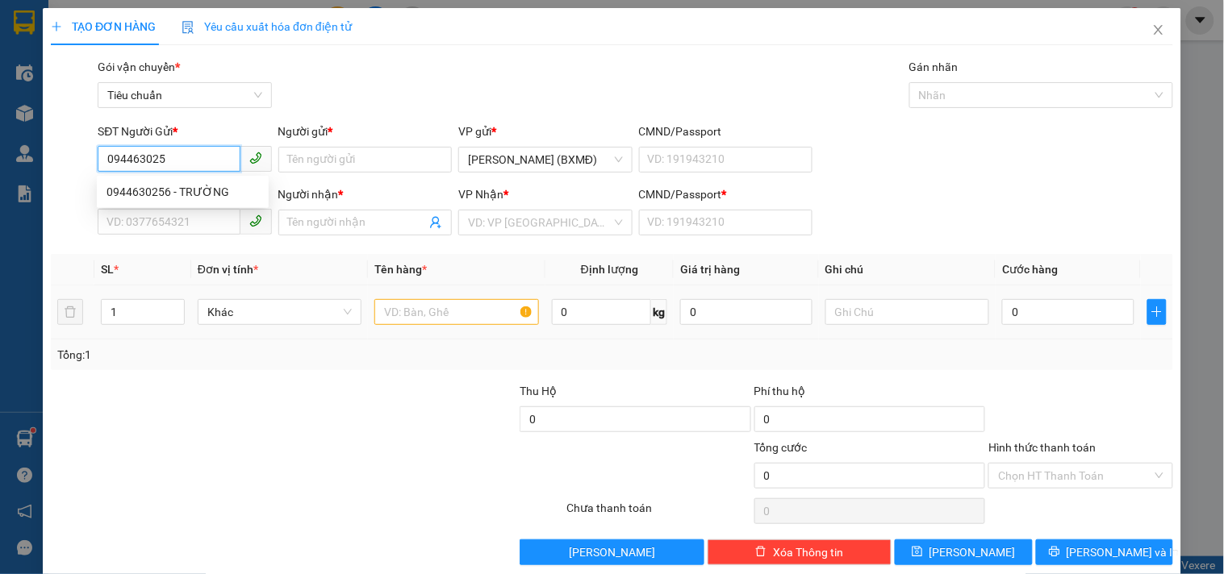
type input "0944630256"
click at [178, 198] on div "0944630256 - TRƯỜNG" at bounding box center [182, 192] width 152 height 18
type input "TRƯỜNG"
type input "0365957977"
type input "DUNG"
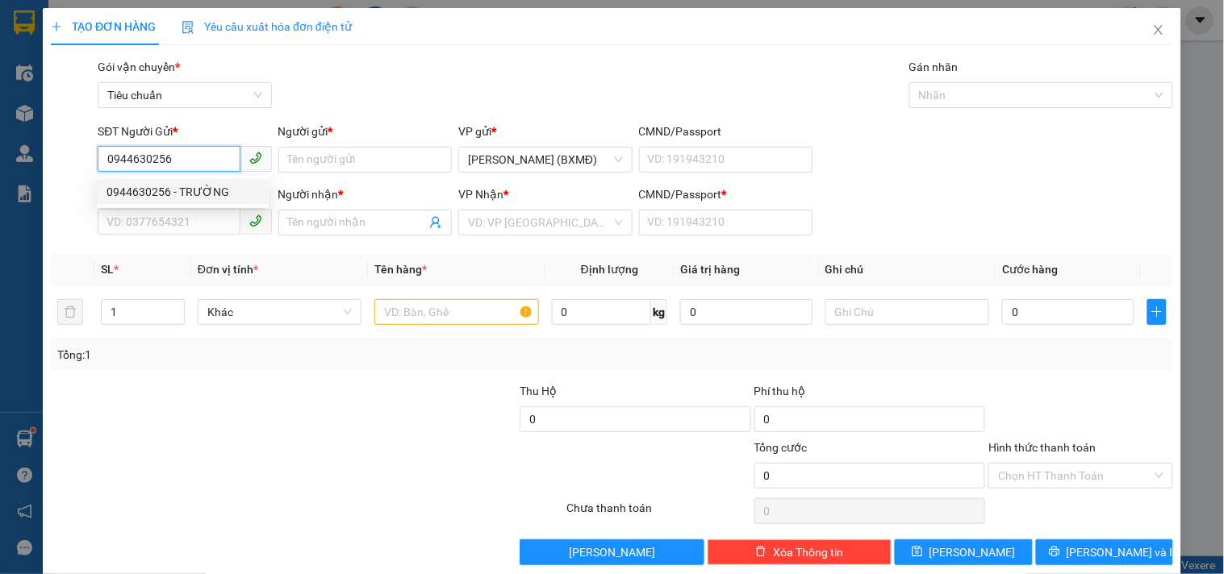
type input "1"
type input "30.000"
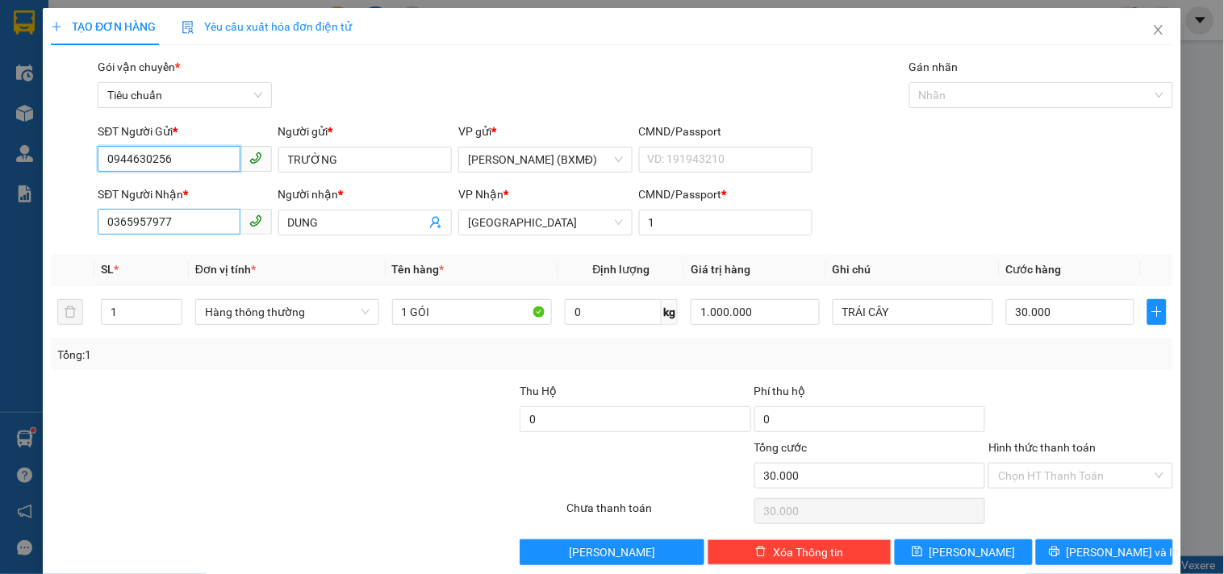
type input "0944630256"
drag, startPoint x: 168, startPoint y: 222, endPoint x: 54, endPoint y: 224, distance: 113.8
click at [54, 224] on div "SĐT Người Nhận * 0365957977 0365957977 Người nhận * DUNG VP Nhận * Tuy Hòa CMND…" at bounding box center [611, 214] width 1125 height 56
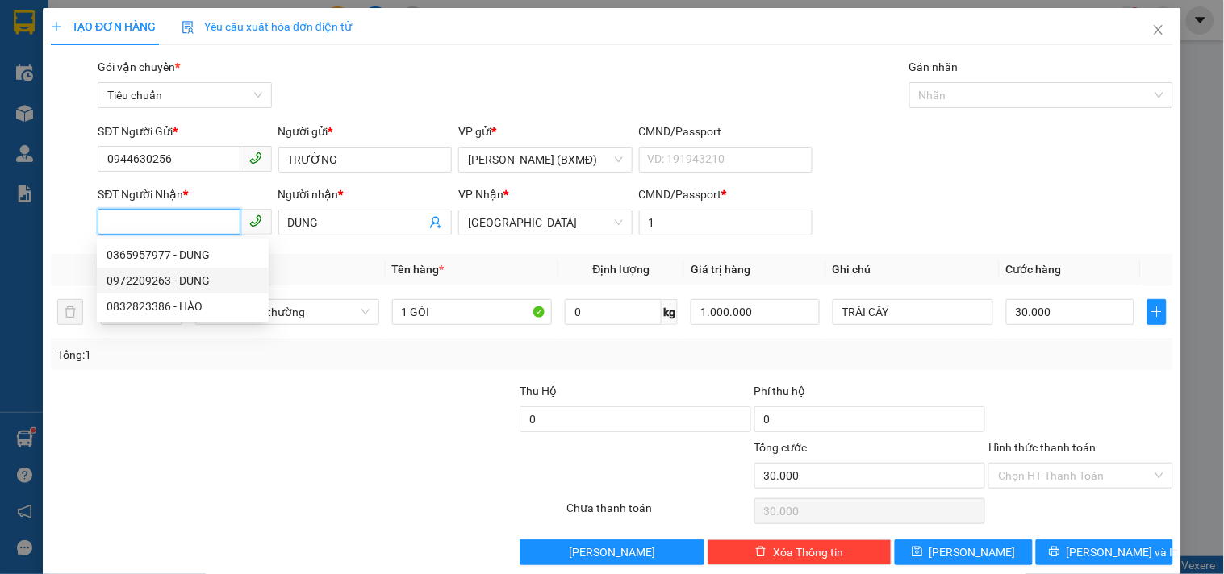
click at [158, 285] on div "0972209263 - DUNG" at bounding box center [182, 281] width 152 height 18
type input "0972209263"
type input "70.000"
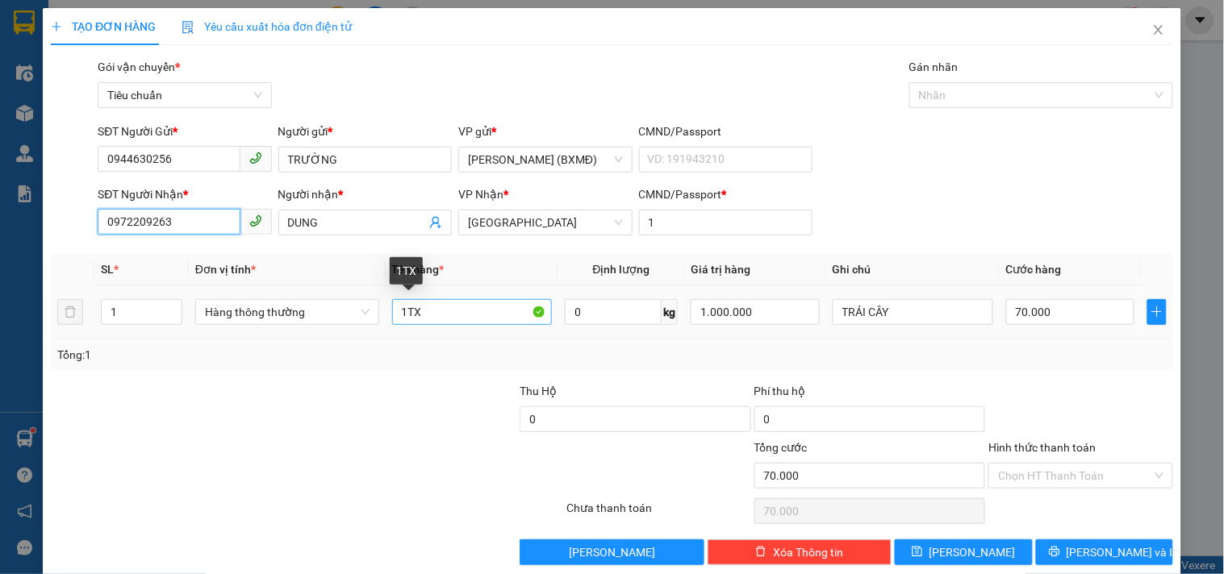
type input "0972209263"
click at [433, 313] on input "1TX" at bounding box center [472, 312] width 161 height 26
type input "1 GÓI"
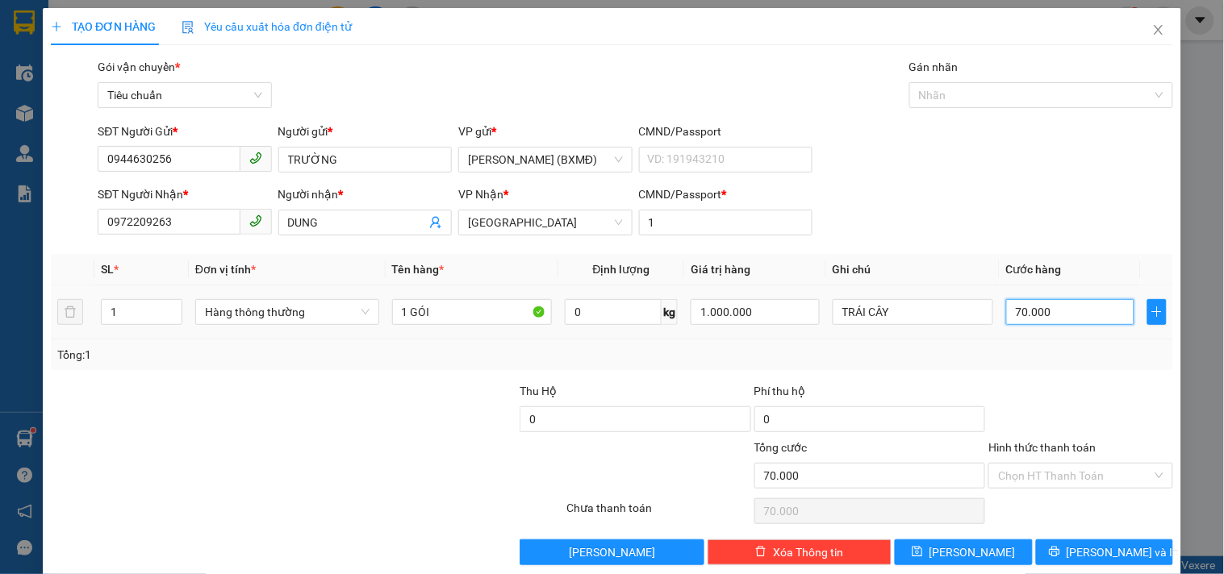
click at [1052, 308] on input "70.000" at bounding box center [1070, 312] width 129 height 26
type input "0"
type input "3"
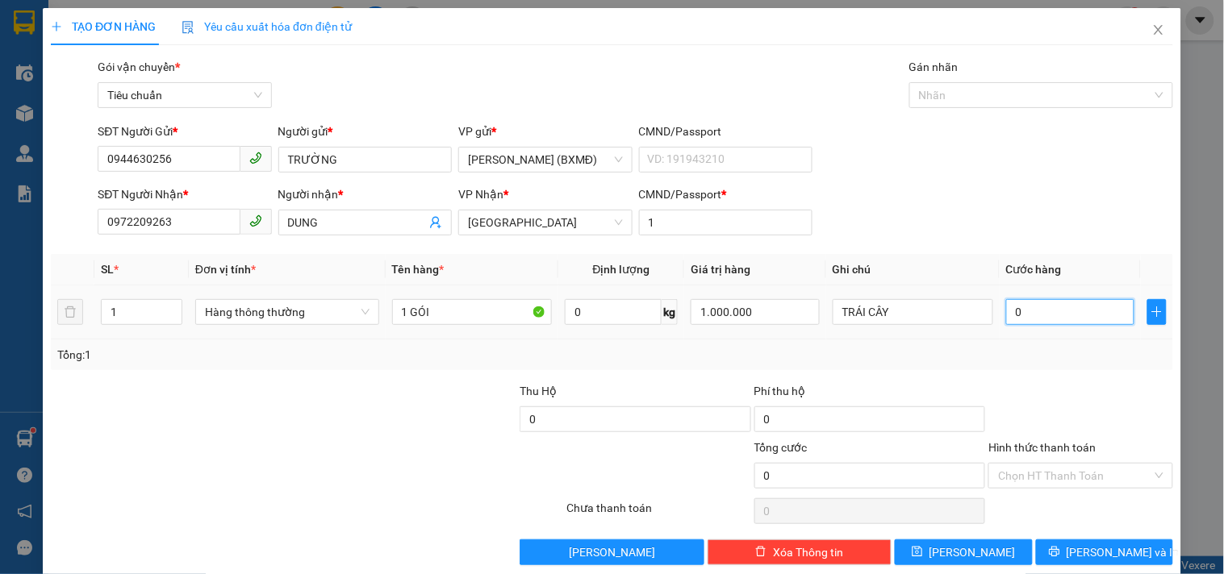
type input "3"
type input "003"
click at [1006, 335] on td "30.000" at bounding box center [1071, 313] width 142 height 54
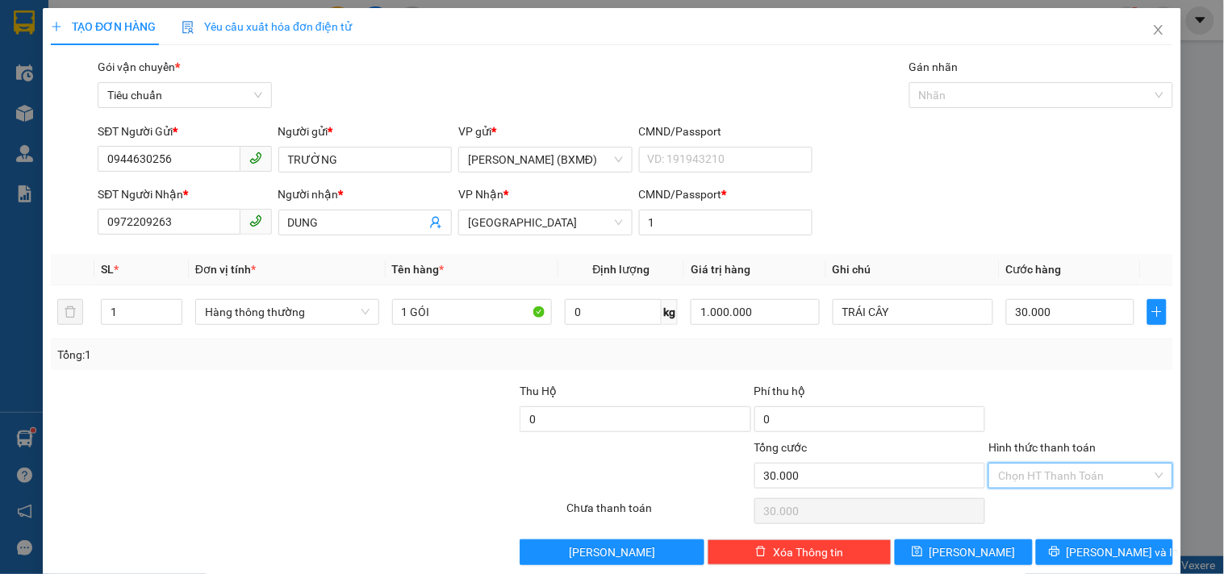
click at [1059, 464] on input "Hình thức thanh toán" at bounding box center [1074, 476] width 153 height 24
click at [1042, 357] on div "Tại văn phòng" at bounding box center [1070, 366] width 163 height 18
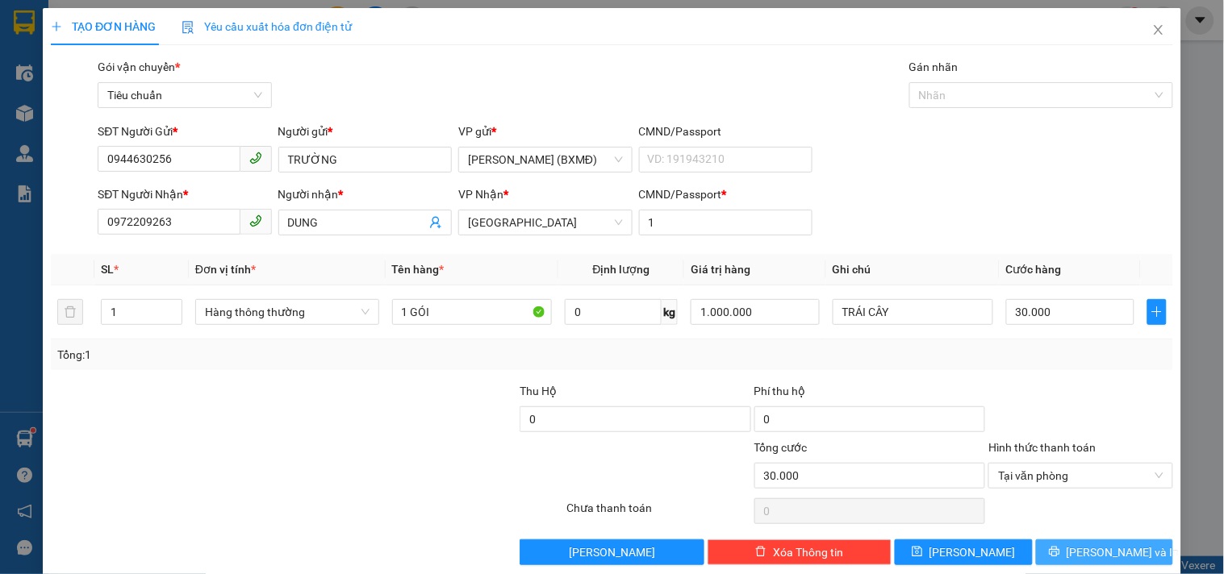
drag, startPoint x: 1073, startPoint y: 537, endPoint x: 924, endPoint y: 429, distance: 184.3
click at [1073, 540] on button "[PERSON_NAME] và In" at bounding box center [1104, 553] width 137 height 26
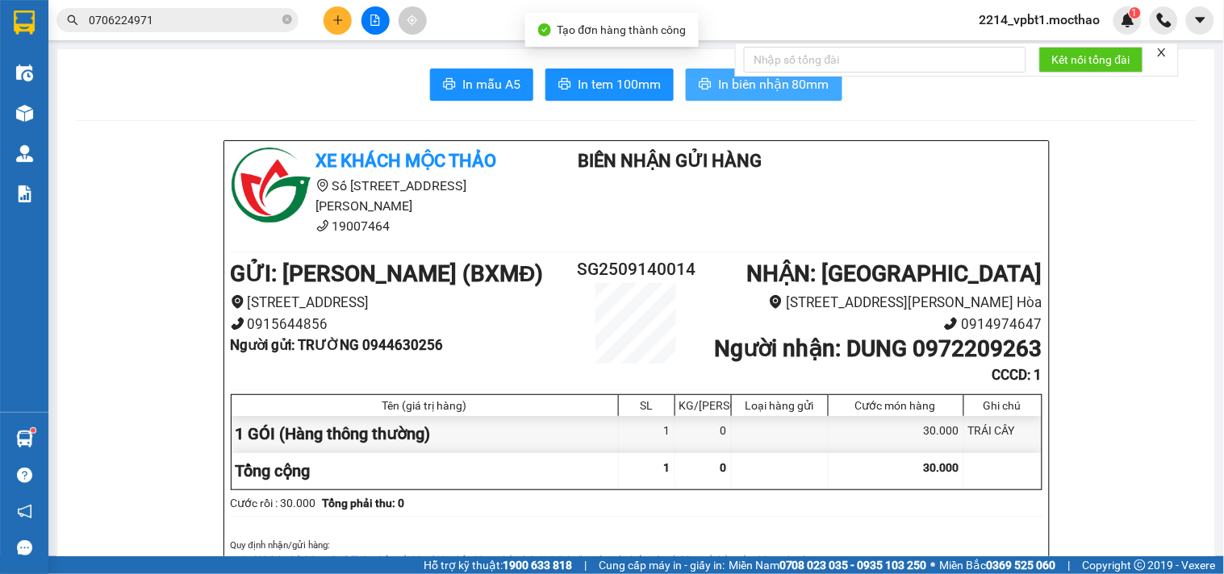
click at [698, 77] on button "In biên nhận 80mm" at bounding box center [764, 85] width 157 height 32
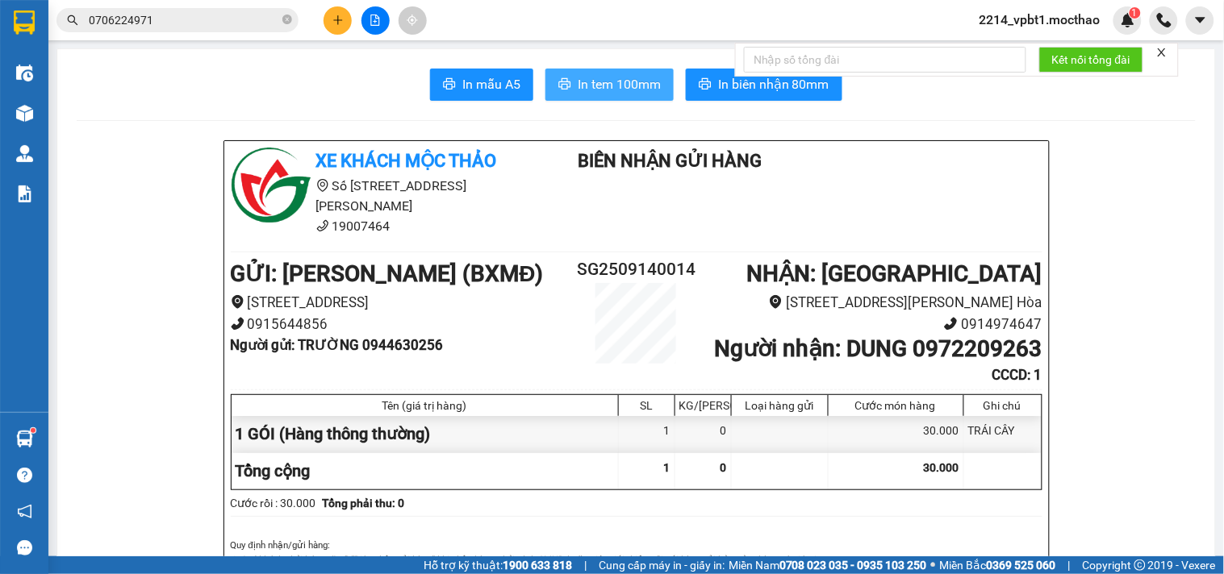
click at [624, 85] on span "In tem 100mm" at bounding box center [619, 84] width 83 height 20
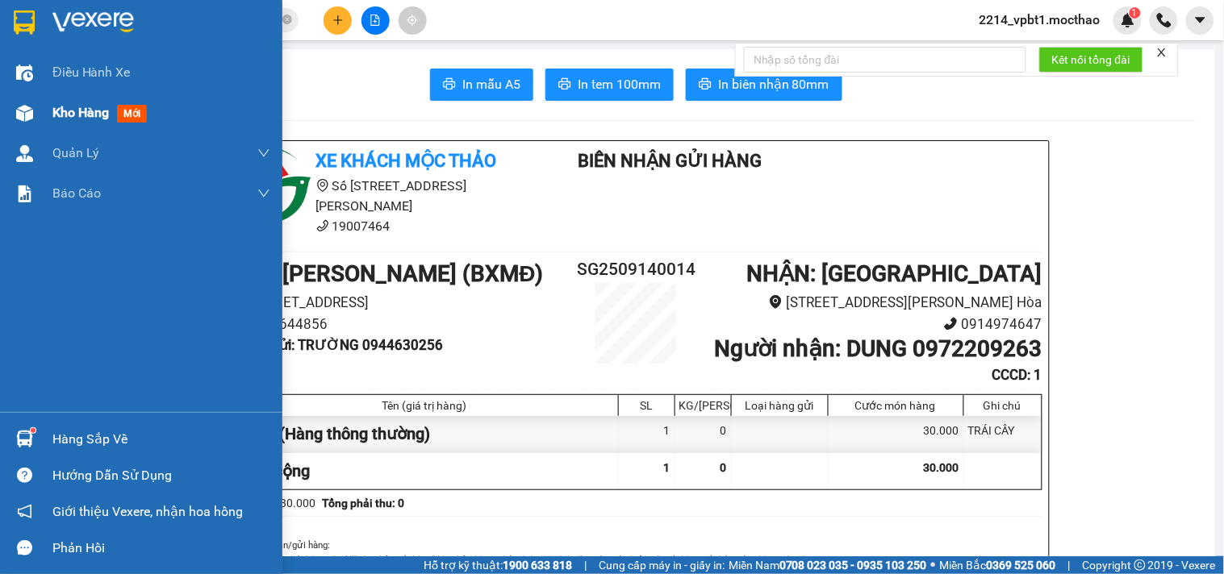
click at [106, 108] on span "Kho hàng" at bounding box center [80, 112] width 56 height 15
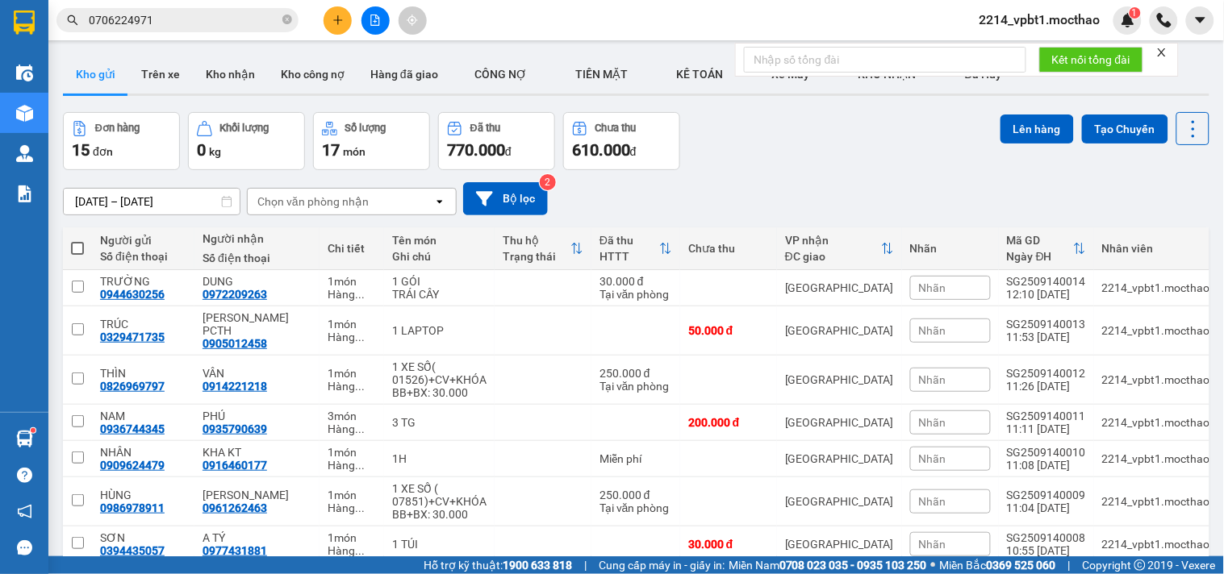
click at [1165, 52] on icon "close" at bounding box center [1161, 52] width 11 height 11
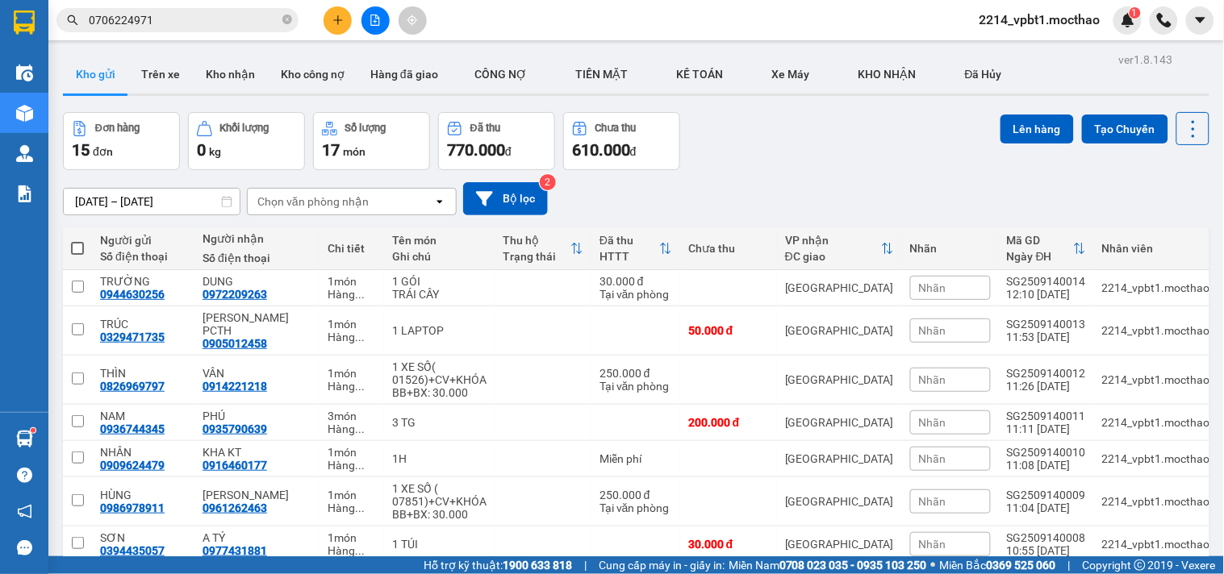
click at [373, 18] on icon "file-add" at bounding box center [375, 20] width 11 height 11
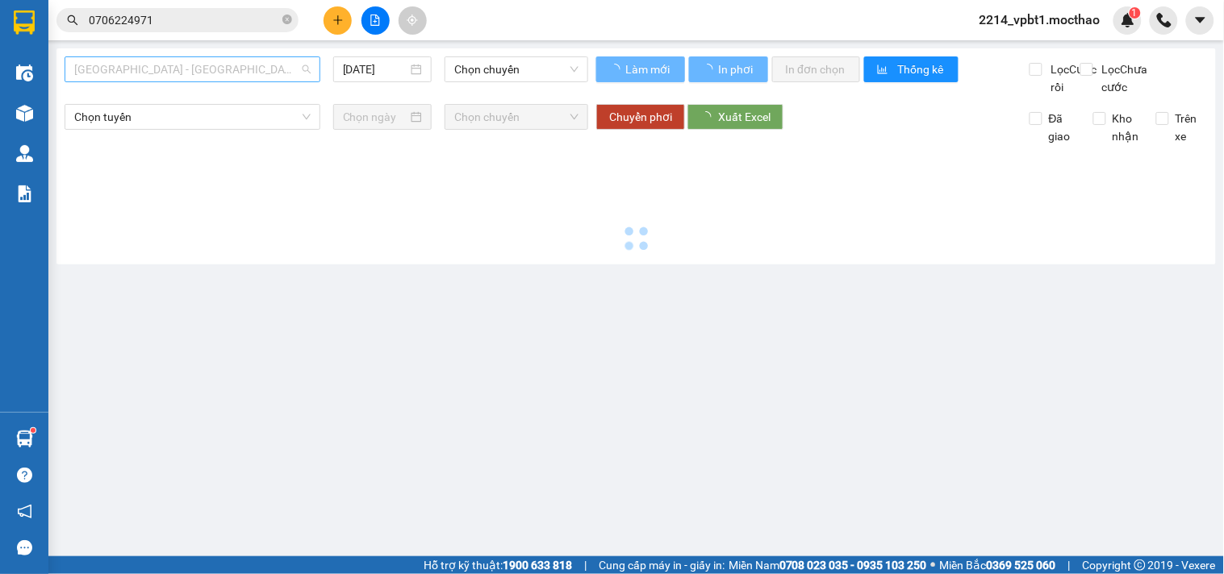
click at [253, 73] on span "[GEOGRAPHIC_DATA] - [GEOGRAPHIC_DATA]" at bounding box center [192, 69] width 236 height 24
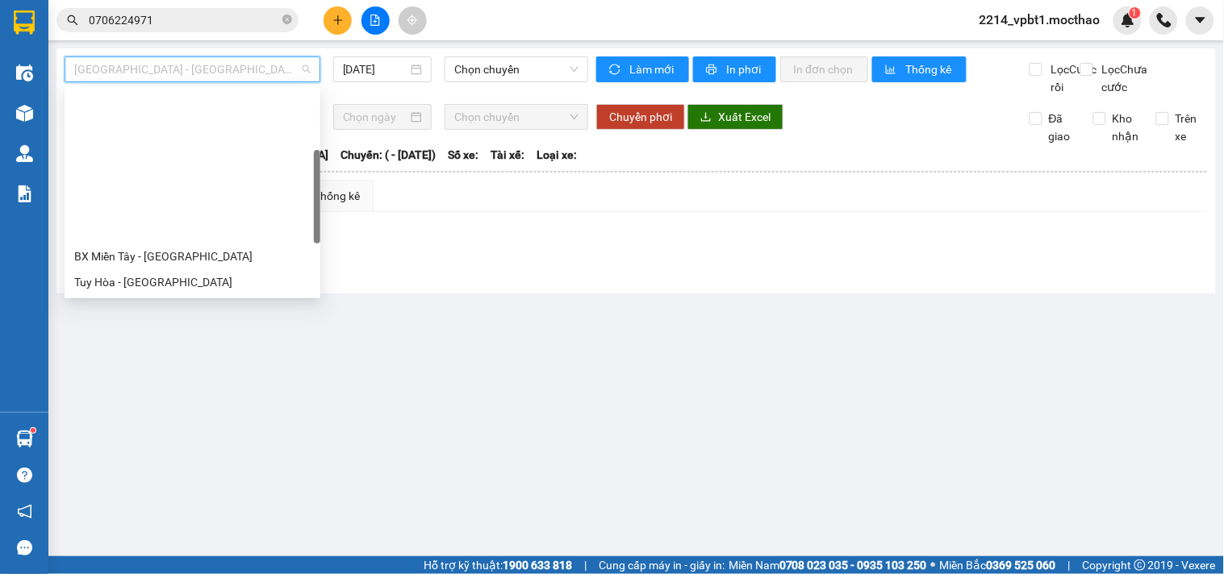
click at [157, 403] on div "BX Miền Đông Cũ - [GEOGRAPHIC_DATA]" at bounding box center [192, 412] width 236 height 18
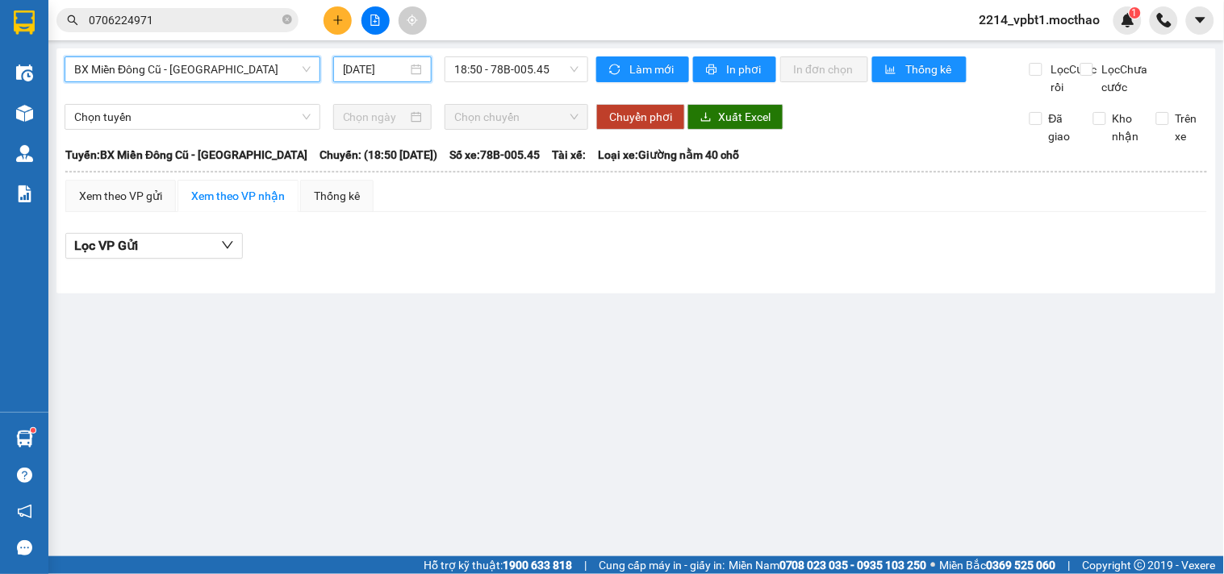
click at [357, 70] on input "[DATE]" at bounding box center [375, 70] width 65 height 18
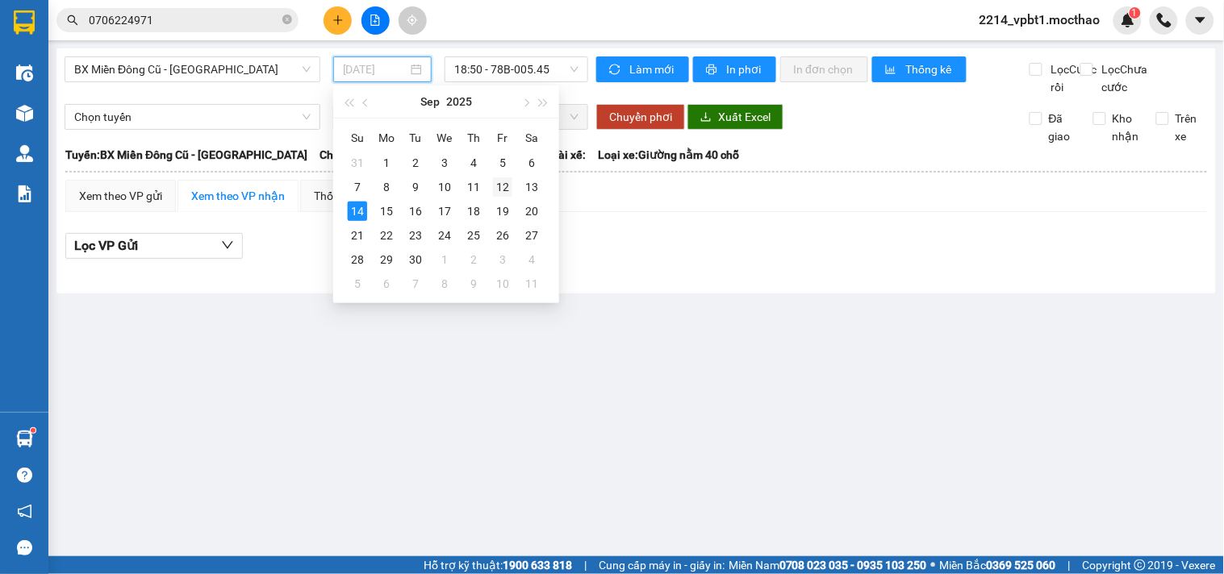
click at [498, 190] on div "12" at bounding box center [502, 186] width 19 height 19
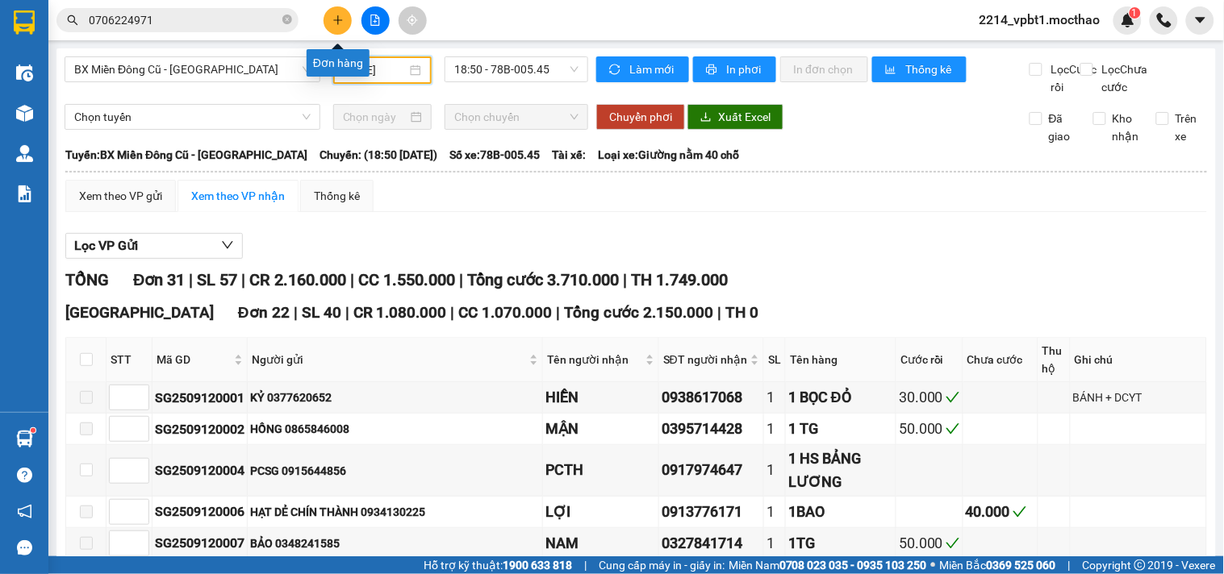
click at [329, 29] on button at bounding box center [338, 20] width 28 height 28
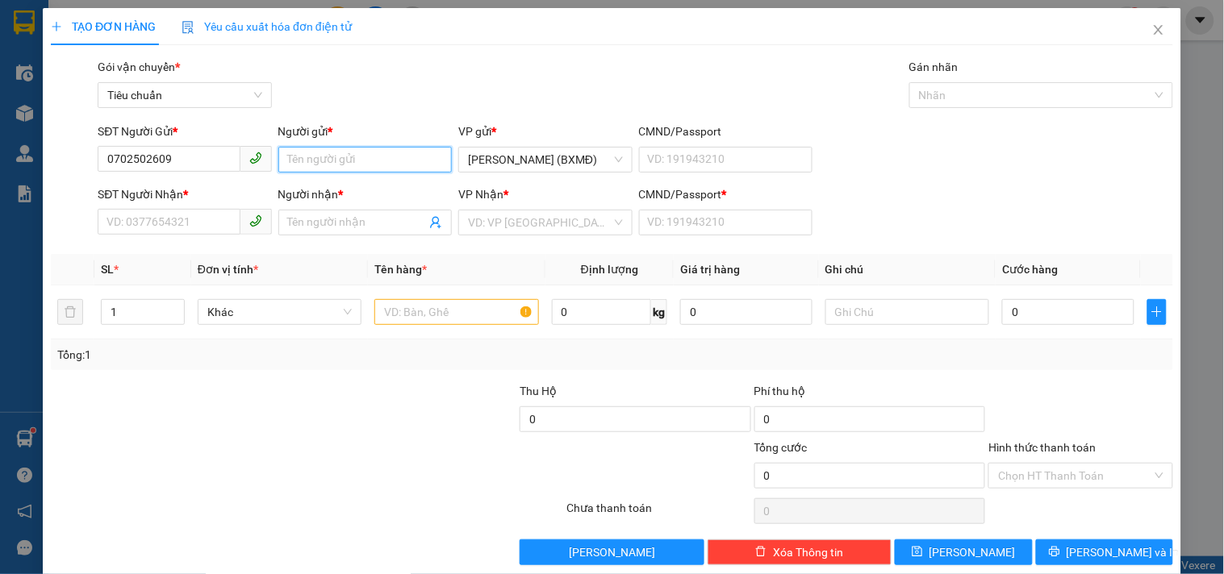
click at [324, 164] on input "Người gửi *" at bounding box center [364, 160] width 173 height 26
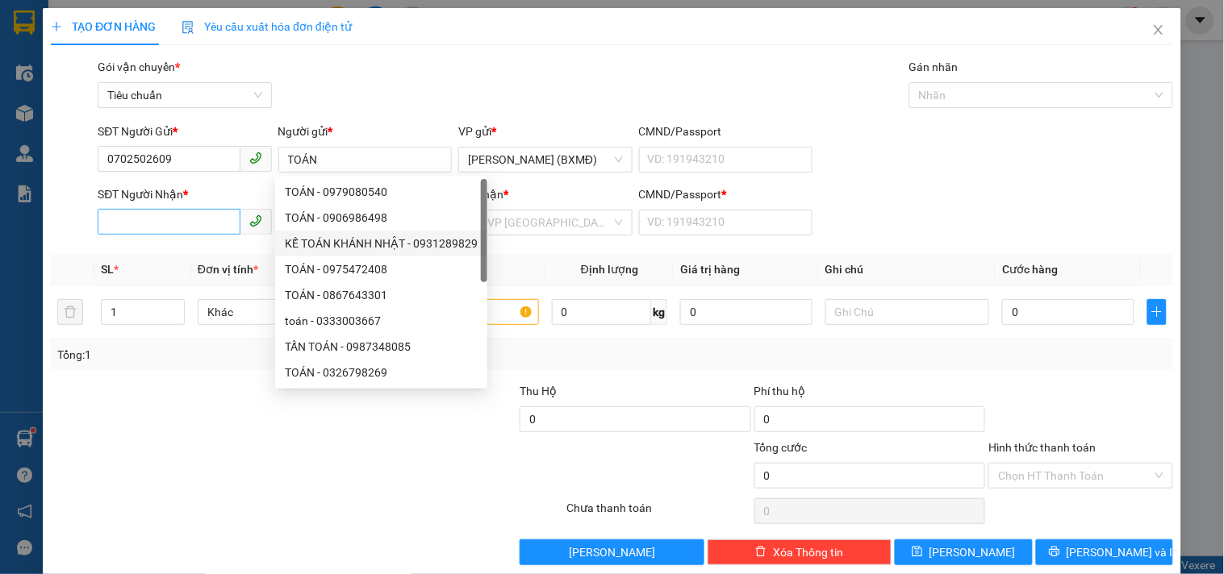
click at [202, 210] on div "SĐT Người Nhận *" at bounding box center [184, 198] width 173 height 24
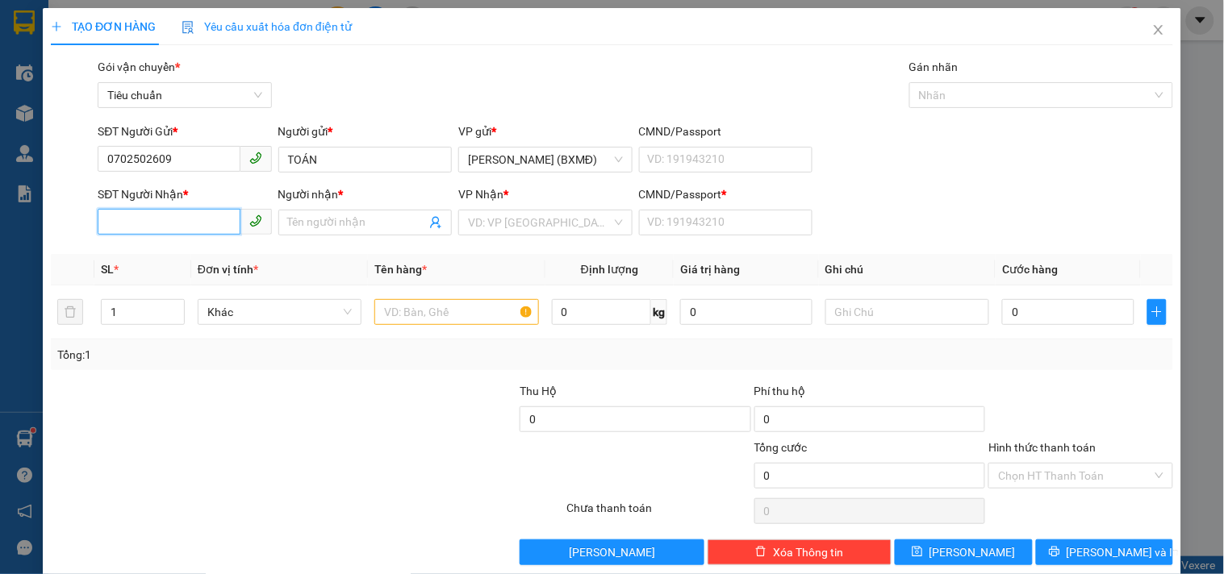
click at [210, 220] on input "SĐT Người Nhận *" at bounding box center [169, 222] width 142 height 26
click at [326, 228] on input "Người nhận *" at bounding box center [357, 223] width 138 height 18
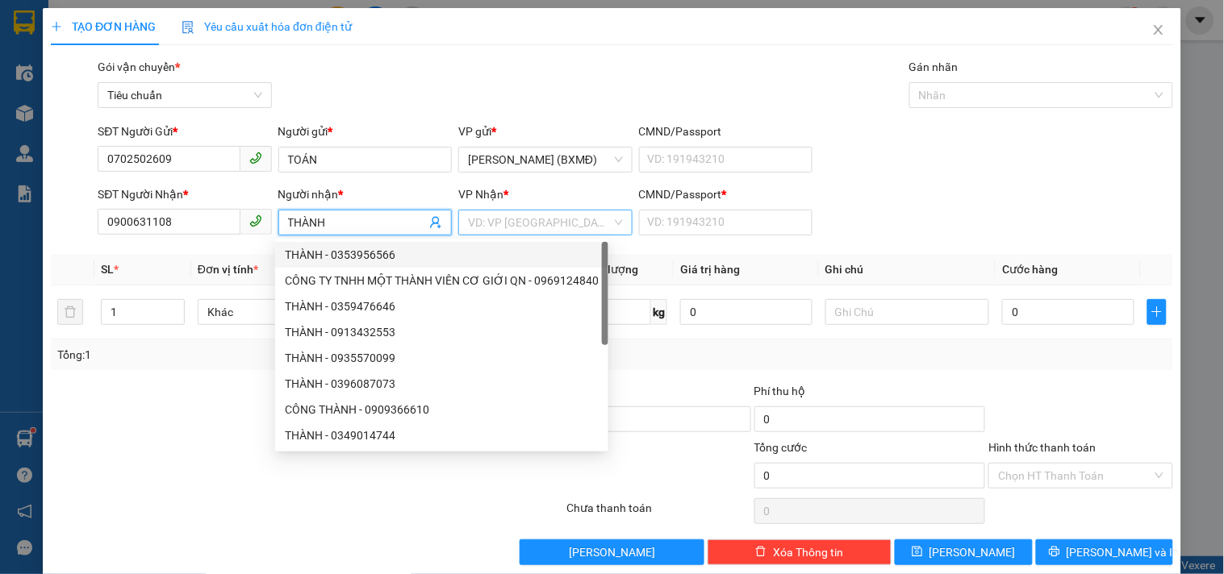
click at [495, 223] on input "search" at bounding box center [539, 223] width 143 height 24
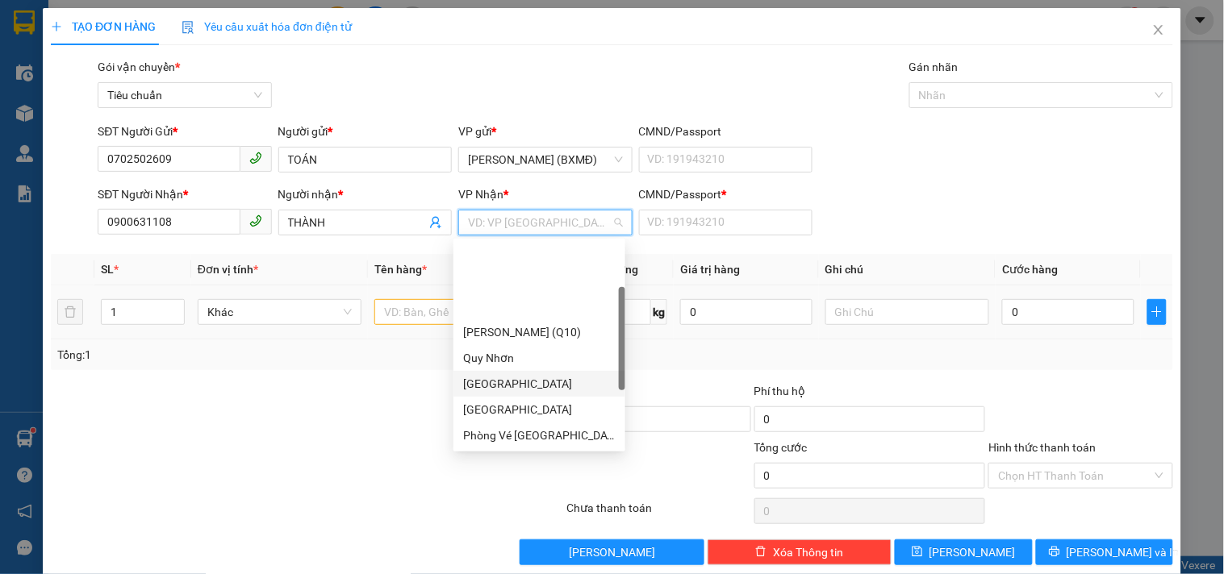
click at [513, 375] on div "[GEOGRAPHIC_DATA]" at bounding box center [539, 384] width 152 height 18
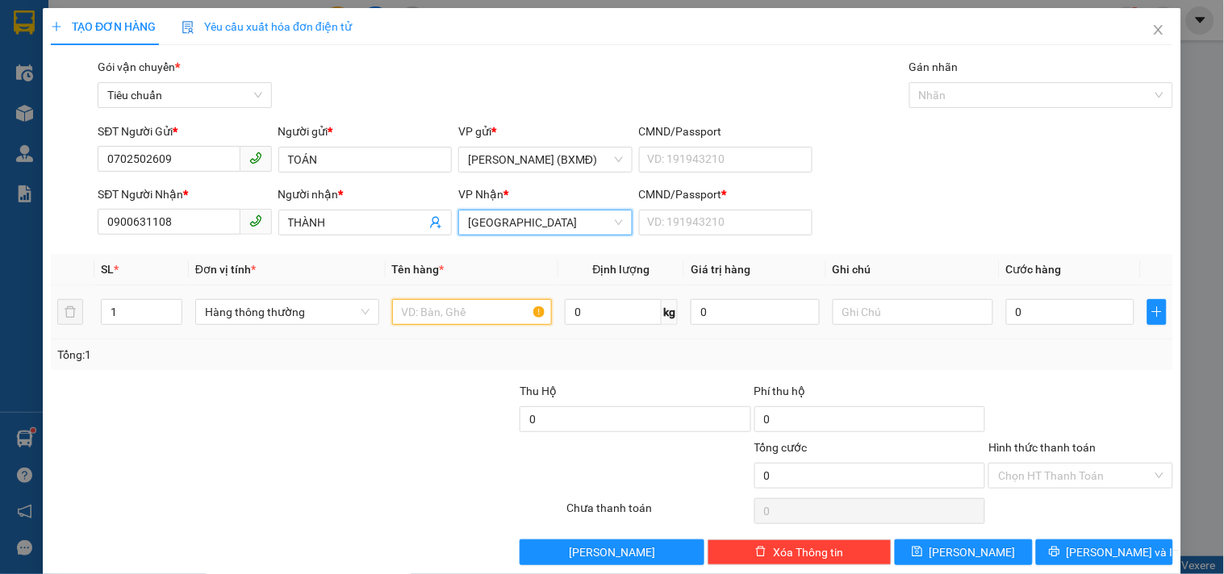
click at [420, 304] on input "text" at bounding box center [472, 312] width 161 height 26
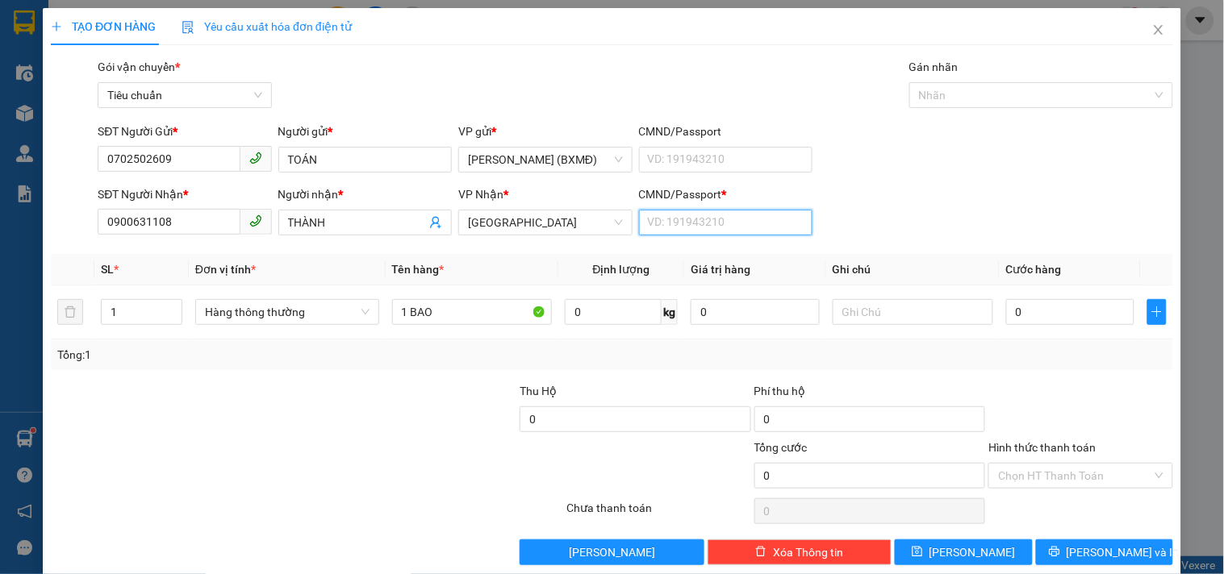
click at [670, 222] on input "CMND/Passport *" at bounding box center [725, 223] width 173 height 26
click at [1058, 286] on th "Cước hàng" at bounding box center [1071, 269] width 142 height 31
click at [1058, 316] on input "0" at bounding box center [1070, 312] width 129 height 26
click at [1038, 381] on div "Transit Pickup Surcharge Ids Transit Deliver Surcharge Ids Transit Deliver Surc…" at bounding box center [612, 311] width 1122 height 507
click at [1089, 470] on input "Hình thức thanh toán" at bounding box center [1074, 476] width 153 height 24
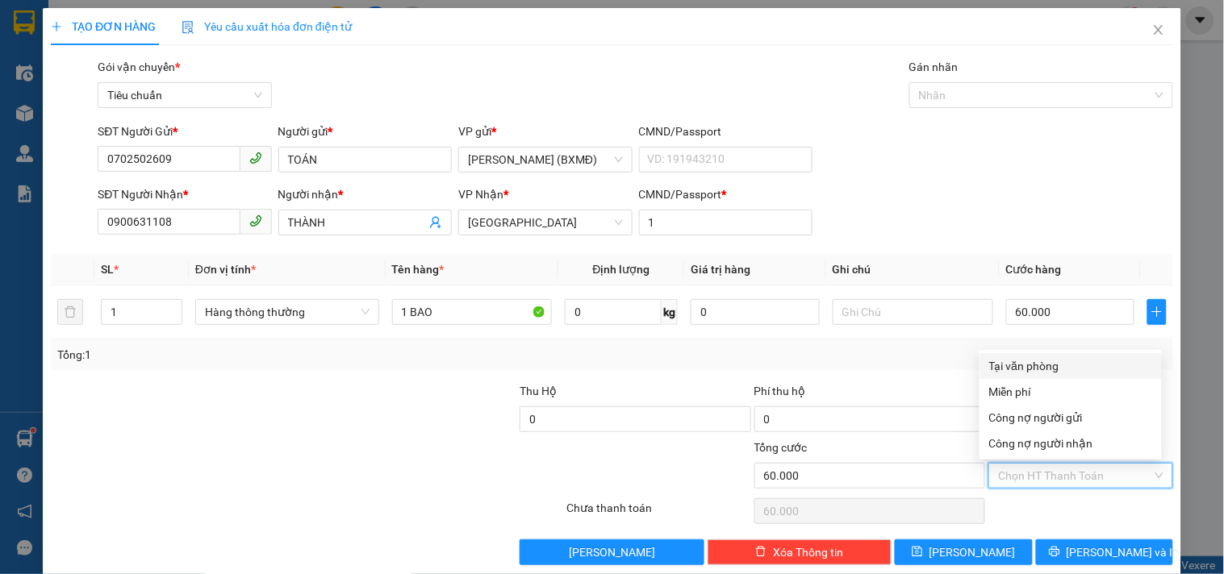
click at [1062, 366] on div "Tại văn phòng" at bounding box center [1070, 366] width 163 height 18
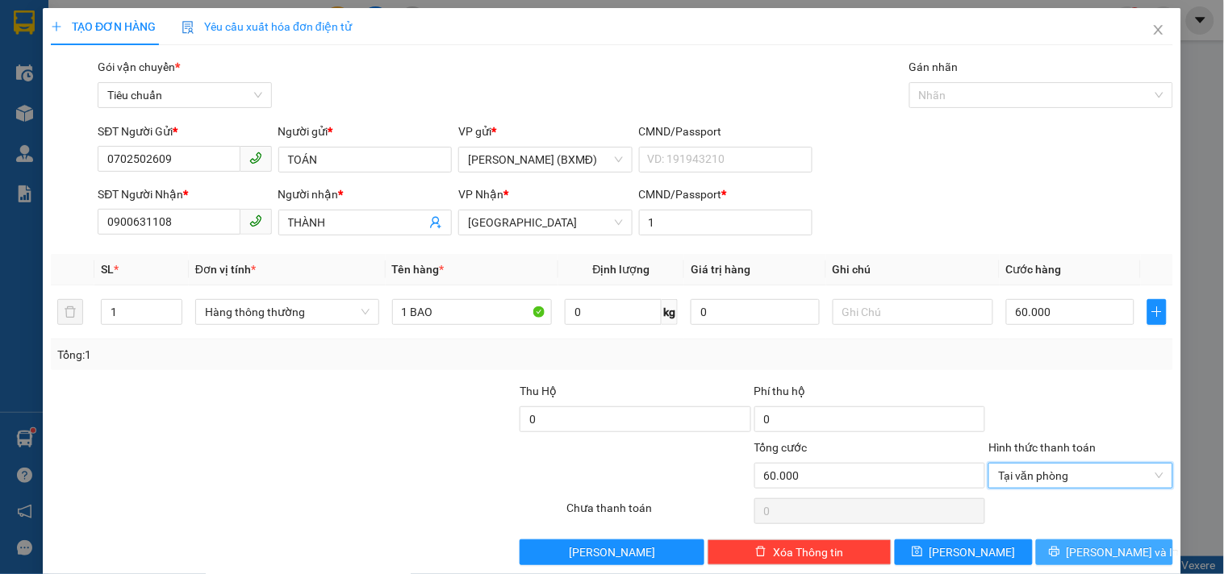
click at [1130, 540] on button "[PERSON_NAME] và In" at bounding box center [1104, 553] width 137 height 26
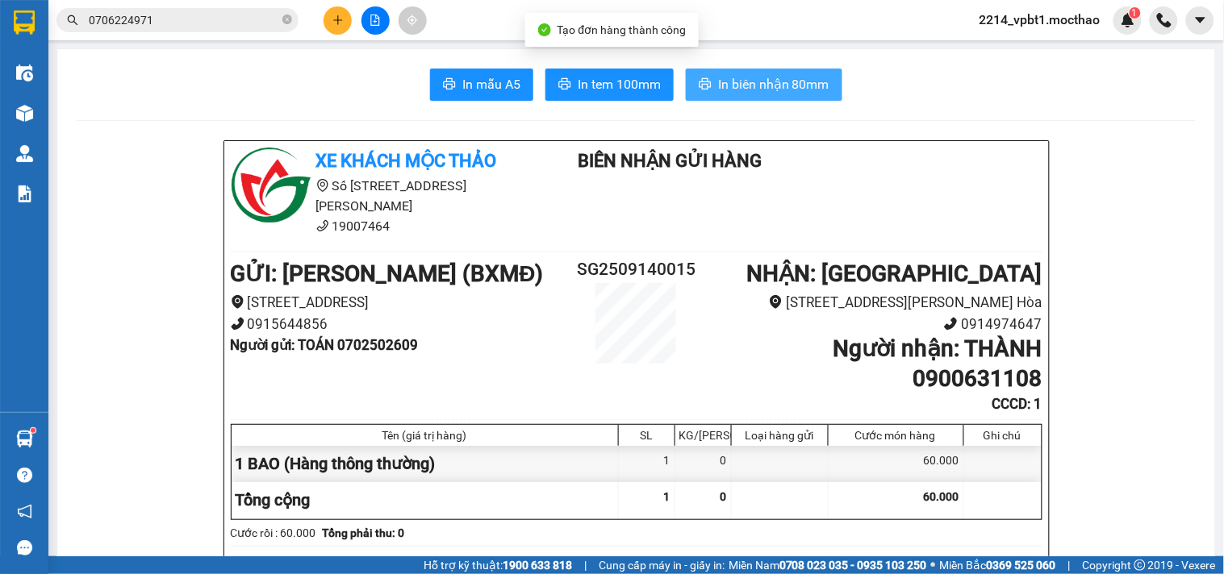
drag, startPoint x: 763, startPoint y: 81, endPoint x: 766, endPoint y: 90, distance: 9.4
click at [763, 81] on span "In biên nhận 80mm" at bounding box center [773, 84] width 111 height 20
click at [779, 74] on span "In biên nhận 80mm" at bounding box center [773, 84] width 111 height 20
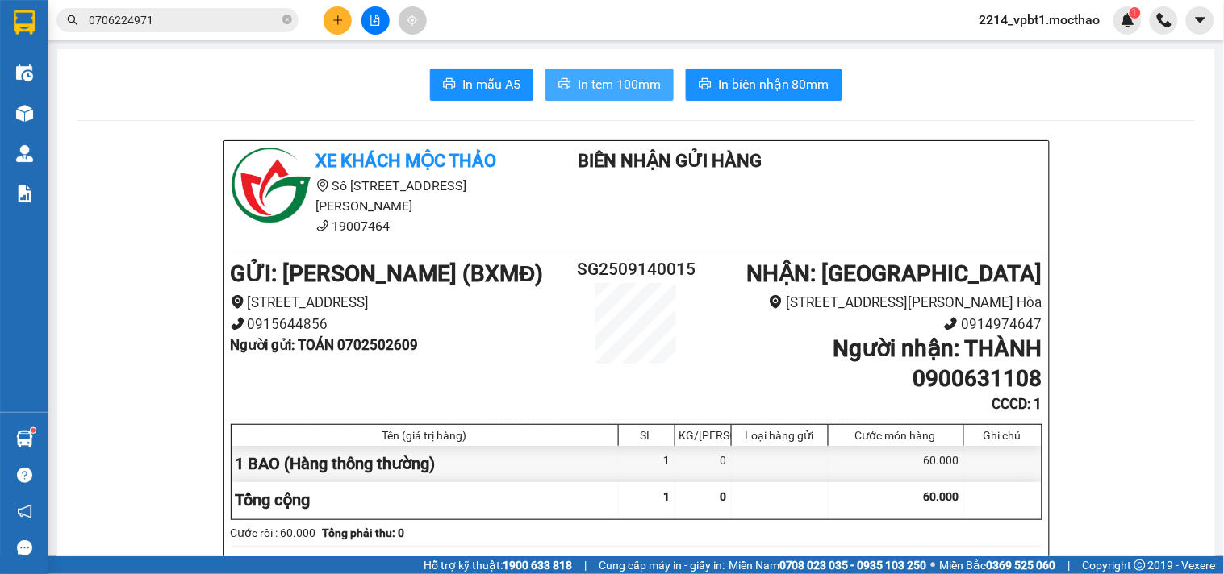
drag, startPoint x: 624, startPoint y: 76, endPoint x: 727, endPoint y: 113, distance: 109.7
click at [624, 76] on span "In tem 100mm" at bounding box center [619, 84] width 83 height 20
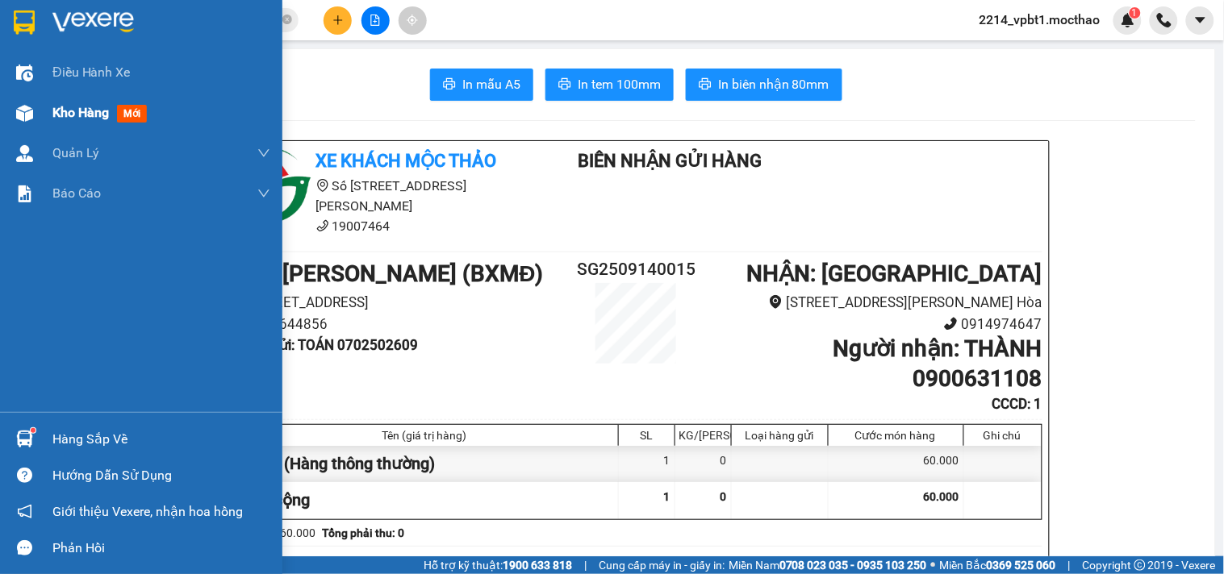
drag, startPoint x: 81, startPoint y: 111, endPoint x: 85, endPoint y: 123, distance: 13.3
click at [81, 110] on span "Kho hàng" at bounding box center [80, 112] width 56 height 15
